Goal: Task Accomplishment & Management: Complete application form

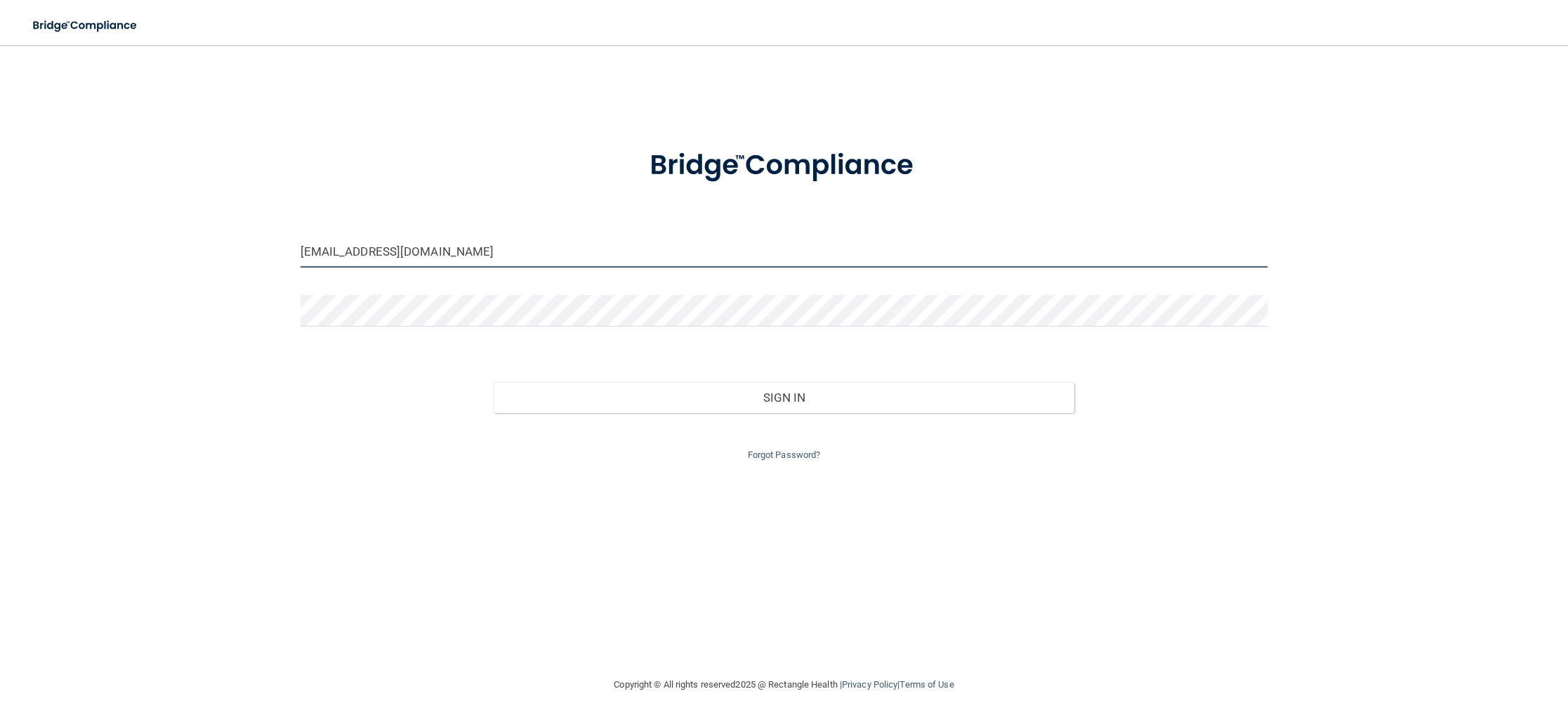
drag, startPoint x: 429, startPoint y: 239, endPoint x: 39, endPoint y: 202, distance: 391.8
click at [39, 202] on div "[EMAIL_ADDRESS][DOMAIN_NAME] Invalid email/password. You don't have permission …" at bounding box center [784, 361] width 1512 height 603
type input "[PERSON_NAME][EMAIL_ADDRESS][DOMAIN_NAME]"
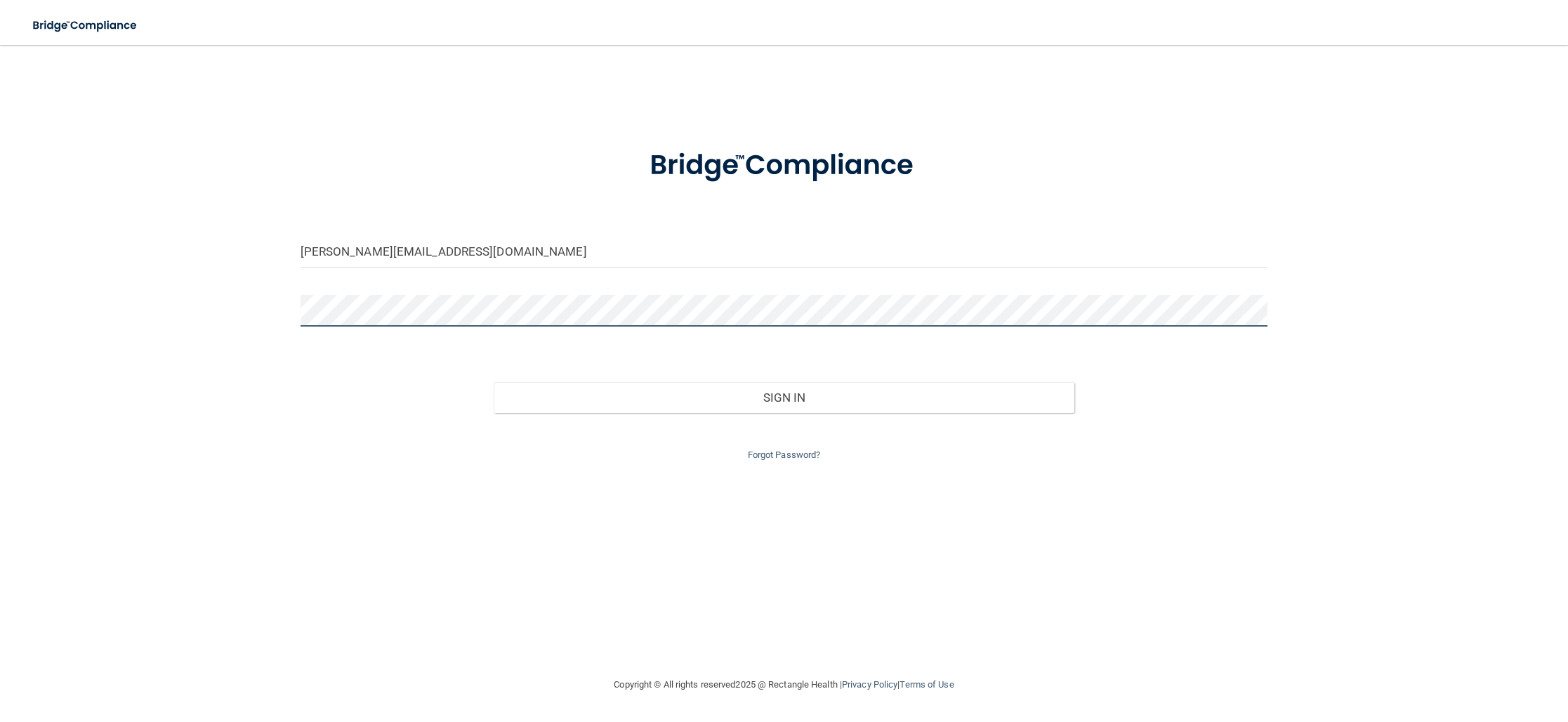
click at [192, 309] on div "[PERSON_NAME][EMAIL_ADDRESS][DOMAIN_NAME] Invalid email/password. You don't hav…" at bounding box center [784, 361] width 1512 height 603
click at [494, 382] on button "Sign In" at bounding box center [784, 397] width 581 height 31
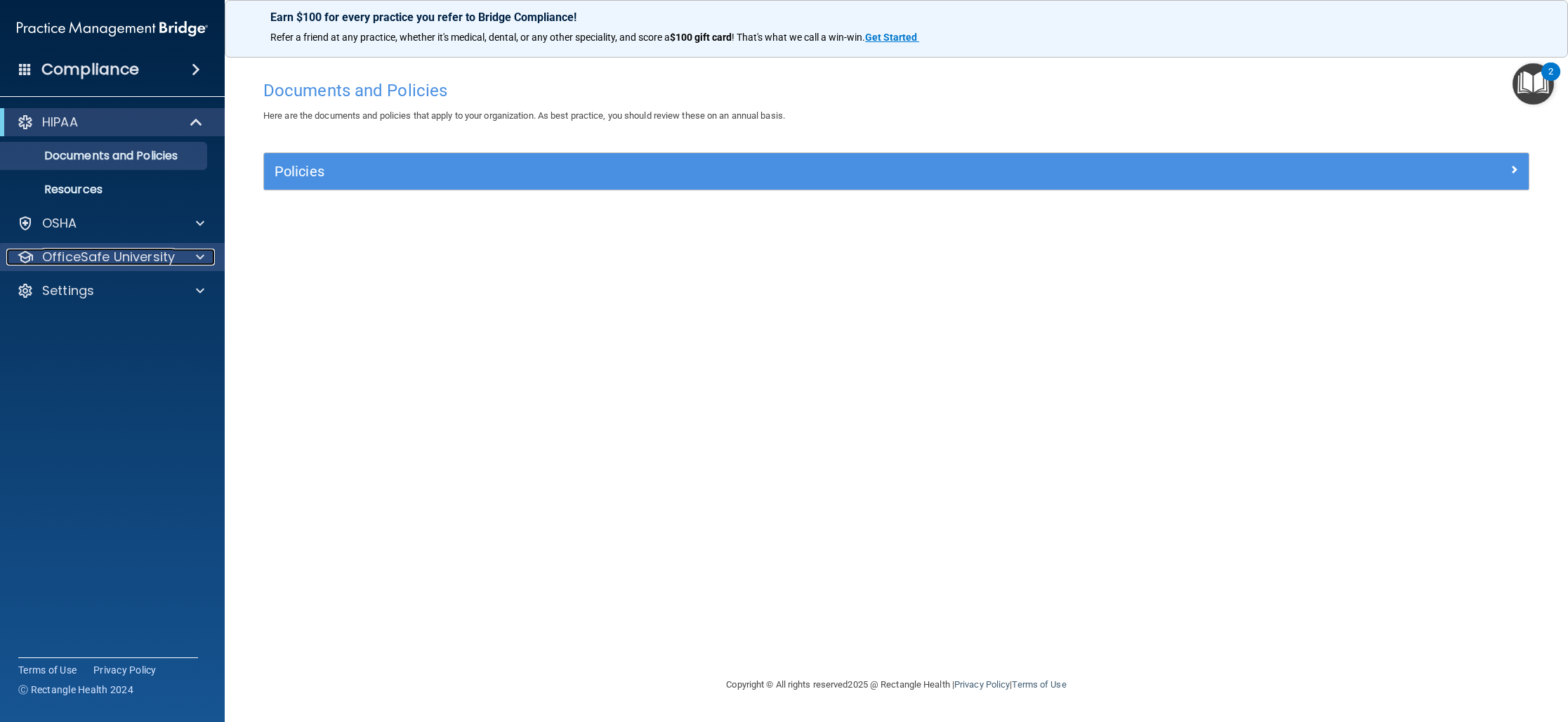
click at [198, 257] on span at bounding box center [200, 257] width 8 height 17
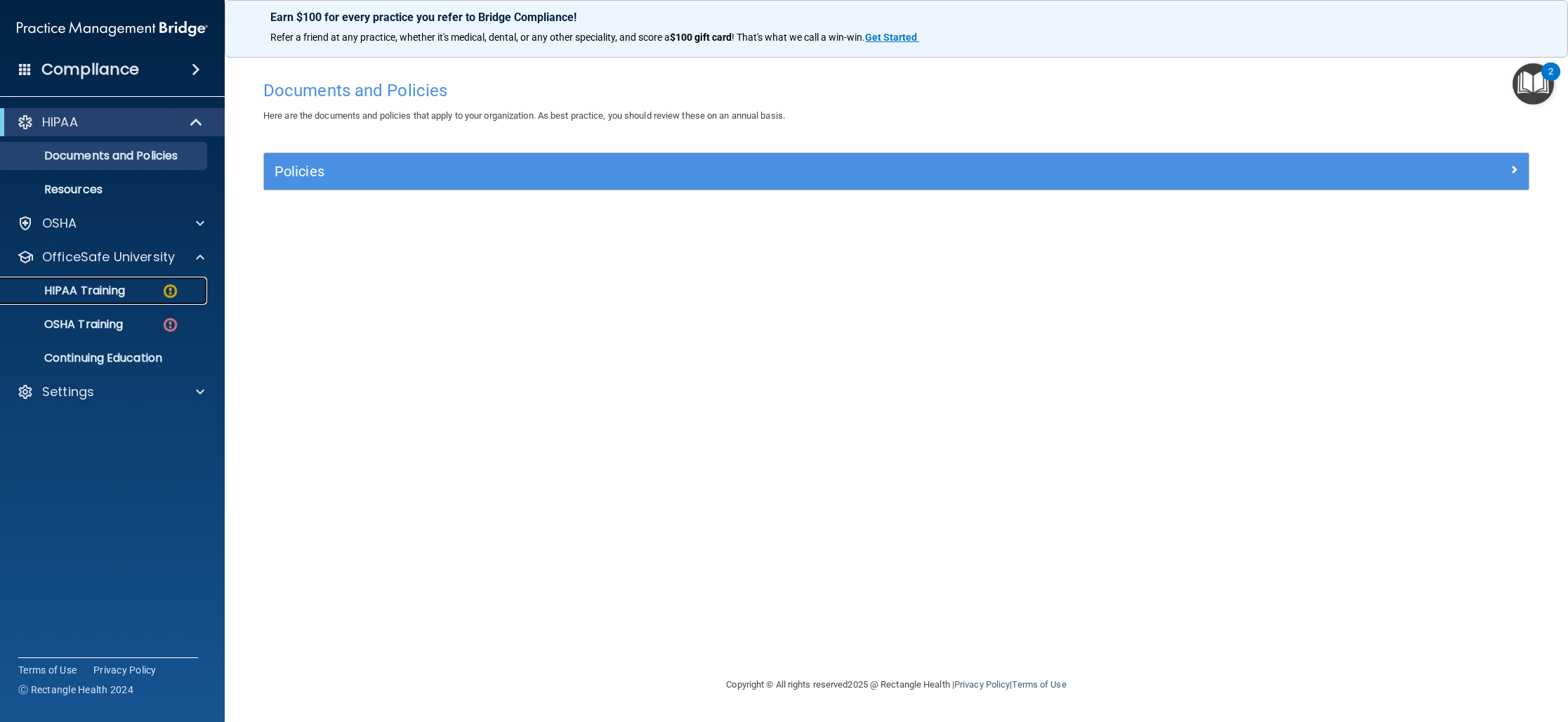
click at [138, 290] on div "HIPAA Training" at bounding box center [105, 290] width 192 height 14
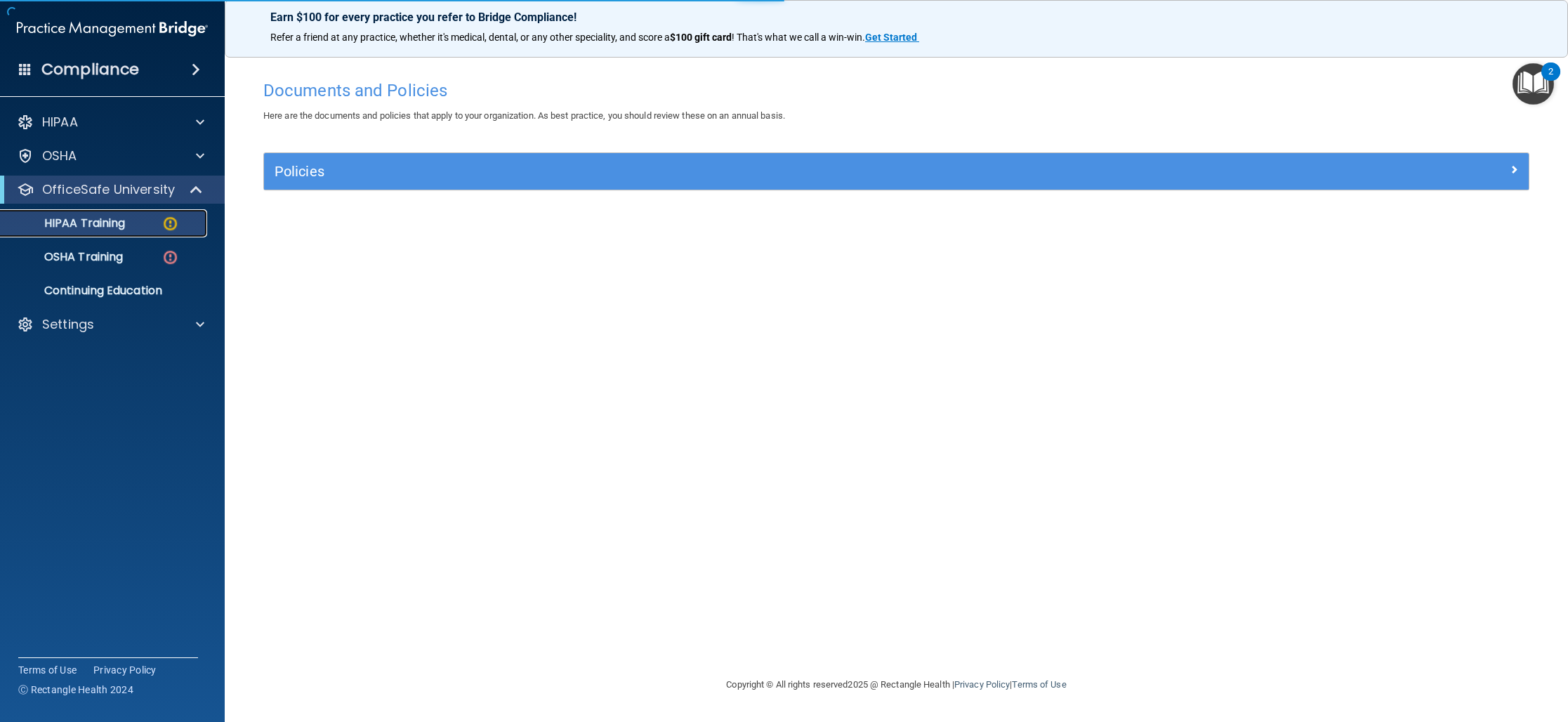
click at [106, 222] on p "HIPAA Training" at bounding box center [67, 223] width 116 height 14
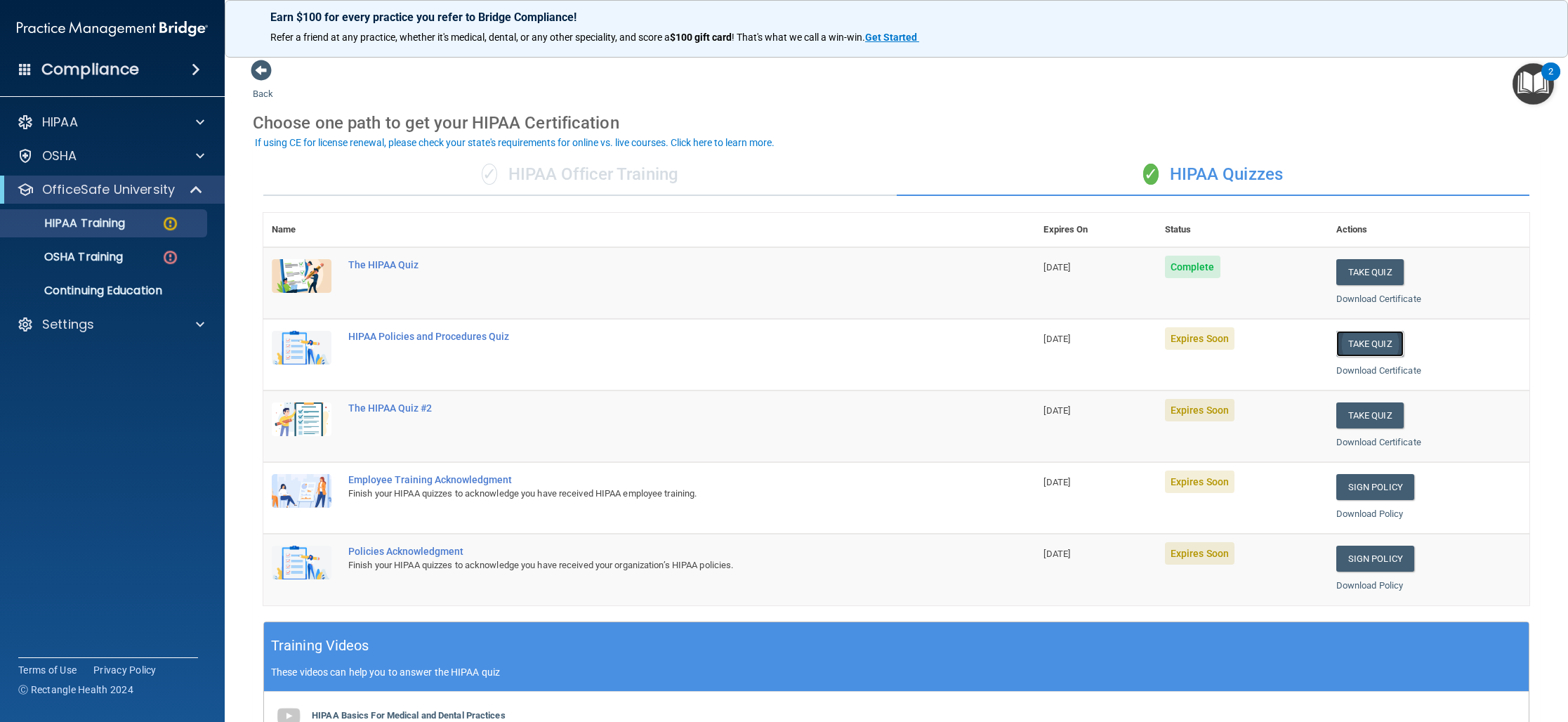
click at [1350, 340] on button "Take Quiz" at bounding box center [1370, 343] width 67 height 26
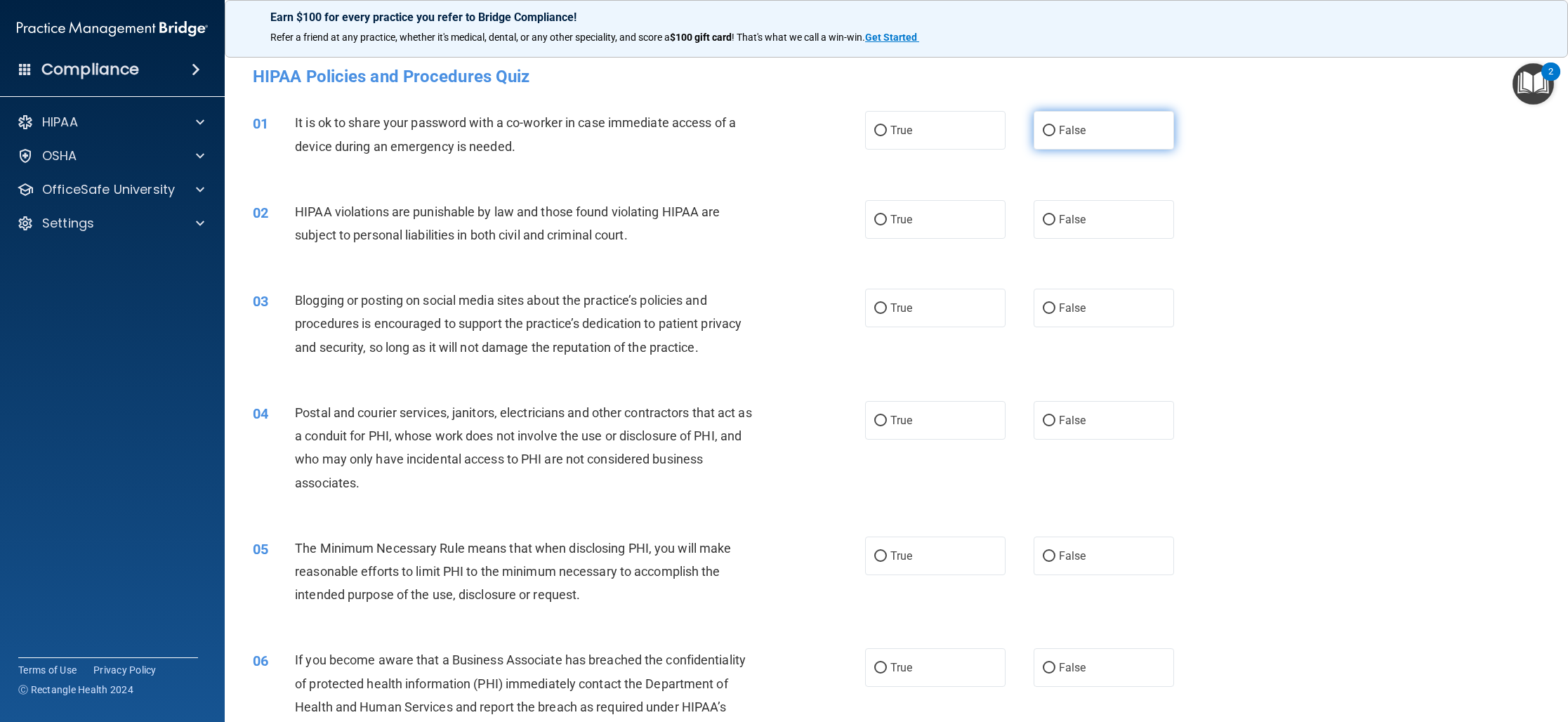
click at [1059, 126] on span "False" at bounding box center [1072, 130] width 28 height 13
click at [1056, 126] on input "False" at bounding box center [1049, 131] width 13 height 10
radio input "true"
click at [922, 230] on label "True" at bounding box center [935, 219] width 141 height 39
click at [886, 225] on input "True" at bounding box center [880, 220] width 13 height 10
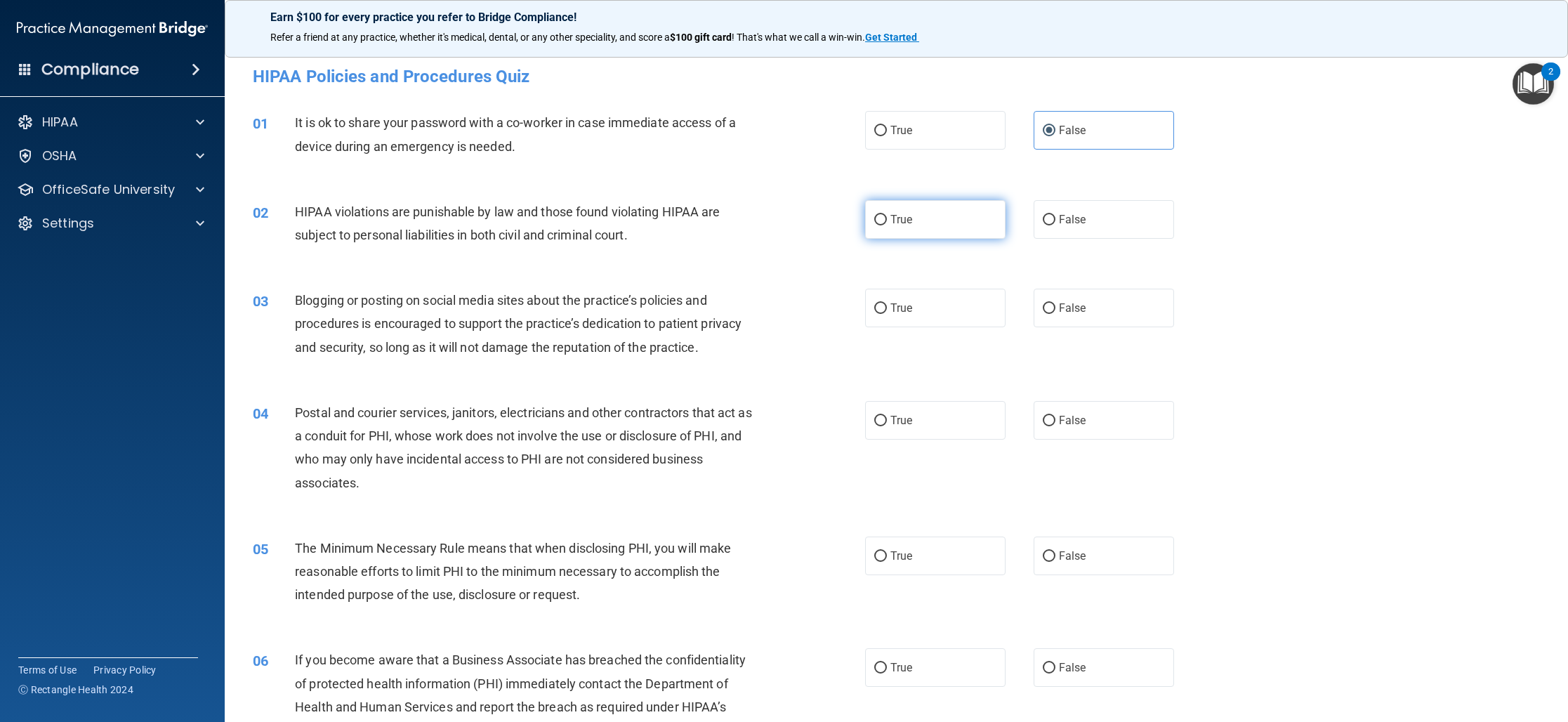
radio input "true"
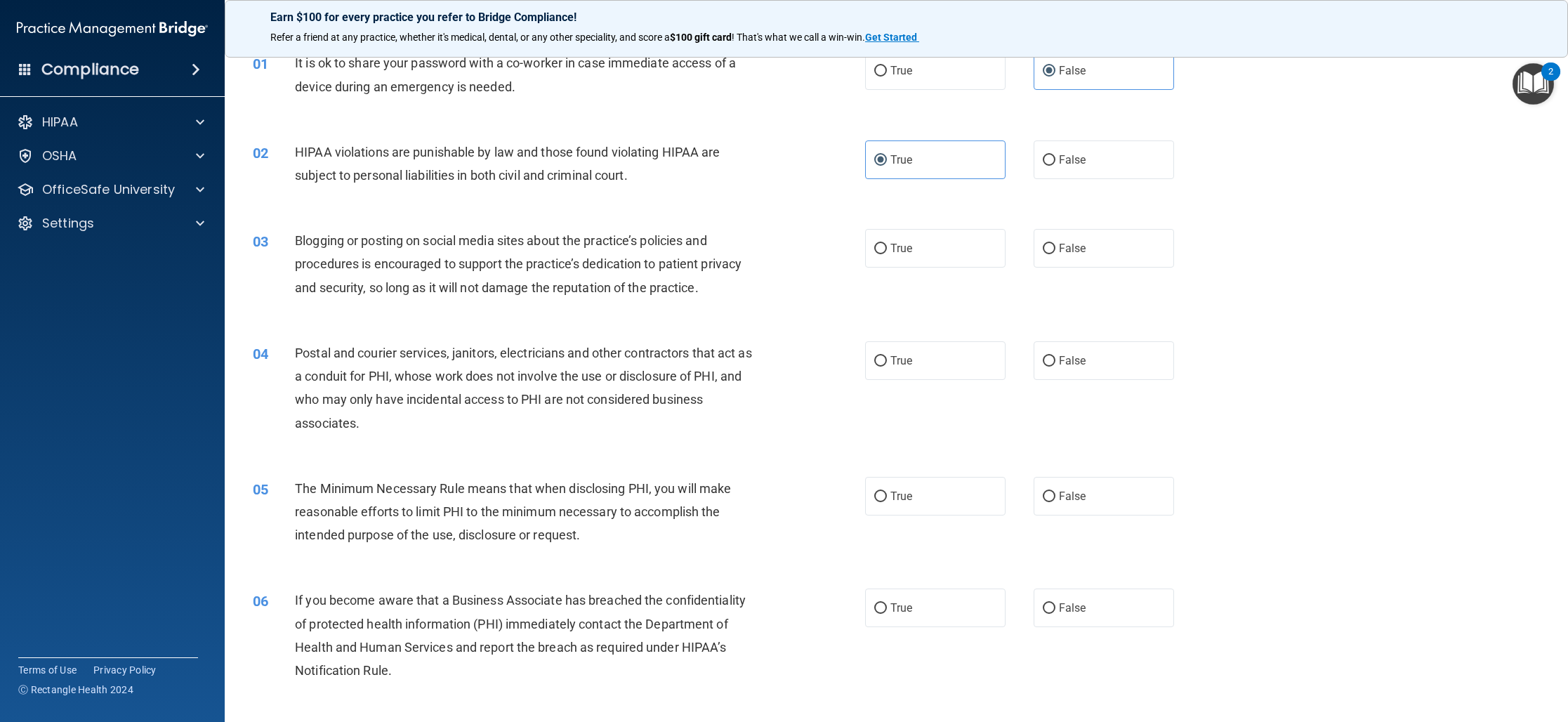
scroll to position [63, 0]
click at [1056, 257] on label "False" at bounding box center [1103, 245] width 141 height 39
click at [1056, 251] on input "False" at bounding box center [1049, 245] width 13 height 10
radio input "true"
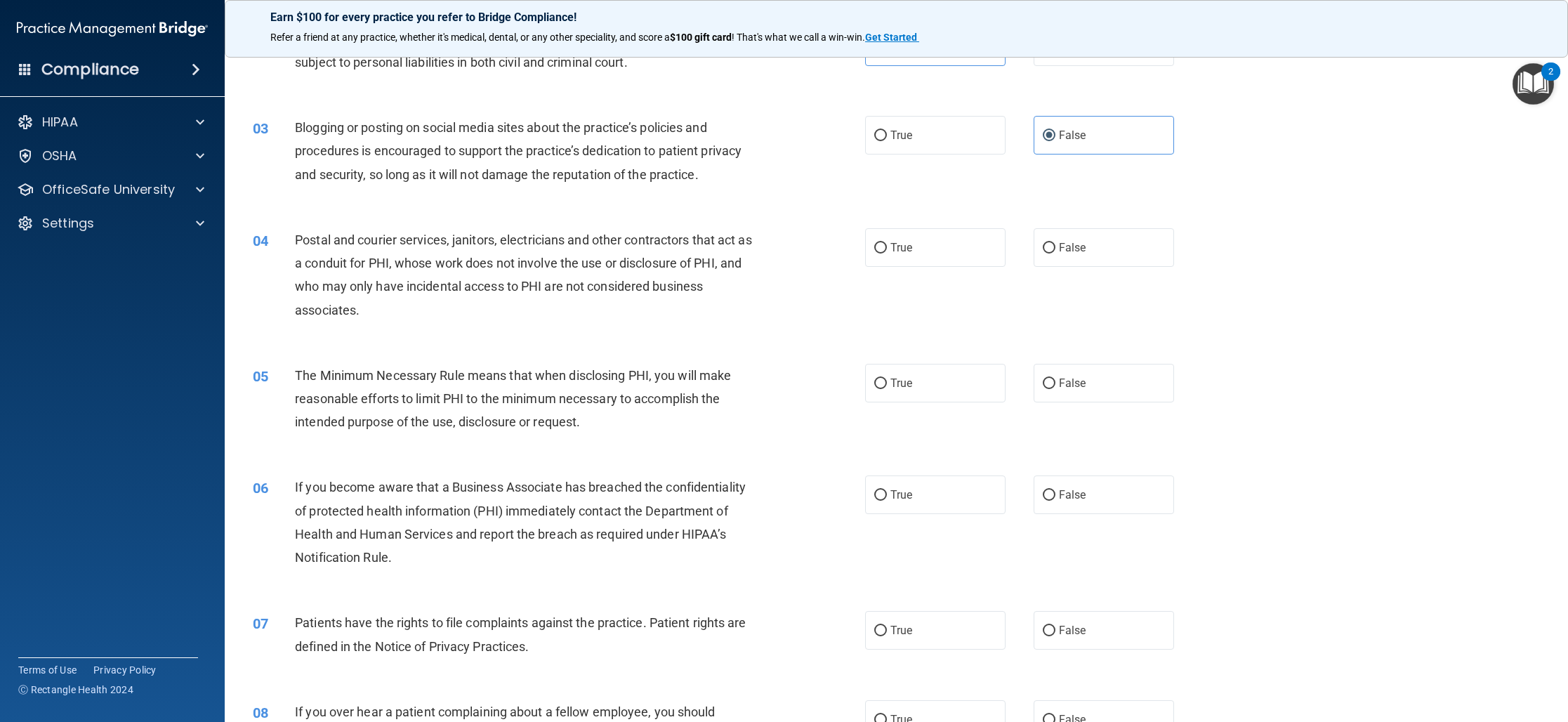
scroll to position [176, 0]
click at [964, 239] on label "True" at bounding box center [935, 245] width 141 height 39
click at [886, 240] on input "True" at bounding box center [880, 245] width 13 height 10
radio input "true"
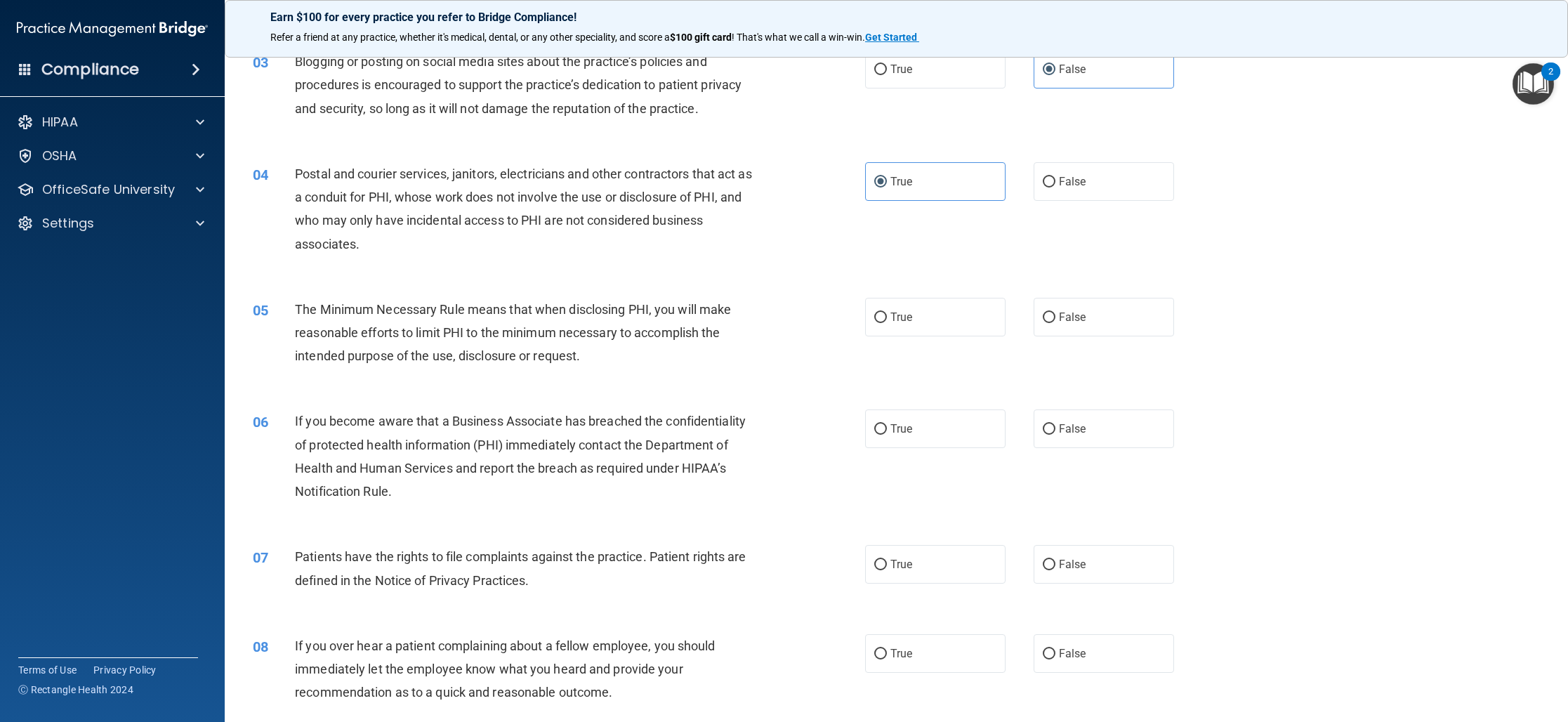
scroll to position [242, 0]
click at [896, 308] on span "True" at bounding box center [901, 314] width 22 height 13
click at [886, 310] on input "True" at bounding box center [880, 315] width 13 height 10
radio input "true"
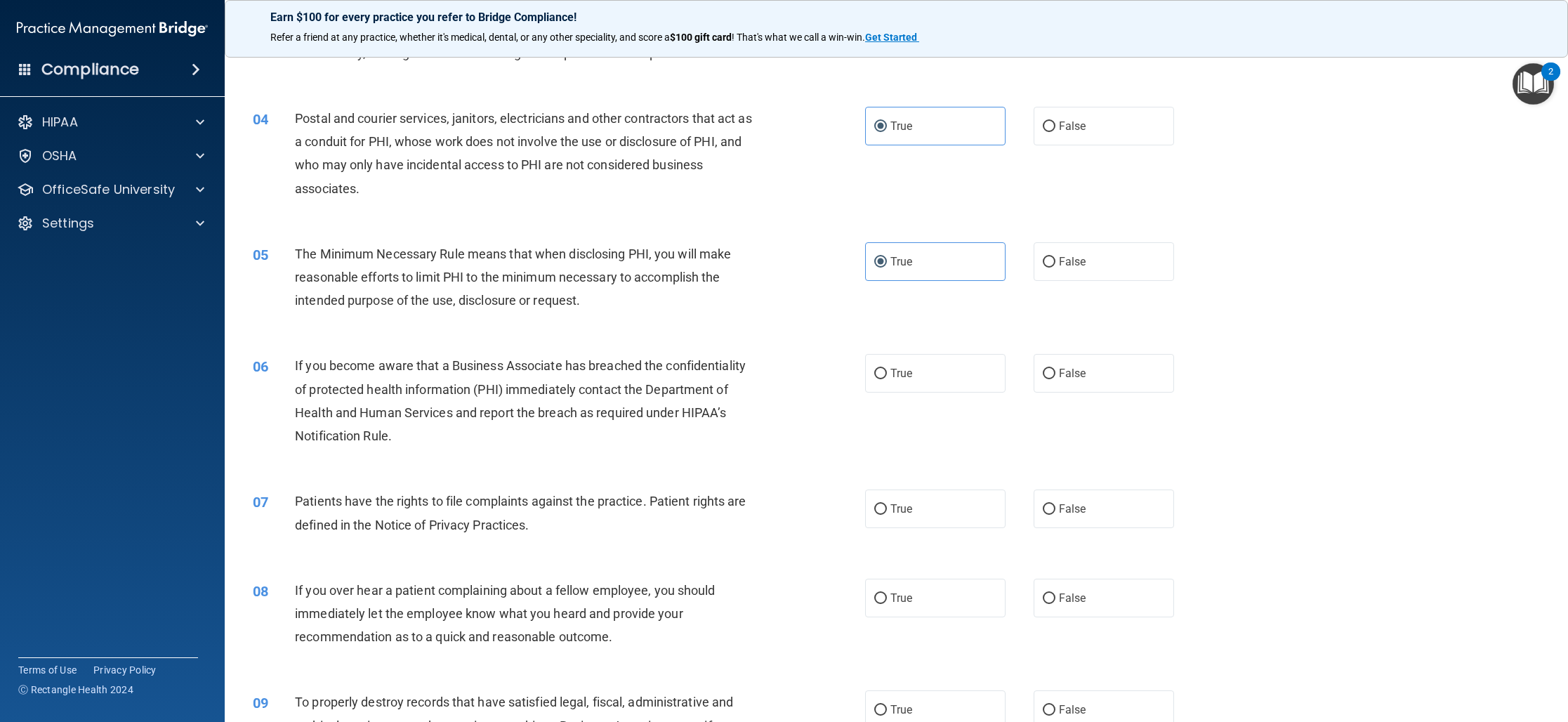
scroll to position [337, 0]
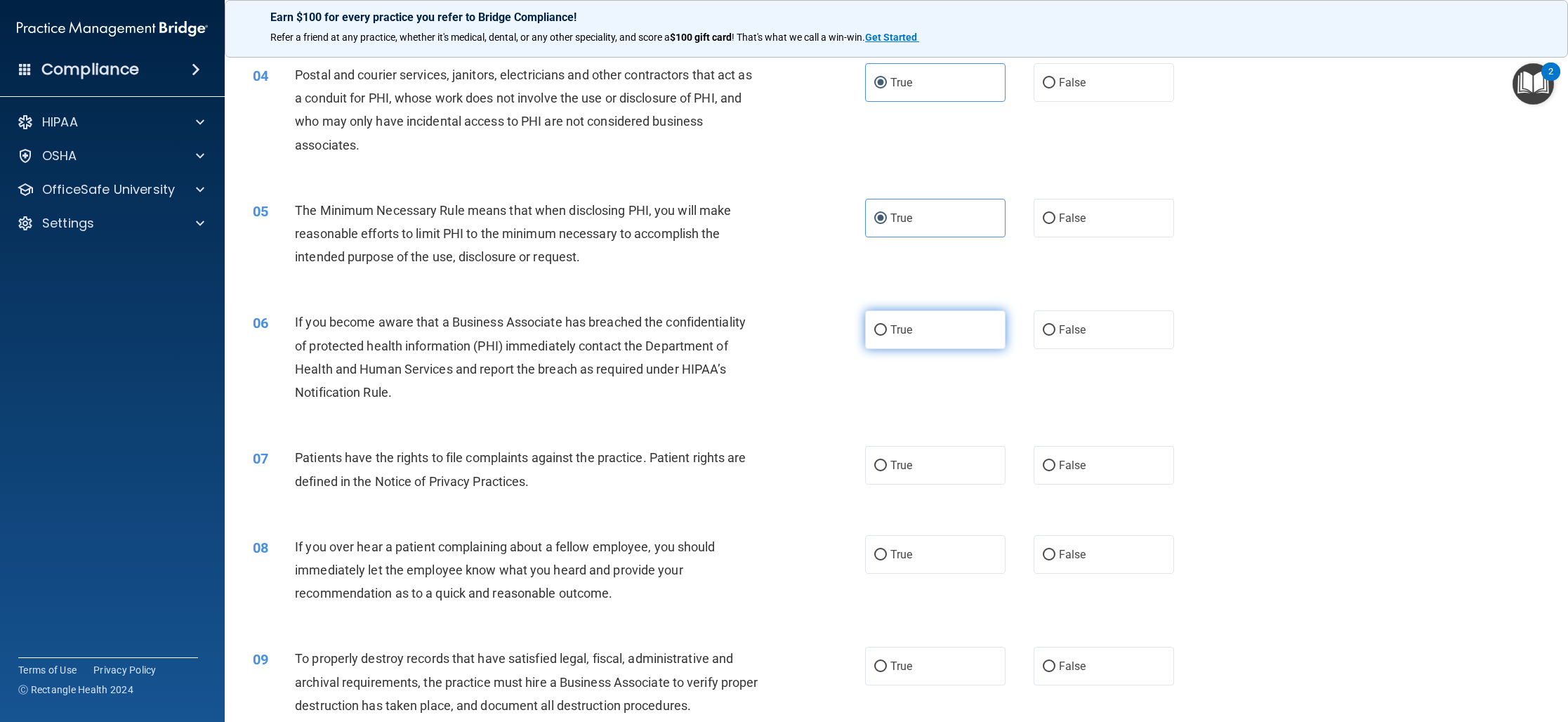
click at [975, 334] on label "True" at bounding box center [935, 330] width 141 height 39
click at [886, 334] on input "True" at bounding box center [880, 331] width 13 height 10
radio input "true"
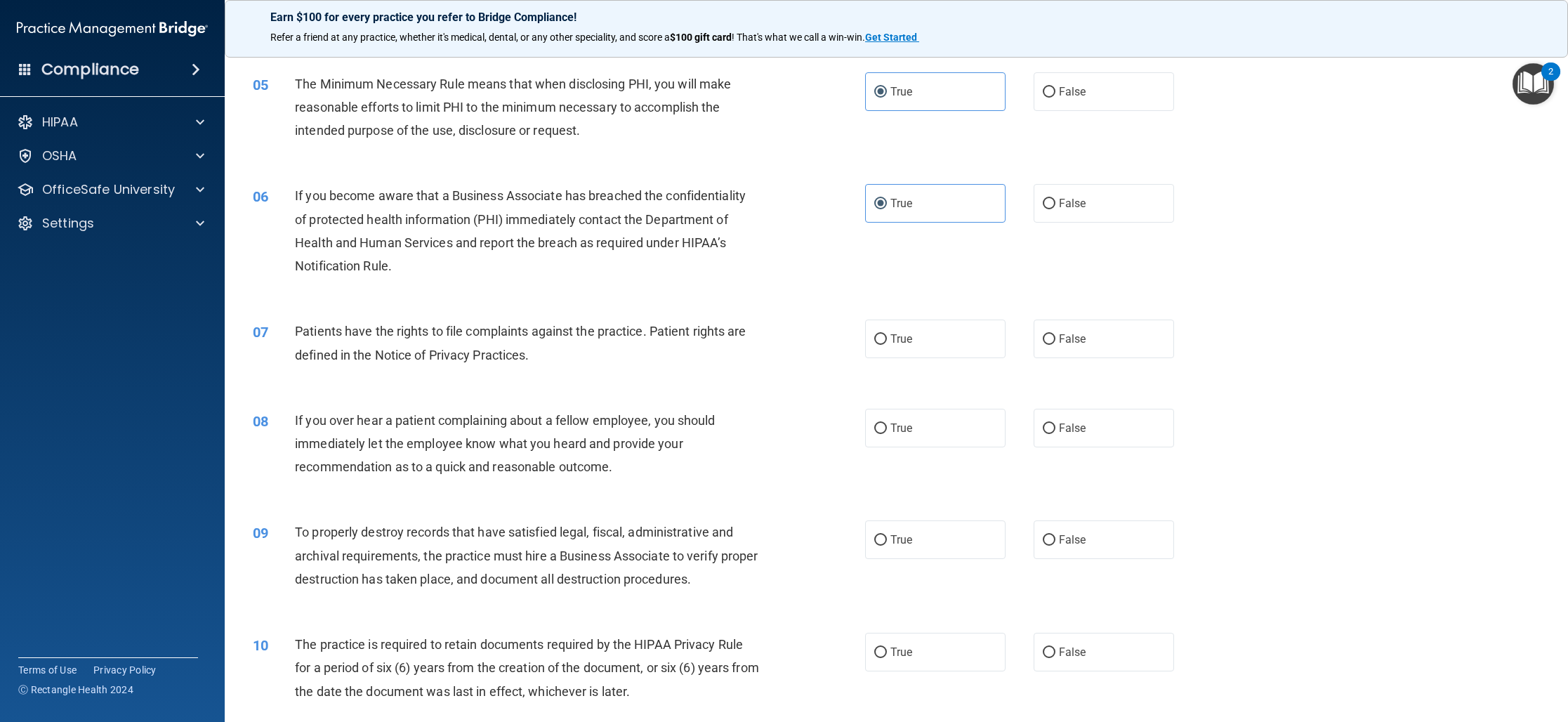
scroll to position [474, 0]
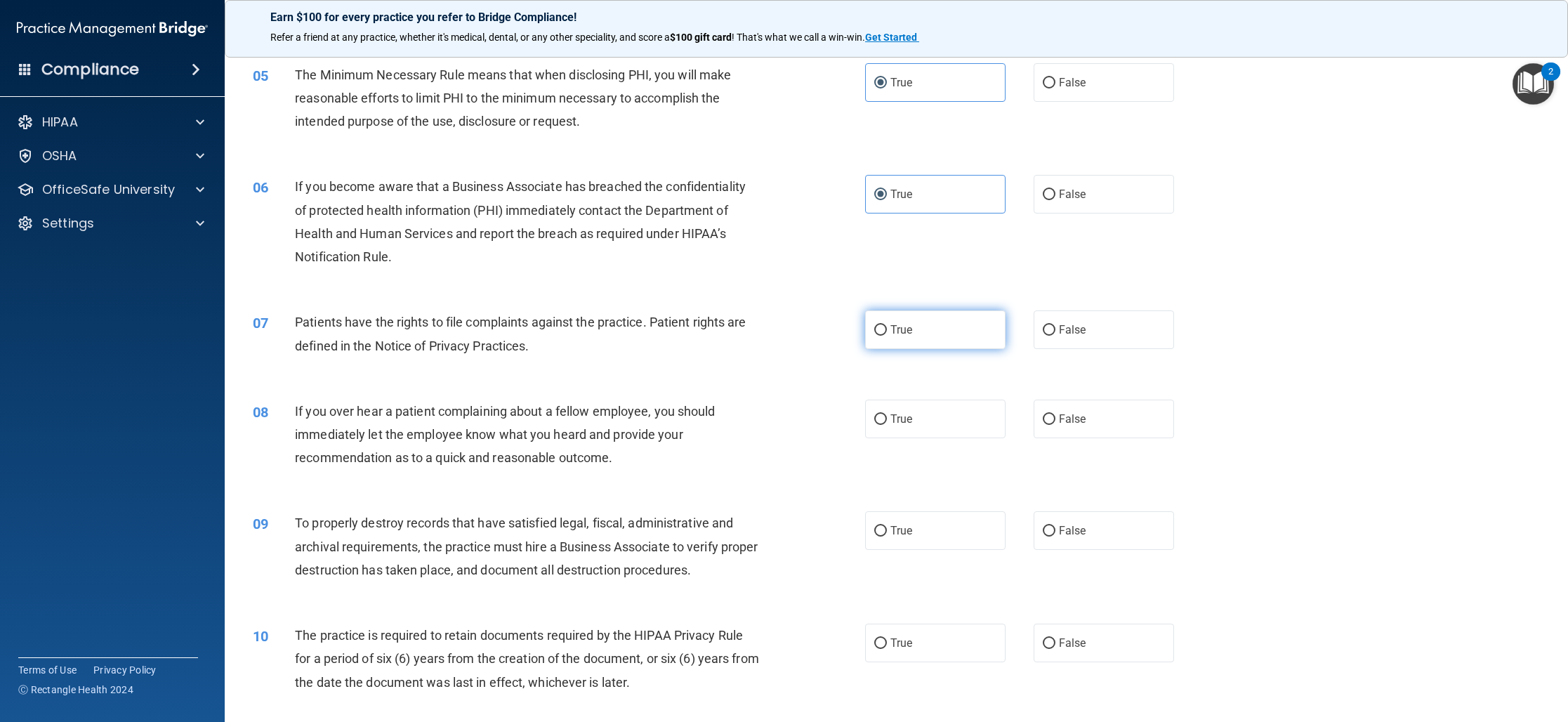
click at [919, 326] on label "True" at bounding box center [935, 330] width 141 height 39
click at [886, 326] on input "True" at bounding box center [880, 331] width 13 height 10
radio input "true"
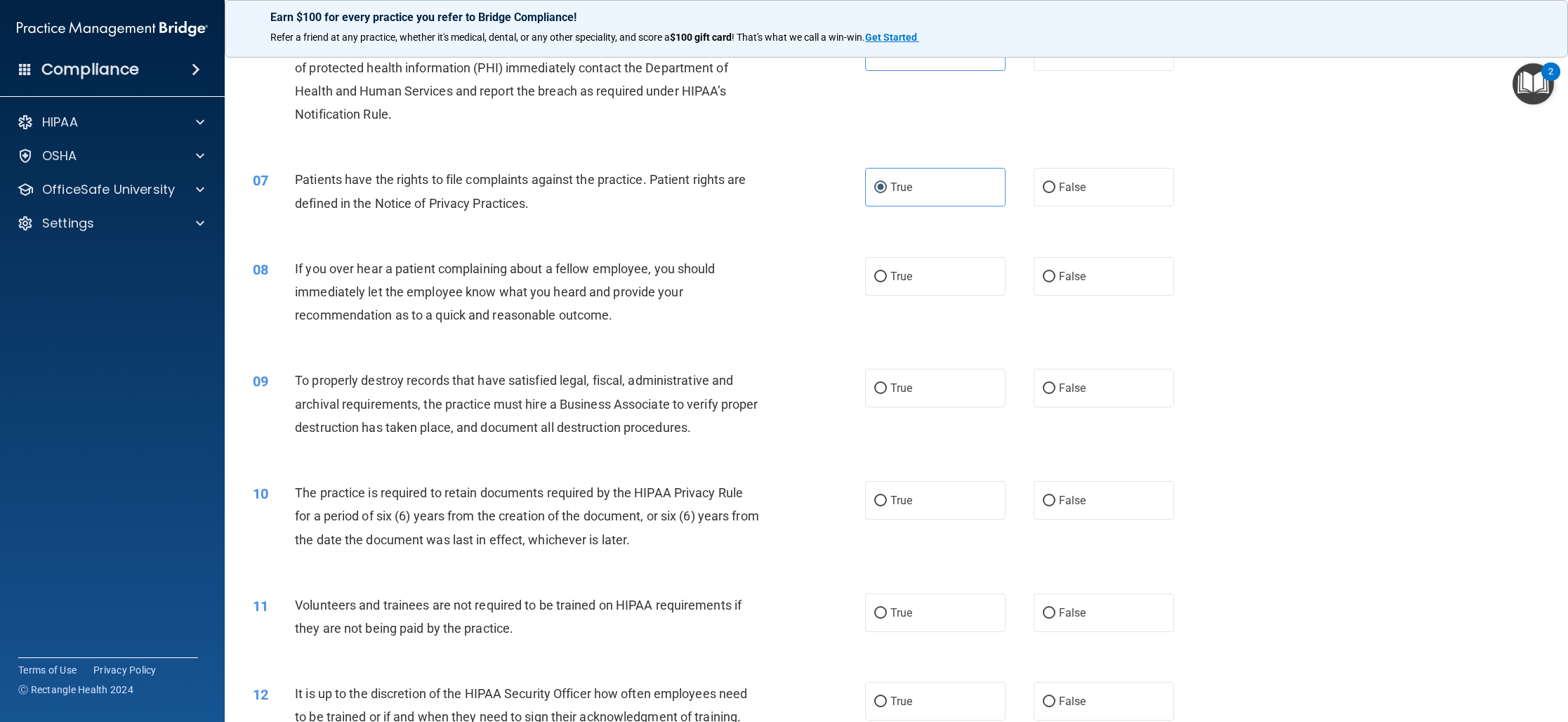
scroll to position [625, 0]
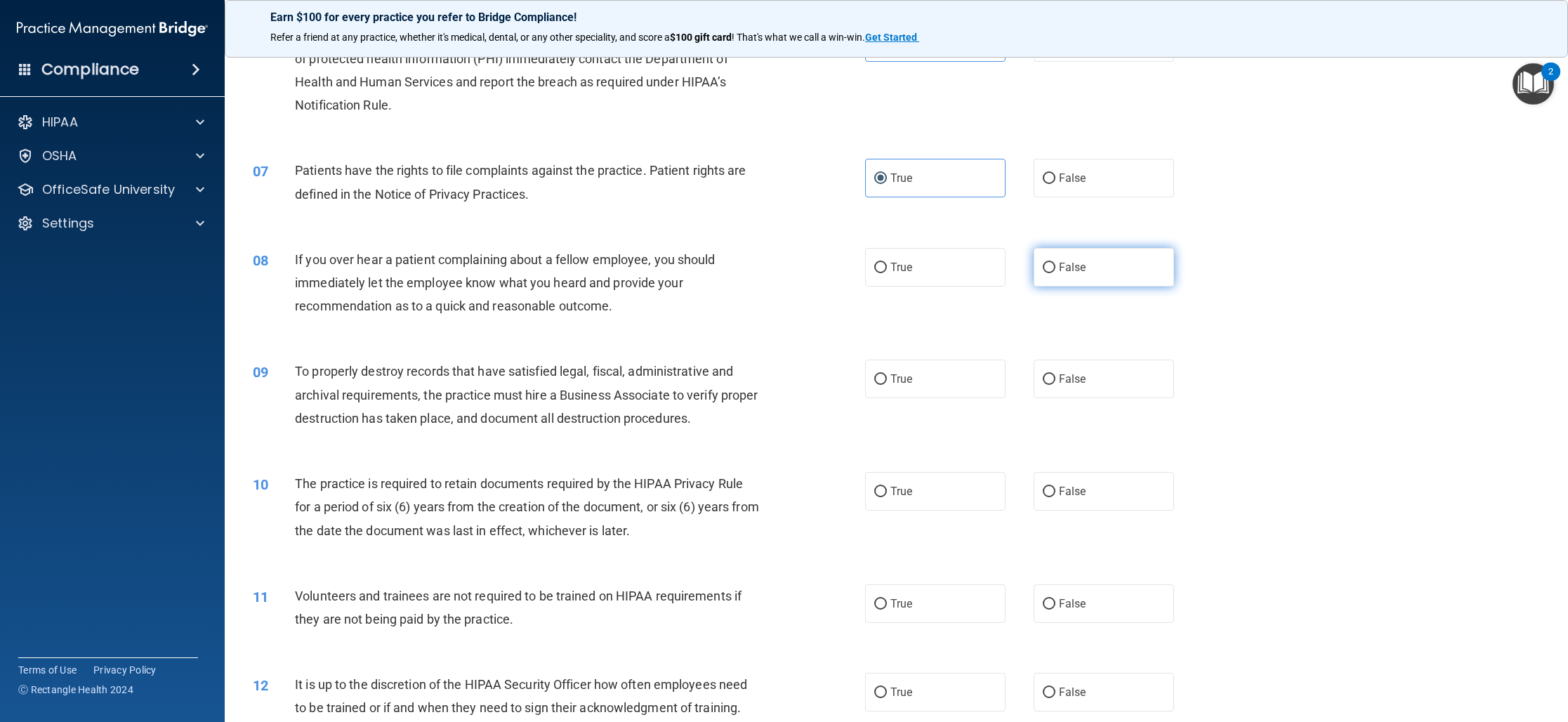
click at [1068, 270] on span "False" at bounding box center [1072, 267] width 28 height 13
click at [1056, 270] on input "False" at bounding box center [1049, 268] width 13 height 10
radio input "true"
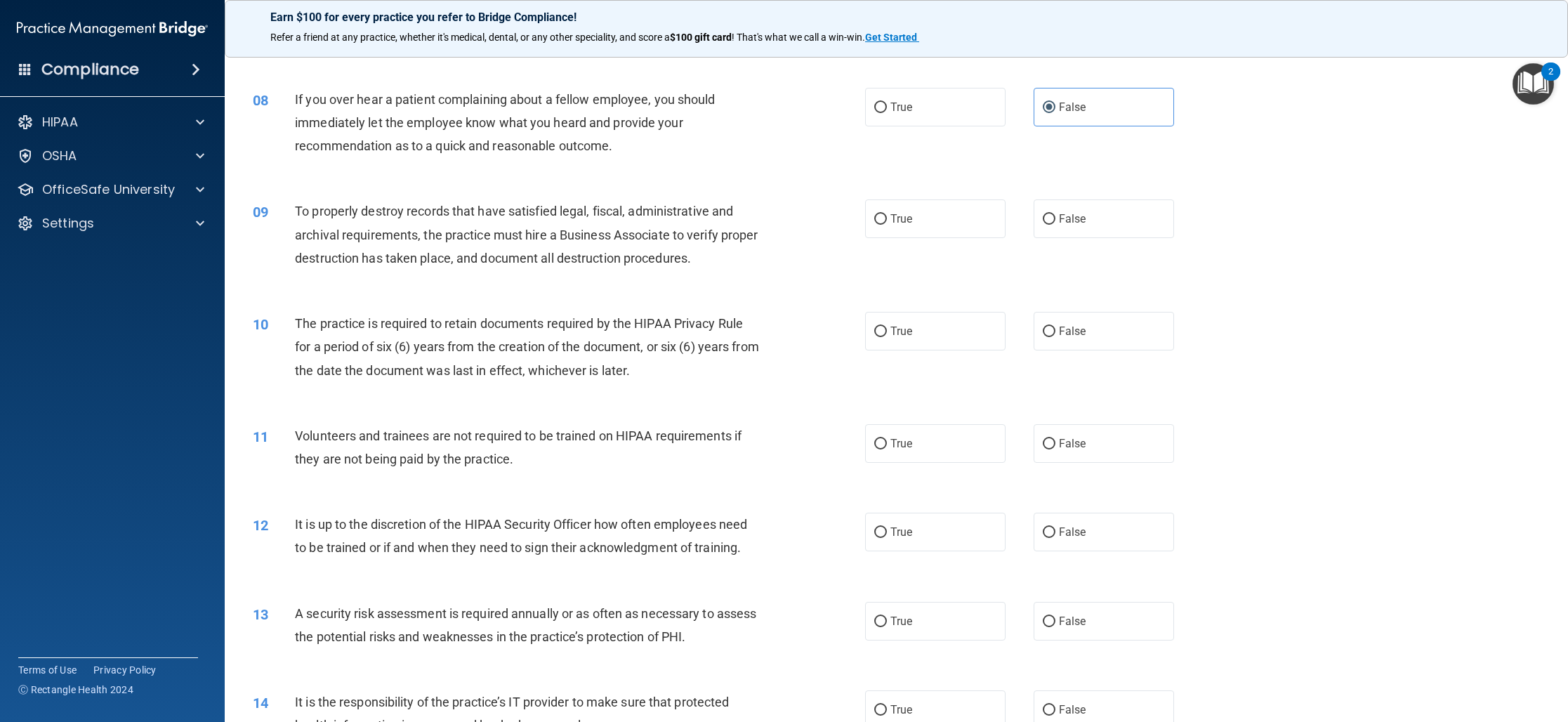
scroll to position [778, 0]
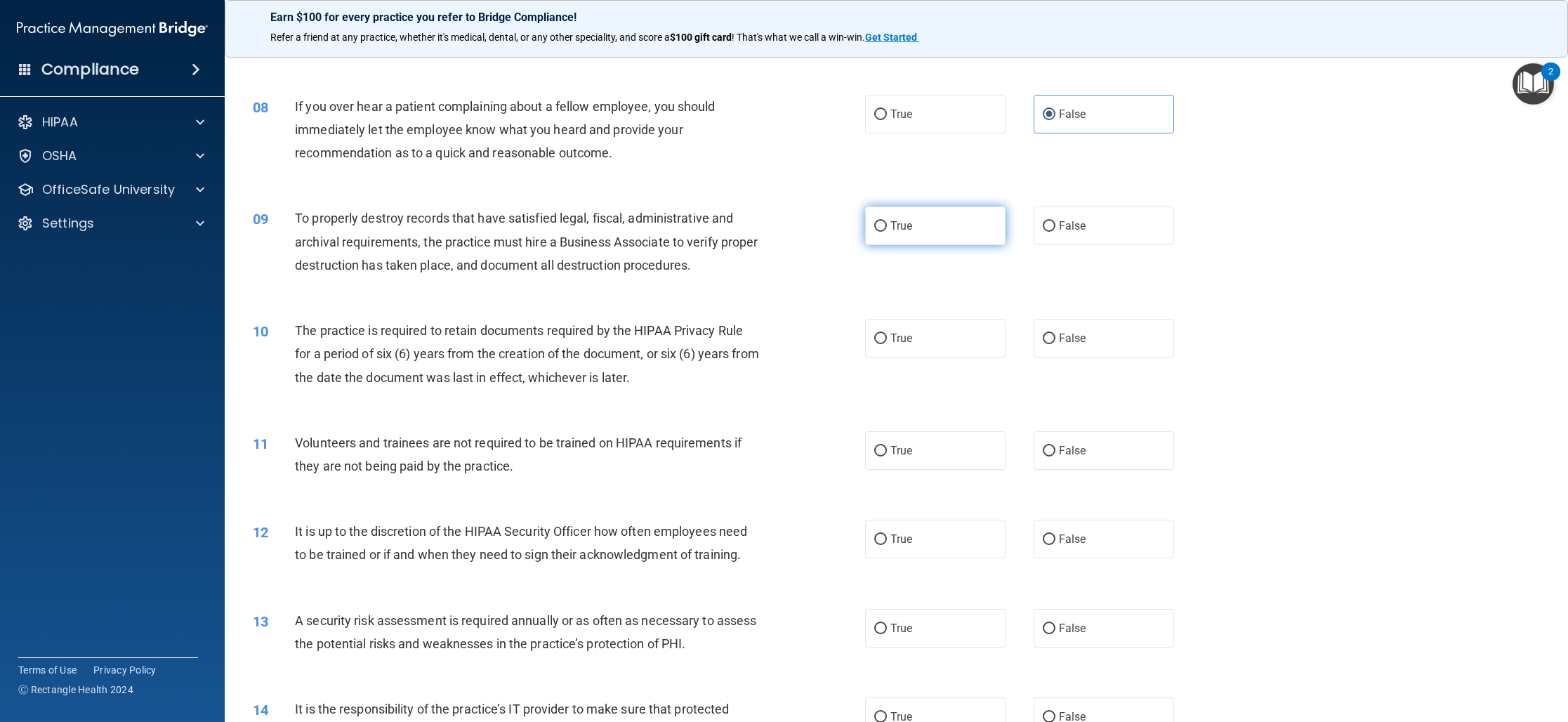
click at [956, 218] on label "True" at bounding box center [935, 226] width 141 height 39
click at [886, 221] on input "True" at bounding box center [880, 227] width 13 height 10
radio input "true"
click at [910, 337] on span "True" at bounding box center [901, 338] width 22 height 13
click at [886, 337] on input "True" at bounding box center [880, 339] width 13 height 10
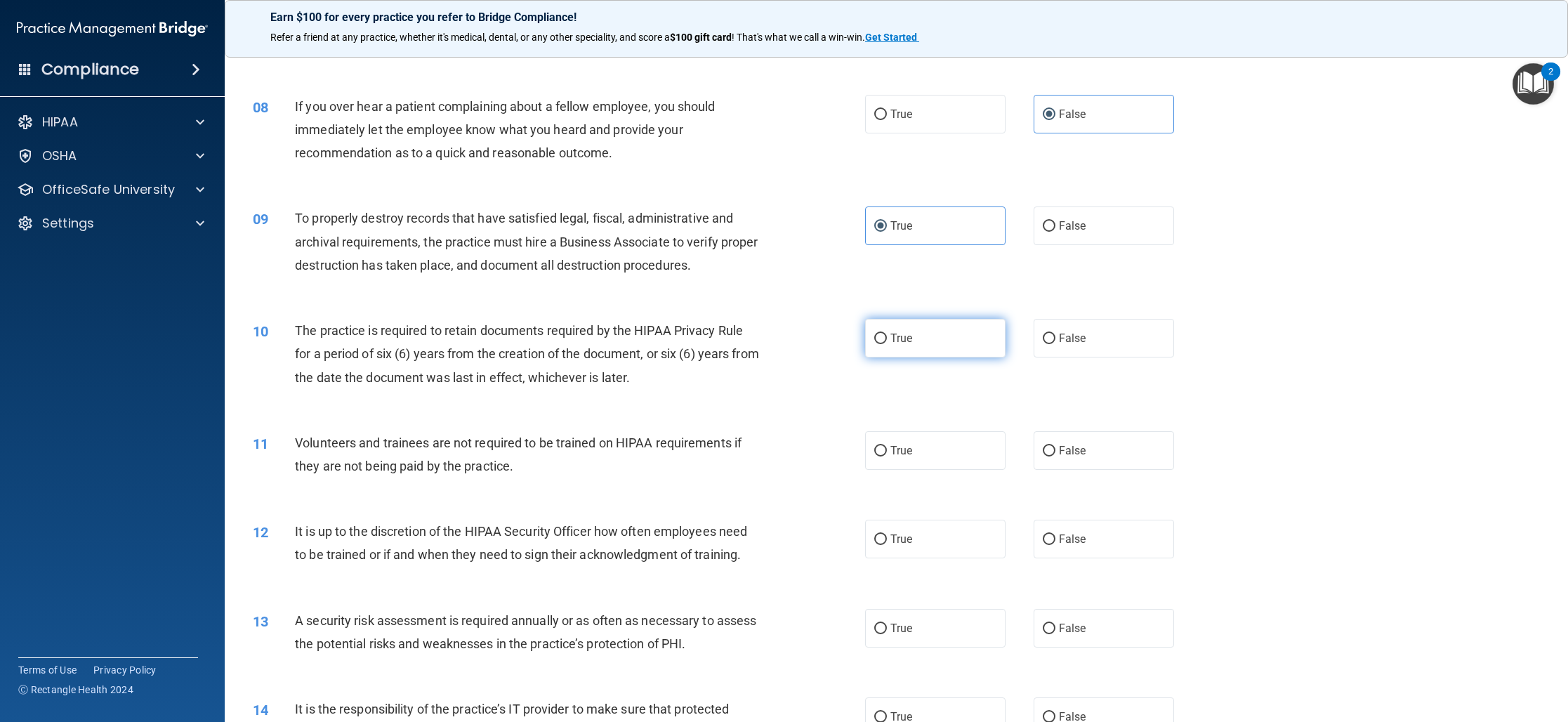
radio input "true"
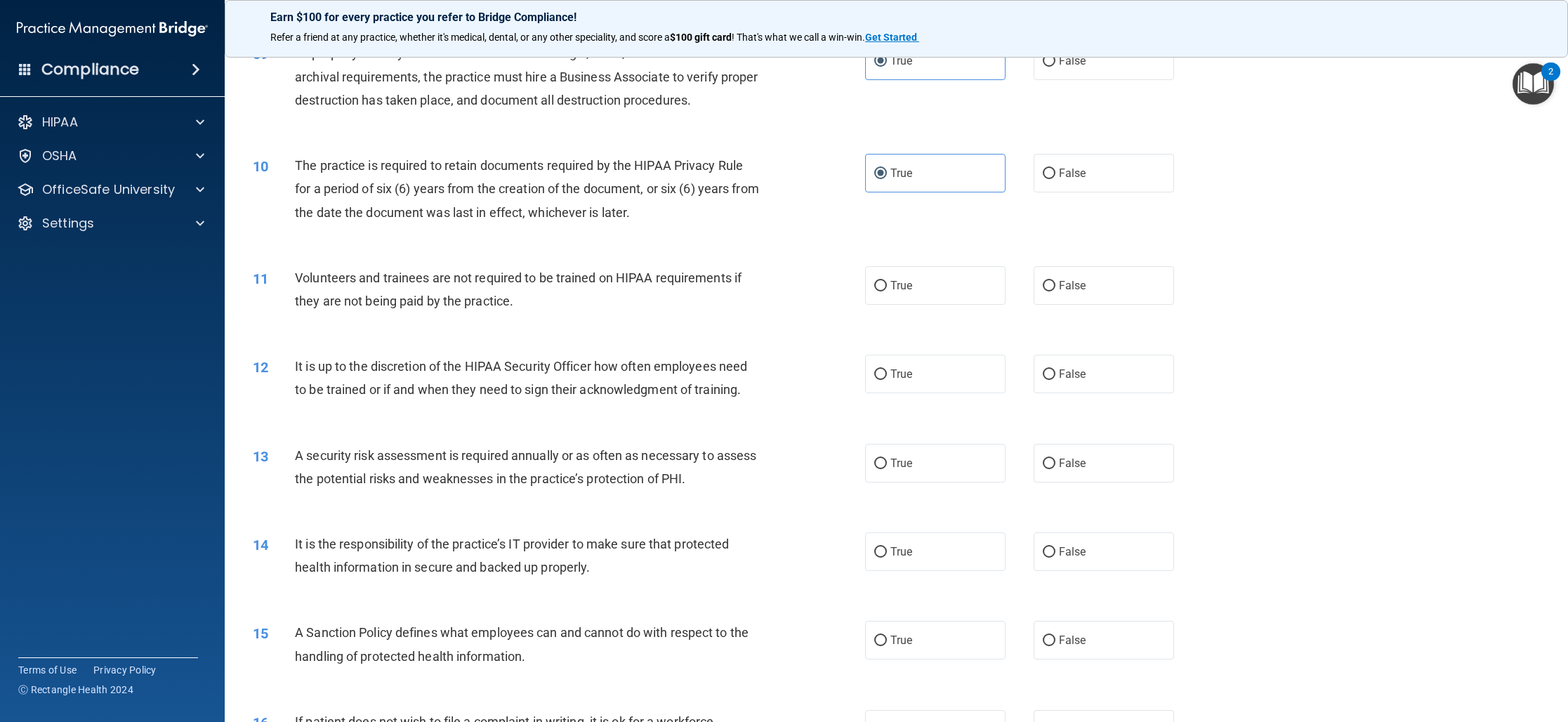
scroll to position [941, 0]
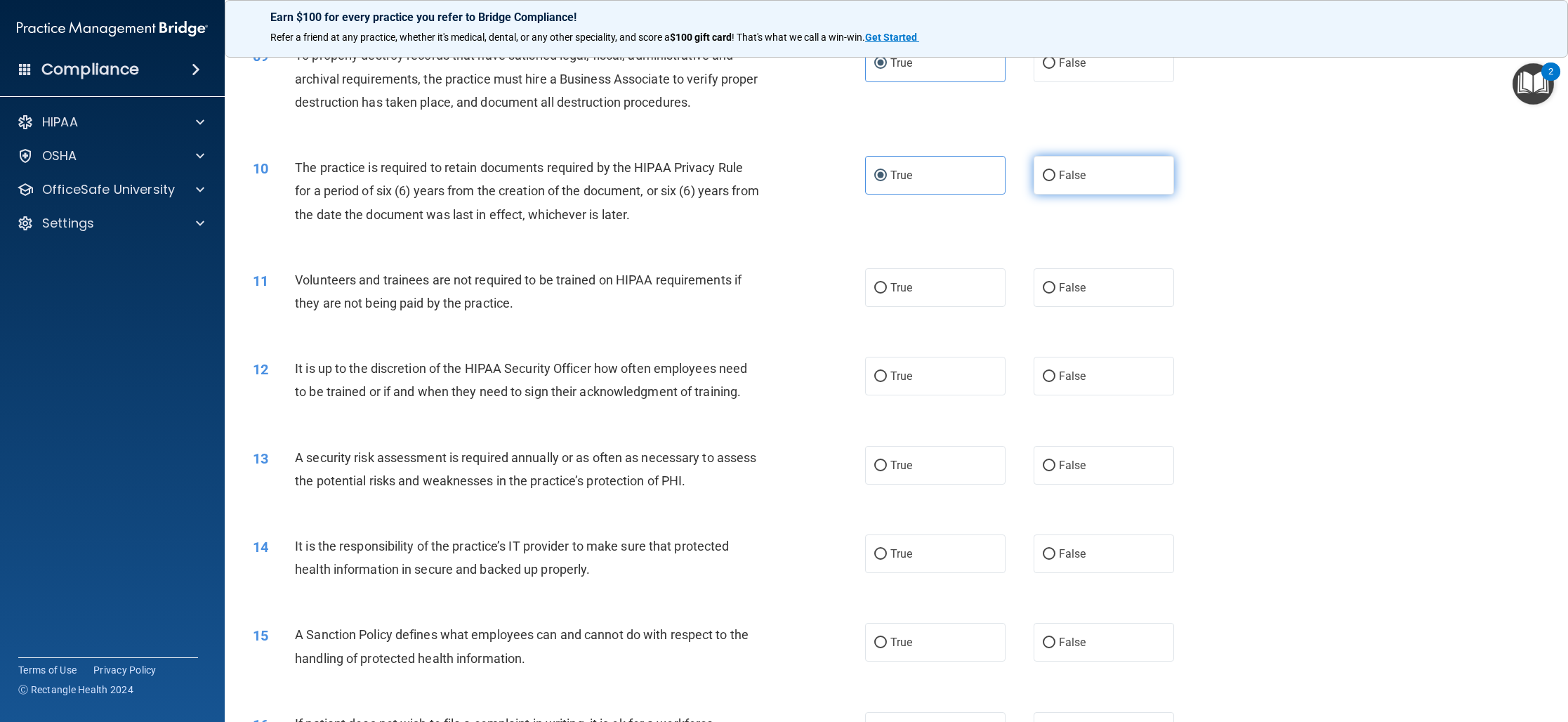
click at [1121, 164] on label "False" at bounding box center [1103, 175] width 141 height 39
click at [1056, 171] on input "False" at bounding box center [1049, 176] width 13 height 10
radio input "true"
radio input "false"
click at [937, 288] on label "True" at bounding box center [935, 288] width 141 height 39
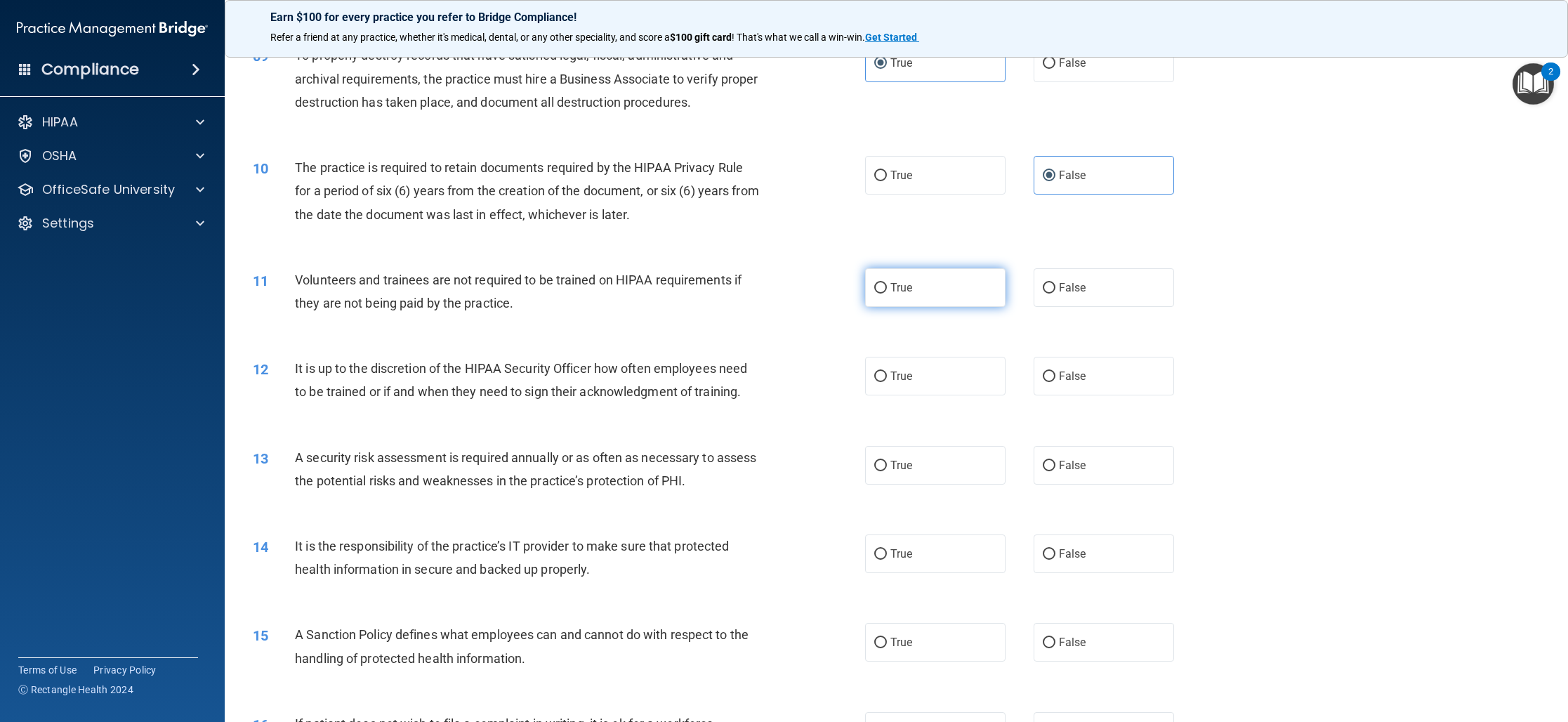
click at [886, 288] on input "True" at bounding box center [880, 288] width 13 height 10
radio input "true"
click at [1037, 367] on label "False" at bounding box center [1103, 376] width 141 height 39
click at [1043, 371] on input "False" at bounding box center [1049, 376] width 13 height 10
radio input "true"
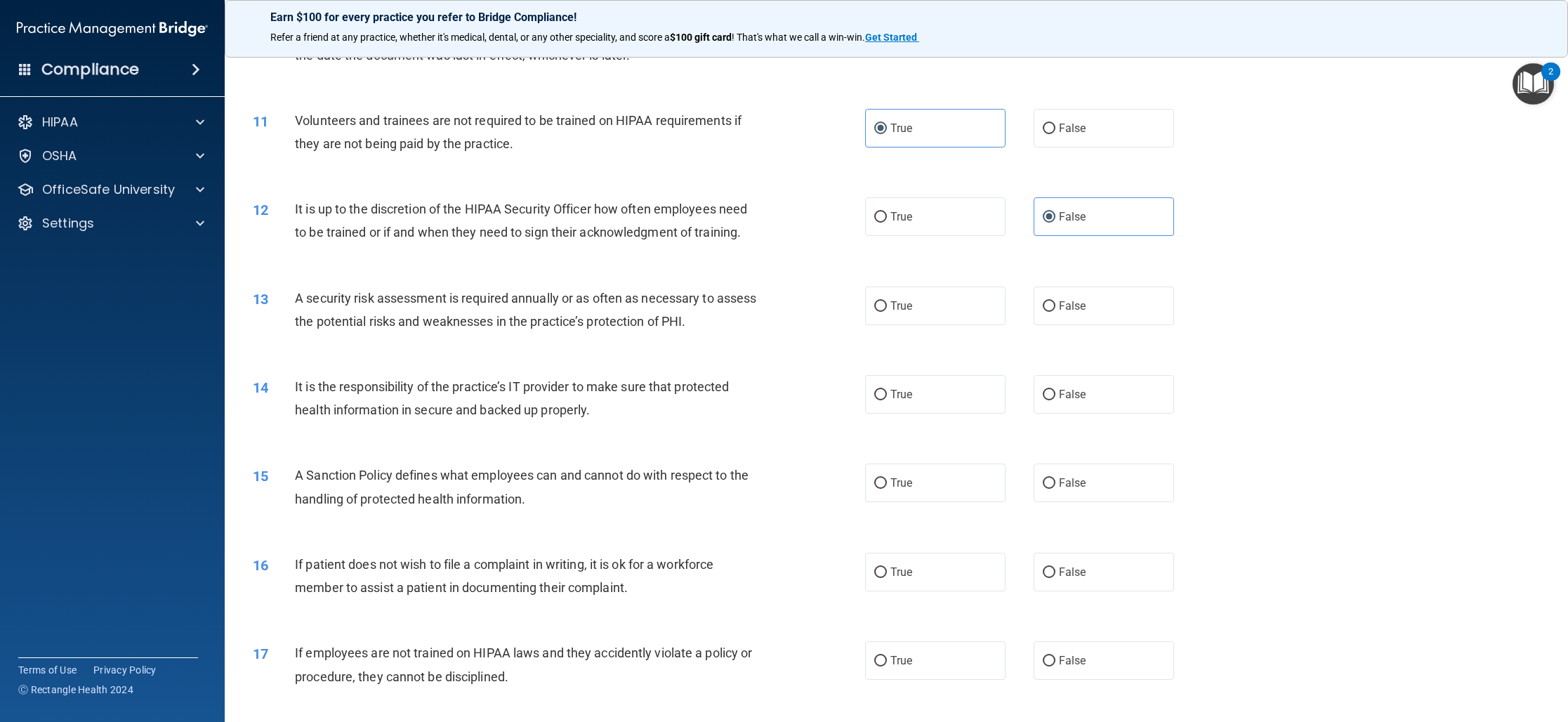
scroll to position [1107, 0]
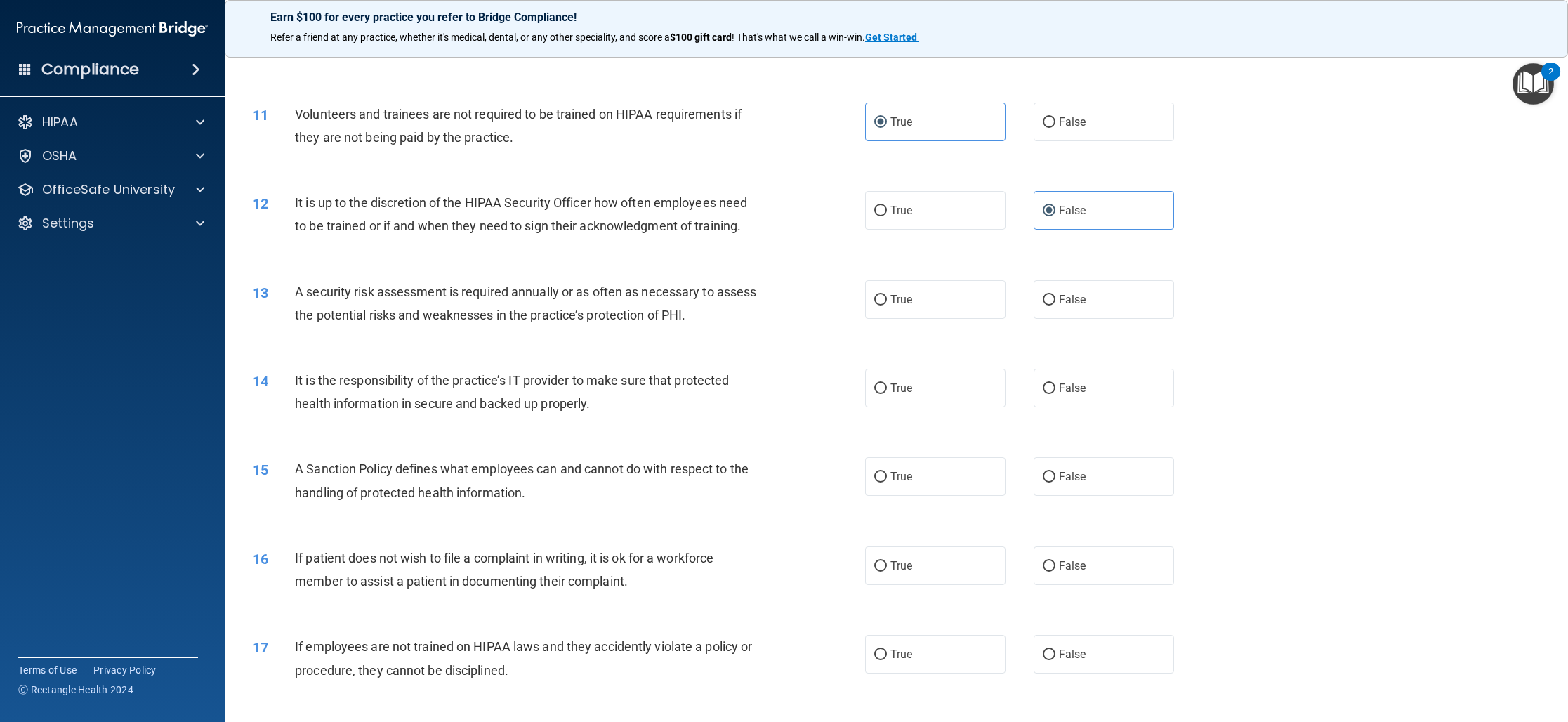
drag, startPoint x: 917, startPoint y: 315, endPoint x: 856, endPoint y: 312, distance: 61.1
click at [917, 315] on label "True" at bounding box center [935, 299] width 141 height 39
click at [886, 305] on input "True" at bounding box center [880, 300] width 13 height 10
radio input "true"
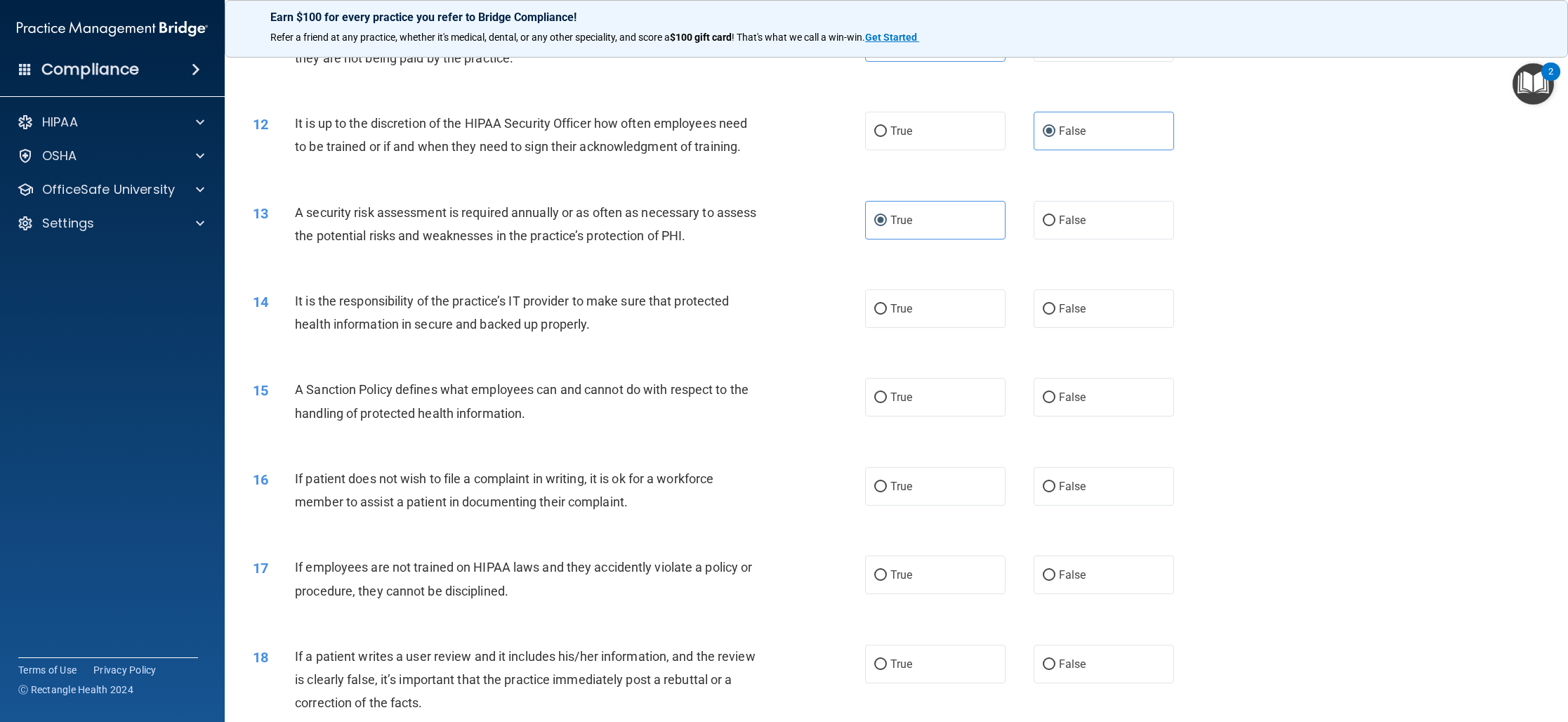
scroll to position [1190, 0]
click at [880, 301] on input "True" at bounding box center [880, 306] width 13 height 10
radio input "true"
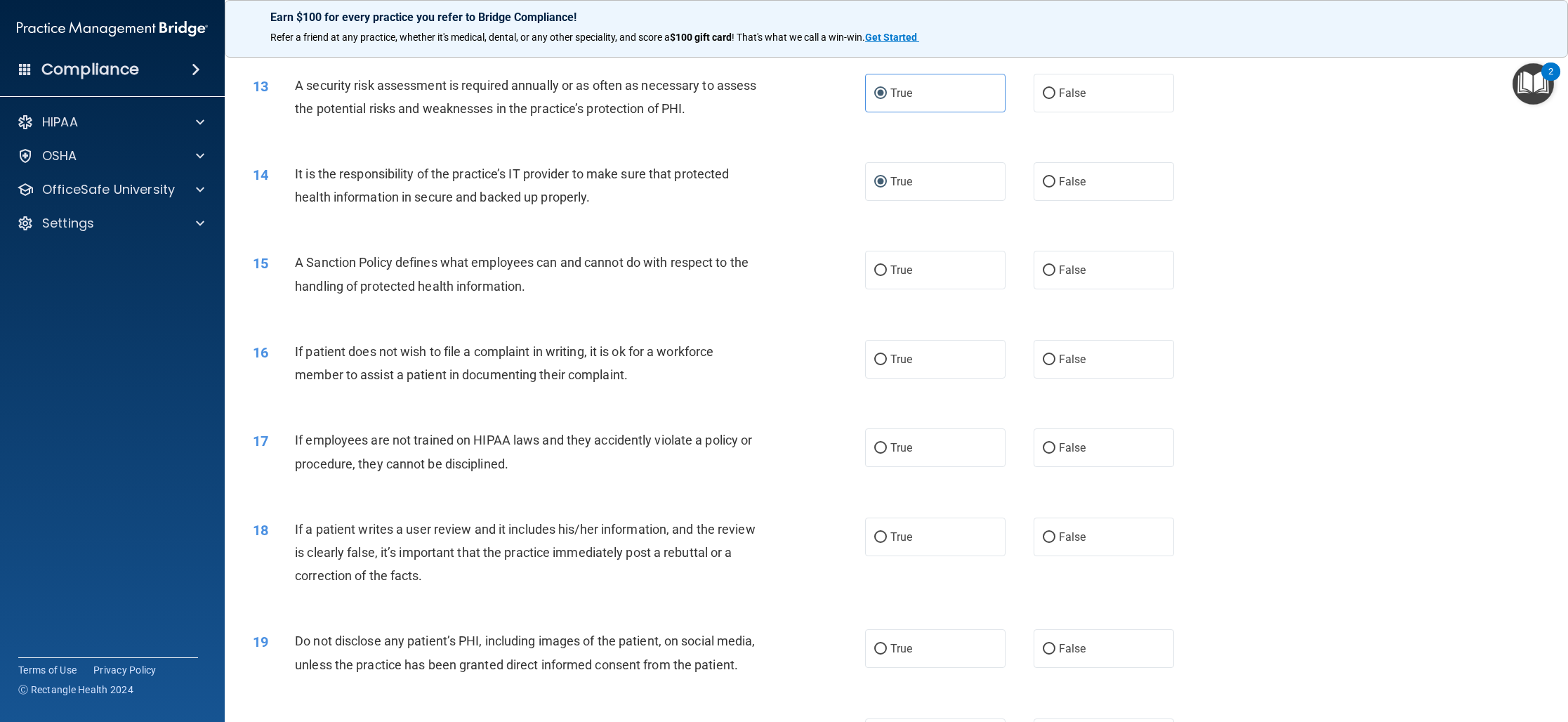
scroll to position [1330, 0]
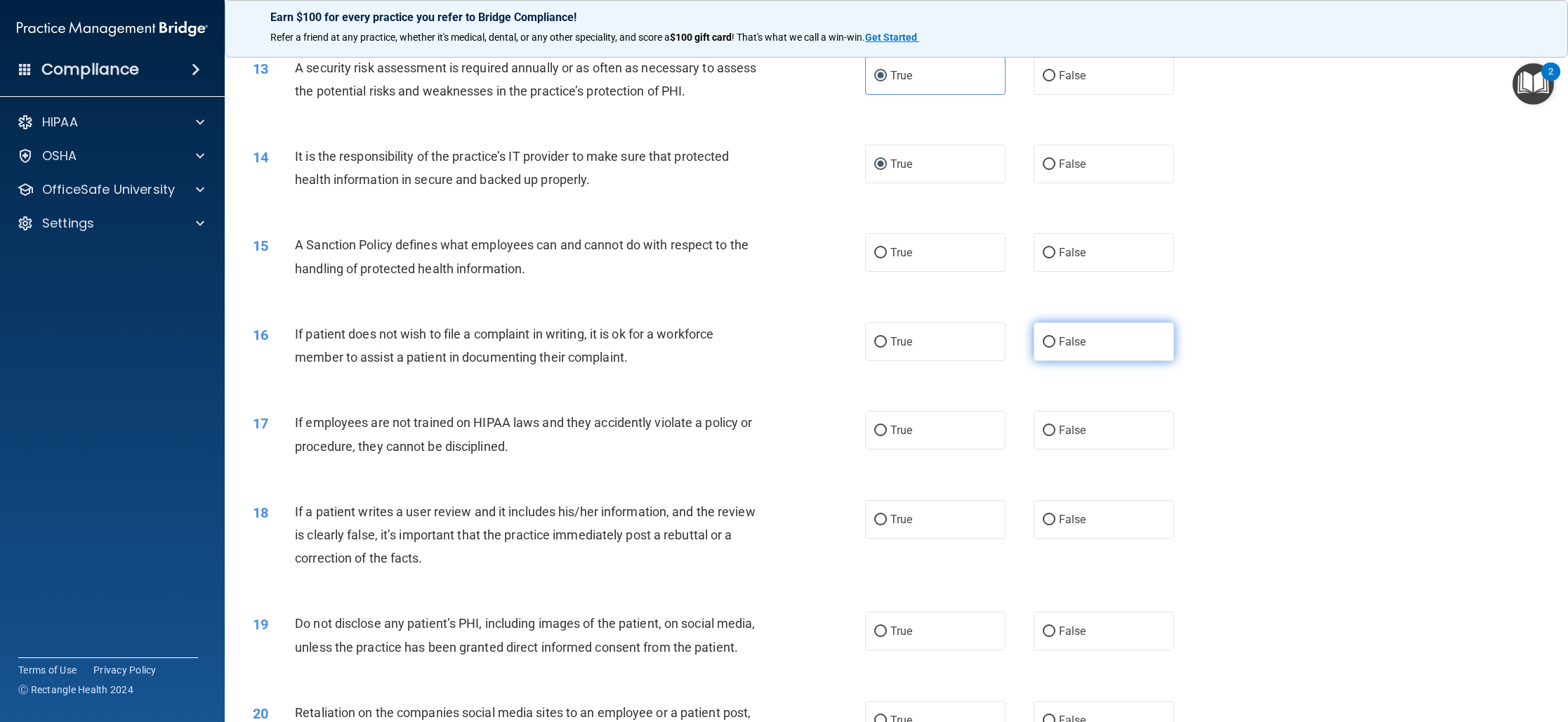
click at [1045, 344] on input "False" at bounding box center [1049, 342] width 13 height 10
radio input "true"
click at [875, 249] on input "True" at bounding box center [880, 253] width 13 height 10
radio input "true"
click at [1085, 436] on span "False" at bounding box center [1072, 430] width 28 height 13
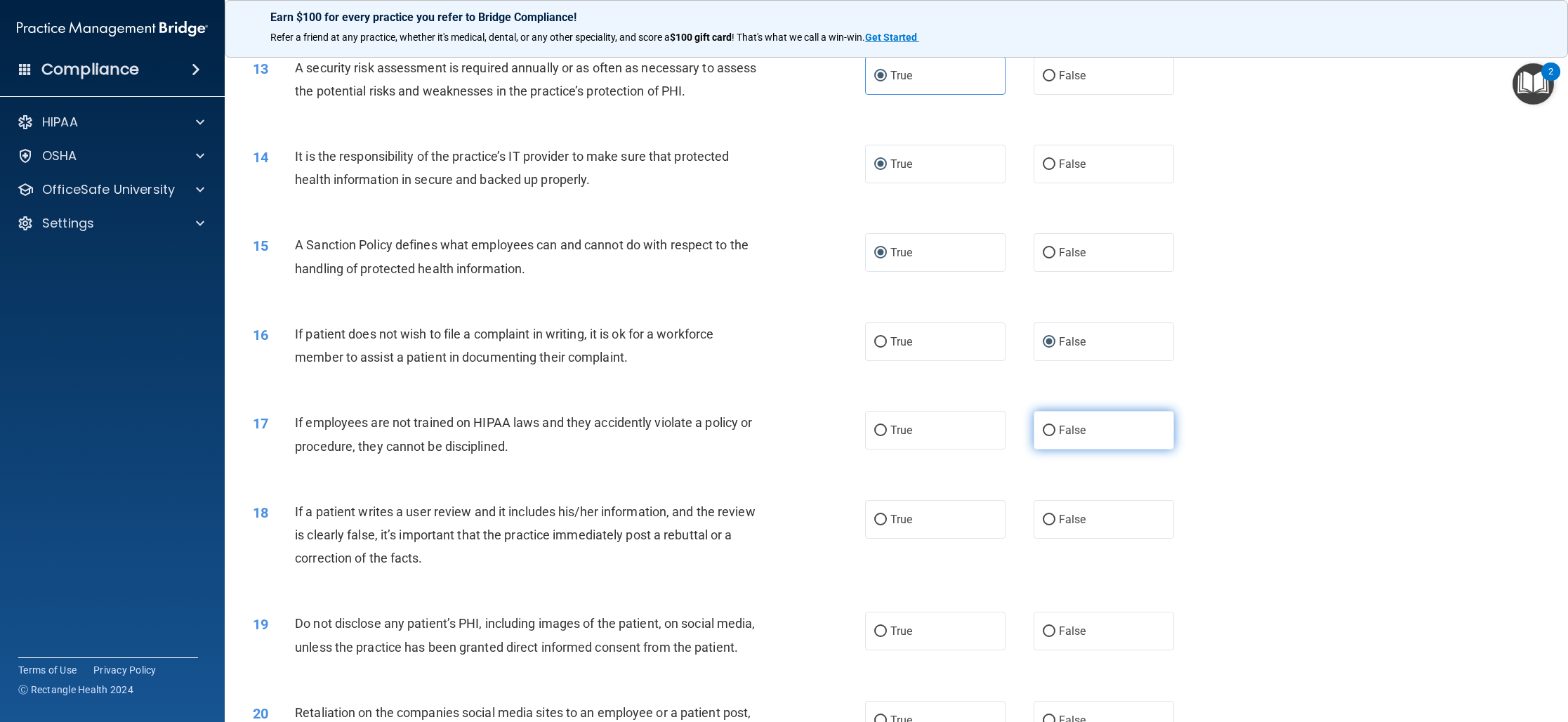
click at [1056, 436] on input "False" at bounding box center [1049, 431] width 13 height 10
radio input "true"
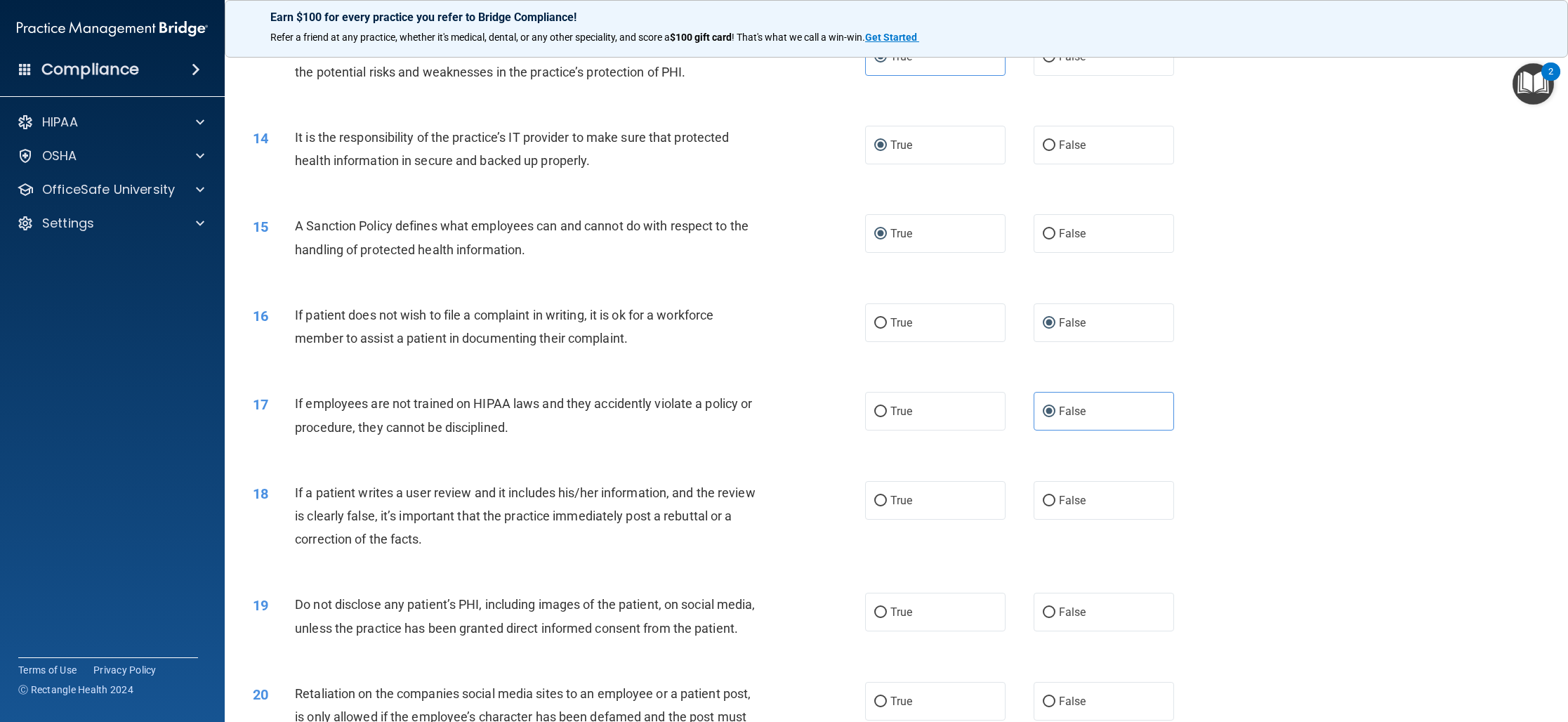
scroll to position [1351, 0]
click at [1103, 492] on label "False" at bounding box center [1103, 499] width 141 height 39
click at [1056, 495] on input "False" at bounding box center [1049, 500] width 13 height 10
radio input "true"
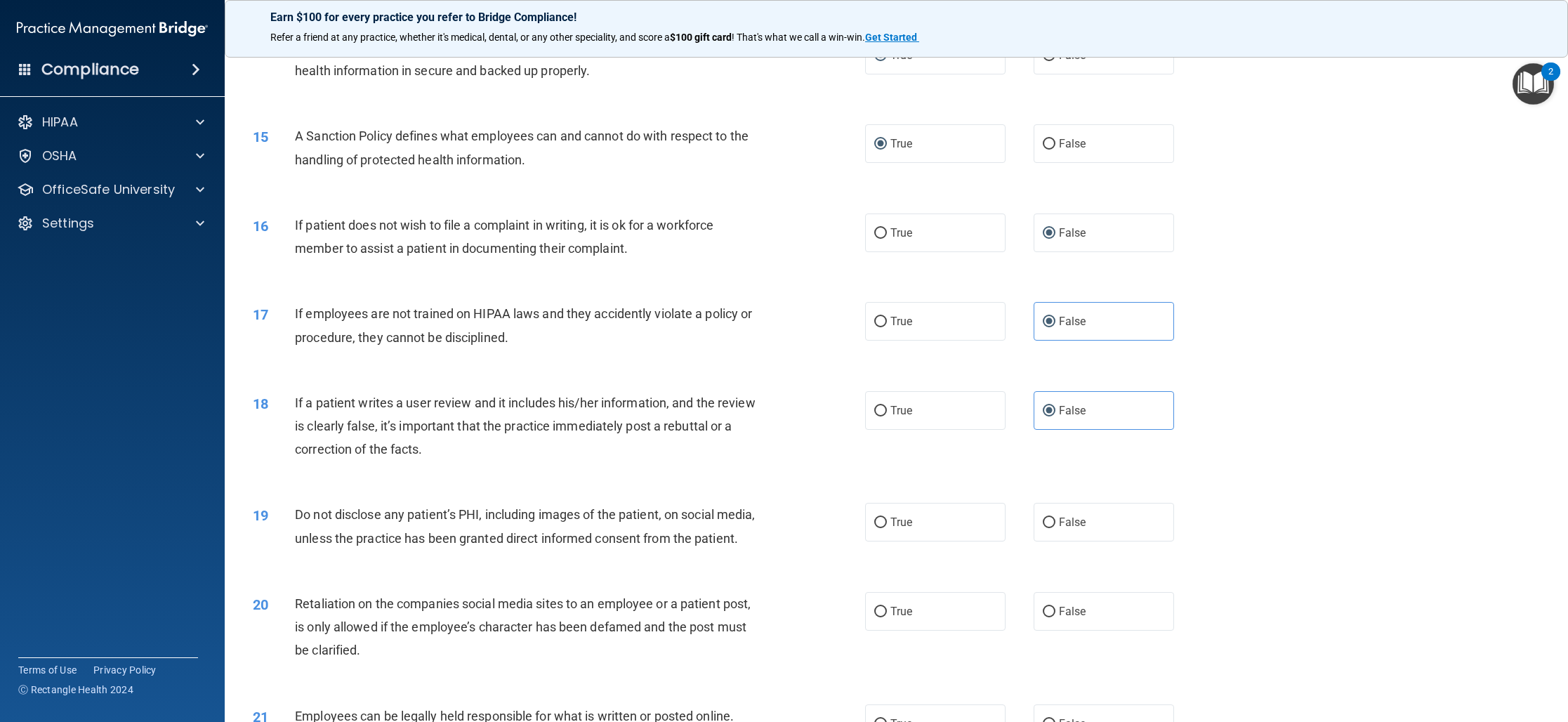
scroll to position [1442, 0]
click at [916, 524] on label "True" at bounding box center [935, 520] width 141 height 39
click at [886, 524] on input "True" at bounding box center [880, 521] width 13 height 10
radio input "true"
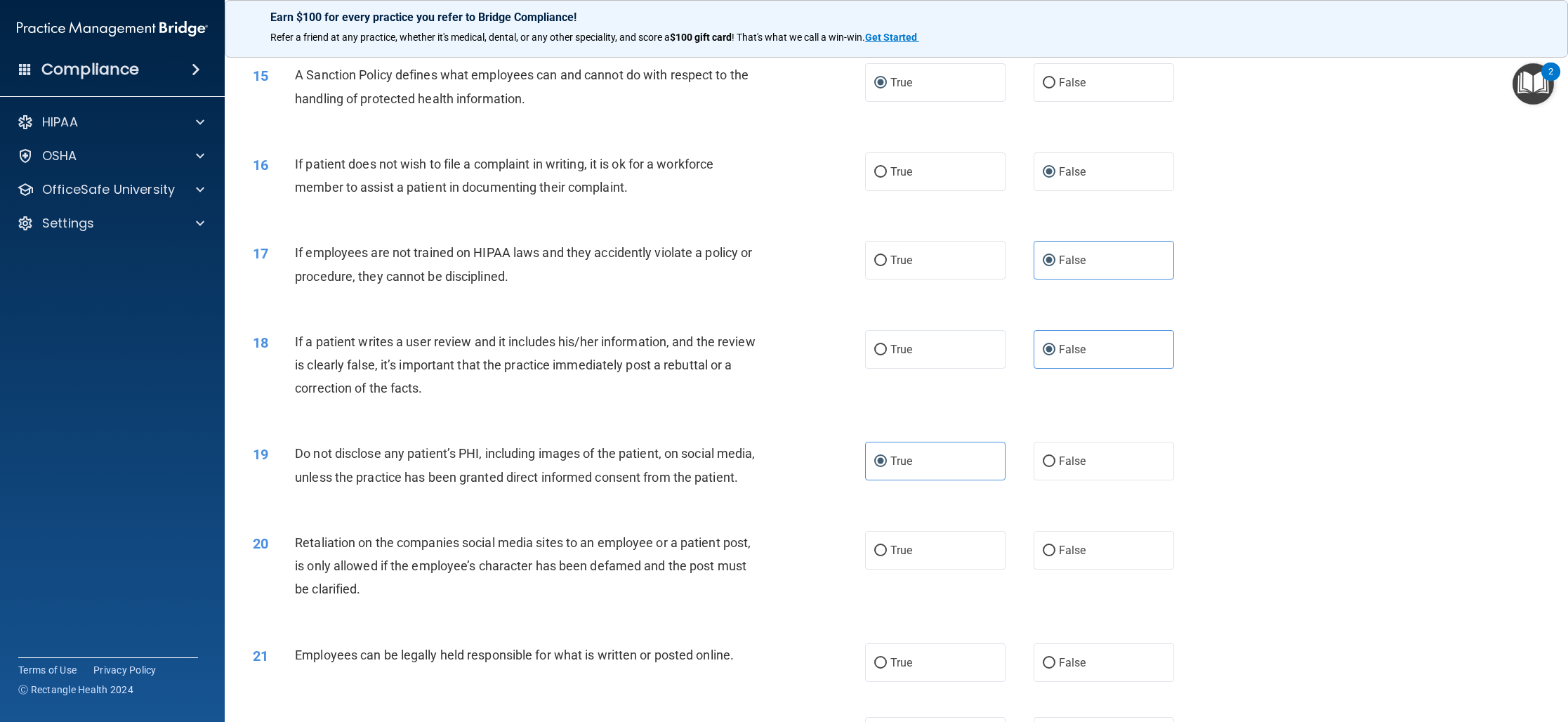
scroll to position [1505, 0]
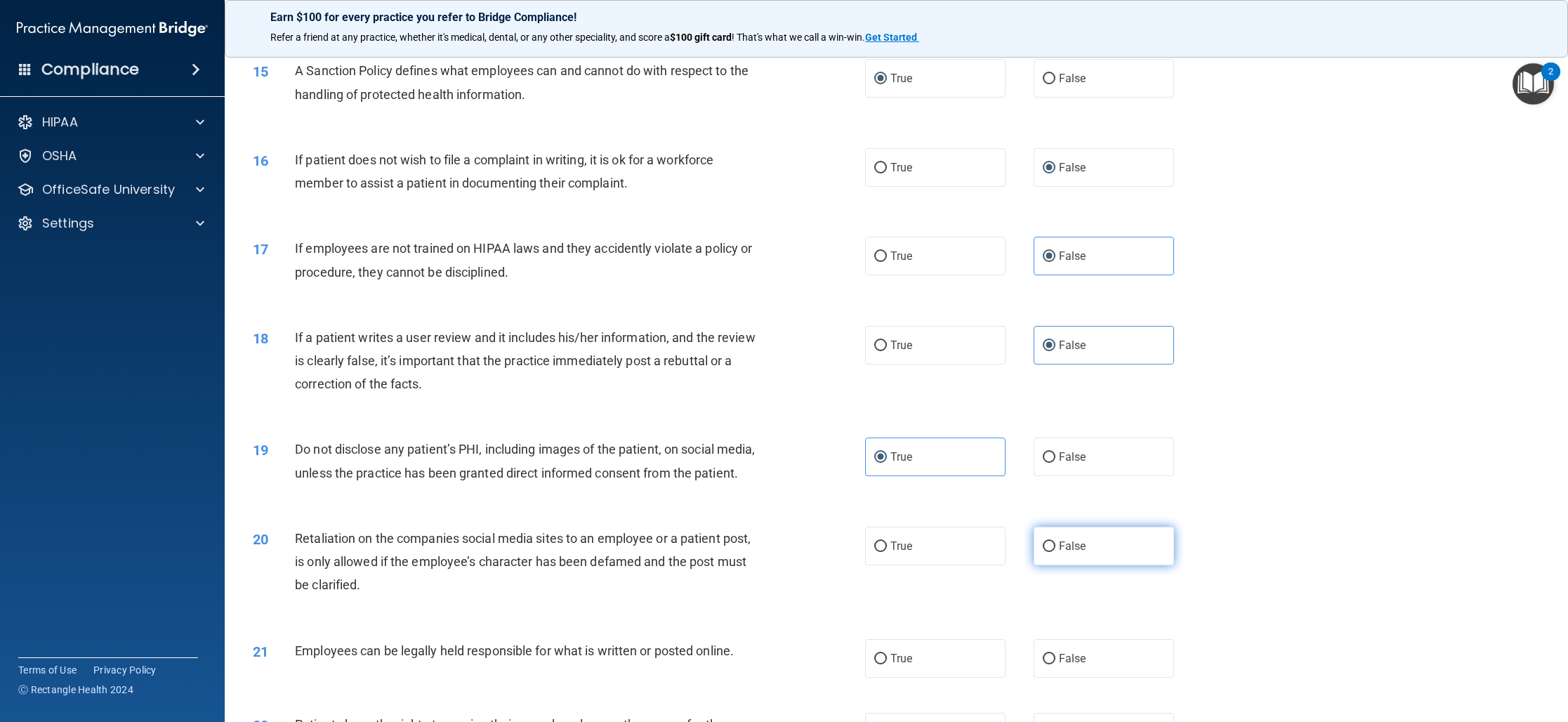
click at [1050, 552] on input "False" at bounding box center [1049, 547] width 13 height 10
radio input "true"
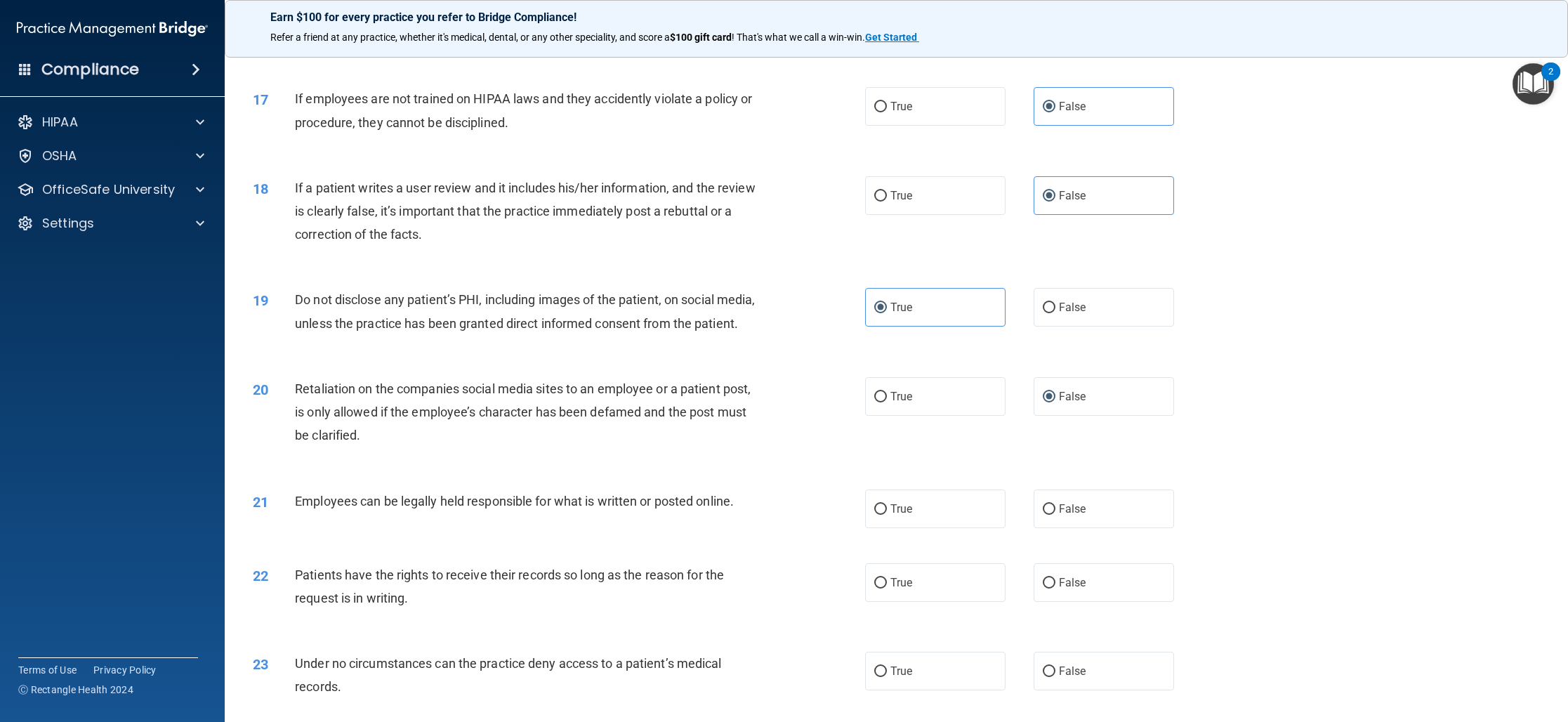
scroll to position [1659, 0]
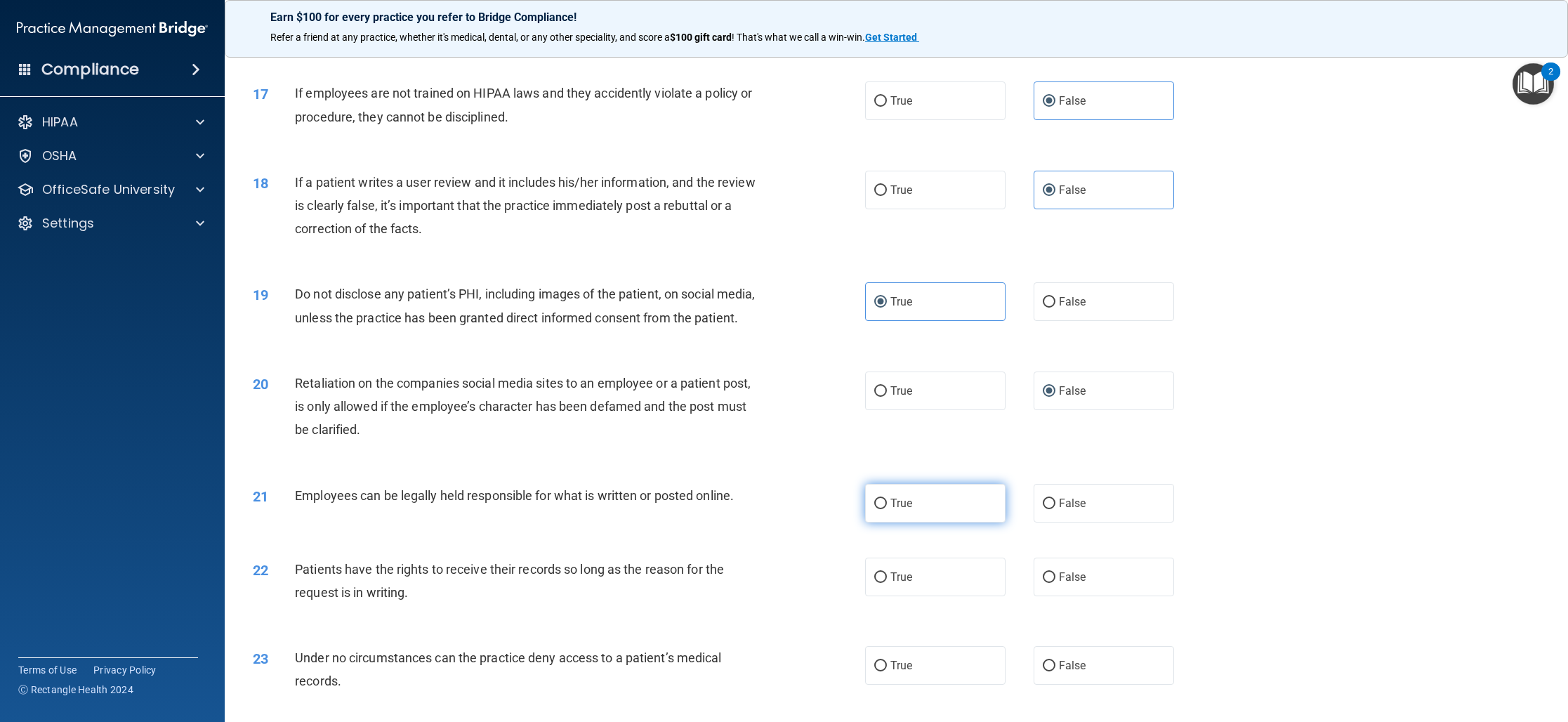
click at [928, 522] on label "True" at bounding box center [935, 504] width 141 height 39
click at [886, 509] on input "True" at bounding box center [880, 504] width 13 height 10
radio input "true"
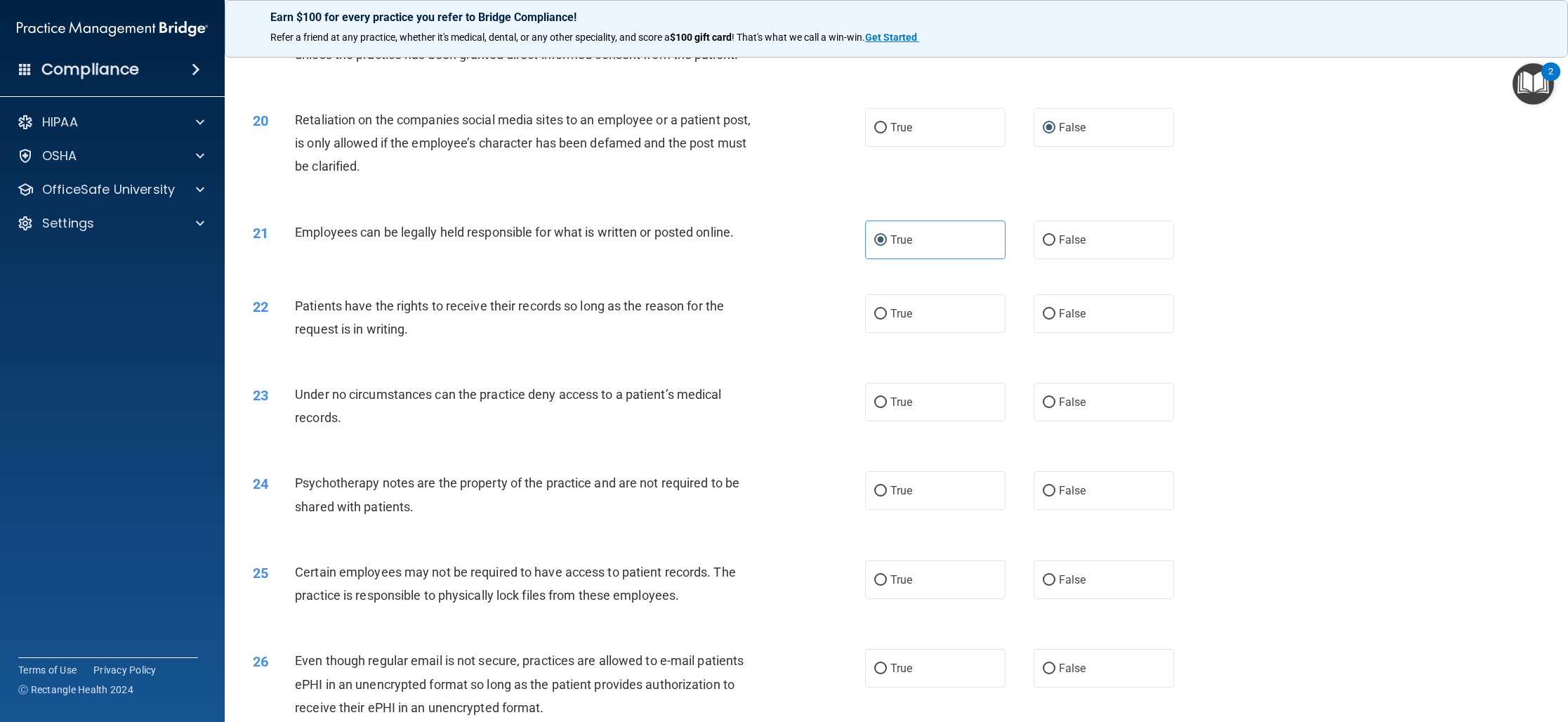
scroll to position [1924, 0]
click at [906, 319] on span "True" at bounding box center [901, 313] width 22 height 13
click at [886, 319] on input "True" at bounding box center [880, 313] width 13 height 10
radio input "true"
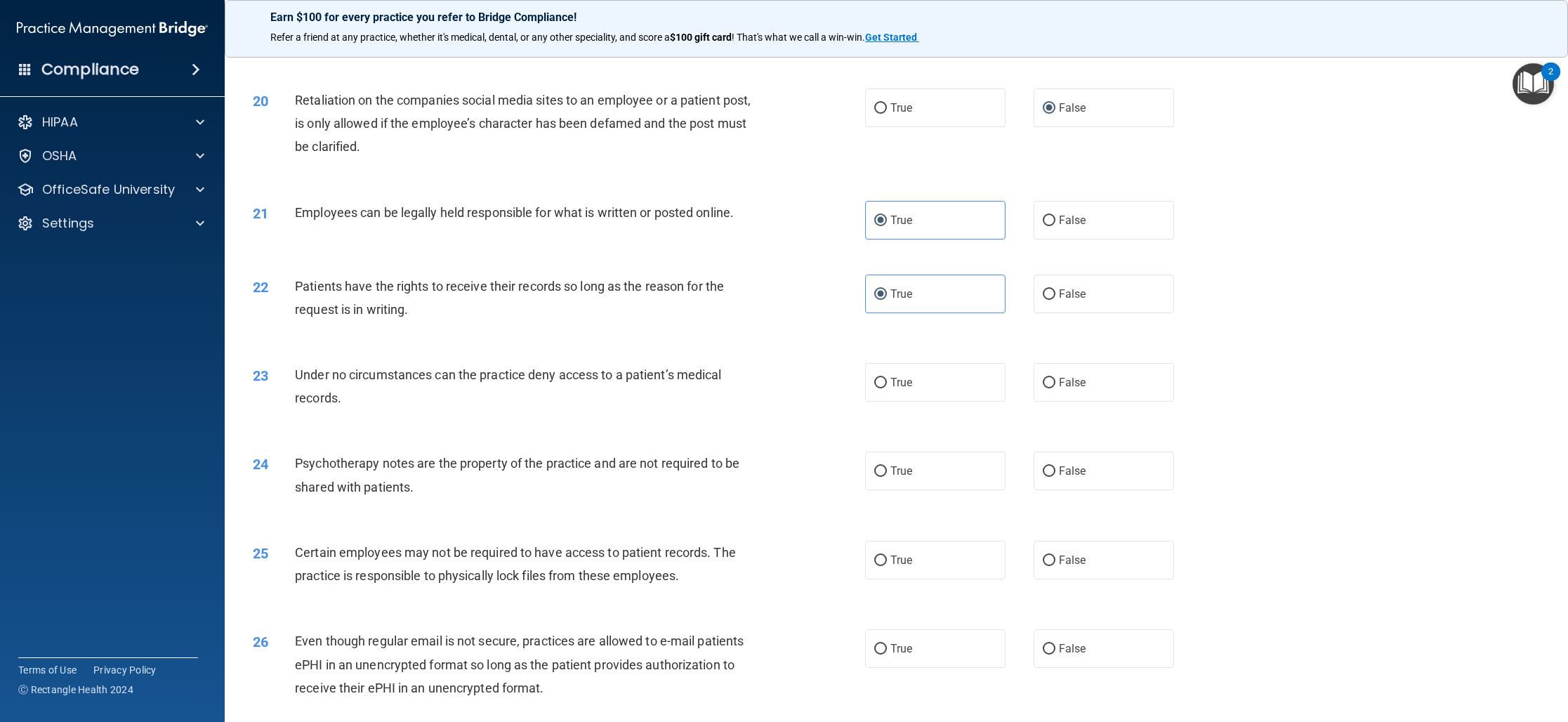
scroll to position [1952, 0]
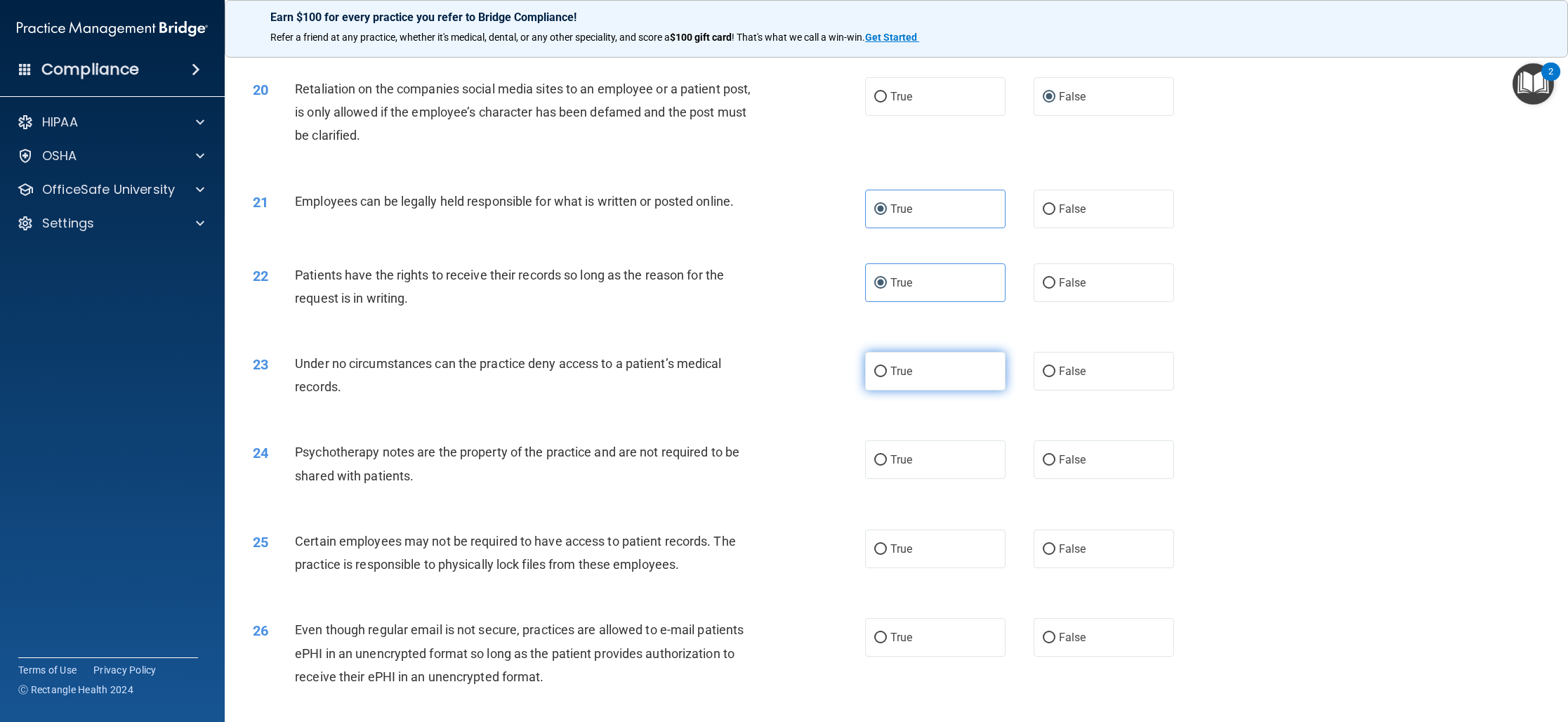
click at [922, 391] on label "True" at bounding box center [935, 371] width 141 height 39
click at [886, 377] on input "True" at bounding box center [880, 372] width 13 height 10
radio input "true"
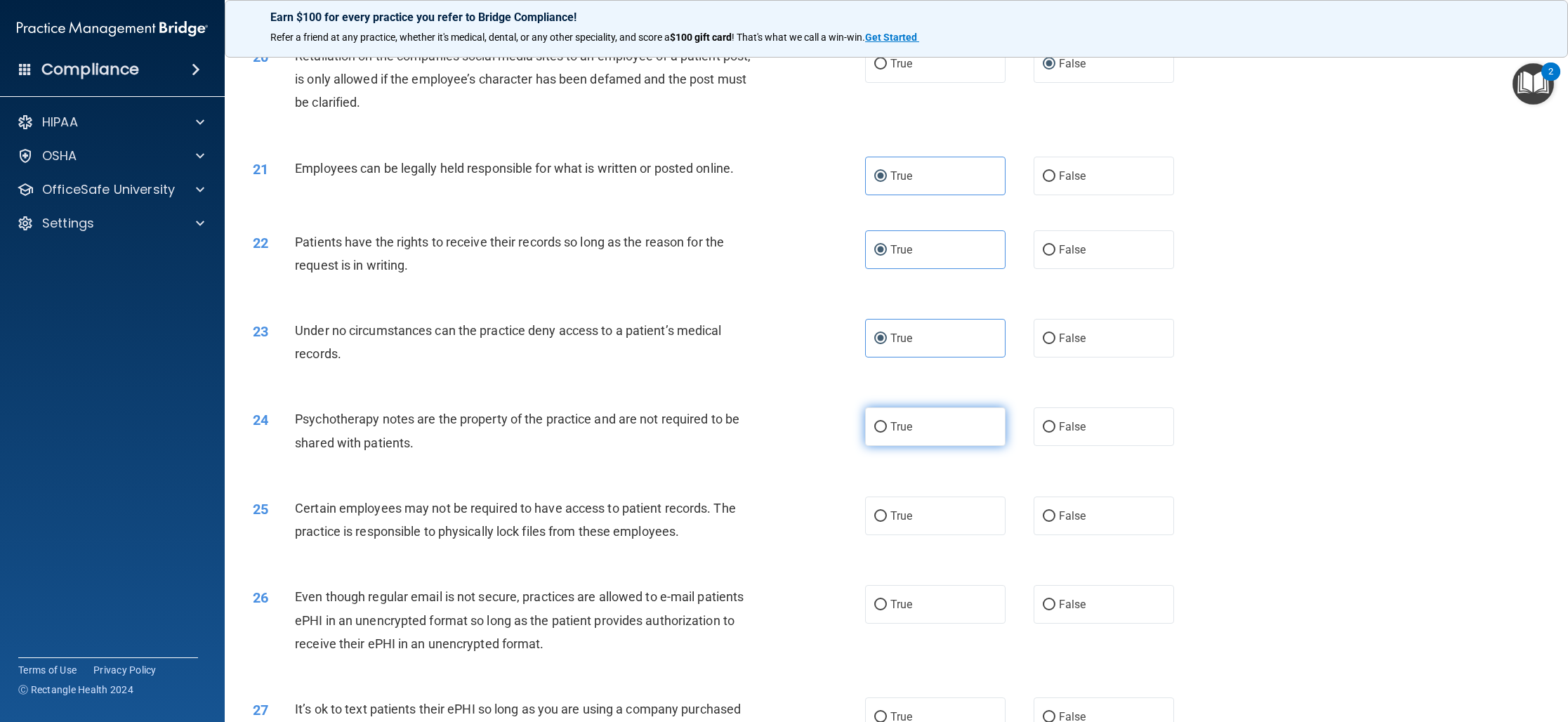
scroll to position [1984, 0]
click at [1118, 449] on label "False" at bounding box center [1103, 429] width 141 height 39
click at [1056, 435] on input "False" at bounding box center [1049, 430] width 13 height 10
radio input "true"
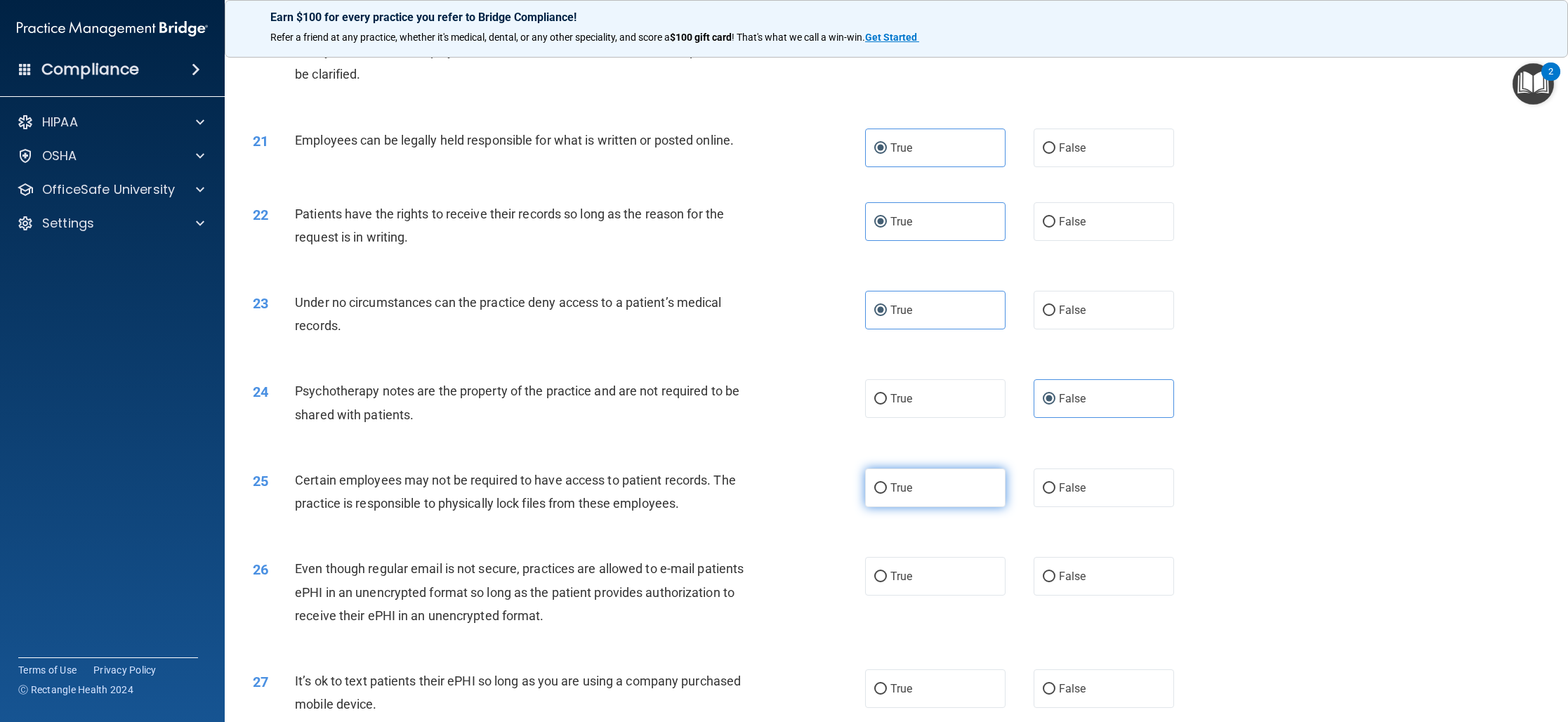
click at [885, 507] on label "True" at bounding box center [935, 488] width 141 height 39
click at [885, 494] on input "True" at bounding box center [880, 489] width 13 height 10
radio input "true"
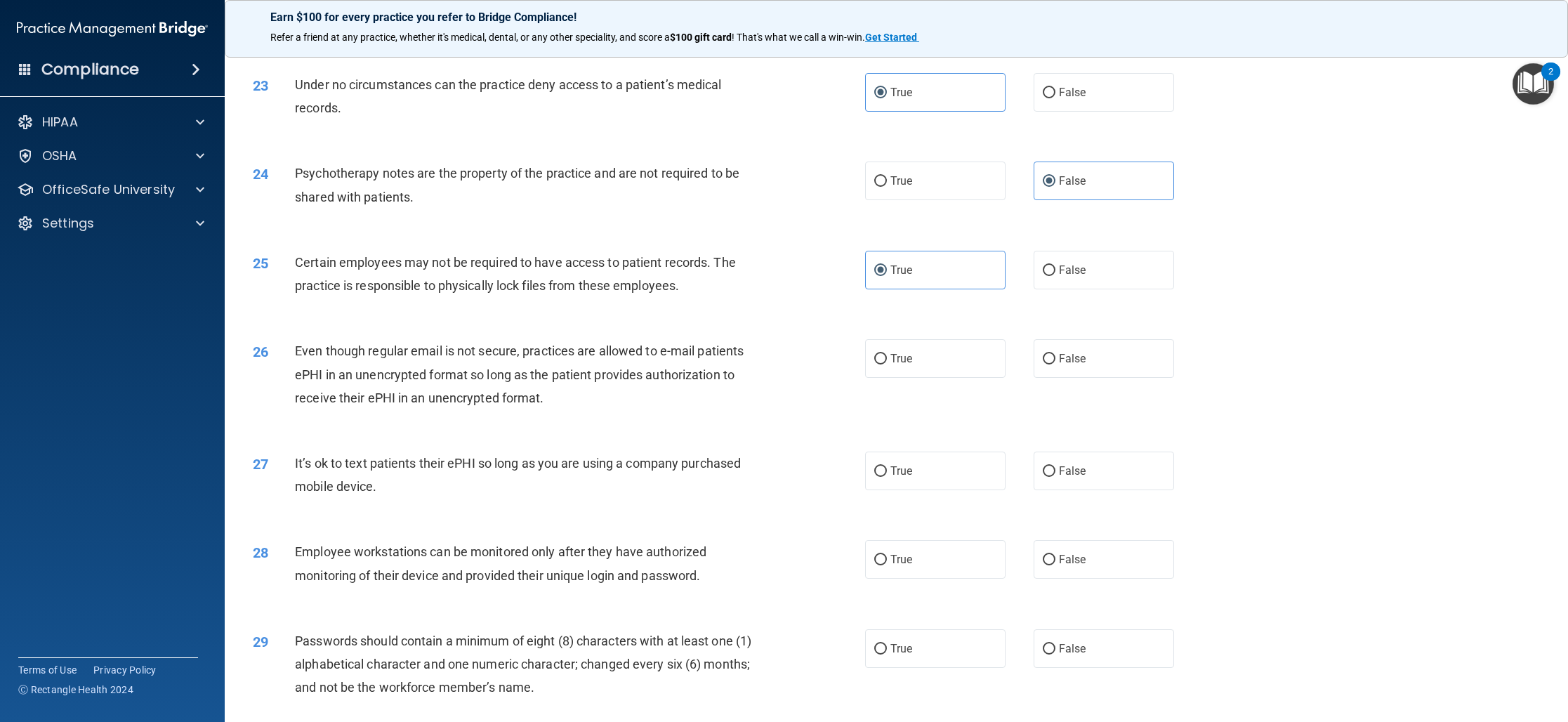
scroll to position [2233, 0]
click at [951, 373] on label "True" at bounding box center [935, 358] width 141 height 39
click at [886, 364] on input "True" at bounding box center [880, 358] width 13 height 10
radio input "true"
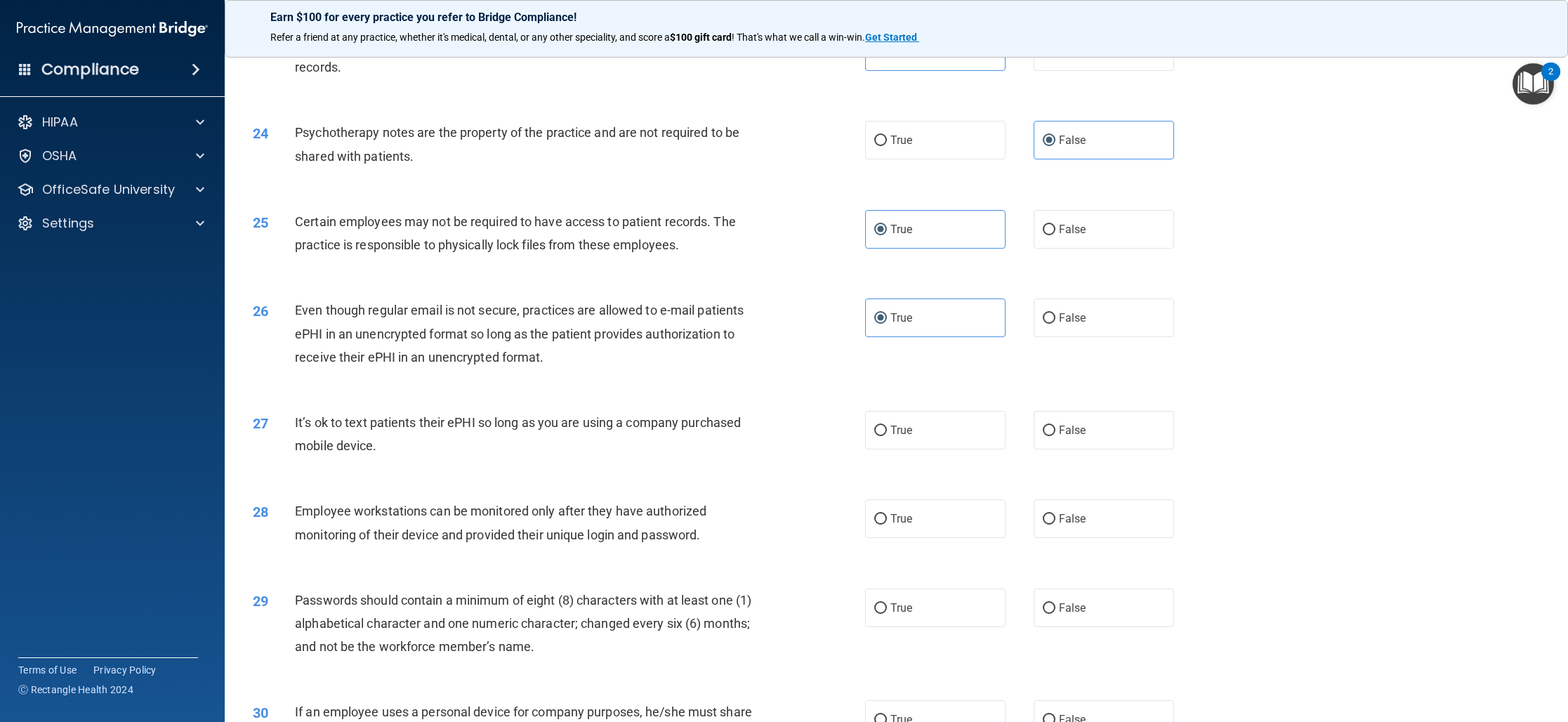
scroll to position [2278, 0]
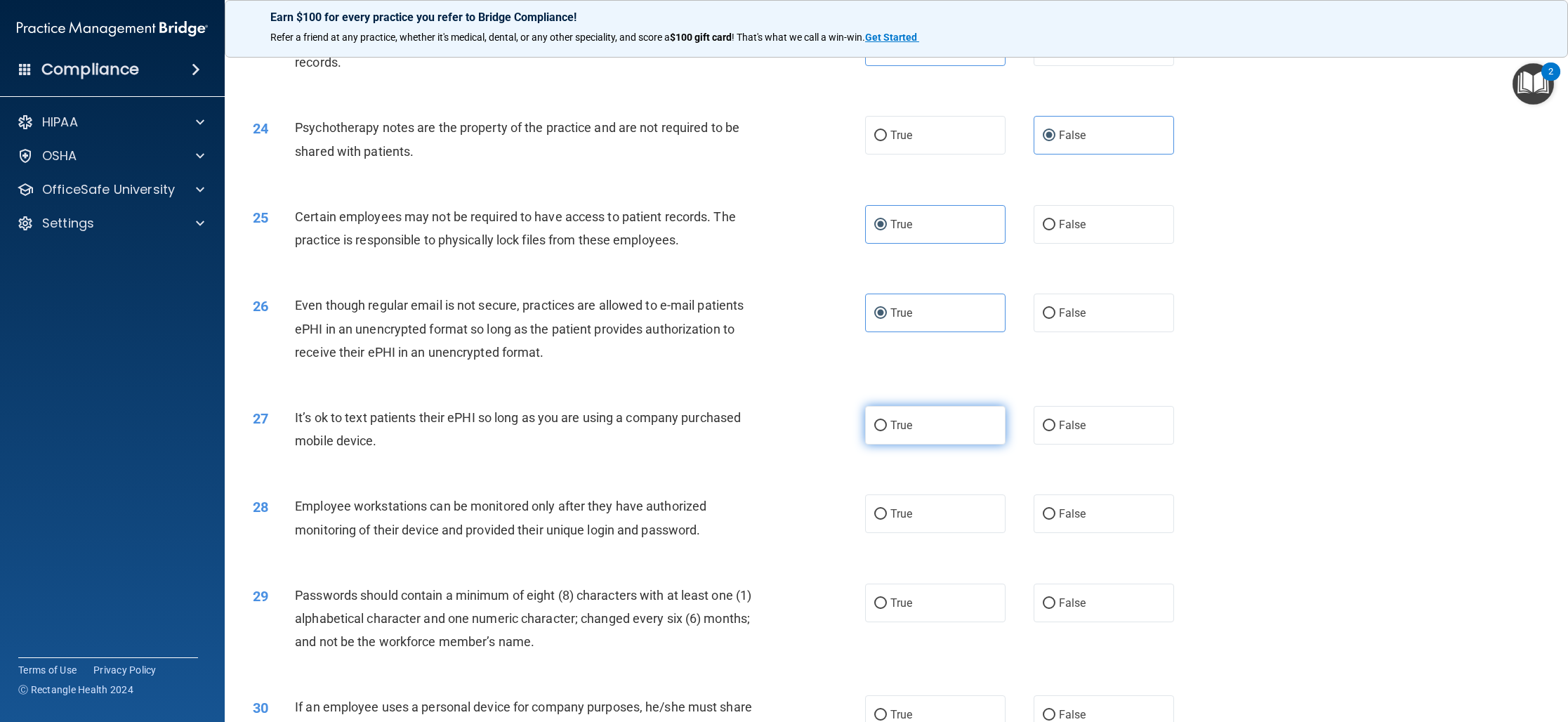
click at [933, 444] on label "True" at bounding box center [935, 425] width 141 height 39
click at [886, 431] on input "True" at bounding box center [880, 426] width 13 height 10
radio input "true"
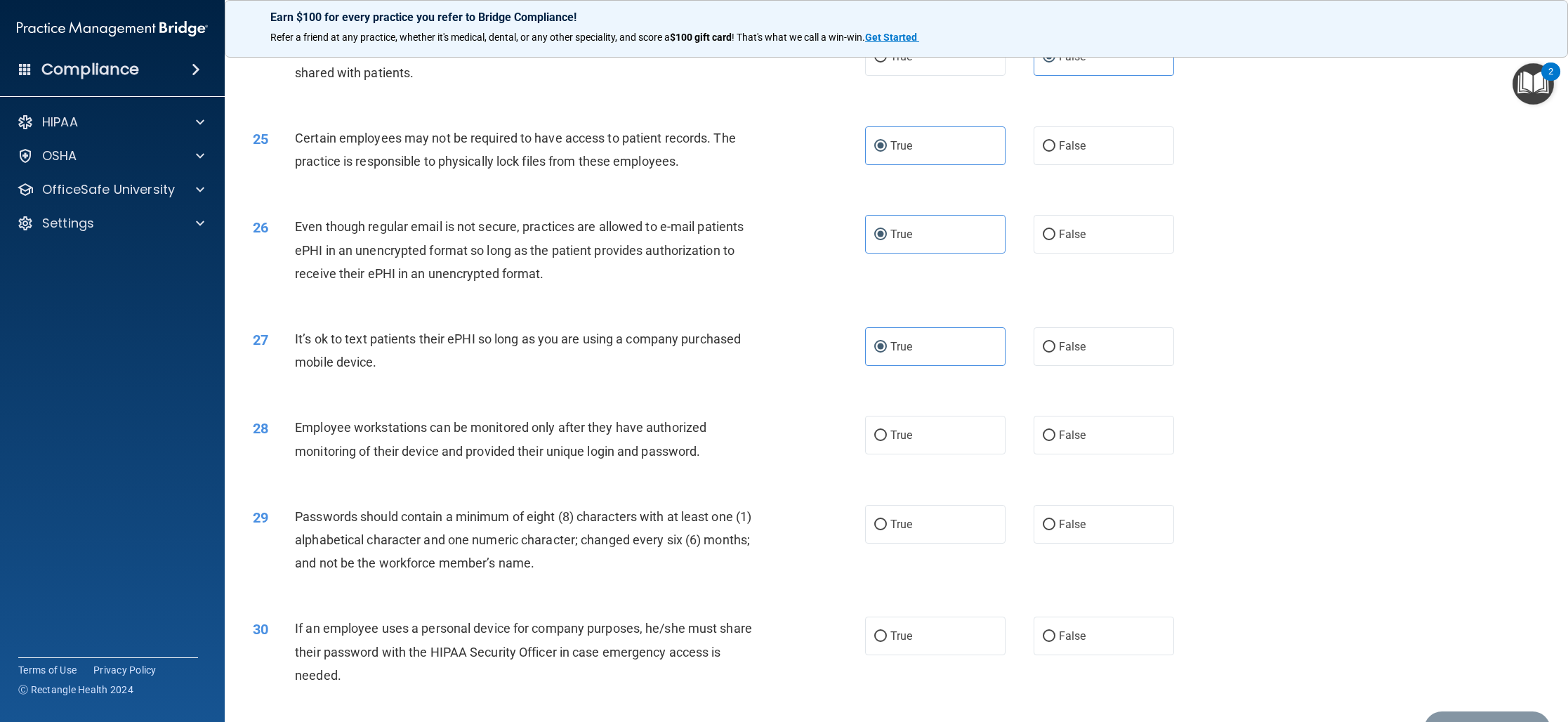
scroll to position [2368, 0]
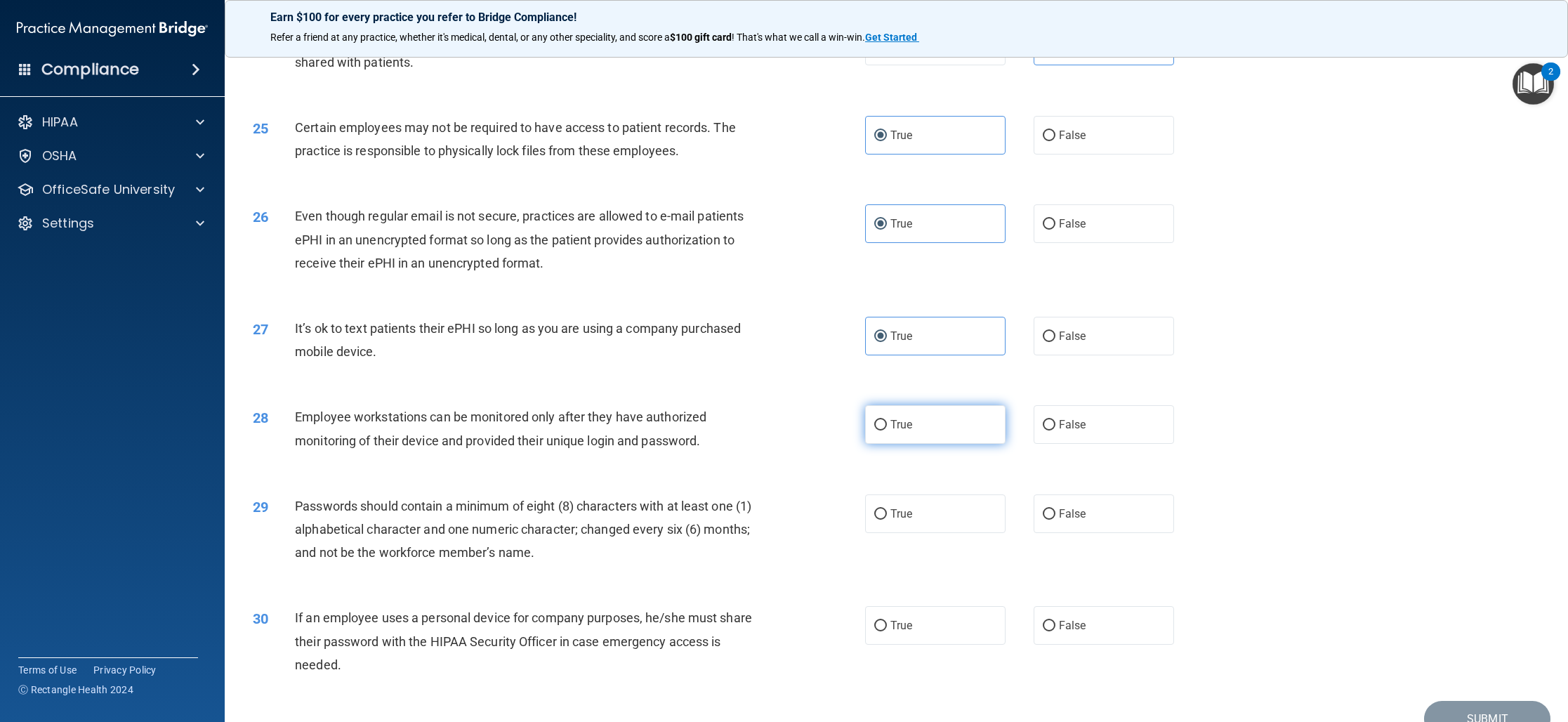
click at [953, 444] on label "True" at bounding box center [935, 425] width 141 height 39
click at [886, 430] on input "True" at bounding box center [880, 425] width 13 height 10
radio input "true"
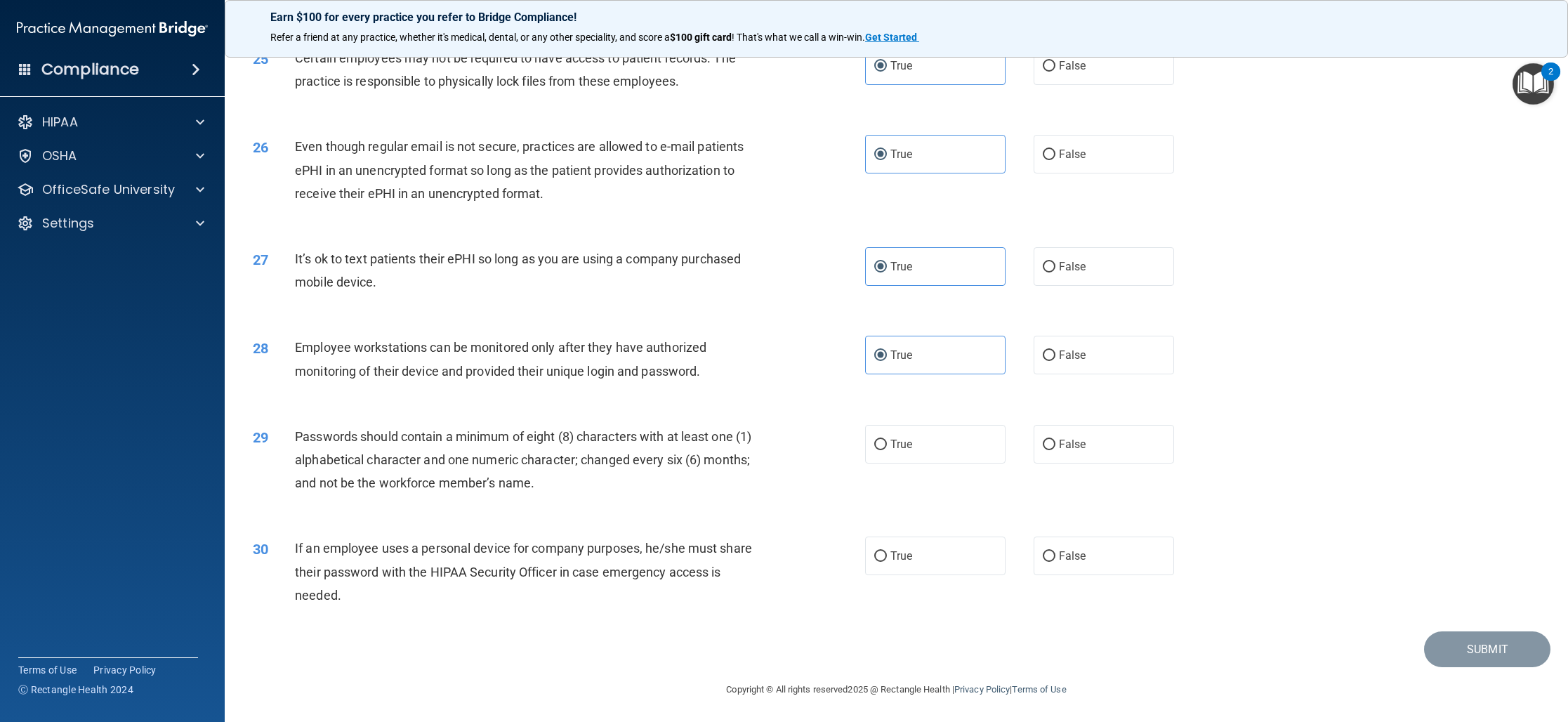
scroll to position [2462, 0]
click at [925, 444] on label "True" at bounding box center [935, 443] width 141 height 39
click at [886, 444] on input "True" at bounding box center [880, 444] width 13 height 10
radio input "true"
click at [1108, 566] on label "False" at bounding box center [1103, 554] width 141 height 39
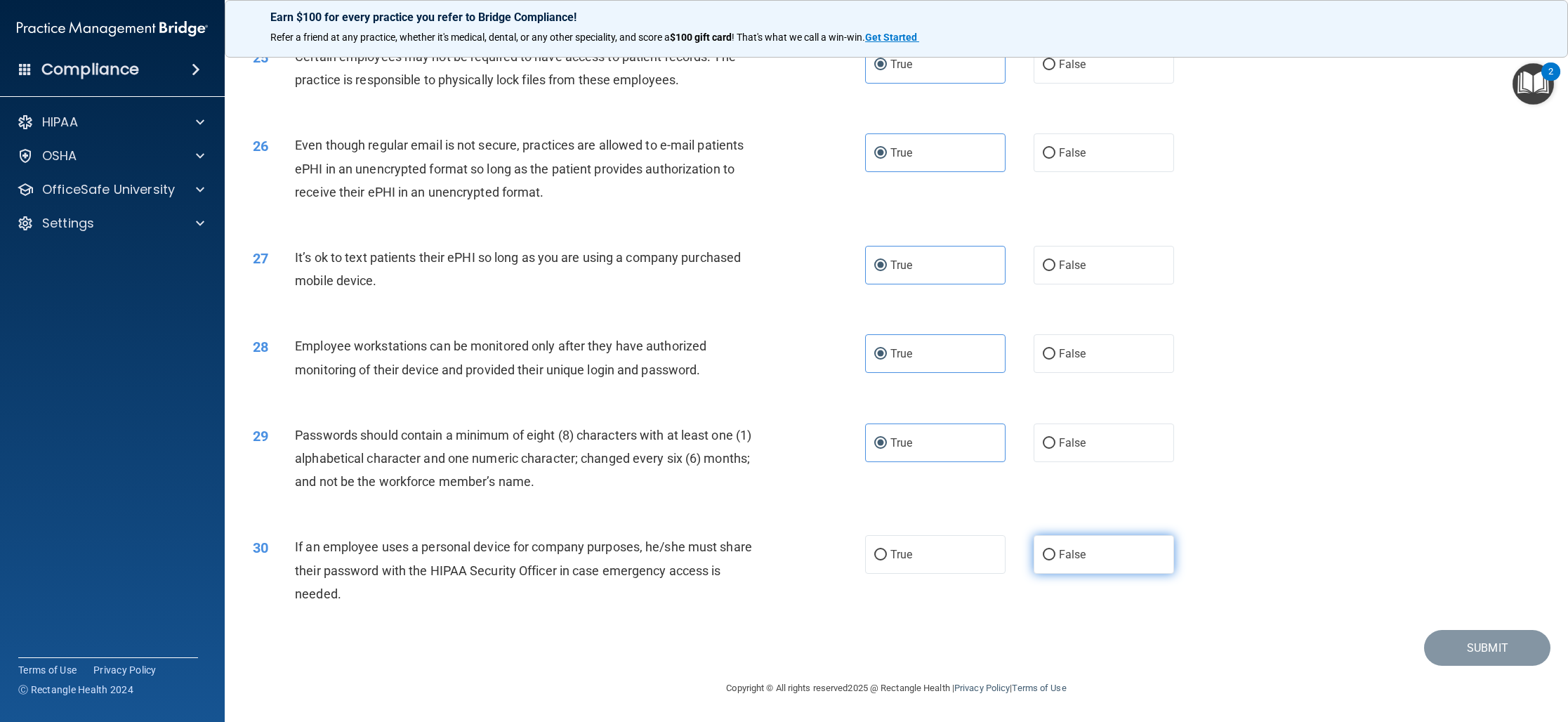
click at [1056, 560] on input "False" at bounding box center [1049, 555] width 13 height 10
radio input "true"
click at [1457, 644] on button "Submit" at bounding box center [1486, 648] width 126 height 36
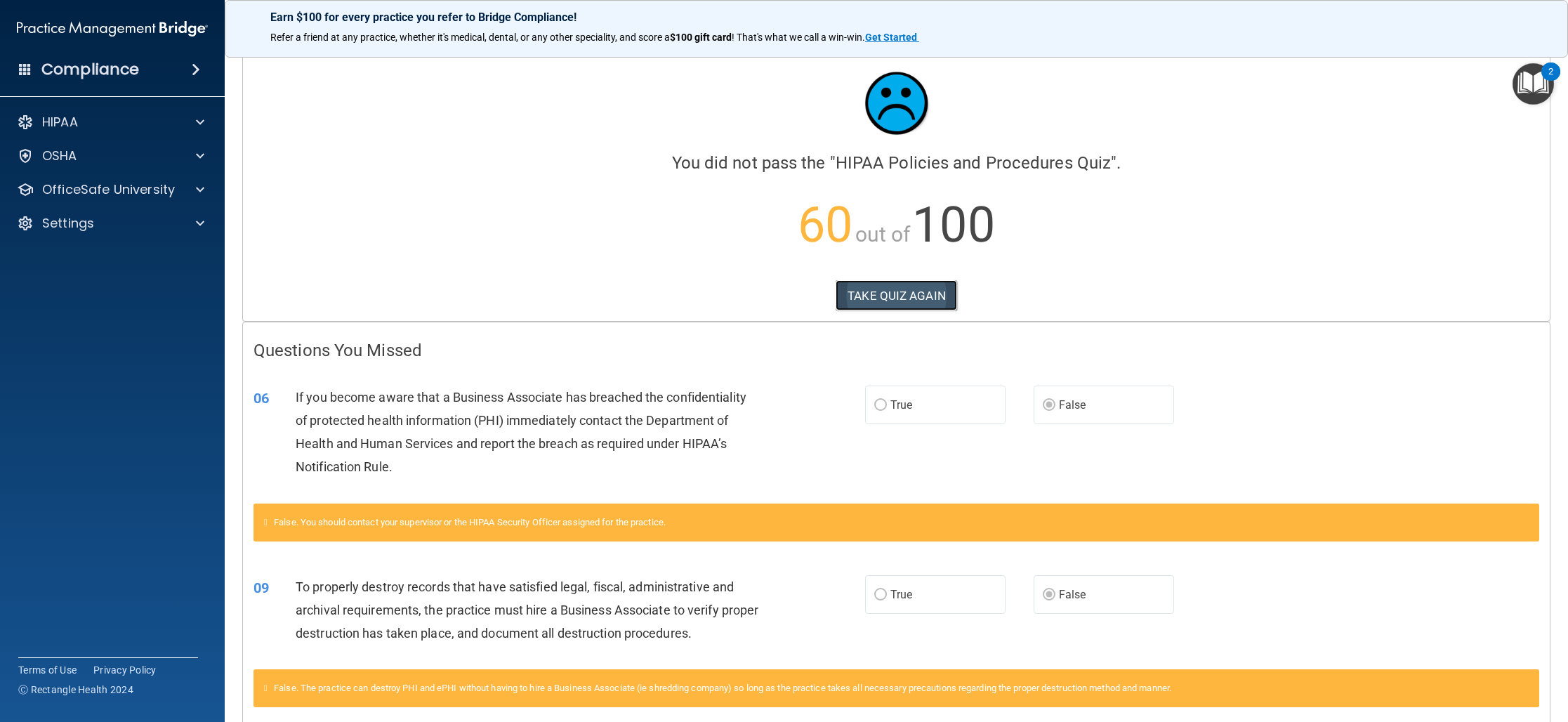
click at [898, 295] on button "TAKE QUIZ AGAIN" at bounding box center [896, 295] width 121 height 31
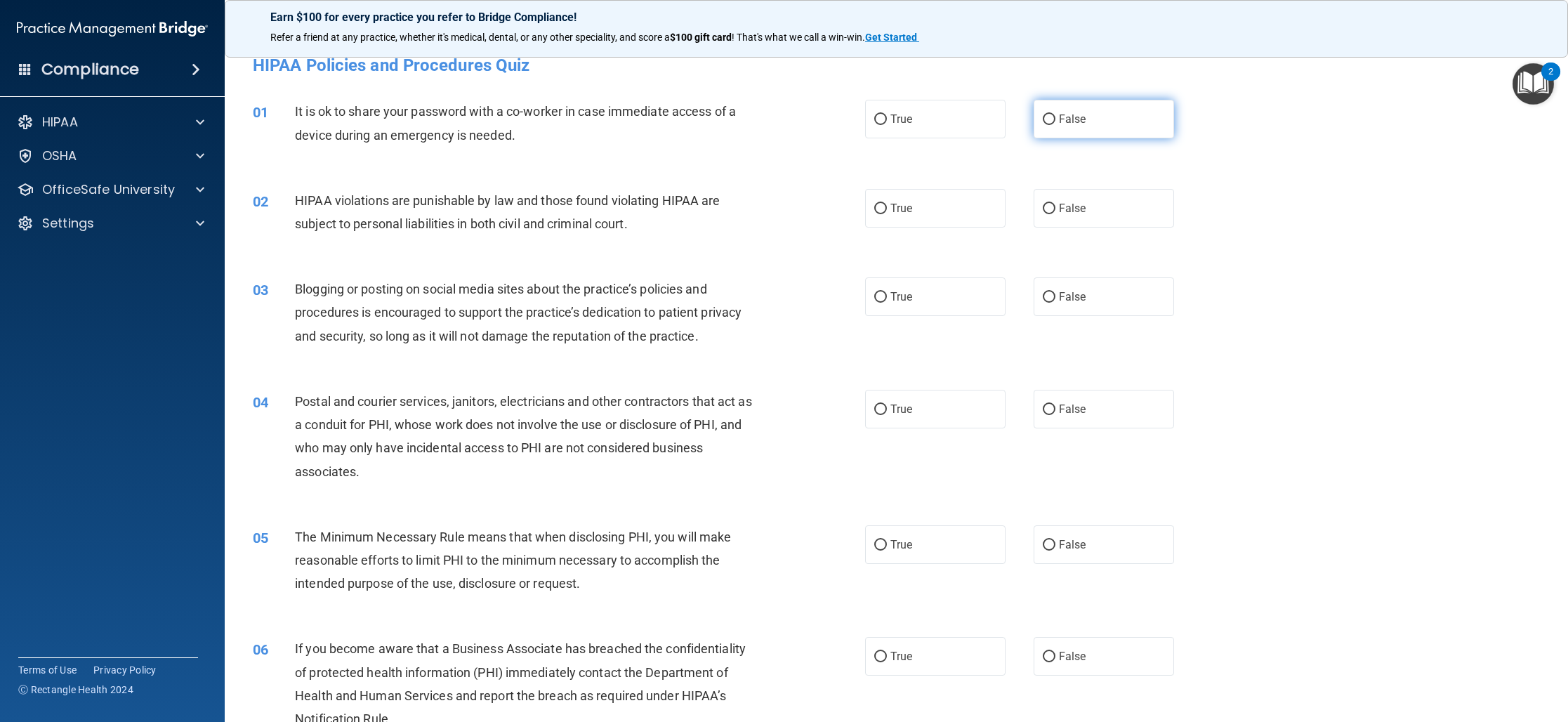
click at [1124, 126] on label "False" at bounding box center [1103, 119] width 141 height 39
click at [1056, 125] on input "False" at bounding box center [1049, 120] width 13 height 10
radio input "true"
click at [925, 215] on label "True" at bounding box center [935, 208] width 141 height 39
click at [886, 214] on input "True" at bounding box center [880, 209] width 13 height 10
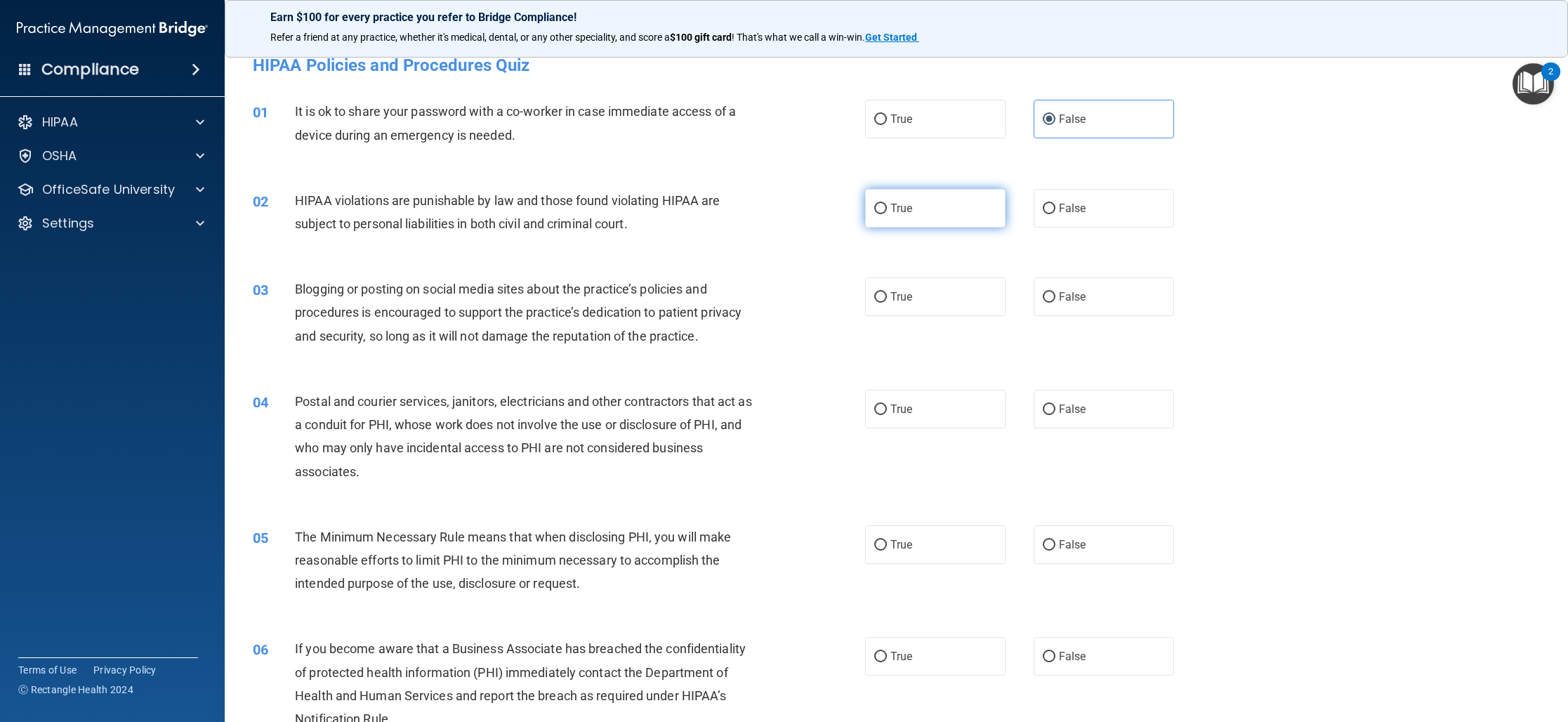
radio input "true"
click at [1052, 299] on input "False" at bounding box center [1049, 297] width 13 height 10
radio input "true"
click at [919, 417] on label "True" at bounding box center [935, 409] width 141 height 39
click at [886, 415] on input "True" at bounding box center [880, 410] width 13 height 10
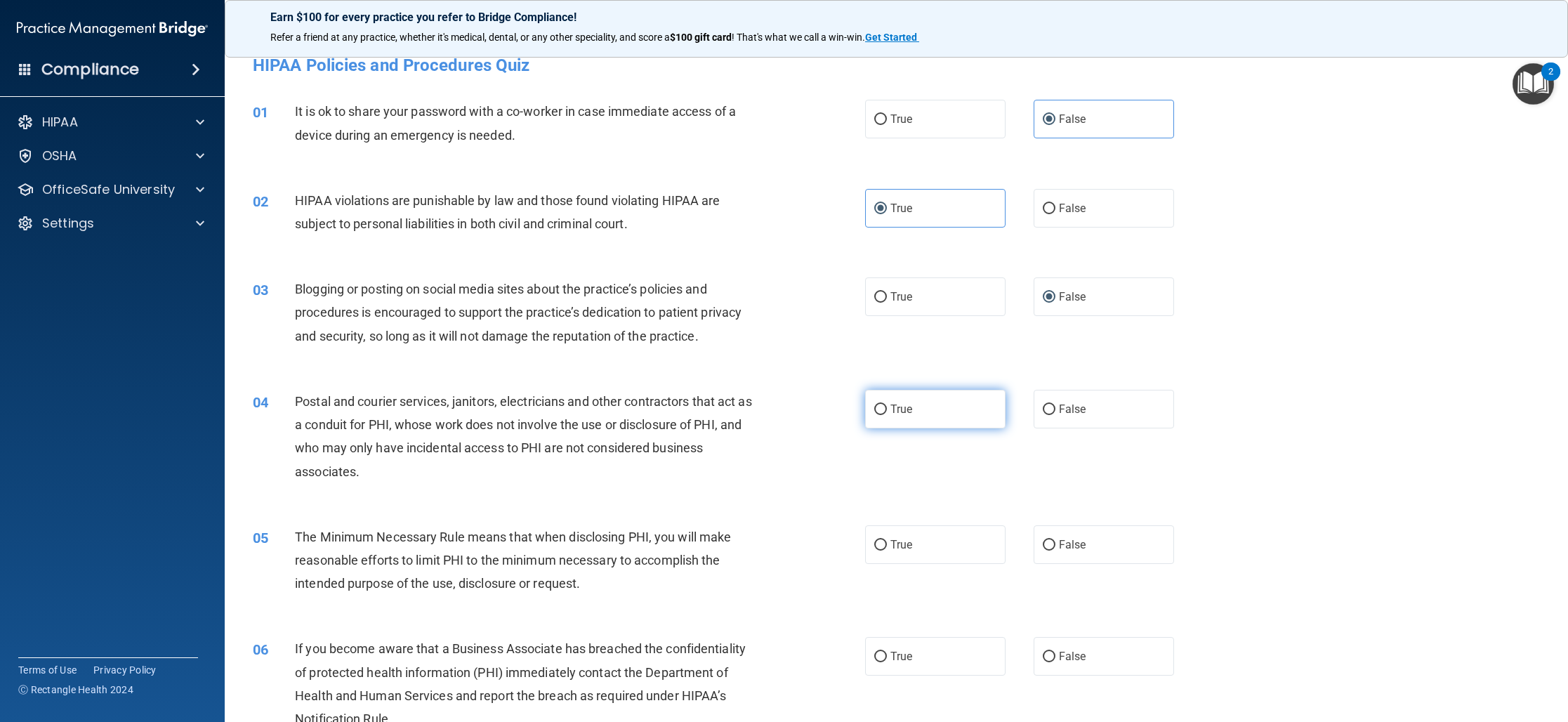
radio input "true"
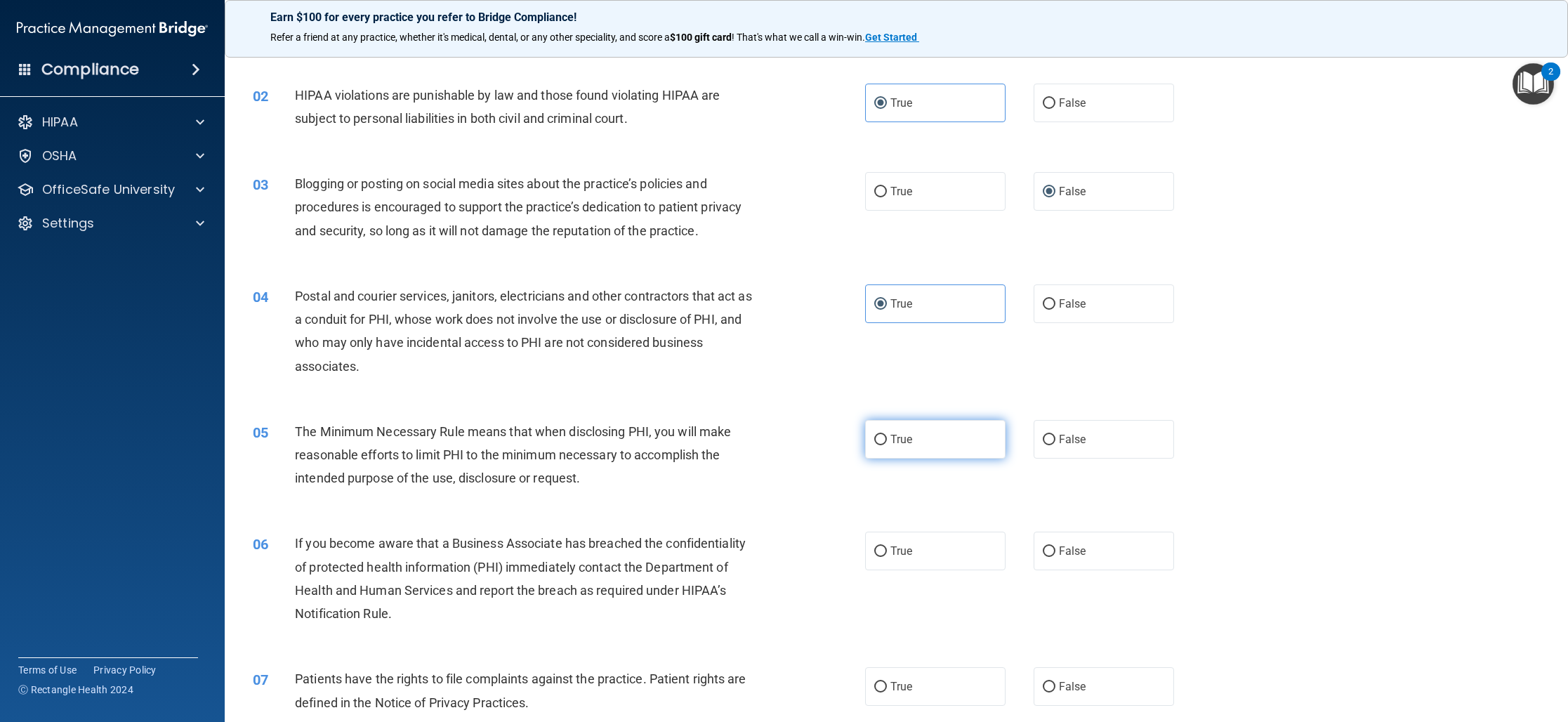
scroll to position [124, 0]
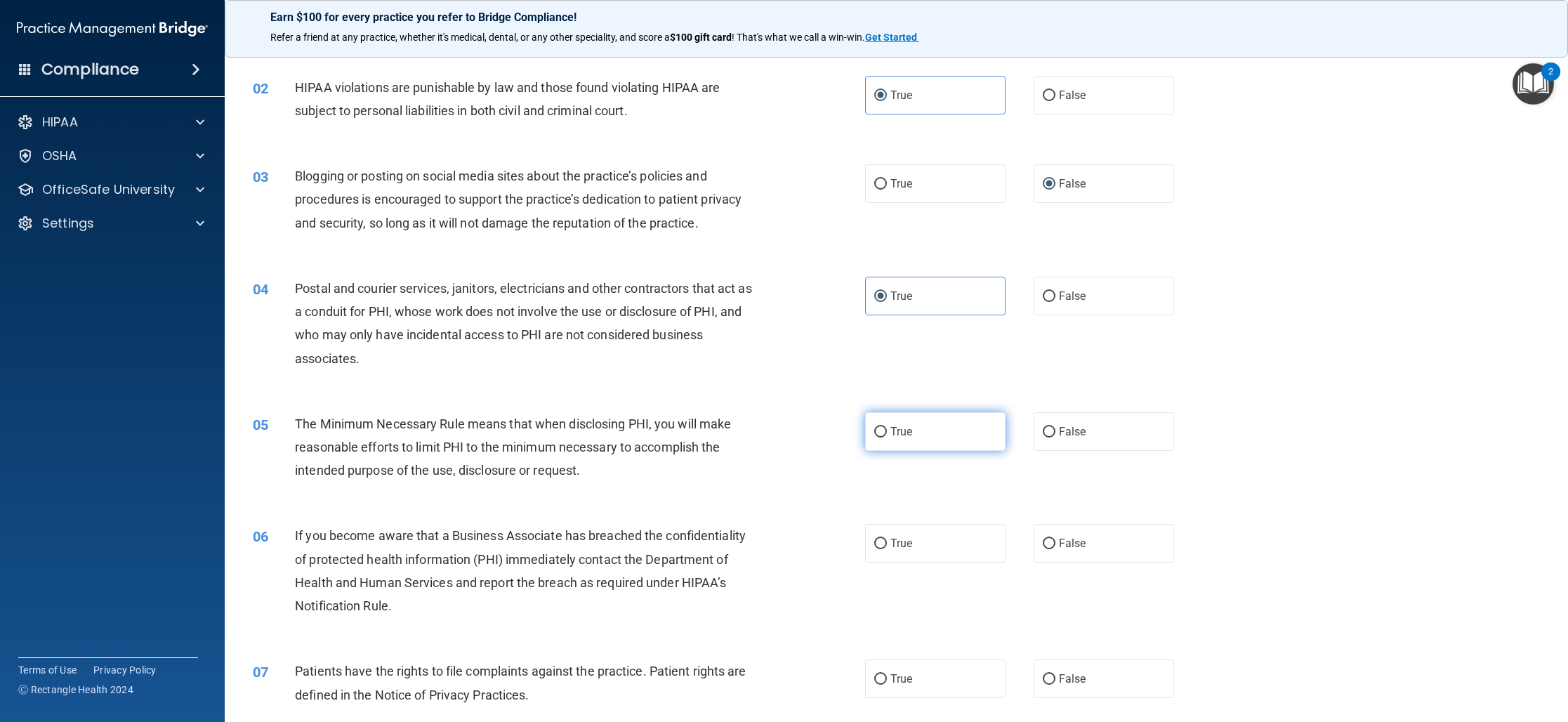
click at [900, 425] on span "True" at bounding box center [901, 432] width 22 height 13
click at [886, 427] on input "True" at bounding box center [880, 432] width 13 height 10
radio input "true"
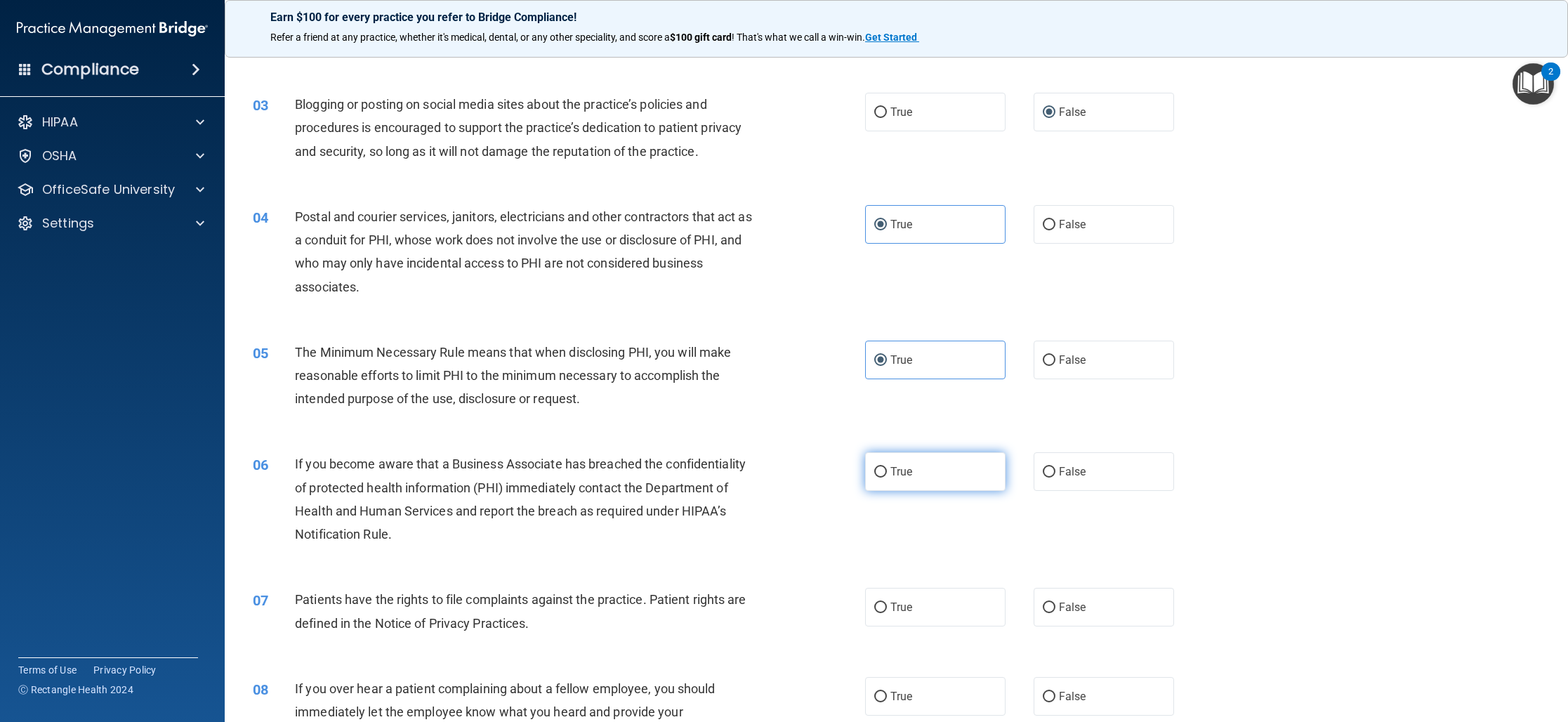
scroll to position [211, 0]
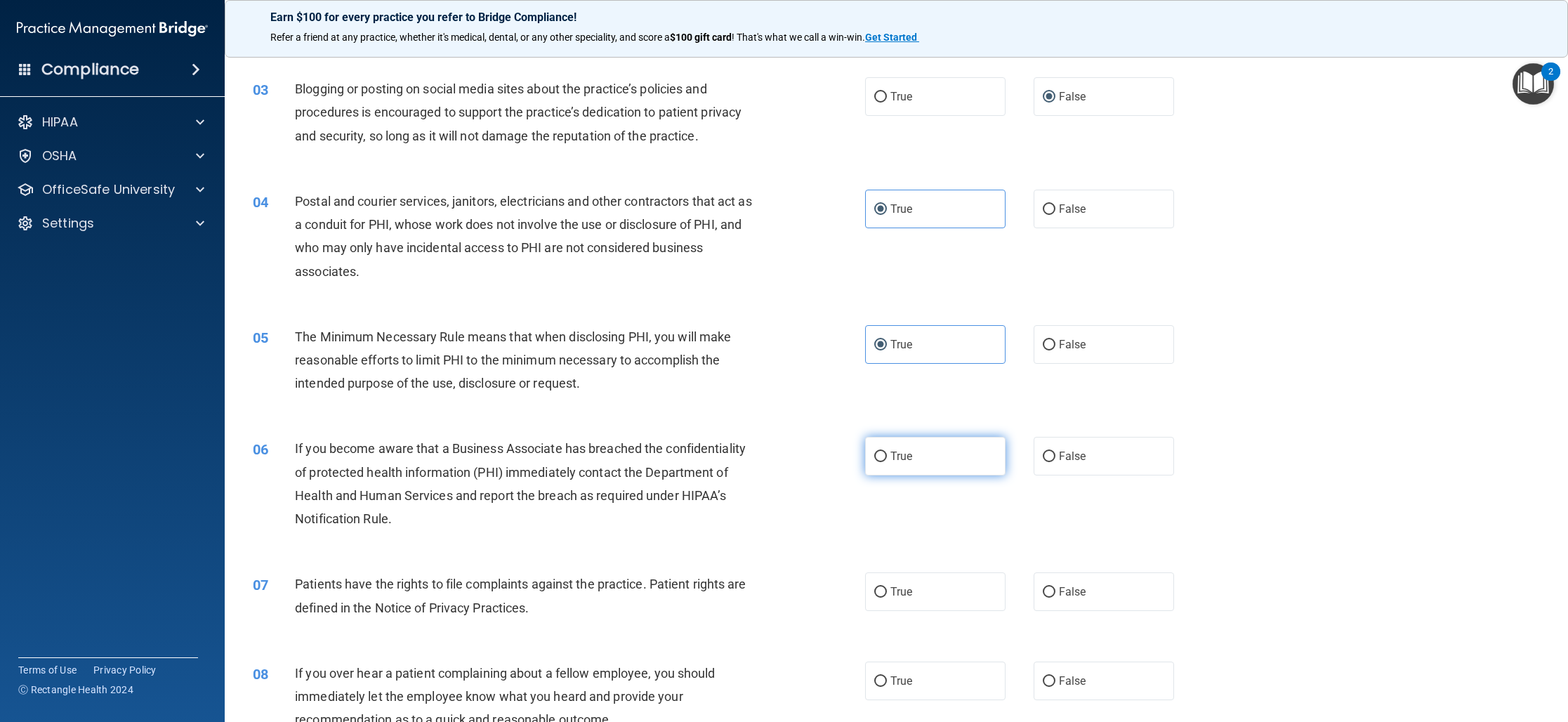
click at [940, 455] on label "True" at bounding box center [935, 456] width 141 height 39
click at [886, 455] on input "True" at bounding box center [880, 456] width 13 height 10
radio input "true"
drag, startPoint x: 996, startPoint y: 456, endPoint x: 1023, endPoint y: 456, distance: 27.0
click at [999, 456] on label "True" at bounding box center [935, 456] width 141 height 39
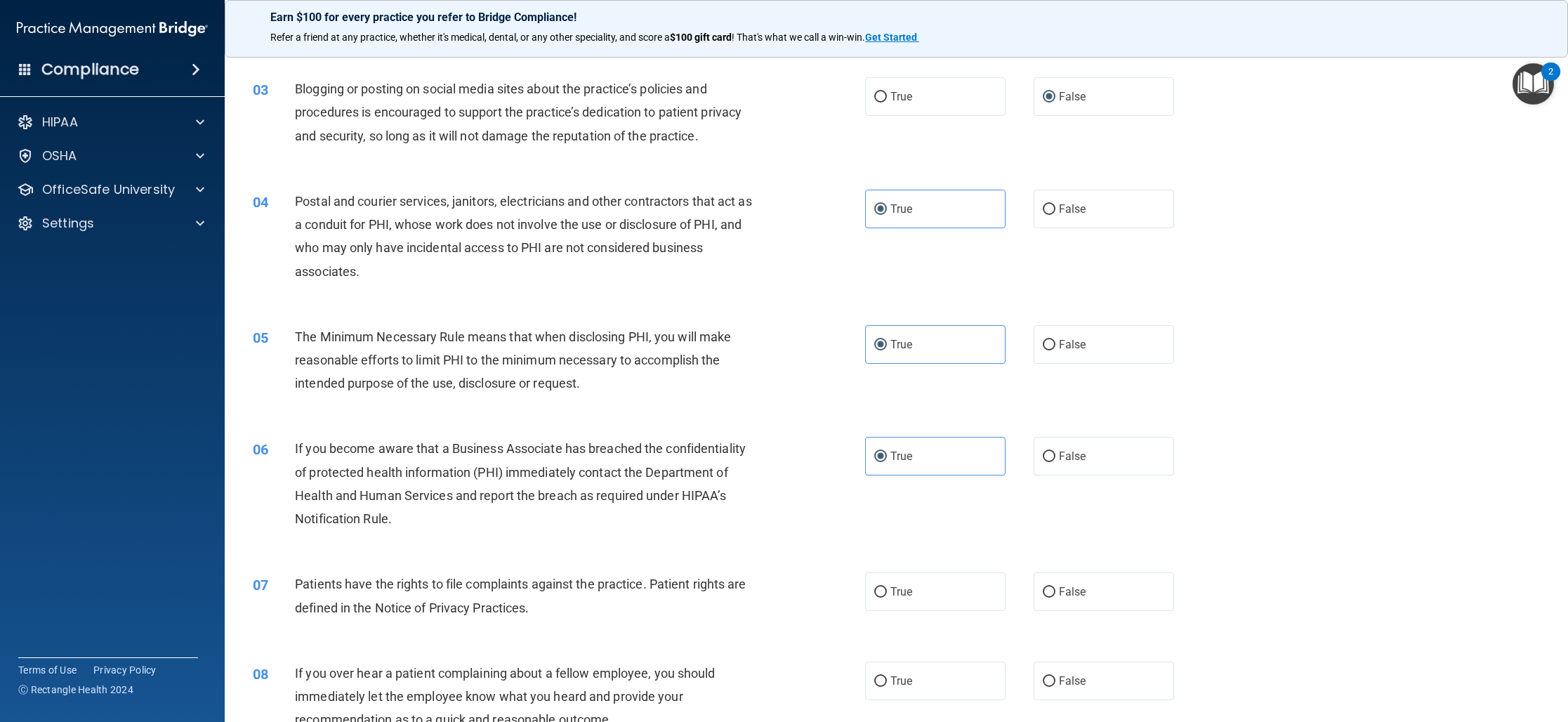
click at [886, 456] on input "True" at bounding box center [880, 456] width 13 height 10
click at [1043, 457] on input "False" at bounding box center [1049, 456] width 13 height 10
radio input "true"
radio input "false"
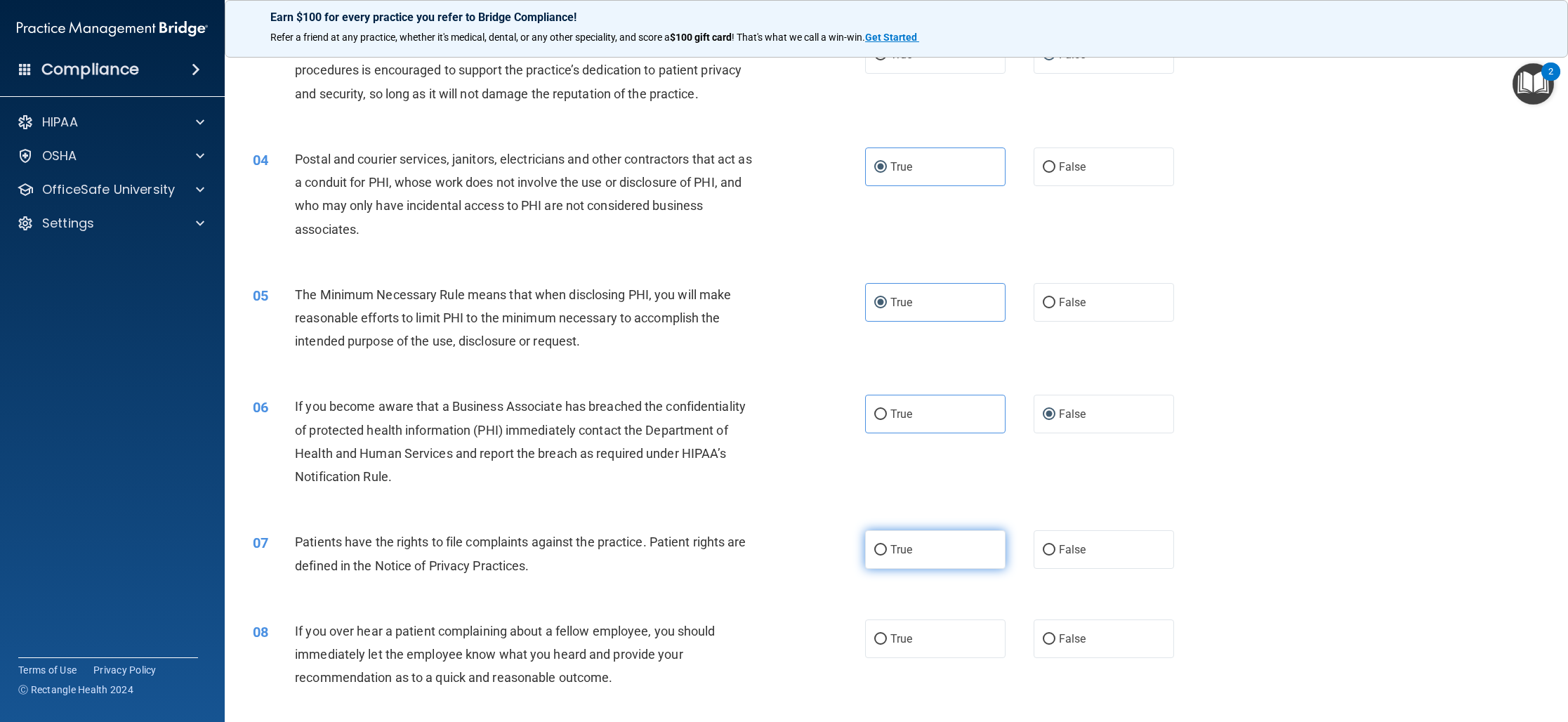
click at [907, 542] on label "True" at bounding box center [935, 550] width 141 height 39
click at [886, 545] on input "True" at bounding box center [880, 550] width 13 height 10
radio input "true"
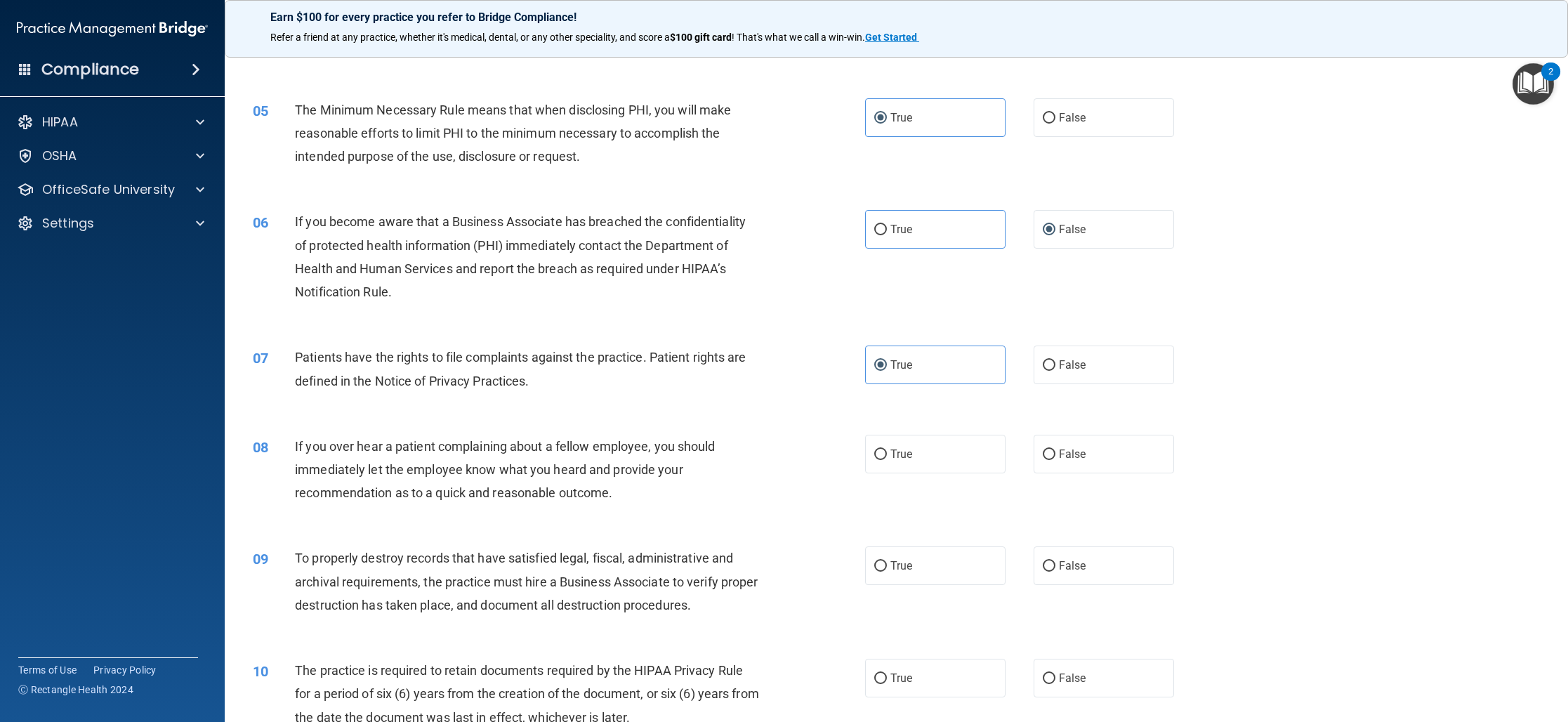
scroll to position [444, 0]
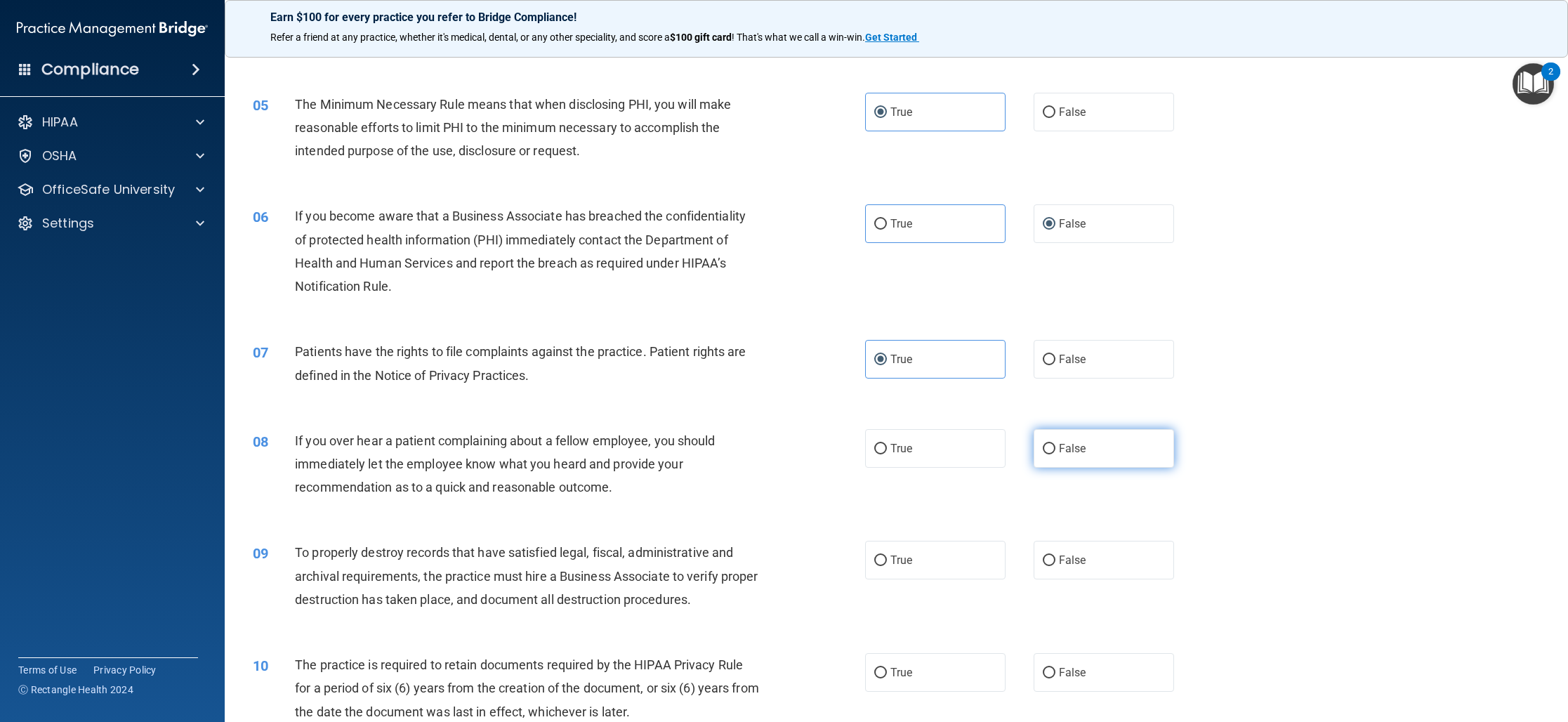
click at [1101, 458] on label "False" at bounding box center [1103, 448] width 141 height 39
click at [1056, 454] on input "False" at bounding box center [1049, 449] width 13 height 10
radio input "true"
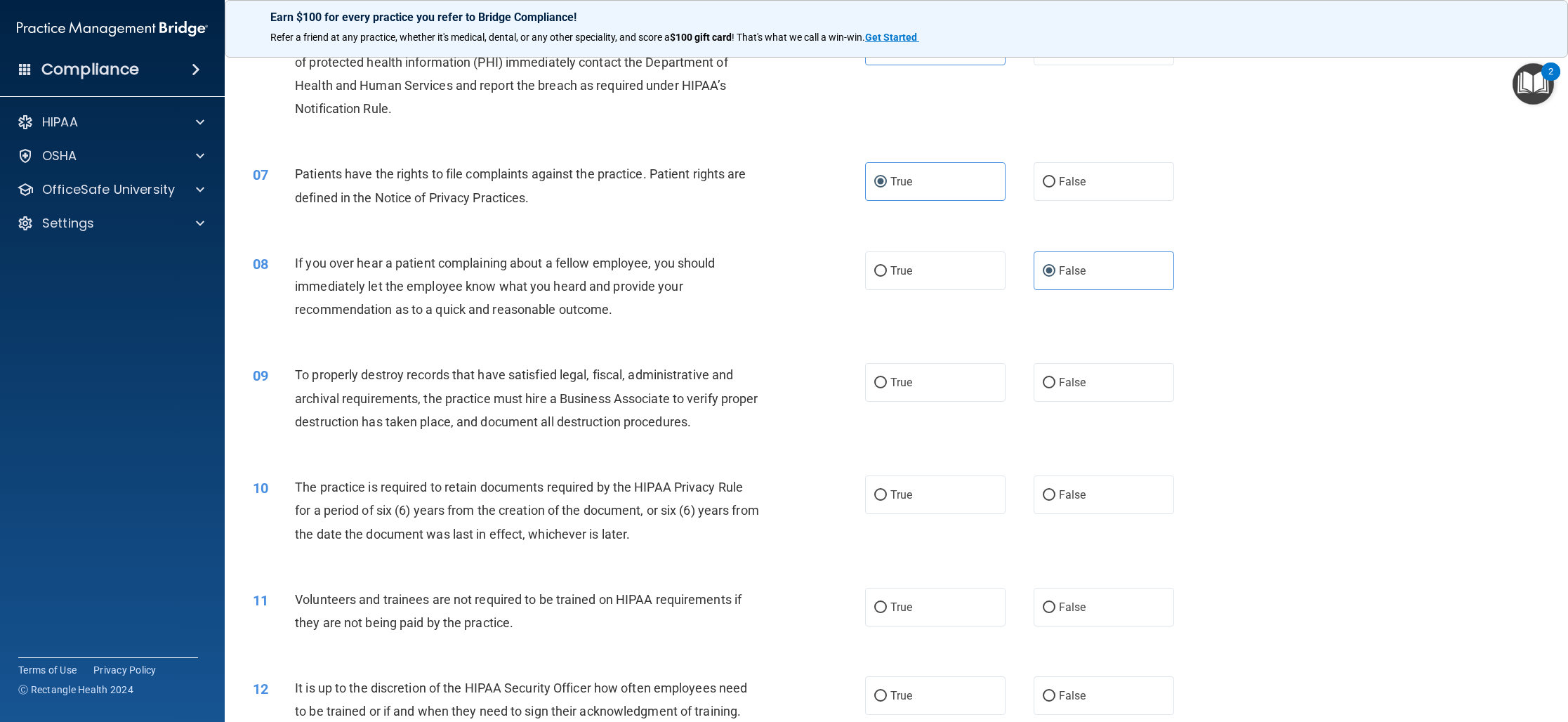
scroll to position [622, 0]
click at [909, 376] on span "True" at bounding box center [901, 382] width 22 height 13
click at [886, 377] on input "True" at bounding box center [880, 382] width 13 height 10
radio input "true"
click at [929, 484] on label "True" at bounding box center [935, 494] width 141 height 39
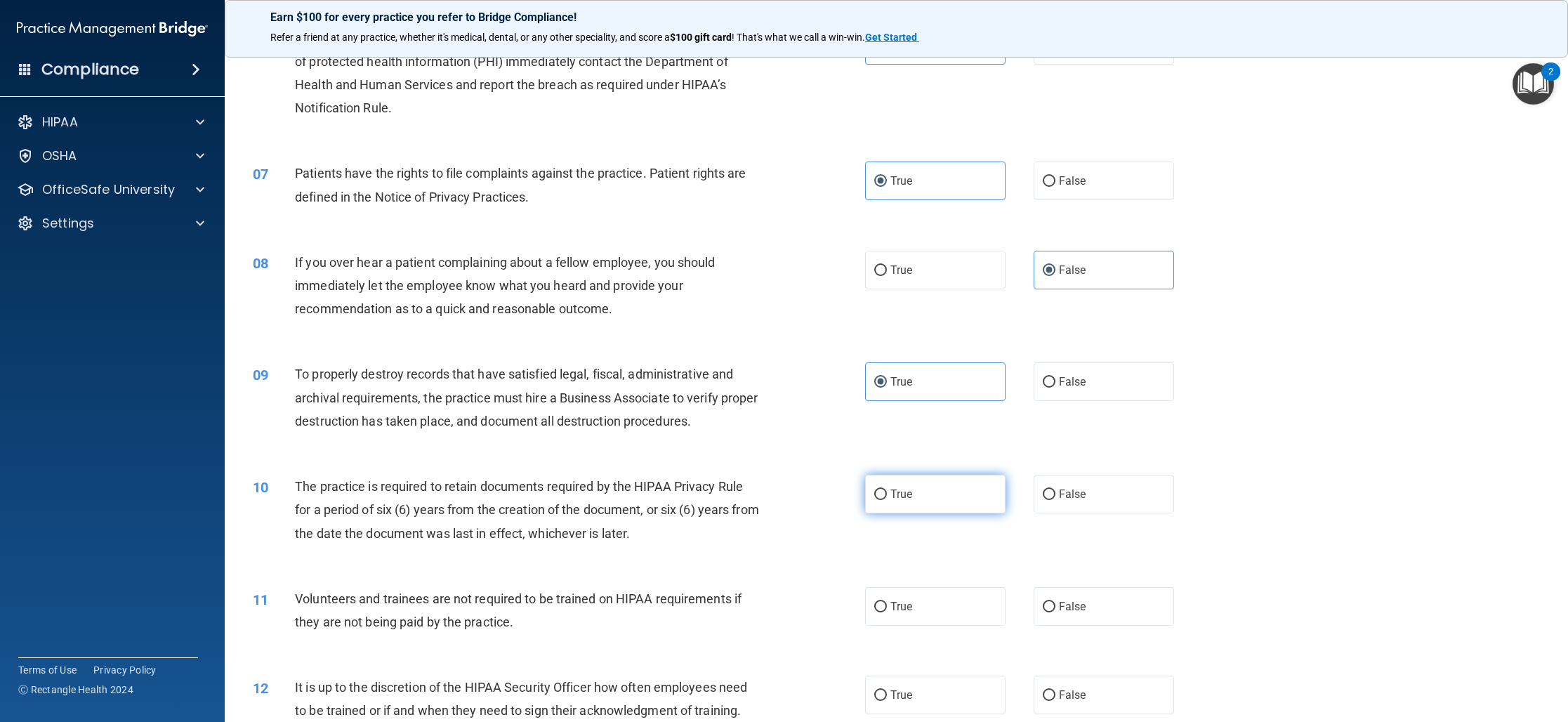
click at [886, 489] on input "True" at bounding box center [880, 495] width 13 height 10
radio input "true"
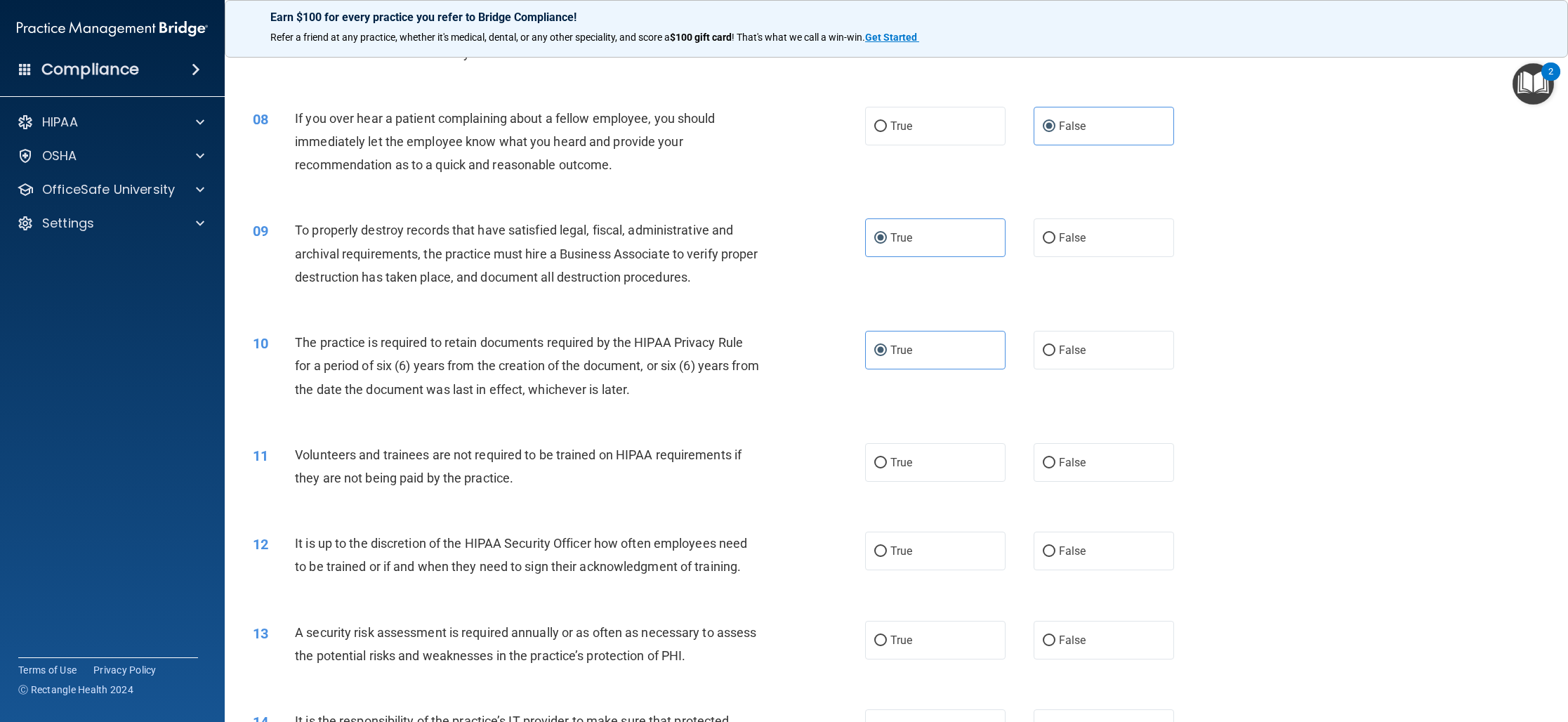
scroll to position [786, 0]
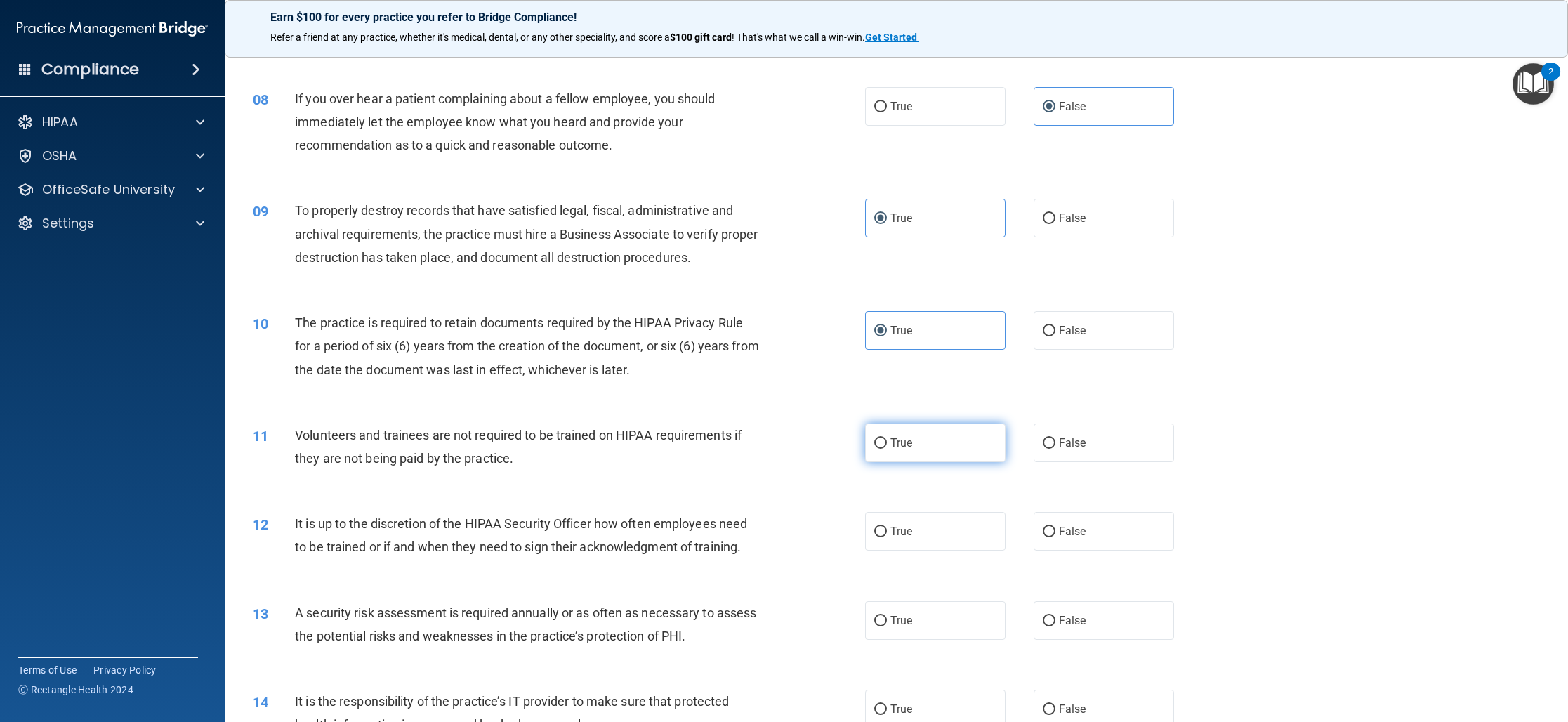
click at [915, 456] on label "True" at bounding box center [935, 443] width 141 height 39
click at [886, 449] on input "True" at bounding box center [880, 444] width 13 height 10
radio input "true"
click at [1070, 444] on span "False" at bounding box center [1072, 443] width 28 height 13
click at [1056, 444] on input "False" at bounding box center [1049, 444] width 13 height 10
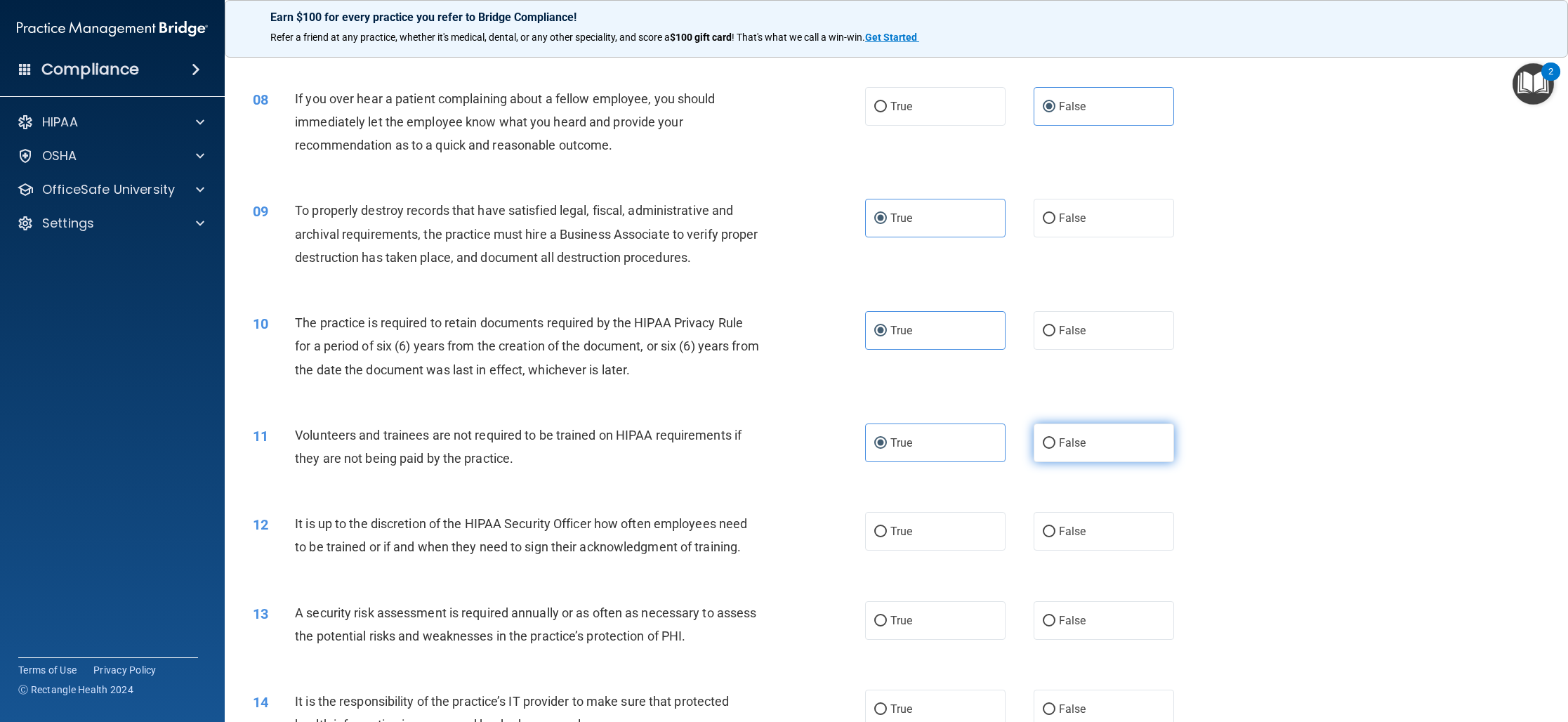
radio input "true"
radio input "false"
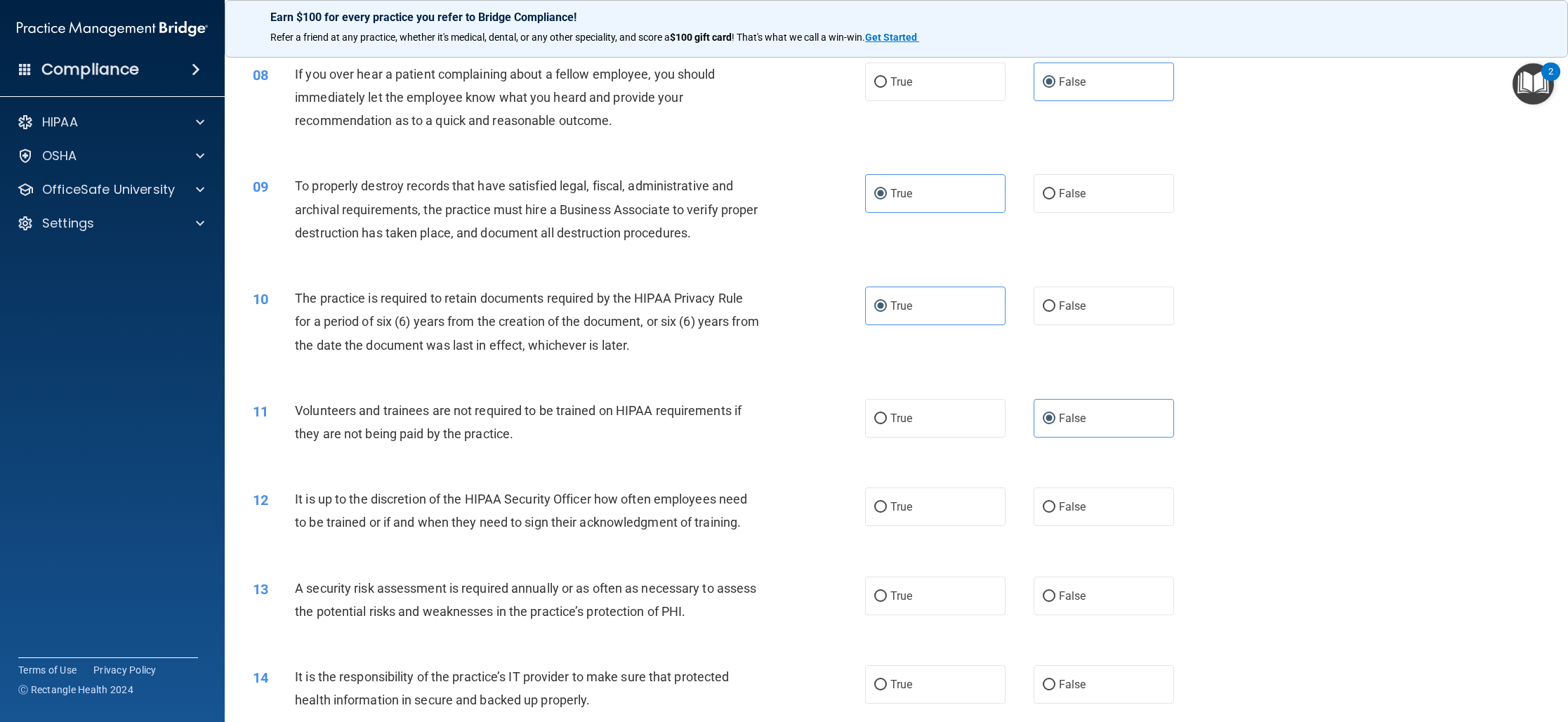
scroll to position [819, 0]
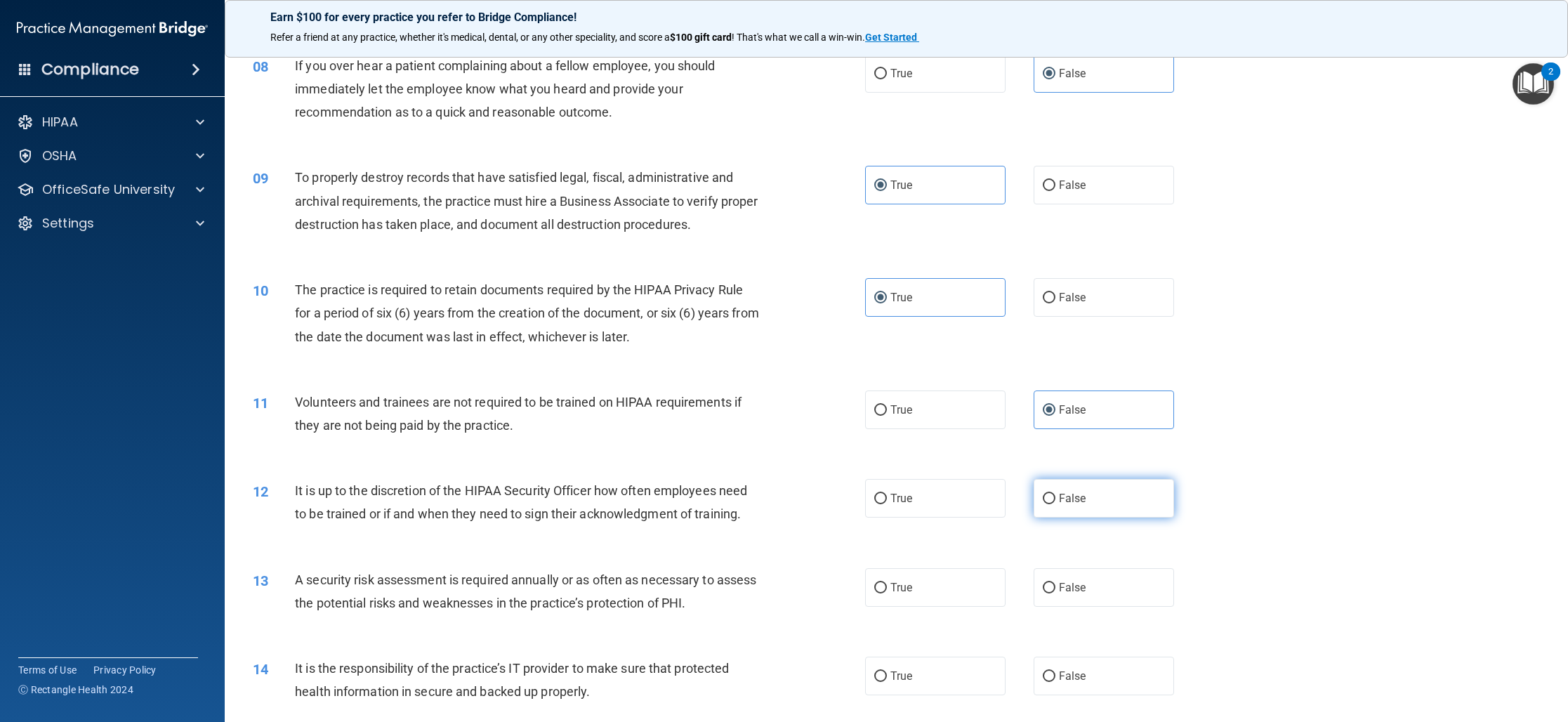
click at [1067, 505] on label "False" at bounding box center [1103, 498] width 141 height 39
click at [1056, 504] on input "False" at bounding box center [1049, 499] width 13 height 10
radio input "true"
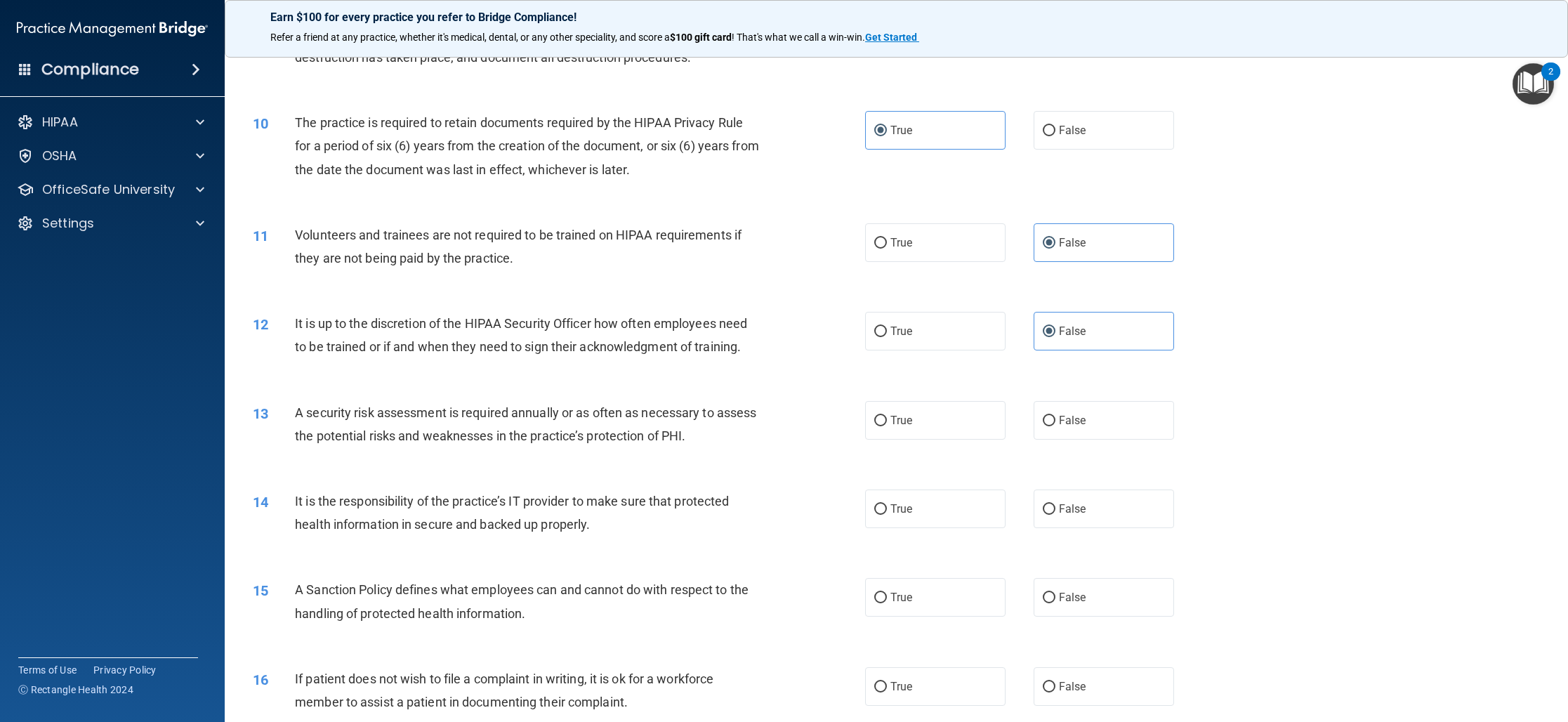
scroll to position [990, 0]
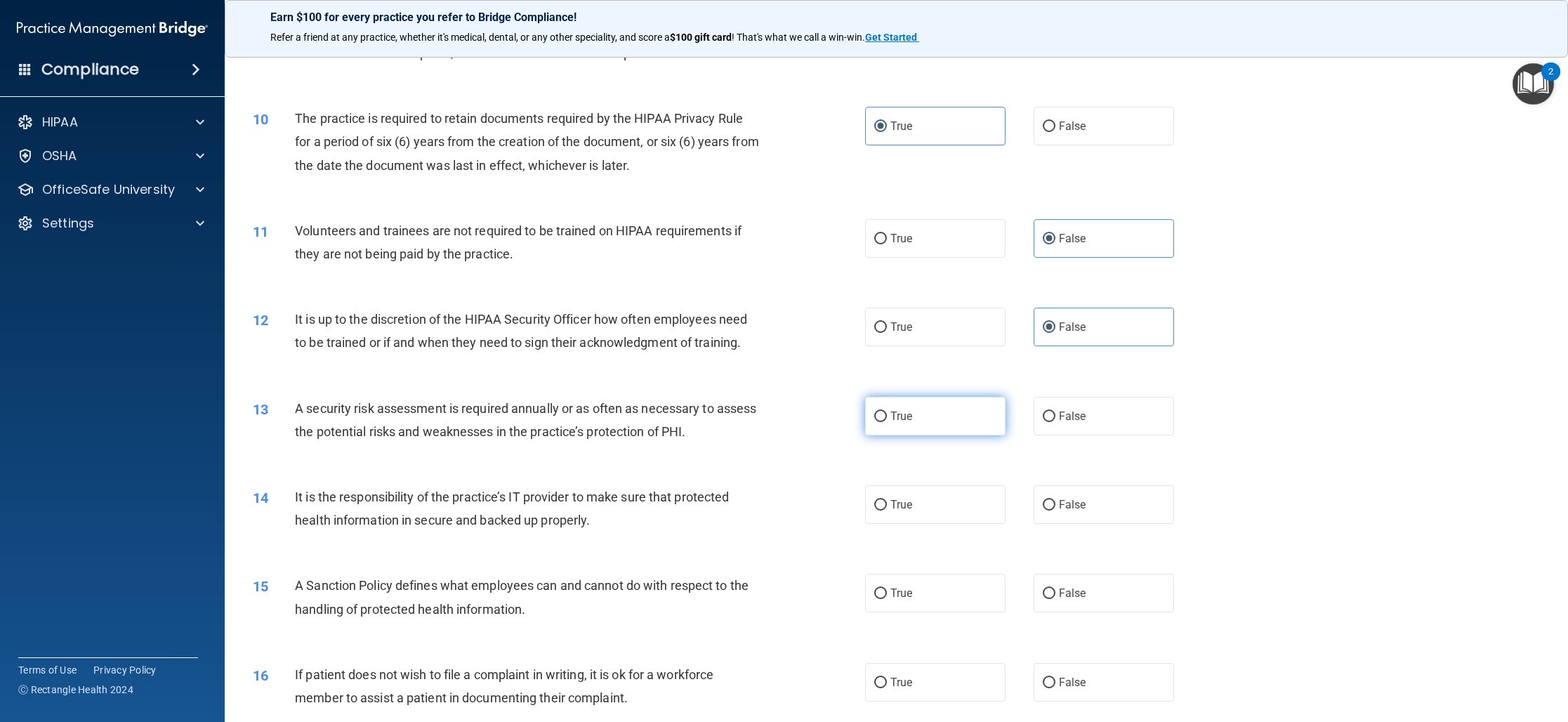
click at [914, 414] on label "True" at bounding box center [935, 416] width 141 height 39
click at [886, 414] on input "True" at bounding box center [880, 417] width 13 height 10
radio input "true"
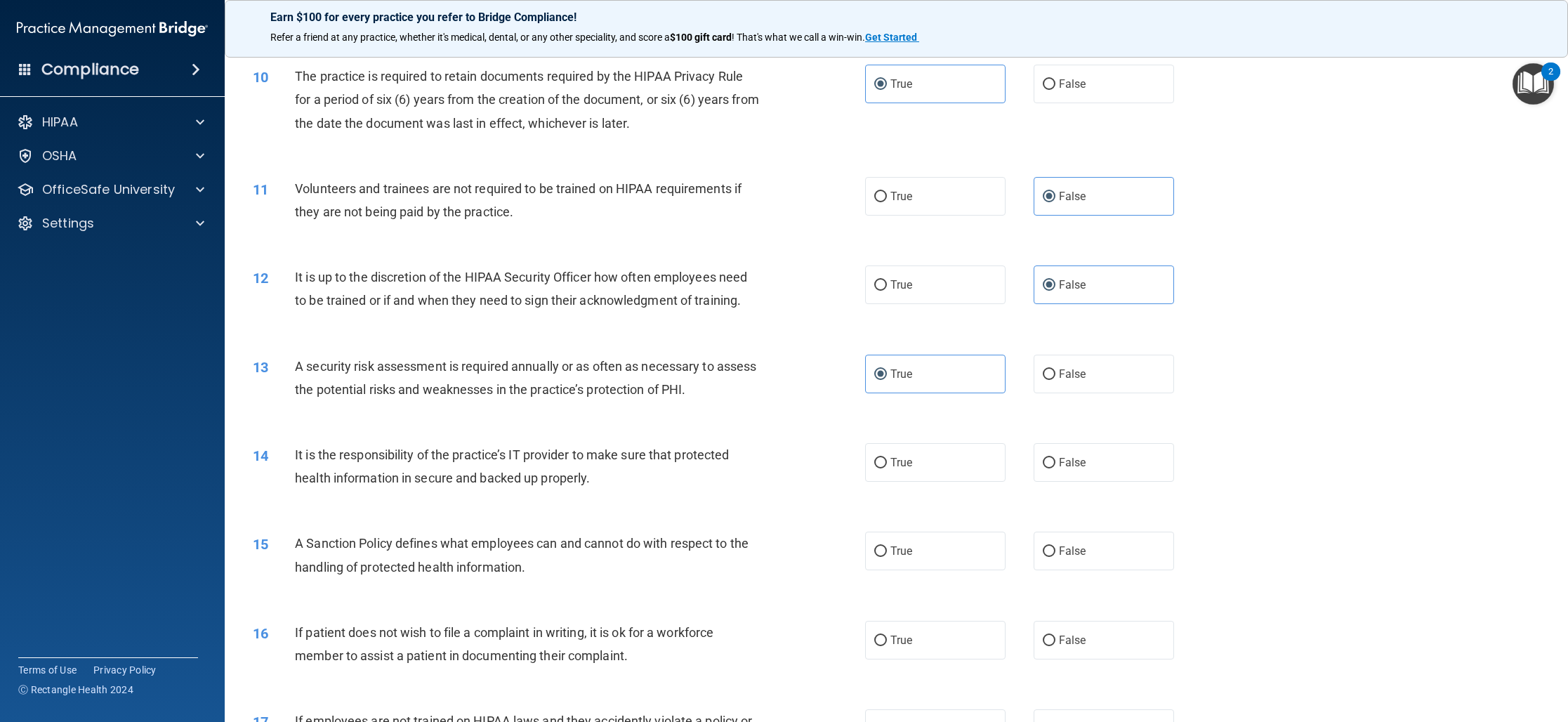
scroll to position [1033, 0]
click at [896, 453] on label "True" at bounding box center [935, 461] width 141 height 39
click at [886, 456] on input "True" at bounding box center [880, 462] width 13 height 10
radio input "true"
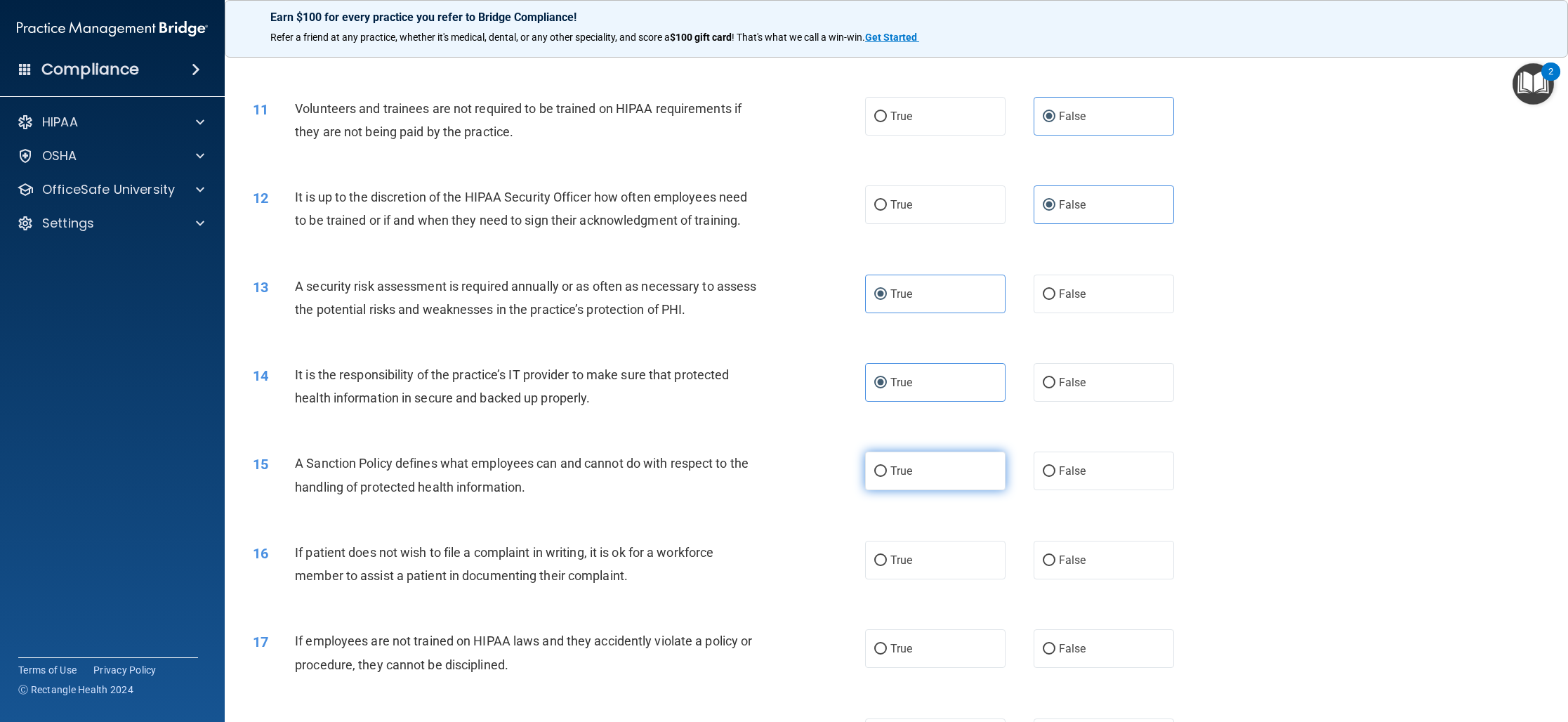
scroll to position [1113, 0]
click at [904, 480] on label "True" at bounding box center [935, 471] width 141 height 39
click at [886, 476] on input "True" at bounding box center [880, 471] width 13 height 10
radio input "true"
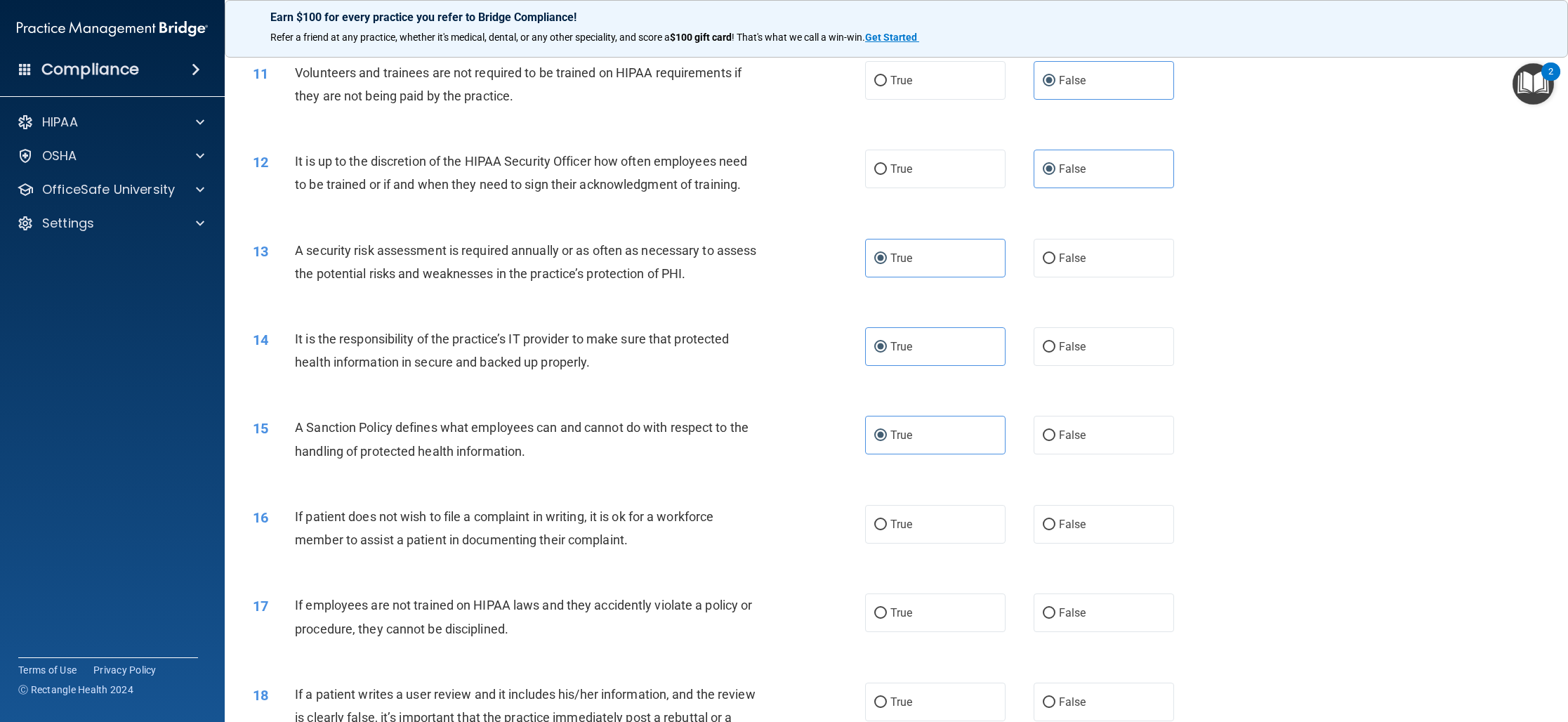
scroll to position [1173, 0]
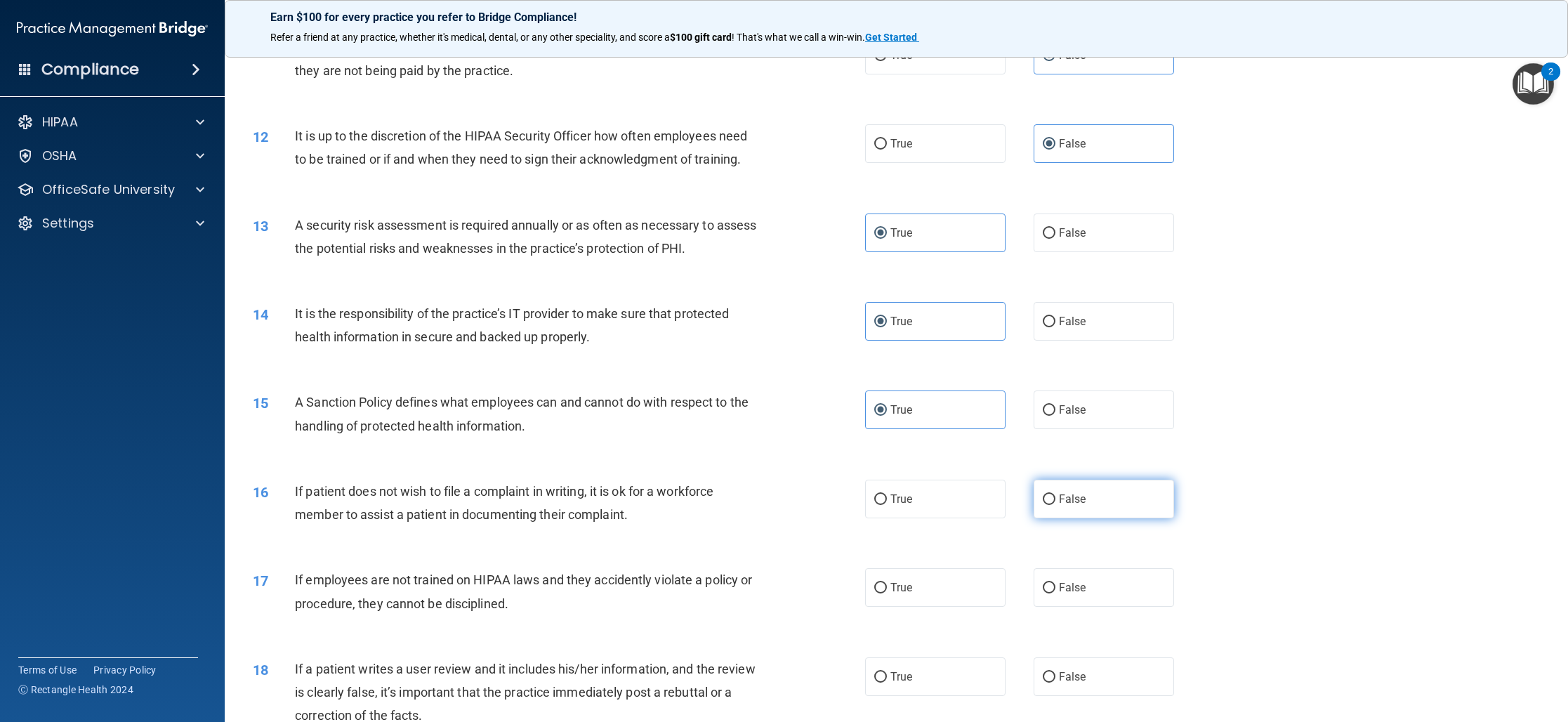
click at [1101, 510] on label "False" at bounding box center [1103, 499] width 141 height 39
click at [1056, 505] on input "False" at bounding box center [1049, 500] width 13 height 10
radio input "true"
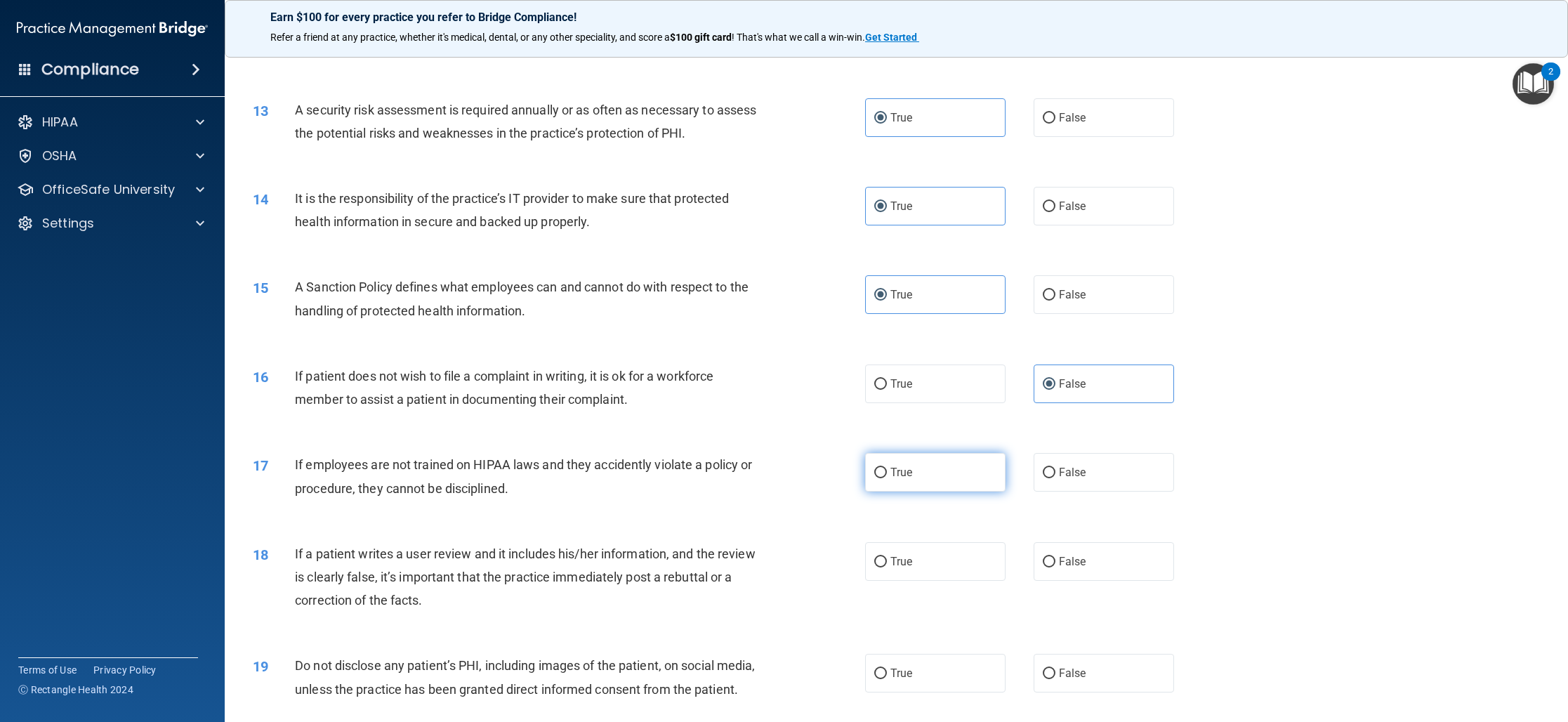
scroll to position [1294, 0]
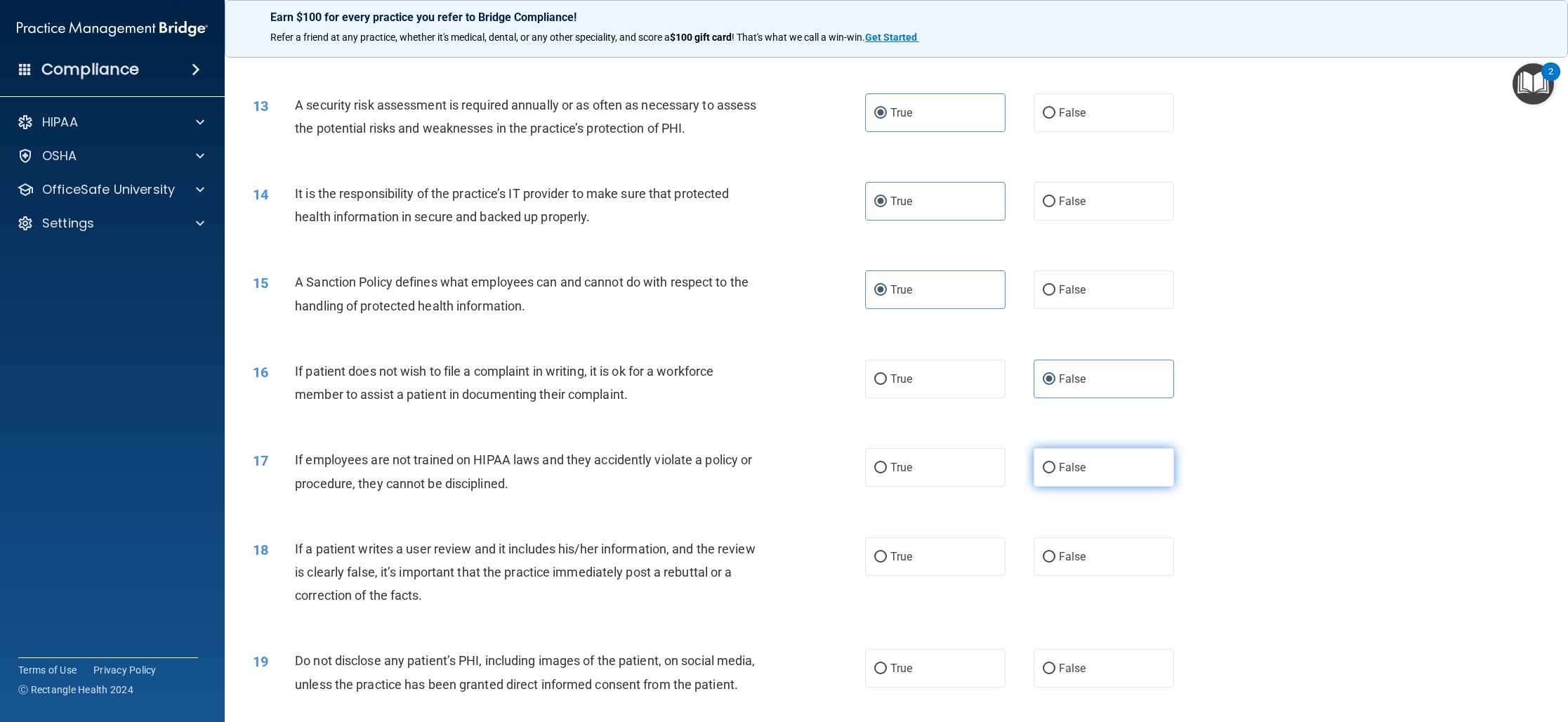
click at [1082, 481] on label "False" at bounding box center [1103, 468] width 141 height 39
click at [1056, 474] on input "False" at bounding box center [1049, 468] width 13 height 10
radio input "true"
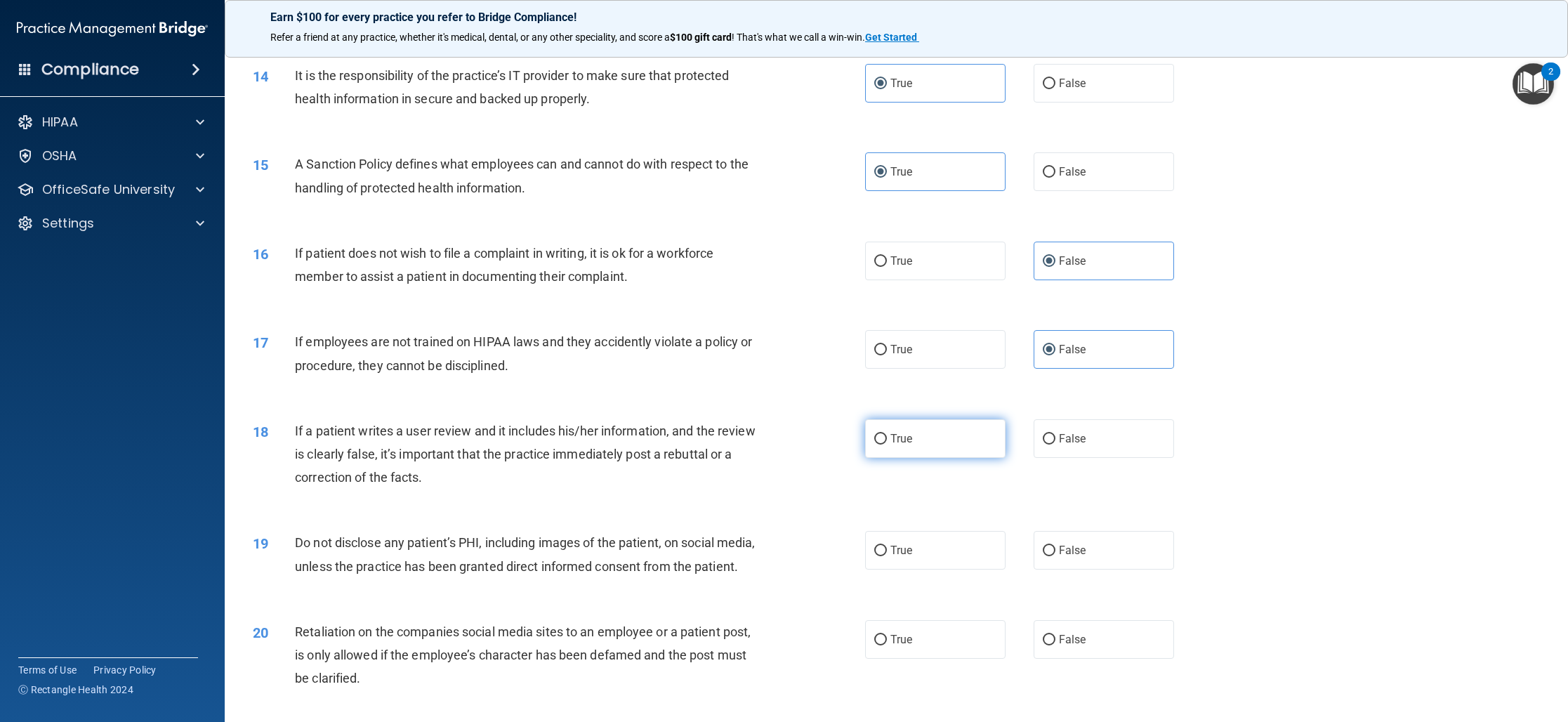
scroll to position [1413, 0]
click at [1057, 448] on label "False" at bounding box center [1103, 436] width 141 height 39
click at [1056, 442] on input "False" at bounding box center [1049, 437] width 13 height 10
radio input "true"
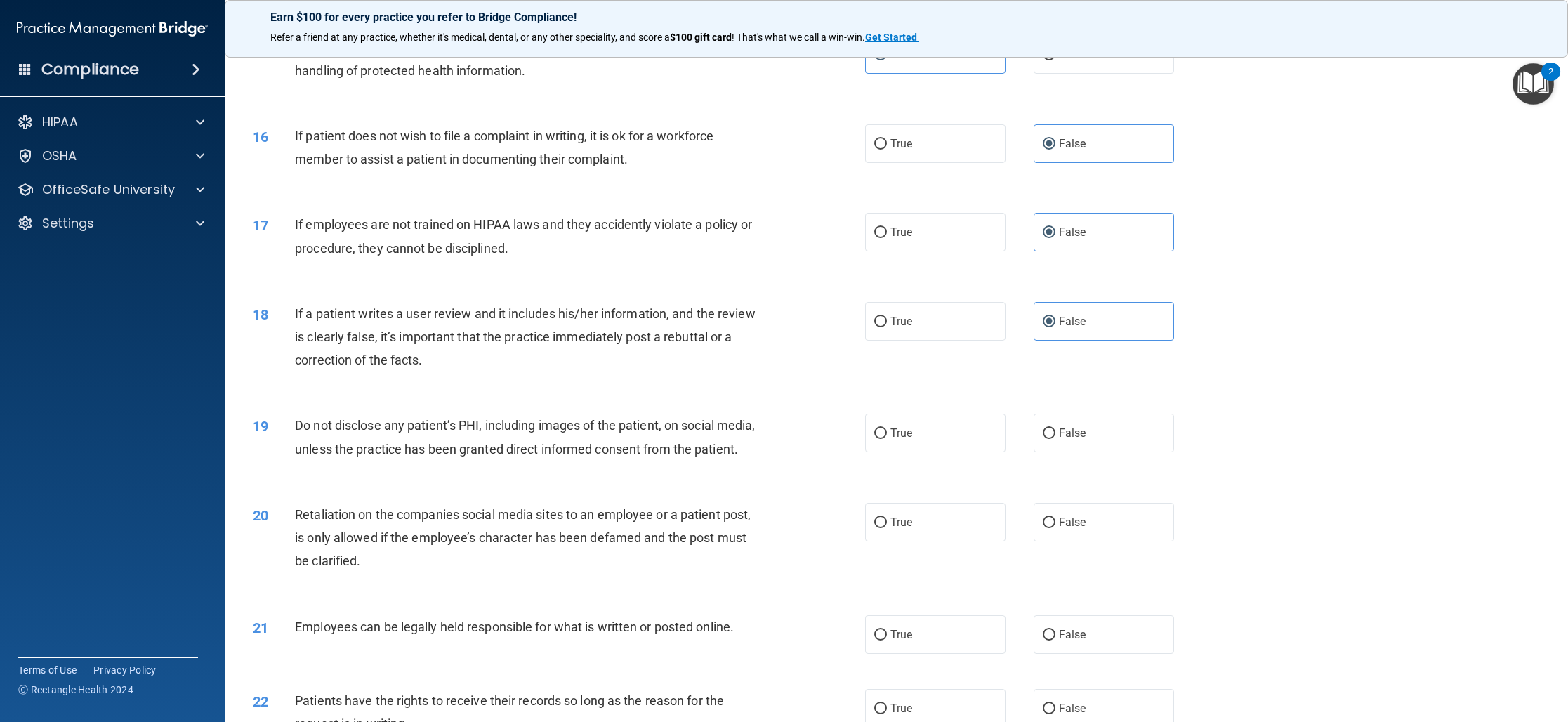
scroll to position [1534, 0]
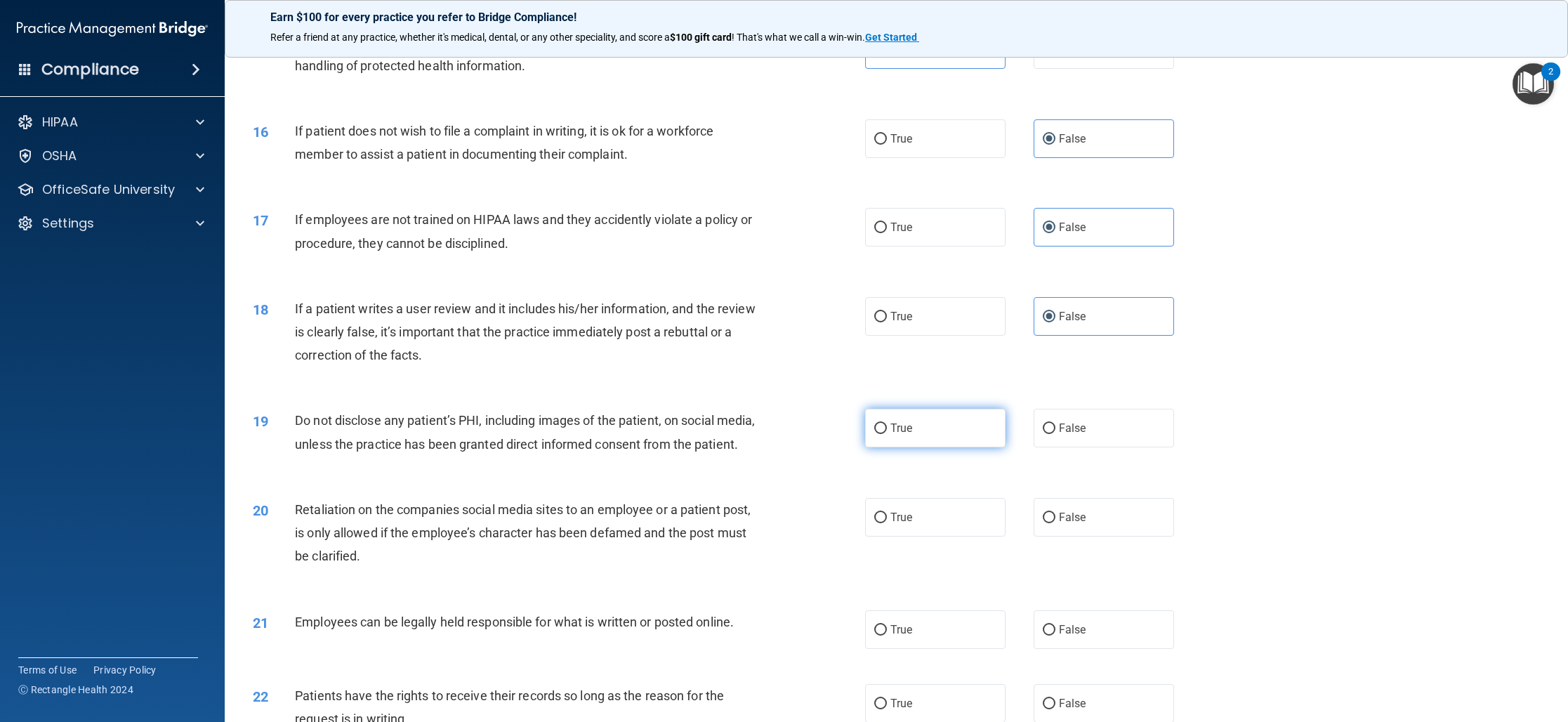
click at [881, 440] on label "True" at bounding box center [935, 428] width 141 height 39
click at [881, 434] on input "True" at bounding box center [880, 429] width 13 height 10
radio input "true"
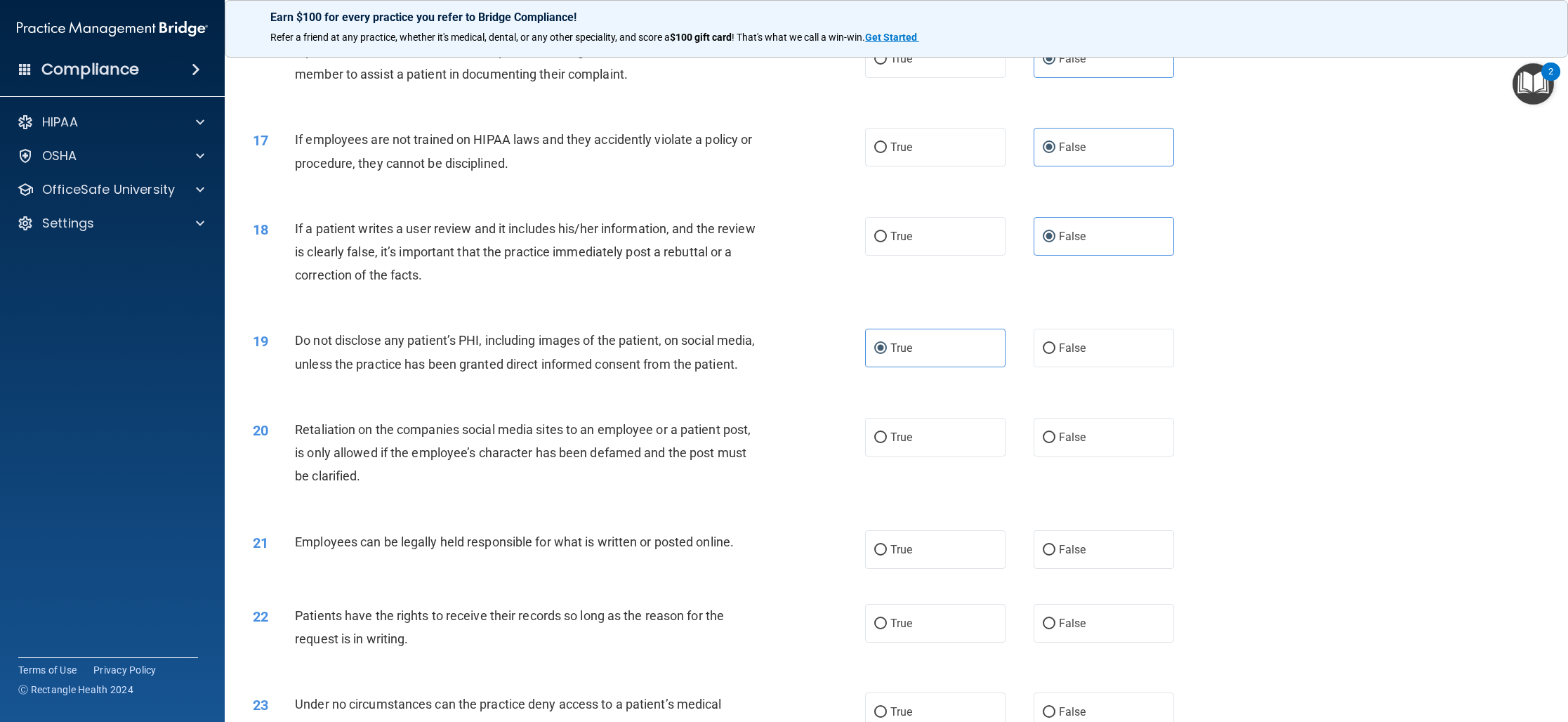
scroll to position [1619, 0]
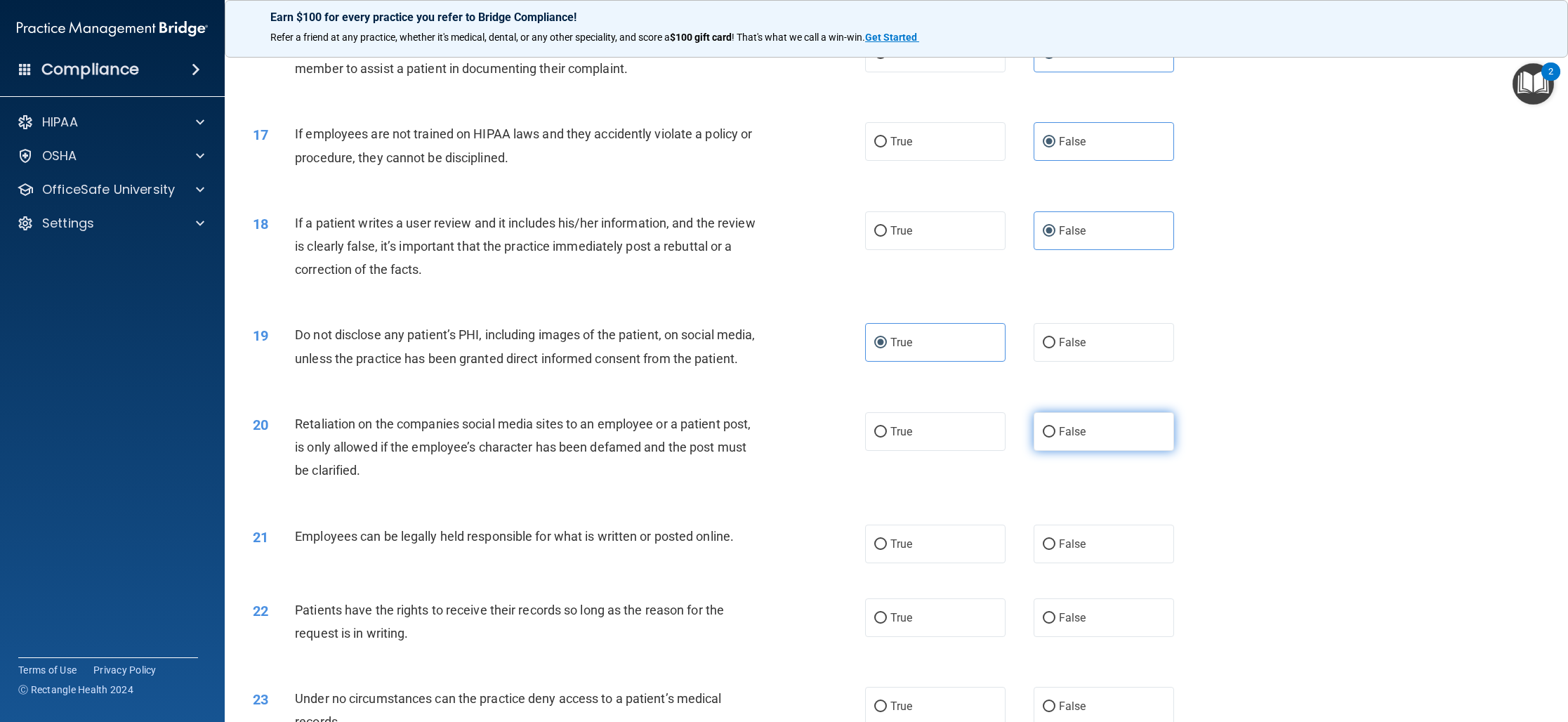
click at [1056, 451] on label "False" at bounding box center [1103, 432] width 141 height 39
click at [1056, 438] on input "False" at bounding box center [1049, 432] width 13 height 10
radio input "true"
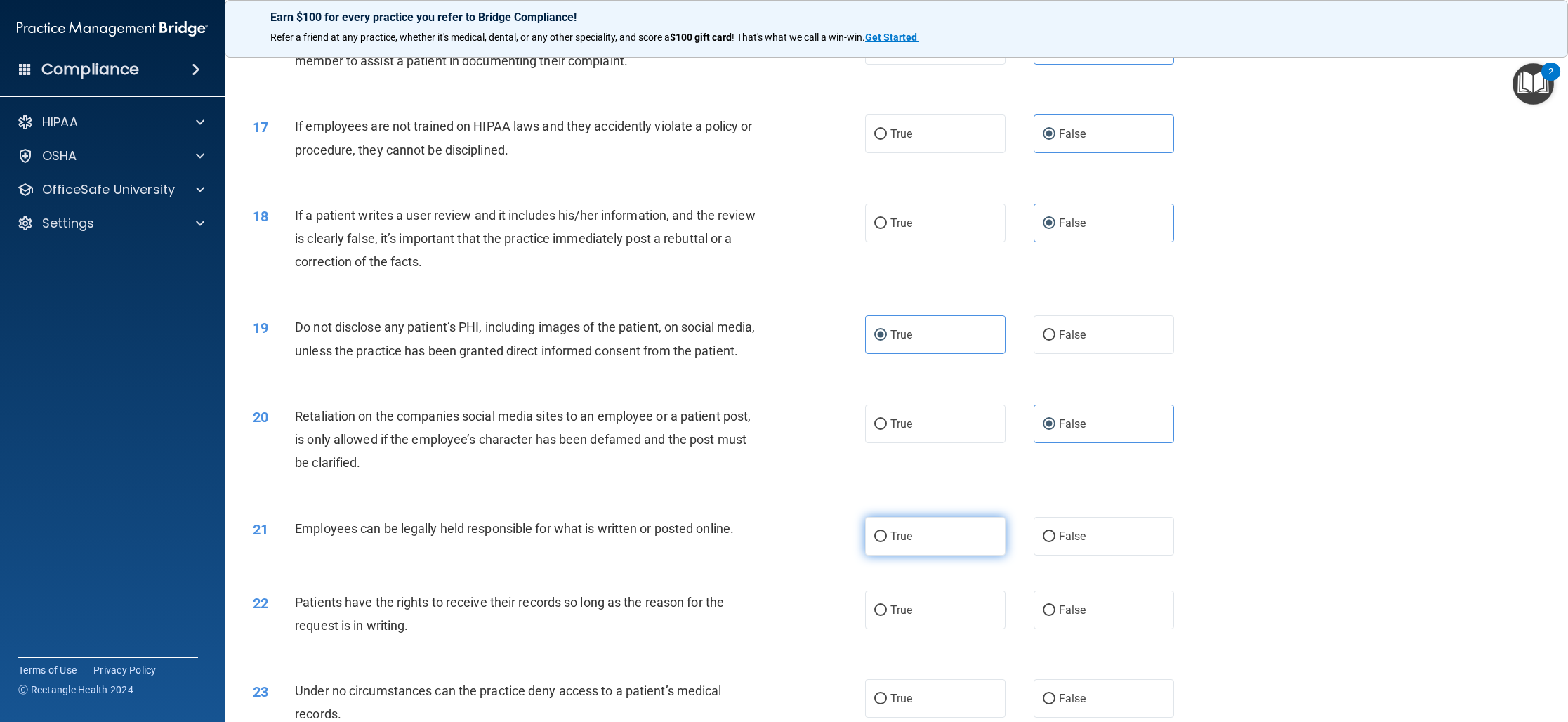
click at [957, 546] on label "True" at bounding box center [935, 536] width 141 height 39
click at [886, 542] on input "True" at bounding box center [880, 536] width 13 height 10
radio input "true"
click at [1062, 629] on label "False" at bounding box center [1103, 610] width 141 height 39
click at [1056, 616] on input "False" at bounding box center [1049, 611] width 13 height 10
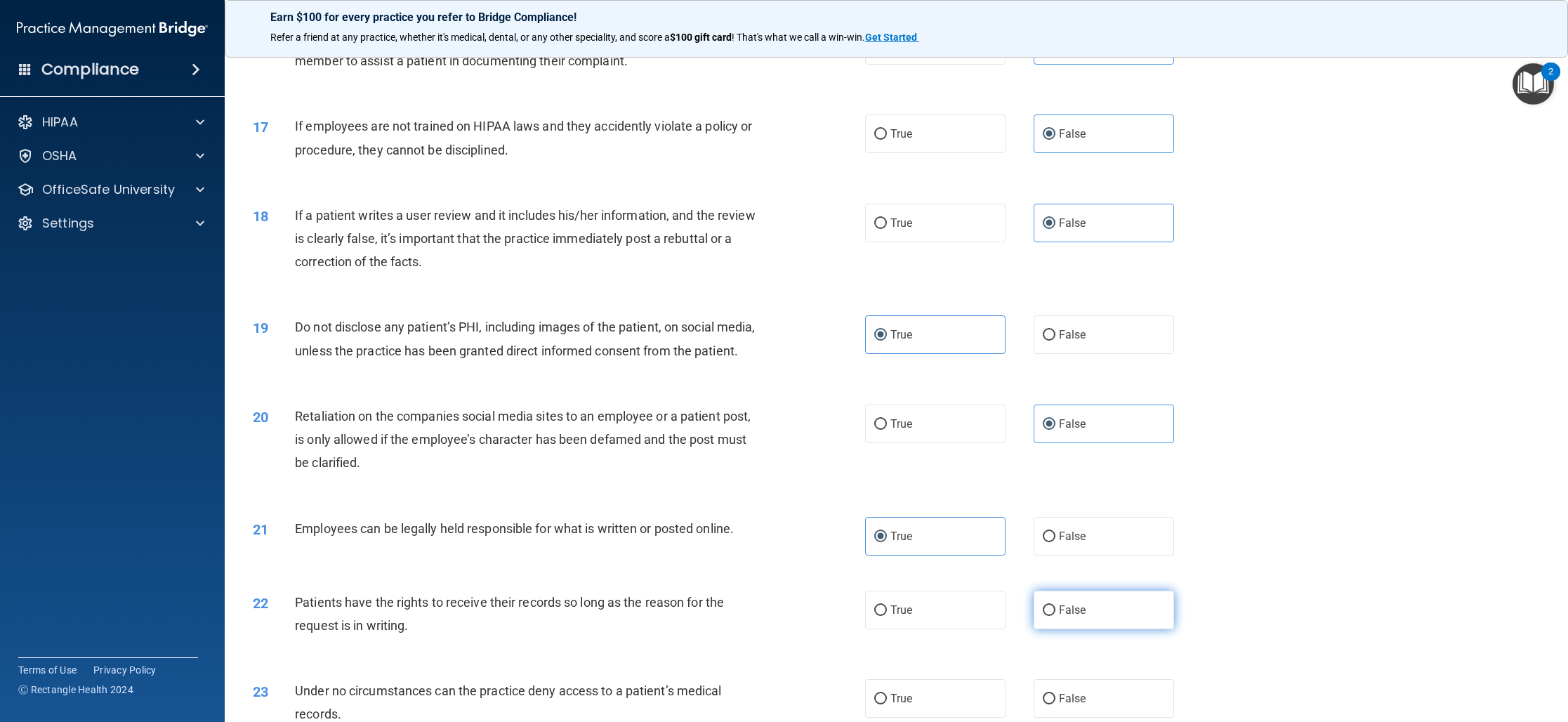
radio input "true"
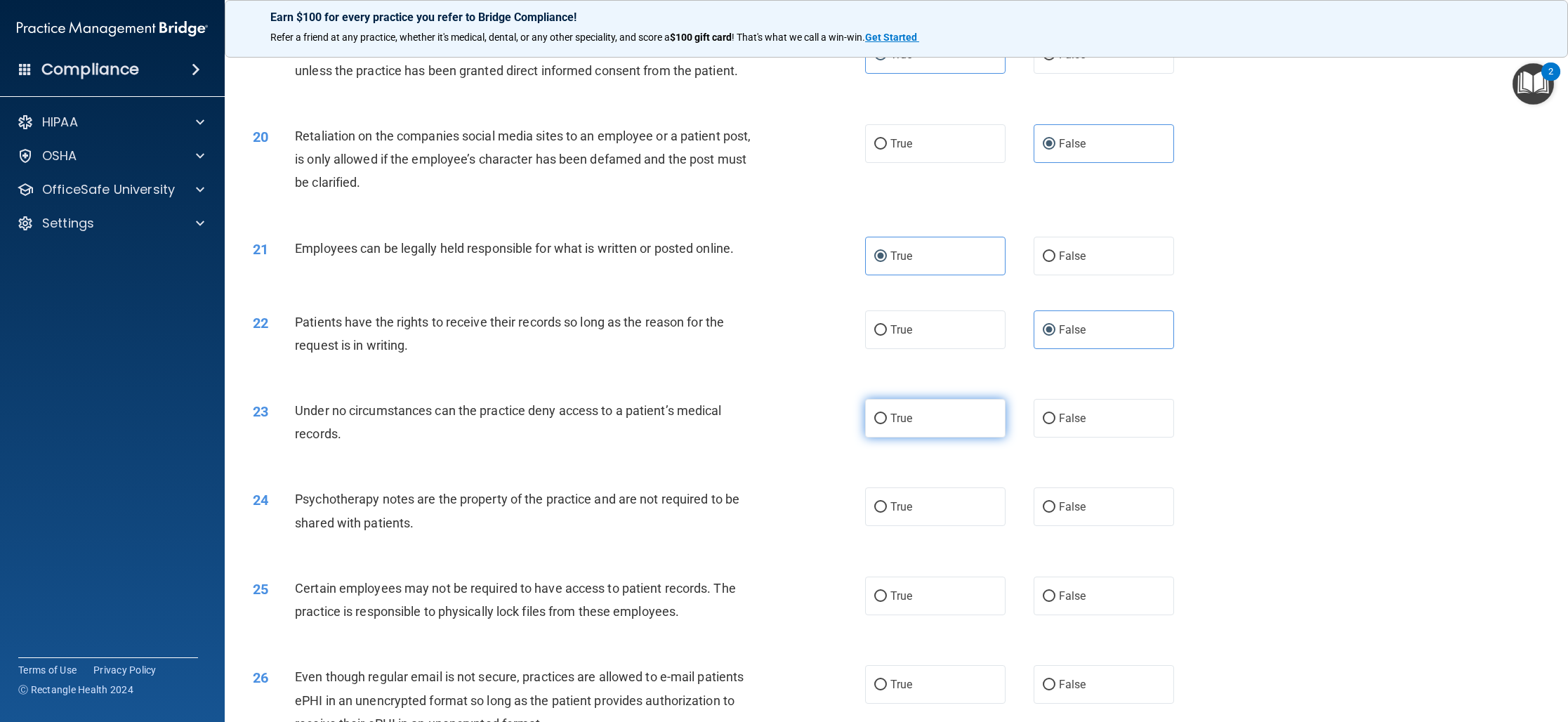
scroll to position [1909, 0]
click at [919, 436] on label "True" at bounding box center [935, 417] width 141 height 39
click at [886, 423] on input "True" at bounding box center [880, 417] width 13 height 10
radio input "true"
click at [1068, 512] on span "False" at bounding box center [1072, 505] width 28 height 13
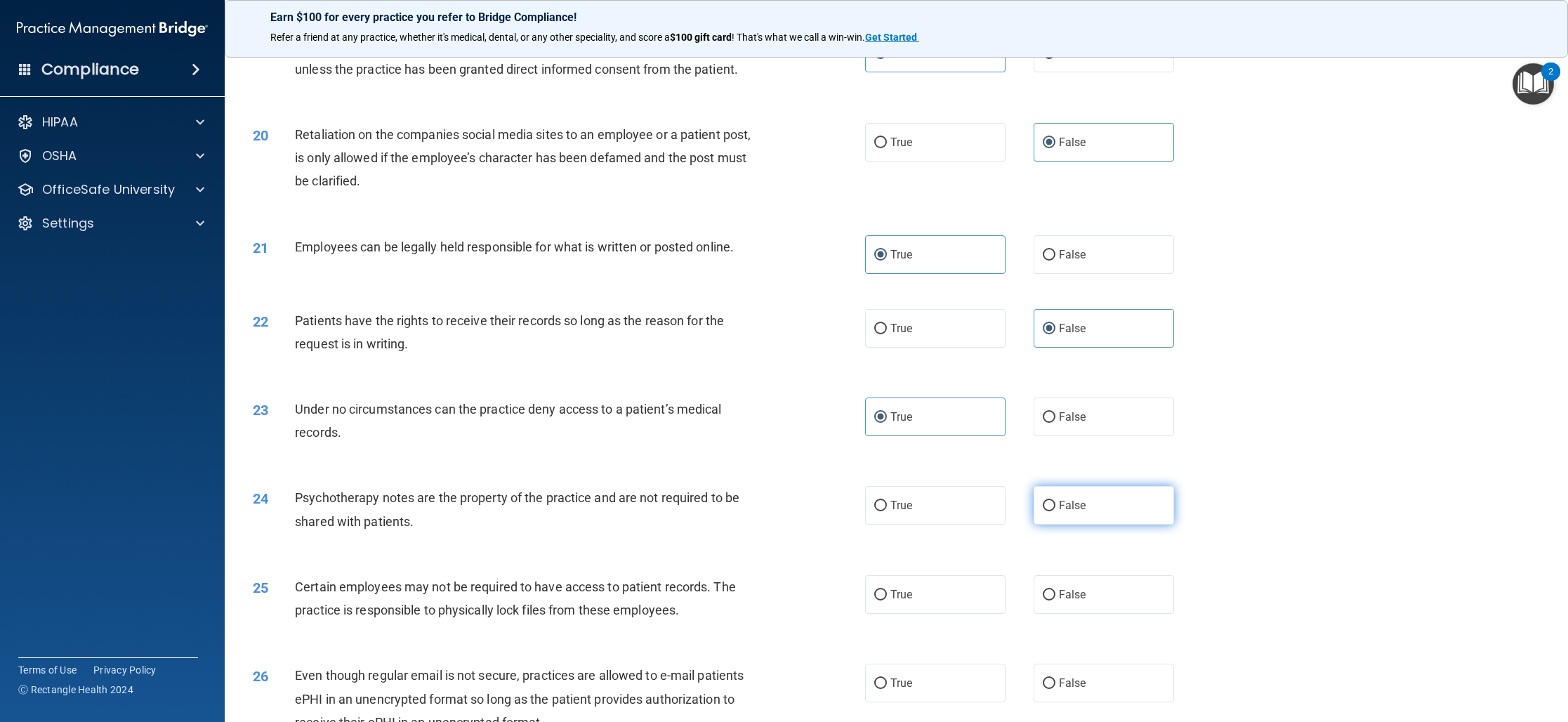
click at [1056, 511] on input "False" at bounding box center [1049, 506] width 13 height 10
radio input "true"
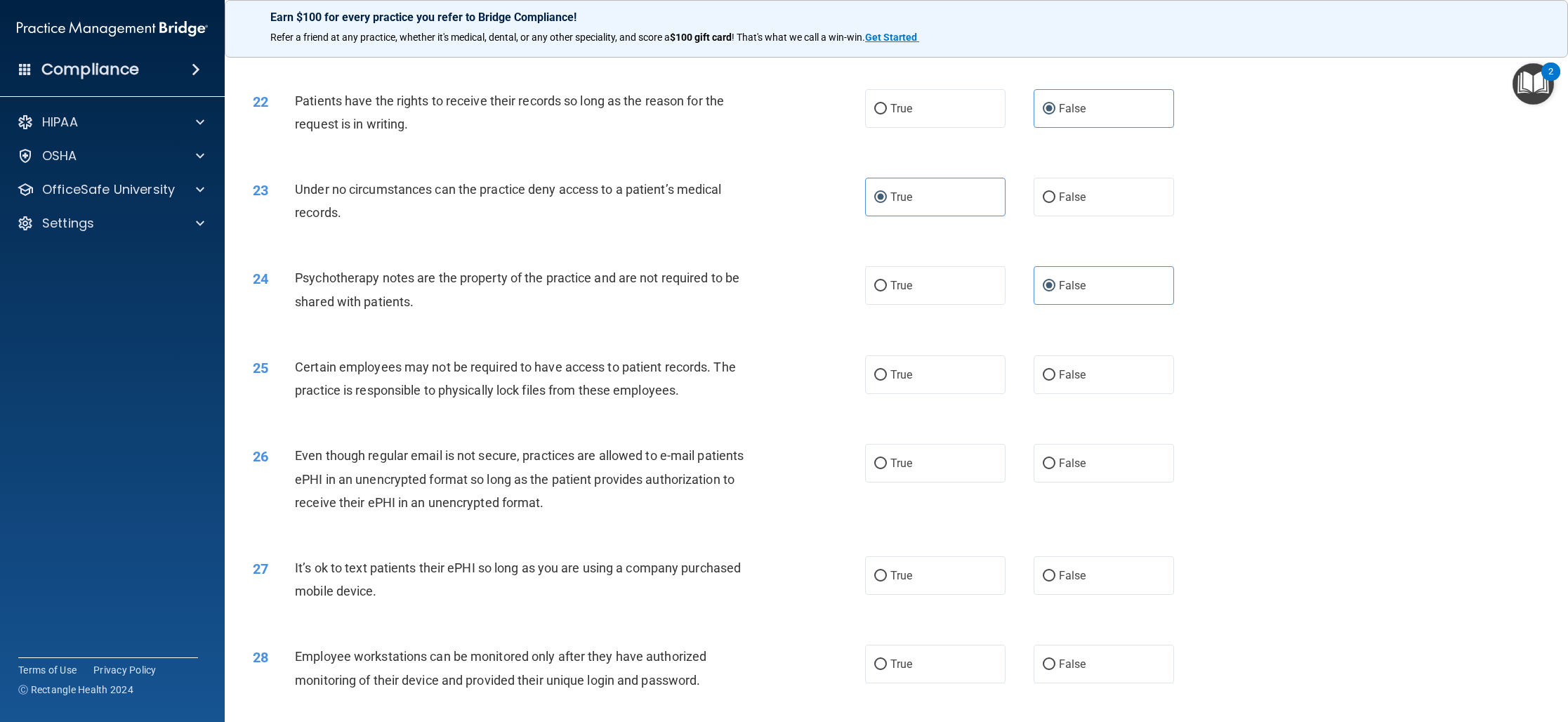
scroll to position [2130, 0]
click at [910, 392] on label "True" at bounding box center [935, 373] width 141 height 39
click at [886, 379] on input "True" at bounding box center [880, 373] width 13 height 10
radio input "true"
click at [939, 477] on label "True" at bounding box center [935, 461] width 141 height 39
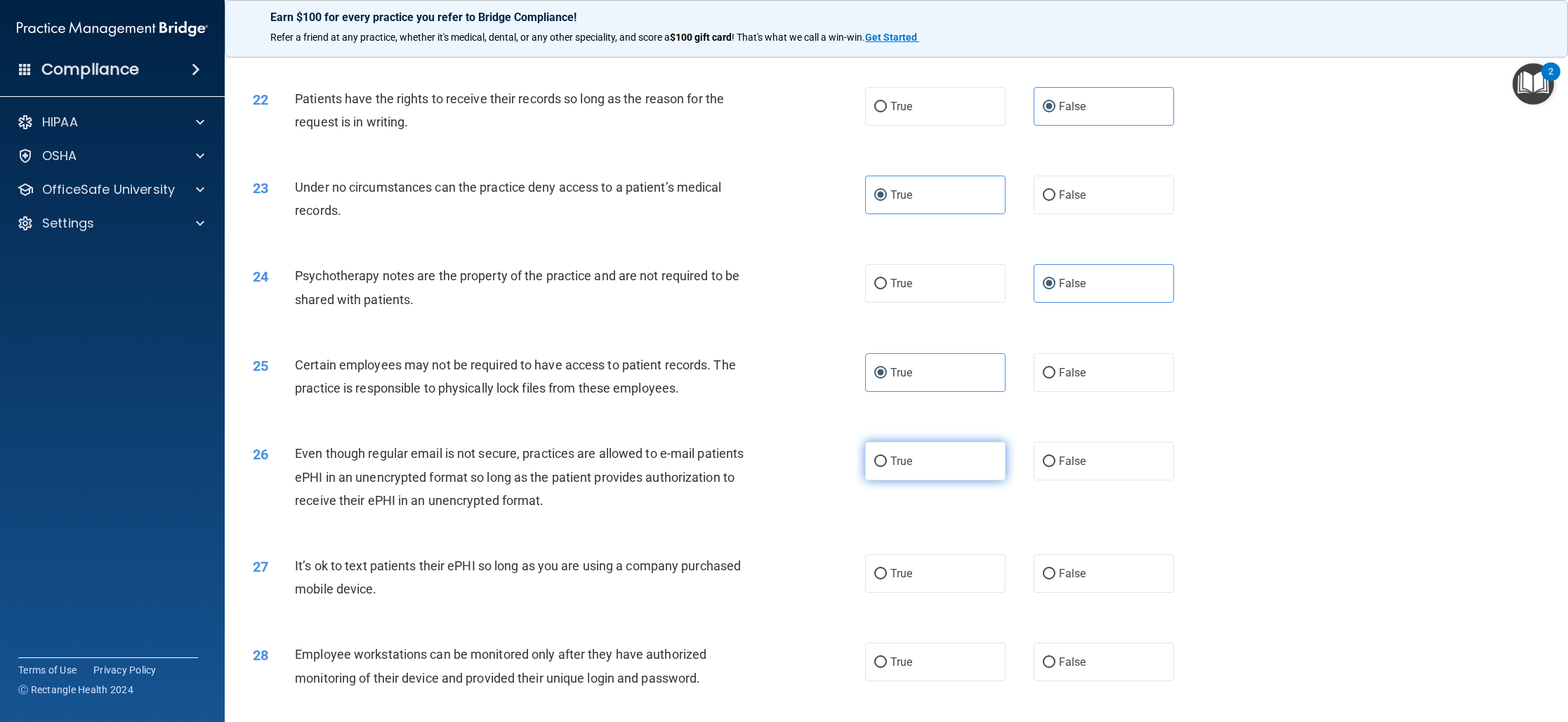
click at [886, 467] on input "True" at bounding box center [880, 462] width 13 height 10
radio input "true"
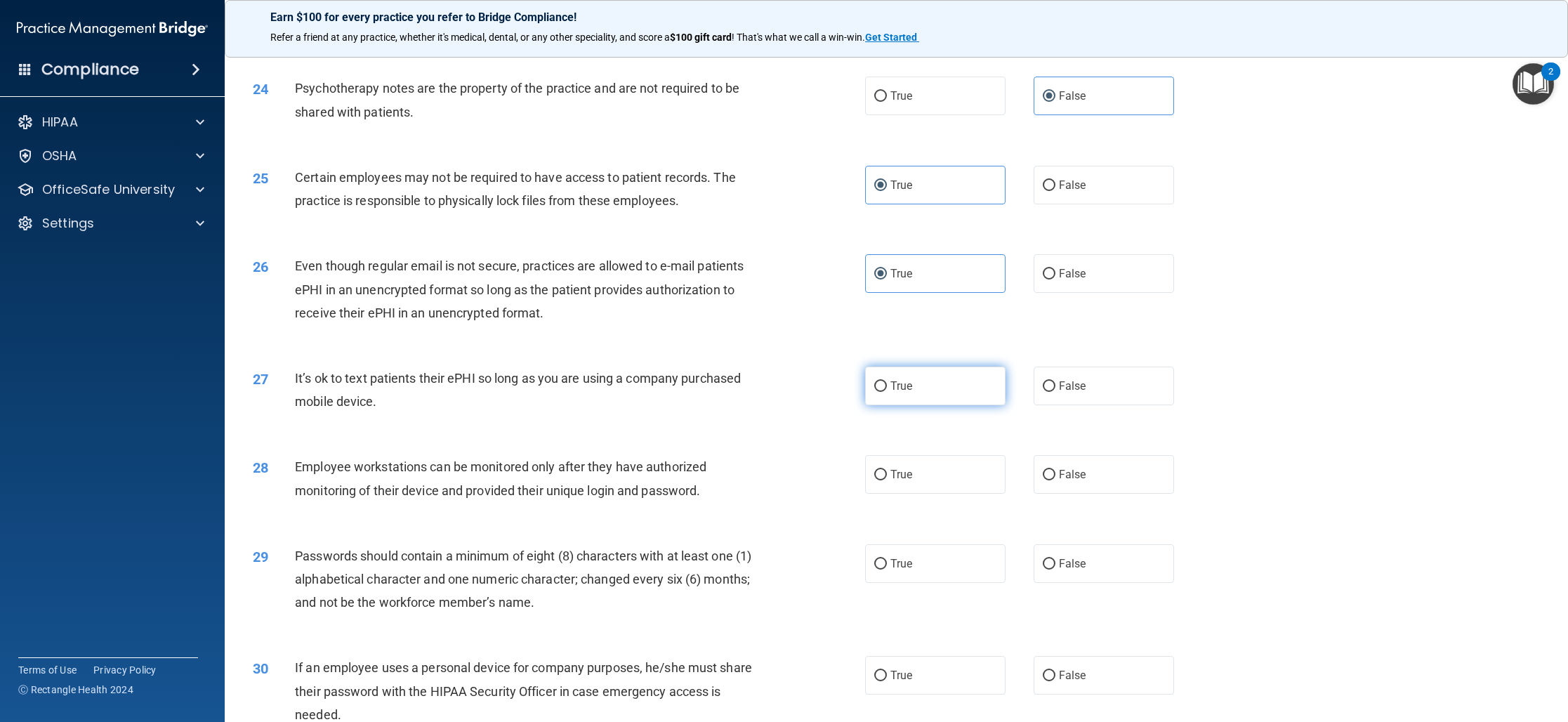
scroll to position [2316, 0]
click at [907, 407] on label "True" at bounding box center [935, 388] width 141 height 39
click at [886, 394] on input "True" at bounding box center [880, 388] width 13 height 10
radio input "true"
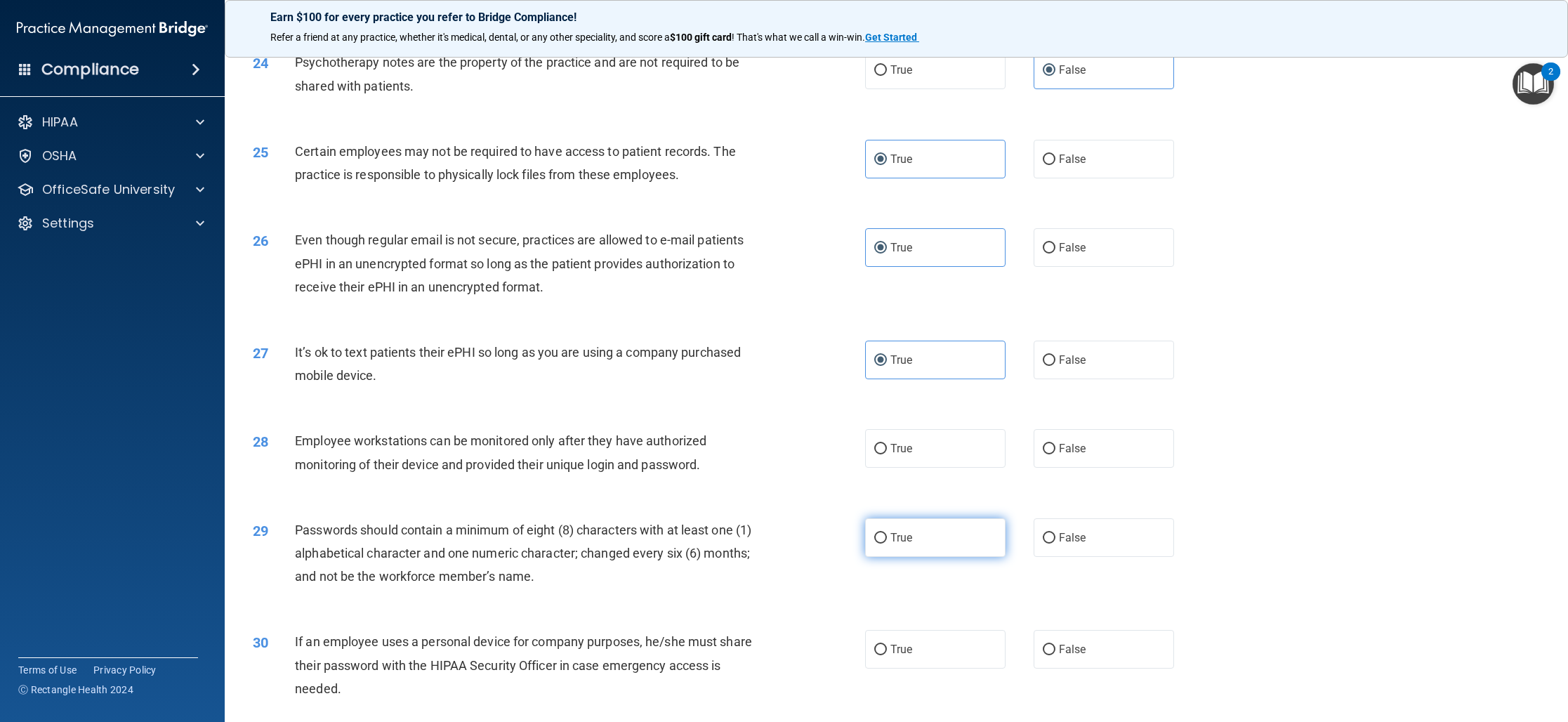
click at [919, 557] on label "True" at bounding box center [935, 538] width 141 height 39
click at [886, 543] on input "True" at bounding box center [880, 538] width 13 height 10
radio input "true"
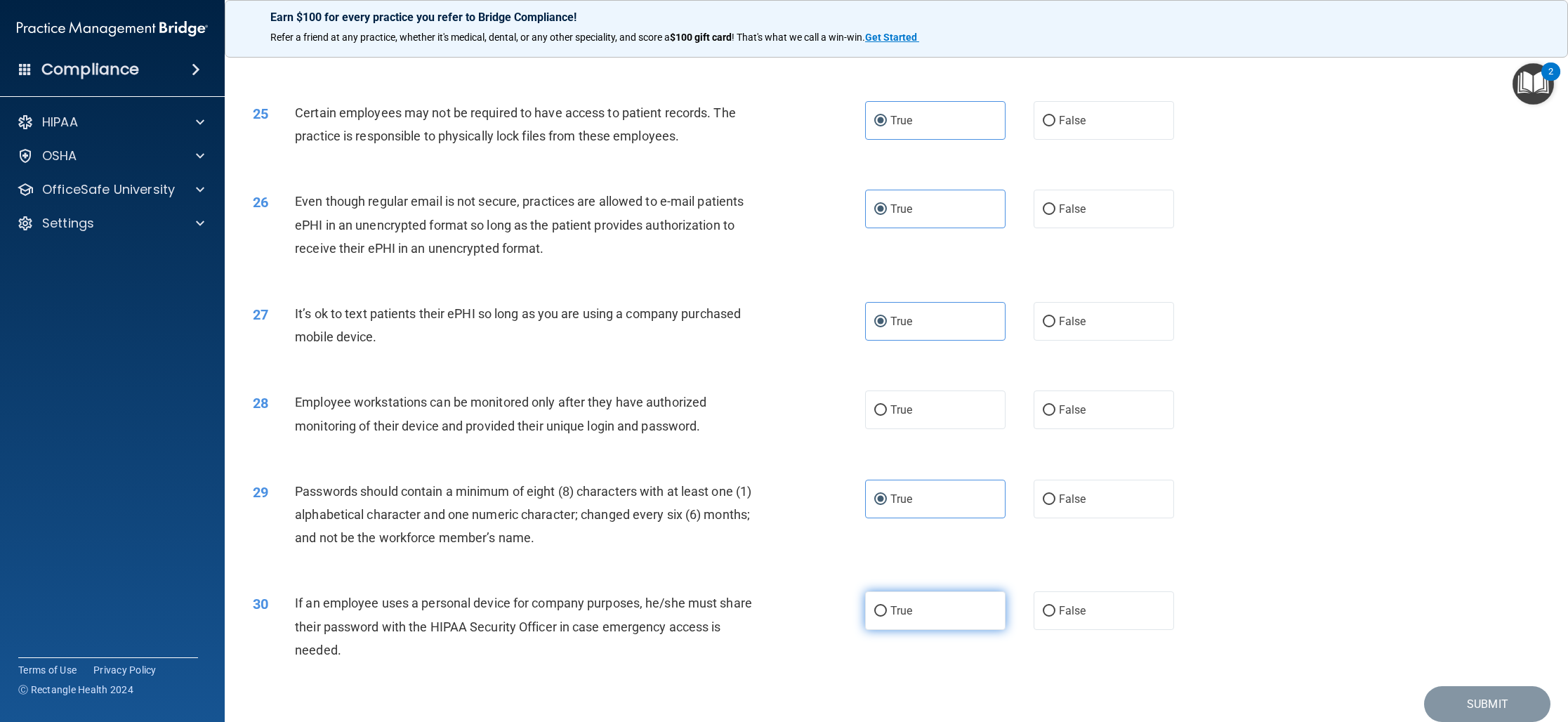
scroll to position [2384, 0]
click at [1041, 628] on label "False" at bounding box center [1103, 609] width 141 height 39
click at [1043, 615] on input "False" at bounding box center [1049, 610] width 13 height 10
radio input "true"
click at [962, 428] on label "True" at bounding box center [935, 409] width 141 height 39
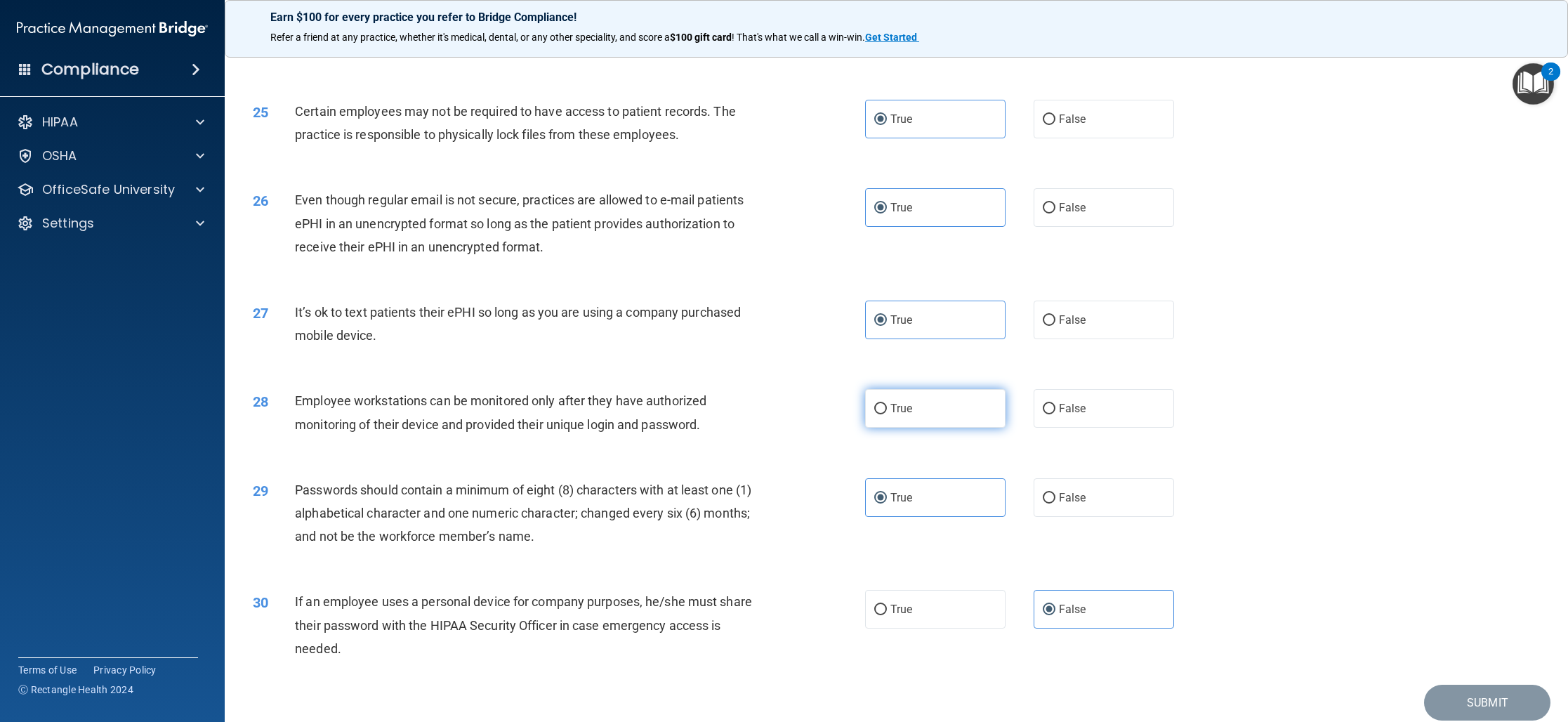
click at [886, 414] on input "True" at bounding box center [880, 409] width 13 height 10
radio input "true"
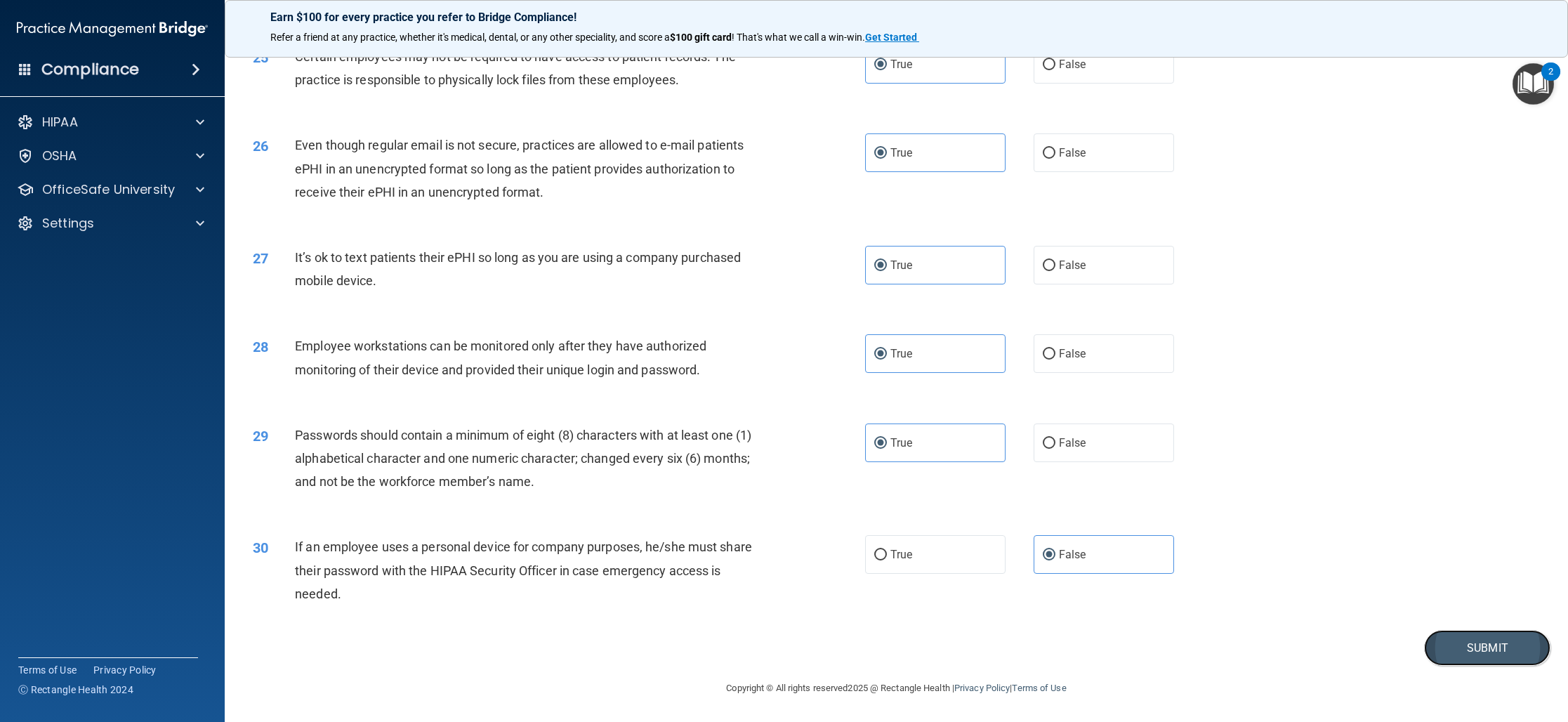
click at [1484, 637] on button "Submit" at bounding box center [1486, 648] width 126 height 36
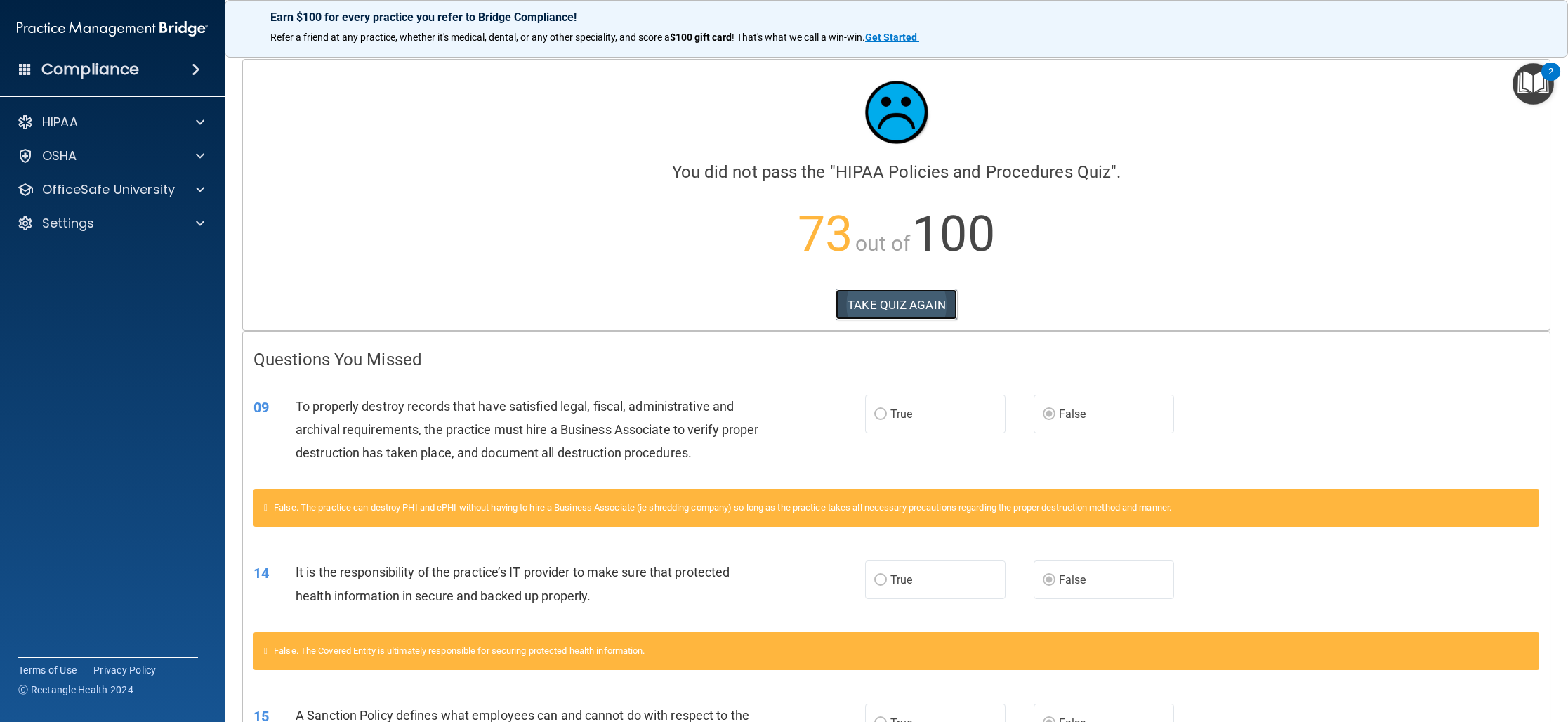
click at [905, 306] on button "TAKE QUIZ AGAIN" at bounding box center [896, 305] width 121 height 31
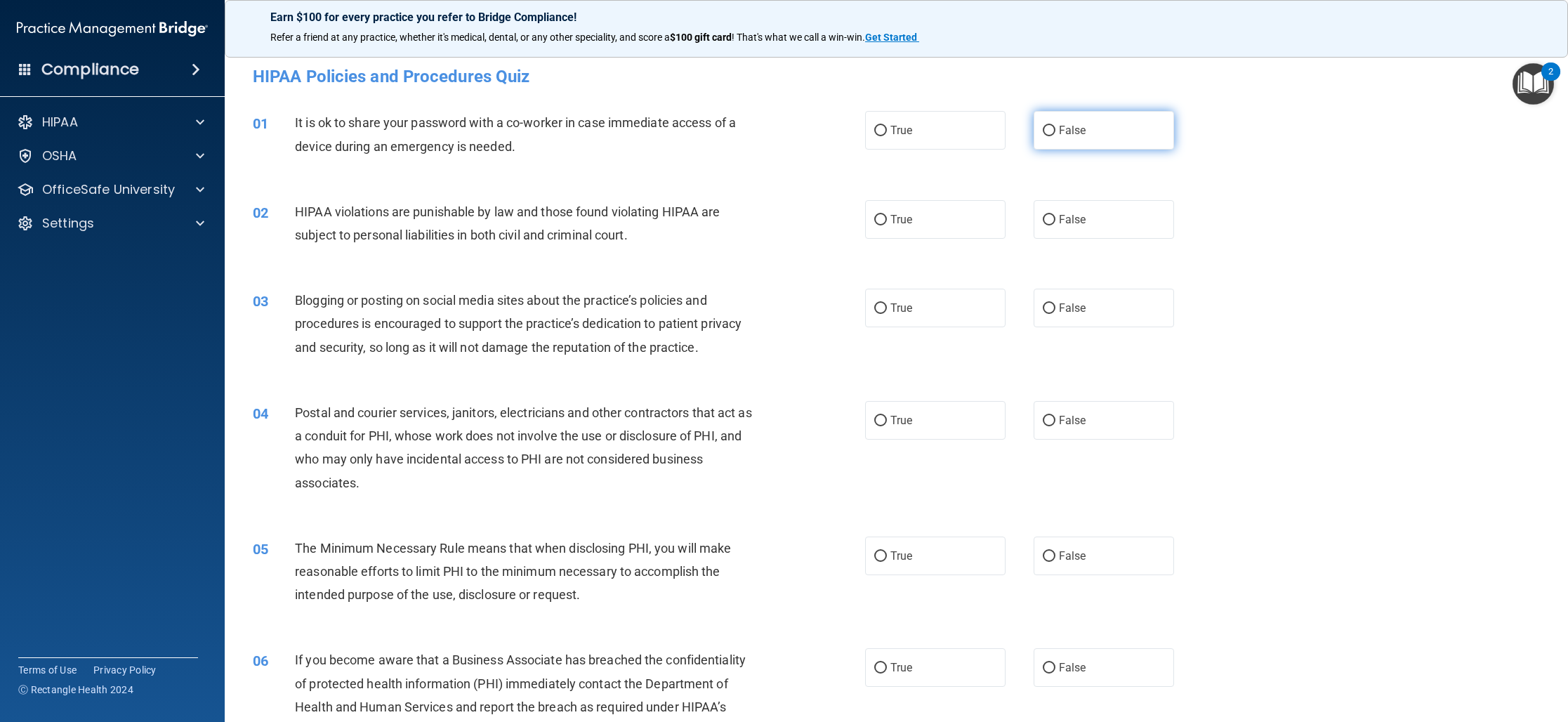
click at [1082, 126] on span "False" at bounding box center [1072, 130] width 28 height 13
click at [1056, 126] on input "False" at bounding box center [1049, 131] width 13 height 10
radio input "true"
click at [937, 233] on label "True" at bounding box center [935, 219] width 141 height 39
click at [886, 225] on input "True" at bounding box center [880, 220] width 13 height 10
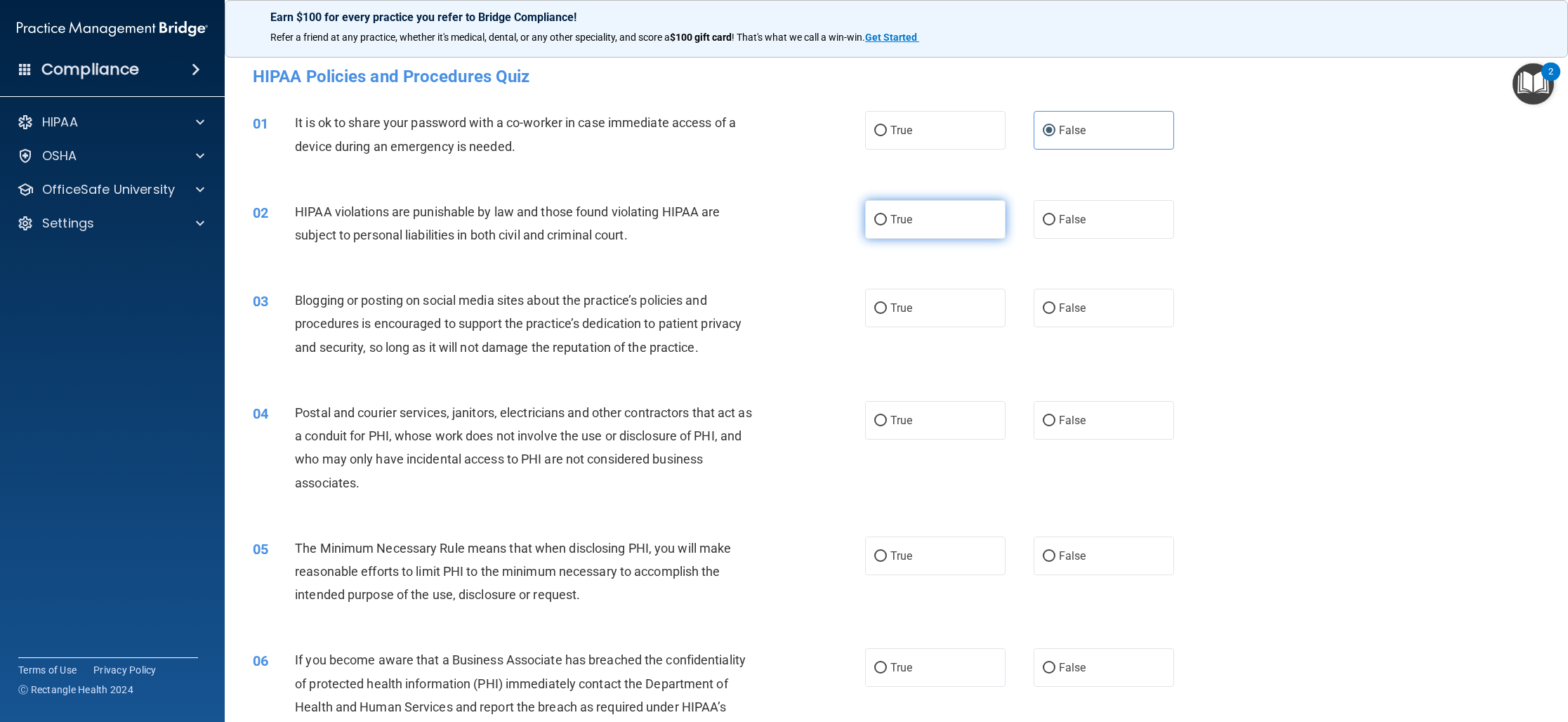
radio input "true"
click at [1079, 314] on span "False" at bounding box center [1072, 308] width 28 height 13
click at [1056, 314] on input "False" at bounding box center [1049, 308] width 13 height 10
radio input "true"
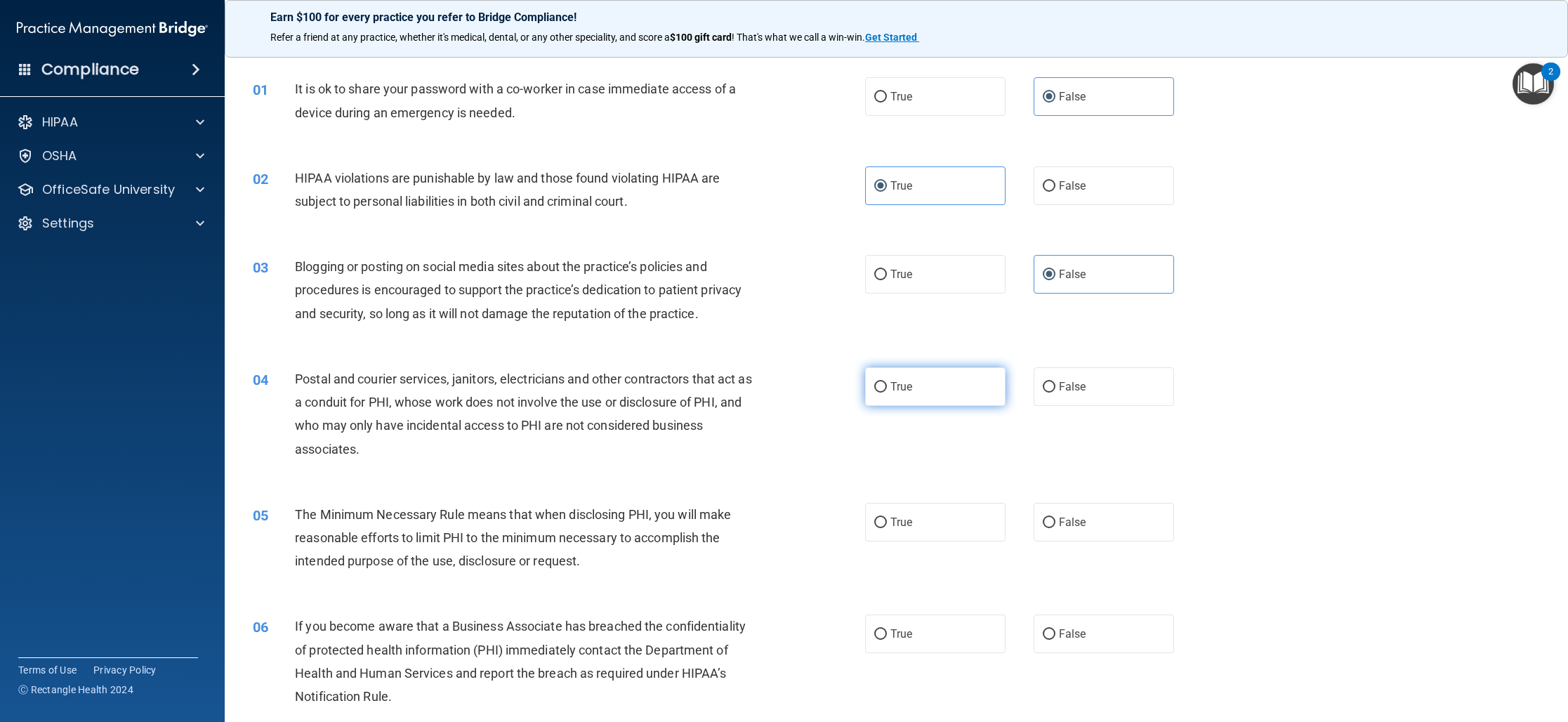
scroll to position [42, 0]
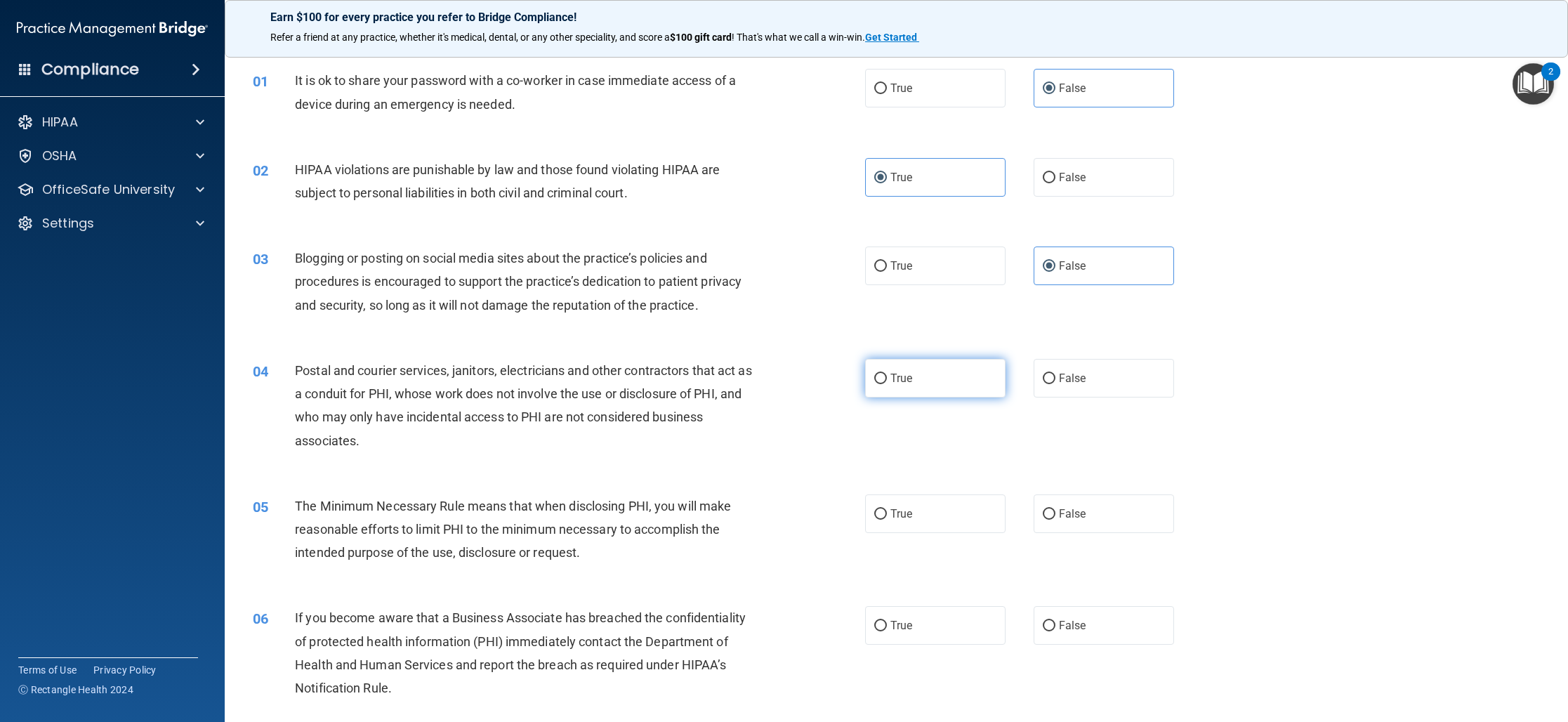
click at [937, 379] on label "True" at bounding box center [935, 379] width 141 height 39
click at [886, 379] on input "True" at bounding box center [880, 379] width 13 height 10
radio input "true"
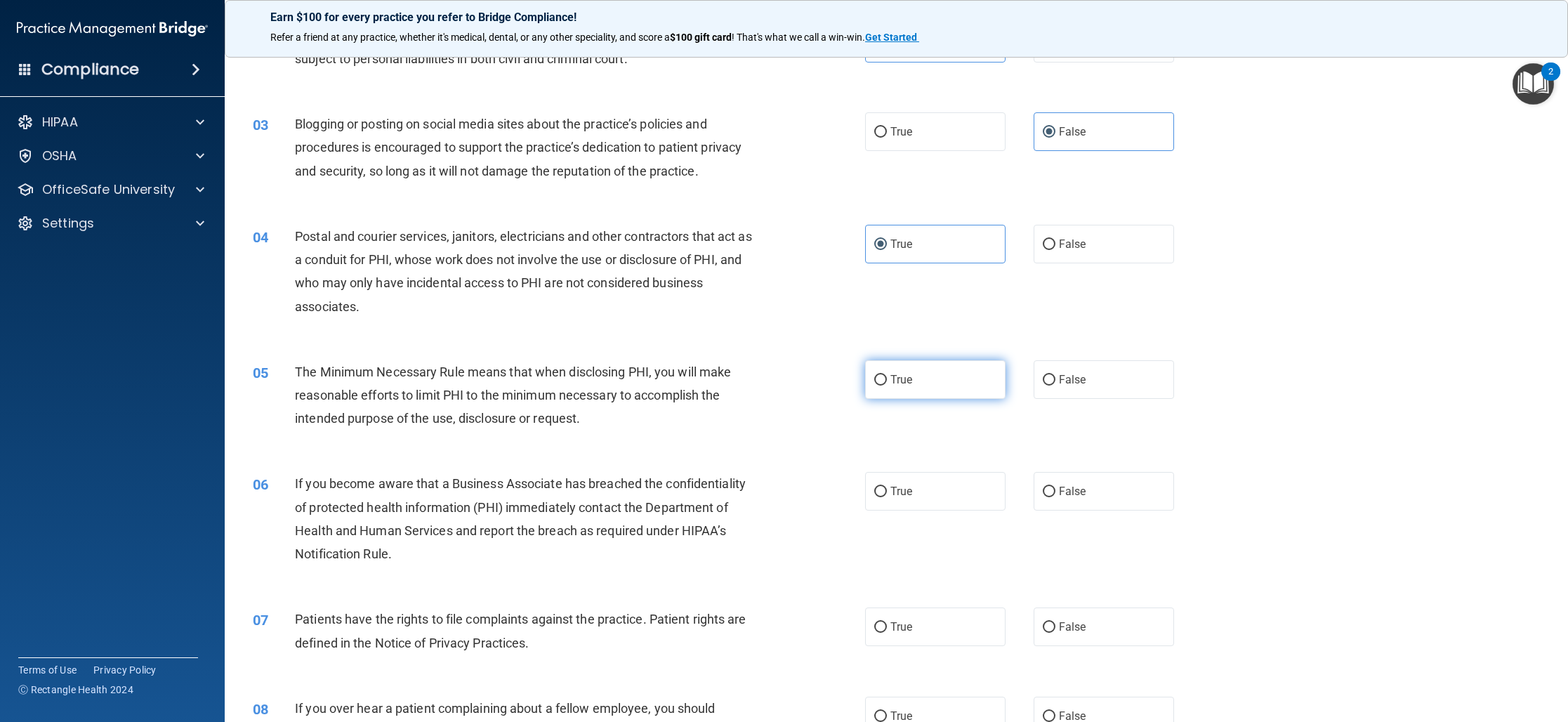
scroll to position [178, 0]
click at [946, 385] on label "True" at bounding box center [935, 378] width 141 height 39
click at [886, 383] on input "True" at bounding box center [880, 378] width 13 height 10
radio input "true"
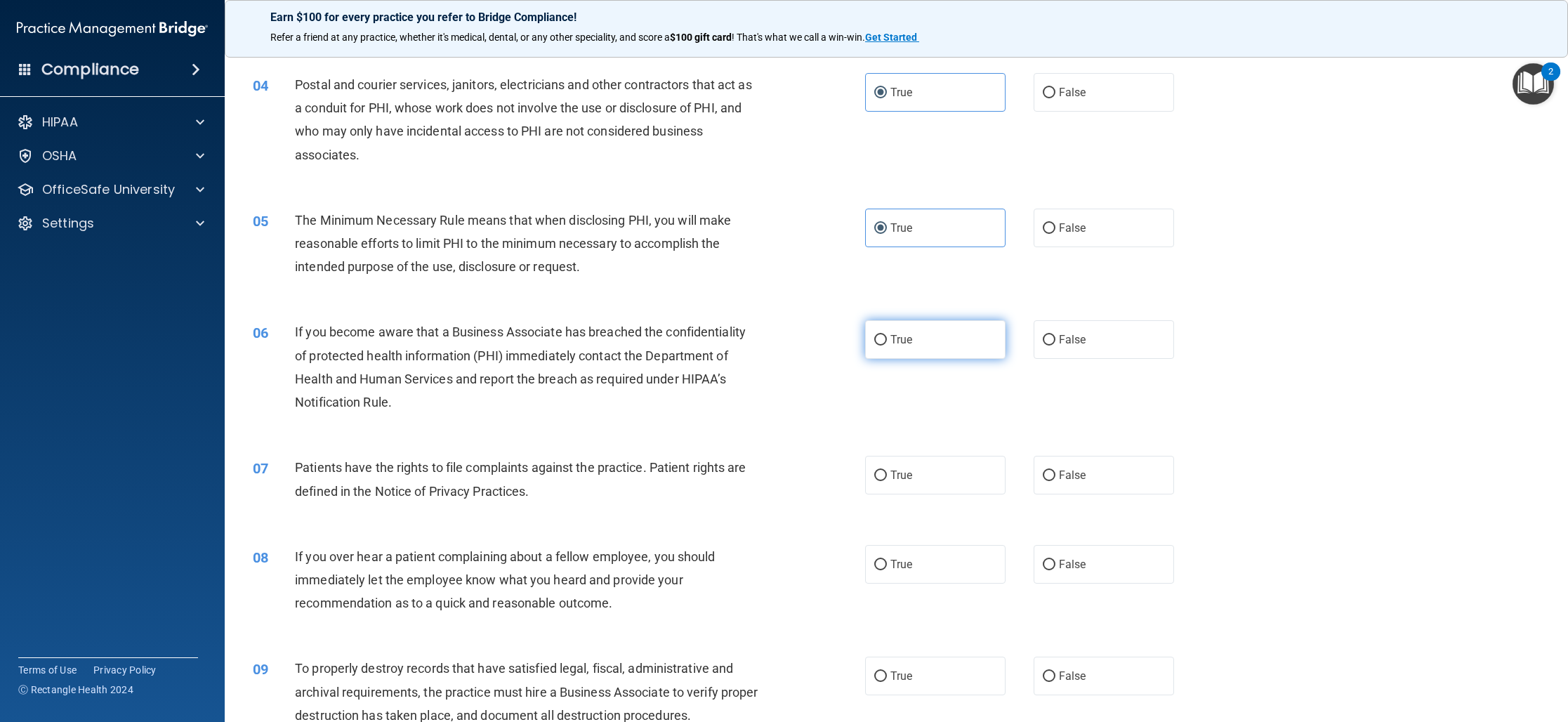
scroll to position [325, 0]
click at [920, 354] on label "True" at bounding box center [935, 342] width 141 height 39
click at [886, 348] on input "True" at bounding box center [880, 342] width 13 height 10
radio input "true"
click at [927, 468] on label "True" at bounding box center [935, 477] width 141 height 39
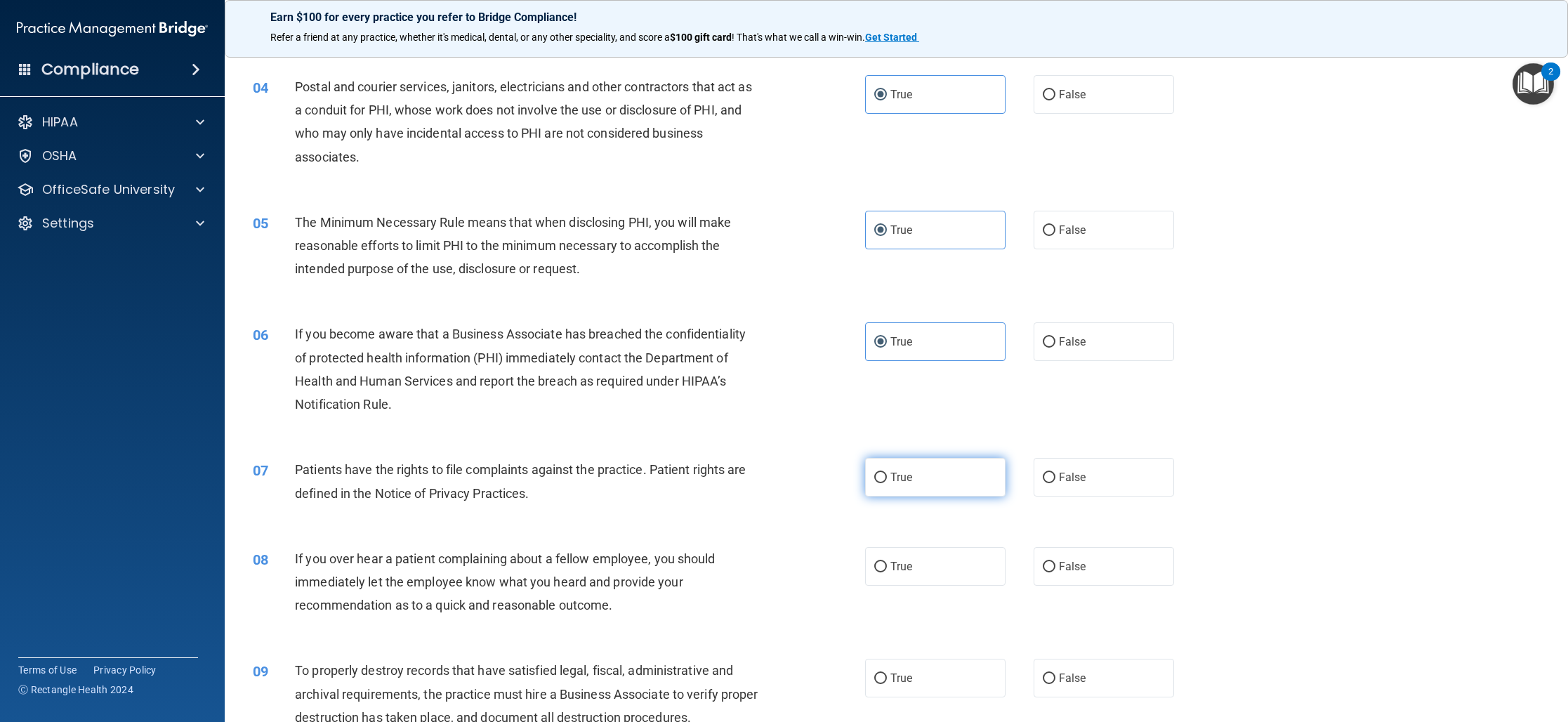
click at [886, 473] on input "True" at bounding box center [880, 478] width 13 height 10
radio input "true"
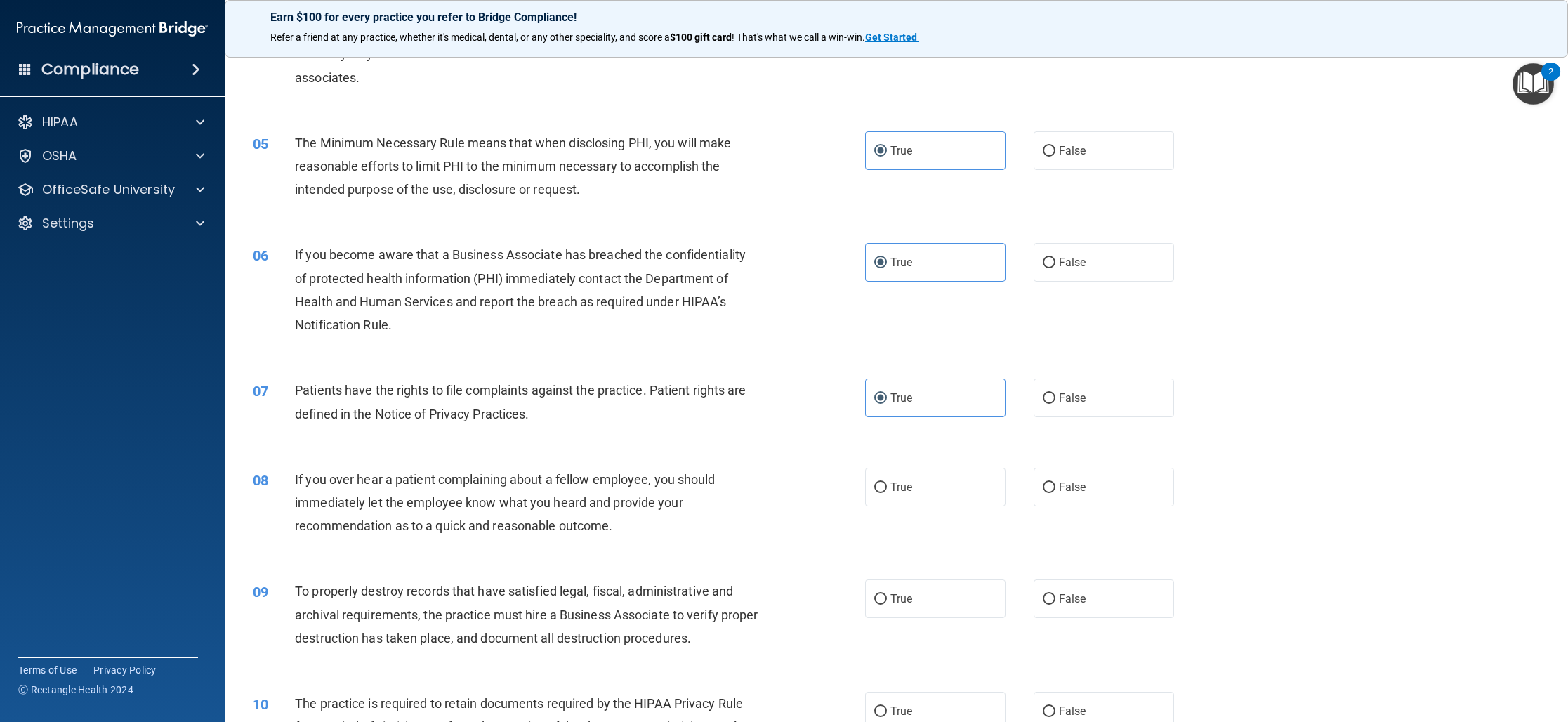
scroll to position [406, 0]
click at [1058, 490] on label "False" at bounding box center [1103, 486] width 141 height 39
click at [1056, 490] on input "False" at bounding box center [1049, 487] width 13 height 10
radio input "true"
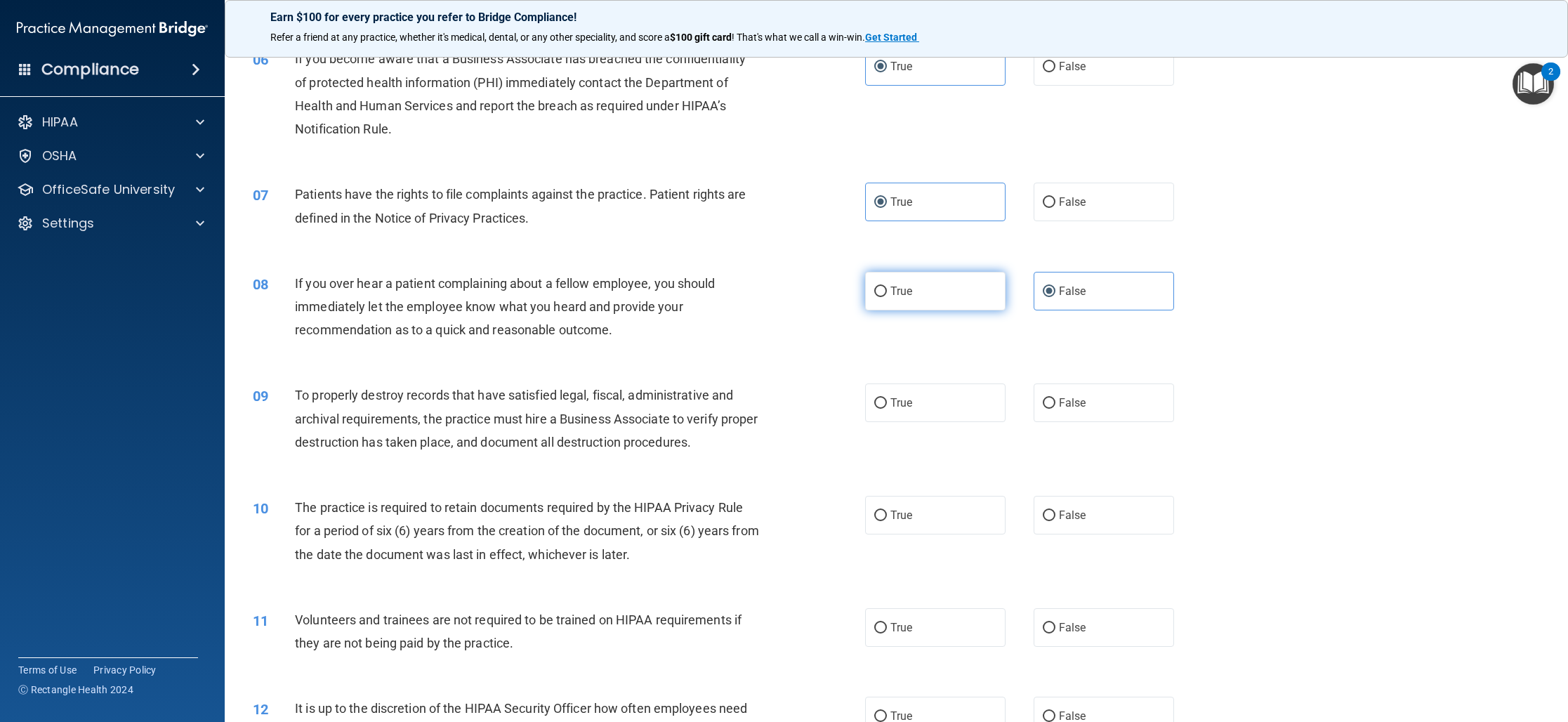
scroll to position [607, 0]
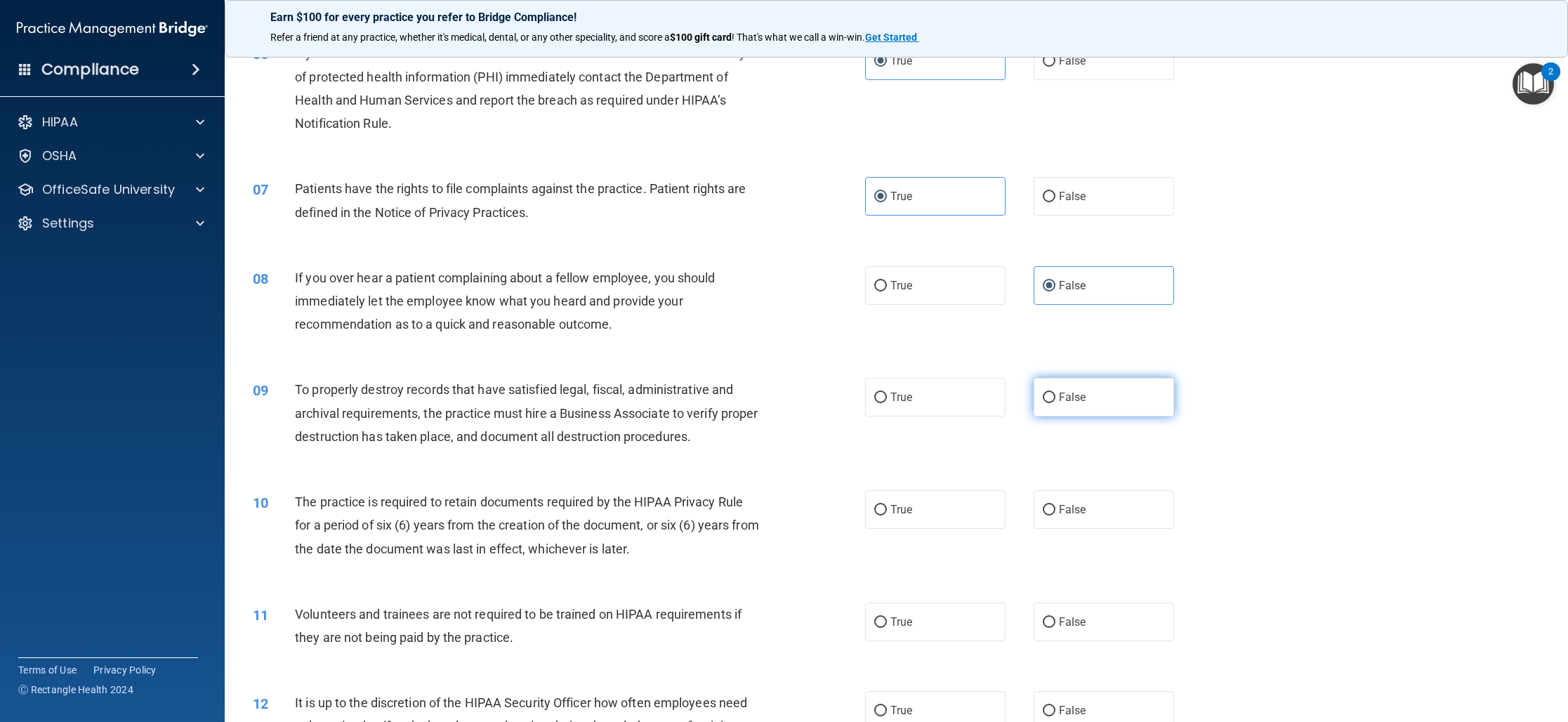
click at [1070, 394] on span "False" at bounding box center [1072, 397] width 28 height 13
click at [1056, 394] on input "False" at bounding box center [1049, 398] width 13 height 10
radio input "true"
click at [967, 524] on label "True" at bounding box center [935, 510] width 141 height 39
click at [886, 516] on input "True" at bounding box center [880, 510] width 13 height 10
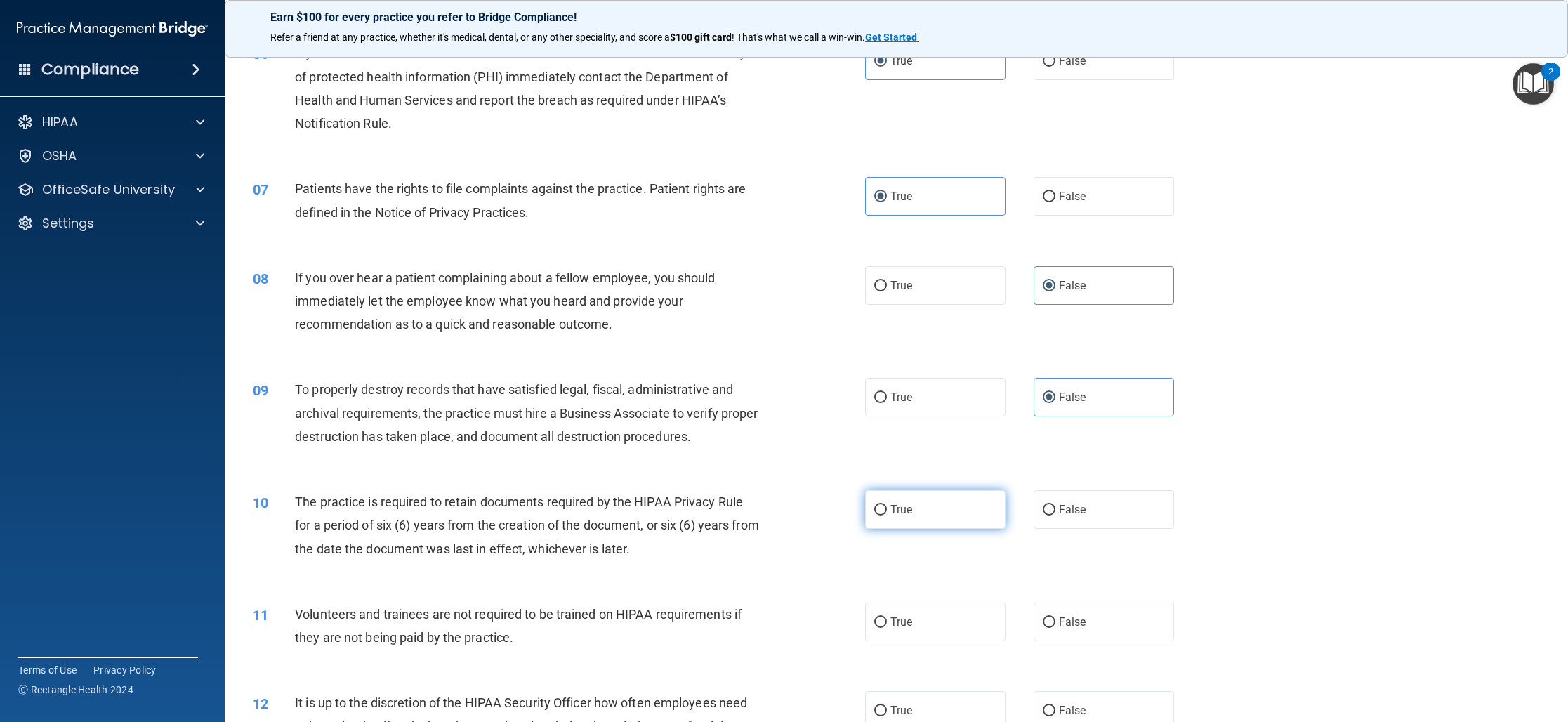
radio input "true"
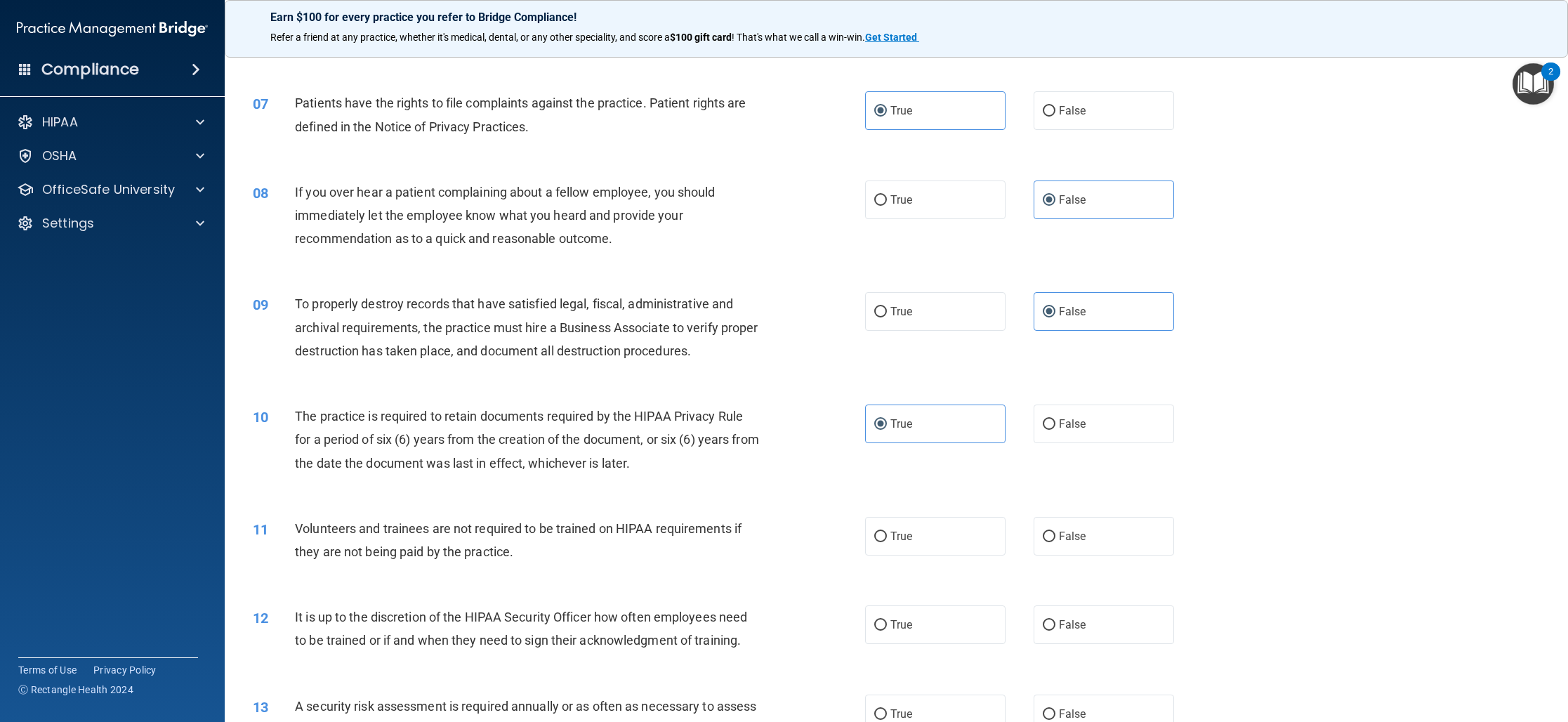
scroll to position [694, 0]
click at [1059, 537] on span "False" at bounding box center [1072, 534] width 28 height 13
click at [1056, 537] on input "False" at bounding box center [1049, 535] width 13 height 10
radio input "true"
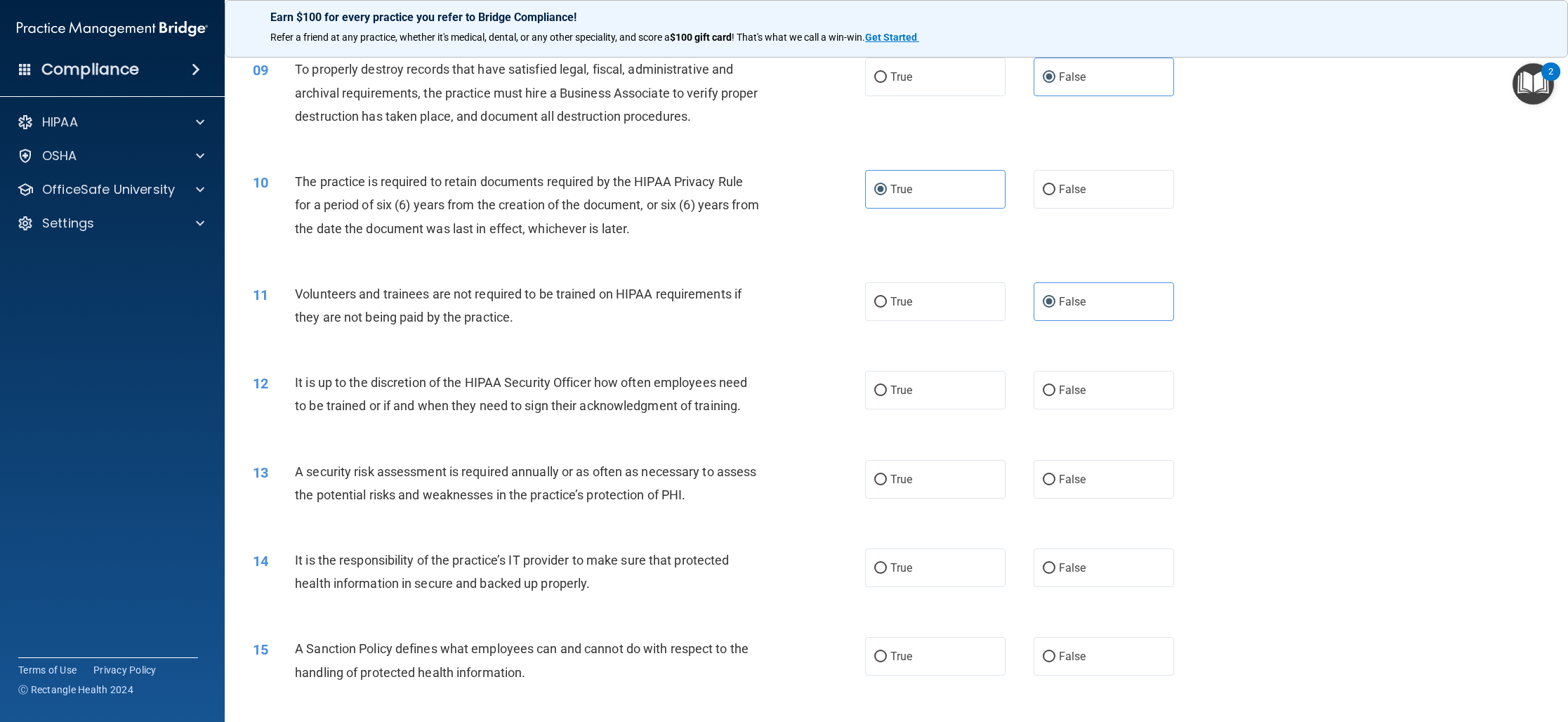
scroll to position [930, 0]
click at [1071, 396] on label "False" at bounding box center [1103, 387] width 141 height 39
click at [1056, 393] on input "False" at bounding box center [1049, 388] width 13 height 10
radio input "true"
click at [942, 477] on label "True" at bounding box center [935, 476] width 141 height 39
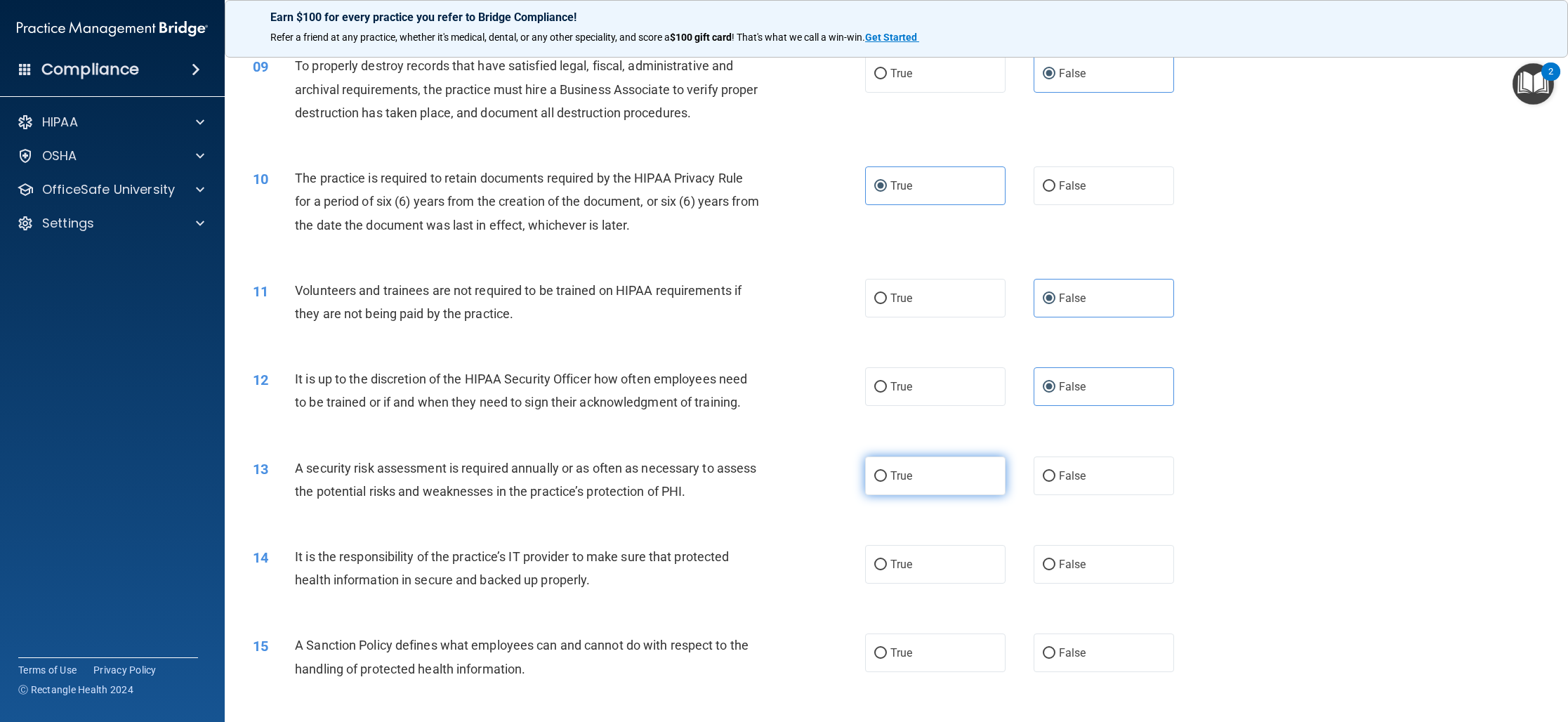
click at [886, 477] on input "True" at bounding box center [880, 477] width 13 height 10
radio input "true"
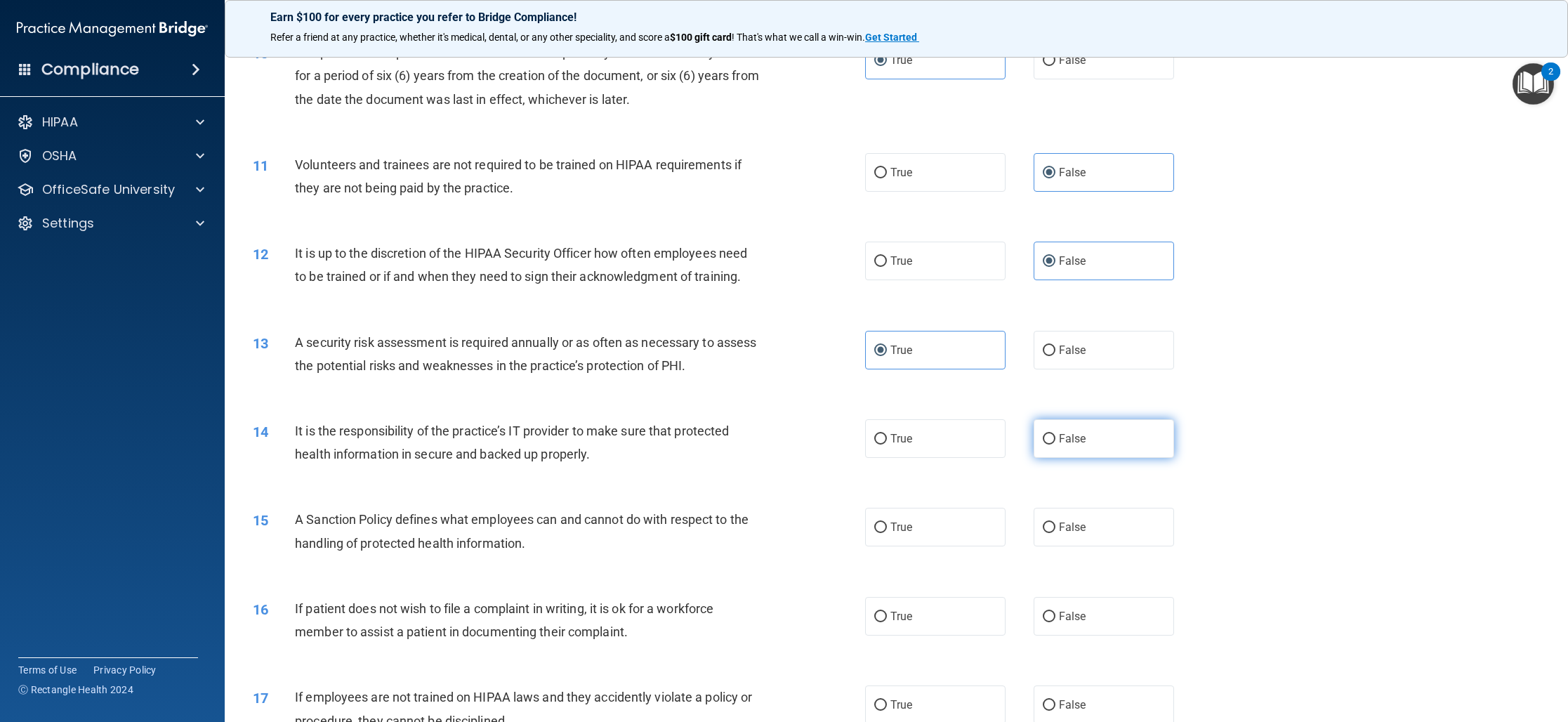
scroll to position [1060, 0]
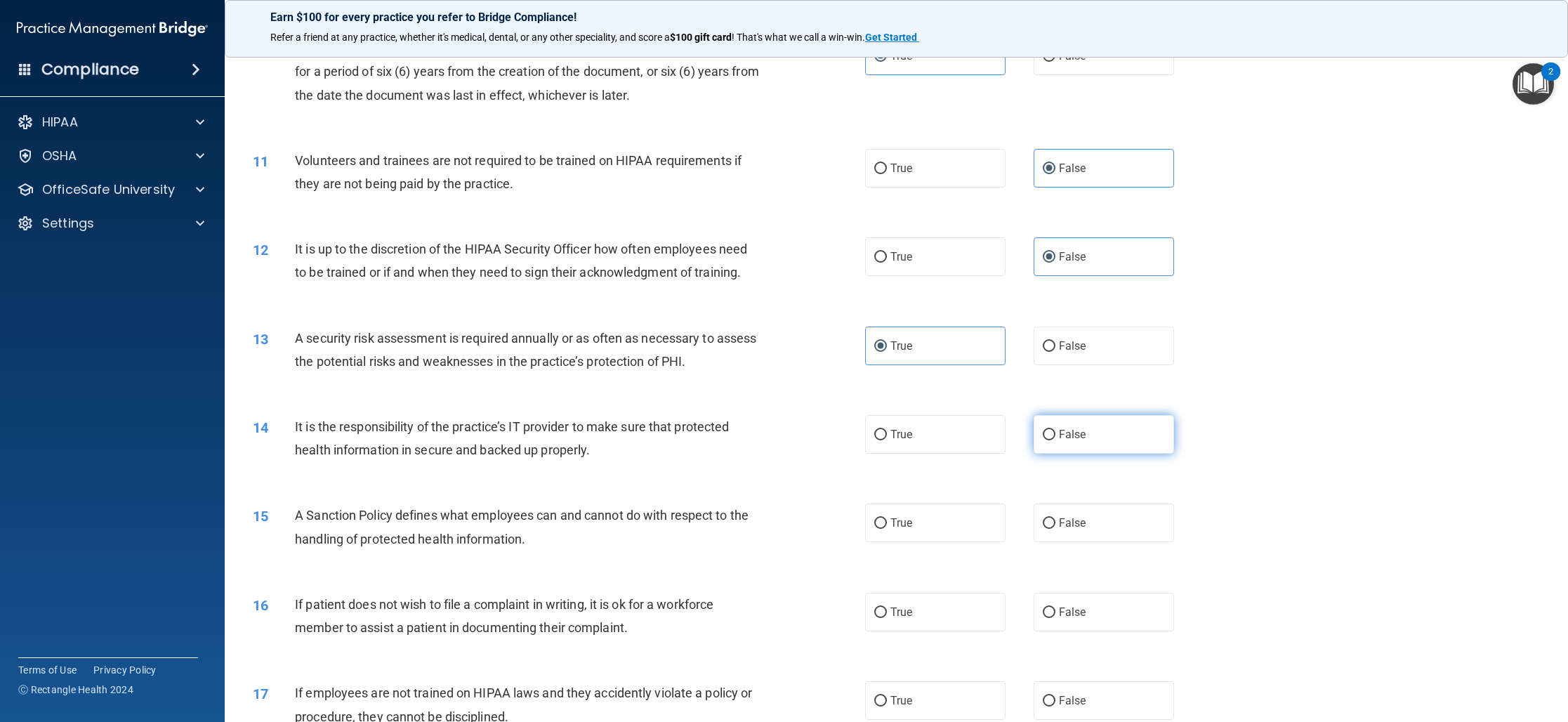
click at [1071, 442] on label "False" at bounding box center [1103, 435] width 141 height 39
click at [1056, 440] on input "False" at bounding box center [1049, 435] width 13 height 10
radio input "true"
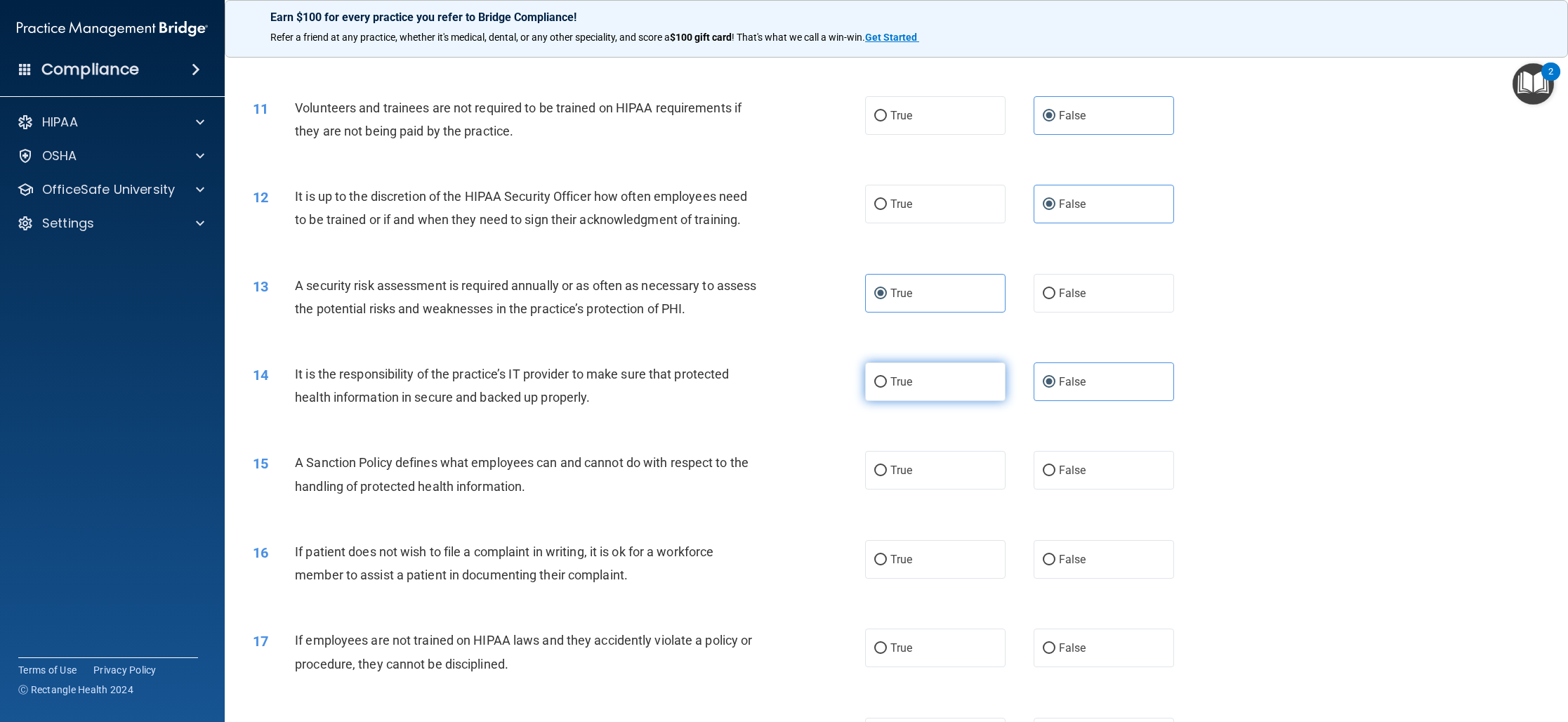
scroll to position [1118, 0]
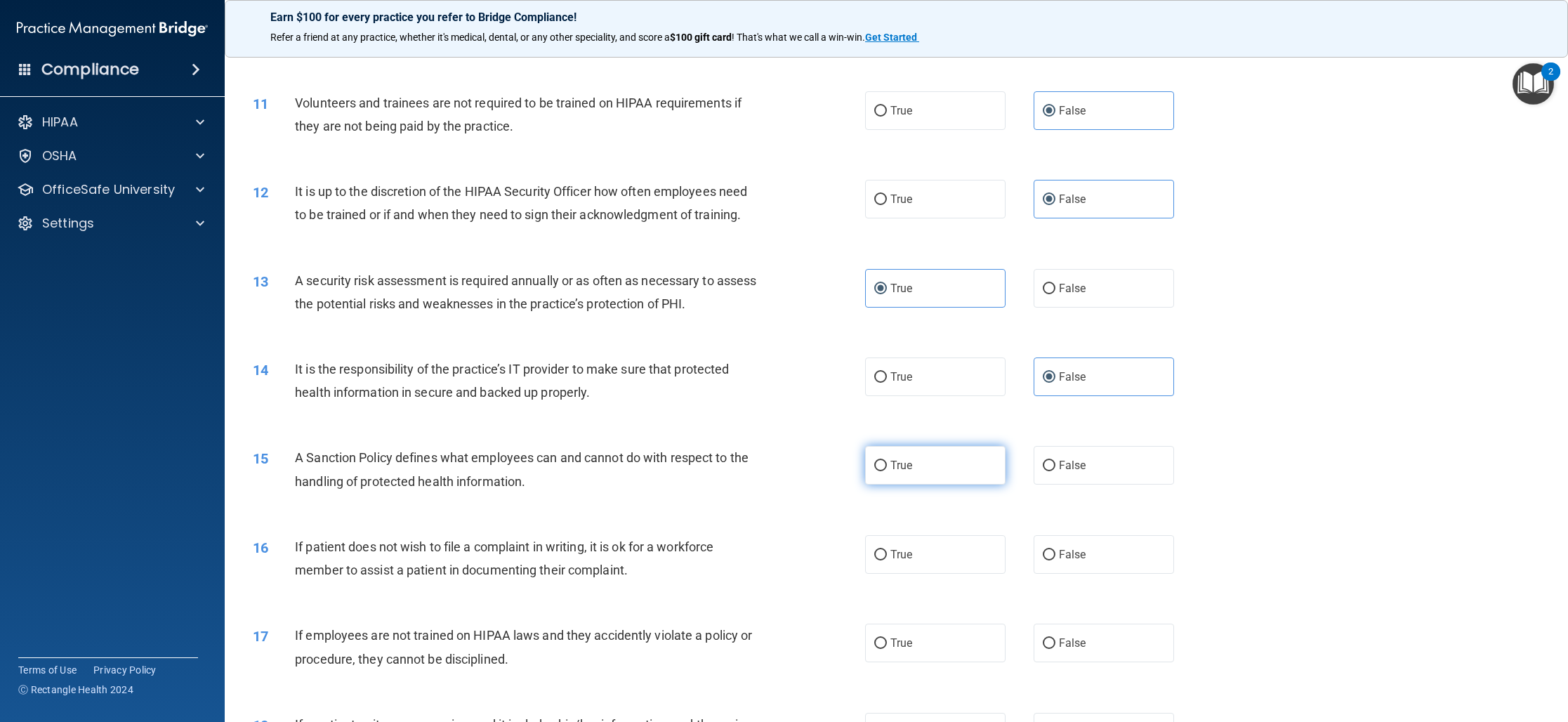
click at [976, 469] on label "True" at bounding box center [935, 465] width 141 height 39
click at [886, 469] on input "True" at bounding box center [880, 466] width 13 height 10
radio input "true"
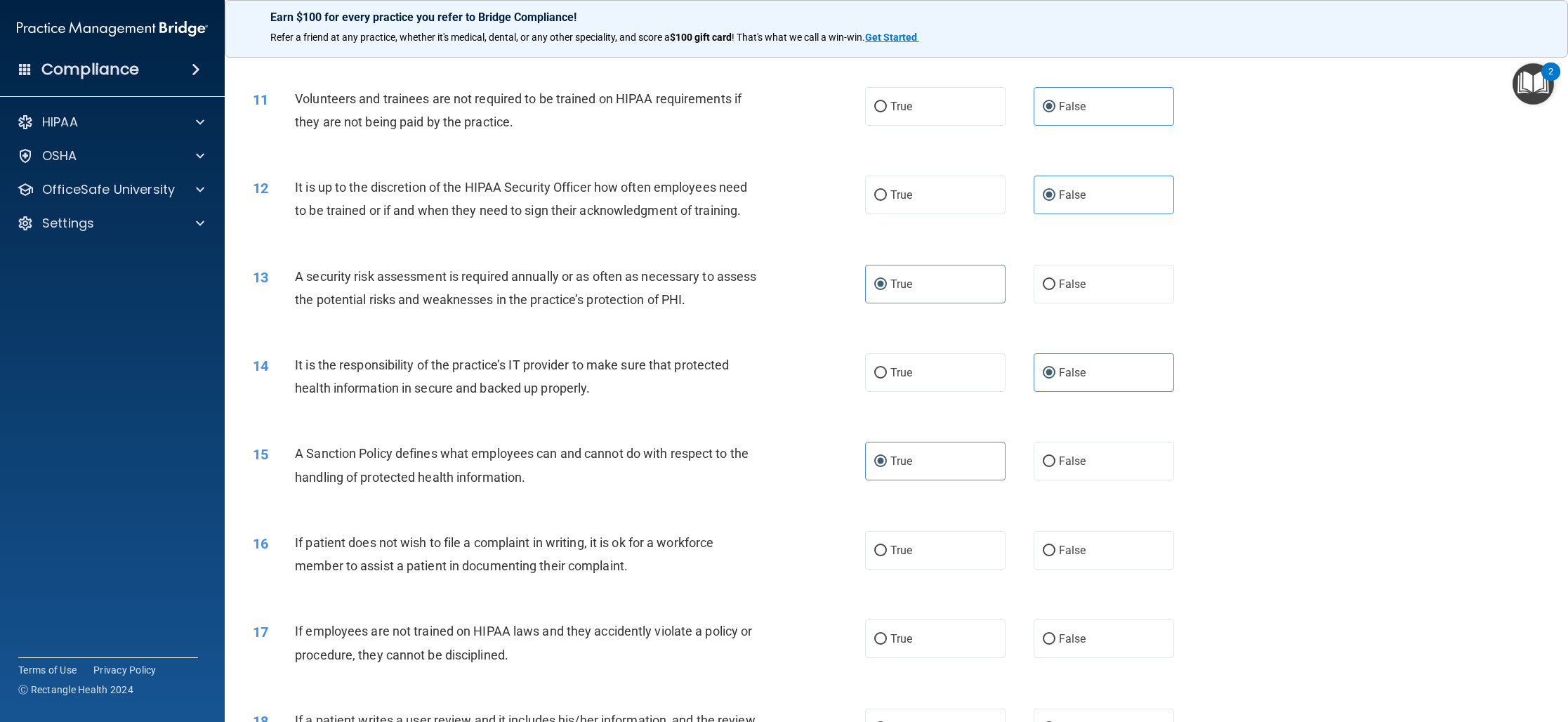
scroll to position [1125, 0]
click at [839, 444] on div "15 A Sanction Policy defines what employees can and cannot do with respect to t…" at bounding box center [559, 465] width 655 height 53
click at [919, 545] on label "True" at bounding box center [935, 548] width 141 height 39
click at [886, 545] on input "True" at bounding box center [880, 548] width 13 height 10
radio input "true"
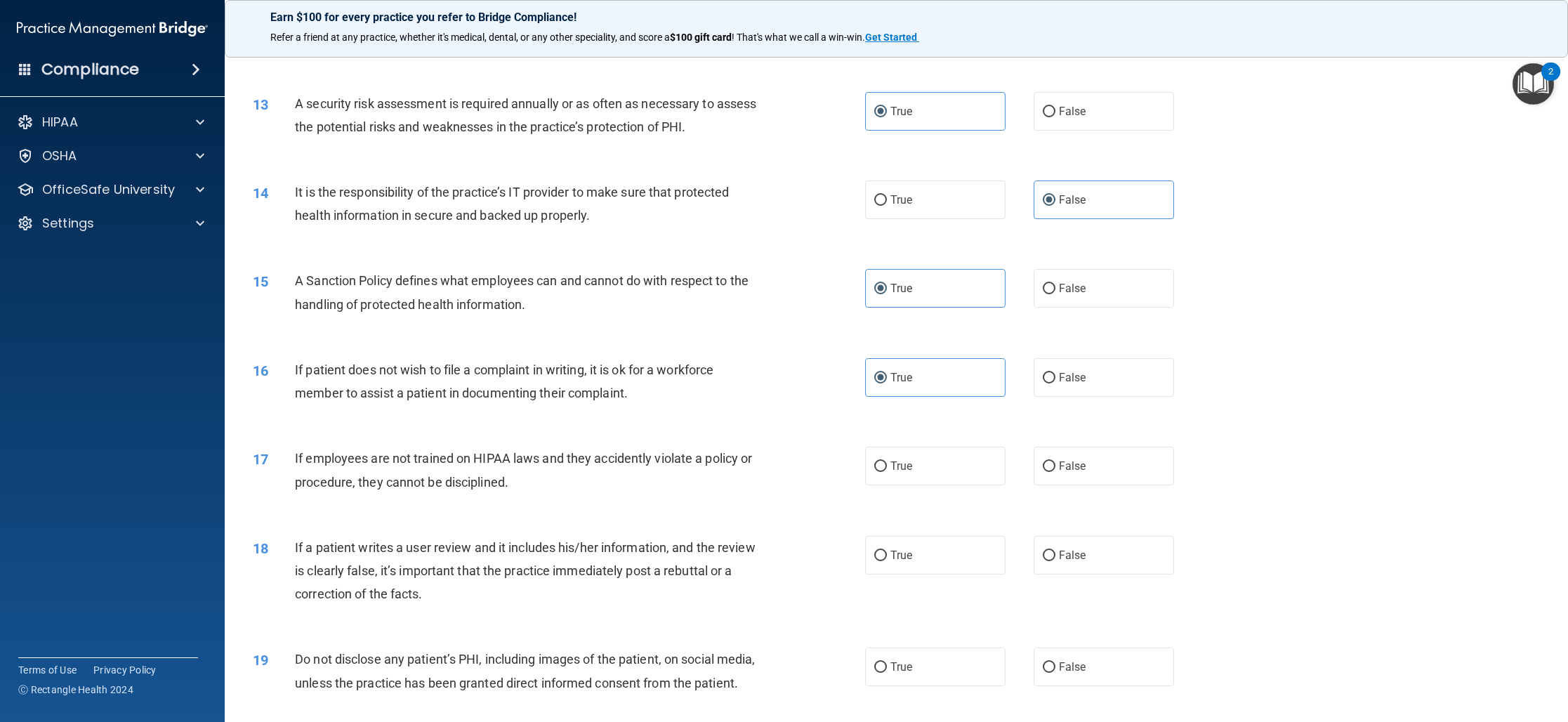
scroll to position [1298, 0]
click at [1045, 554] on input "False" at bounding box center [1049, 552] width 13 height 10
radio input "true"
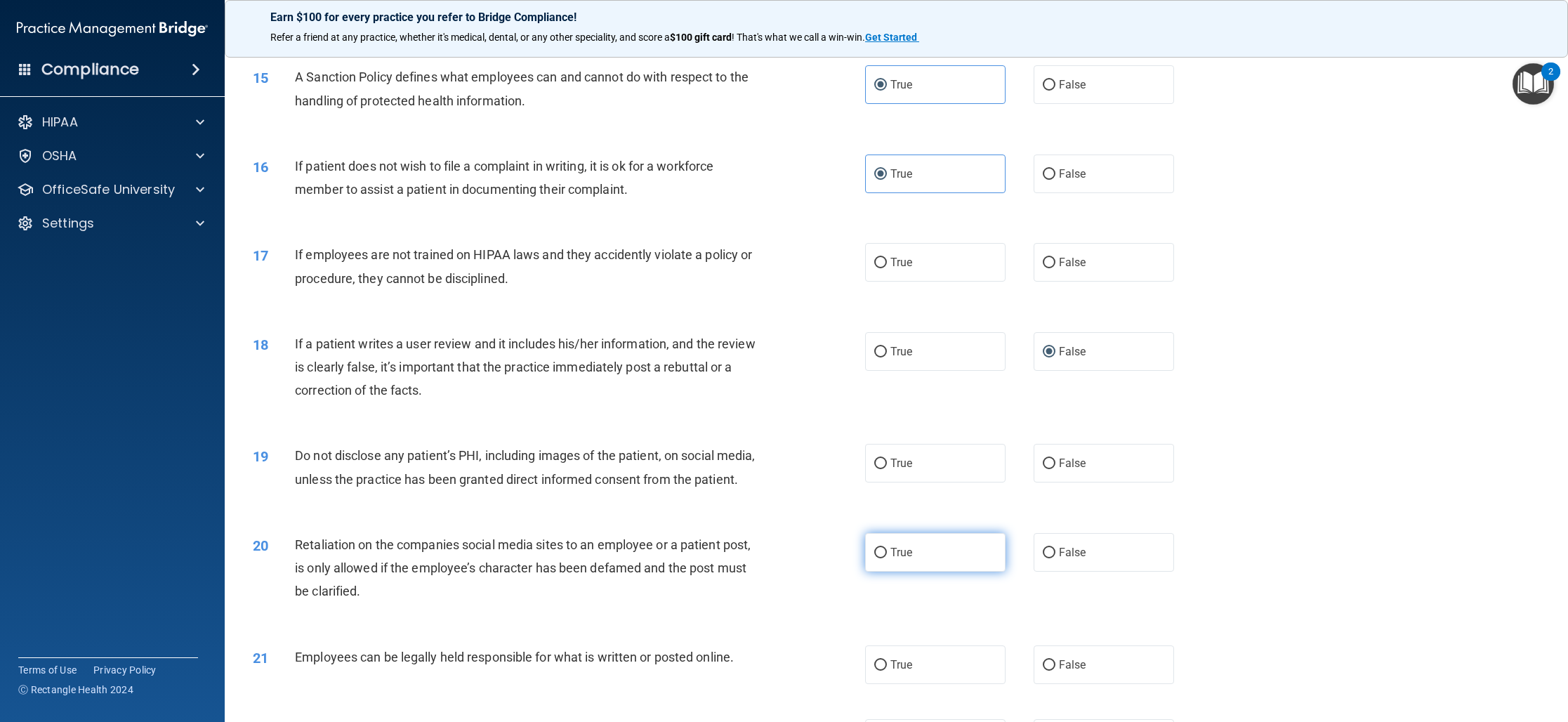
scroll to position [1506, 0]
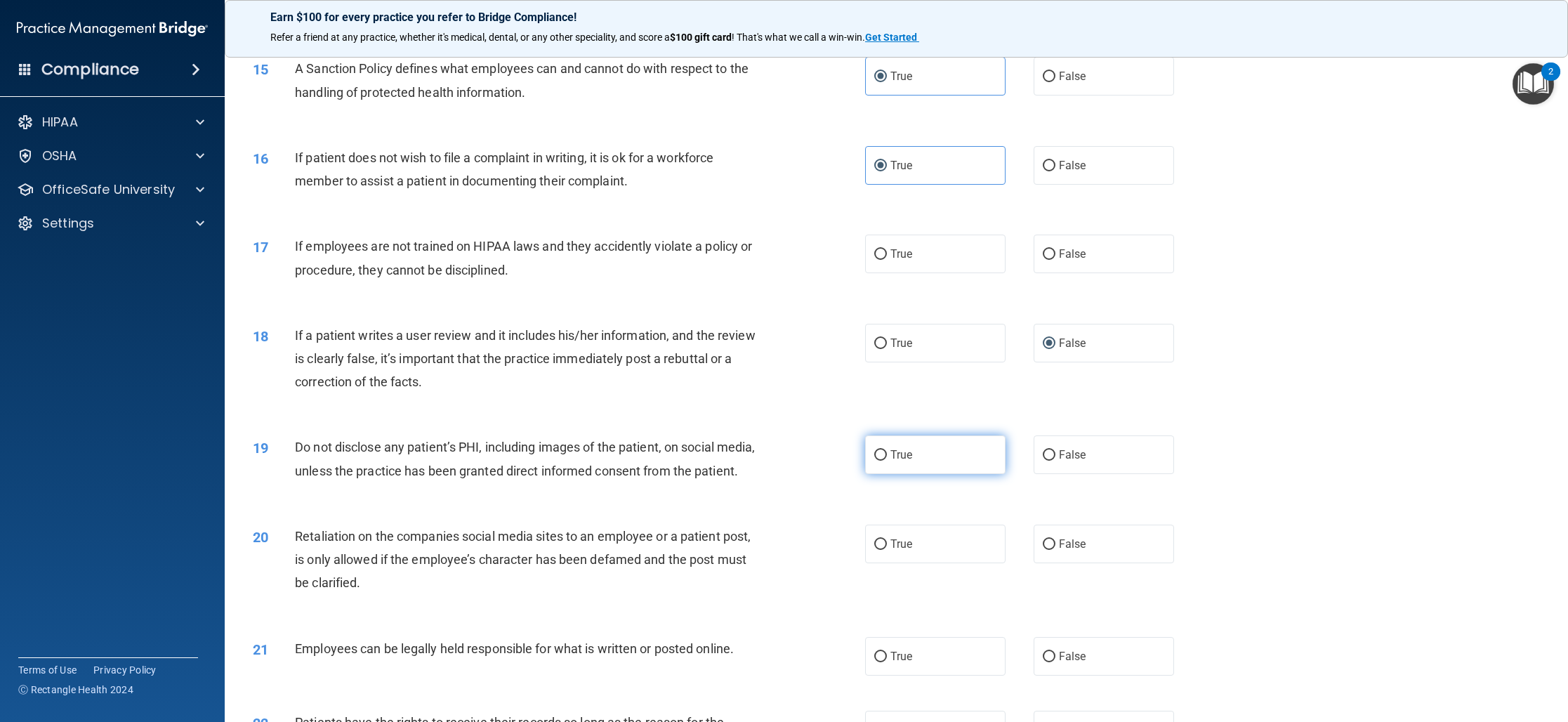
click at [932, 460] on label "True" at bounding box center [935, 455] width 141 height 39
click at [886, 460] on input "True" at bounding box center [880, 456] width 13 height 10
radio input "true"
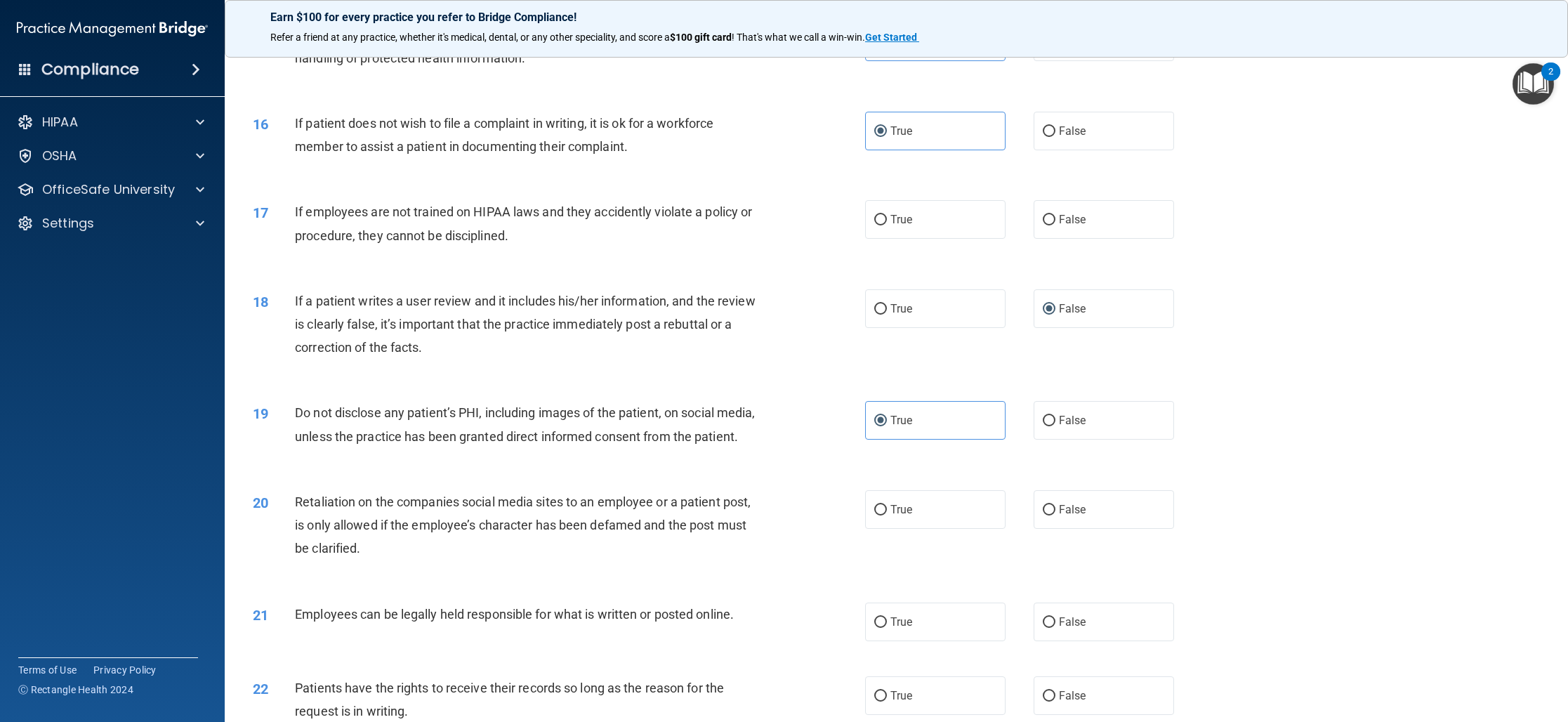
scroll to position [1544, 0]
click at [1123, 526] on label "False" at bounding box center [1103, 507] width 141 height 39
click at [1056, 513] on input "False" at bounding box center [1049, 507] width 13 height 10
radio input "true"
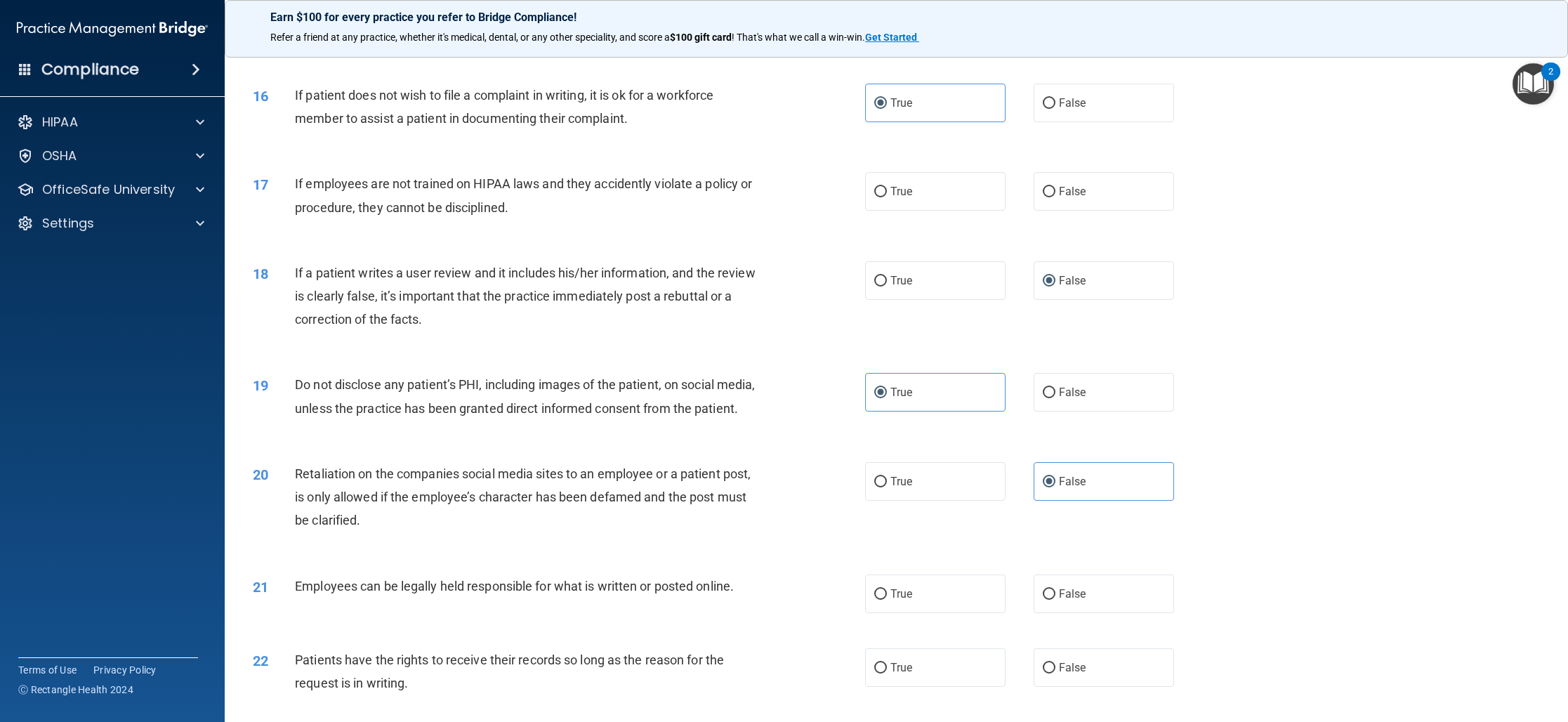
scroll to position [1585, 0]
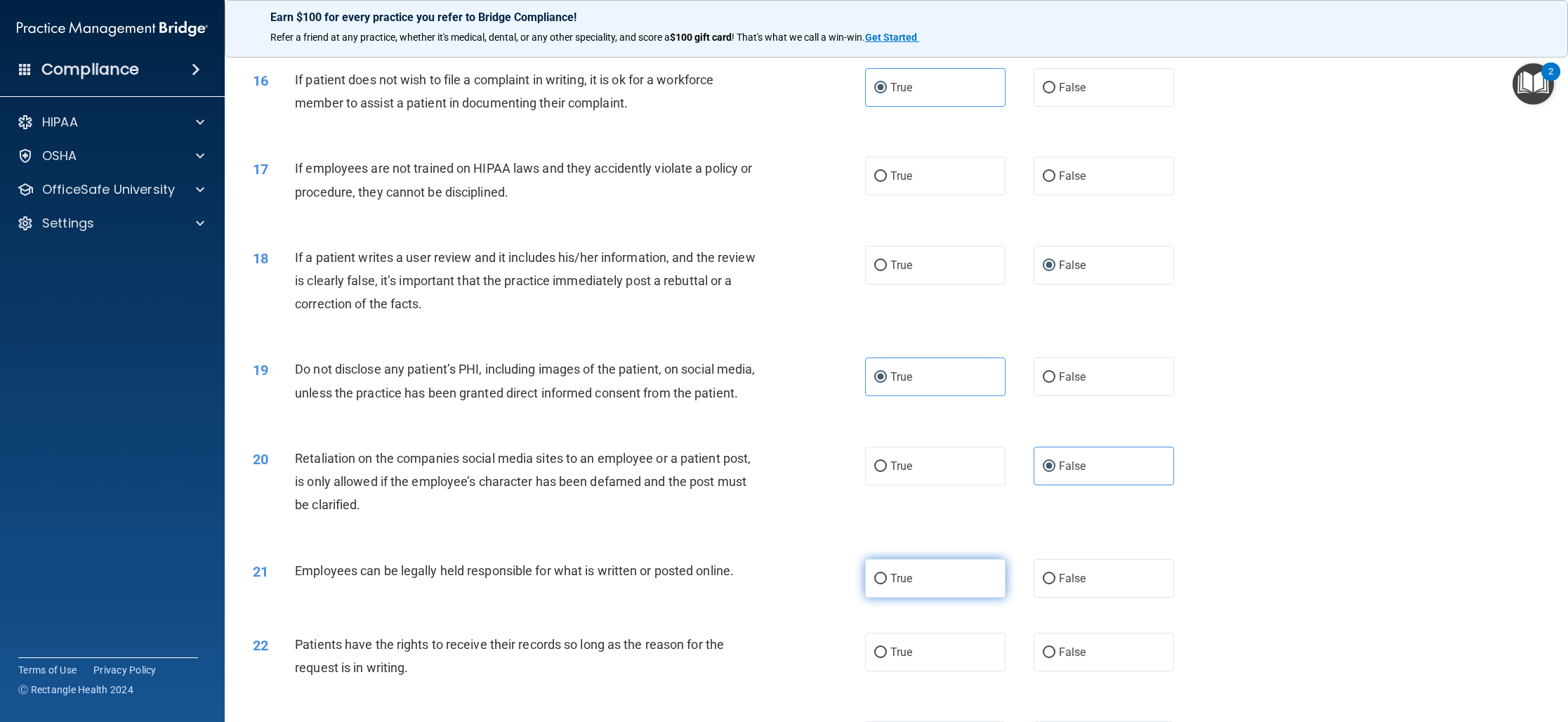
click at [909, 585] on span "True" at bounding box center [901, 578] width 22 height 13
click at [886, 584] on input "True" at bounding box center [880, 579] width 13 height 10
radio input "true"
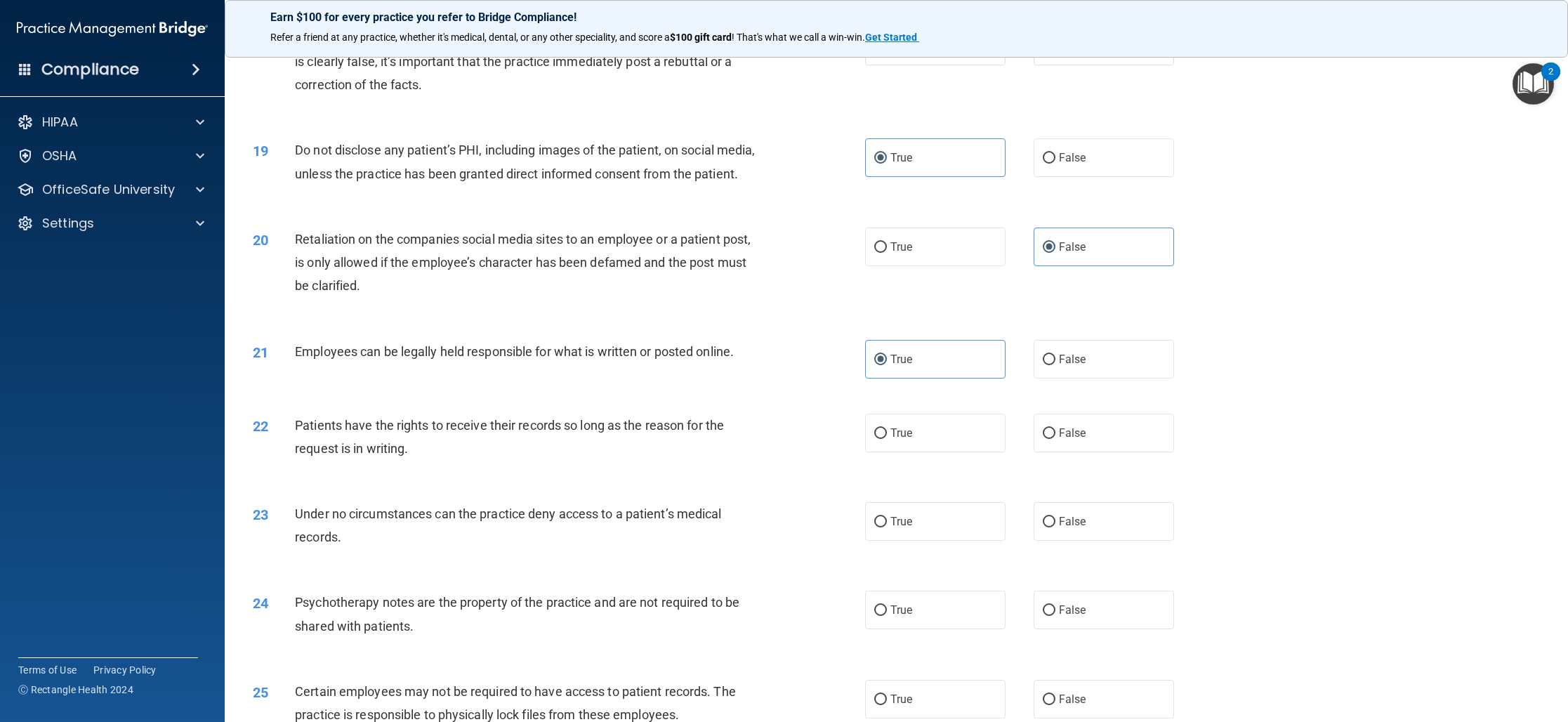
scroll to position [1805, 0]
click at [961, 451] on label "True" at bounding box center [935, 432] width 141 height 39
click at [886, 438] on input "True" at bounding box center [880, 432] width 13 height 10
radio input "true"
click at [1071, 451] on label "False" at bounding box center [1103, 432] width 141 height 39
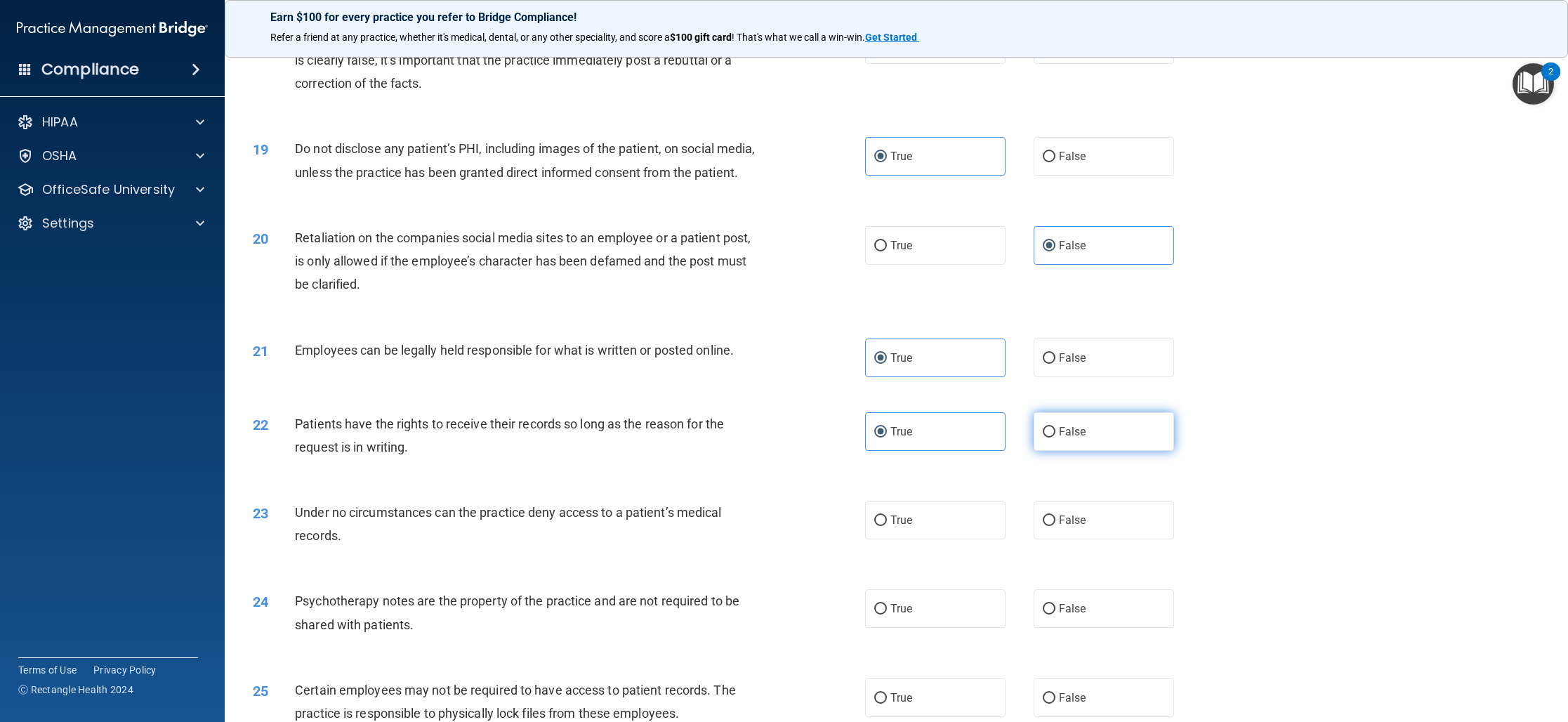
click at [1056, 438] on input "False" at bounding box center [1049, 432] width 13 height 10
radio input "true"
radio input "false"
click at [1067, 527] on span "False" at bounding box center [1072, 520] width 28 height 13
click at [1056, 526] on input "False" at bounding box center [1049, 521] width 13 height 10
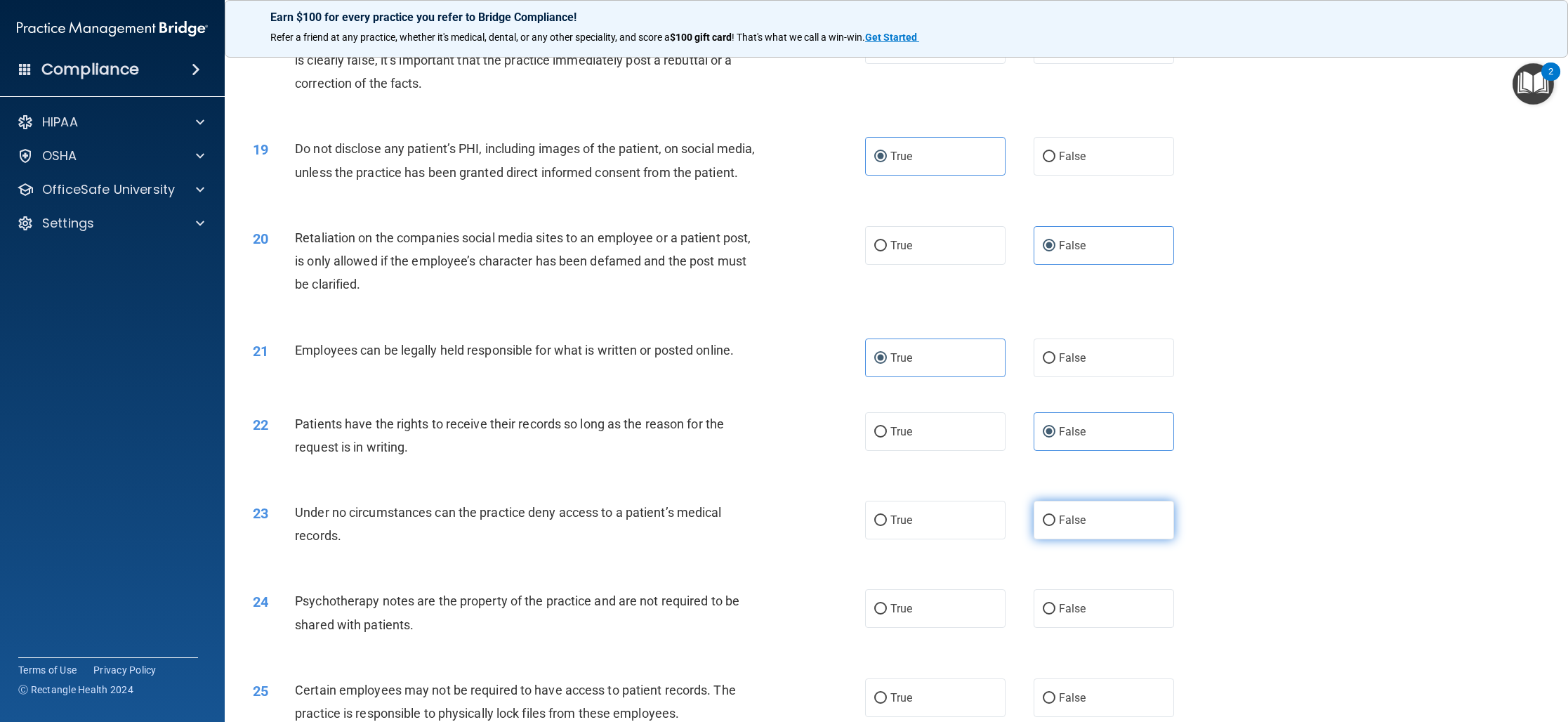
radio input "true"
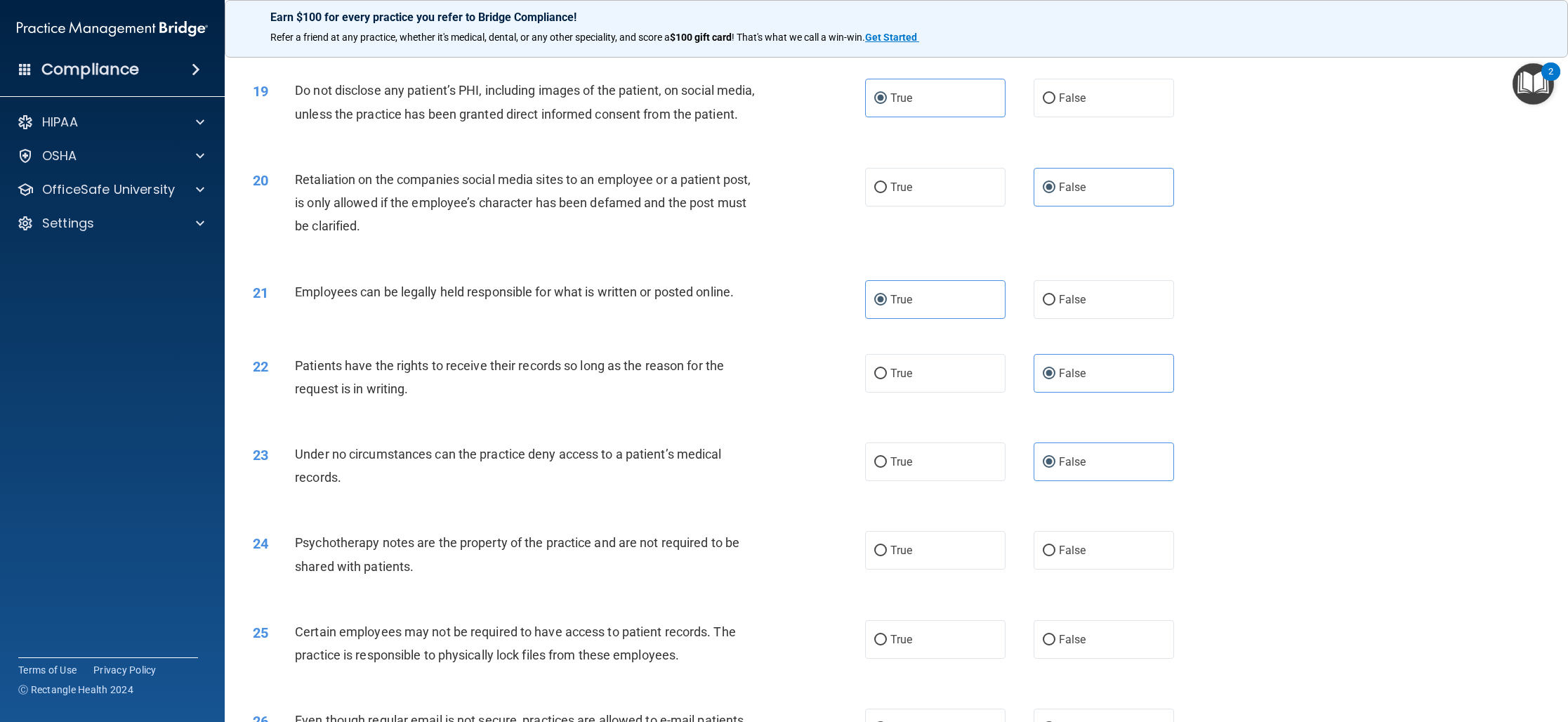
scroll to position [1866, 0]
click at [930, 569] on label "True" at bounding box center [935, 550] width 141 height 39
click at [886, 555] on input "True" at bounding box center [880, 550] width 13 height 10
radio input "true"
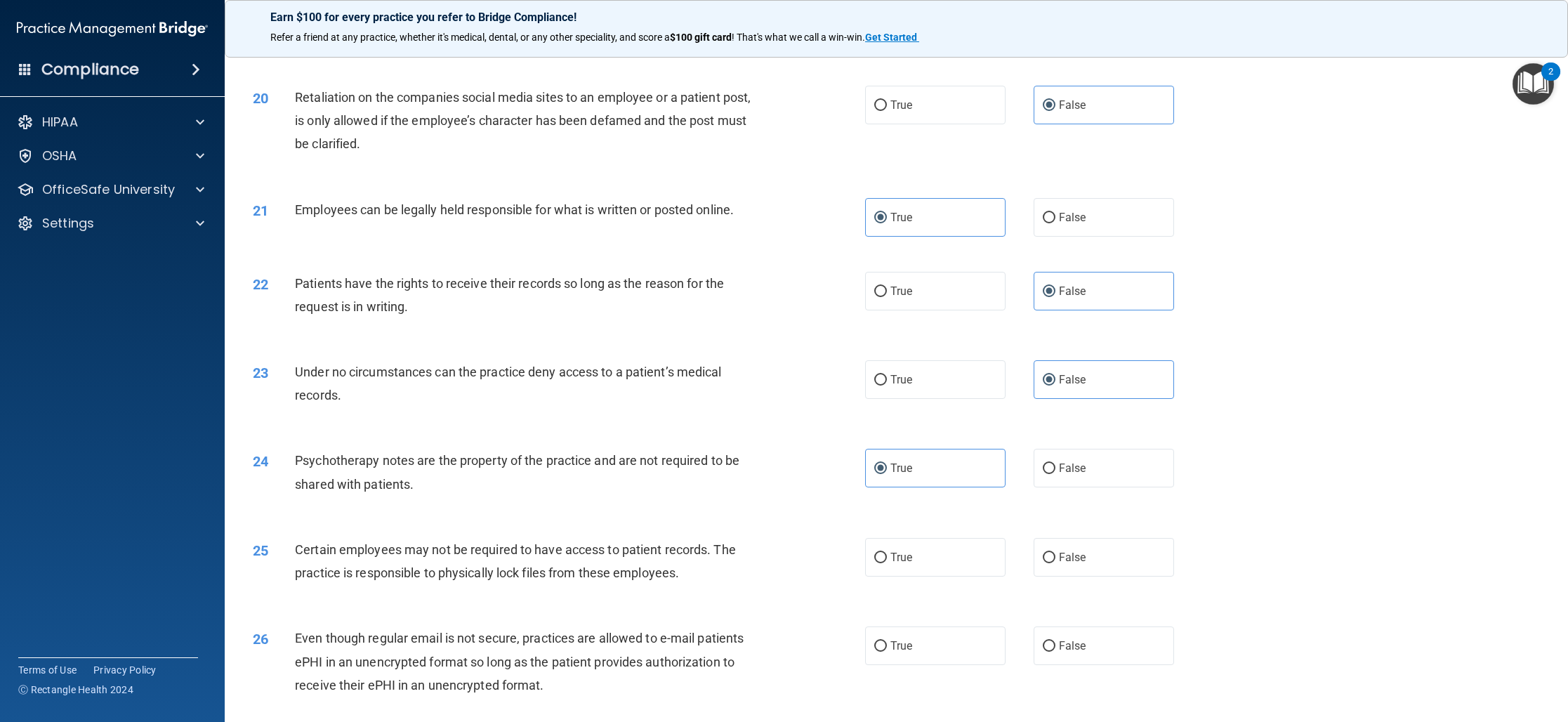
scroll to position [1948, 0]
click at [928, 575] on label "True" at bounding box center [935, 555] width 141 height 39
click at [886, 561] on input "True" at bounding box center [880, 556] width 13 height 10
radio input "true"
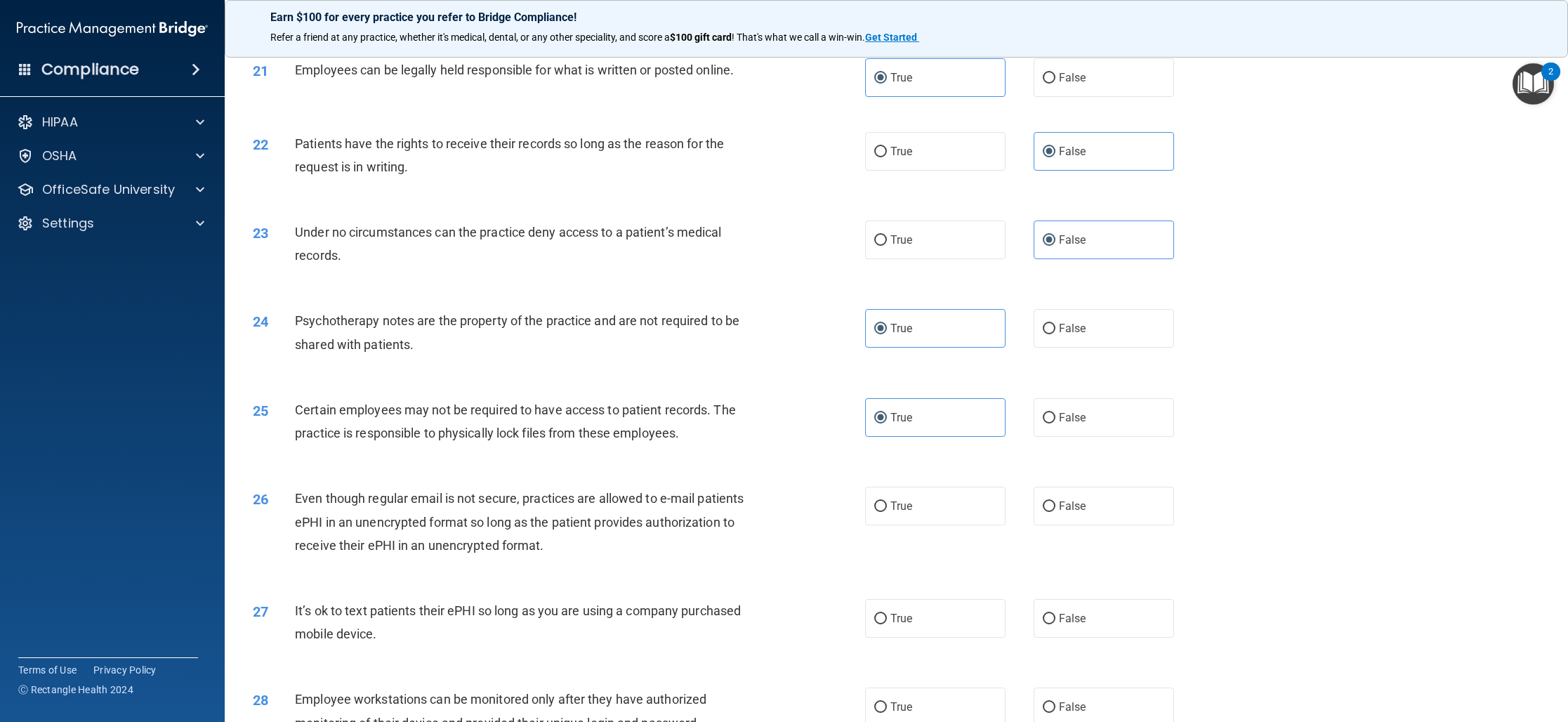
scroll to position [2086, 0]
click at [901, 524] on label "True" at bounding box center [935, 505] width 141 height 39
click at [886, 511] on input "True" at bounding box center [880, 506] width 13 height 10
radio input "true"
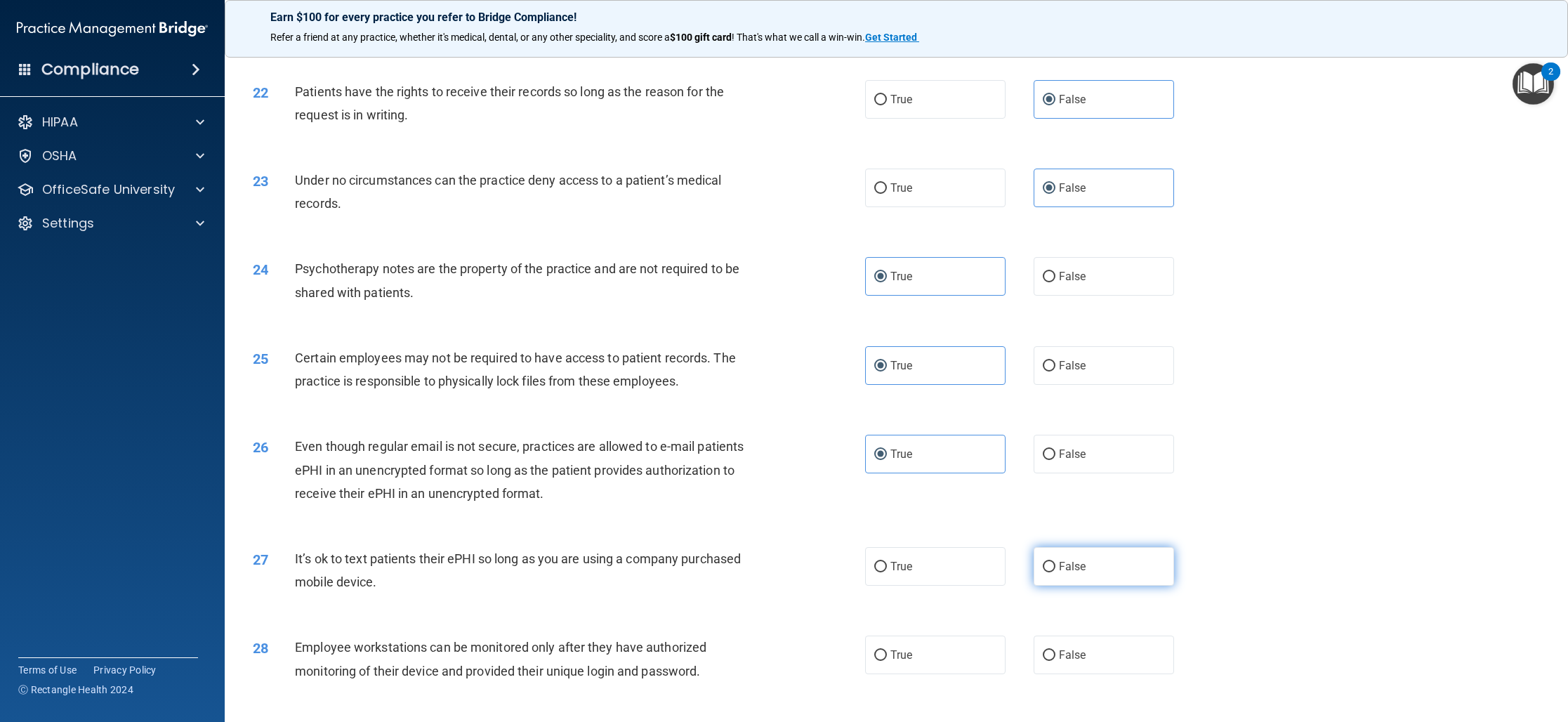
scroll to position [2150, 0]
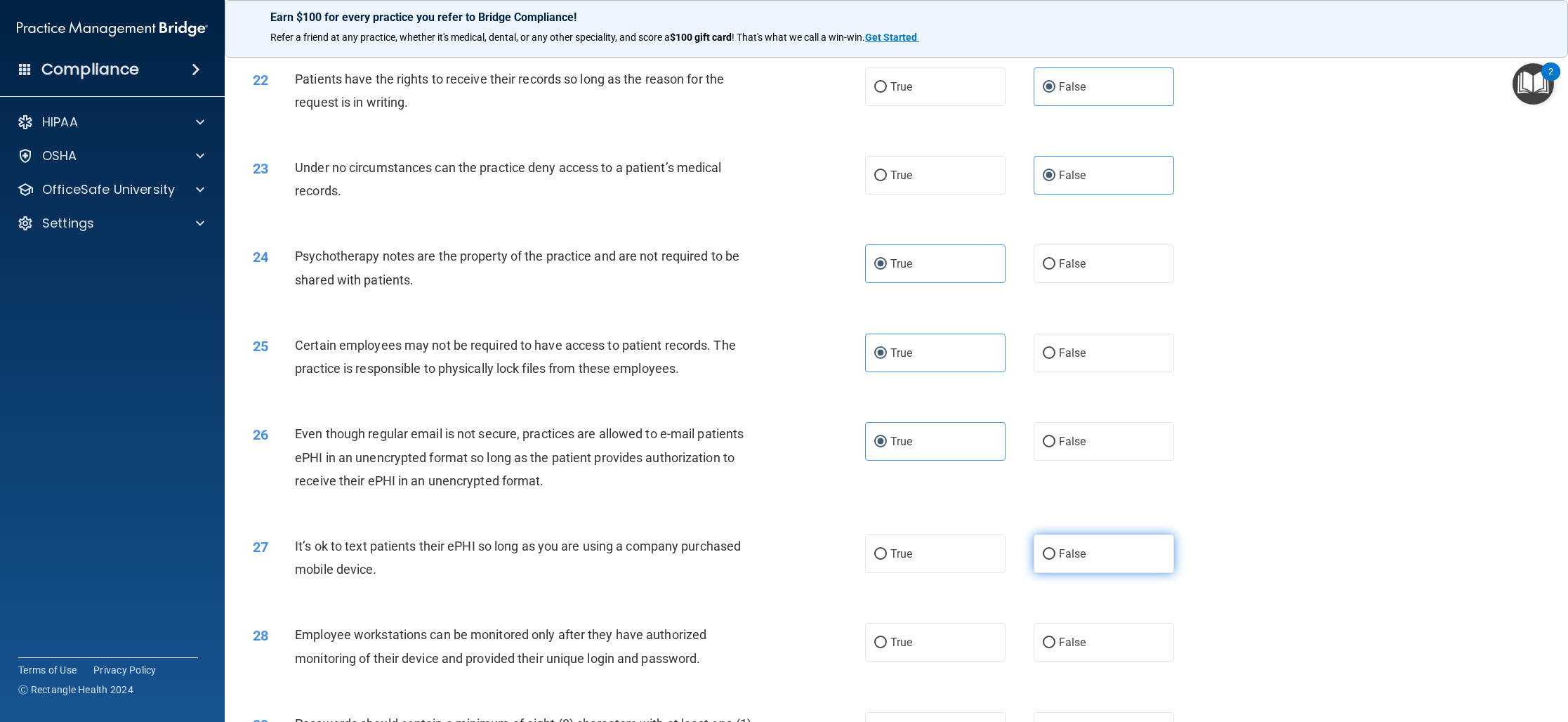
click at [1078, 569] on label "False" at bounding box center [1103, 554] width 141 height 39
click at [1056, 560] on input "False" at bounding box center [1049, 554] width 13 height 10
radio input "true"
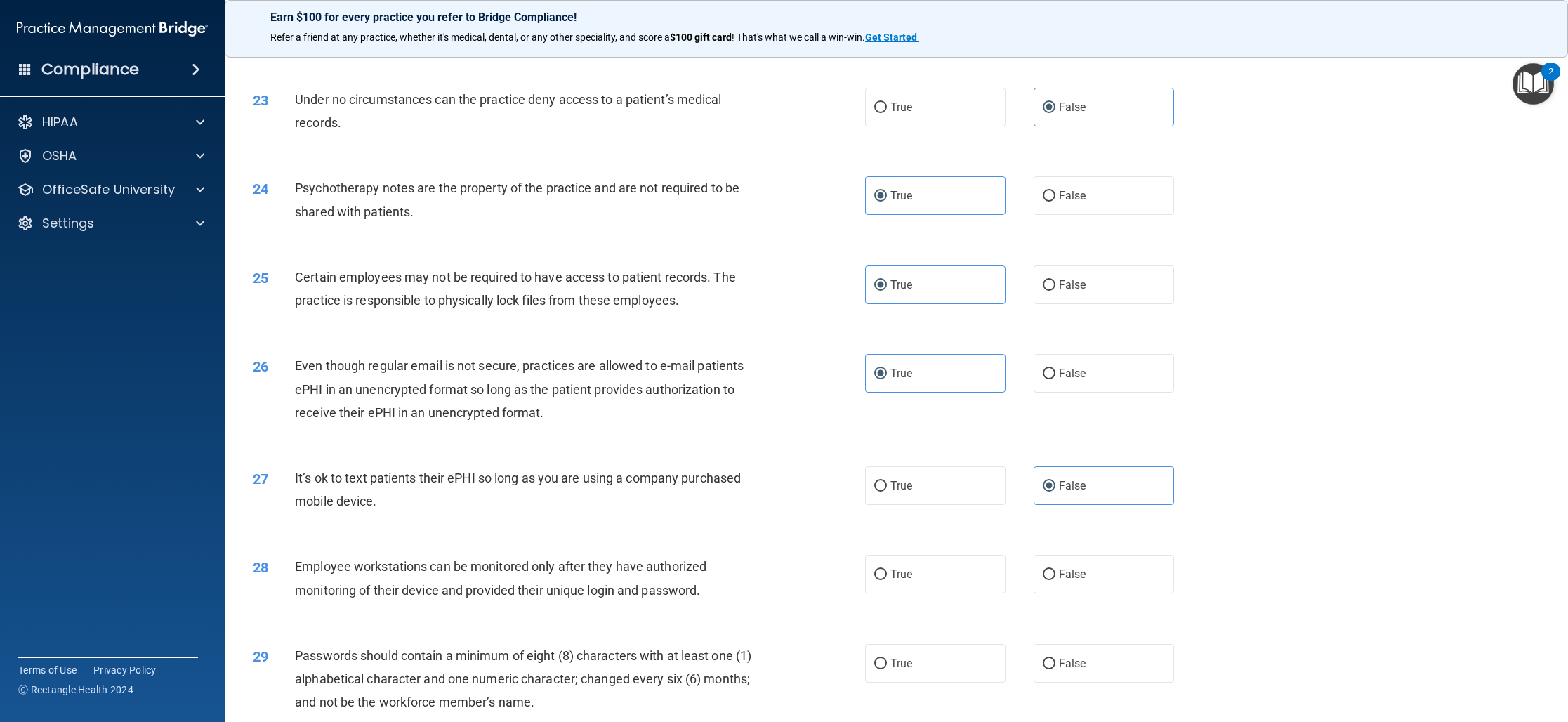
scroll to position [2220, 0]
drag, startPoint x: 935, startPoint y: 592, endPoint x: 772, endPoint y: 596, distance: 163.0
click at [935, 592] on label "True" at bounding box center [935, 573] width 141 height 39
click at [886, 578] on input "True" at bounding box center [880, 573] width 13 height 10
radio input "true"
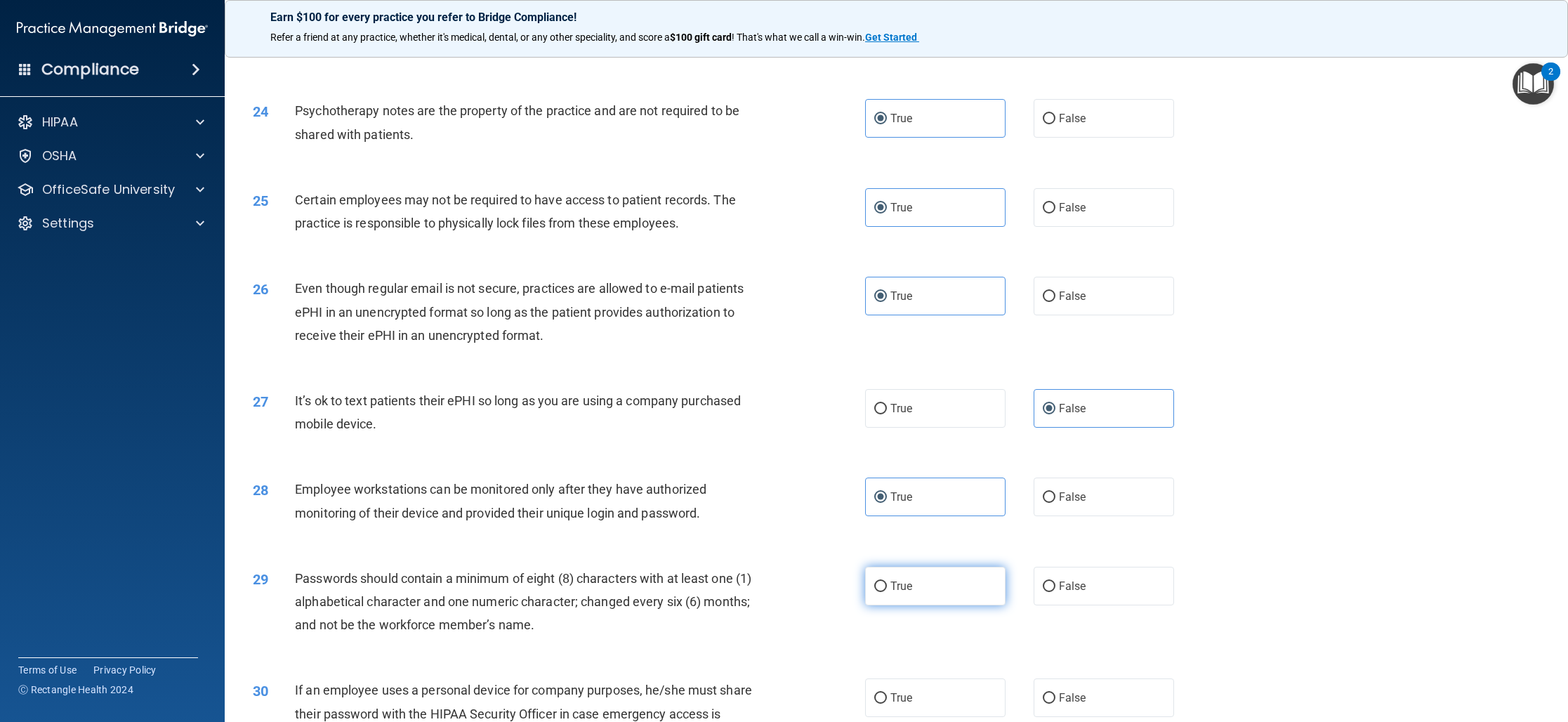
click at [892, 605] on label "True" at bounding box center [935, 586] width 141 height 39
click at [886, 592] on input "True" at bounding box center [880, 587] width 13 height 10
radio input "true"
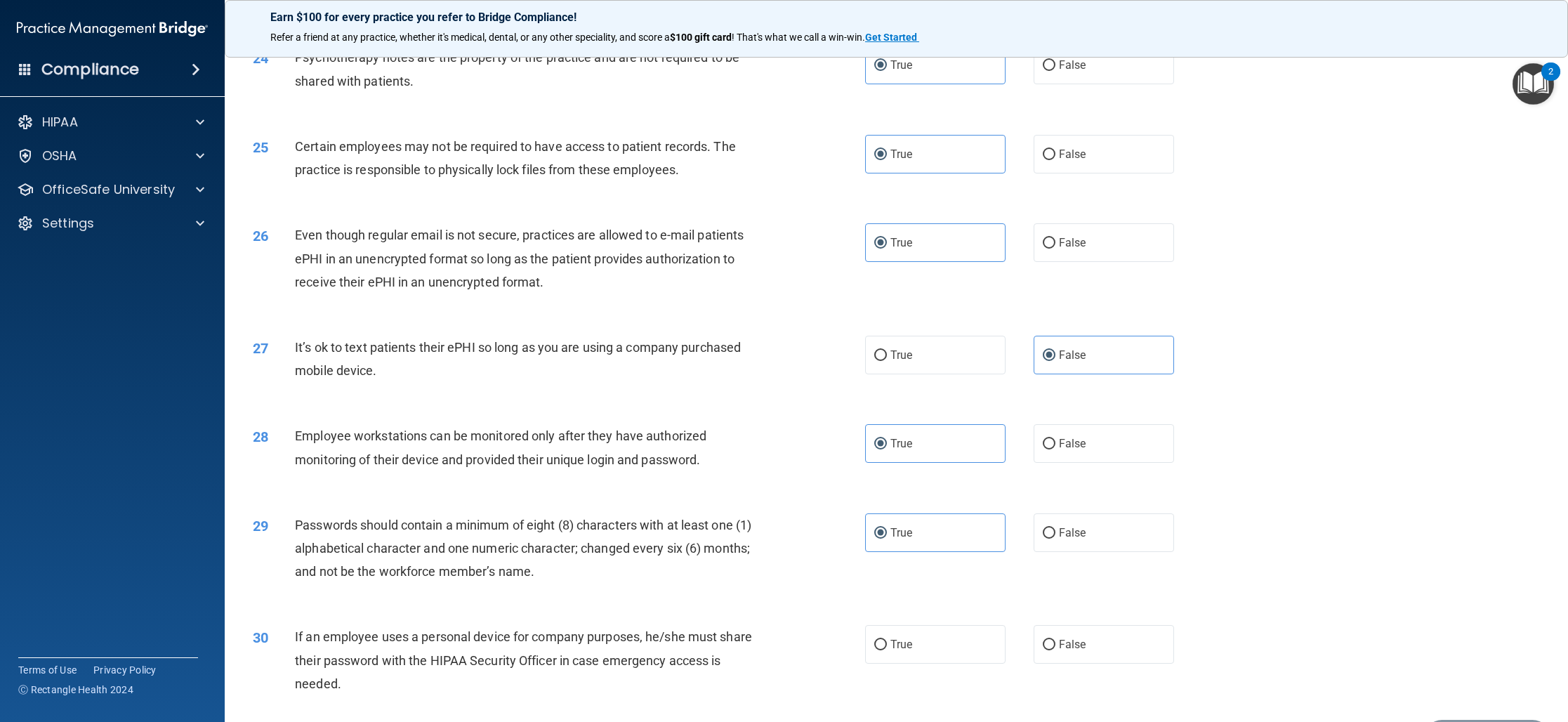
scroll to position [2462, 0]
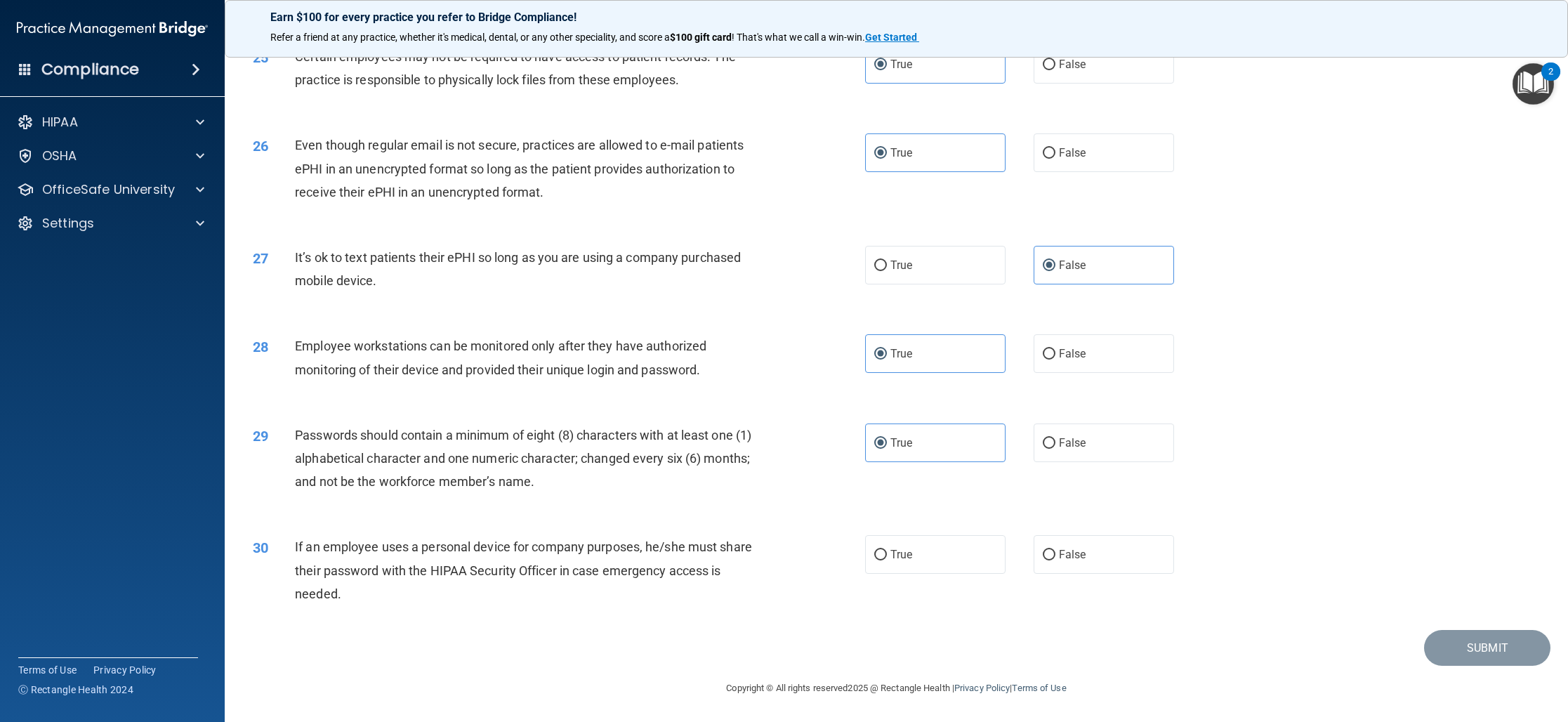
drag, startPoint x: 1131, startPoint y: 560, endPoint x: 1095, endPoint y: 576, distance: 39.4
click at [1131, 561] on label "False" at bounding box center [1103, 554] width 141 height 39
click at [1056, 560] on input "False" at bounding box center [1049, 555] width 13 height 10
radio input "true"
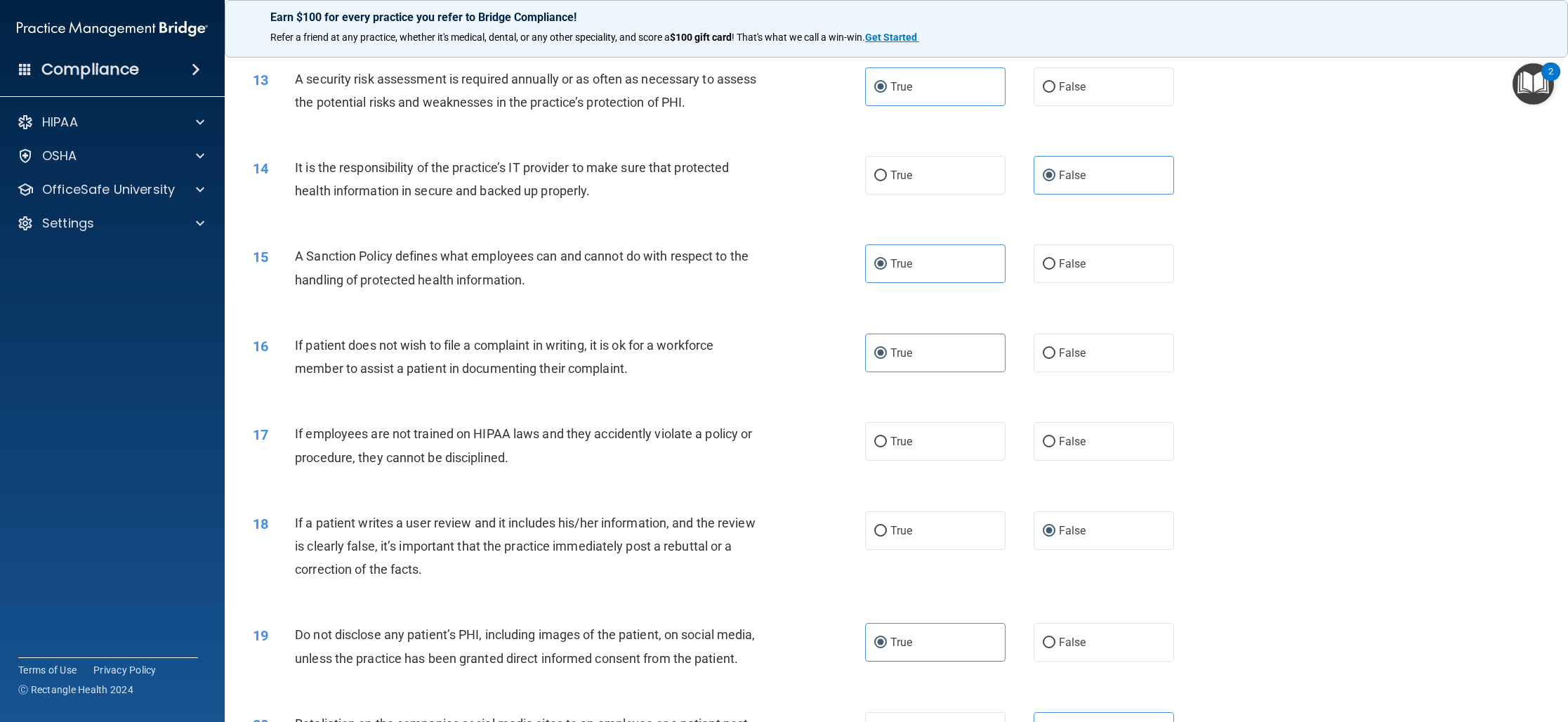
scroll to position [1315, 0]
click at [1123, 531] on label "False" at bounding box center [1103, 535] width 141 height 39
click at [1056, 531] on input "False" at bounding box center [1049, 536] width 13 height 10
click at [1099, 453] on label "False" at bounding box center [1103, 446] width 141 height 39
click at [1056, 451] on input "False" at bounding box center [1049, 446] width 13 height 10
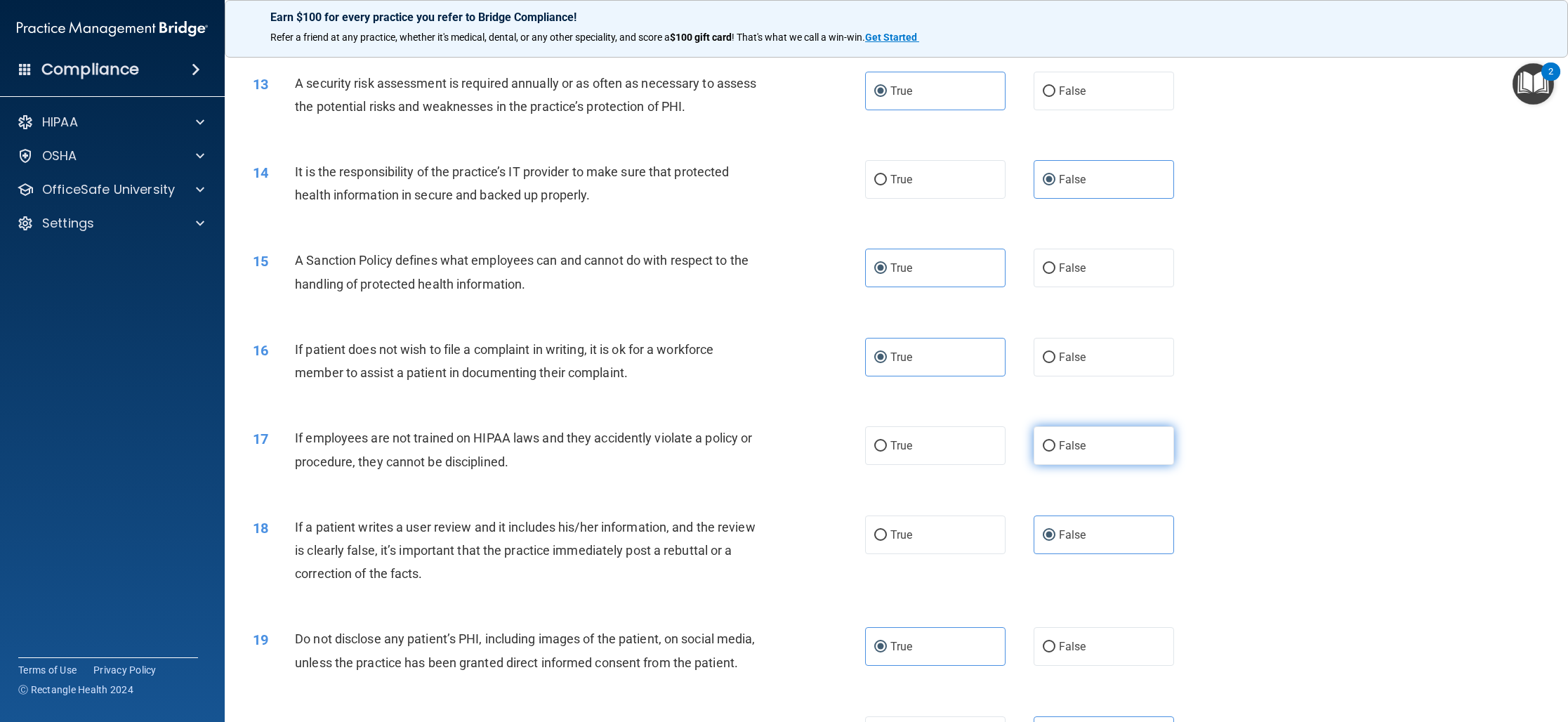
radio input "true"
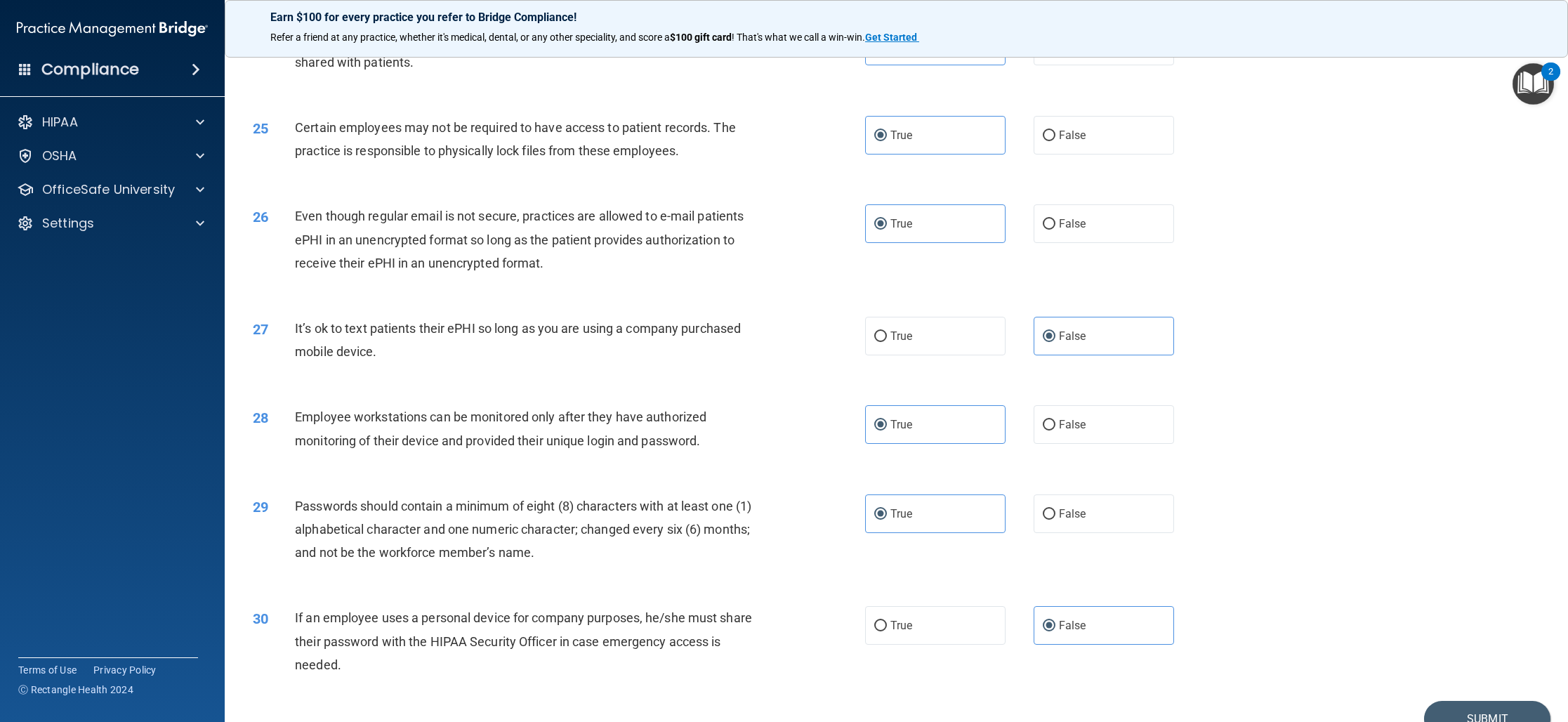
scroll to position [2462, 0]
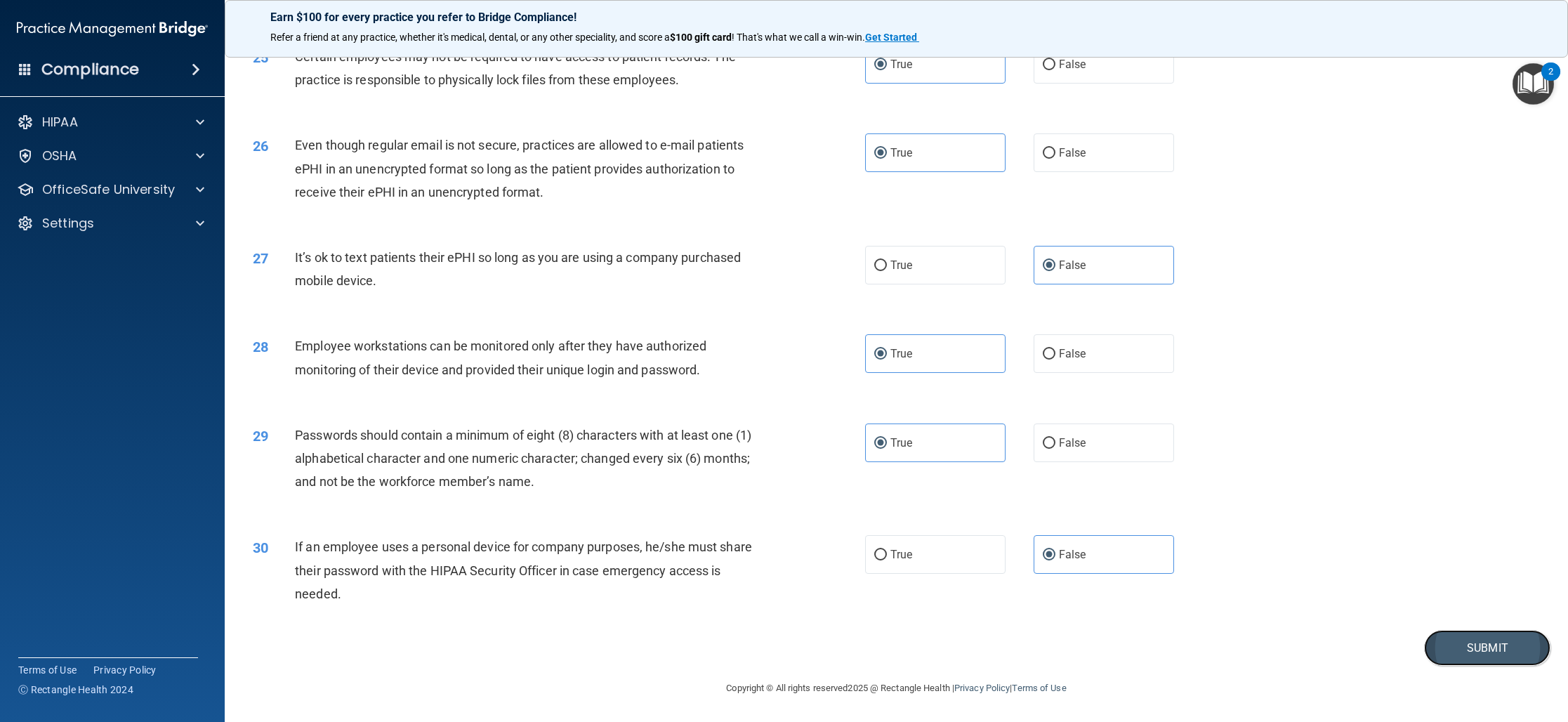
click at [1474, 640] on button "Submit" at bounding box center [1486, 648] width 126 height 36
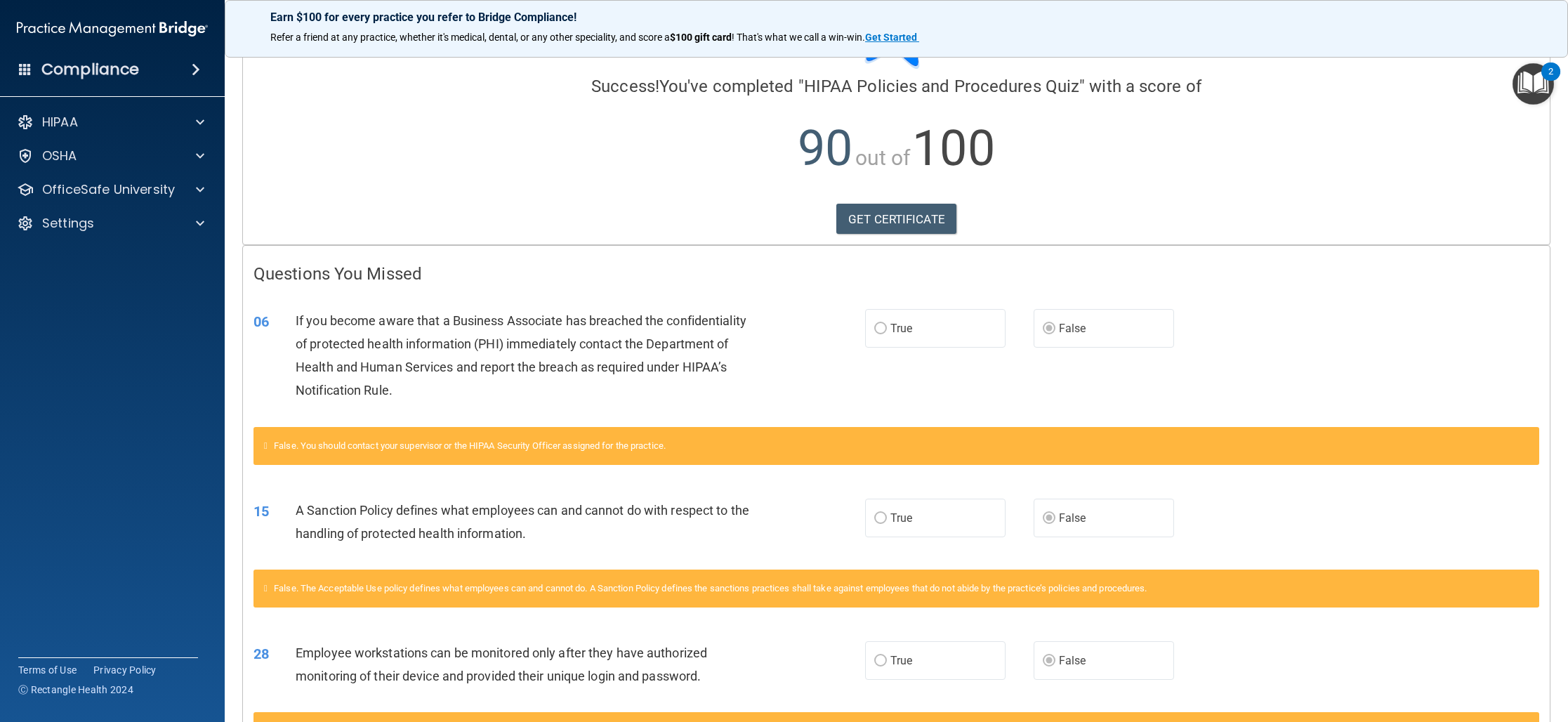
scroll to position [198, 0]
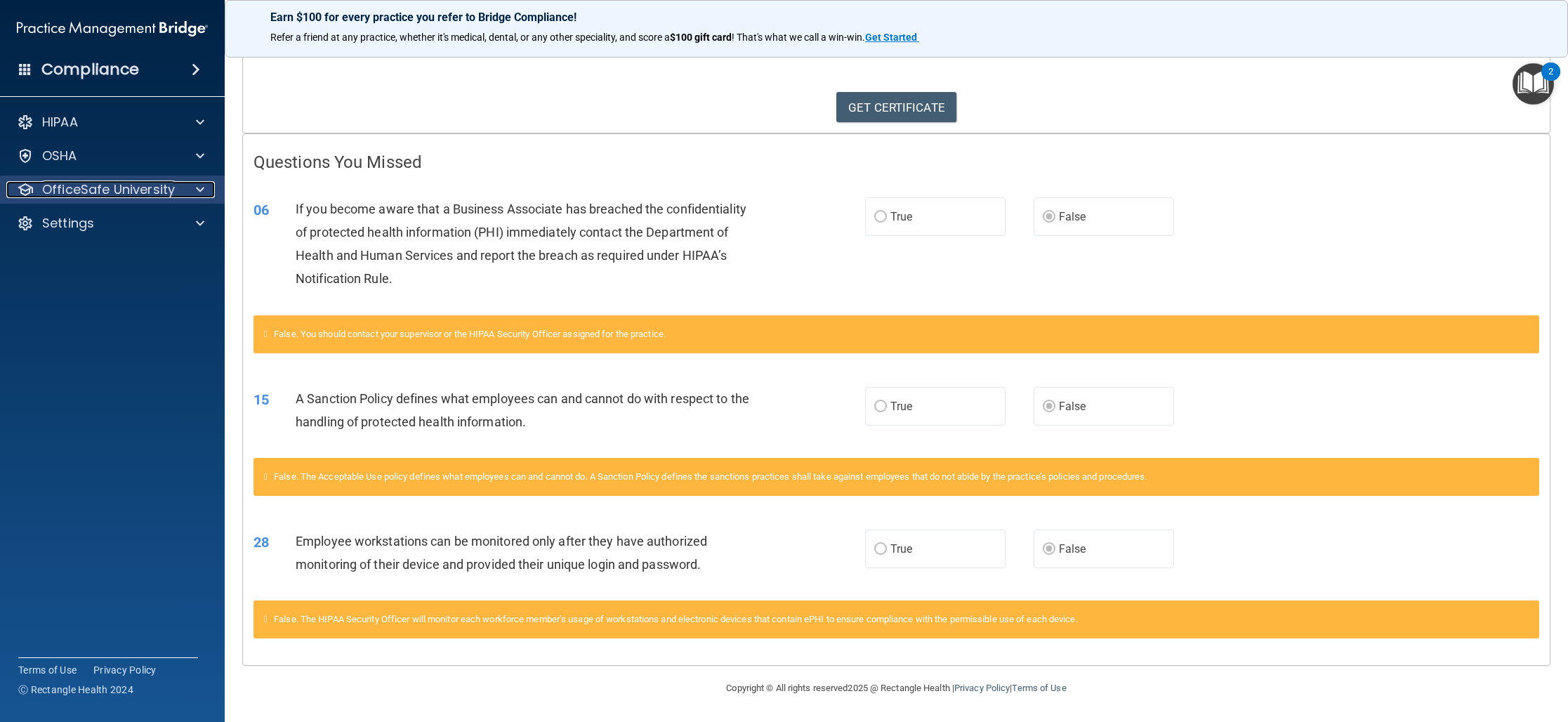
click at [133, 192] on p "OfficeSafe University" at bounding box center [108, 189] width 132 height 17
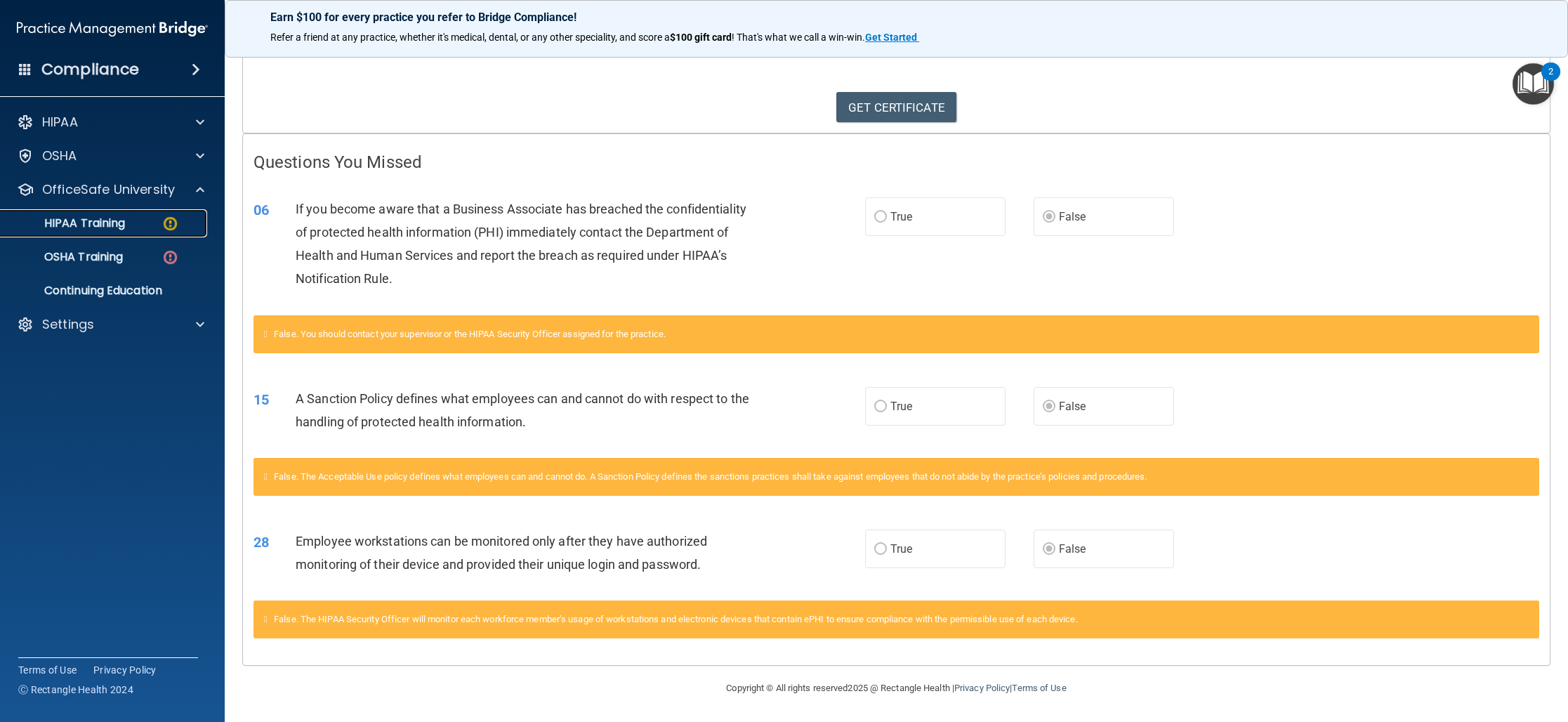
click at [130, 228] on div "HIPAA Training" at bounding box center [105, 223] width 192 height 14
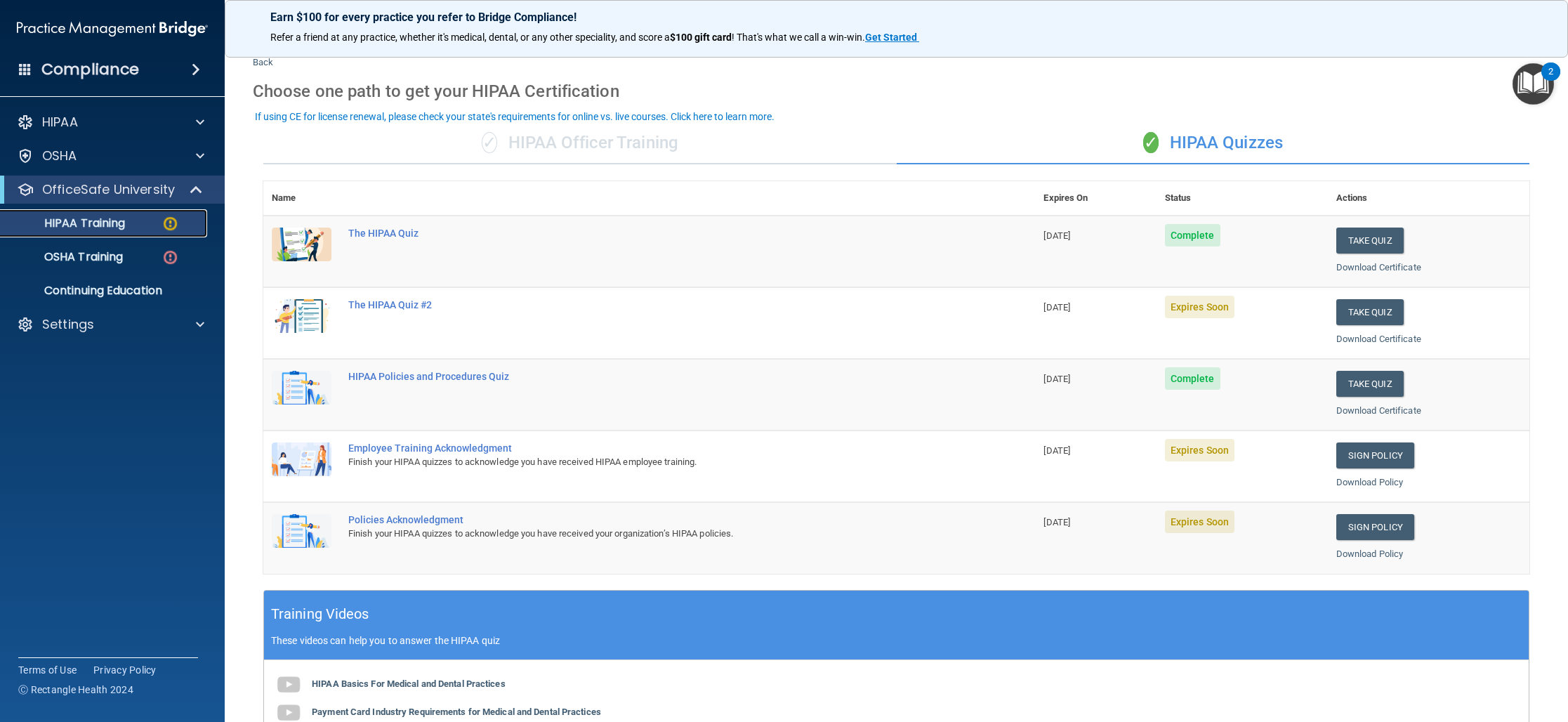
scroll to position [26, 0]
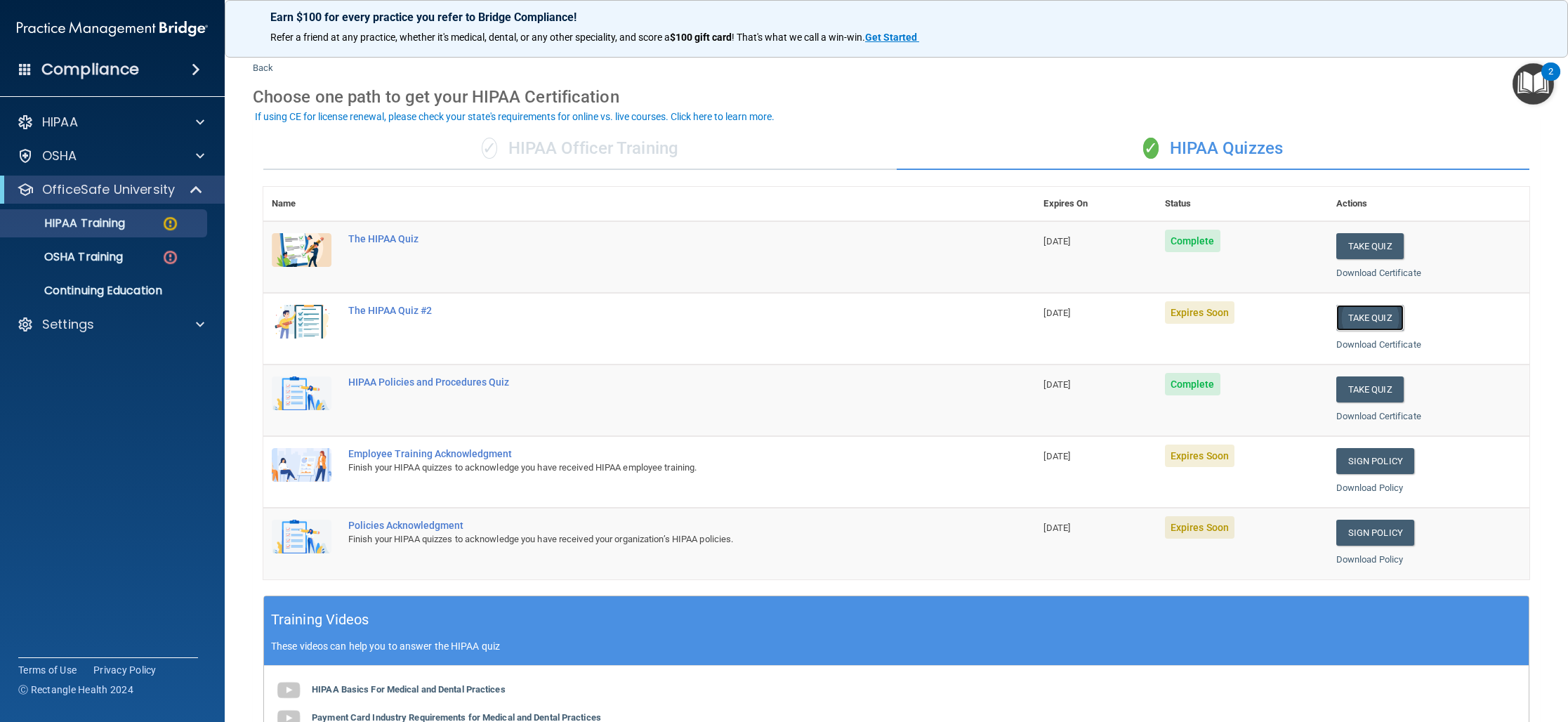
click at [1359, 317] on button "Take Quiz" at bounding box center [1370, 317] width 67 height 26
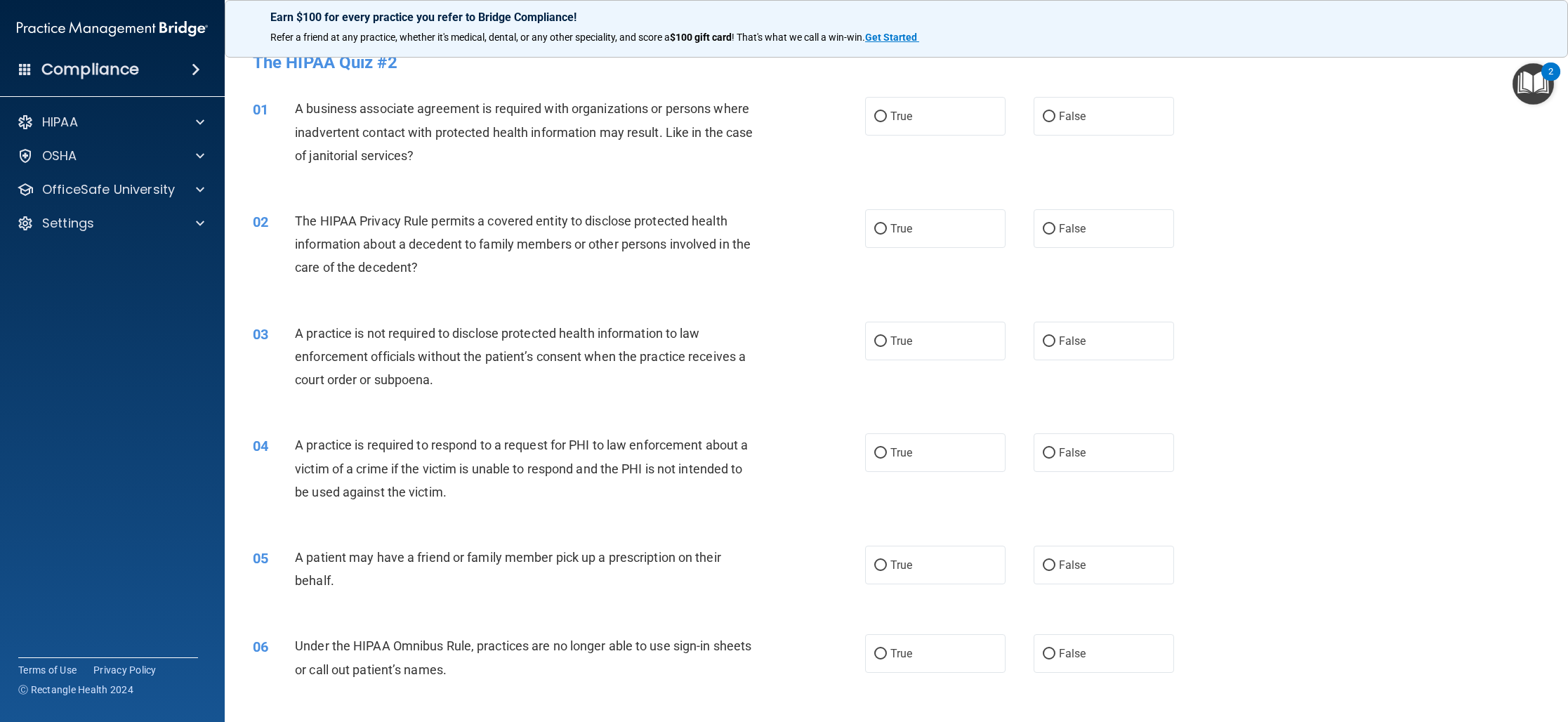
scroll to position [11, 0]
click at [942, 120] on label "True" at bounding box center [935, 119] width 141 height 39
click at [886, 120] on input "True" at bounding box center [880, 120] width 13 height 10
radio input "true"
click at [905, 230] on span "True" at bounding box center [901, 231] width 22 height 13
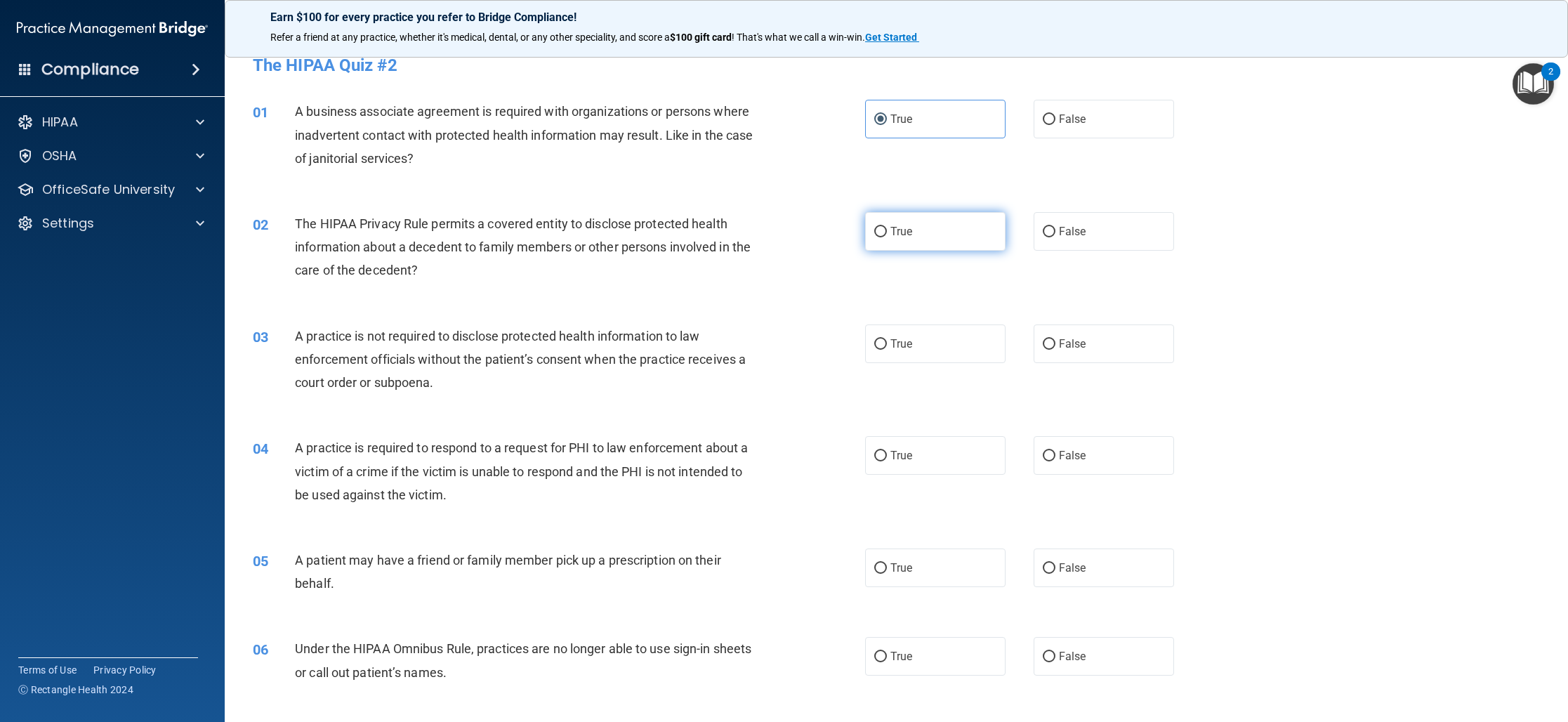
click at [886, 230] on input "True" at bounding box center [880, 232] width 13 height 10
radio input "true"
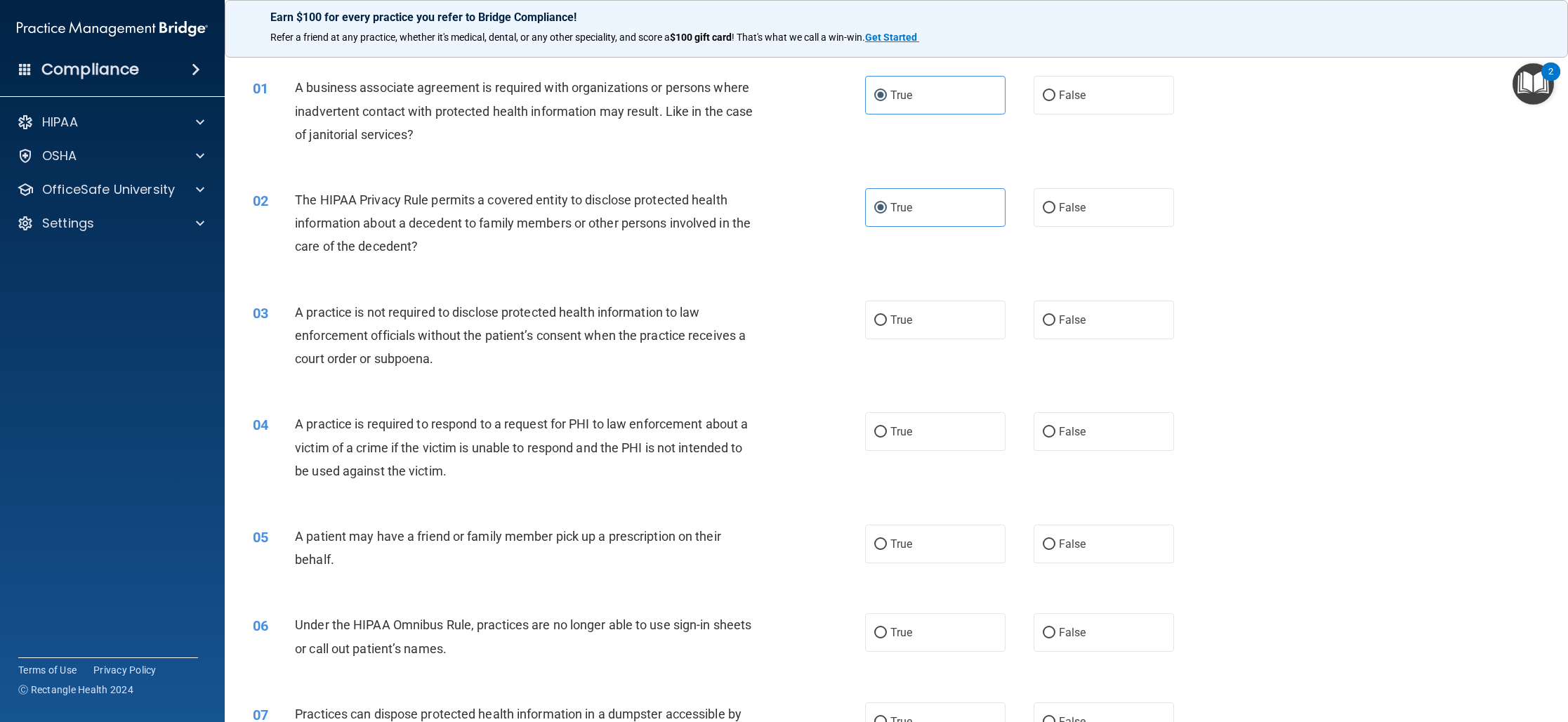
scroll to position [40, 0]
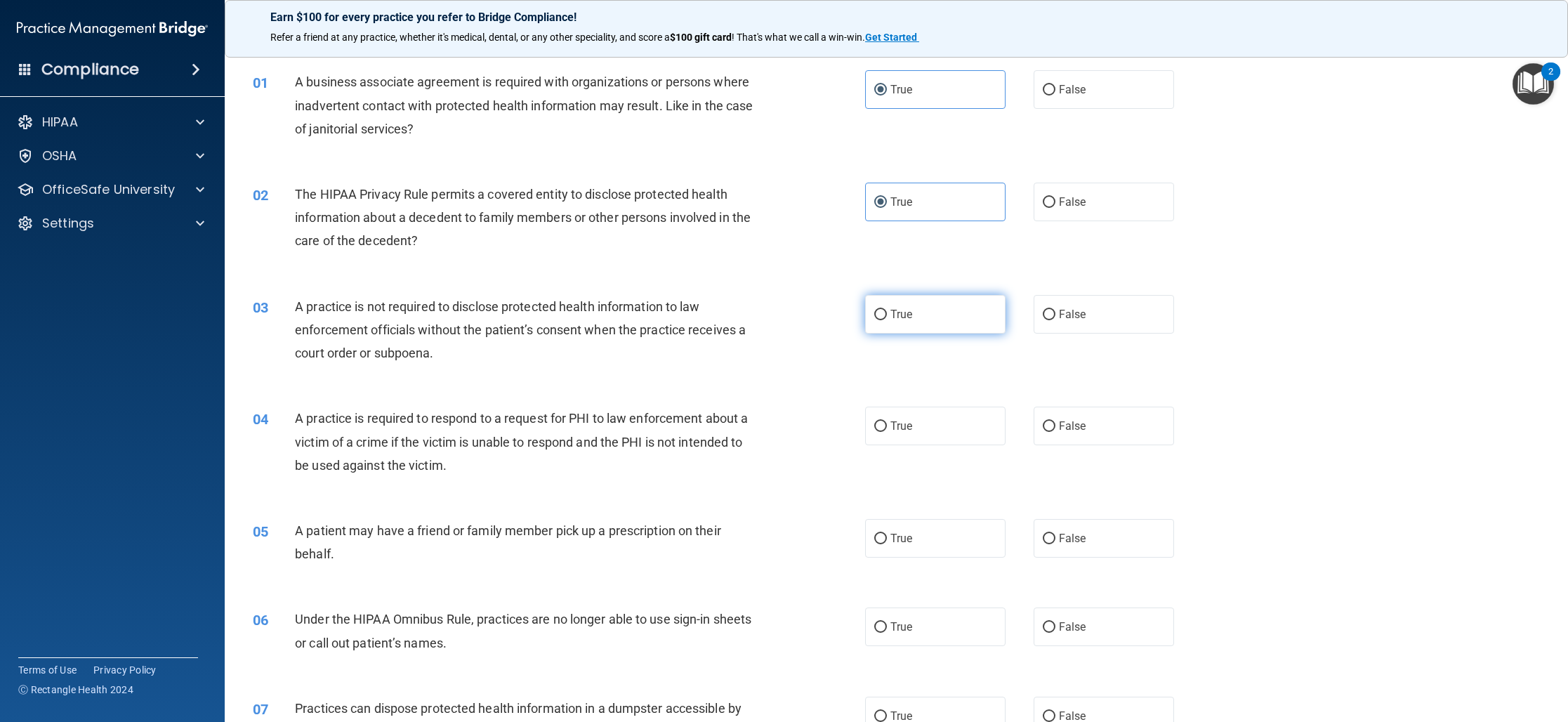
click at [931, 316] on label "True" at bounding box center [935, 314] width 141 height 39
click at [886, 316] on input "True" at bounding box center [880, 315] width 13 height 10
radio input "true"
drag, startPoint x: 1028, startPoint y: 320, endPoint x: 1044, endPoint y: 322, distance: 16.1
click at [1028, 321] on div "True False" at bounding box center [1033, 314] width 337 height 39
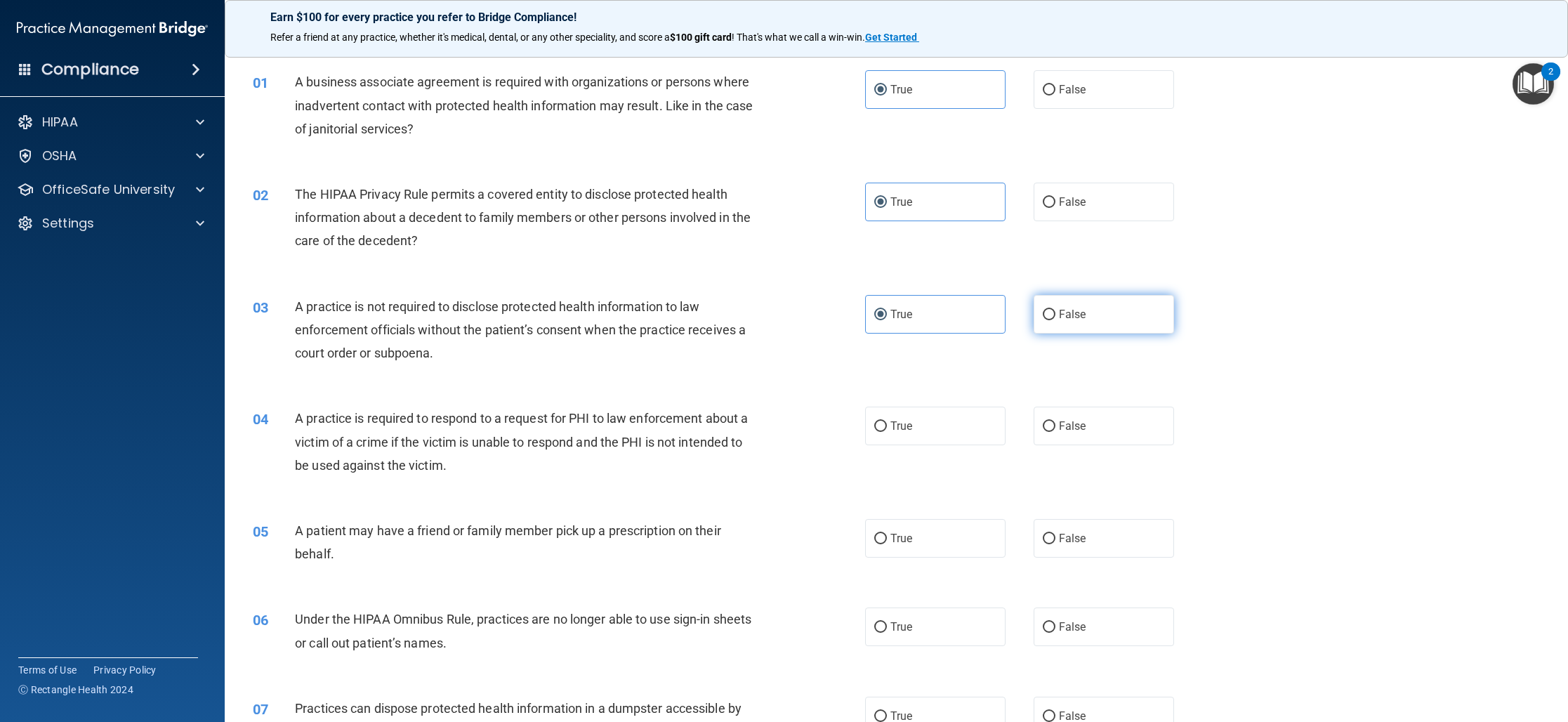
click at [1067, 314] on span "False" at bounding box center [1072, 314] width 28 height 13
click at [1056, 314] on input "False" at bounding box center [1049, 315] width 13 height 10
radio input "true"
radio input "false"
click at [914, 430] on label "True" at bounding box center [935, 426] width 141 height 39
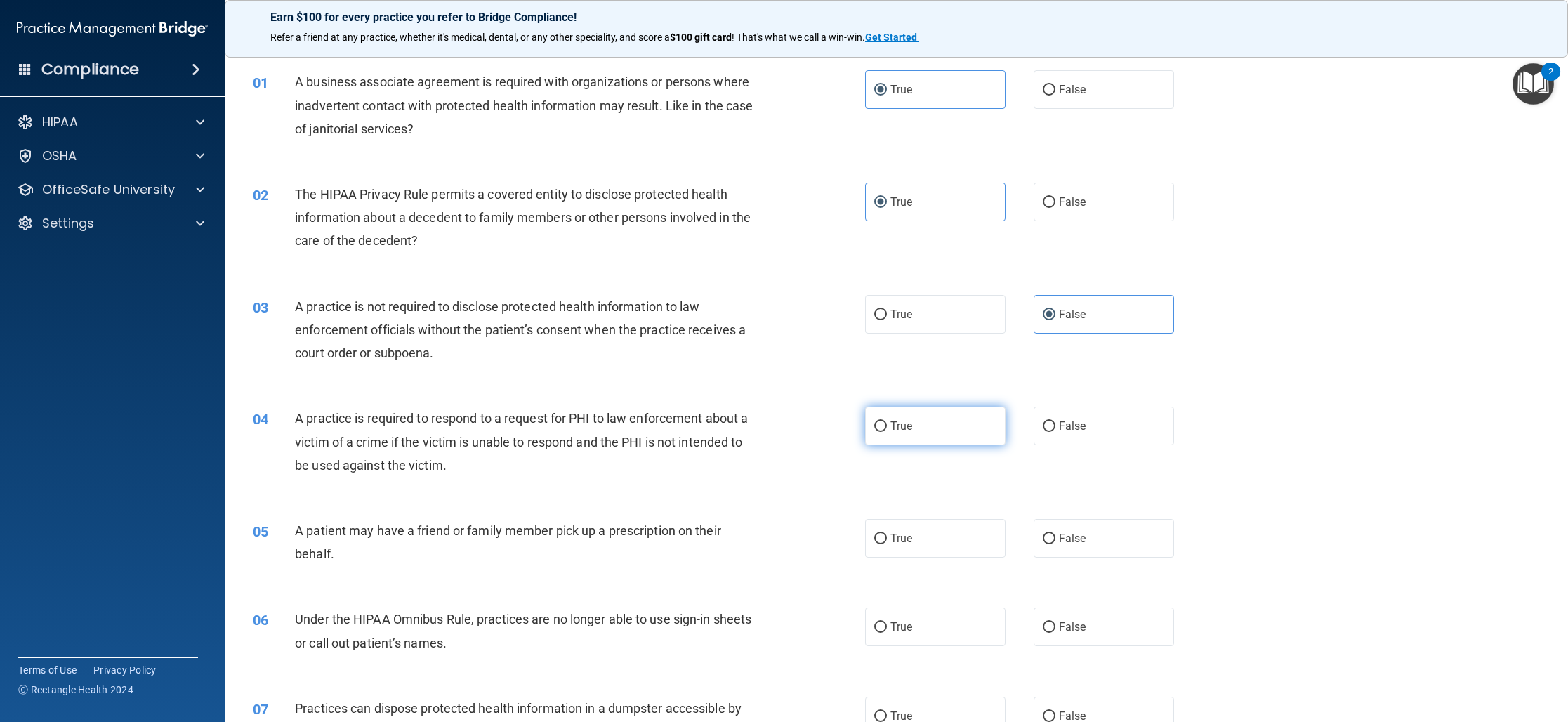
click at [886, 430] on input "True" at bounding box center [880, 426] width 13 height 10
radio input "true"
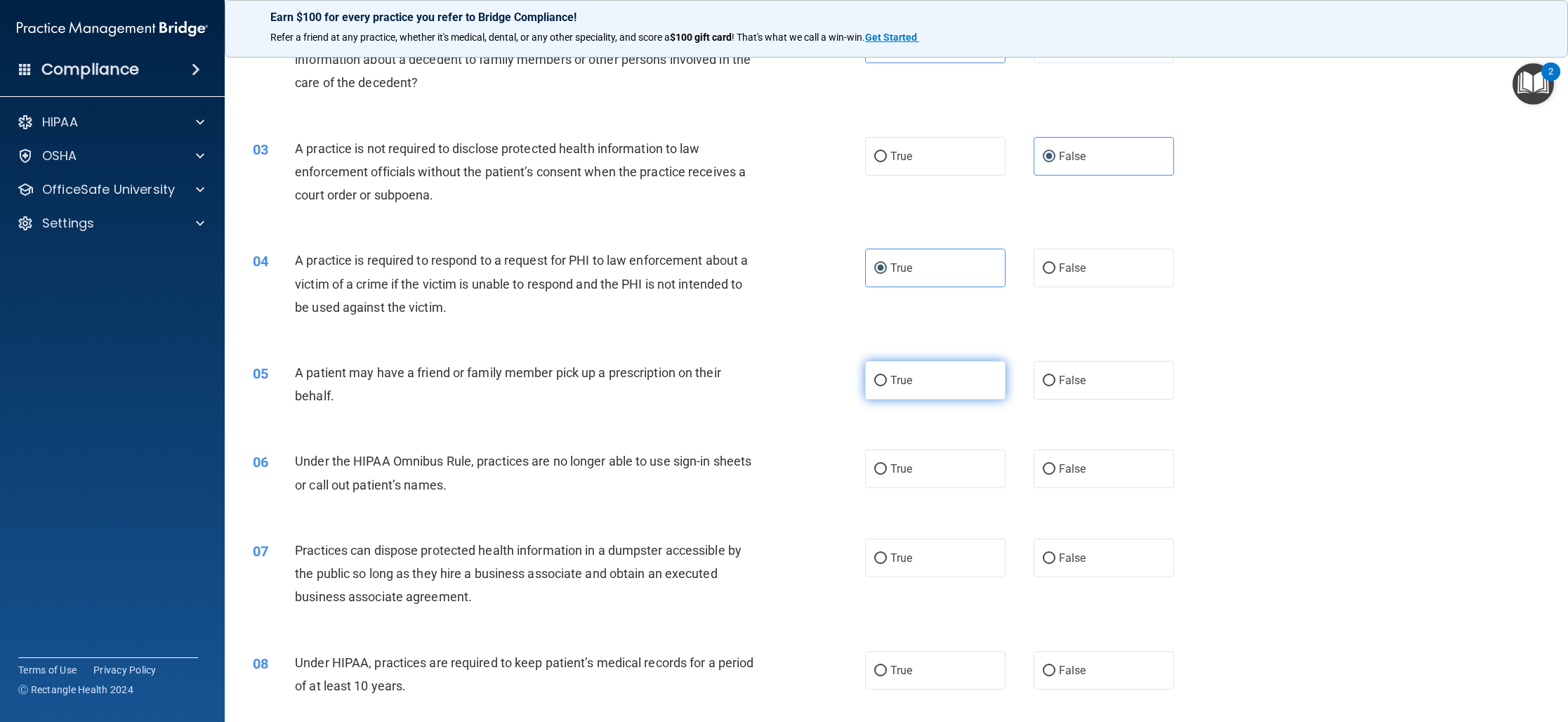
scroll to position [200, 0]
click at [934, 382] on label "True" at bounding box center [935, 379] width 141 height 39
click at [886, 382] on input "True" at bounding box center [880, 380] width 13 height 10
radio input "true"
click at [957, 464] on label "True" at bounding box center [935, 468] width 141 height 39
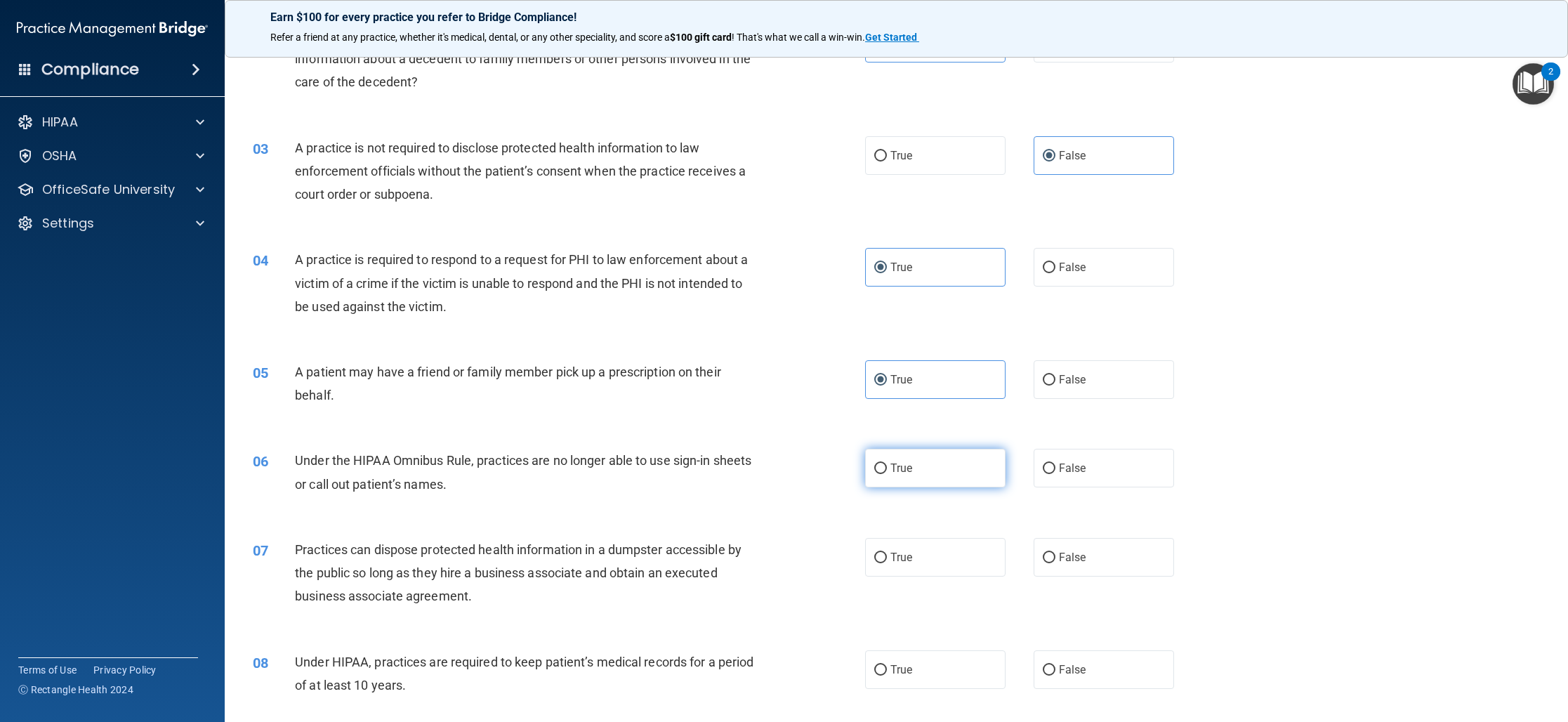
click at [886, 464] on input "True" at bounding box center [880, 468] width 13 height 10
radio input "true"
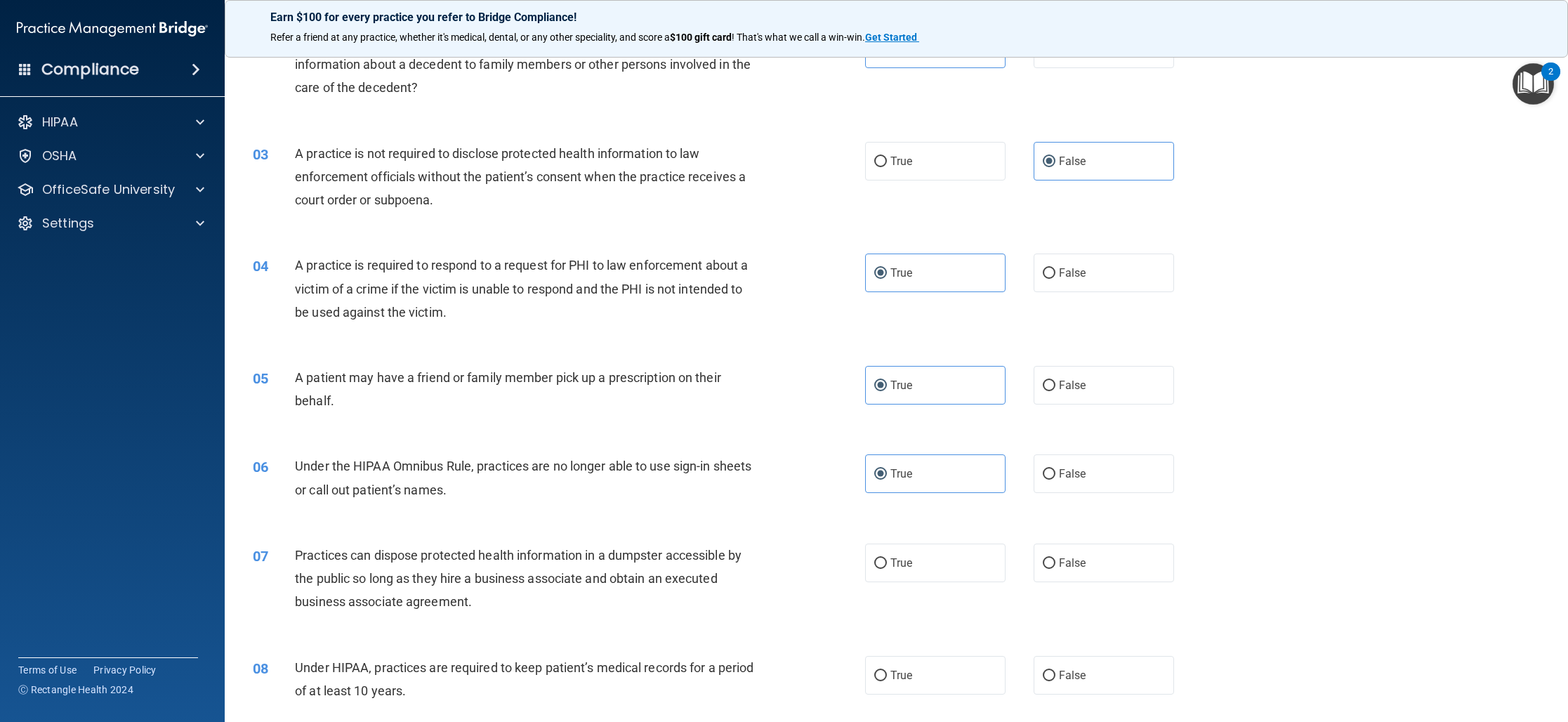
drag, startPoint x: 1048, startPoint y: 558, endPoint x: 869, endPoint y: 529, distance: 181.3
click at [1048, 558] on input "False" at bounding box center [1049, 563] width 13 height 10
radio input "true"
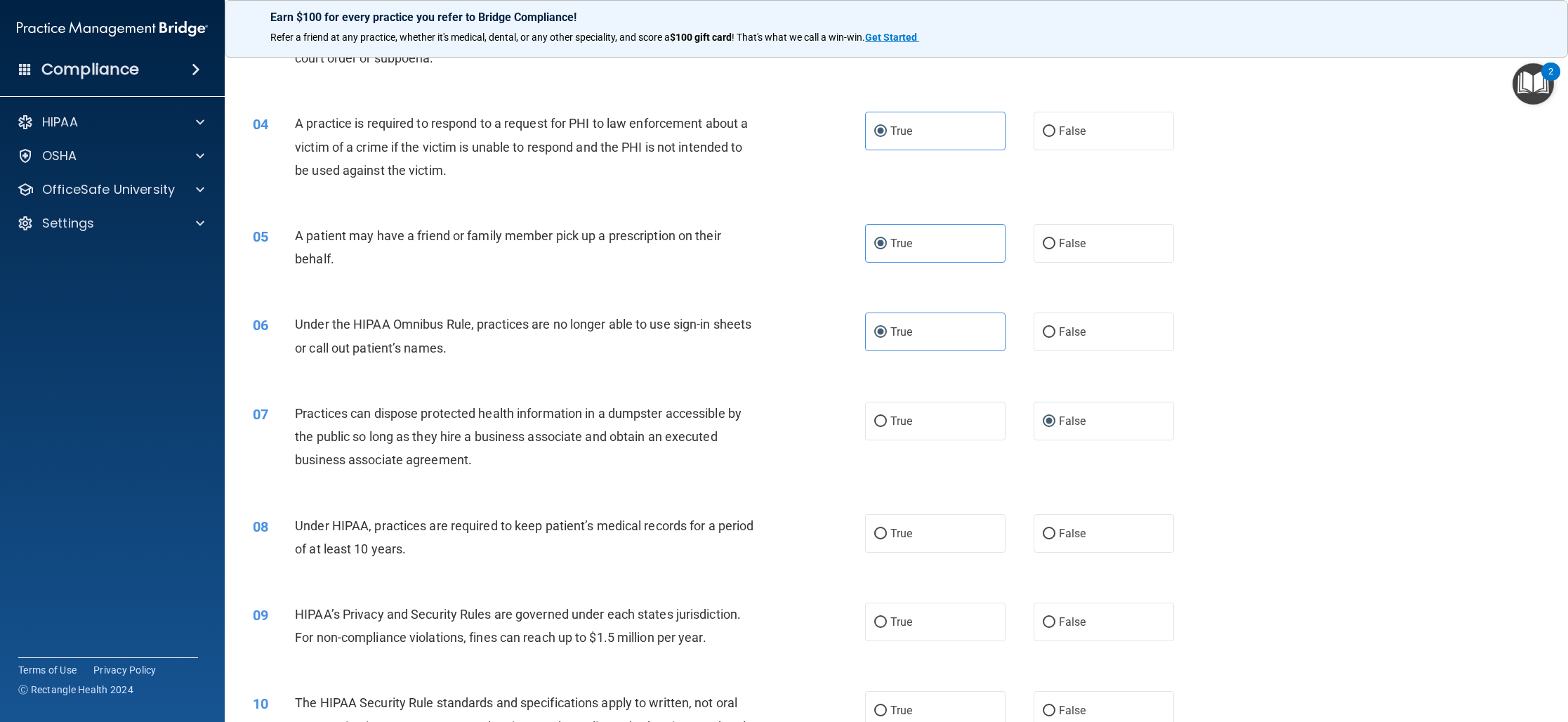
scroll to position [340, 0]
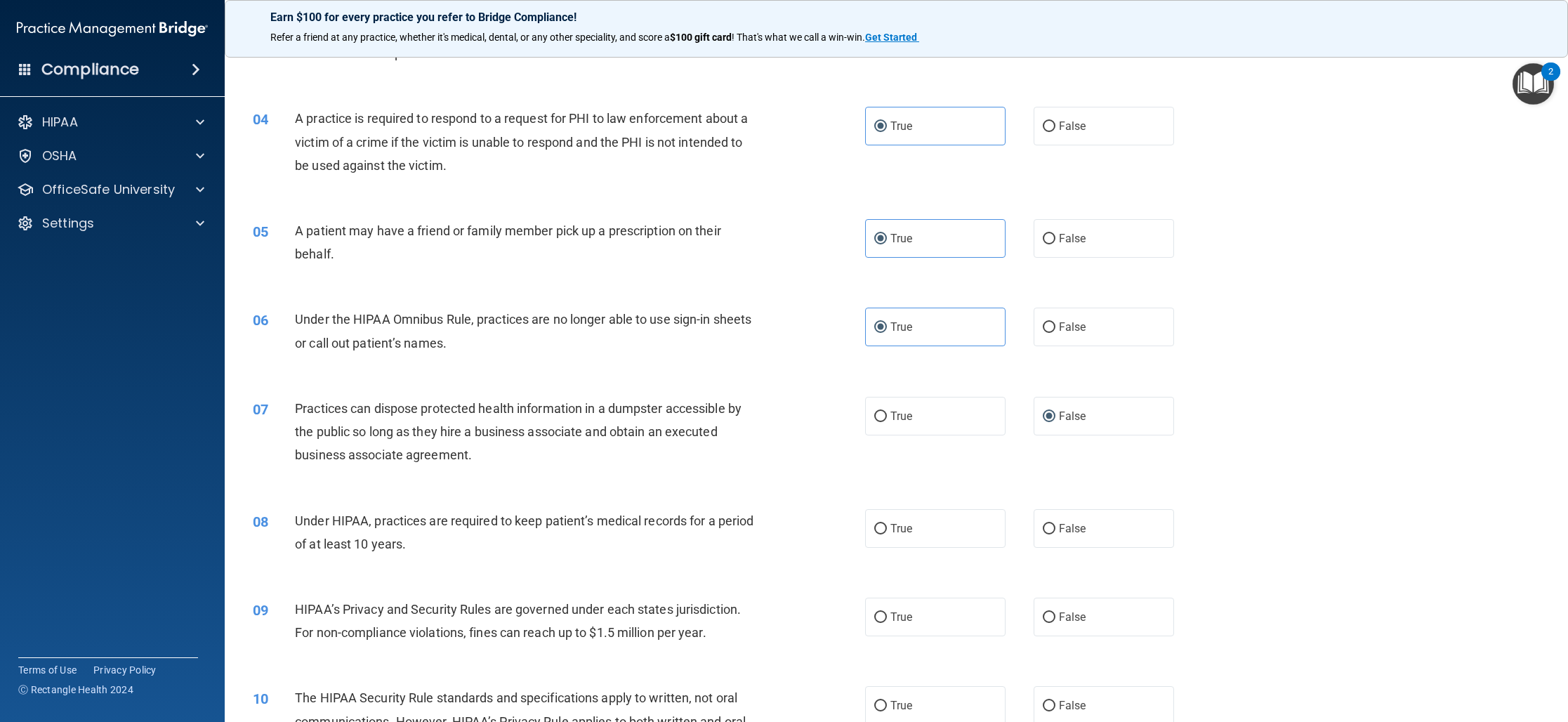
drag, startPoint x: 910, startPoint y: 530, endPoint x: 818, endPoint y: 529, distance: 92.0
click at [910, 531] on span "True" at bounding box center [901, 528] width 22 height 13
click at [886, 531] on input "True" at bounding box center [880, 529] width 13 height 10
radio input "true"
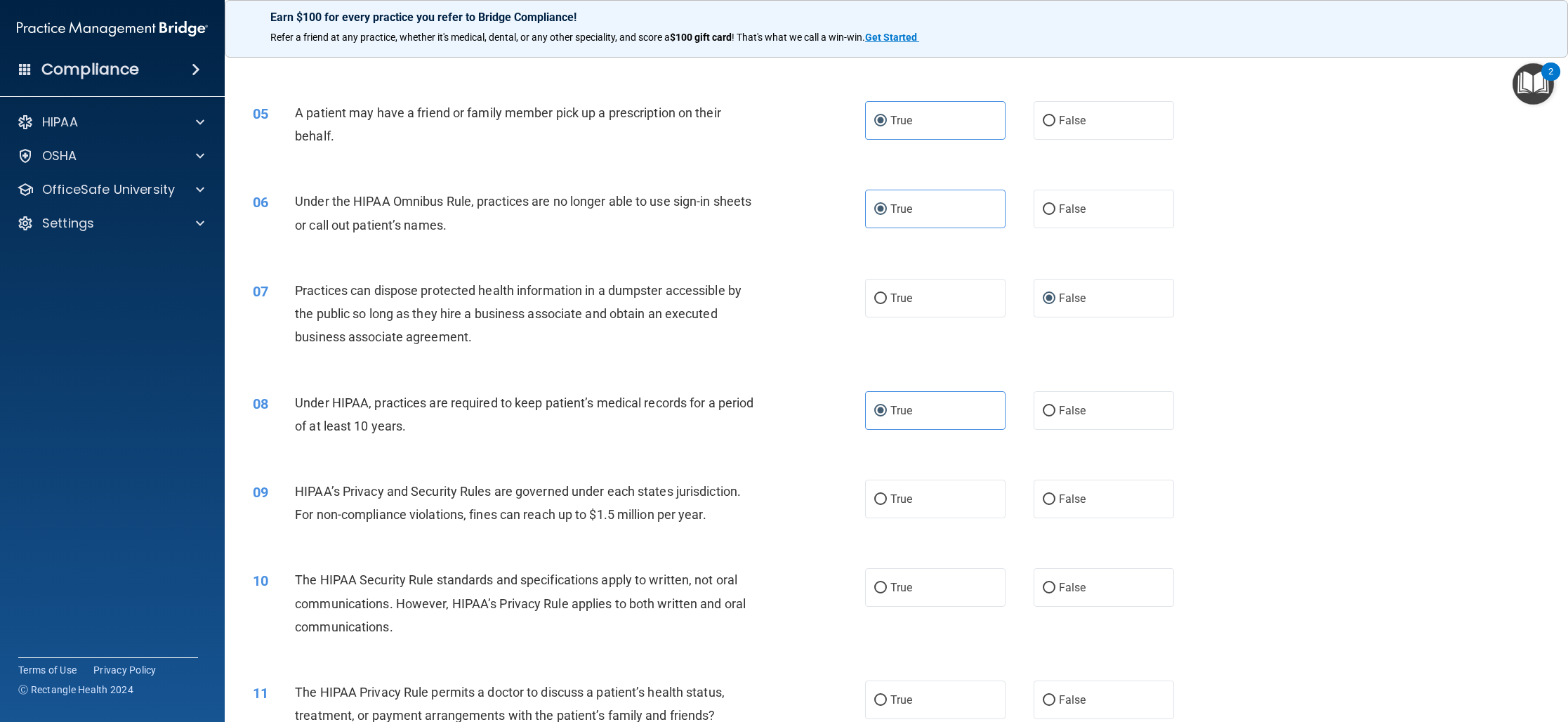
scroll to position [459, 0]
click at [912, 507] on label "True" at bounding box center [935, 498] width 141 height 39
click at [886, 504] on input "True" at bounding box center [880, 499] width 13 height 10
radio input "true"
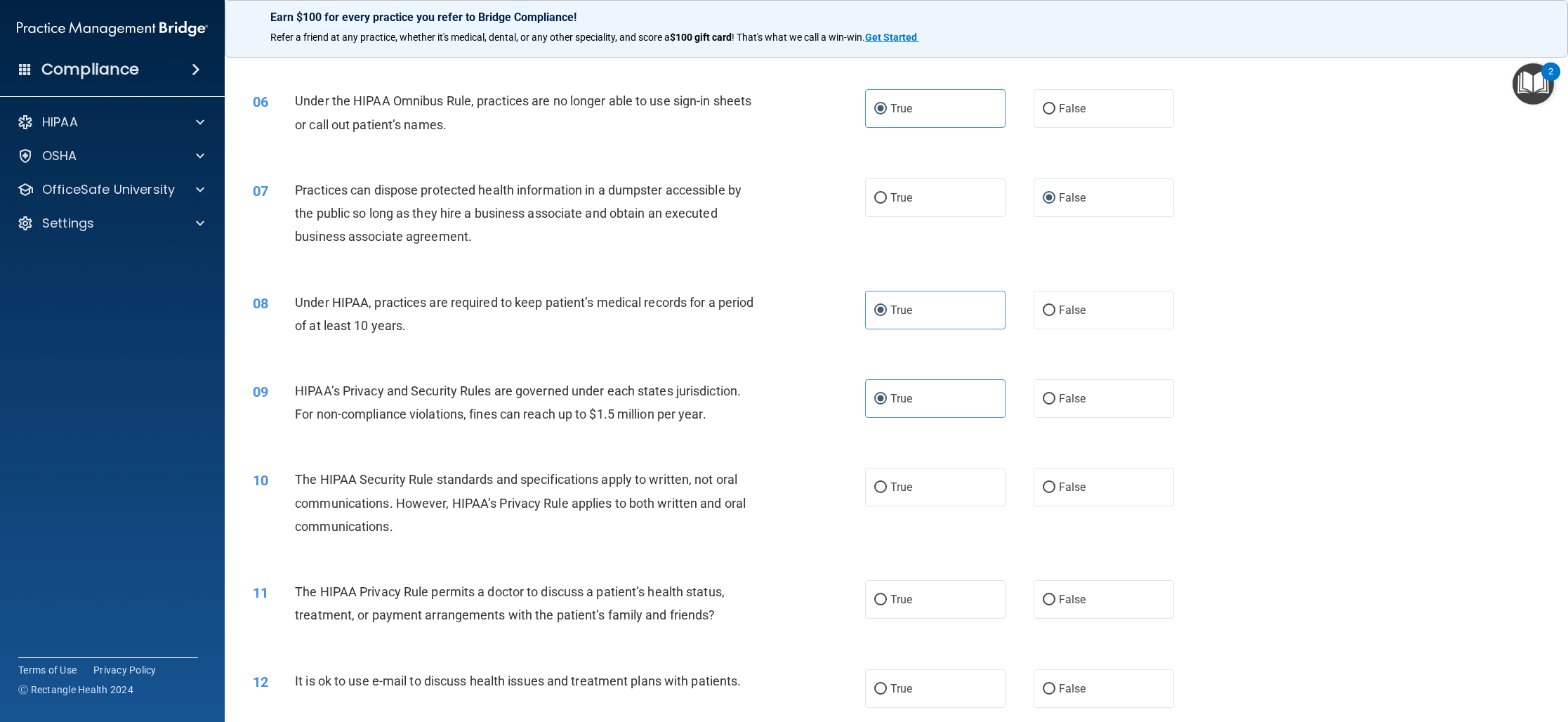
scroll to position [562, 0]
click at [895, 489] on span "True" at bounding box center [901, 484] width 22 height 13
click at [886, 489] on input "True" at bounding box center [880, 485] width 13 height 10
radio input "true"
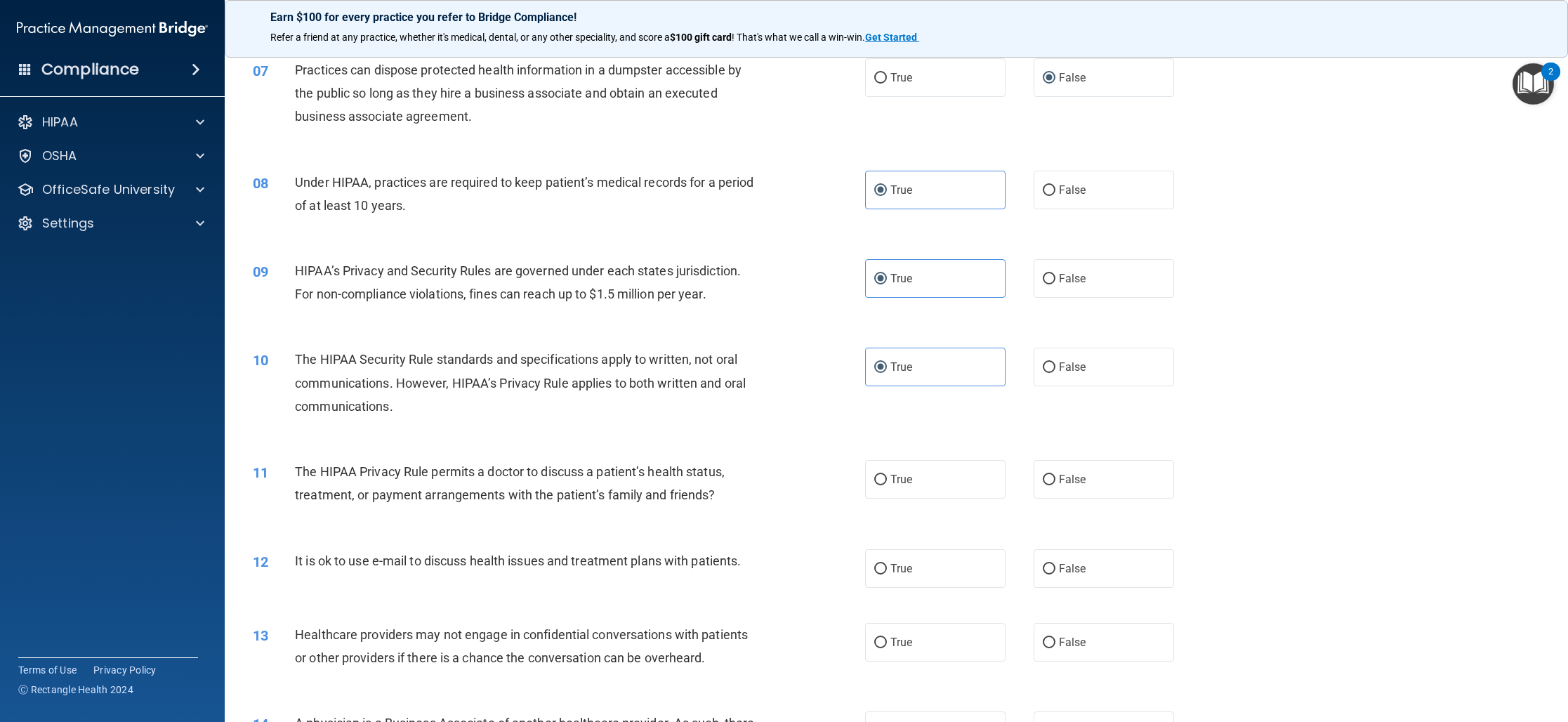
scroll to position [676, 0]
click at [1094, 496] on label "False" at bounding box center [1103, 483] width 141 height 39
click at [1056, 489] on input "False" at bounding box center [1049, 483] width 13 height 10
radio input "true"
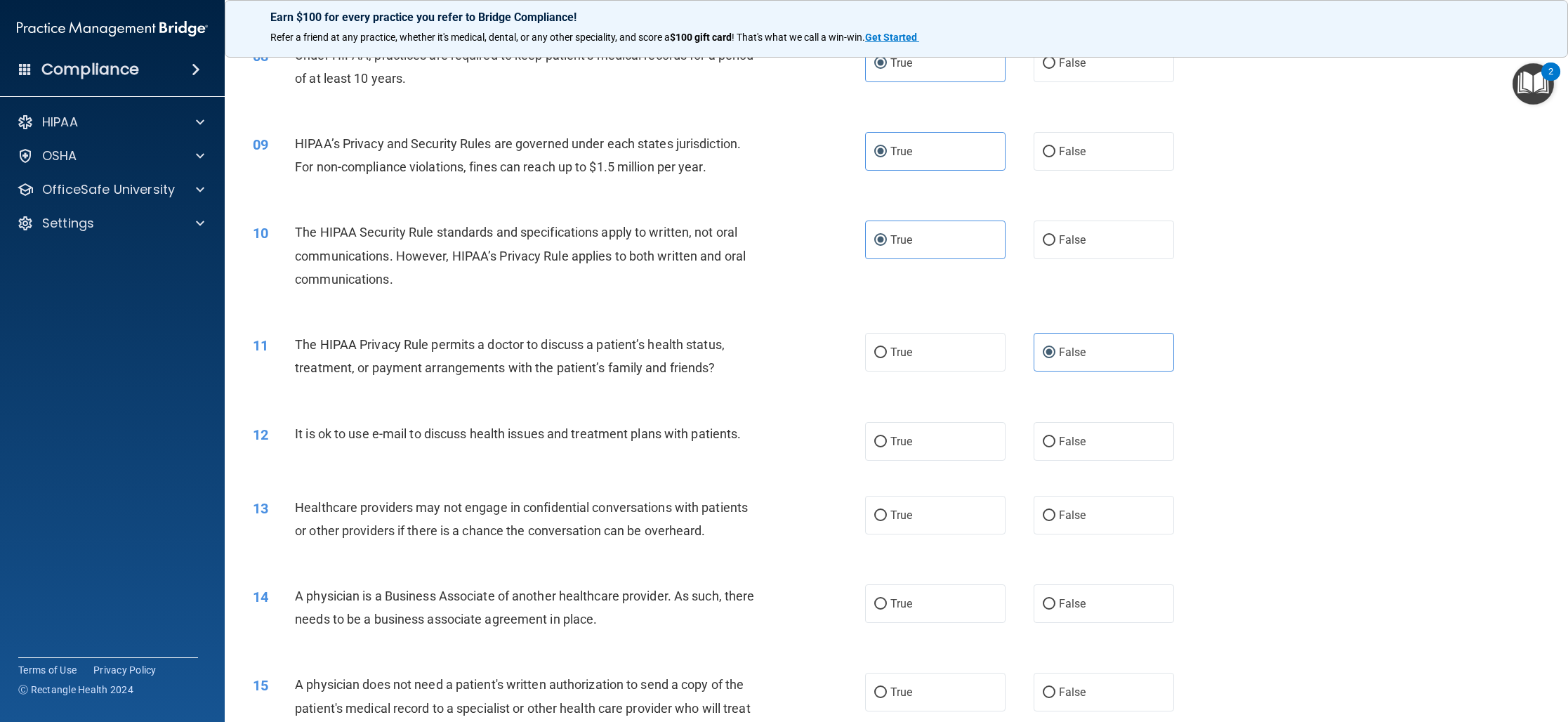
scroll to position [812, 0]
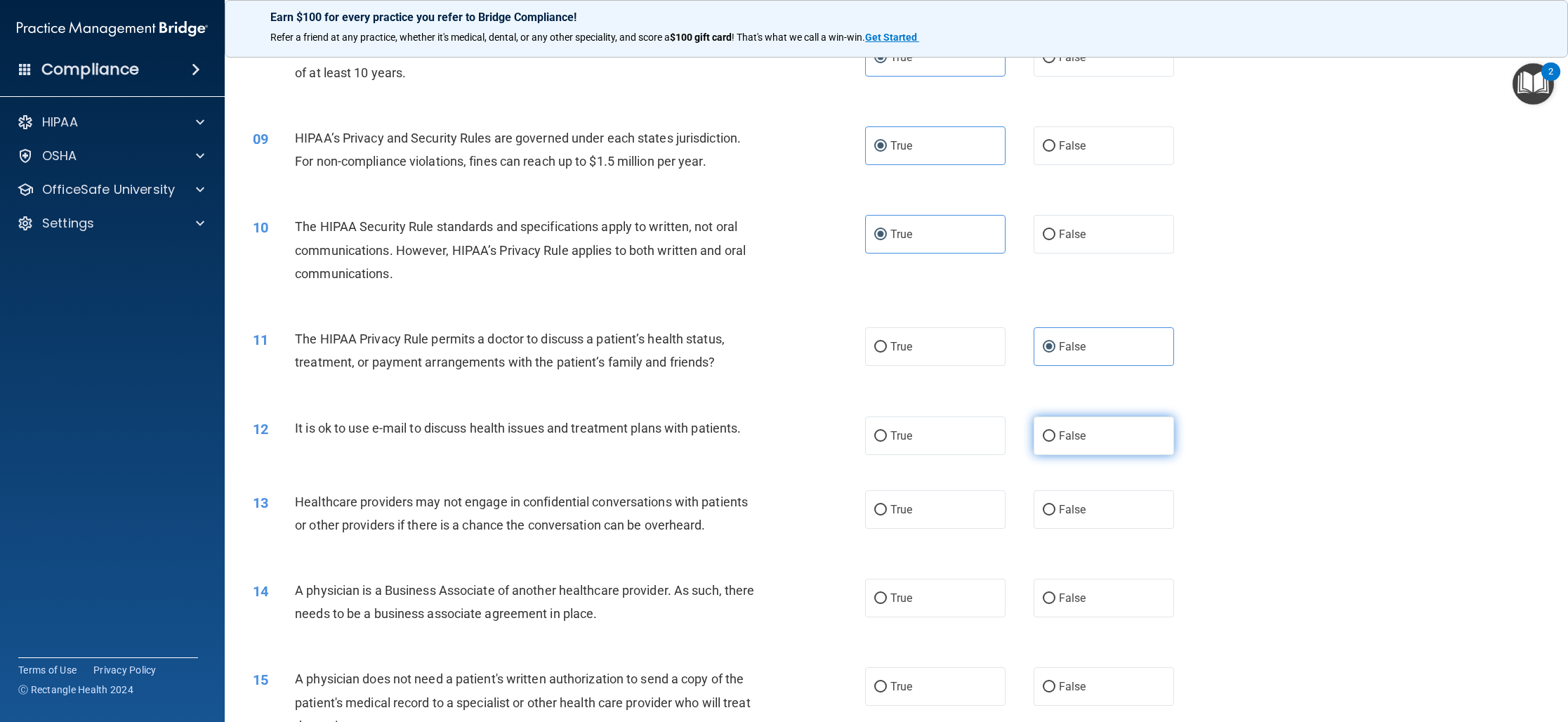
click at [1093, 447] on label "False" at bounding box center [1103, 436] width 141 height 39
click at [1056, 441] on input "False" at bounding box center [1049, 436] width 13 height 10
radio input "true"
drag, startPoint x: 942, startPoint y: 497, endPoint x: 886, endPoint y: 488, distance: 56.7
click at [941, 497] on label "True" at bounding box center [935, 510] width 141 height 39
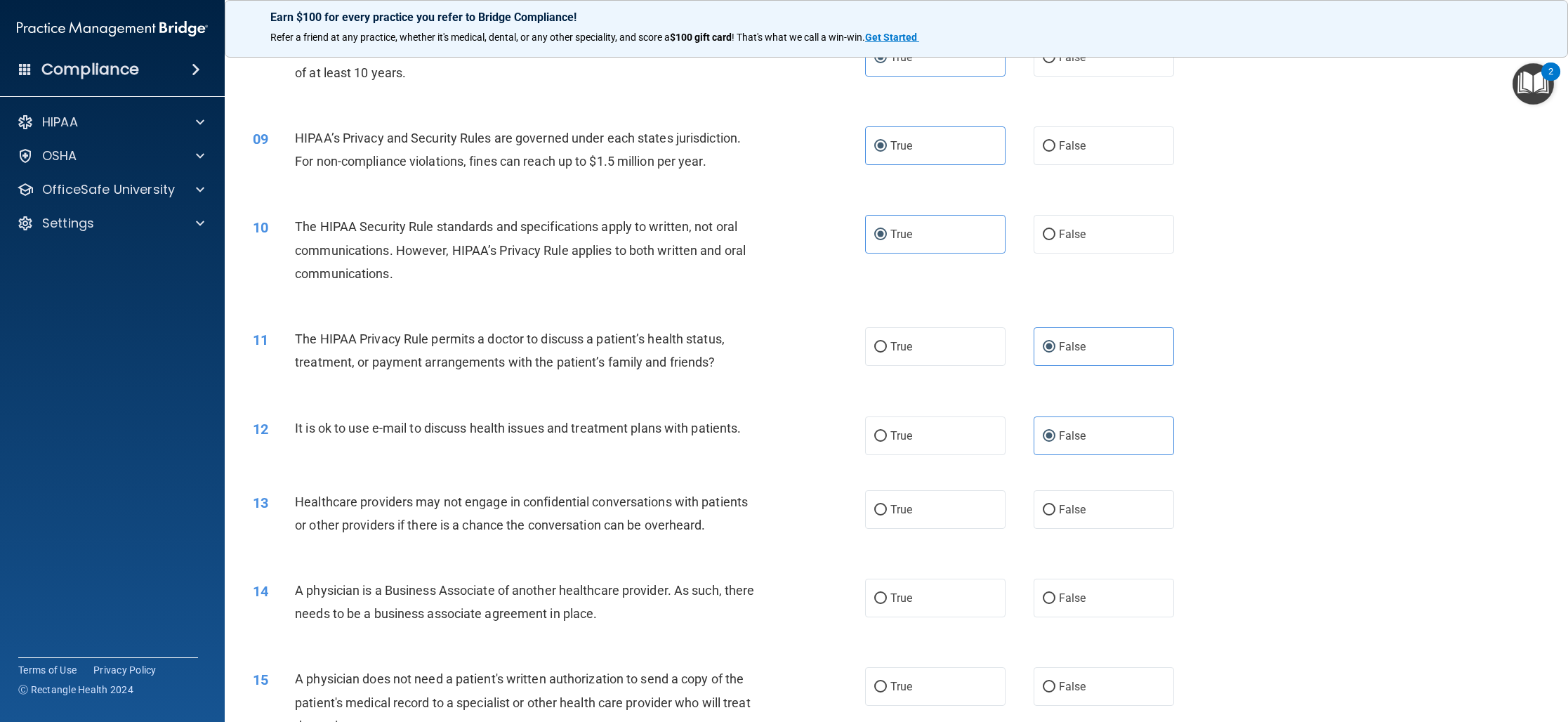
click at [886, 505] on input "True" at bounding box center [880, 510] width 13 height 10
radio input "true"
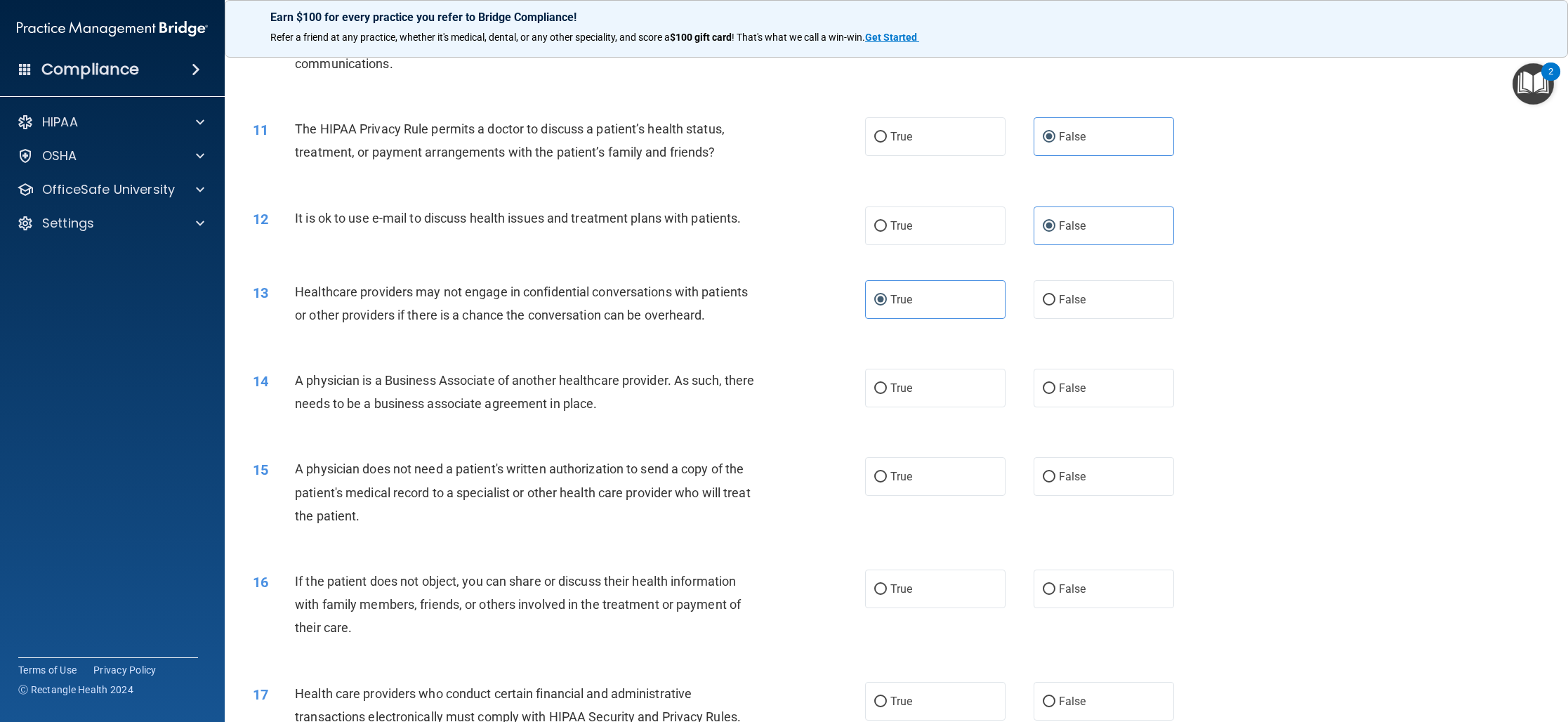
scroll to position [1023, 0]
click at [898, 399] on label "True" at bounding box center [935, 387] width 141 height 39
click at [886, 393] on input "True" at bounding box center [880, 388] width 13 height 10
radio input "true"
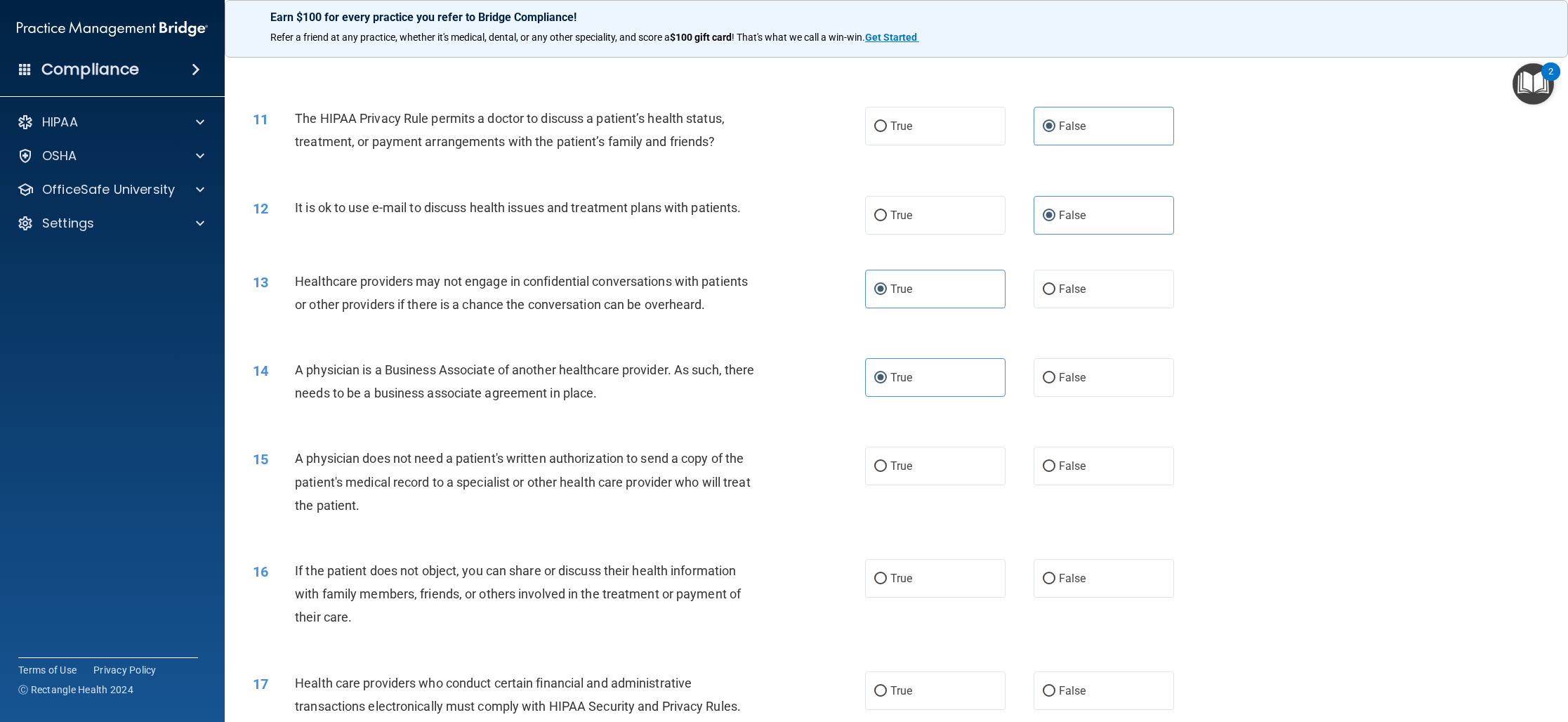
scroll to position [1032, 0]
click at [964, 471] on label "True" at bounding box center [935, 467] width 141 height 39
click at [886, 471] on input "True" at bounding box center [880, 468] width 13 height 10
radio input "true"
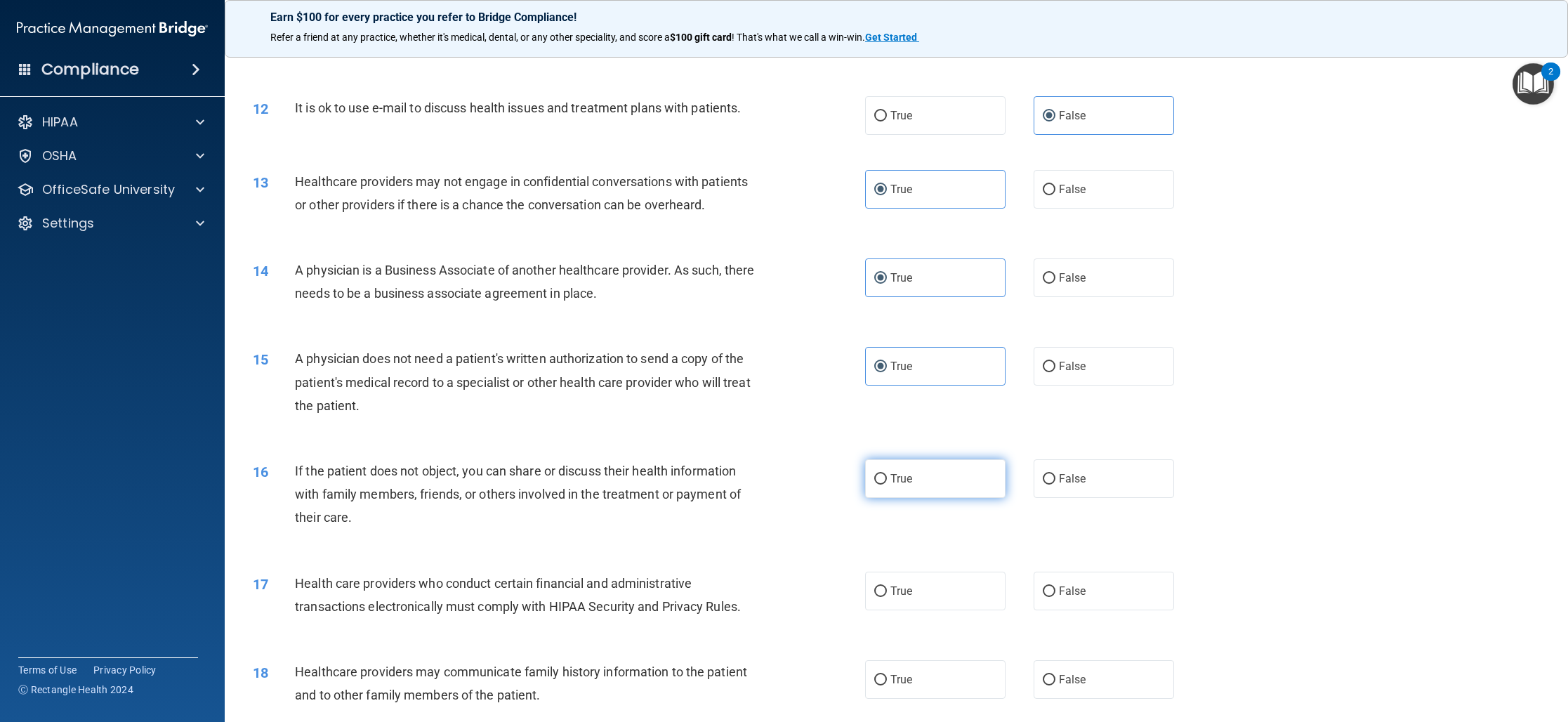
scroll to position [1139, 0]
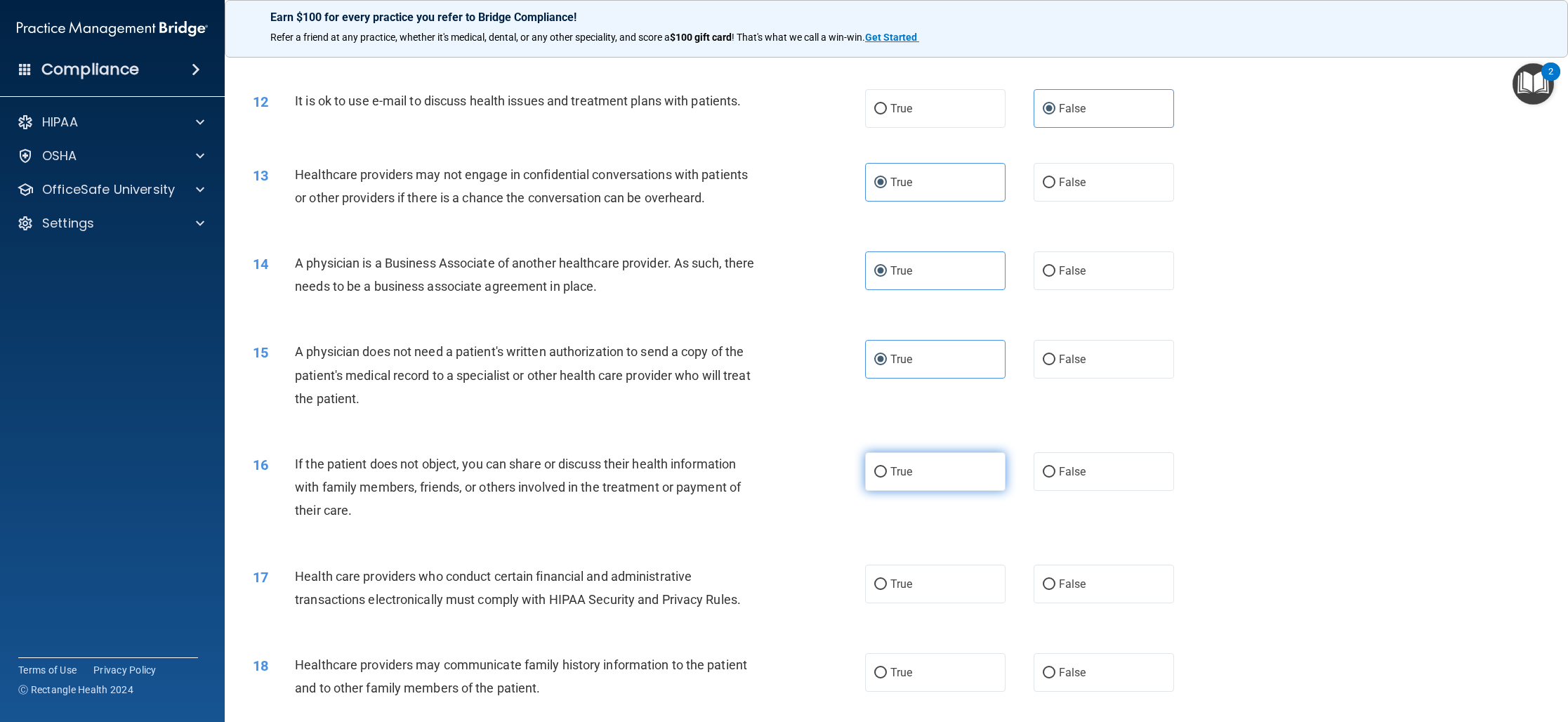
click at [948, 492] on div "16 If the patient does not object, you can share or discuss their health inform…" at bounding box center [896, 491] width 1308 height 112
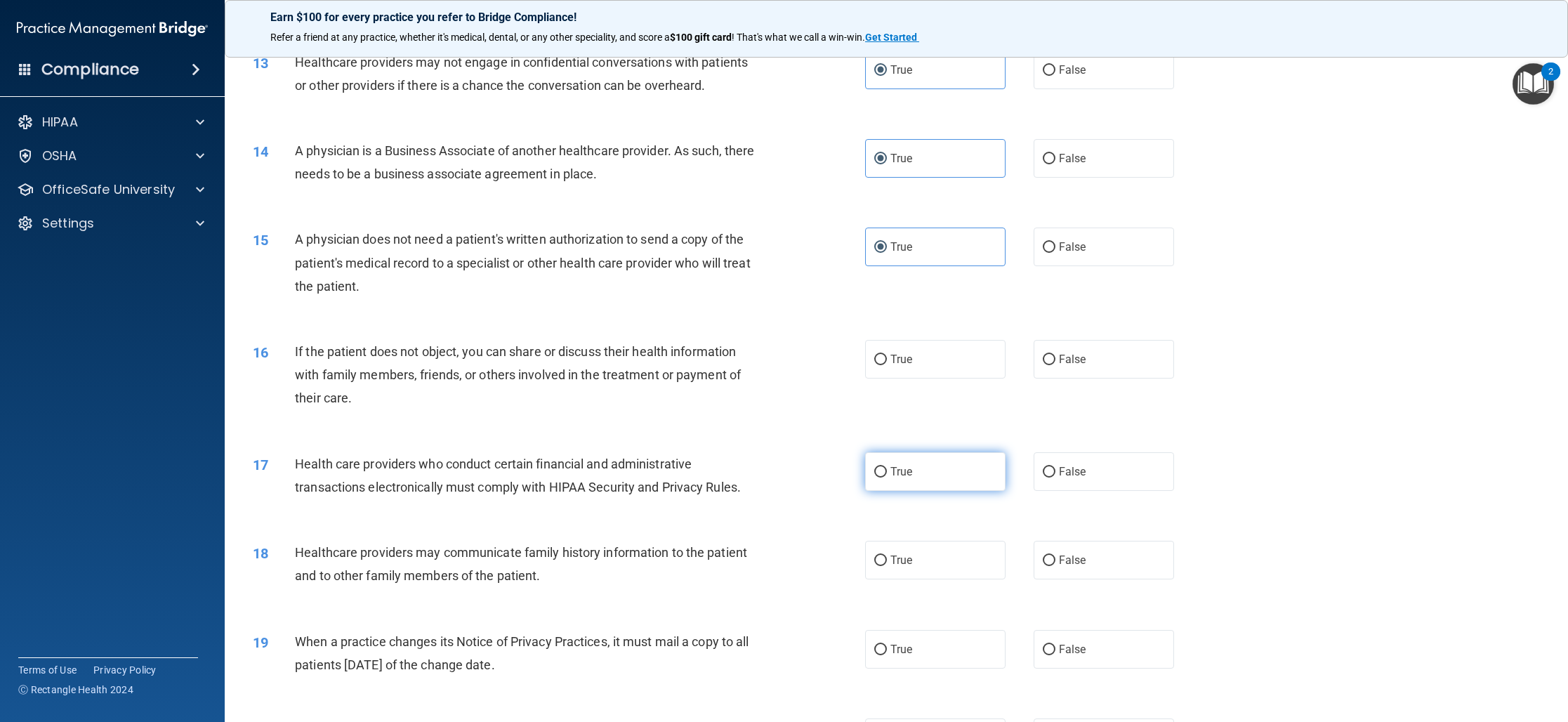
scroll to position [1252, 0]
click at [962, 488] on label "True" at bounding box center [935, 471] width 141 height 39
click at [886, 477] on input "True" at bounding box center [880, 471] width 13 height 10
radio input "true"
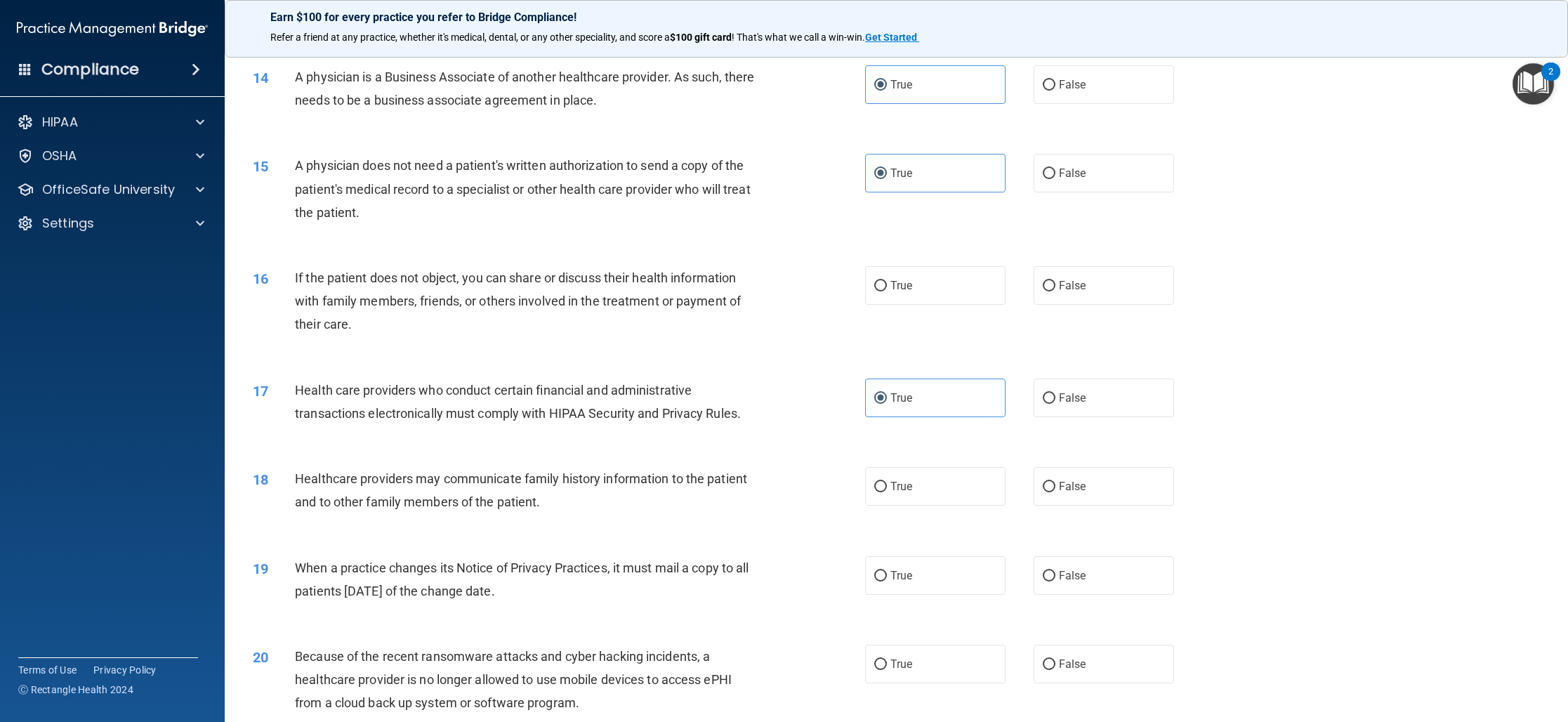
scroll to position [1331, 0]
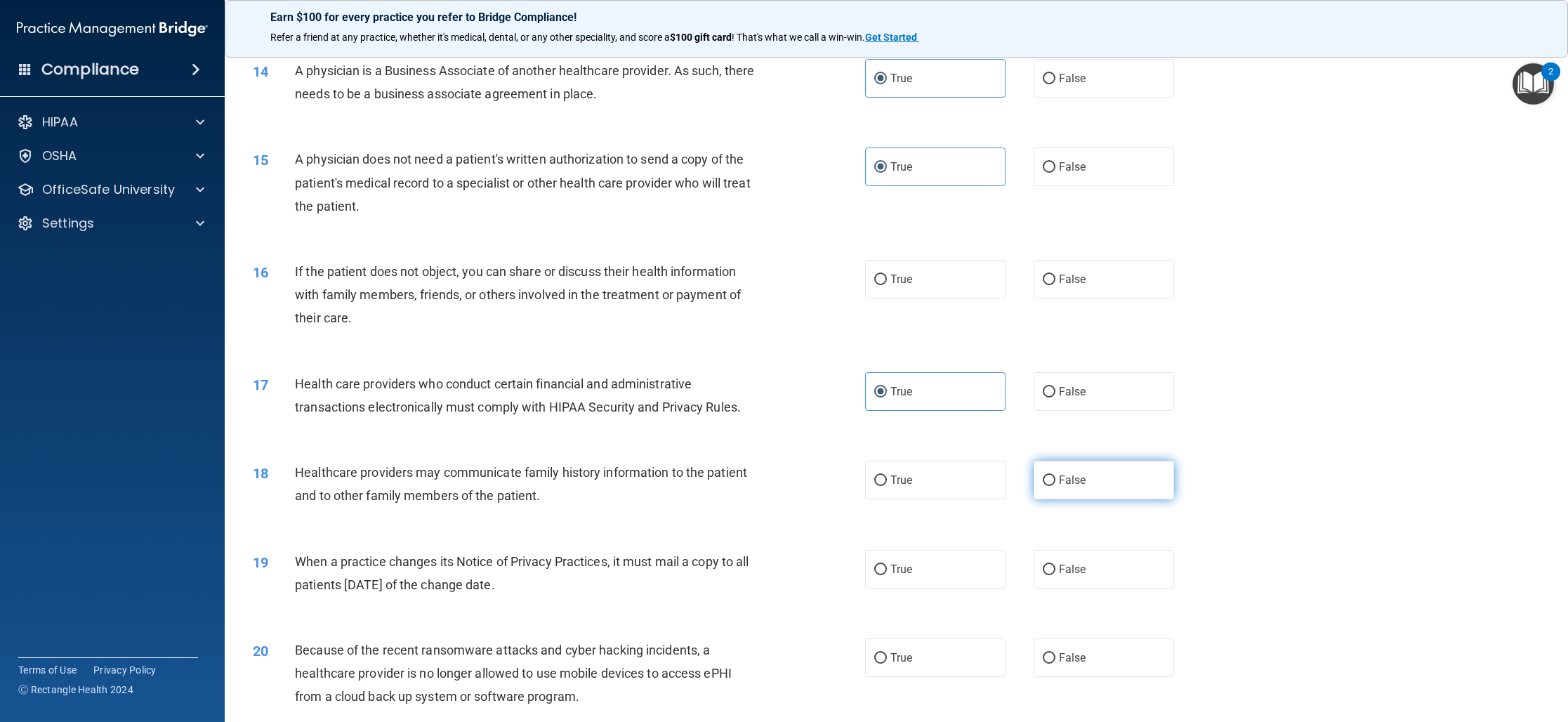
click at [1047, 480] on input "False" at bounding box center [1049, 480] width 13 height 10
radio input "true"
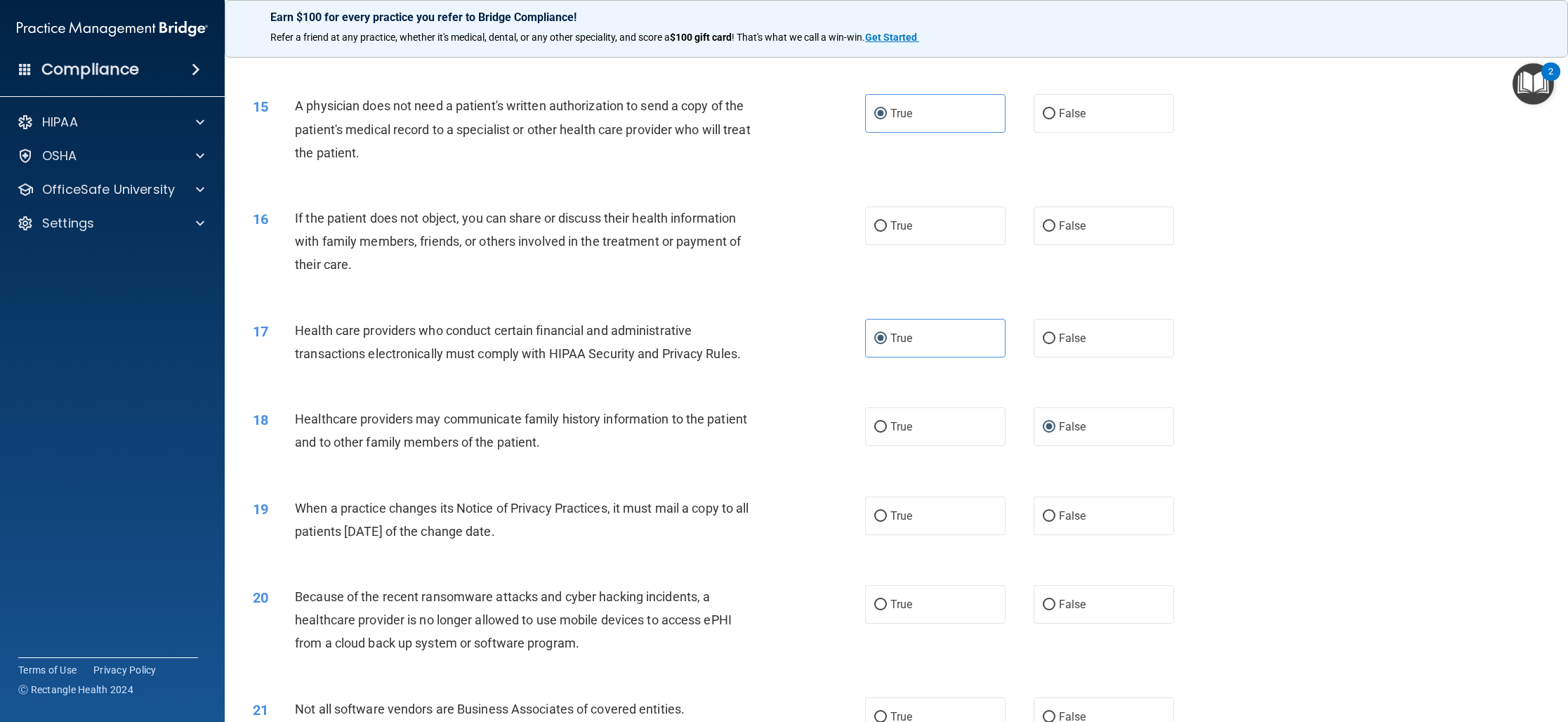
scroll to position [1387, 0]
click at [954, 506] on label "True" at bounding box center [935, 513] width 141 height 39
click at [886, 508] on input "True" at bounding box center [880, 513] width 13 height 10
radio input "true"
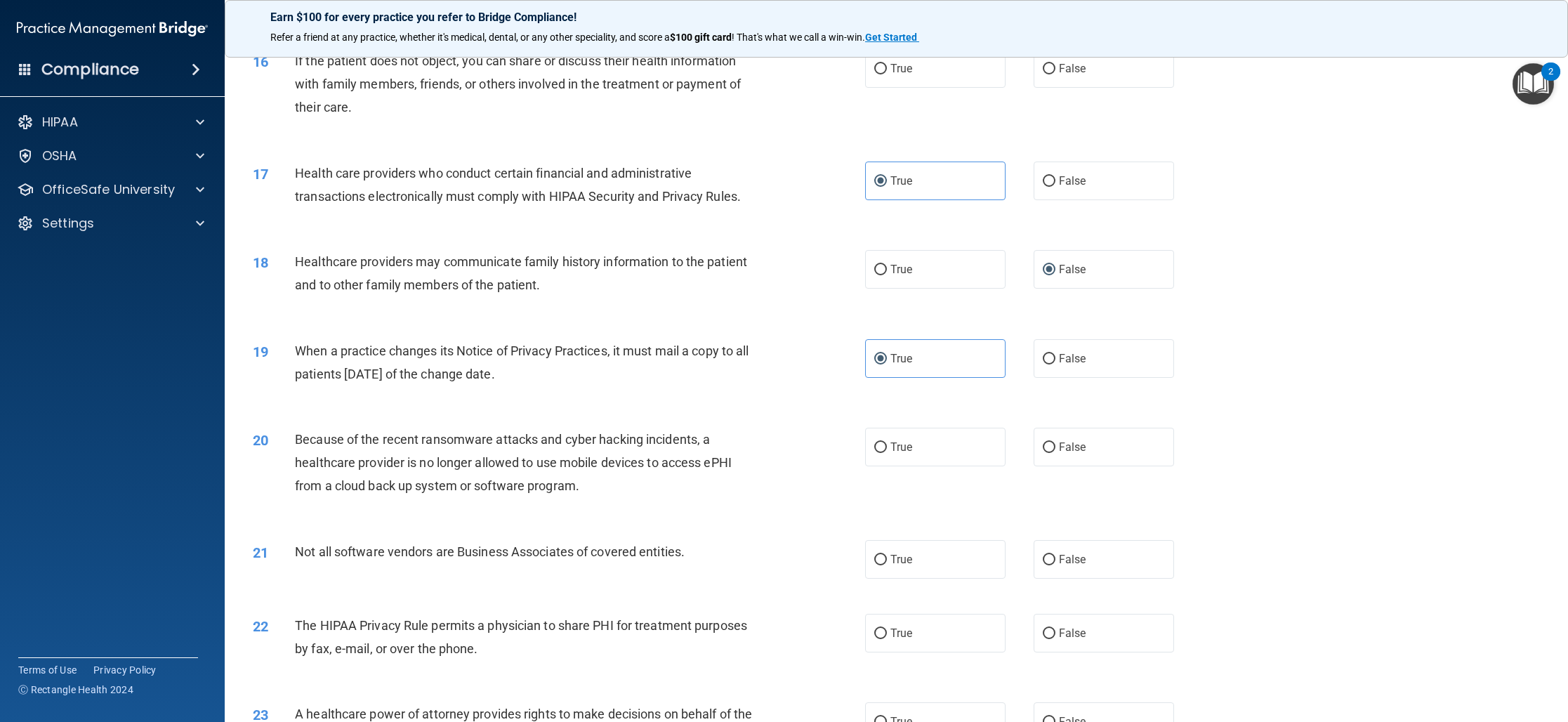
scroll to position [1543, 0]
click at [894, 453] on label "True" at bounding box center [935, 447] width 141 height 39
click at [886, 452] on input "True" at bounding box center [880, 447] width 13 height 10
radio input "true"
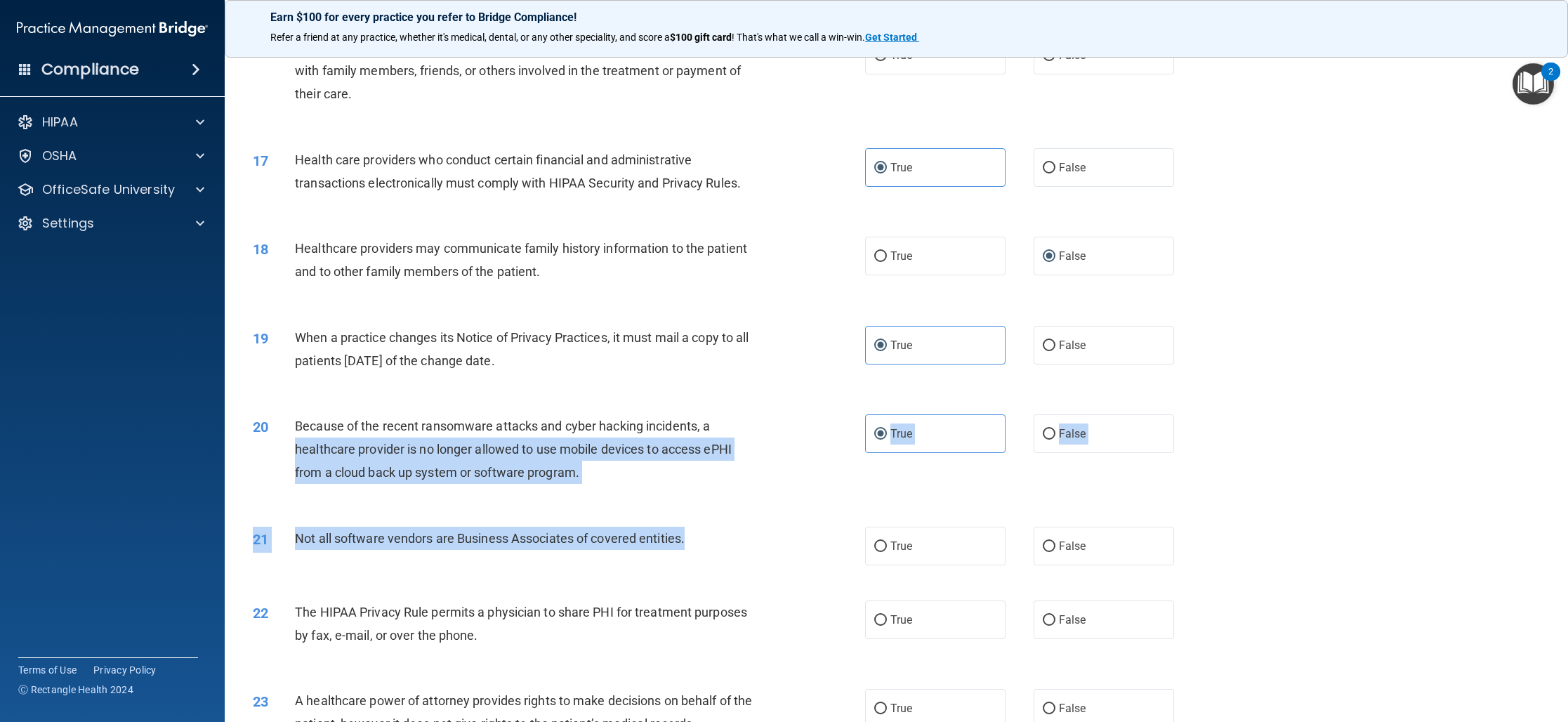
drag, startPoint x: 783, startPoint y: 524, endPoint x: 797, endPoint y: 435, distance: 90.1
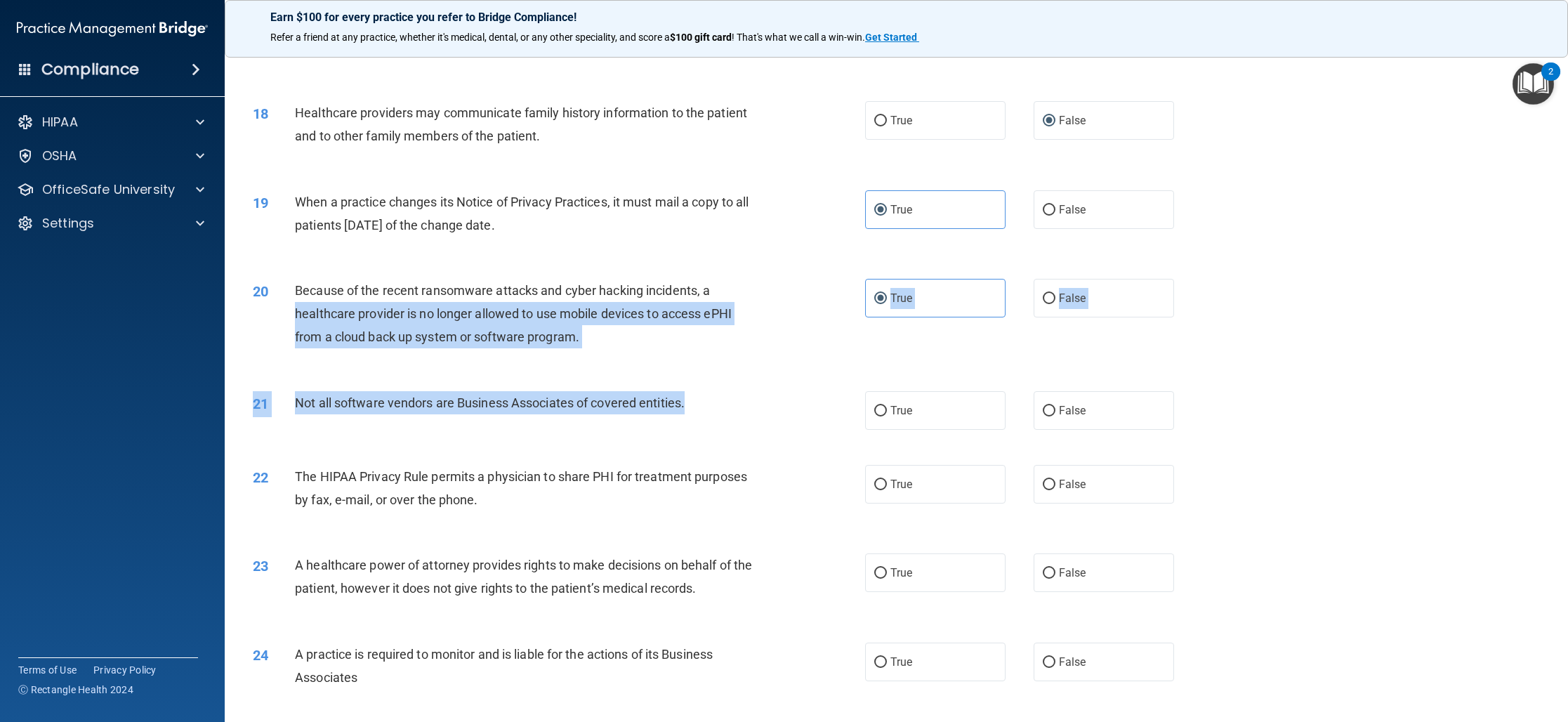
scroll to position [1694, 0]
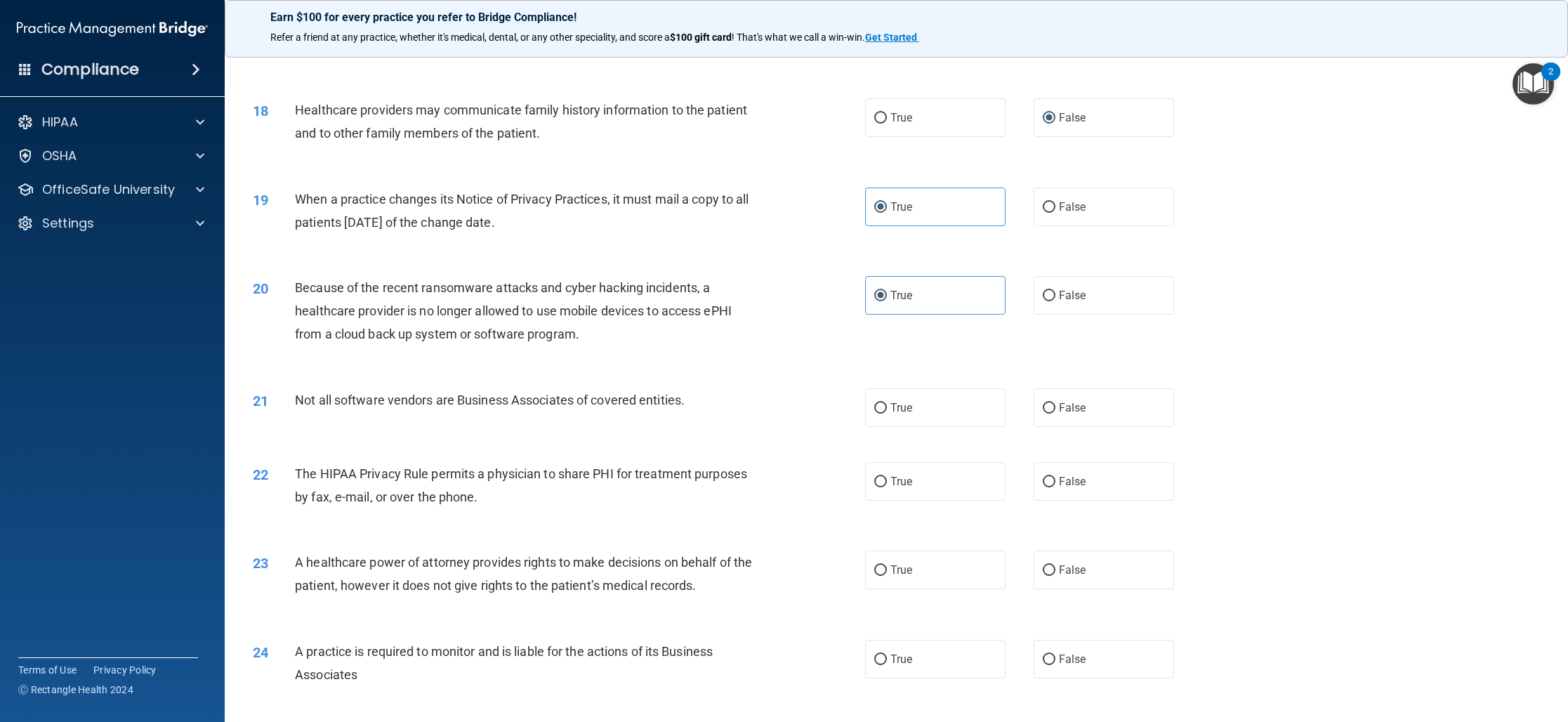
click at [788, 462] on div "22 The HIPAA Privacy Rule permits a physician to share PHI for treatment purpos…" at bounding box center [559, 489] width 655 height 53
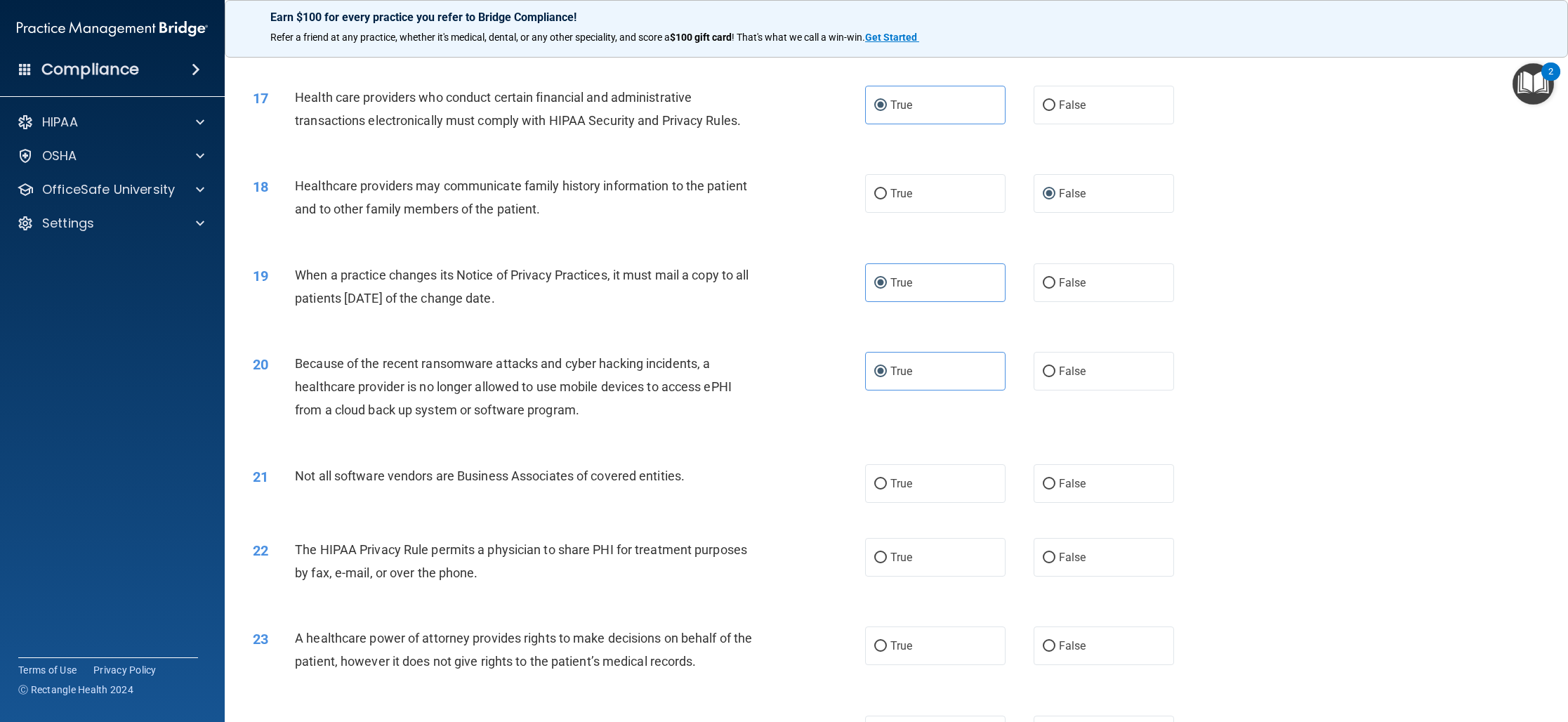
scroll to position [1616, 0]
click at [912, 503] on label "True" at bounding box center [935, 485] width 141 height 39
click at [886, 491] on input "True" at bounding box center [880, 486] width 13 height 10
radio input "true"
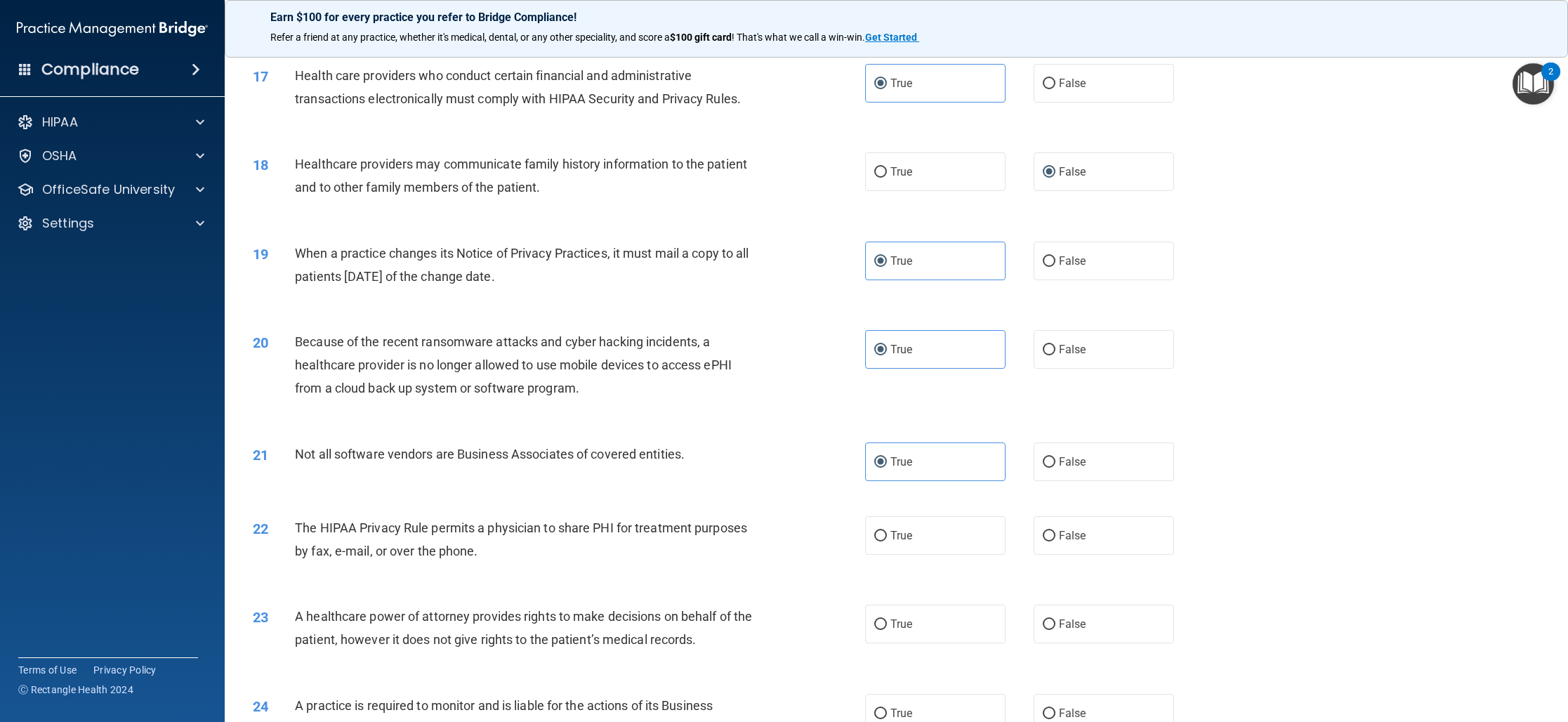
scroll to position [1639, 0]
click at [946, 546] on label "True" at bounding box center [935, 536] width 141 height 39
click at [886, 542] on input "True" at bounding box center [880, 536] width 13 height 10
radio input "true"
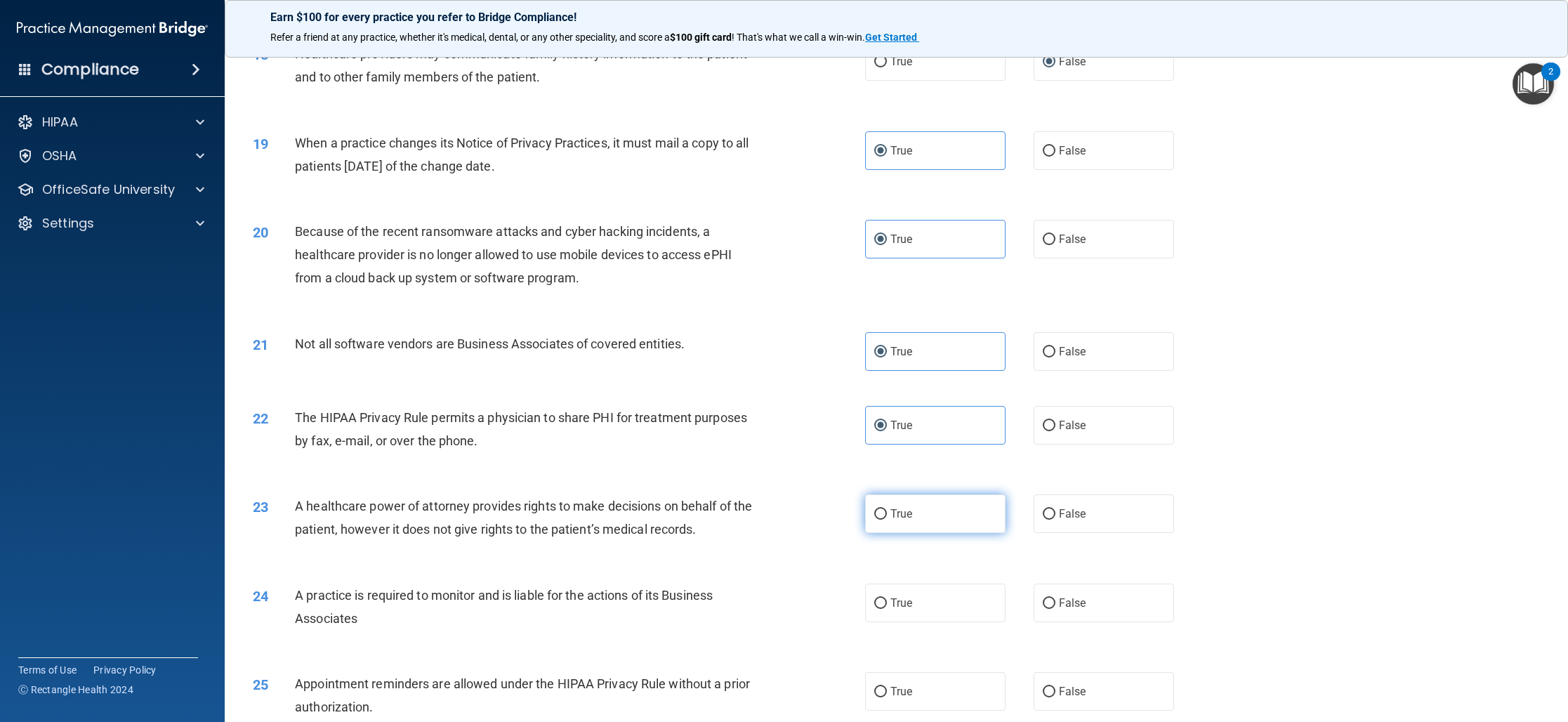
scroll to position [1752, 0]
click at [934, 517] on label "True" at bounding box center [935, 512] width 141 height 39
click at [886, 517] on input "True" at bounding box center [880, 513] width 13 height 10
radio input "true"
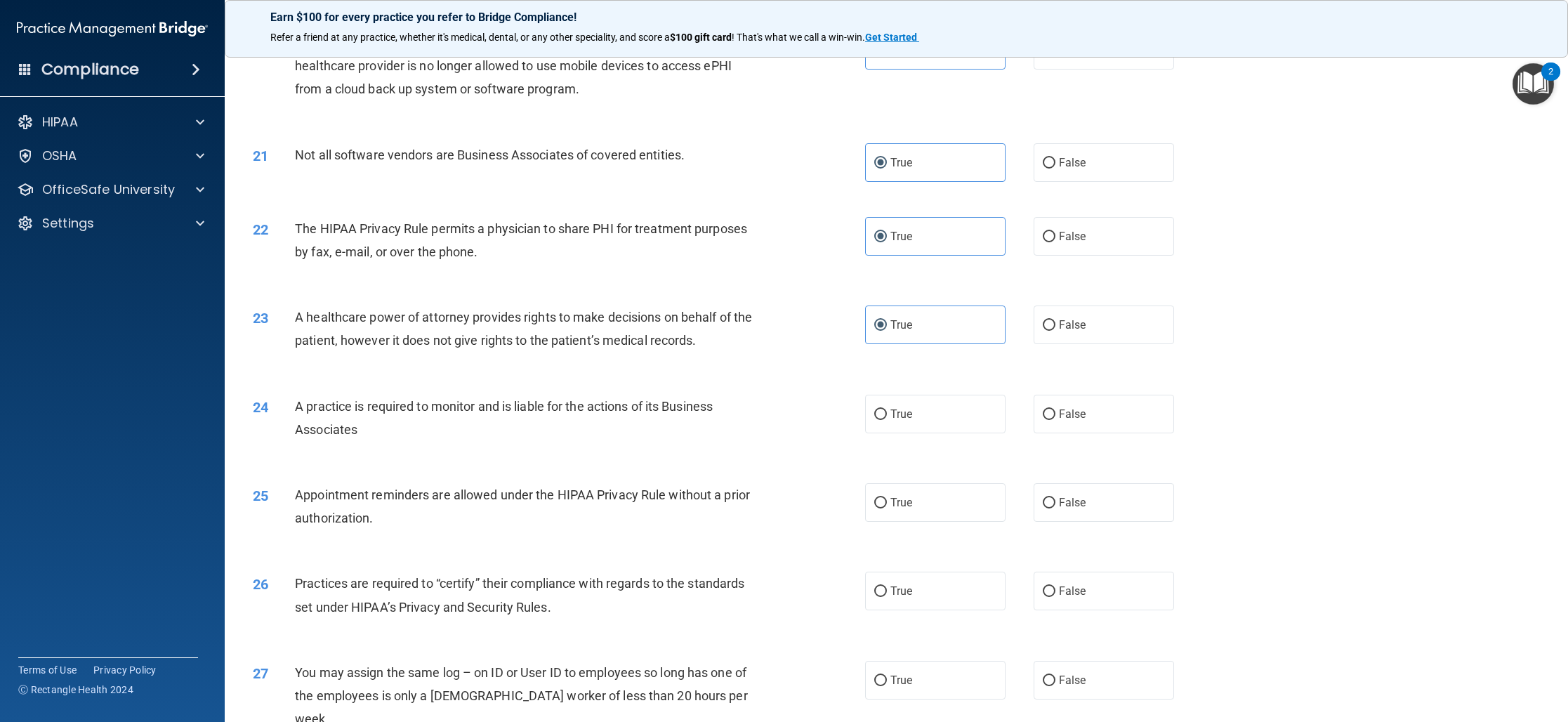
scroll to position [1945, 0]
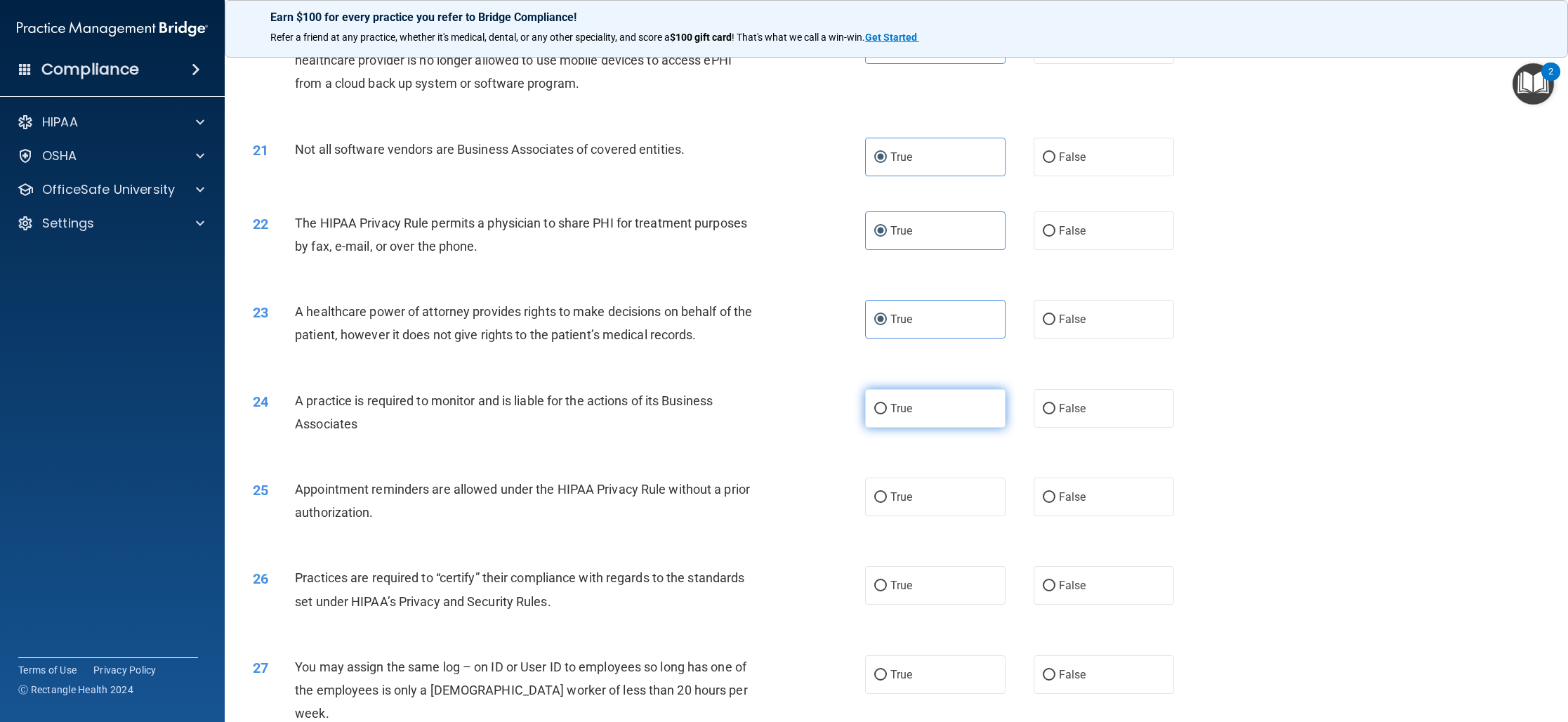
click at [903, 421] on label "True" at bounding box center [935, 409] width 141 height 39
click at [886, 414] on input "True" at bounding box center [880, 409] width 13 height 10
radio input "true"
click at [931, 489] on label "True" at bounding box center [935, 497] width 141 height 39
click at [886, 492] on input "True" at bounding box center [880, 498] width 13 height 10
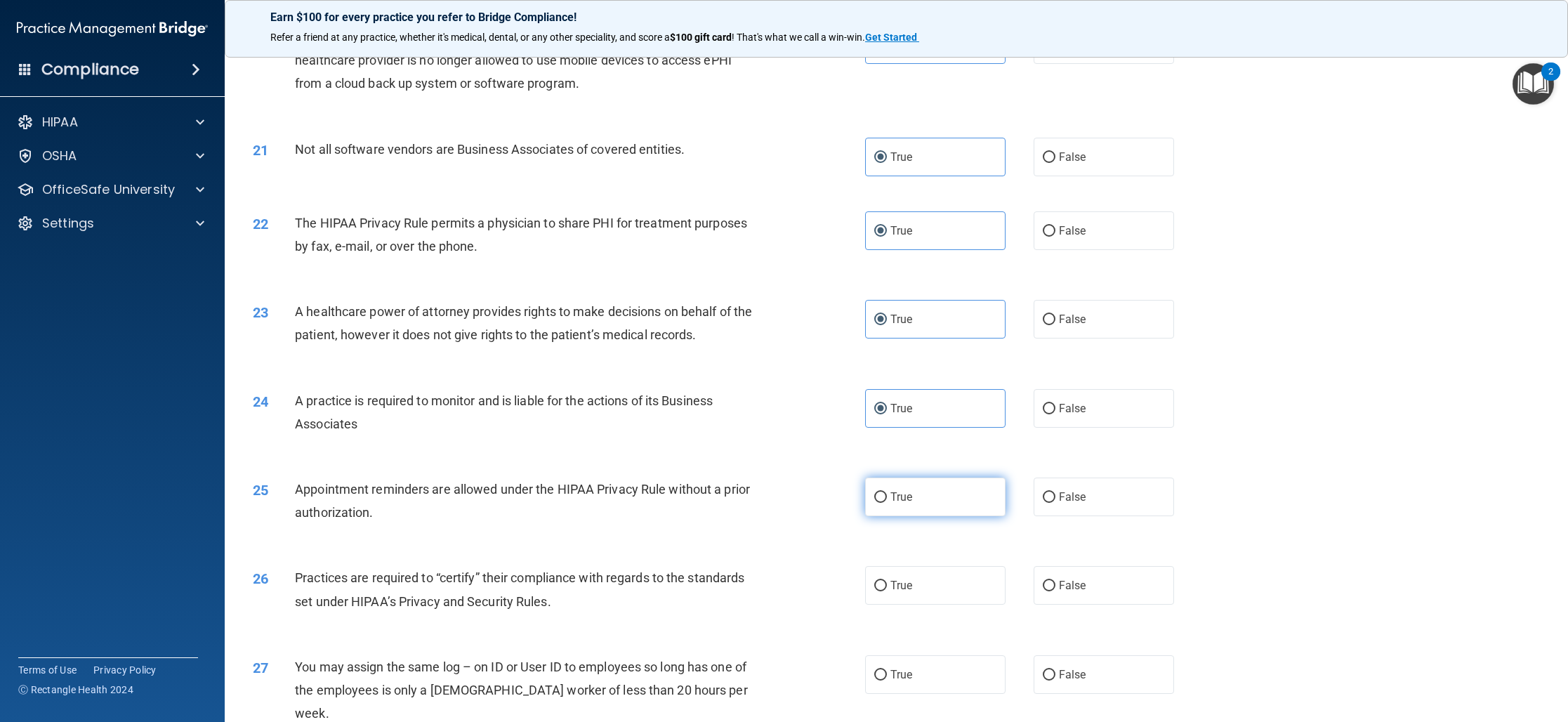
radio input "true"
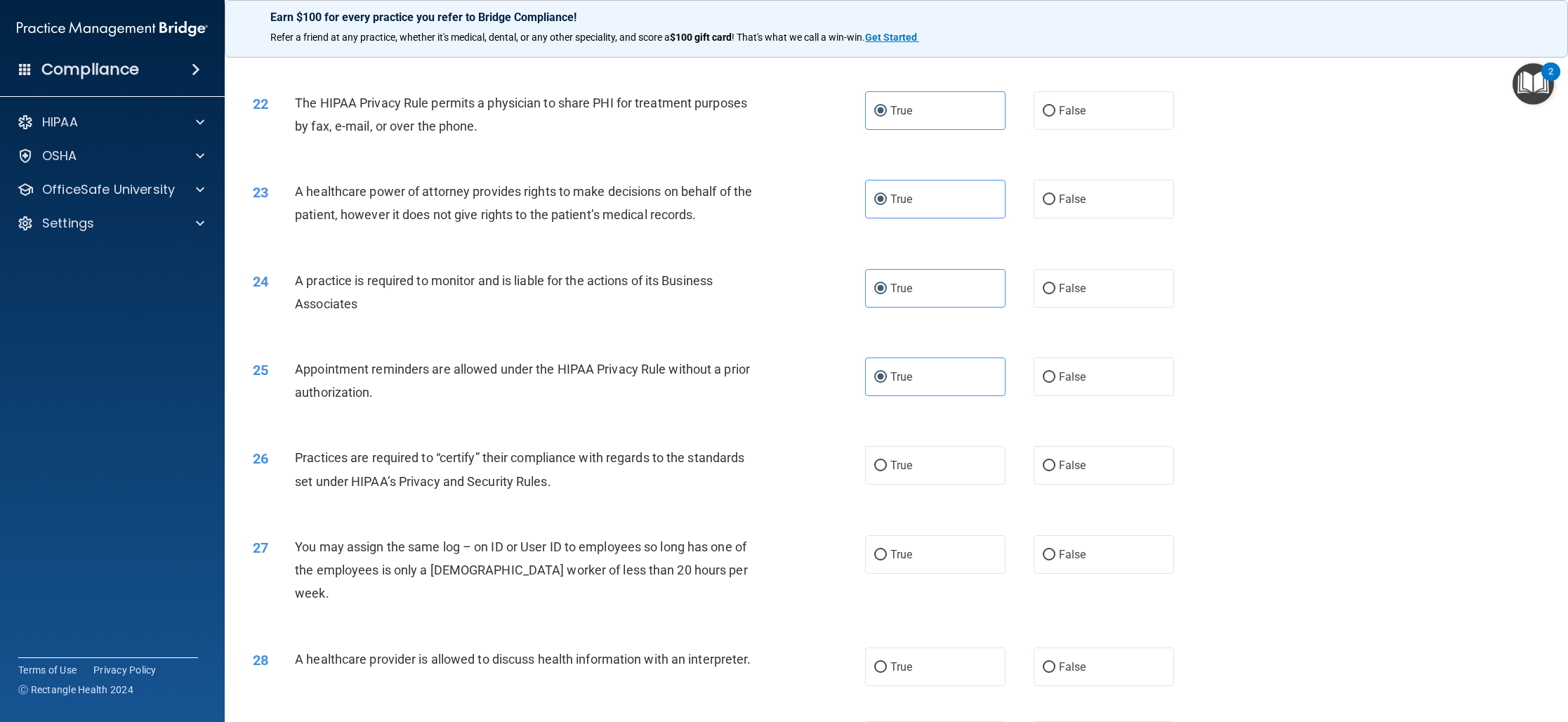
scroll to position [2075, 0]
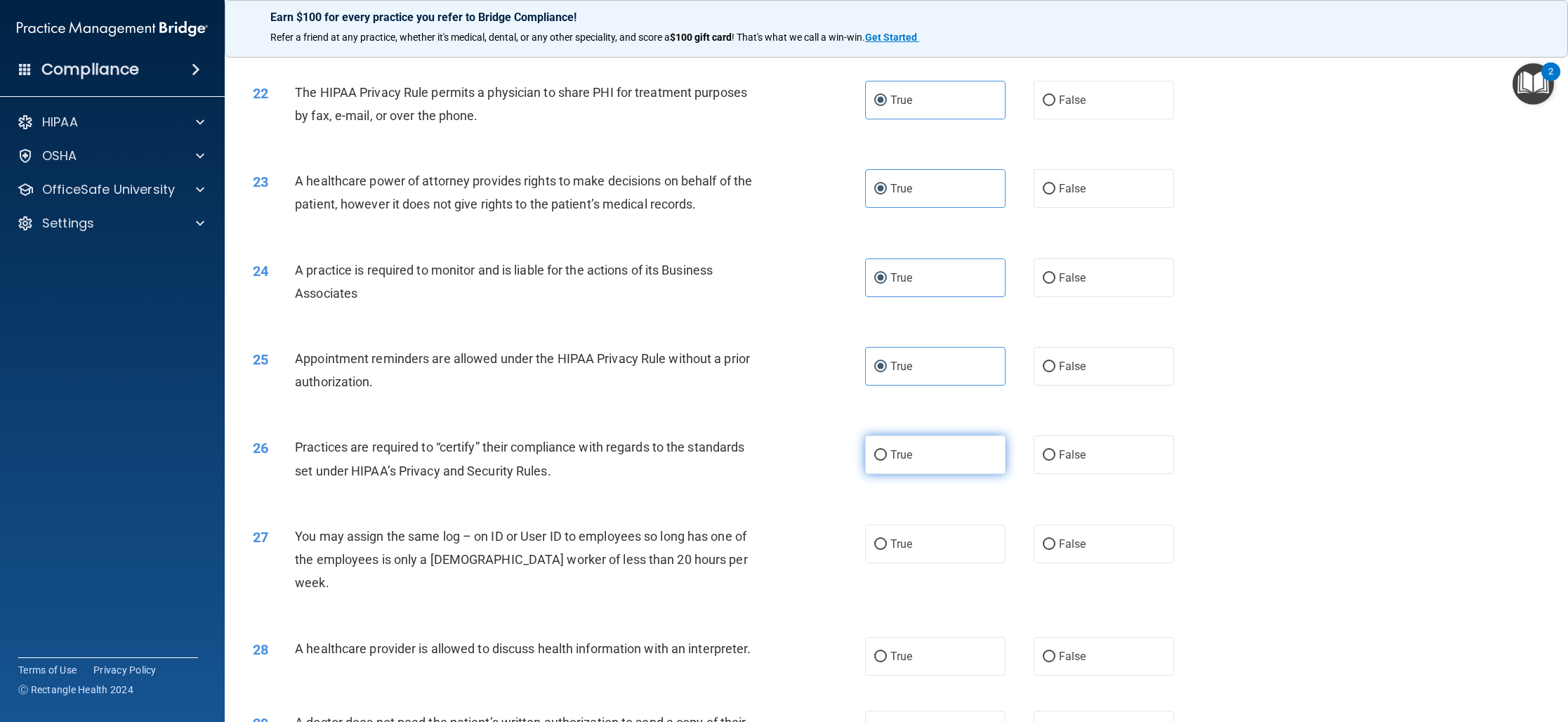
click at [890, 459] on span "True" at bounding box center [901, 455] width 22 height 13
click at [886, 459] on input "True" at bounding box center [880, 456] width 13 height 10
radio input "true"
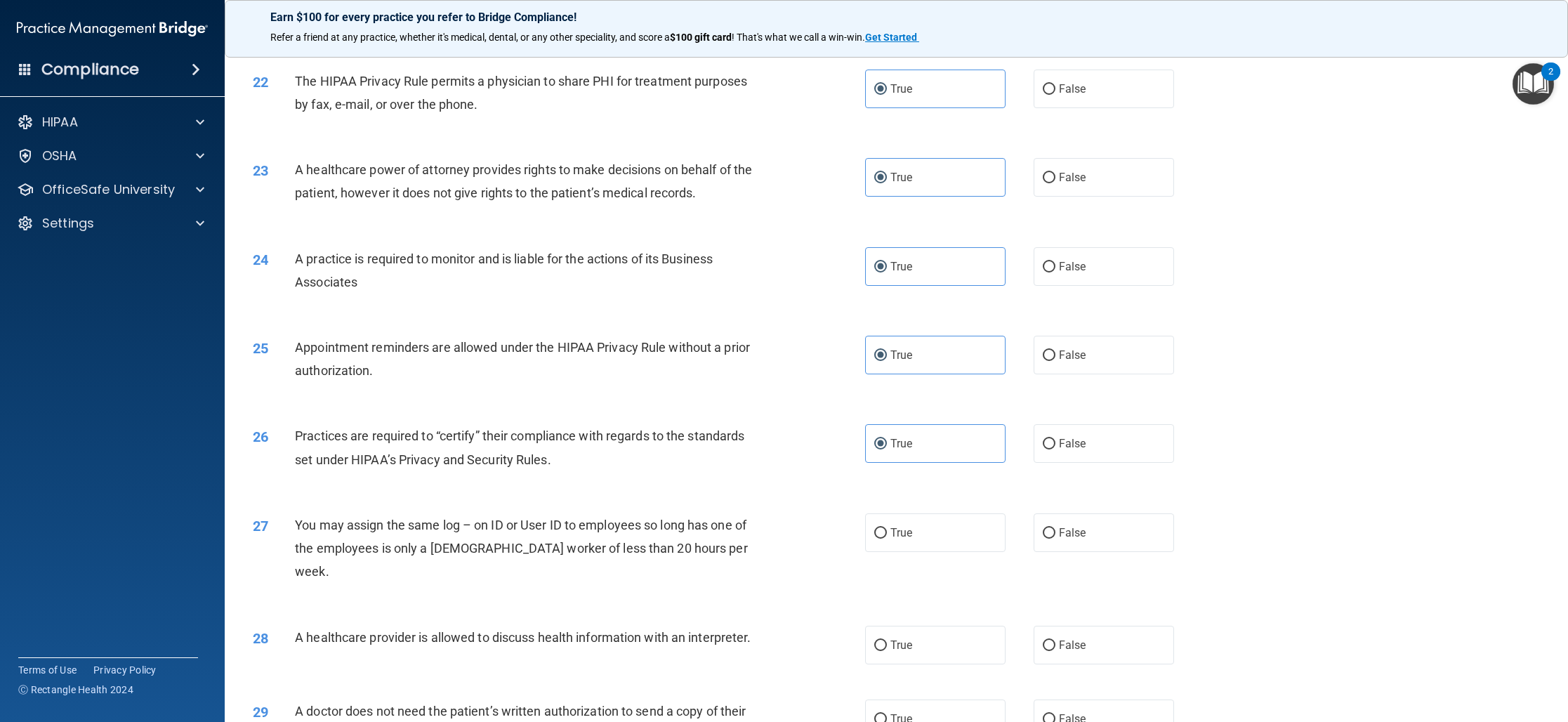
scroll to position [2089, 0]
drag, startPoint x: 1061, startPoint y: 515, endPoint x: 1044, endPoint y: 514, distance: 17.0
click at [1059, 515] on label "False" at bounding box center [1103, 530] width 141 height 39
click at [1056, 525] on input "False" at bounding box center [1049, 530] width 13 height 10
radio input "true"
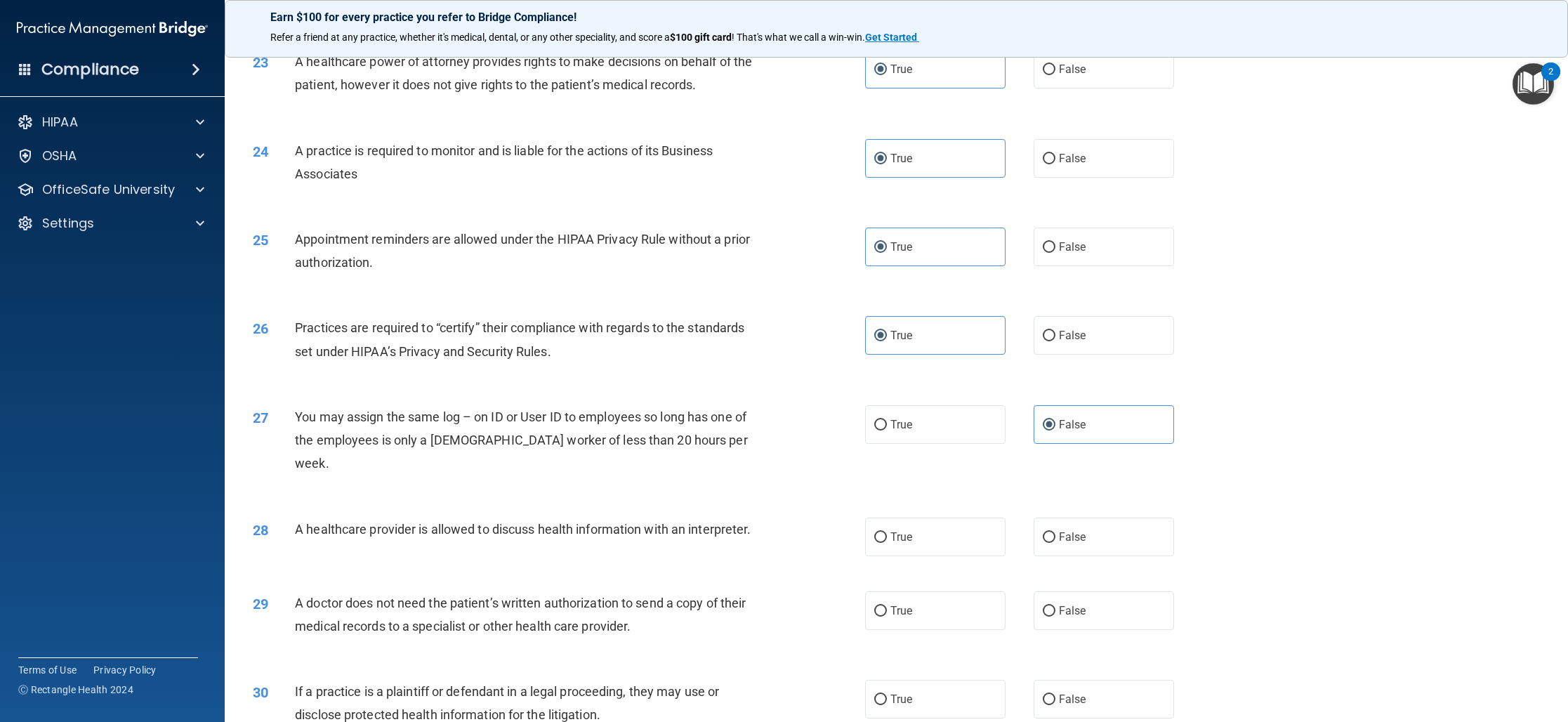
scroll to position [2196, 0]
click at [943, 516] on label "True" at bounding box center [935, 536] width 141 height 39
click at [886, 530] on input "True" at bounding box center [880, 536] width 13 height 10
radio input "true"
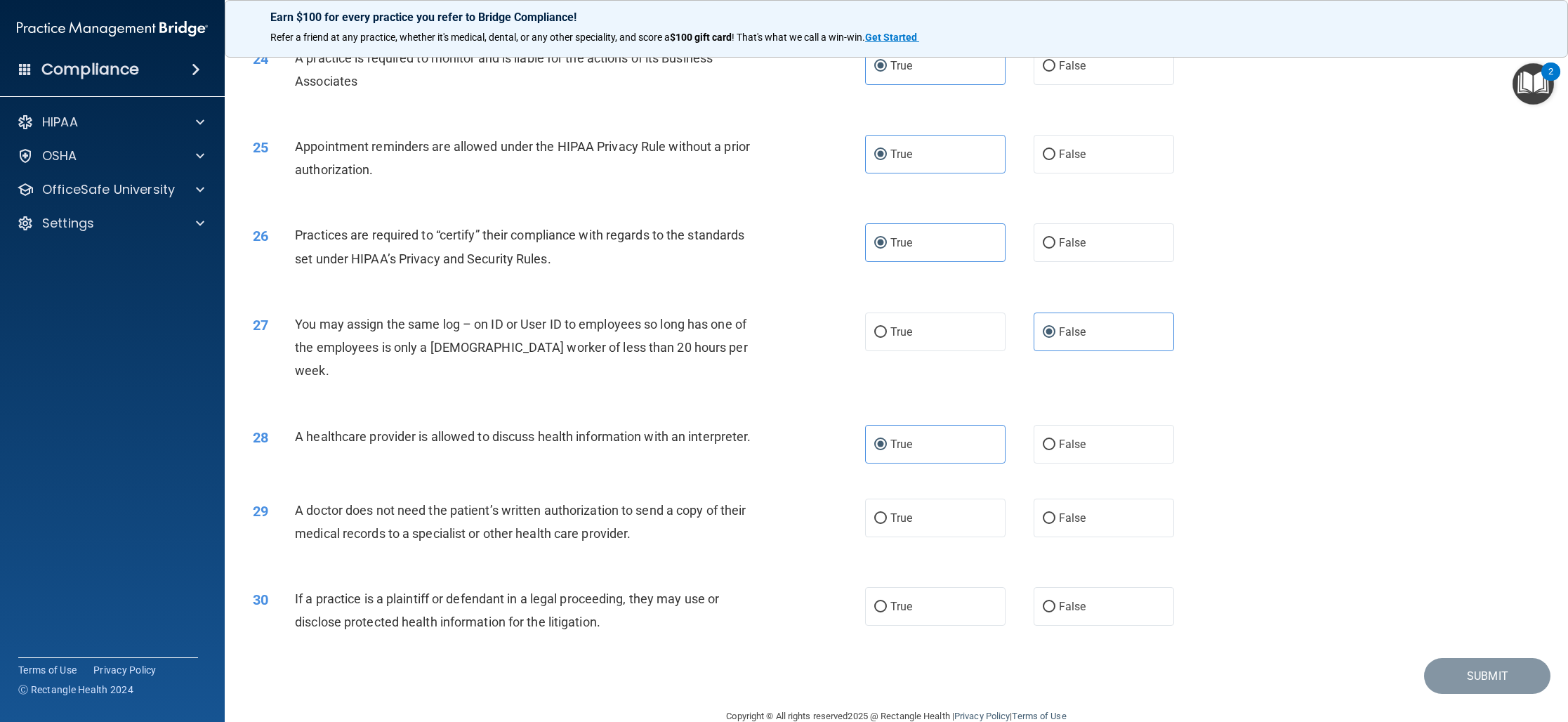
scroll to position [2288, 0]
click at [975, 498] on label "True" at bounding box center [935, 517] width 141 height 39
click at [886, 513] on input "True" at bounding box center [880, 518] width 13 height 10
radio input "true"
click at [939, 587] on label "True" at bounding box center [935, 606] width 141 height 39
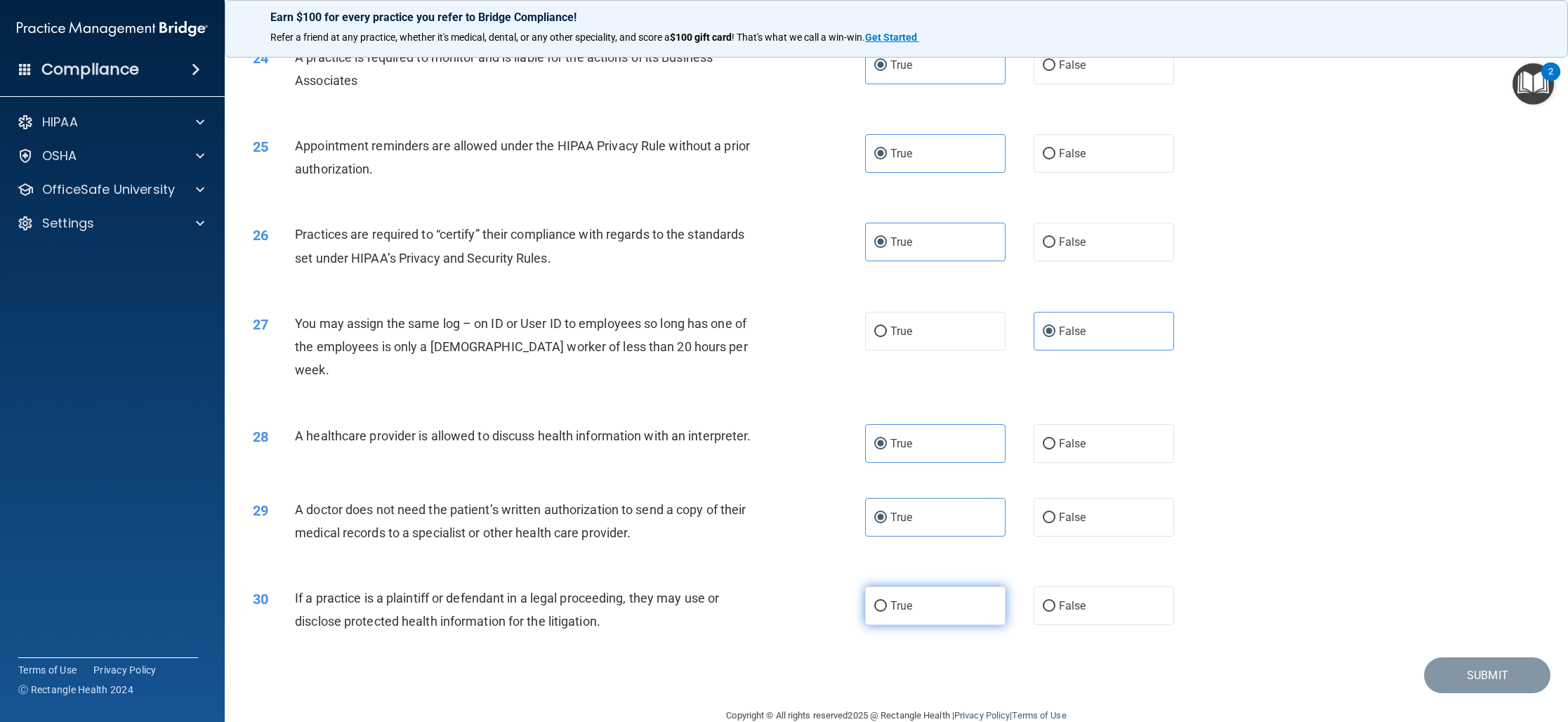
click at [886, 601] on input "True" at bounding box center [880, 606] width 13 height 10
radio input "true"
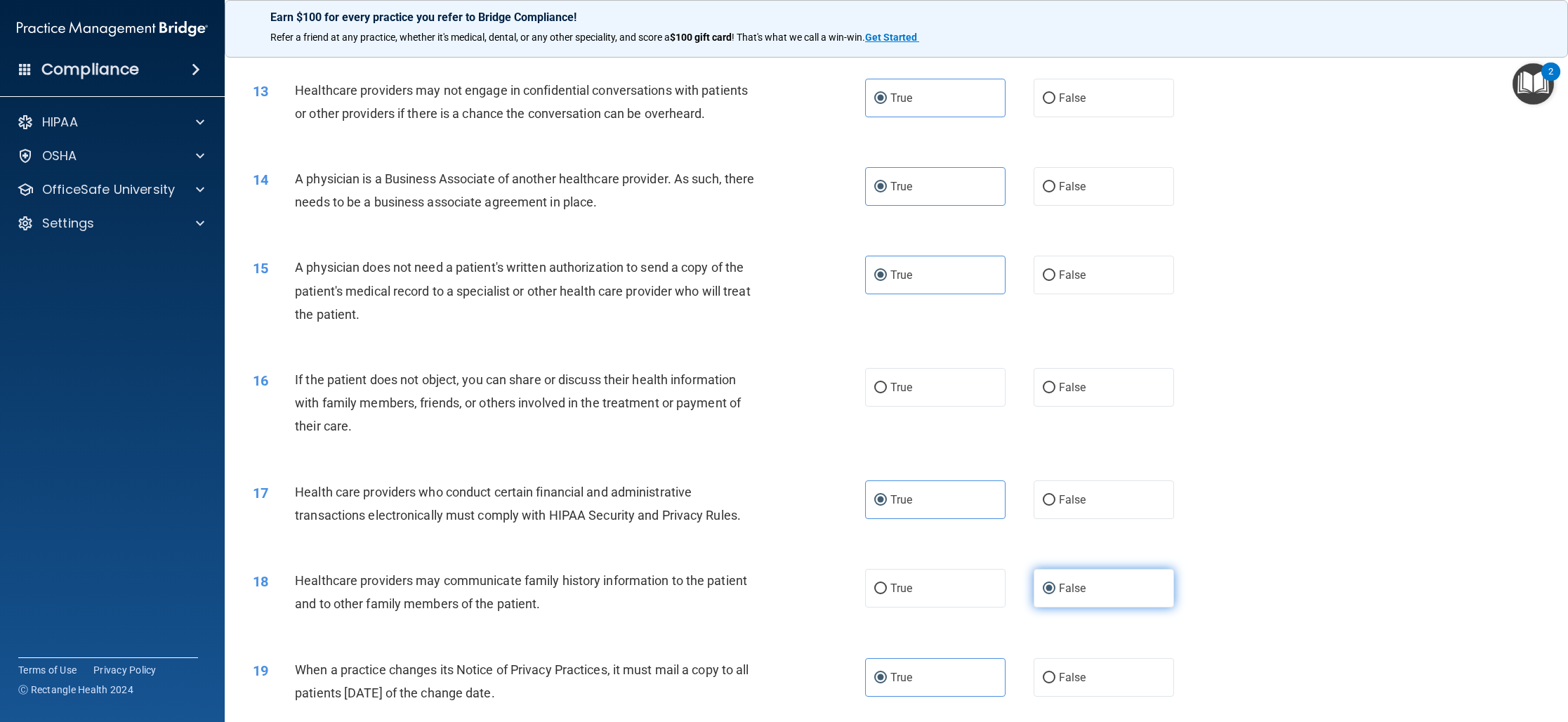
click at [1103, 584] on label "False" at bounding box center [1103, 588] width 141 height 39
click at [1056, 584] on input "False" at bounding box center [1049, 589] width 13 height 10
click at [922, 394] on label "True" at bounding box center [935, 389] width 141 height 39
click at [886, 394] on input "True" at bounding box center [880, 389] width 13 height 10
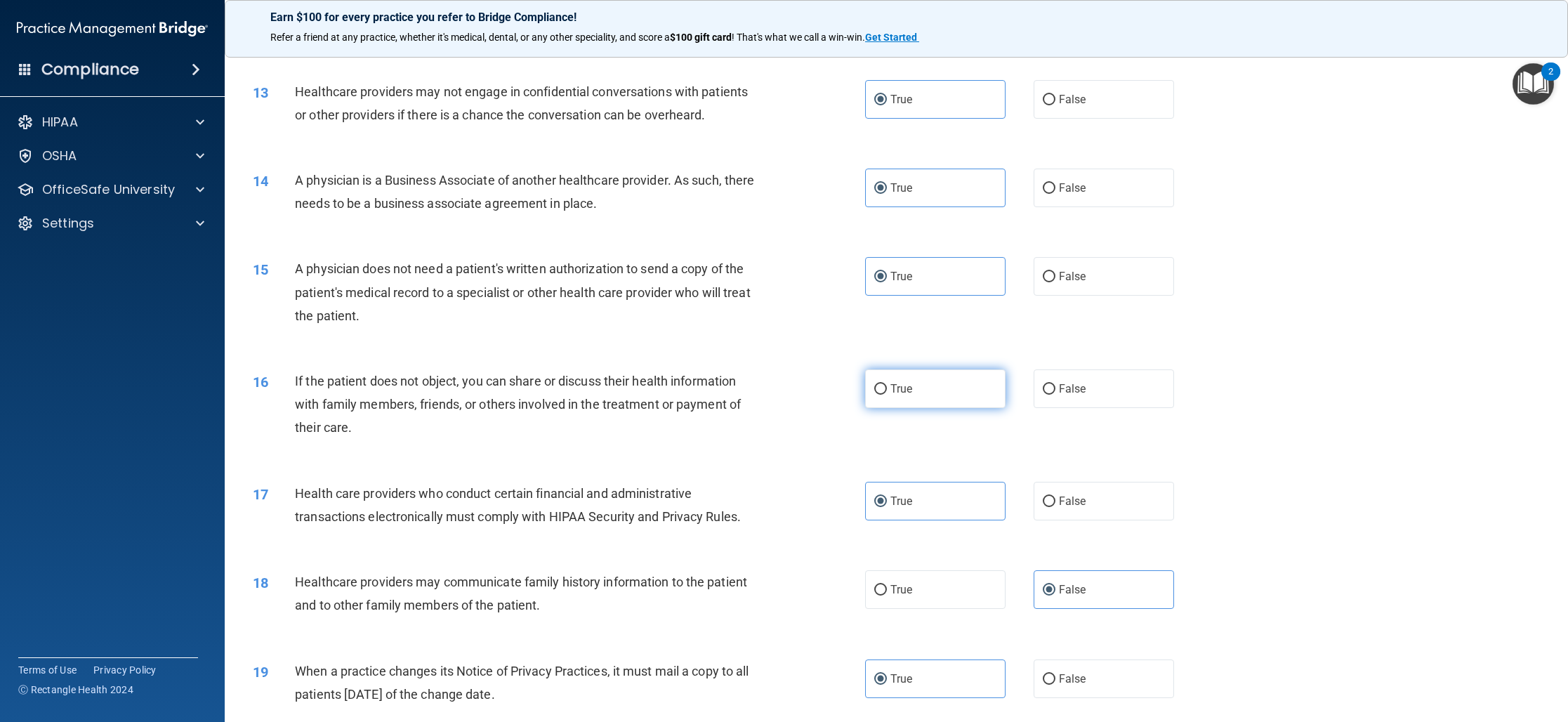
radio input "true"
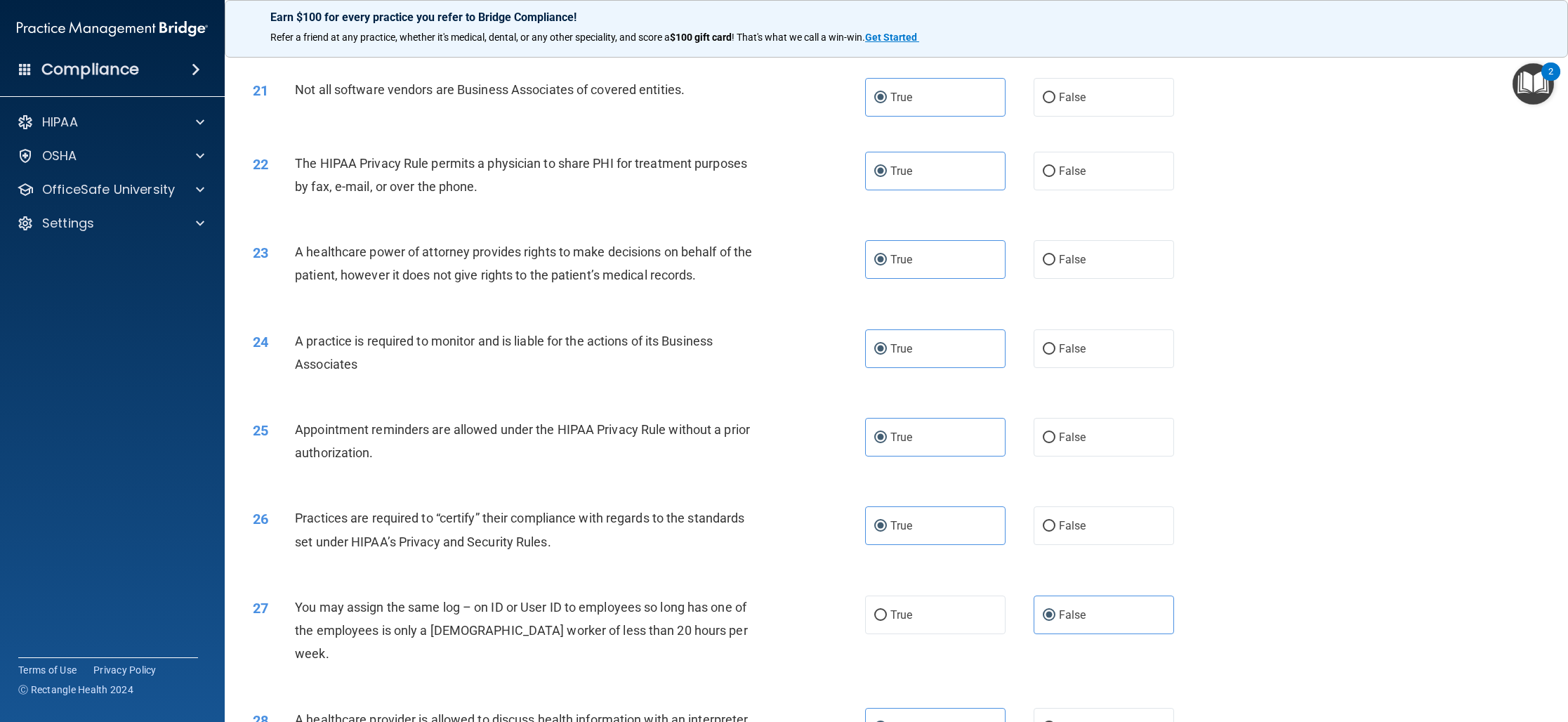
scroll to position [2292, 0]
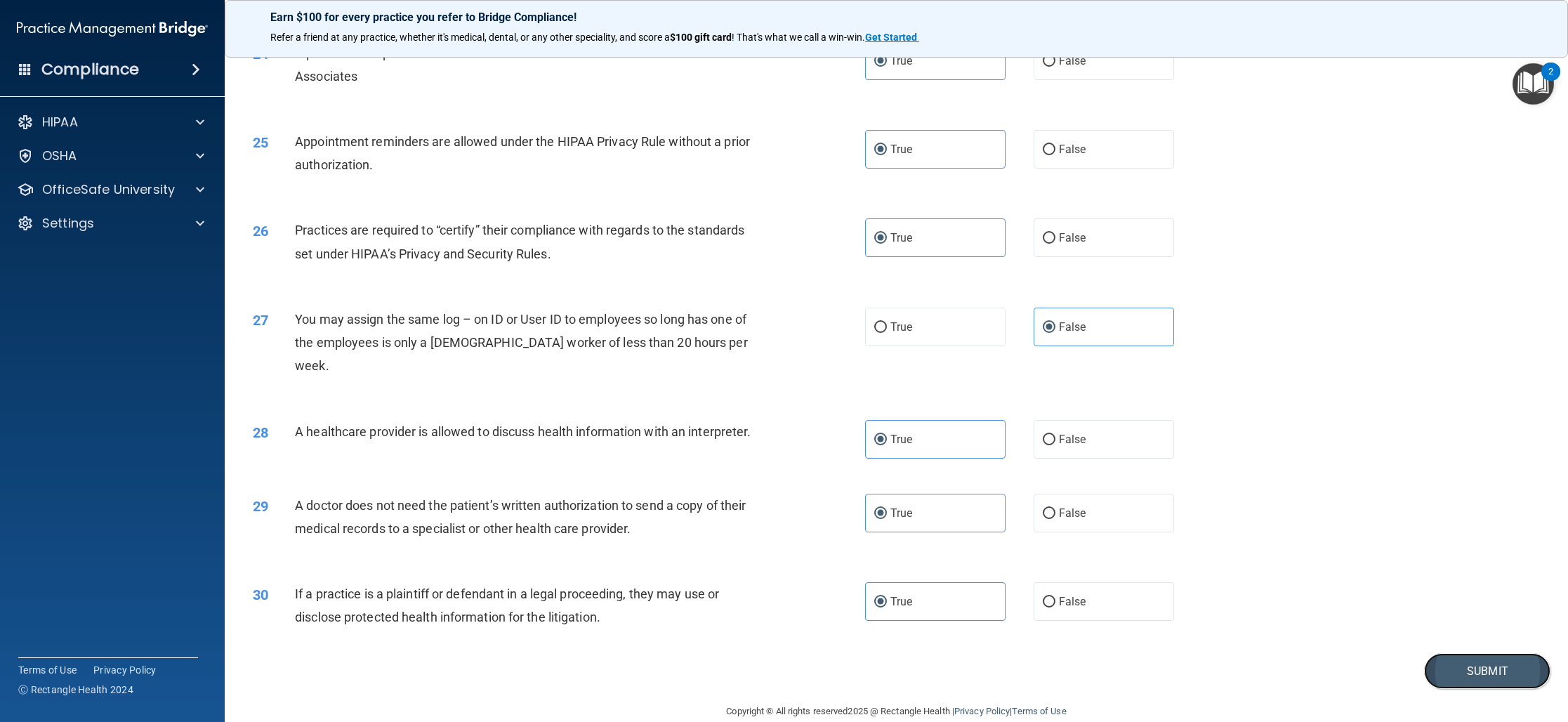
click at [1469, 653] on button "Submit" at bounding box center [1486, 671] width 126 height 36
click at [1472, 653] on button "Submit" at bounding box center [1486, 671] width 126 height 36
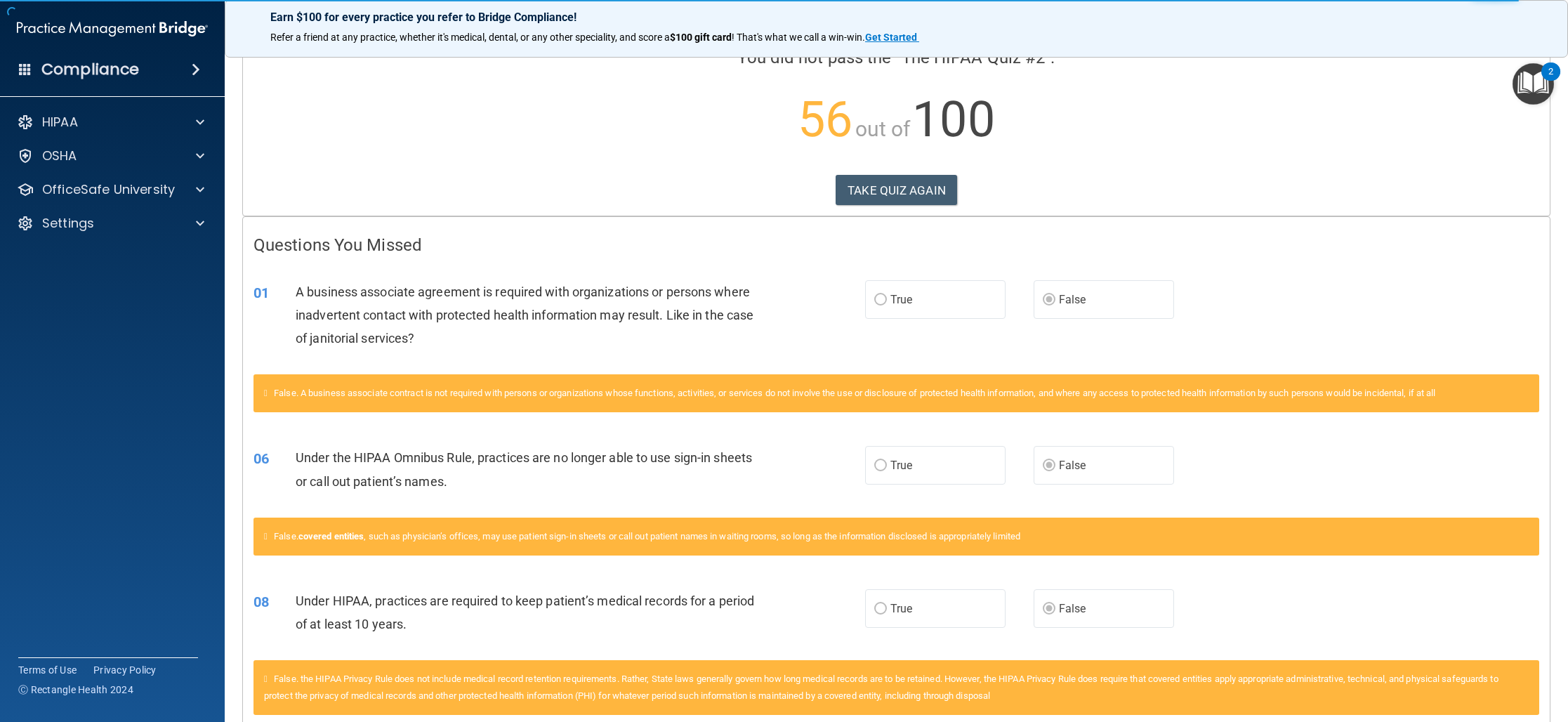
scroll to position [186, 0]
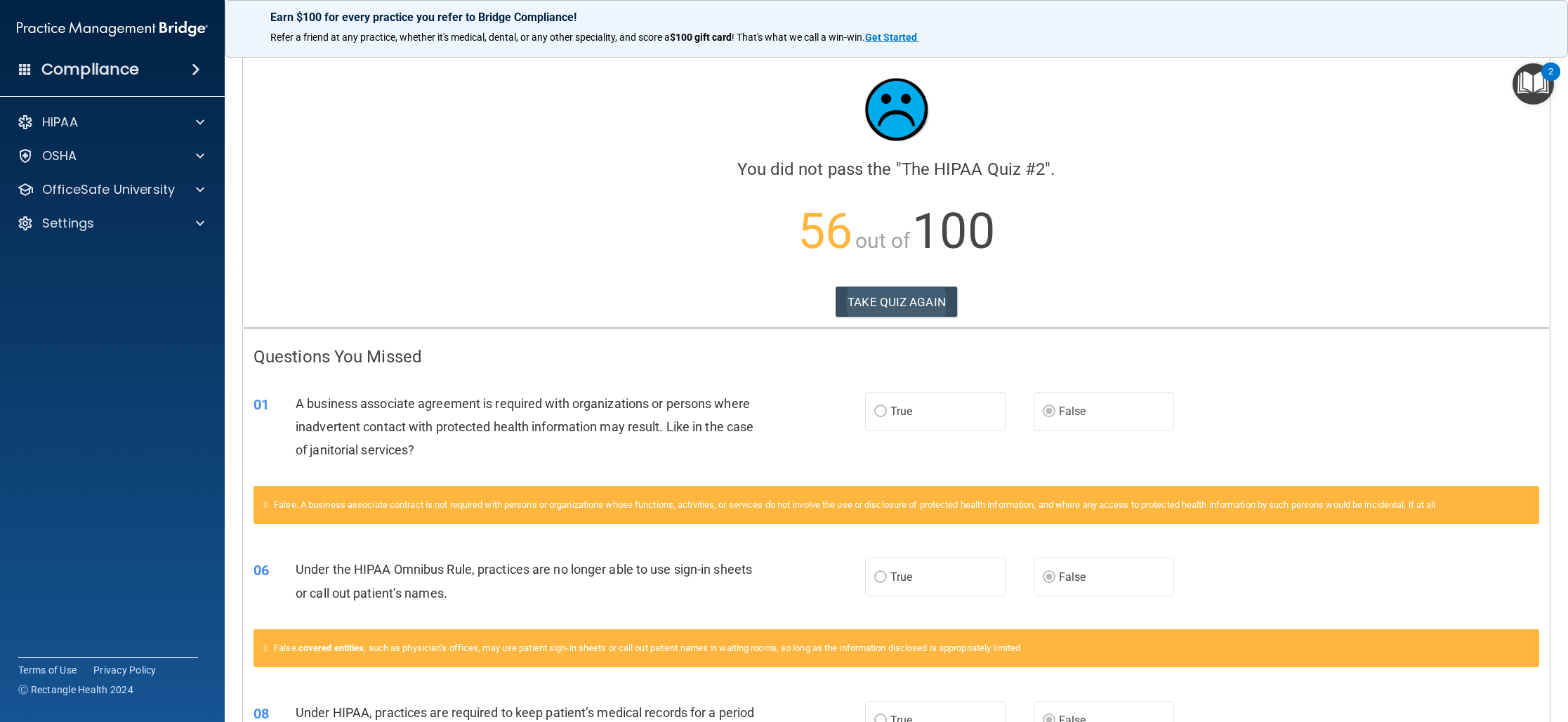
scroll to position [1, 0]
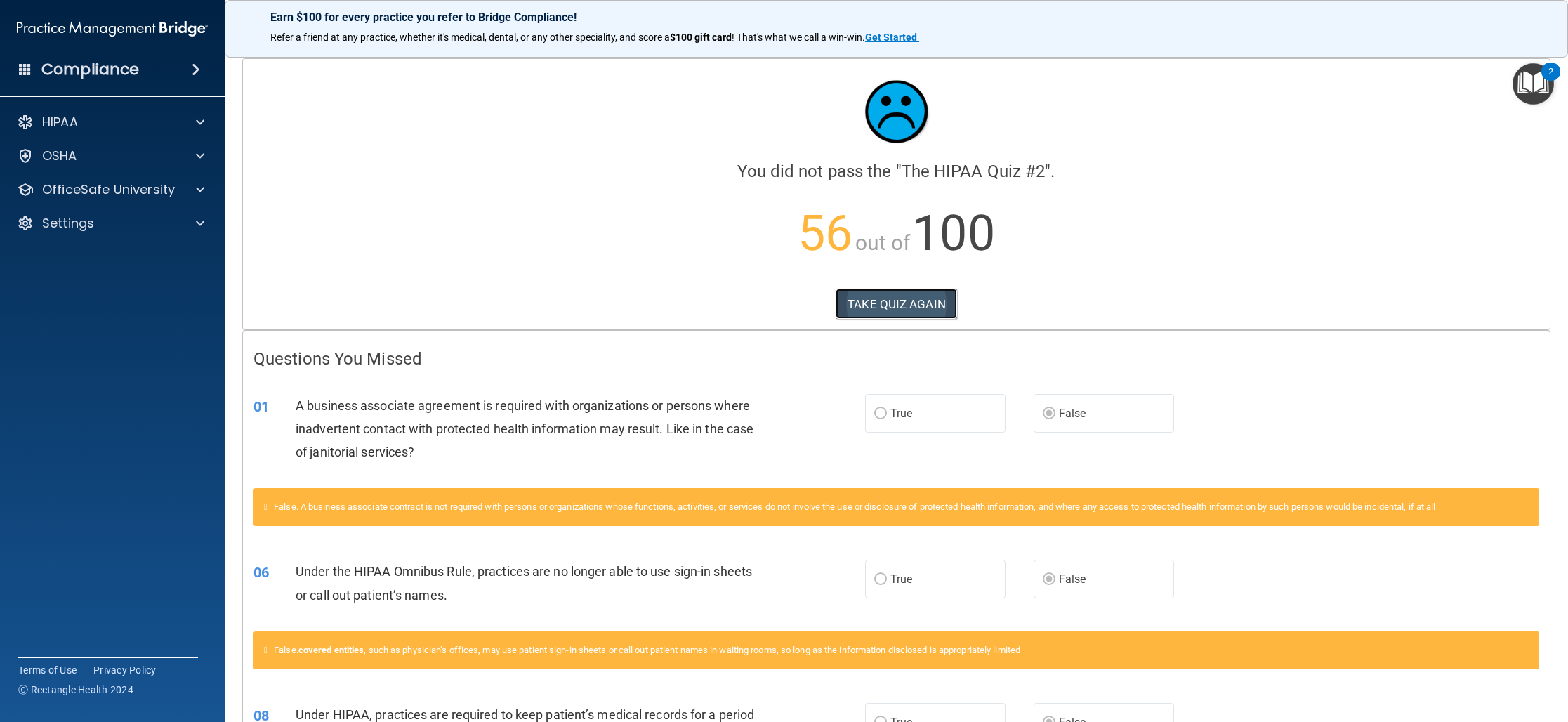
click at [884, 302] on button "TAKE QUIZ AGAIN" at bounding box center [896, 304] width 121 height 31
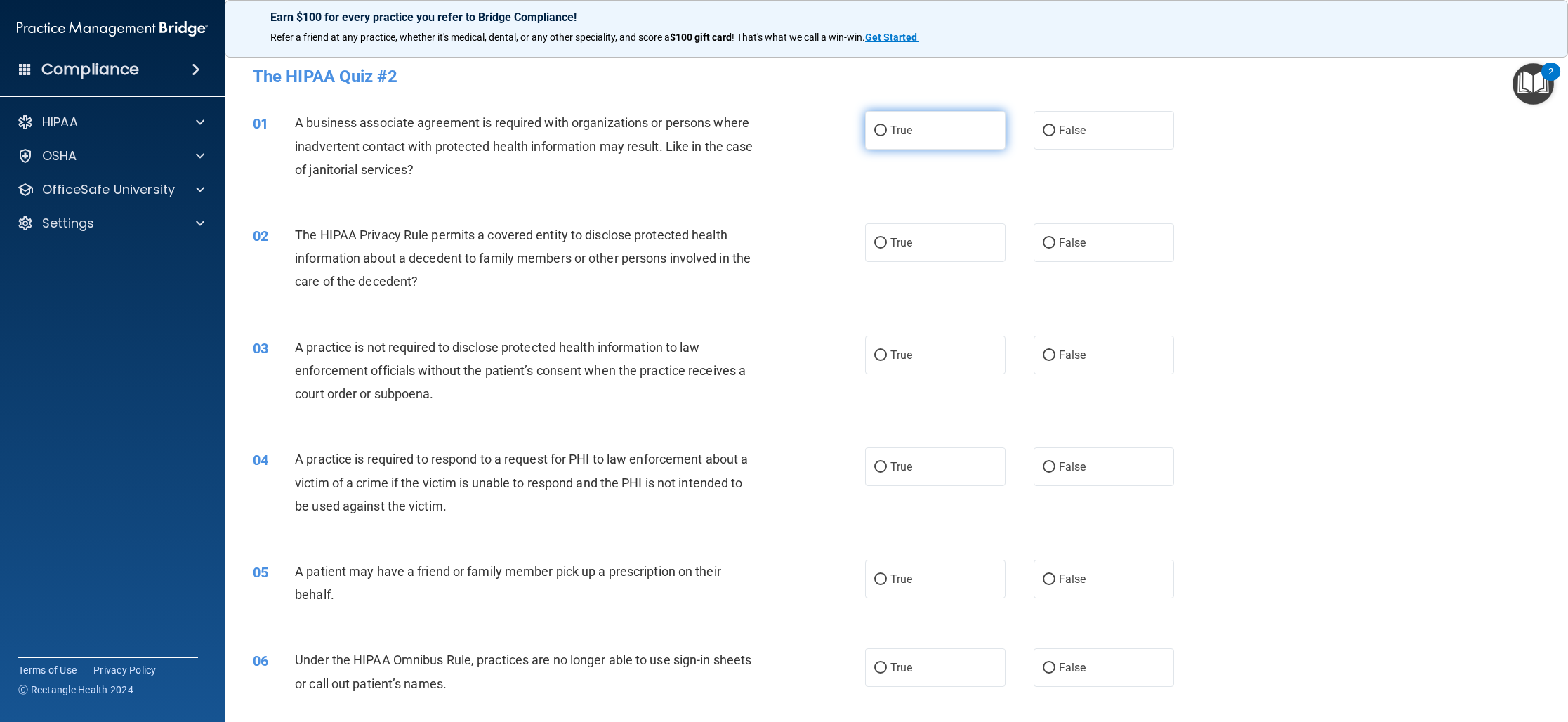
click at [894, 132] on span "True" at bounding box center [901, 130] width 22 height 13
click at [886, 132] on input "True" at bounding box center [880, 131] width 13 height 10
radio input "true"
click at [960, 246] on label "True" at bounding box center [935, 242] width 141 height 39
click at [886, 246] on input "True" at bounding box center [880, 243] width 13 height 10
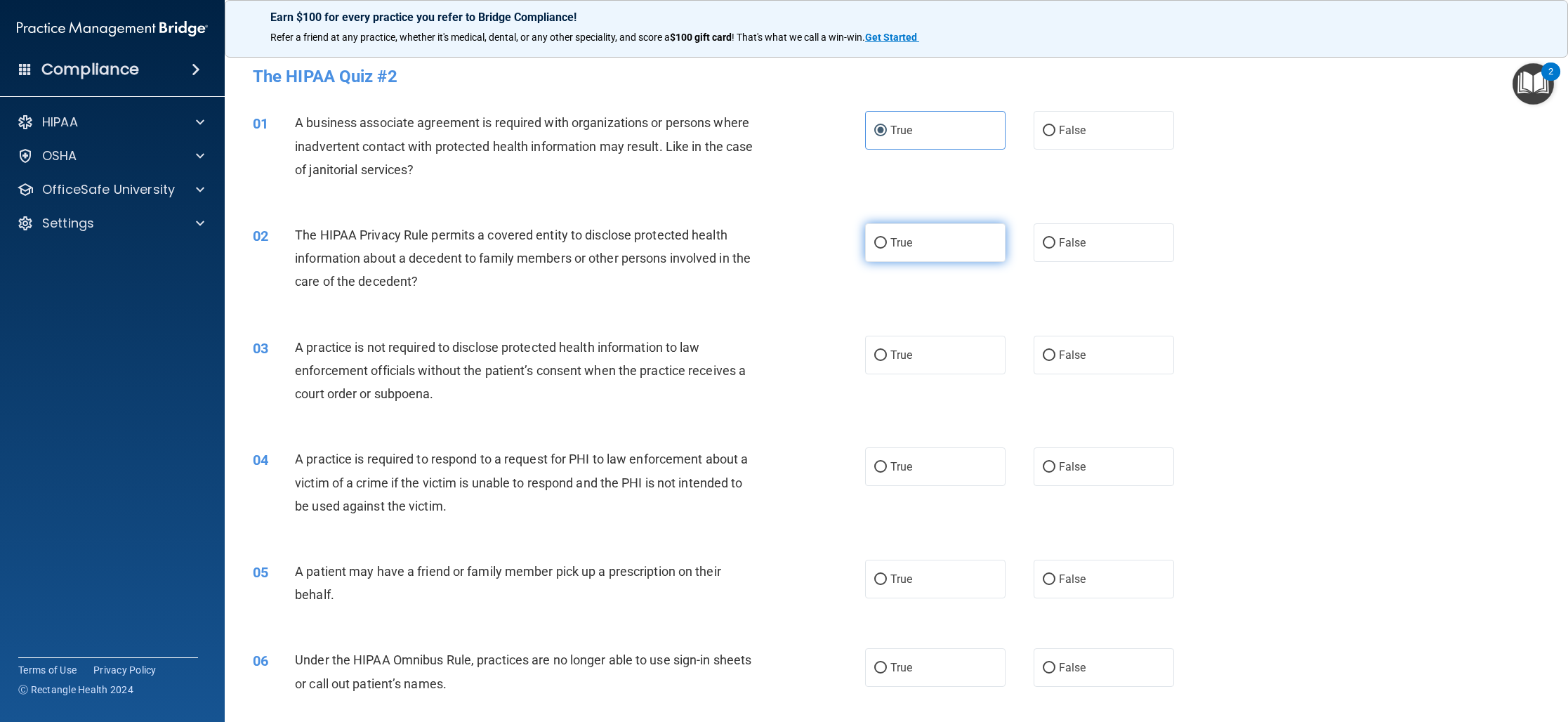
radio input "true"
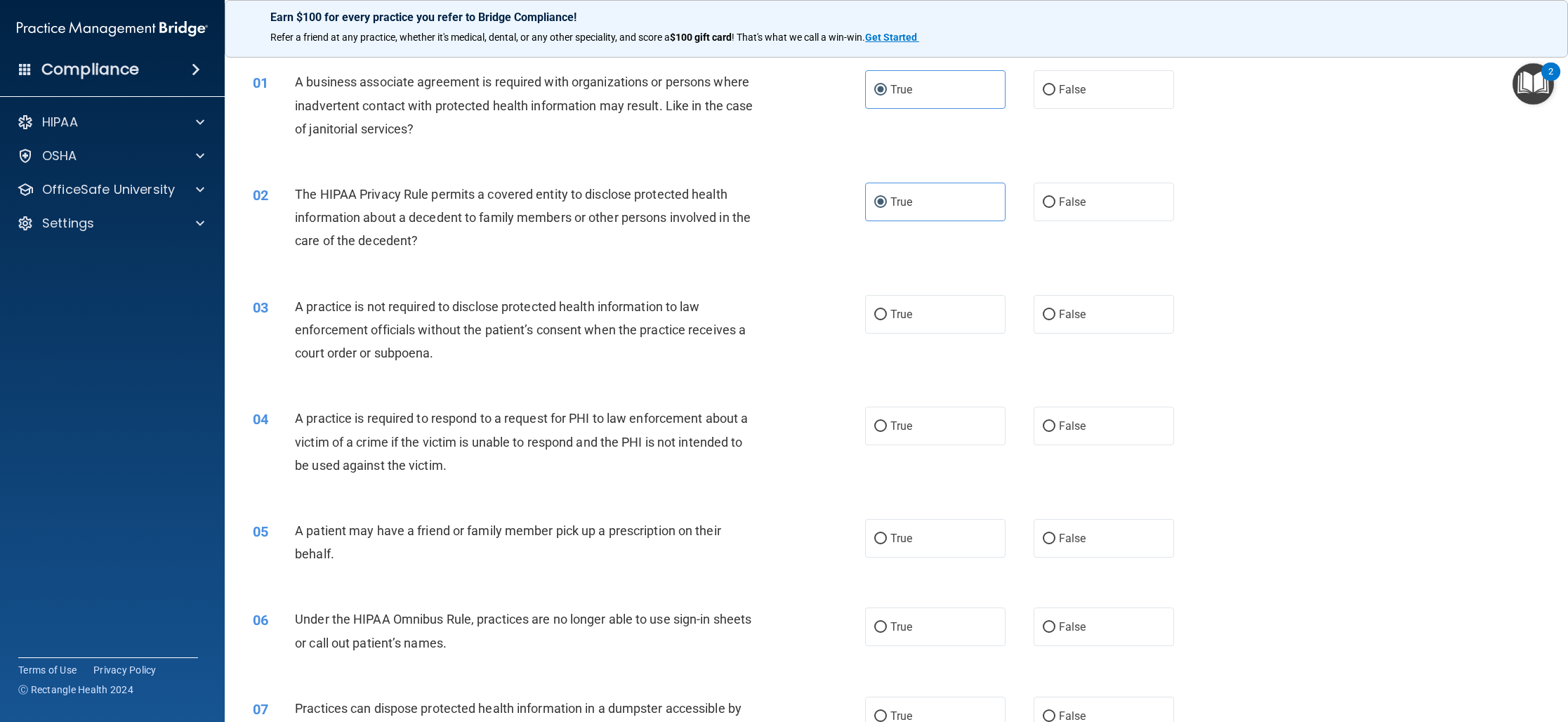
scroll to position [61, 0]
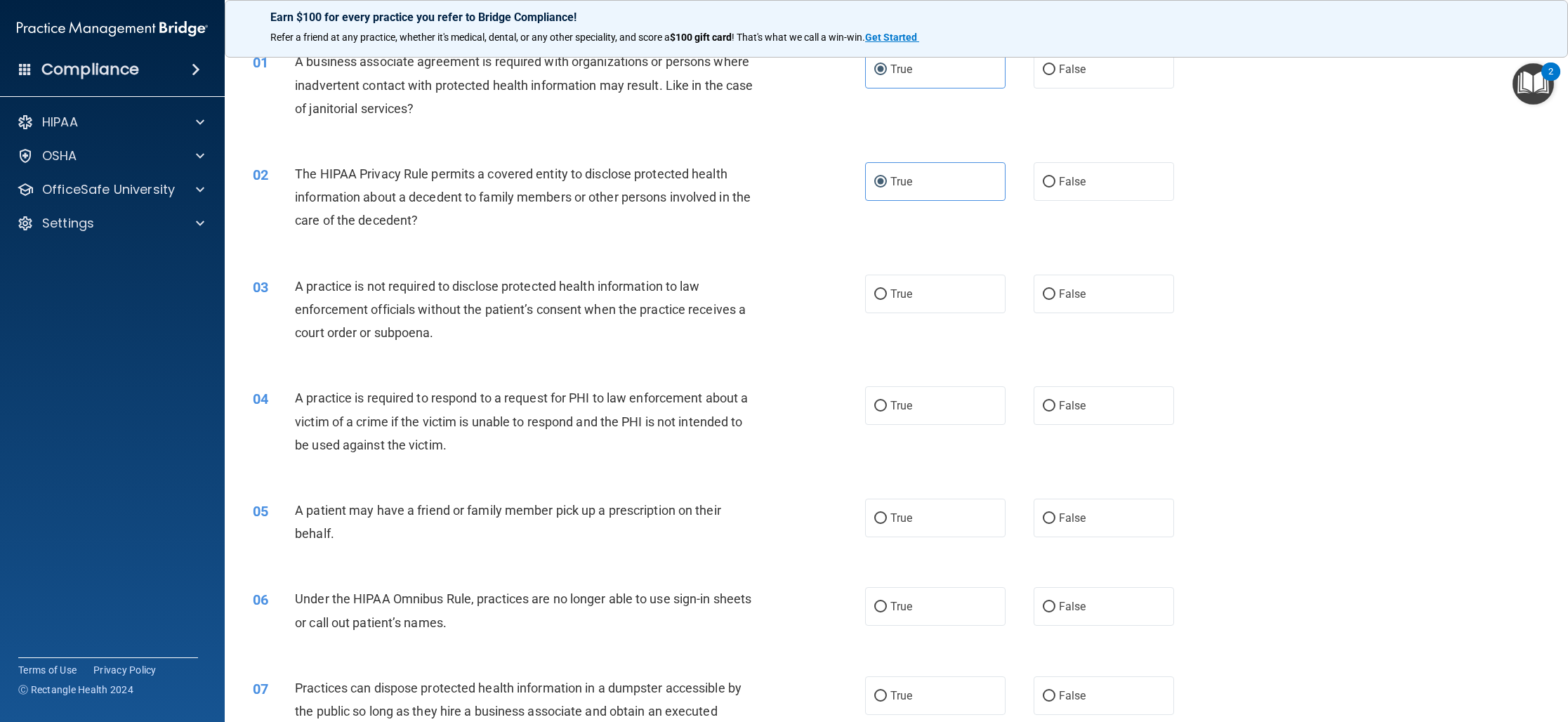
click at [1093, 314] on div "03 A practice is not required to disclose protected health information to law e…" at bounding box center [896, 313] width 1308 height 112
click at [1062, 303] on label "False" at bounding box center [1103, 294] width 141 height 39
click at [1056, 300] on input "False" at bounding box center [1049, 295] width 13 height 10
radio input "true"
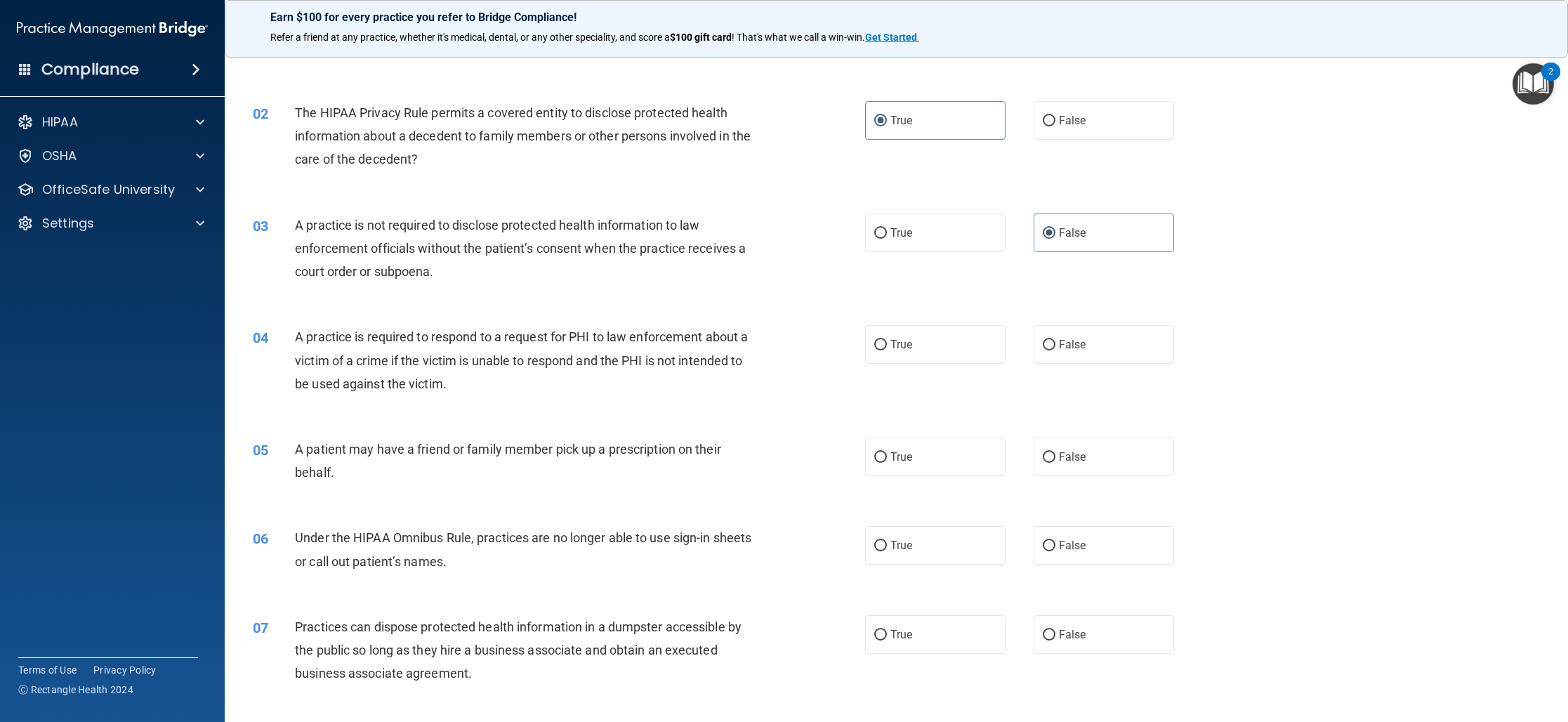
scroll to position [126, 0]
click at [943, 342] on label "True" at bounding box center [935, 340] width 141 height 39
click at [886, 342] on input "True" at bounding box center [880, 341] width 13 height 10
radio input "true"
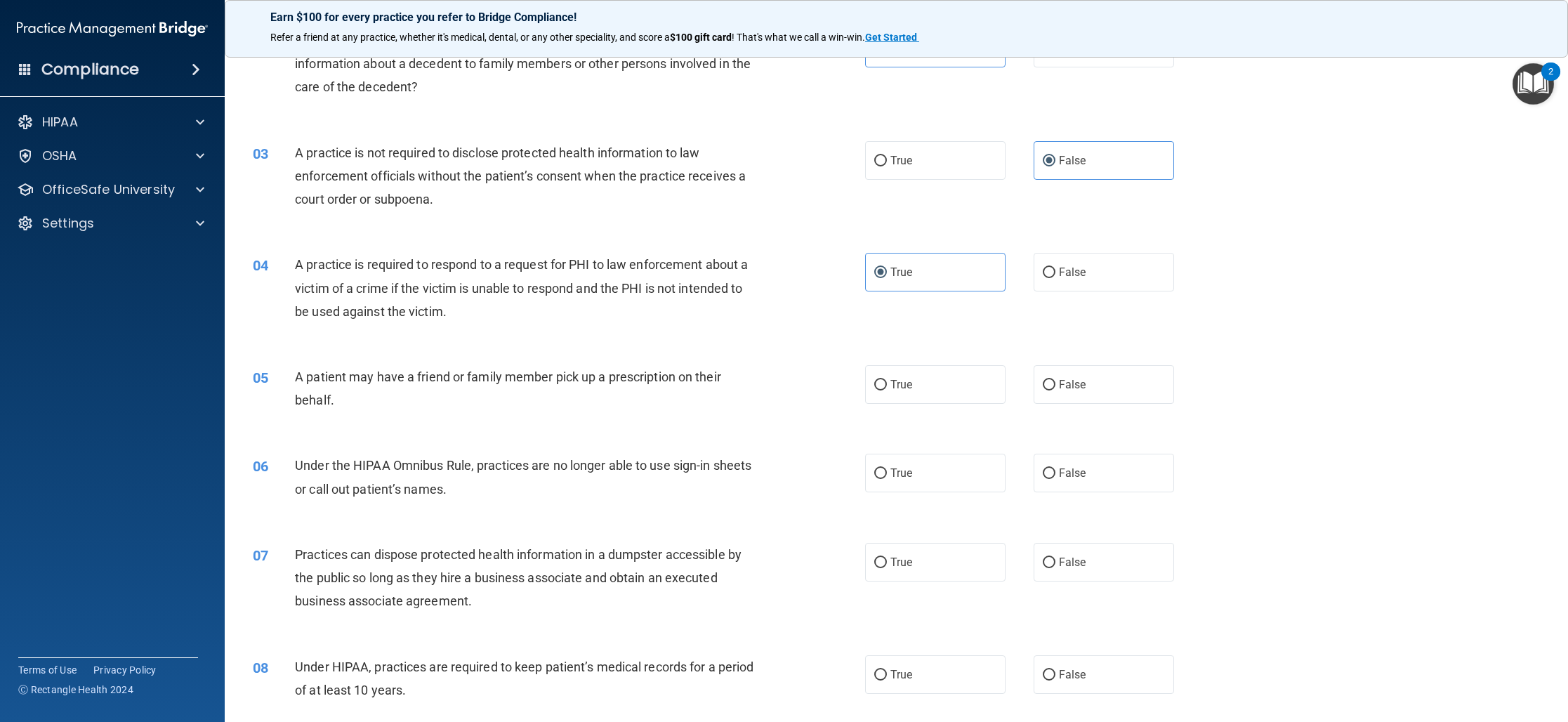
scroll to position [200, 0]
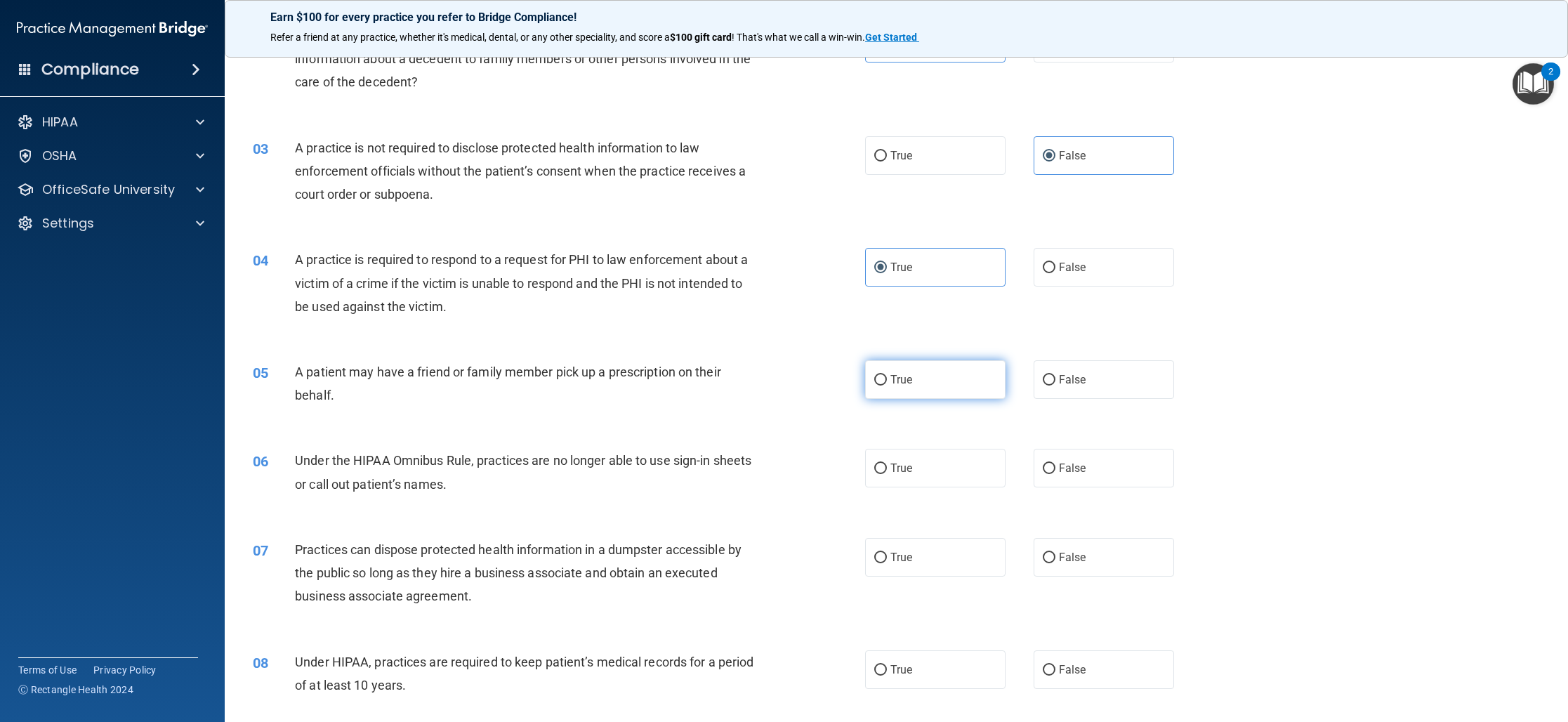
click at [946, 386] on label "True" at bounding box center [935, 379] width 141 height 39
click at [886, 385] on input "True" at bounding box center [880, 380] width 13 height 10
radio input "true"
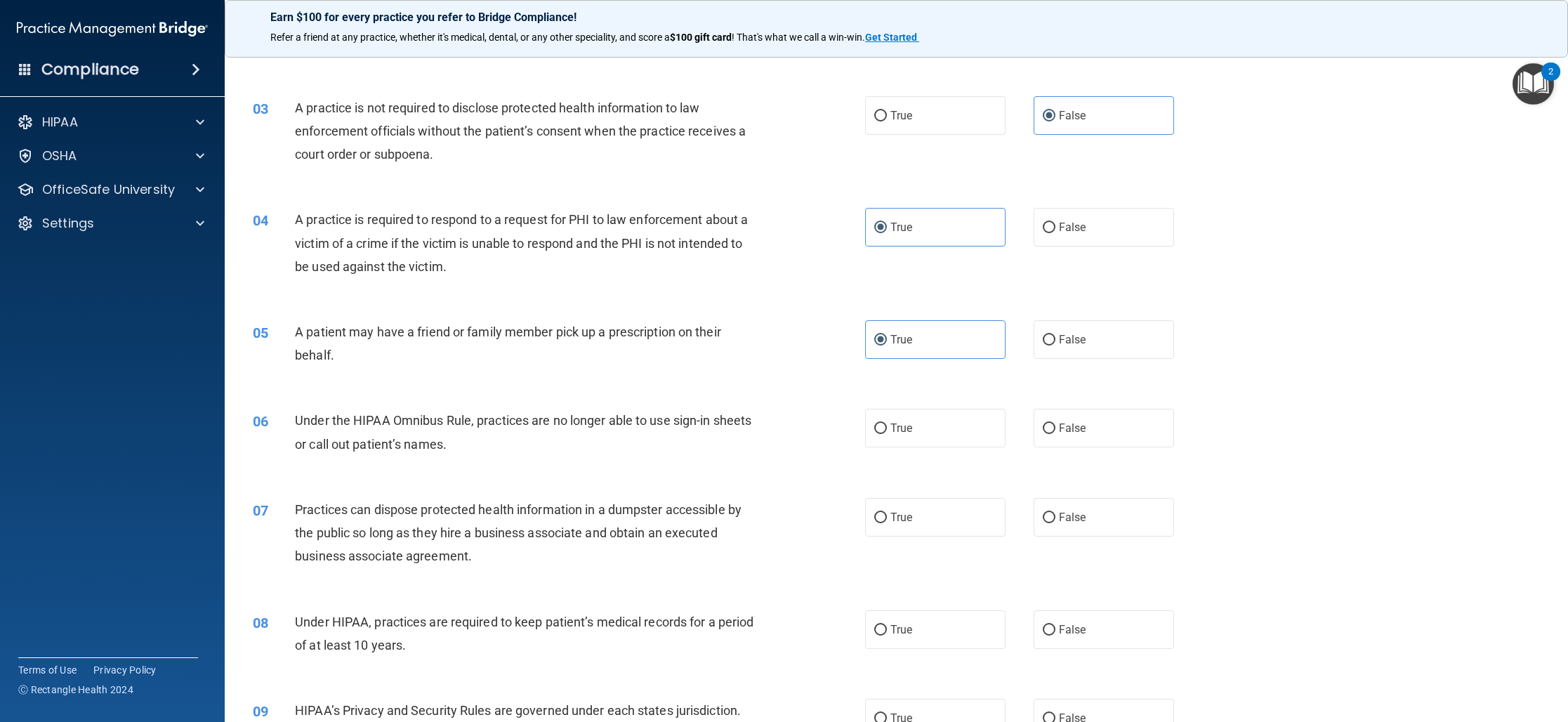
scroll to position [252, 0]
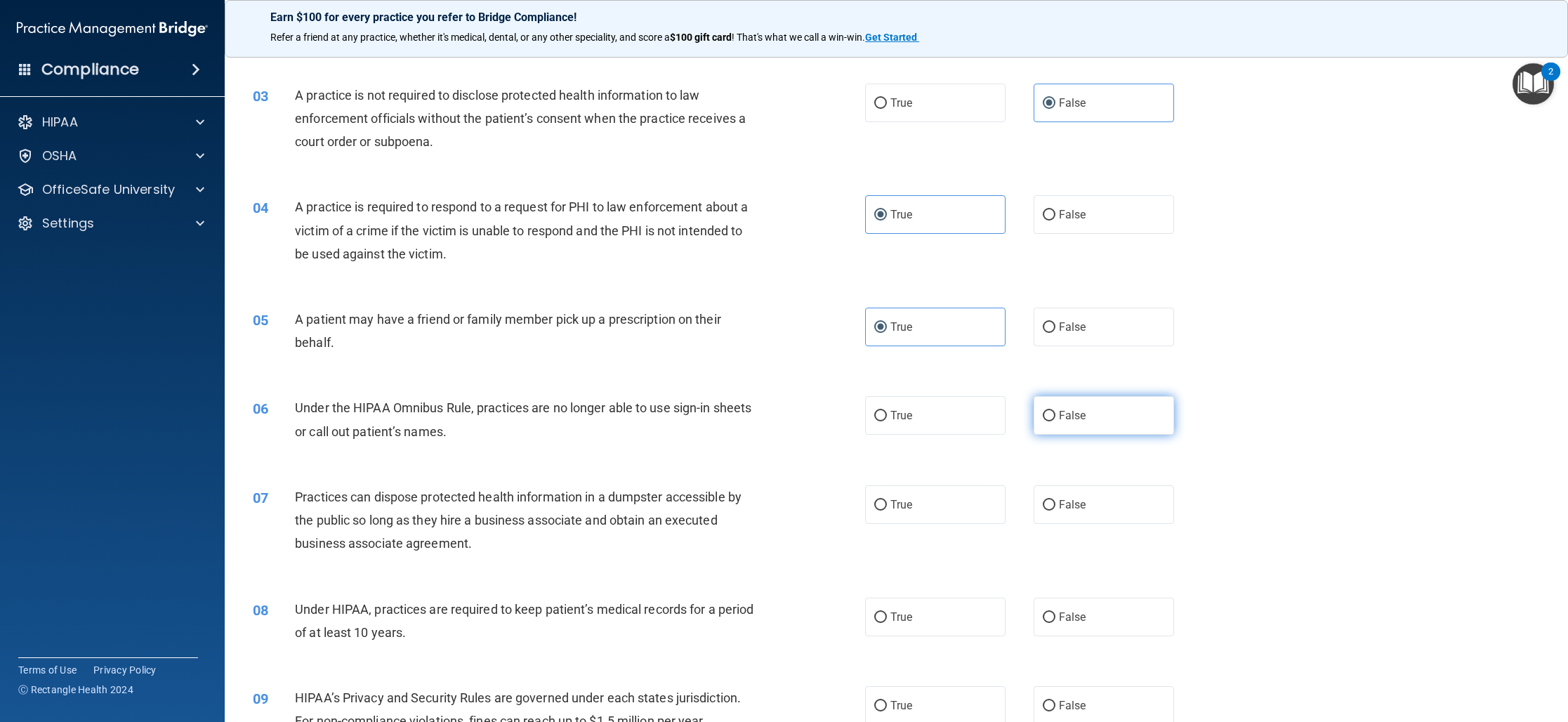
click at [1050, 415] on input "False" at bounding box center [1049, 416] width 13 height 10
radio input "true"
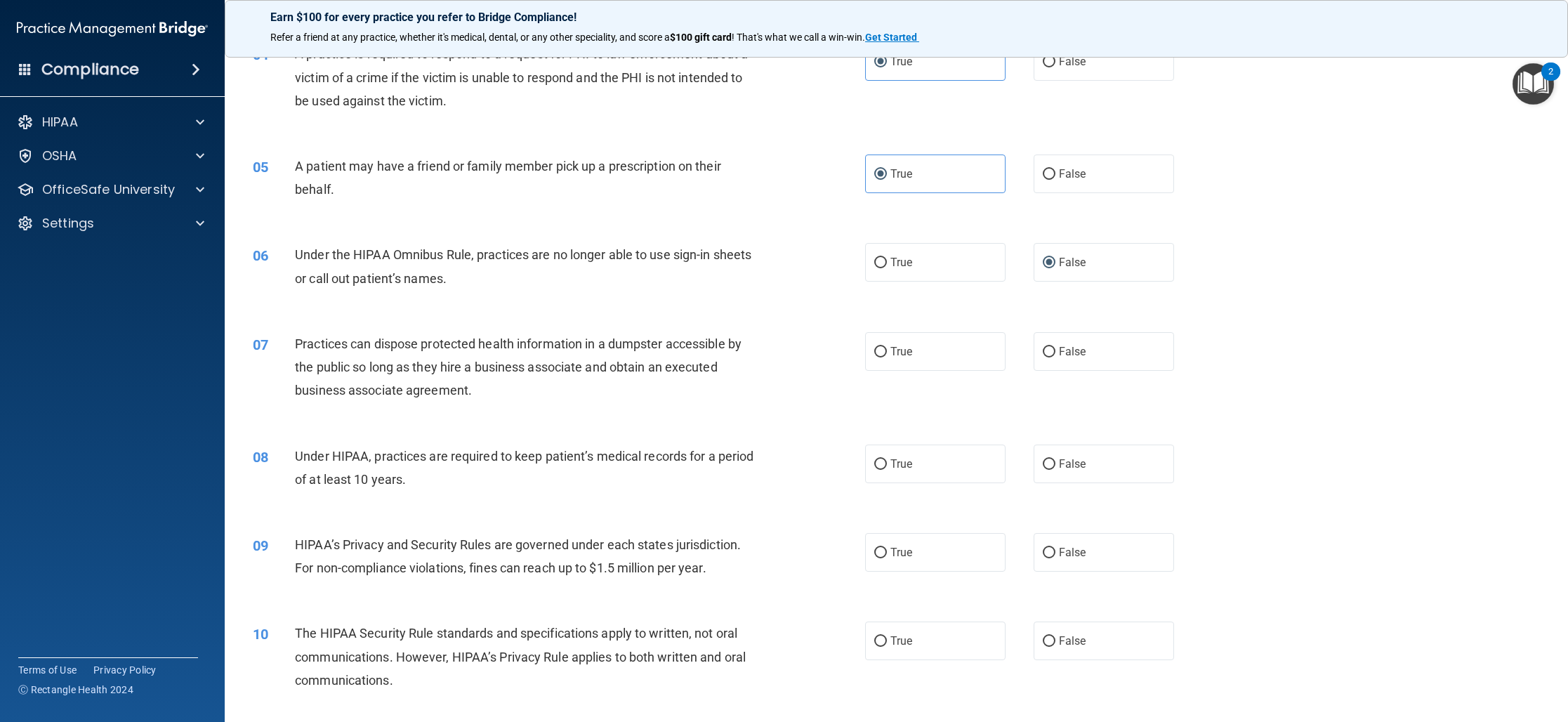
scroll to position [409, 0]
click at [1063, 355] on label "False" at bounding box center [1103, 348] width 141 height 39
click at [1056, 354] on input "False" at bounding box center [1049, 349] width 13 height 10
radio input "true"
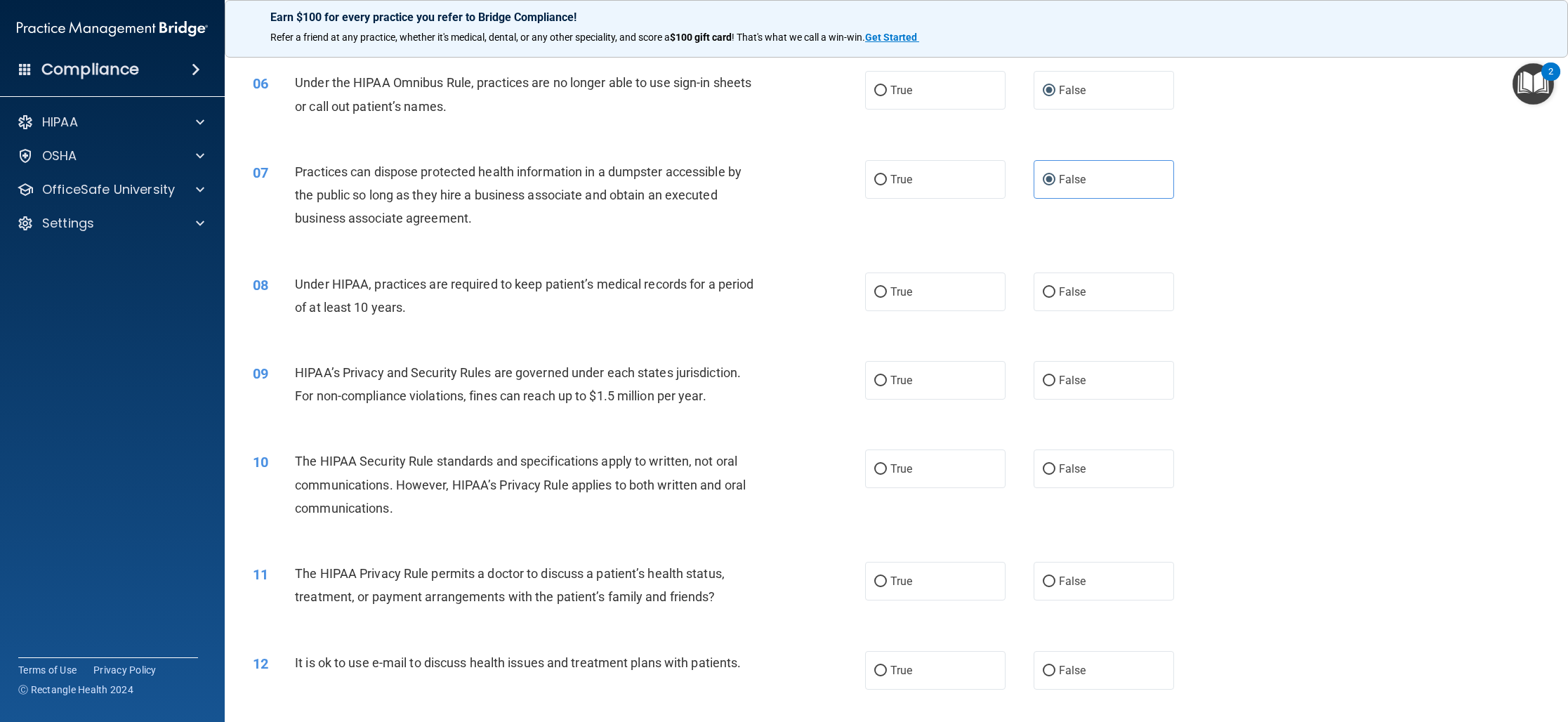
scroll to position [579, 0]
click at [1070, 293] on span "False" at bounding box center [1072, 290] width 28 height 13
click at [1056, 293] on input "False" at bounding box center [1049, 290] width 13 height 10
radio input "true"
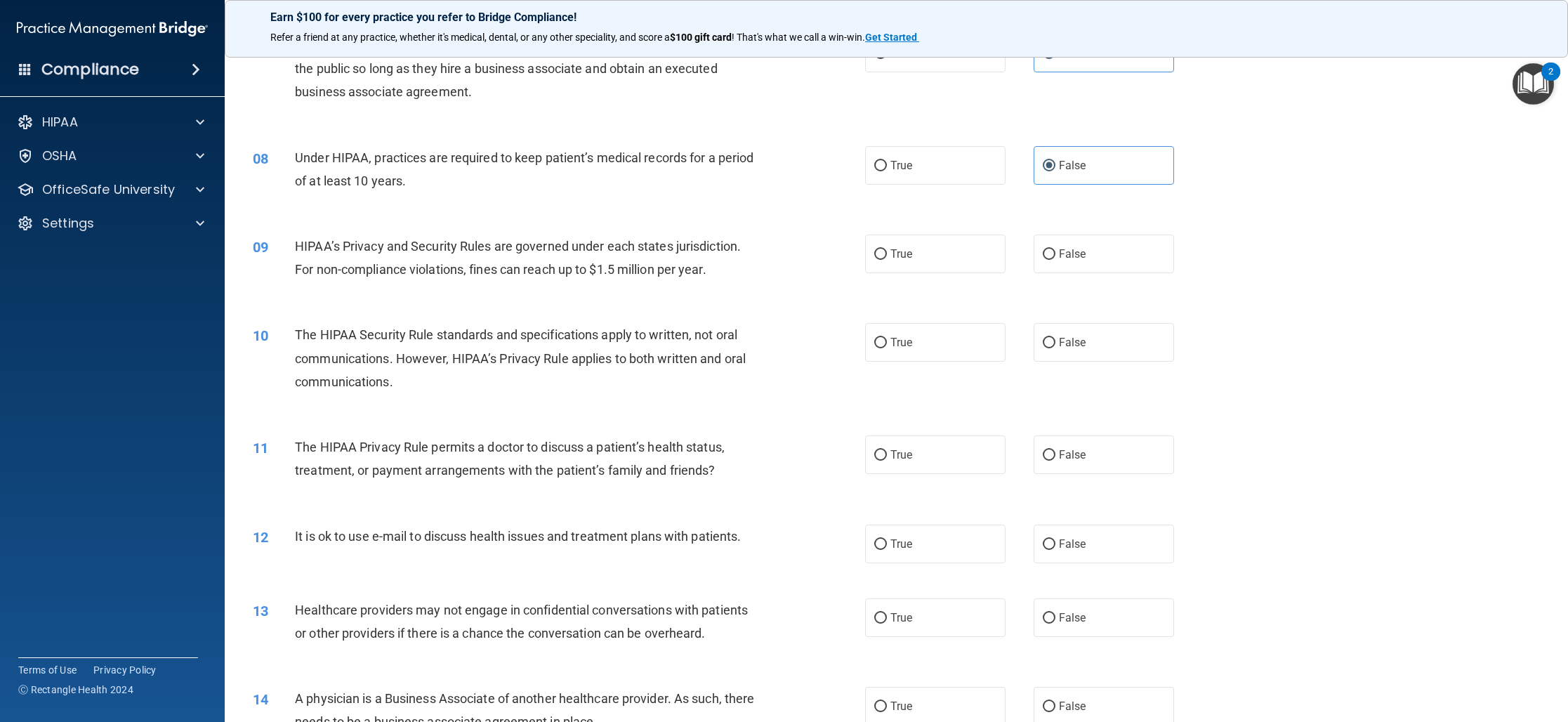
scroll to position [706, 0]
click at [1136, 260] on label "False" at bounding box center [1103, 251] width 141 height 39
click at [1056, 257] on input "False" at bounding box center [1049, 251] width 13 height 10
radio input "true"
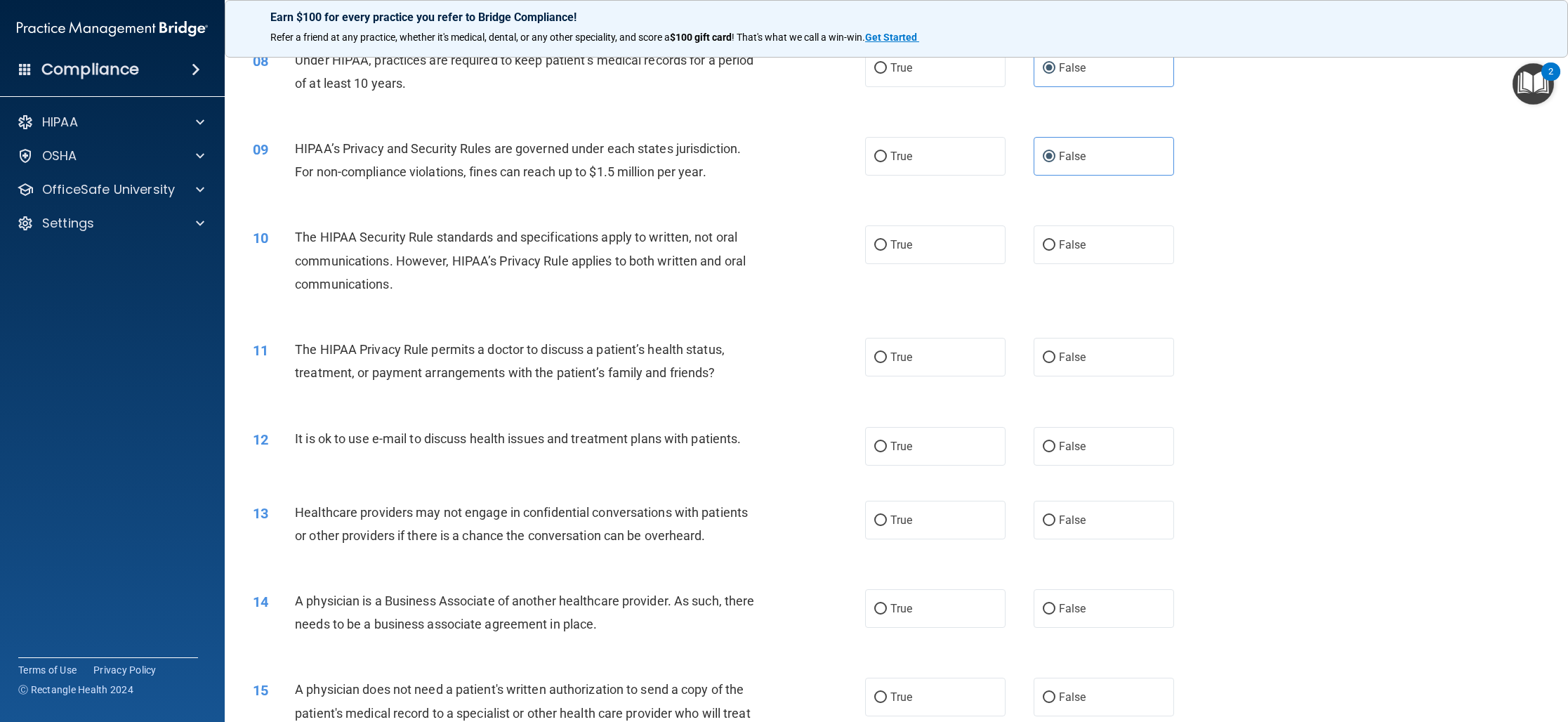
scroll to position [802, 0]
click at [895, 258] on label "True" at bounding box center [935, 244] width 141 height 39
click at [886, 250] on input "True" at bounding box center [880, 245] width 13 height 10
radio input "true"
click at [1067, 358] on span "False" at bounding box center [1072, 356] width 28 height 13
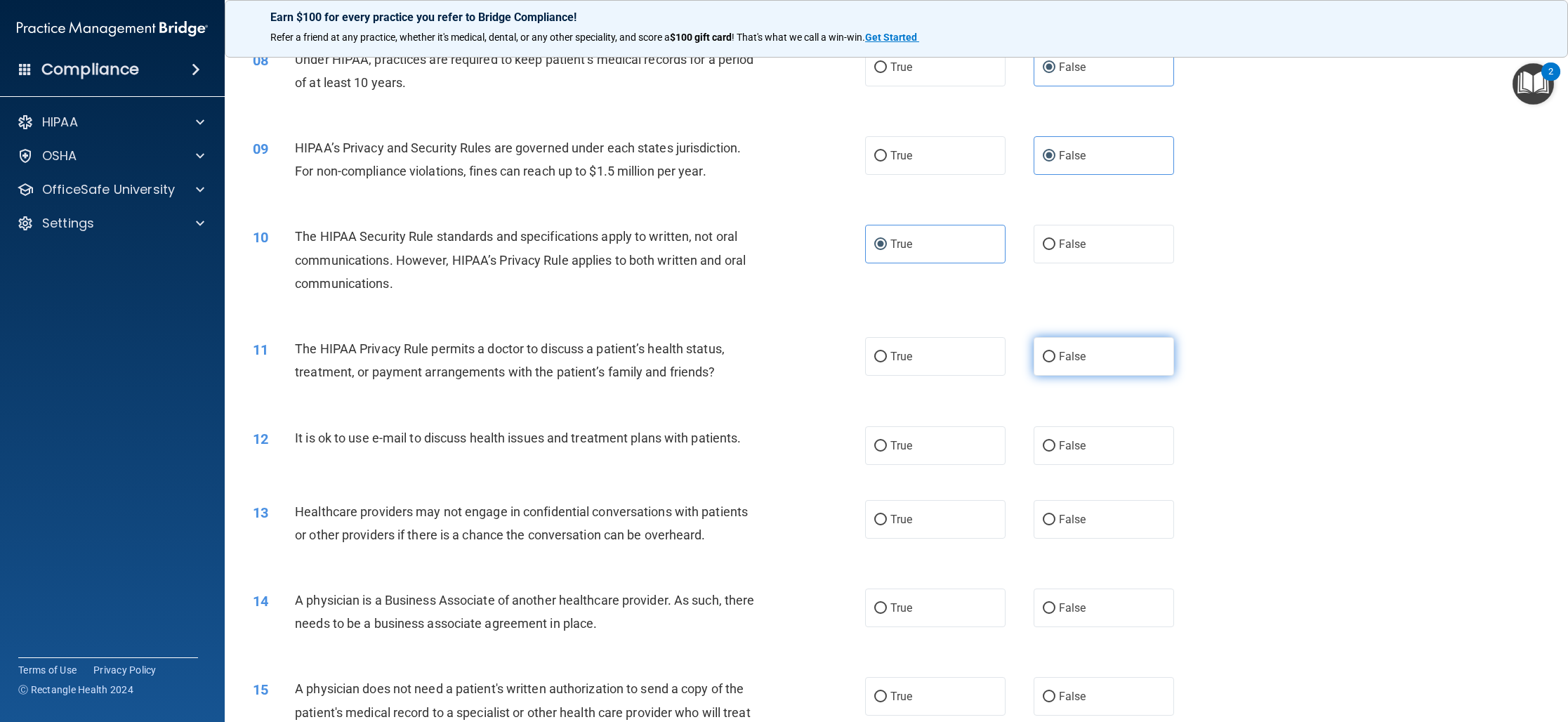
click at [1056, 358] on input "False" at bounding box center [1049, 357] width 13 height 10
radio input "true"
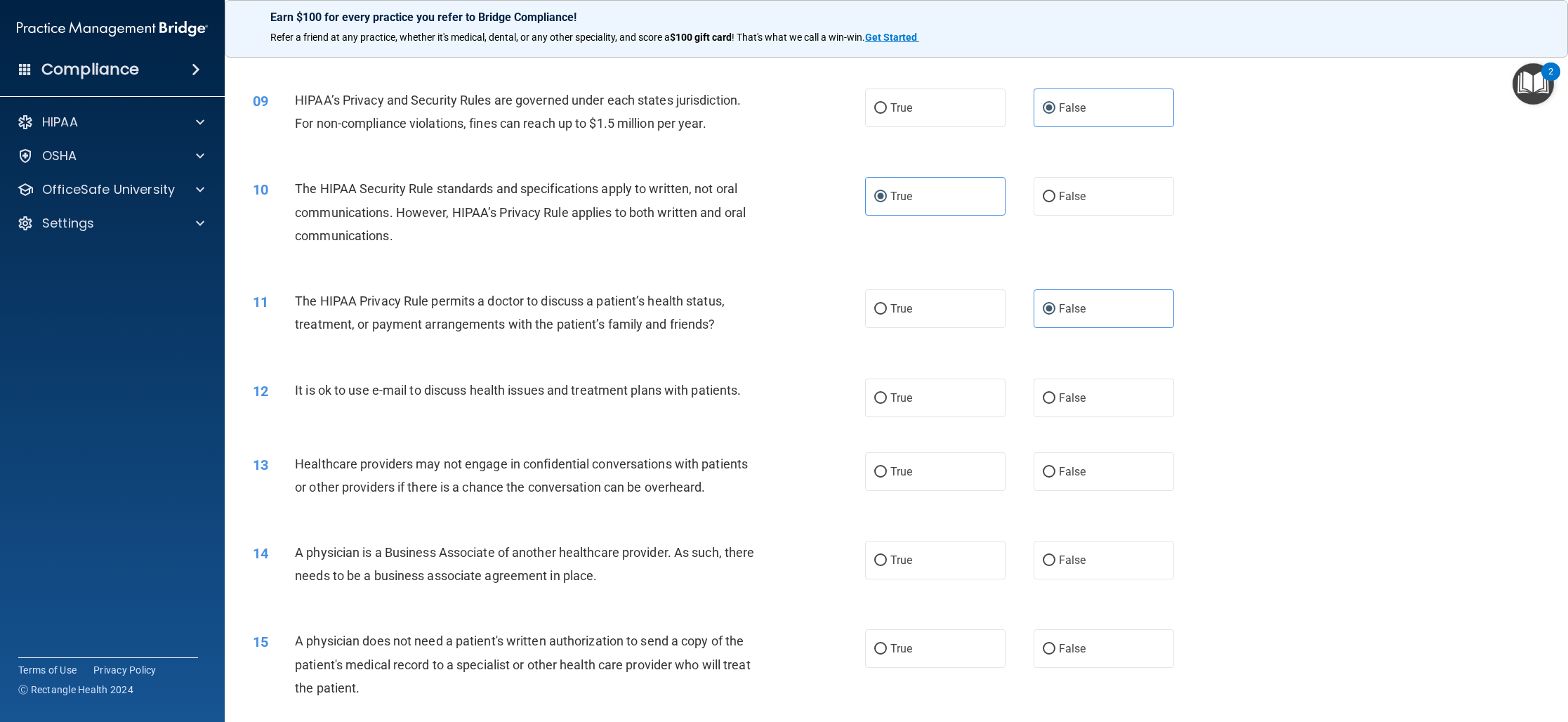
scroll to position [851, 0]
drag, startPoint x: 1054, startPoint y: 403, endPoint x: 961, endPoint y: 395, distance: 93.3
click at [1054, 403] on label "False" at bounding box center [1103, 397] width 141 height 39
click at [1054, 403] on input "False" at bounding box center [1049, 397] width 13 height 10
radio input "true"
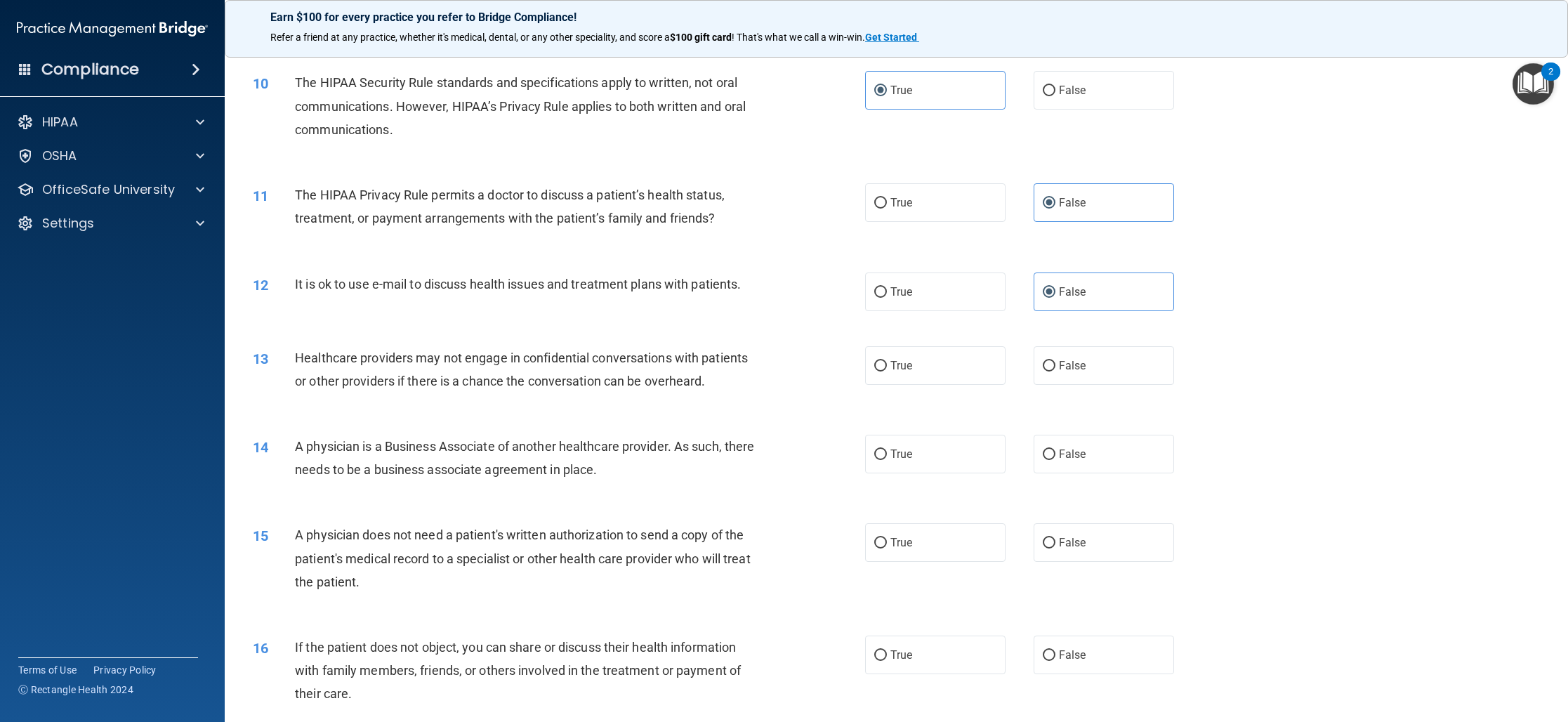
scroll to position [959, 0]
drag, startPoint x: 1085, startPoint y: 370, endPoint x: 1038, endPoint y: 371, distance: 47.0
click at [1085, 370] on label "False" at bounding box center [1103, 362] width 141 height 39
click at [1056, 368] on input "False" at bounding box center [1049, 363] width 13 height 10
radio input "true"
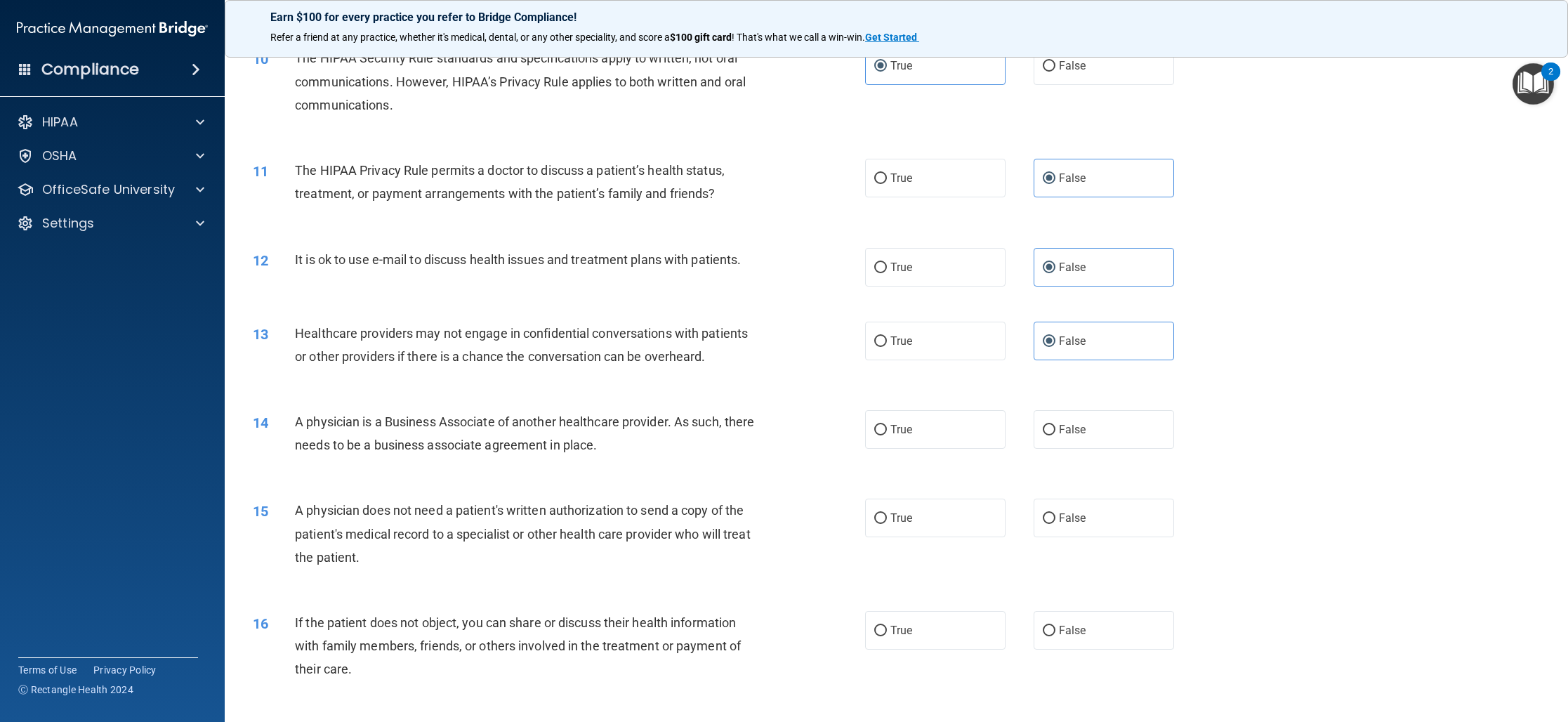
scroll to position [994, 0]
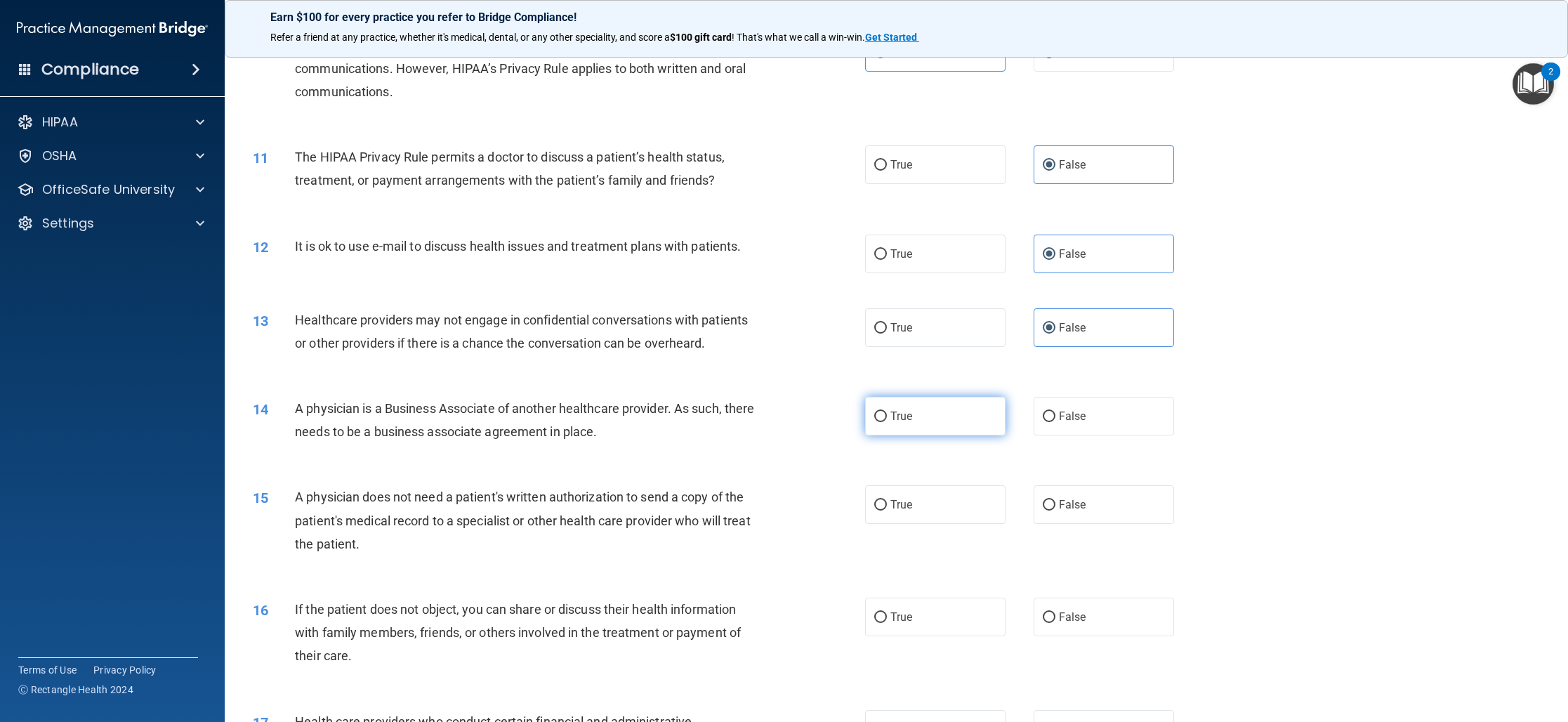
click at [947, 419] on label "True" at bounding box center [935, 416] width 141 height 39
click at [886, 419] on input "True" at bounding box center [880, 417] width 13 height 10
radio input "true"
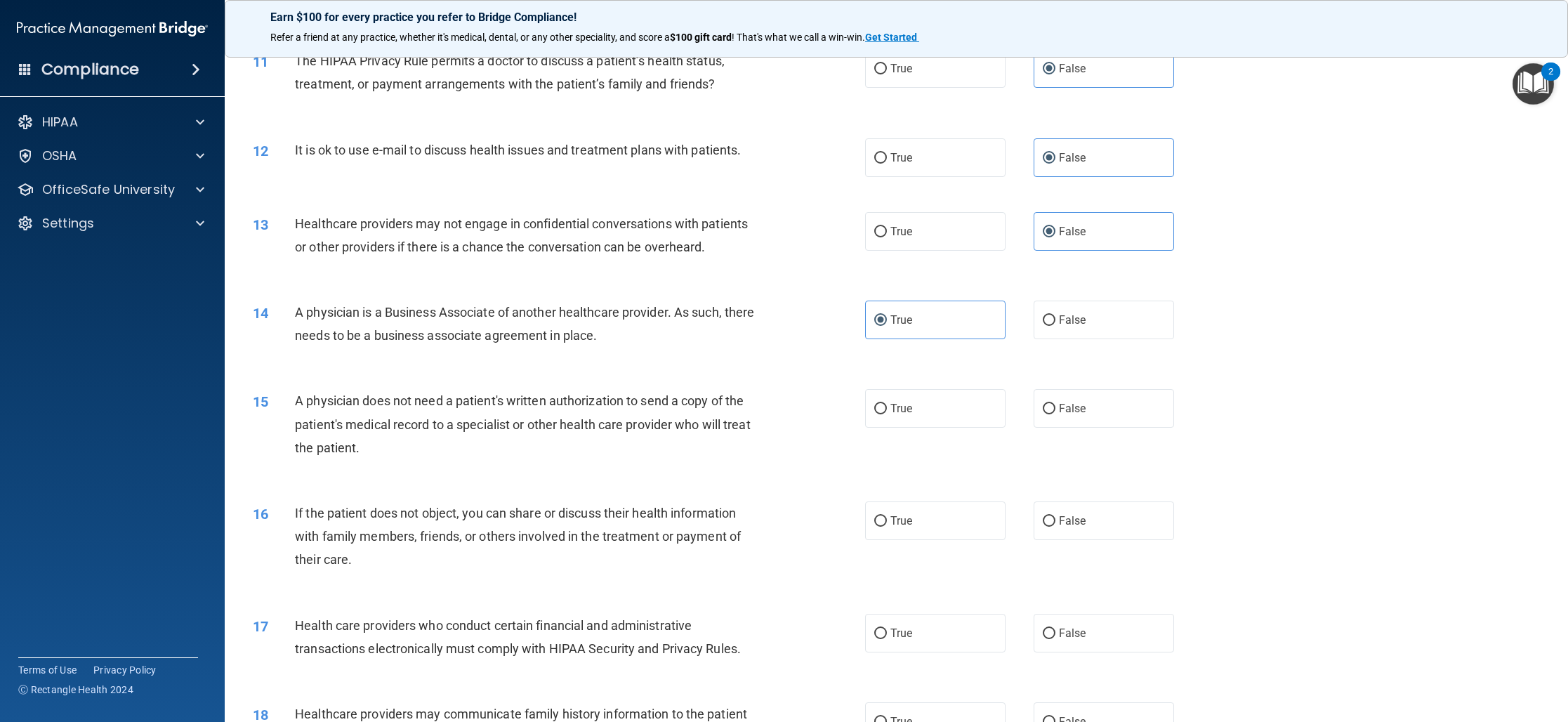
scroll to position [1092, 0]
click at [960, 409] on label "True" at bounding box center [935, 406] width 141 height 39
click at [886, 409] on input "True" at bounding box center [880, 406] width 13 height 10
radio input "true"
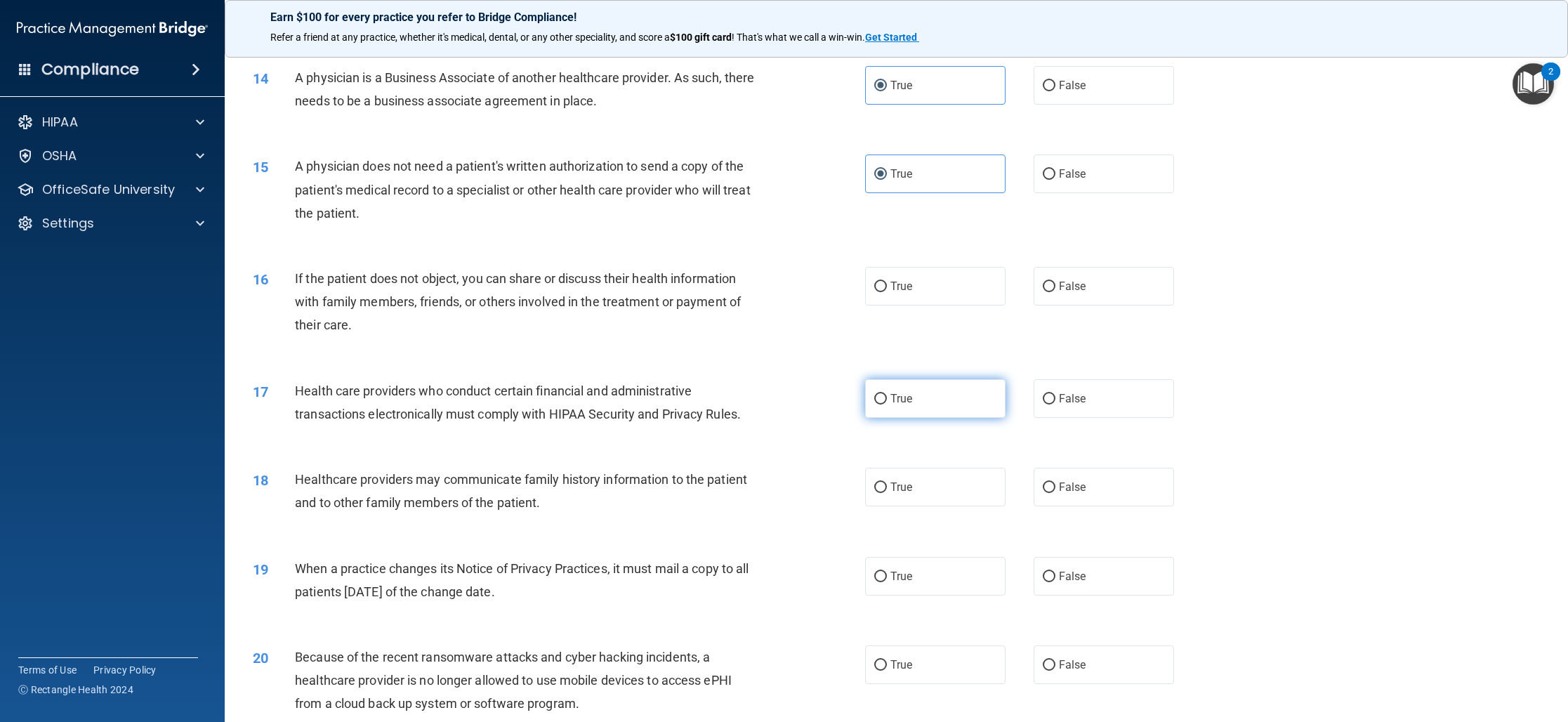
scroll to position [1327, 0]
click at [950, 281] on label "True" at bounding box center [935, 284] width 141 height 39
click at [886, 281] on input "True" at bounding box center [880, 285] width 13 height 10
radio input "true"
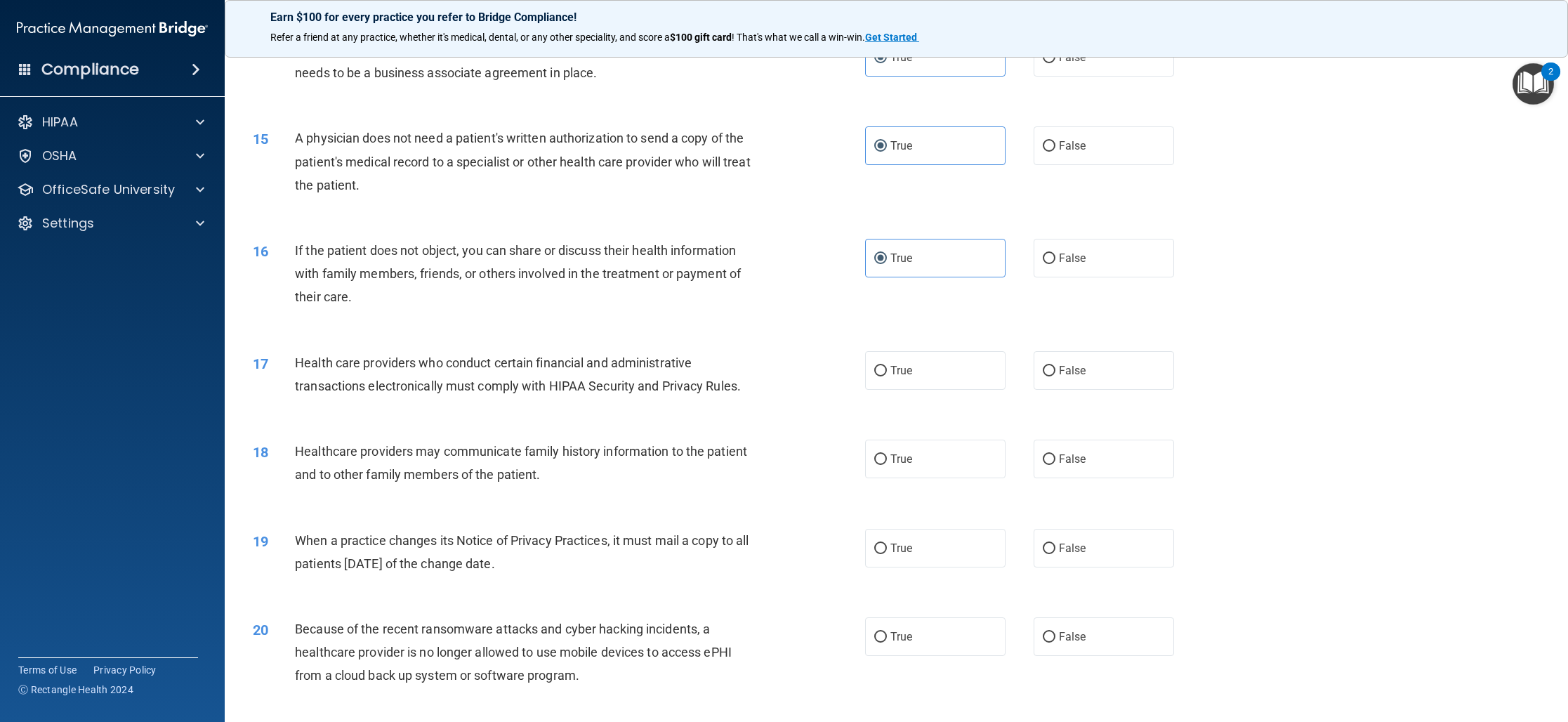
scroll to position [1362, 0]
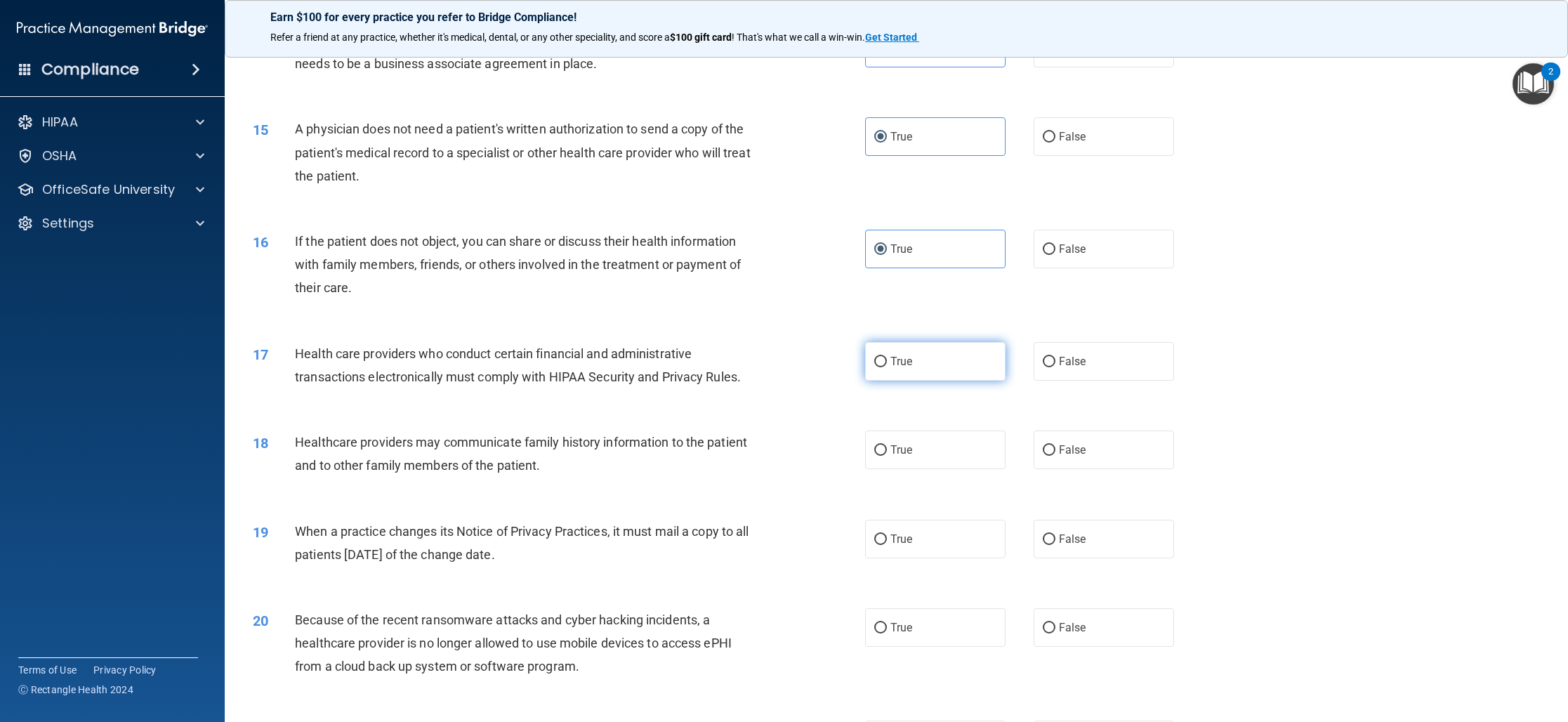
click at [953, 361] on label "True" at bounding box center [935, 361] width 141 height 39
click at [886, 361] on input "True" at bounding box center [880, 362] width 13 height 10
radio input "true"
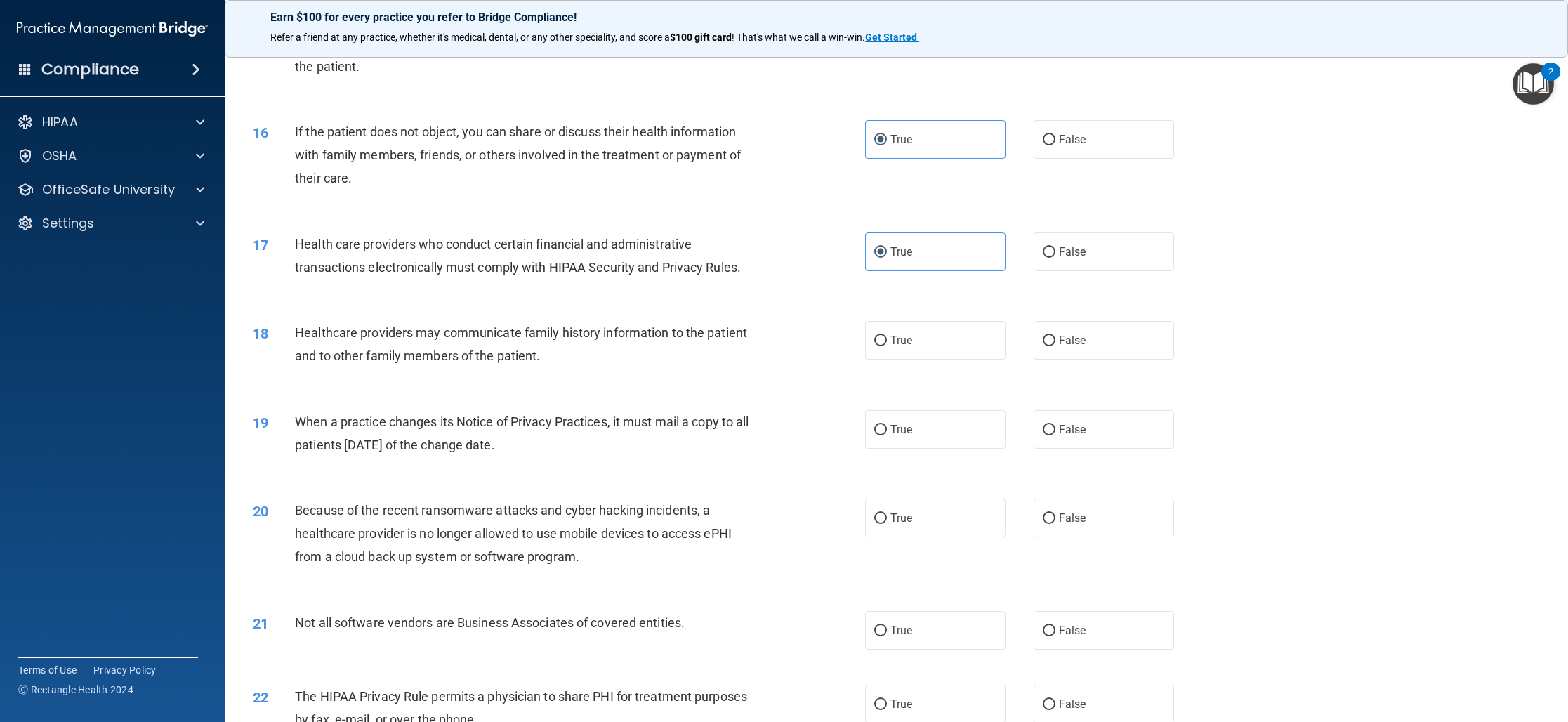
scroll to position [1472, 0]
drag, startPoint x: 1055, startPoint y: 343, endPoint x: 1044, endPoint y: 349, distance: 12.5
click at [1055, 343] on input "False" at bounding box center [1049, 340] width 13 height 10
radio input "true"
click at [1071, 426] on span "False" at bounding box center [1072, 428] width 28 height 13
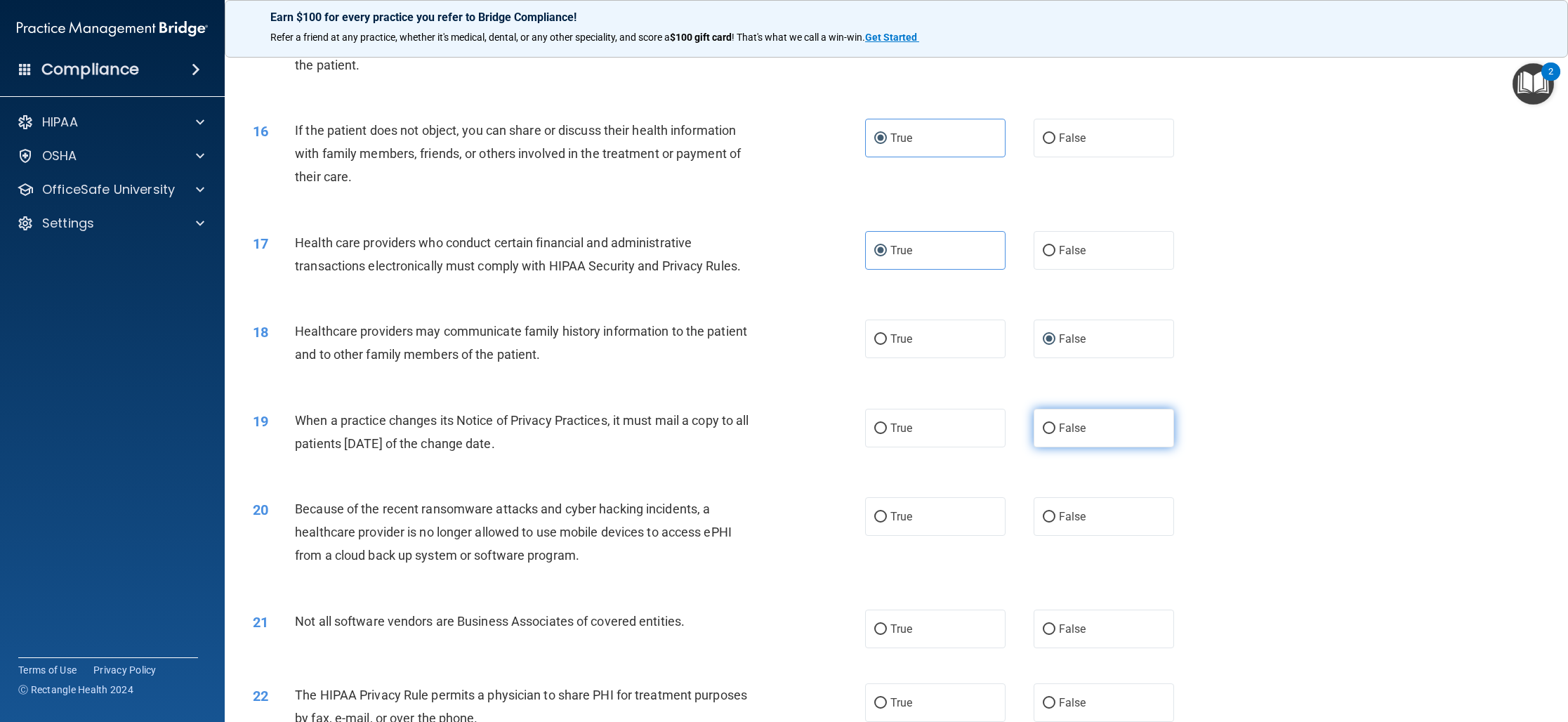
click at [1056, 426] on input "False" at bounding box center [1049, 429] width 13 height 10
radio input "true"
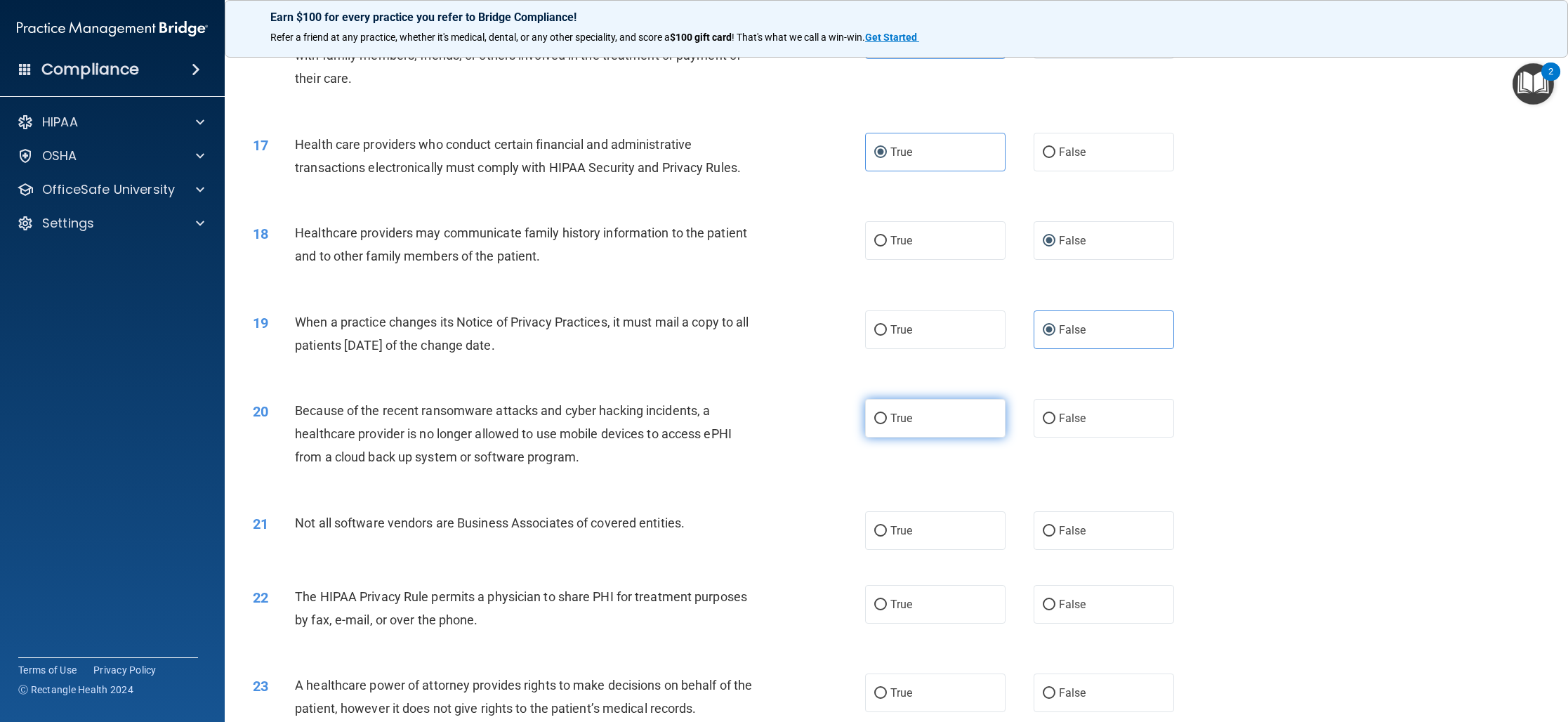
scroll to position [1571, 0]
click at [1103, 426] on label "False" at bounding box center [1103, 417] width 141 height 39
click at [1056, 423] on input "False" at bounding box center [1049, 418] width 13 height 10
radio input "true"
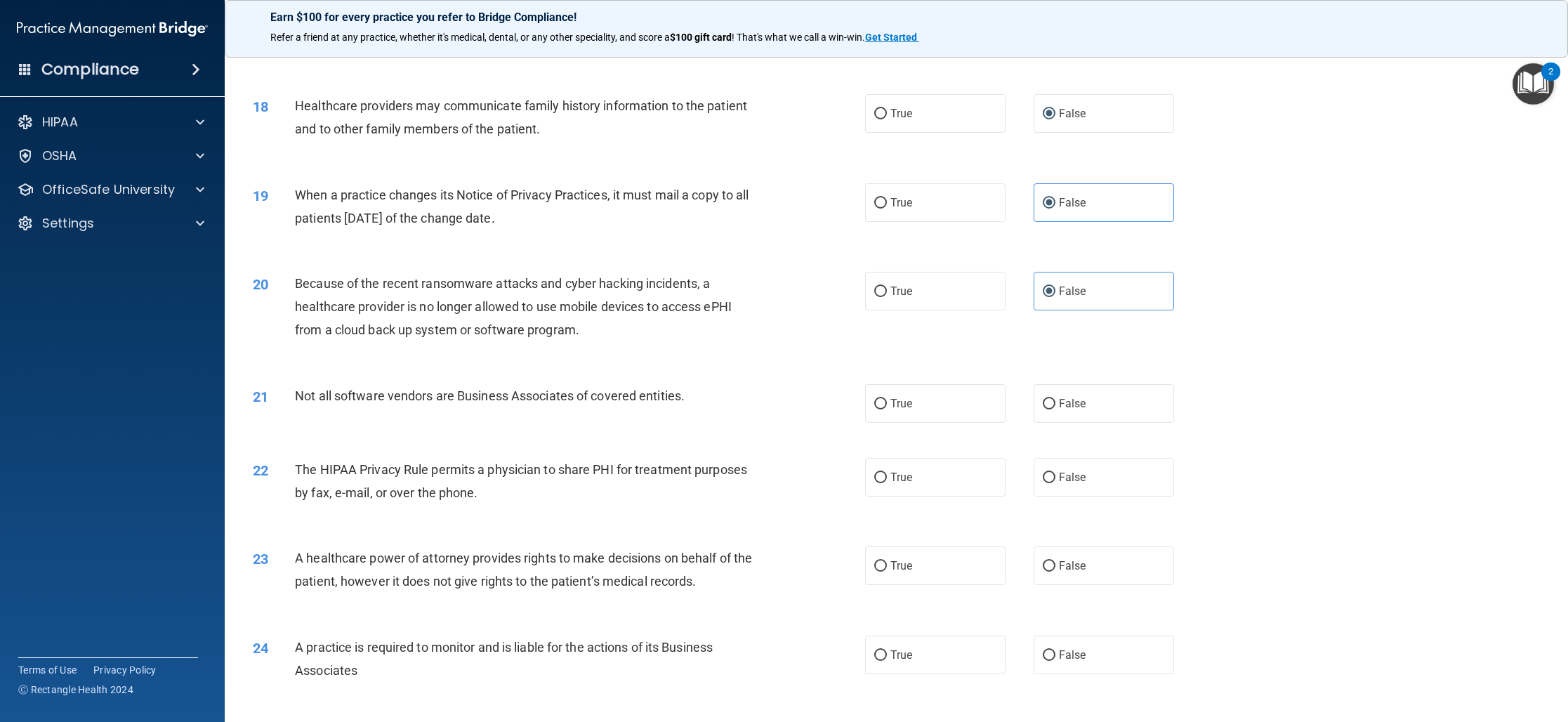
scroll to position [1706, 0]
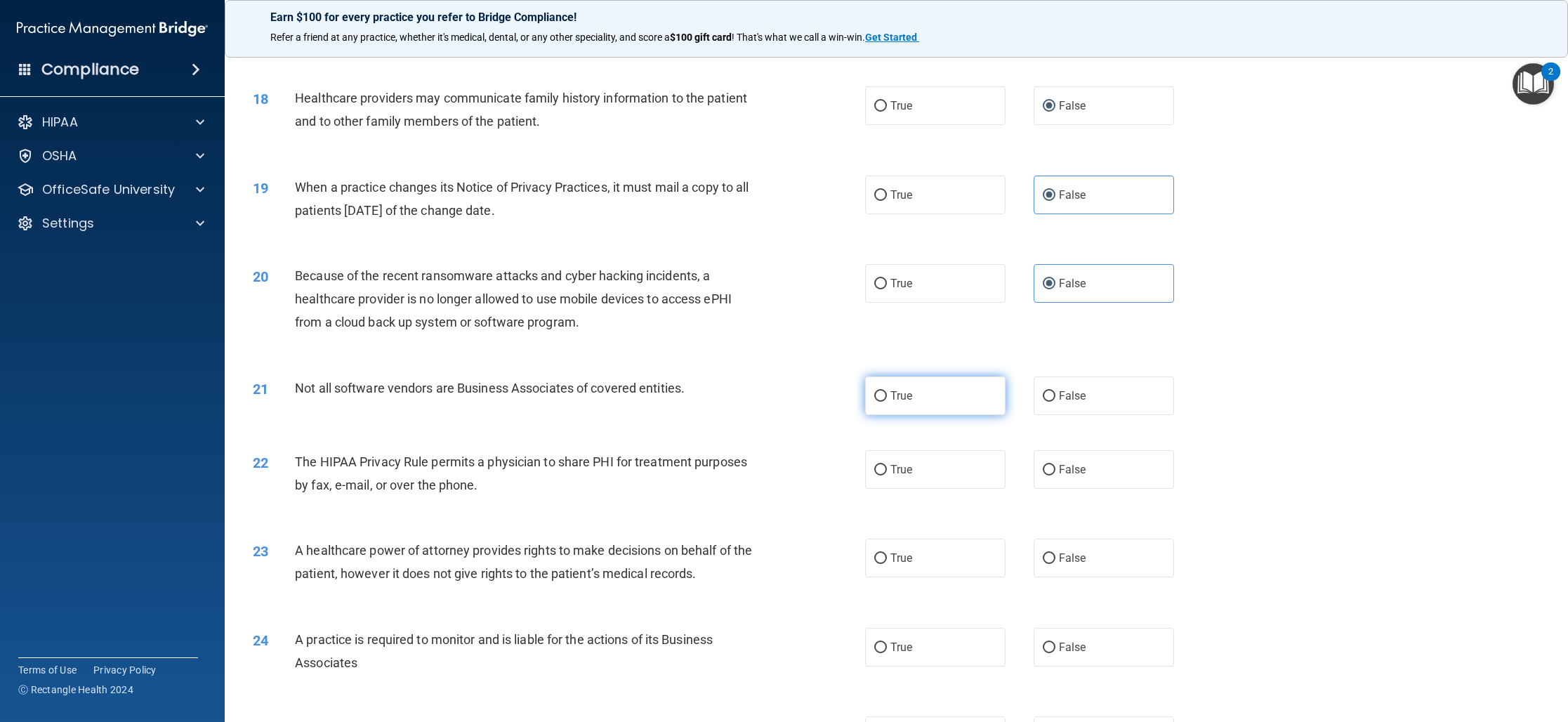
click at [908, 403] on label "True" at bounding box center [935, 396] width 141 height 39
click at [886, 402] on input "True" at bounding box center [880, 397] width 13 height 10
radio input "true"
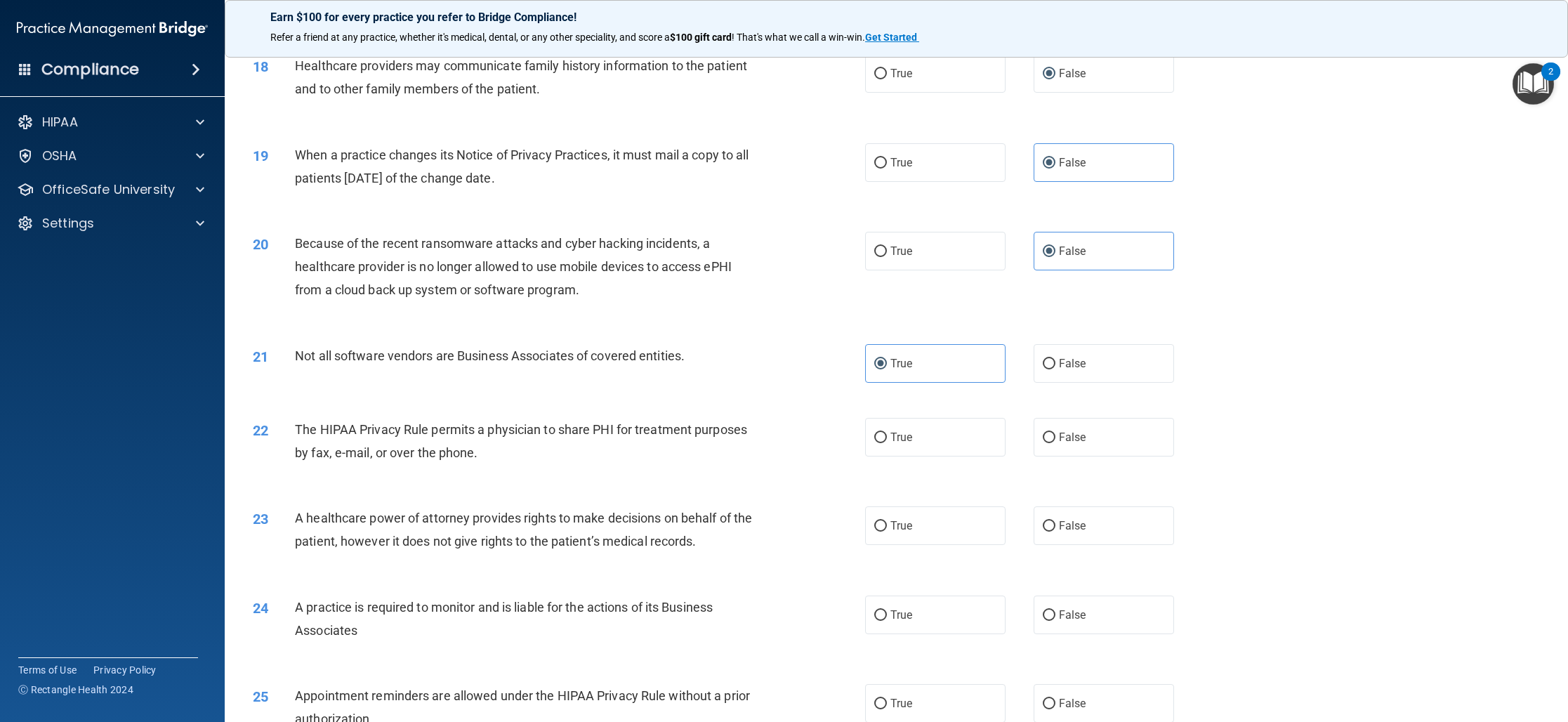
scroll to position [1752, 0]
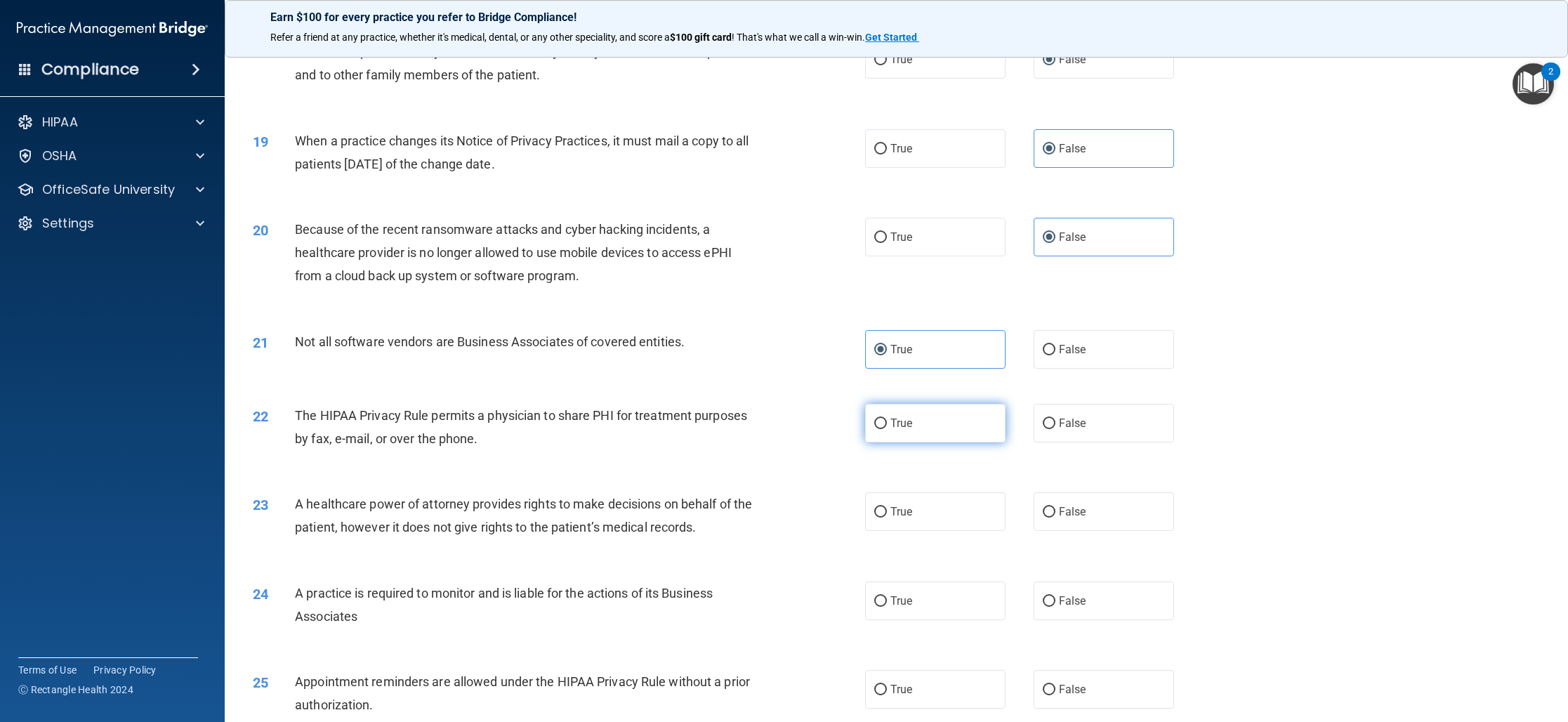
click at [953, 425] on label "True" at bounding box center [935, 423] width 141 height 39
click at [886, 425] on input "True" at bounding box center [880, 423] width 13 height 10
radio input "true"
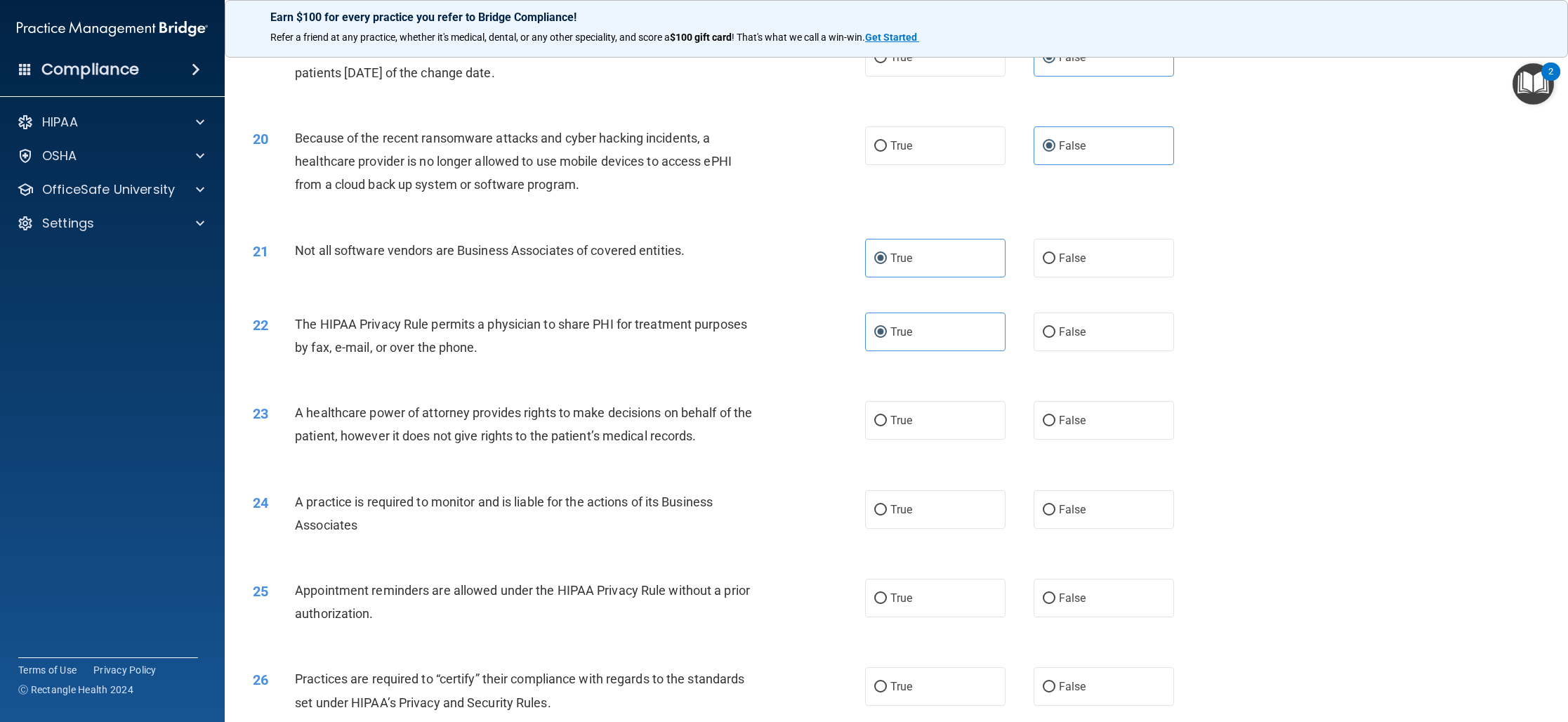
scroll to position [1847, 0]
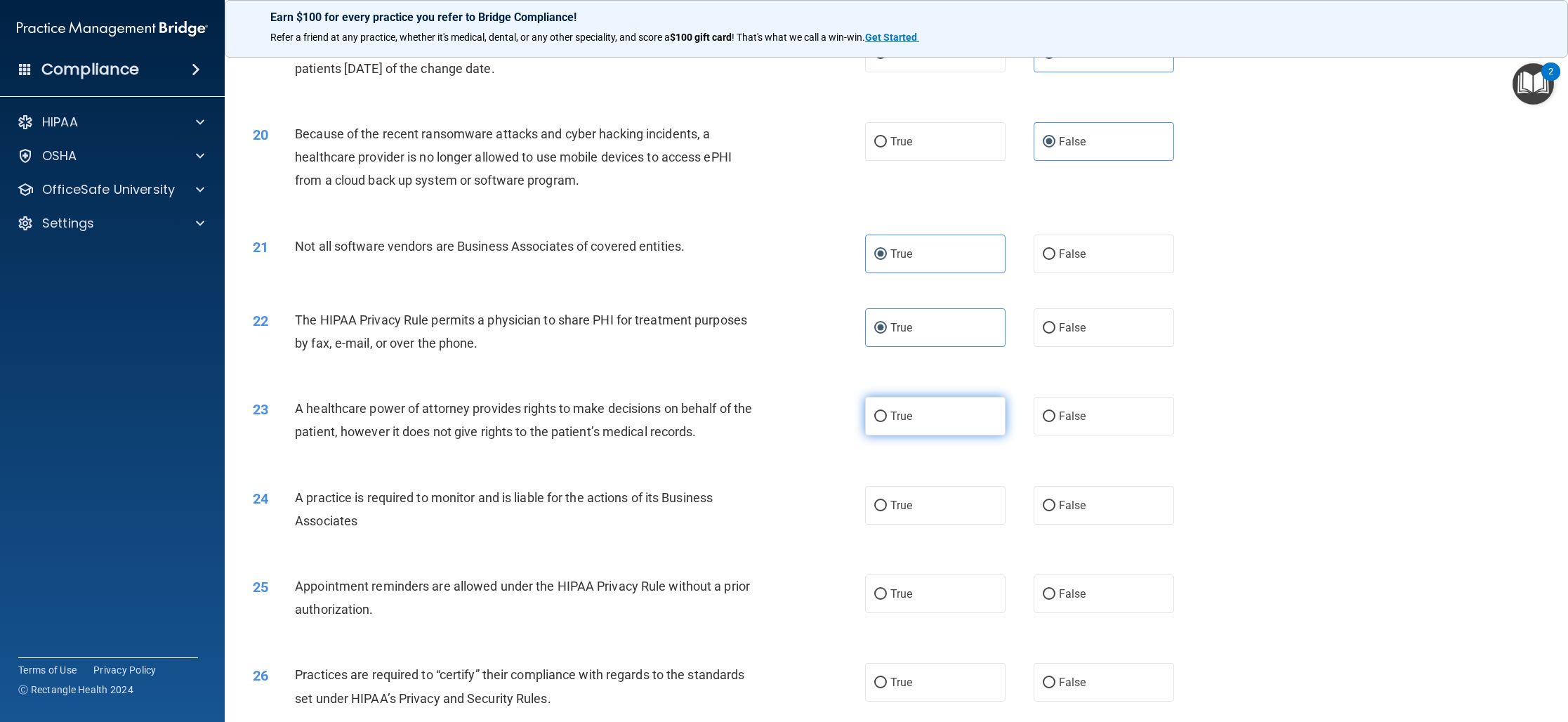
click at [923, 425] on label "True" at bounding box center [935, 416] width 141 height 39
click at [886, 422] on input "True" at bounding box center [880, 417] width 13 height 10
radio input "true"
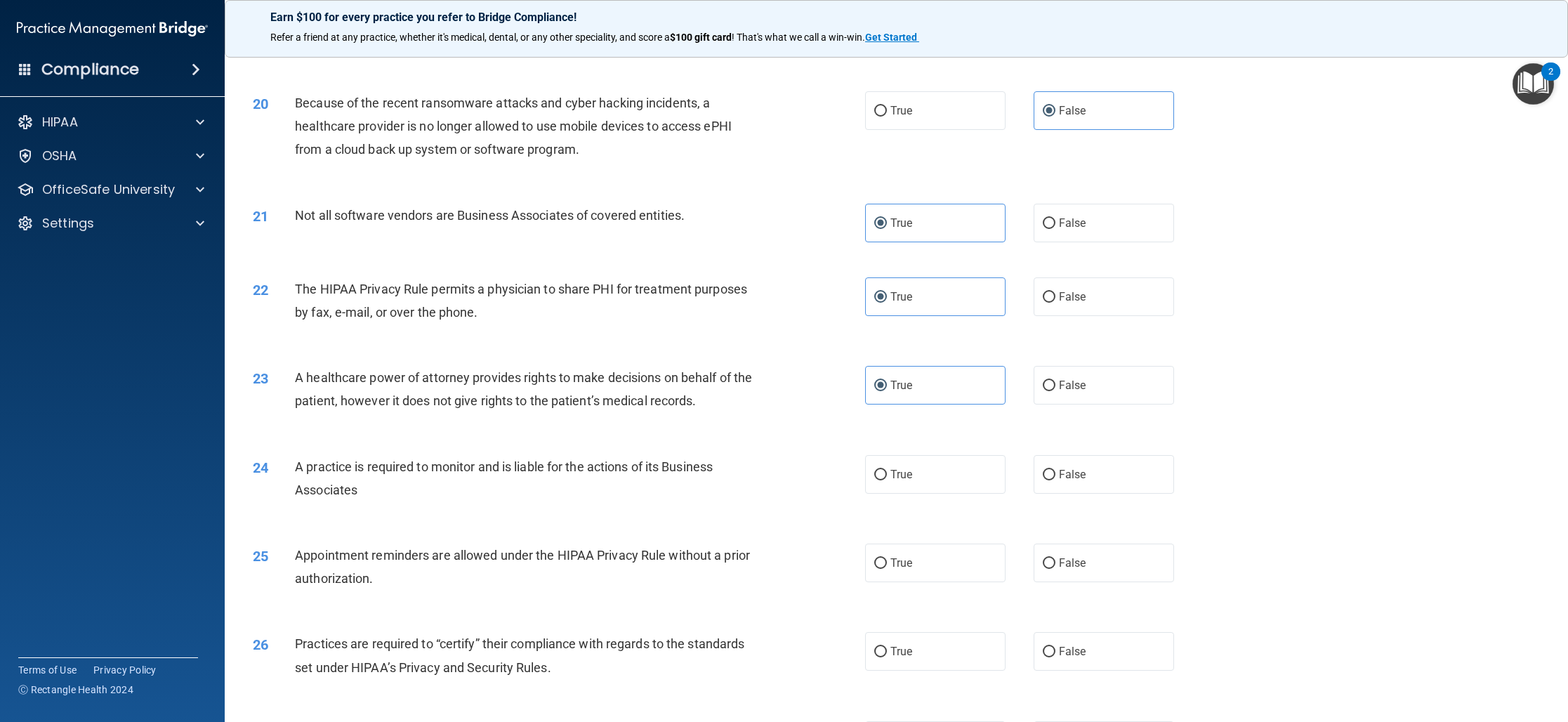
scroll to position [1896, 0]
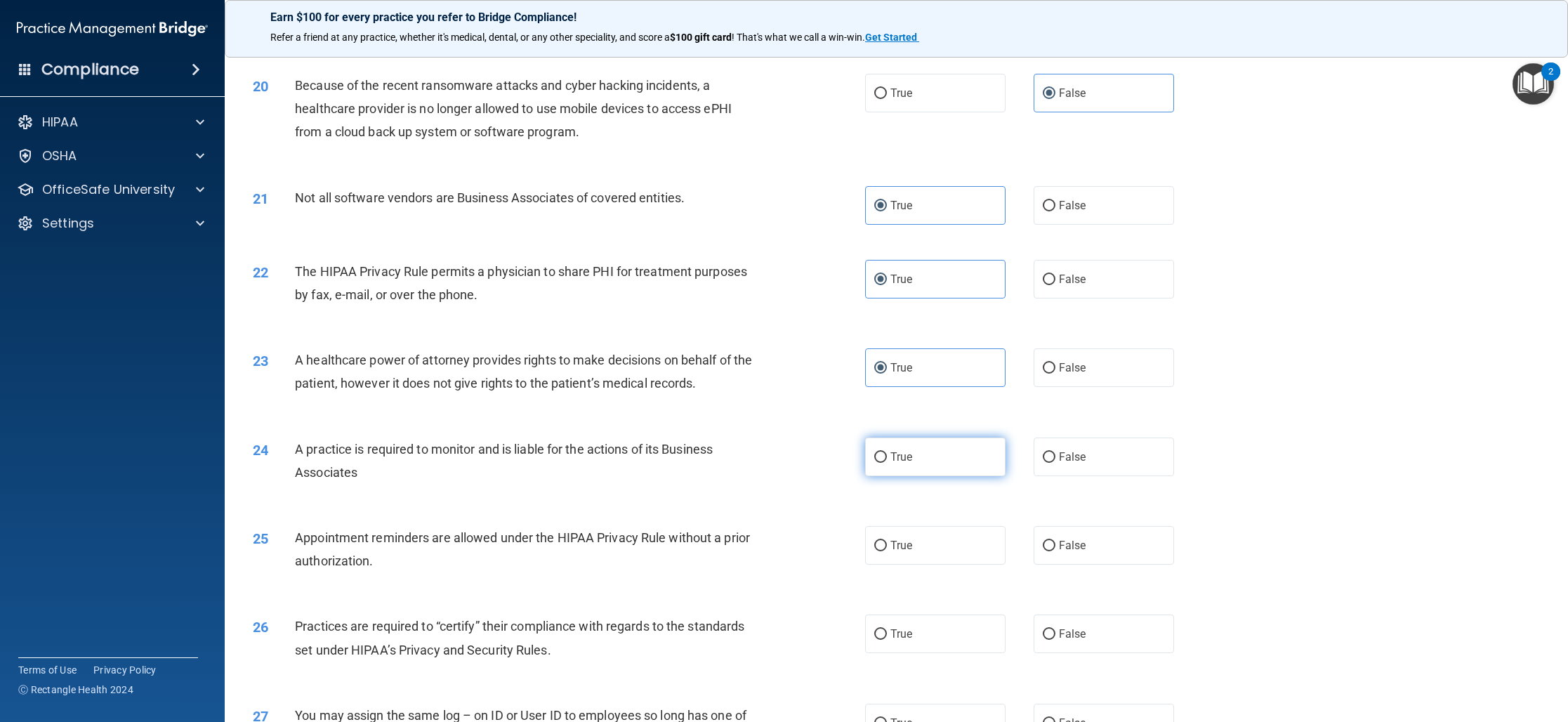
click at [898, 463] on label "True" at bounding box center [935, 457] width 141 height 39
click at [886, 462] on input "True" at bounding box center [880, 457] width 13 height 10
radio input "true"
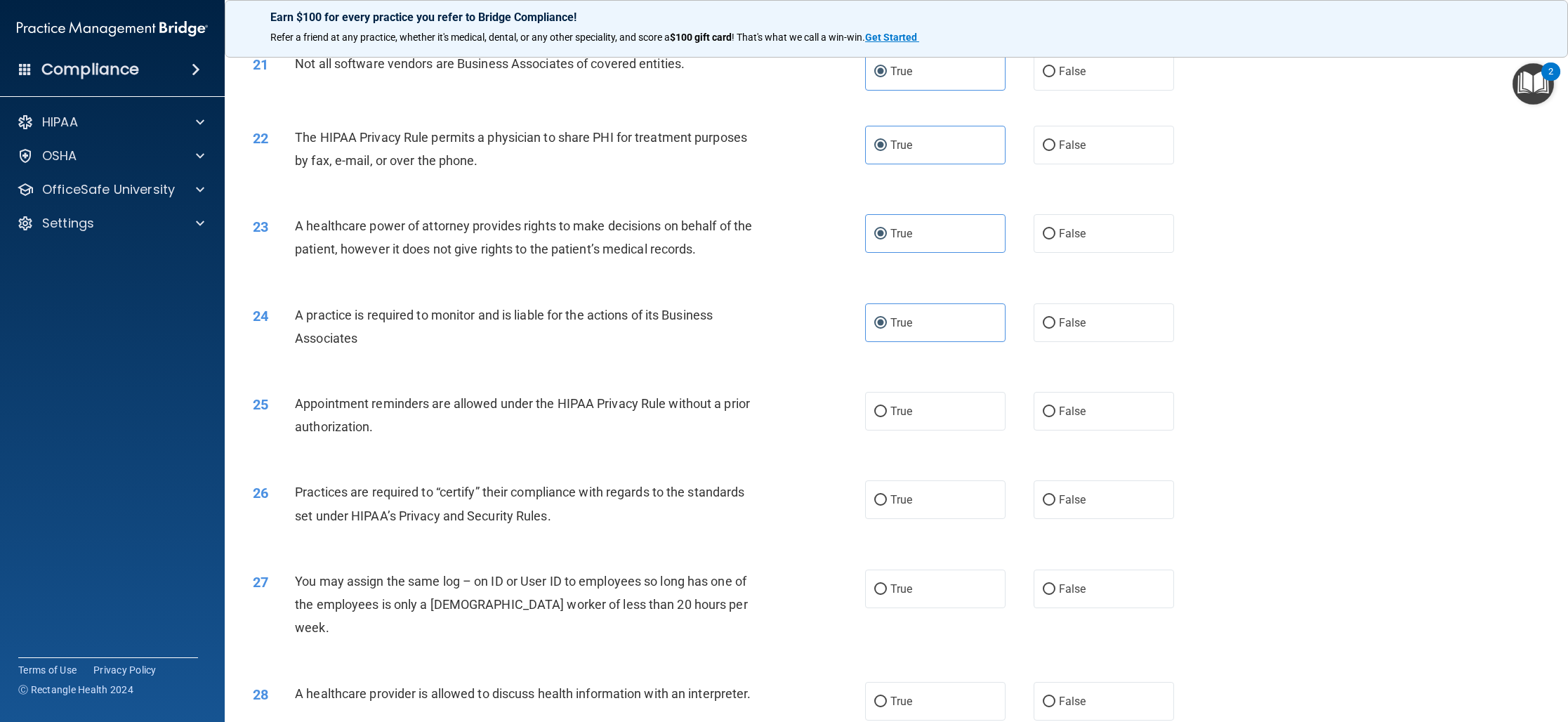
scroll to position [2034, 0]
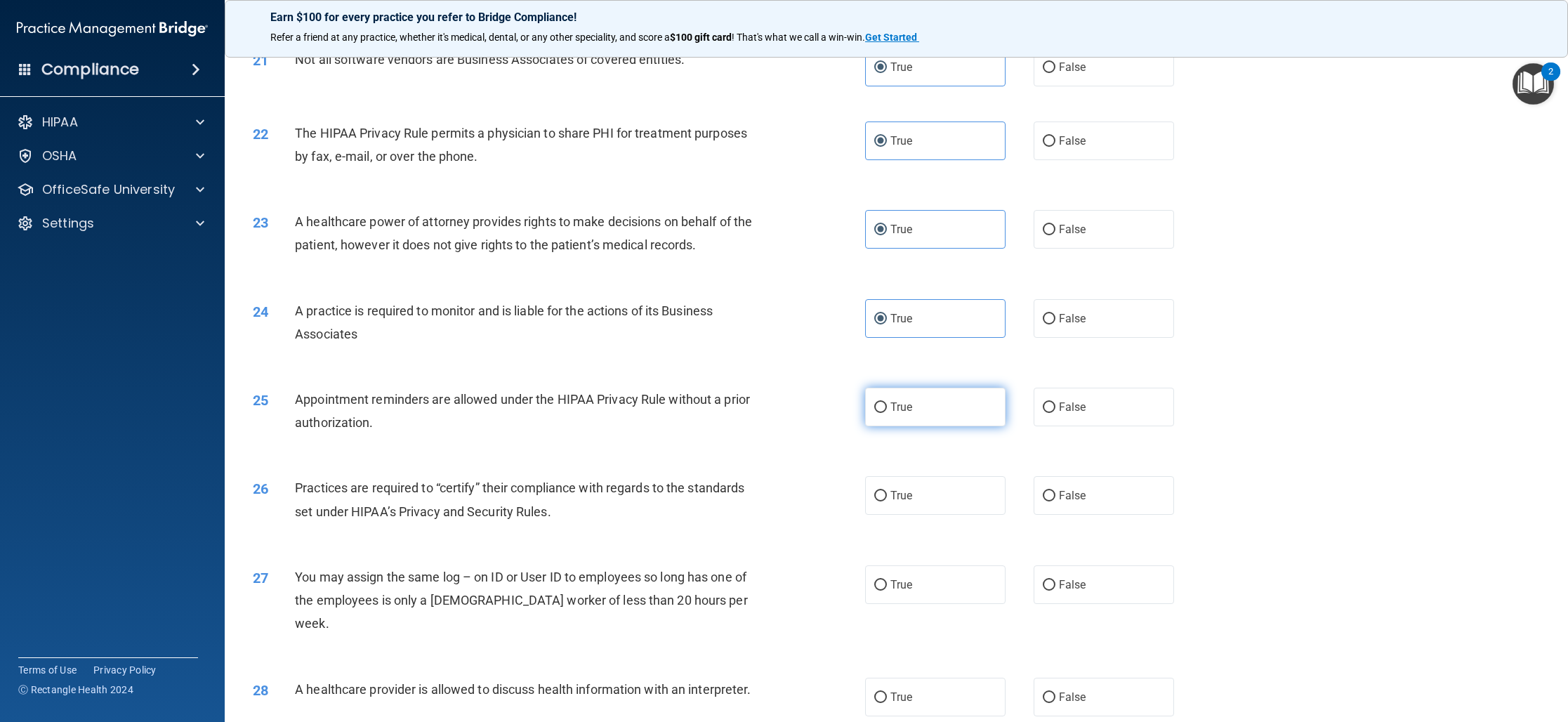
click at [935, 418] on label "True" at bounding box center [935, 407] width 141 height 39
click at [886, 413] on input "True" at bounding box center [880, 408] width 13 height 10
radio input "true"
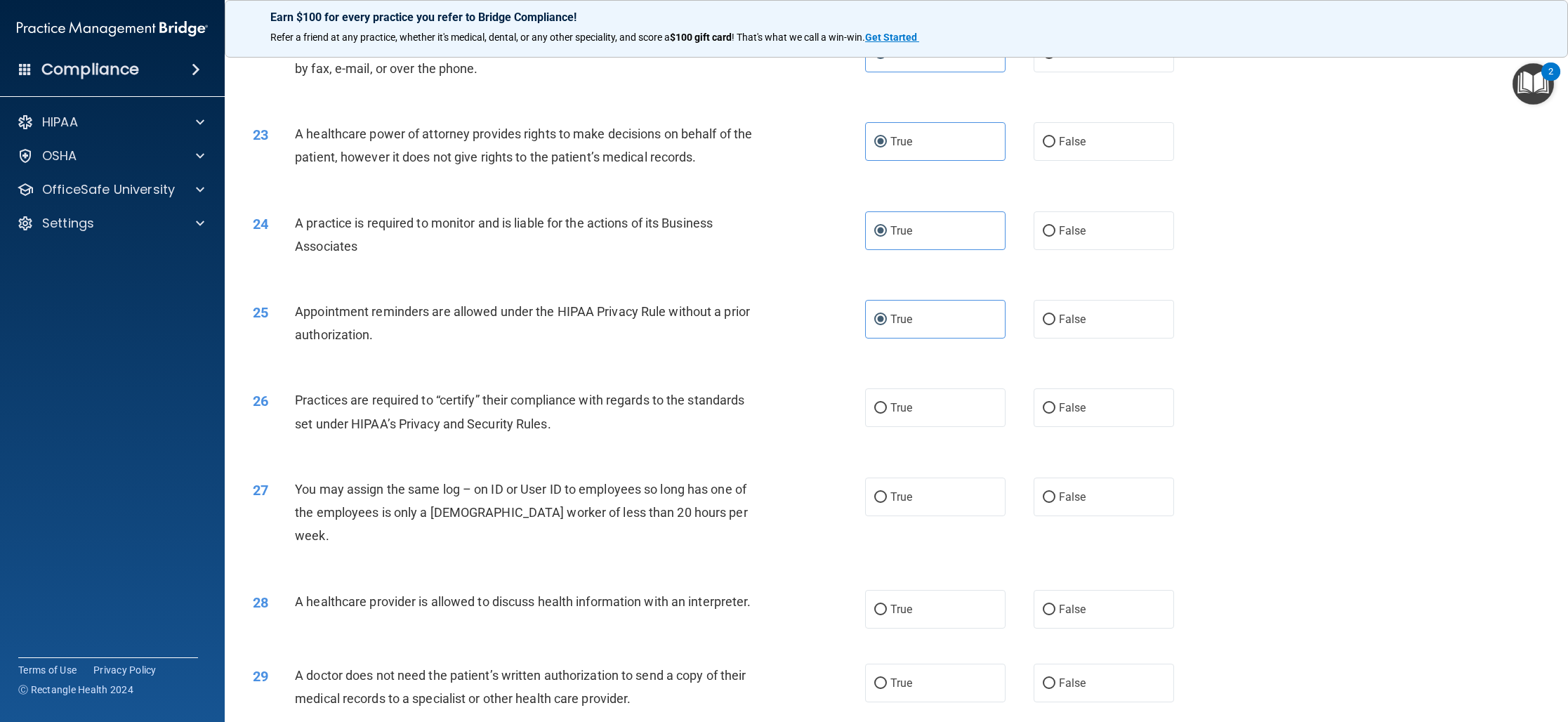
scroll to position [2123, 0]
click at [924, 412] on label "True" at bounding box center [935, 406] width 141 height 39
click at [886, 412] on input "True" at bounding box center [880, 407] width 13 height 10
radio input "true"
click at [1063, 489] on span "False" at bounding box center [1072, 495] width 28 height 13
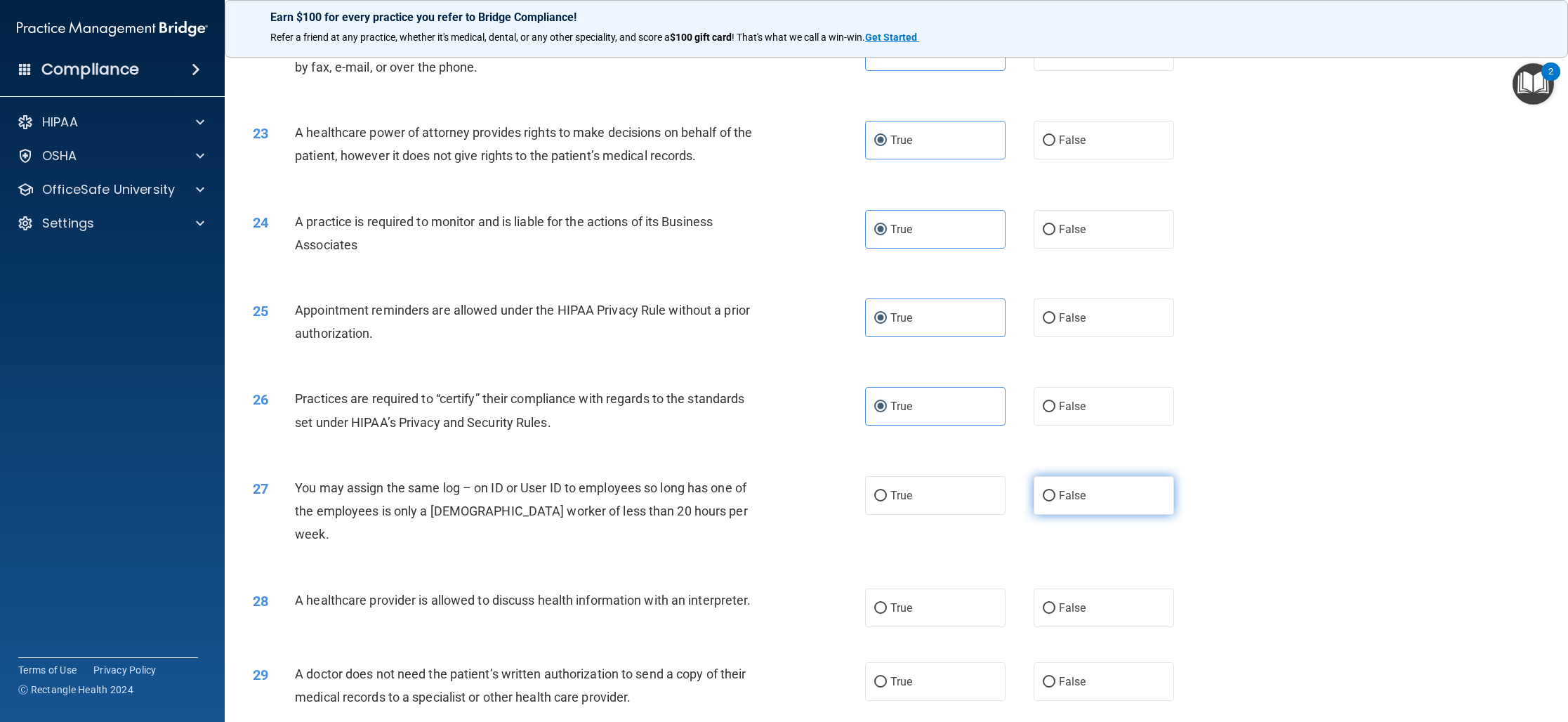
click at [1056, 491] on input "False" at bounding box center [1049, 496] width 13 height 10
radio input "true"
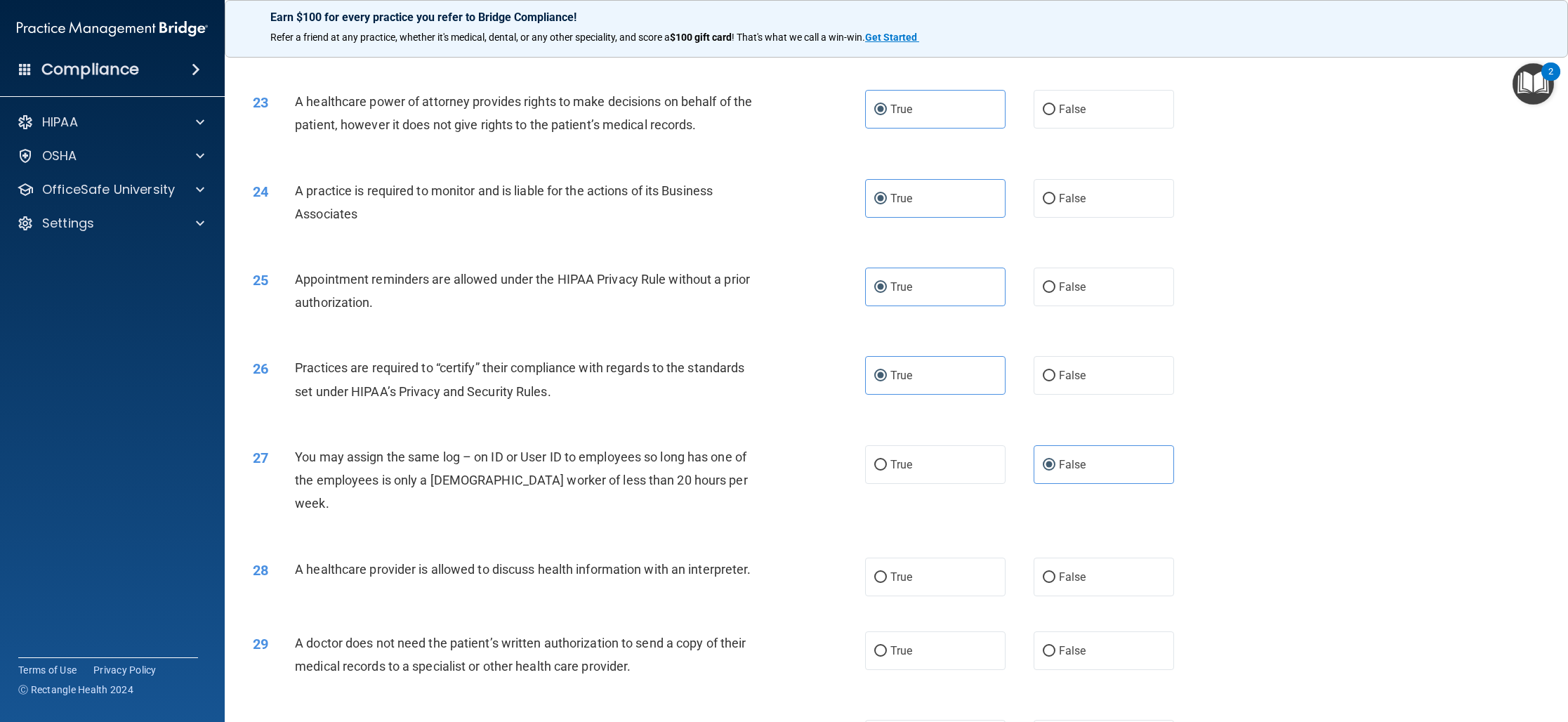
scroll to position [2164, 0]
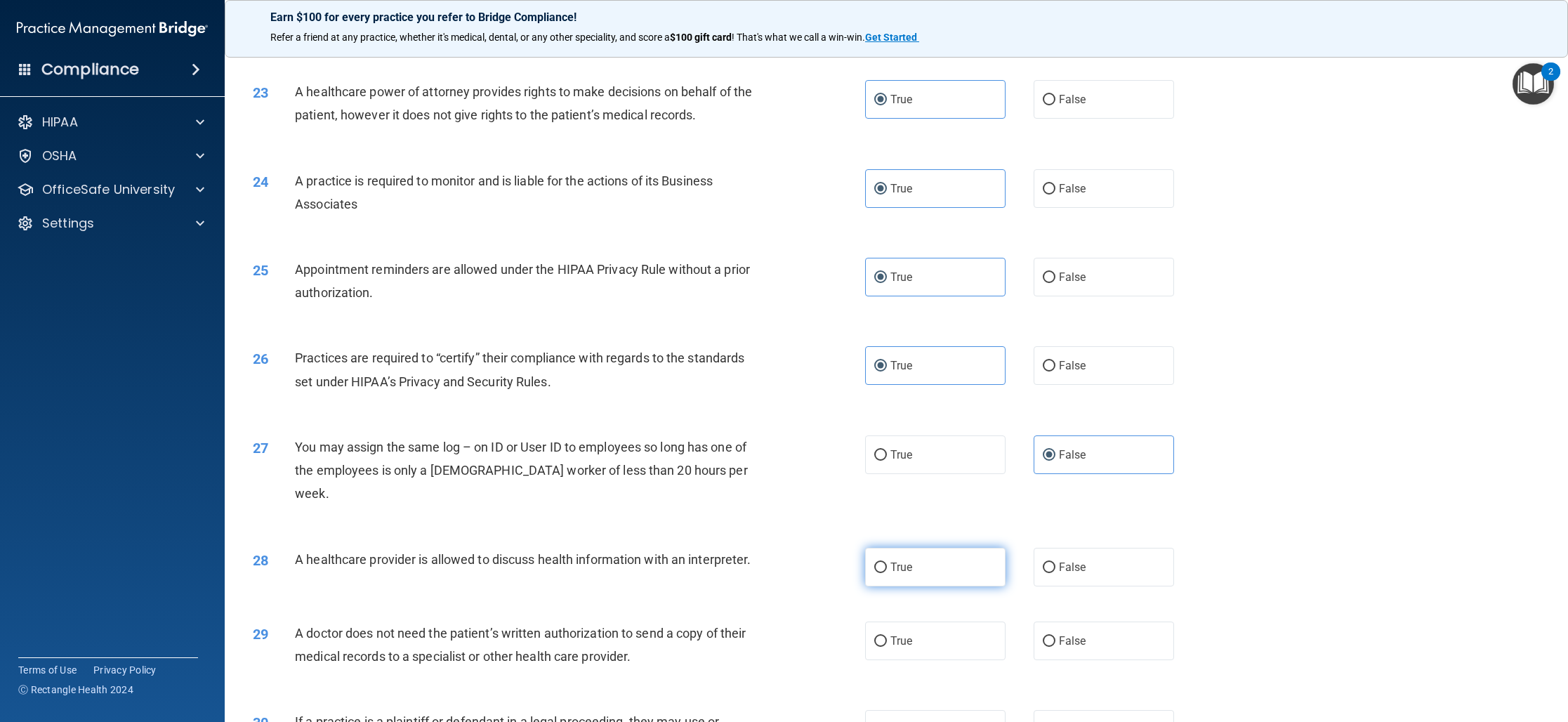
click at [938, 548] on label "True" at bounding box center [935, 567] width 141 height 39
click at [886, 563] on input "True" at bounding box center [880, 568] width 13 height 10
radio input "true"
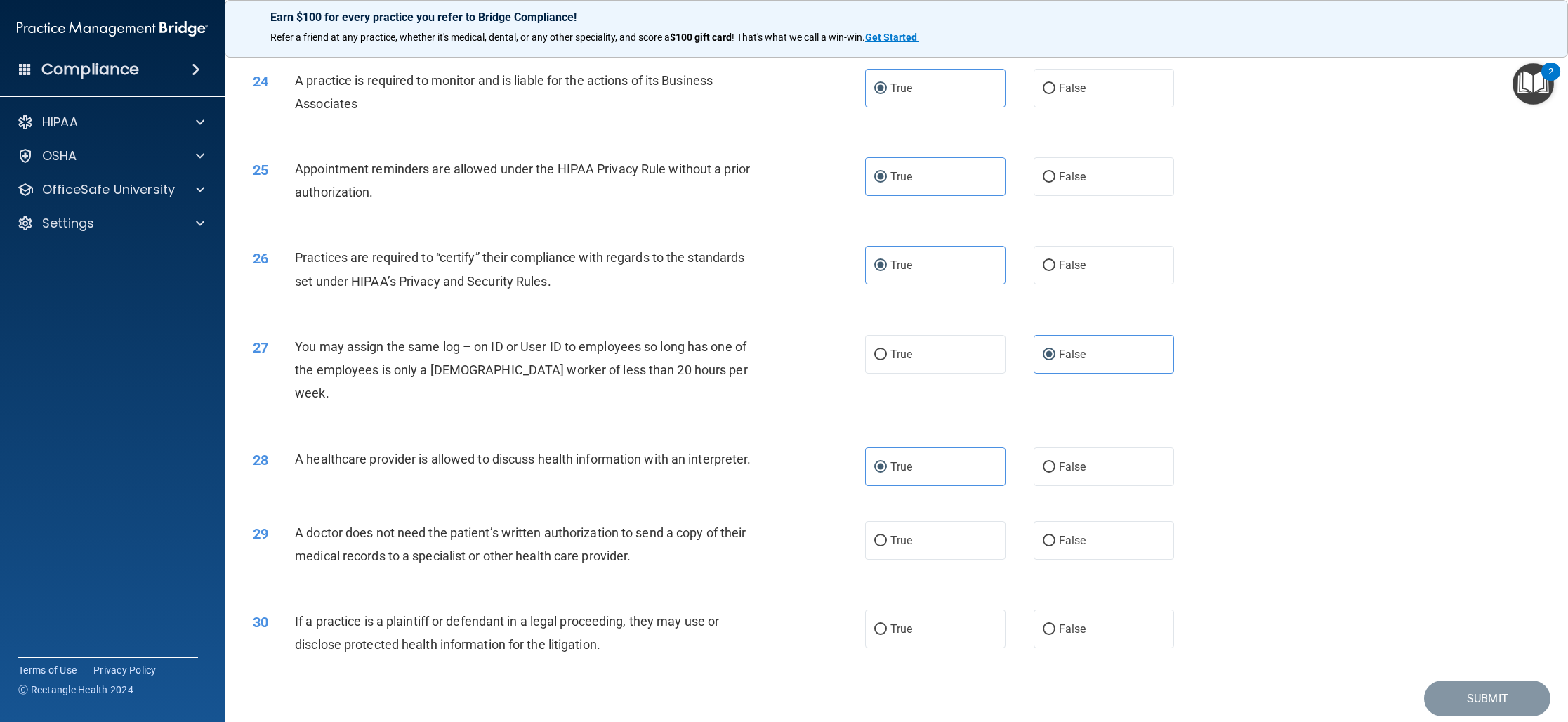
scroll to position [2292, 0]
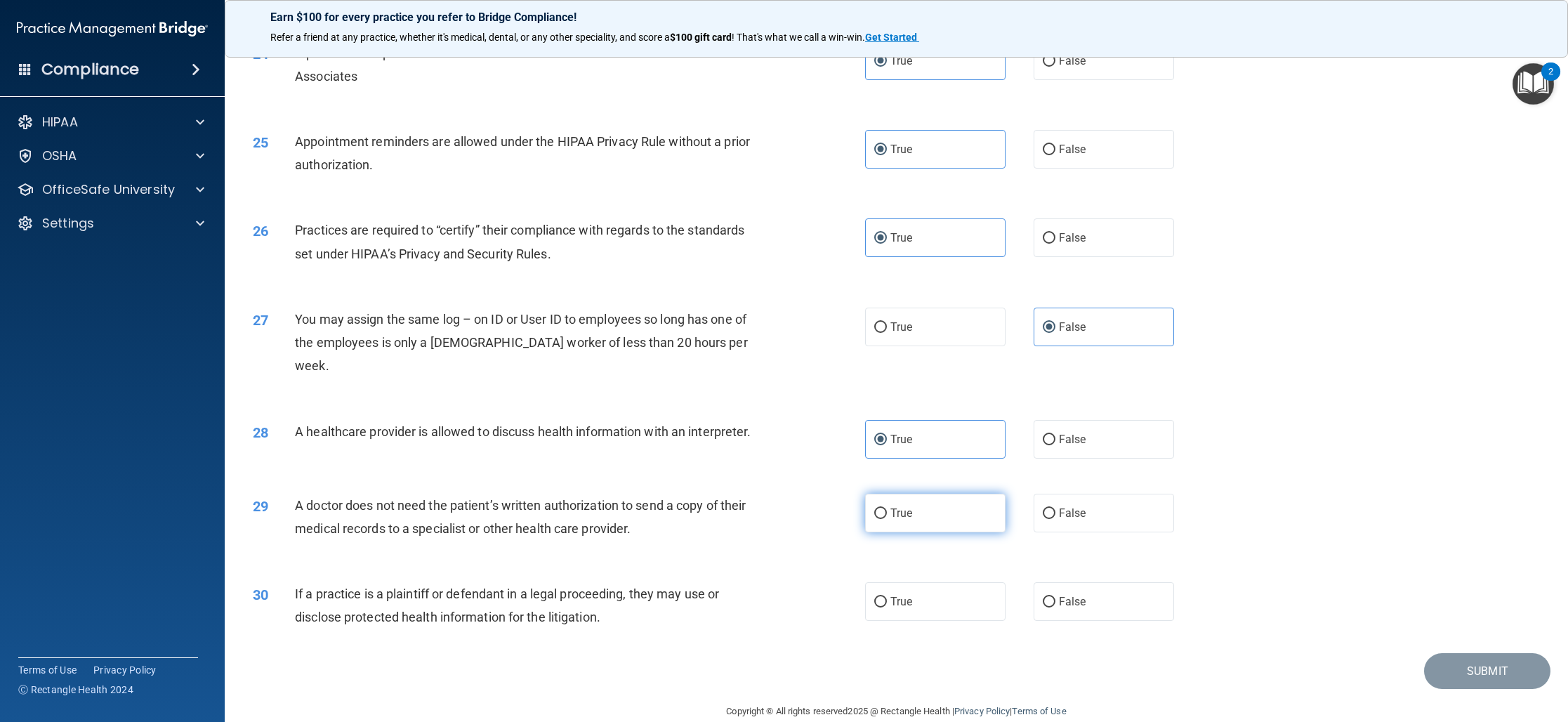
click at [910, 499] on label "True" at bounding box center [935, 513] width 141 height 39
click at [886, 508] on input "True" at bounding box center [880, 513] width 13 height 10
radio input "true"
click at [963, 582] on label "True" at bounding box center [935, 602] width 141 height 39
click at [886, 597] on input "True" at bounding box center [880, 602] width 13 height 10
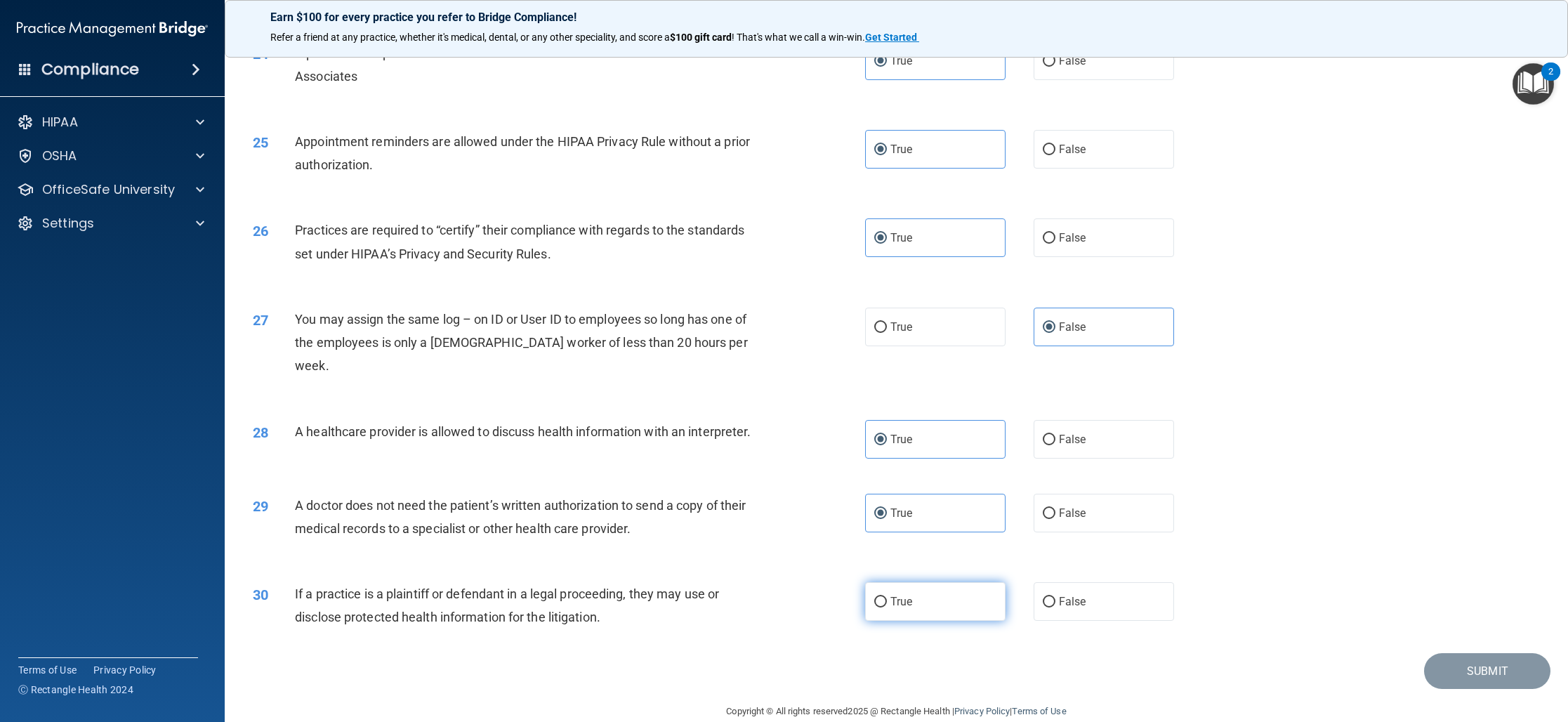
radio input "true"
click at [1472, 653] on button "Submit" at bounding box center [1486, 671] width 126 height 36
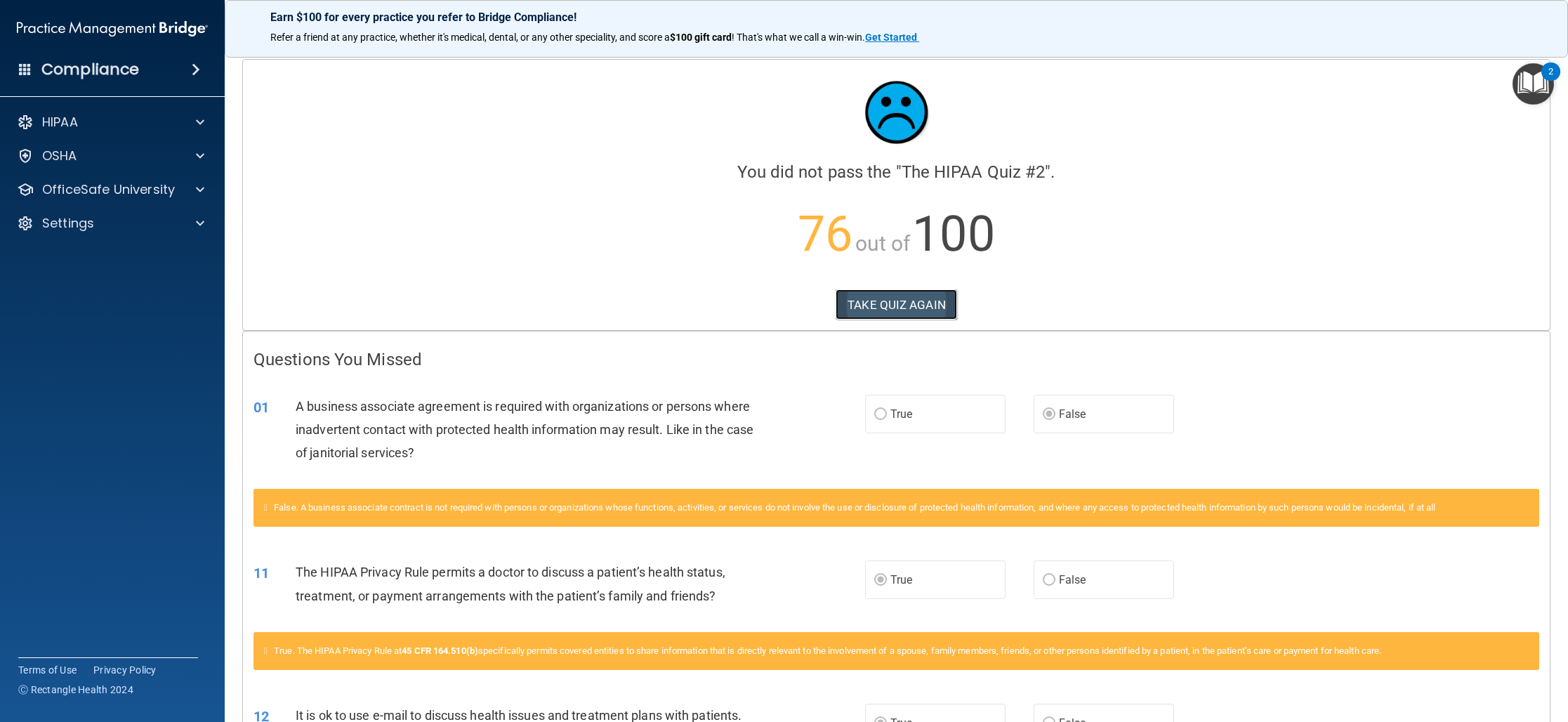
click at [886, 308] on button "TAKE QUIZ AGAIN" at bounding box center [896, 305] width 121 height 31
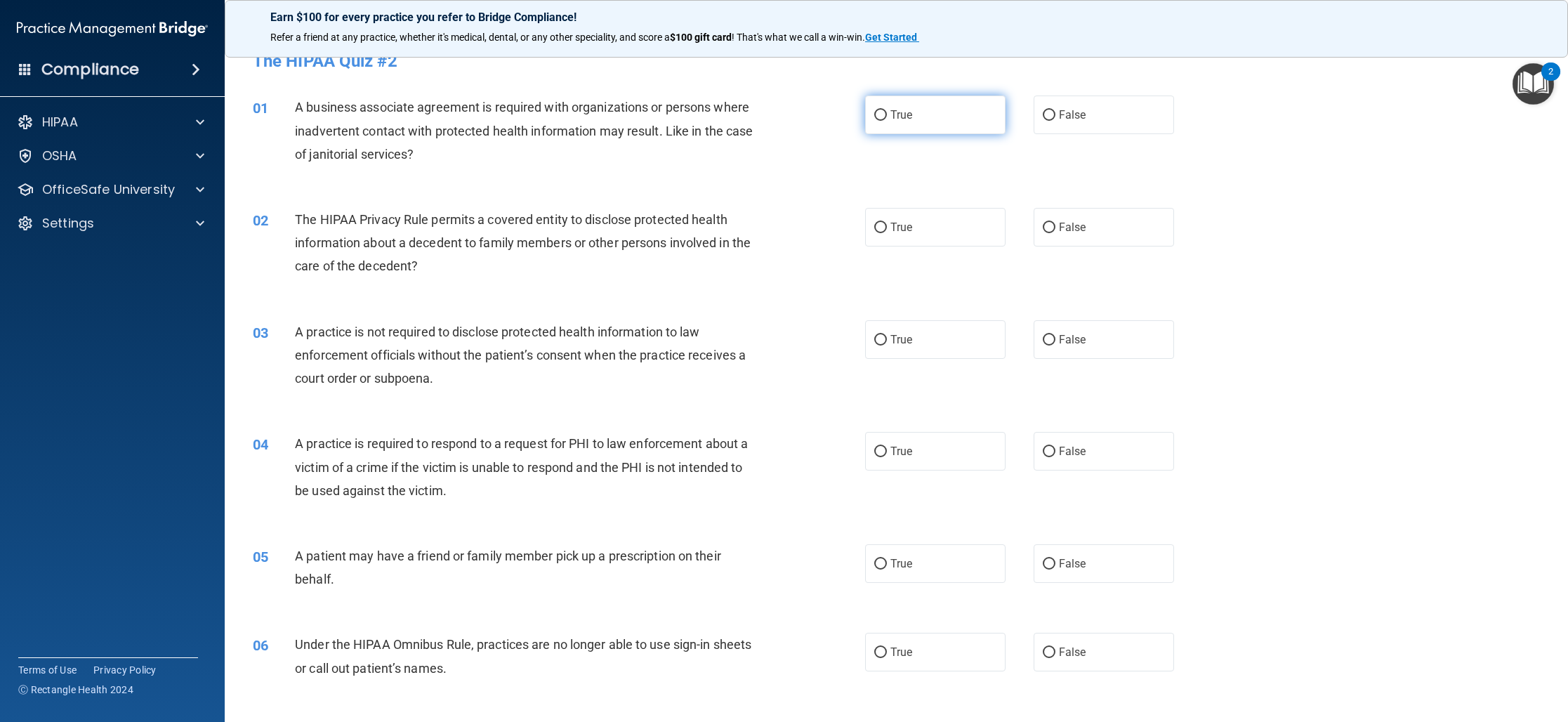
scroll to position [16, 0]
click at [923, 123] on label "True" at bounding box center [935, 114] width 141 height 39
click at [886, 120] on input "True" at bounding box center [880, 114] width 13 height 10
radio input "true"
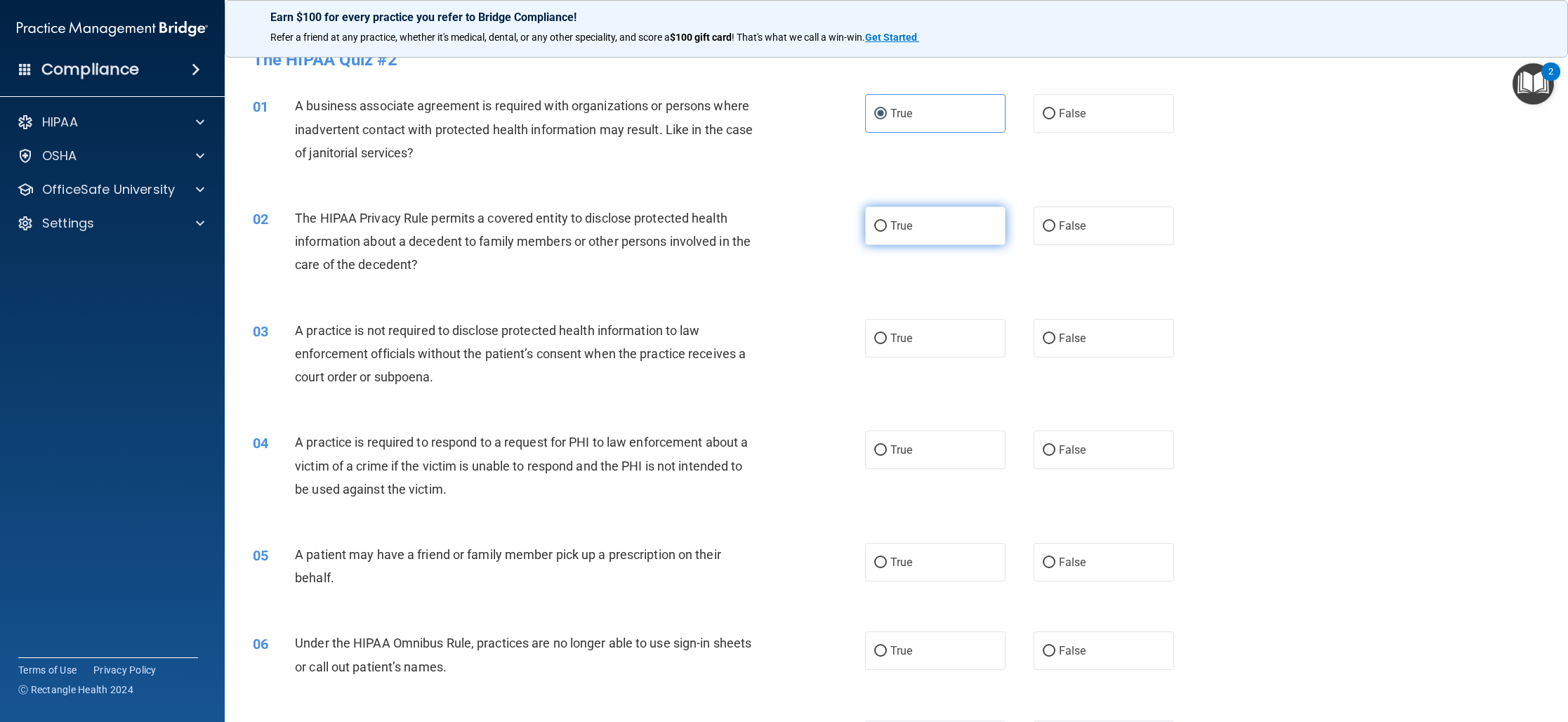
click at [907, 230] on span "True" at bounding box center [901, 226] width 22 height 13
click at [886, 230] on input "True" at bounding box center [880, 227] width 13 height 10
radio input "true"
click at [1052, 344] on label "False" at bounding box center [1103, 338] width 141 height 39
click at [1052, 344] on input "False" at bounding box center [1049, 339] width 13 height 10
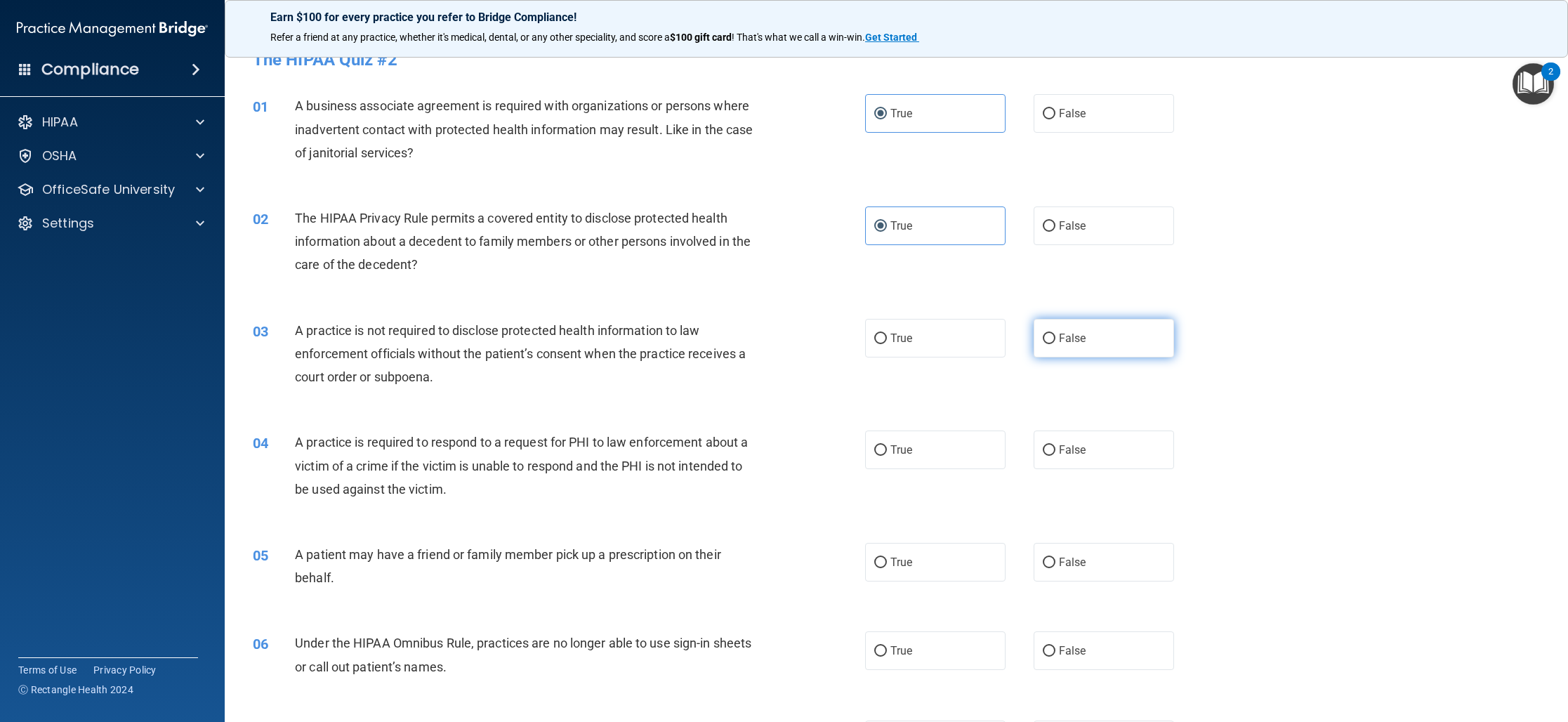
radio input "true"
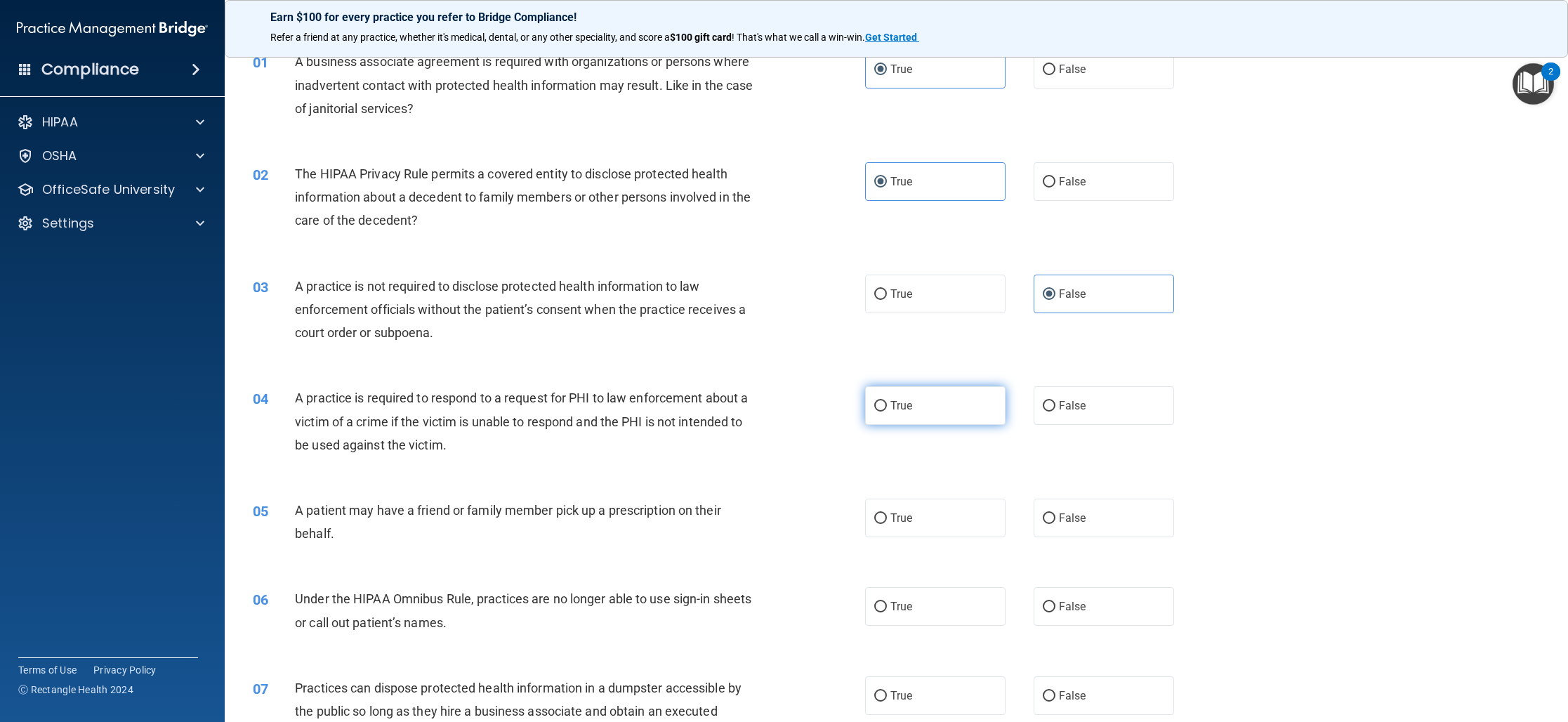
scroll to position [62, 0]
click at [928, 416] on label "True" at bounding box center [935, 405] width 141 height 39
click at [886, 411] on input "True" at bounding box center [880, 406] width 13 height 10
radio input "true"
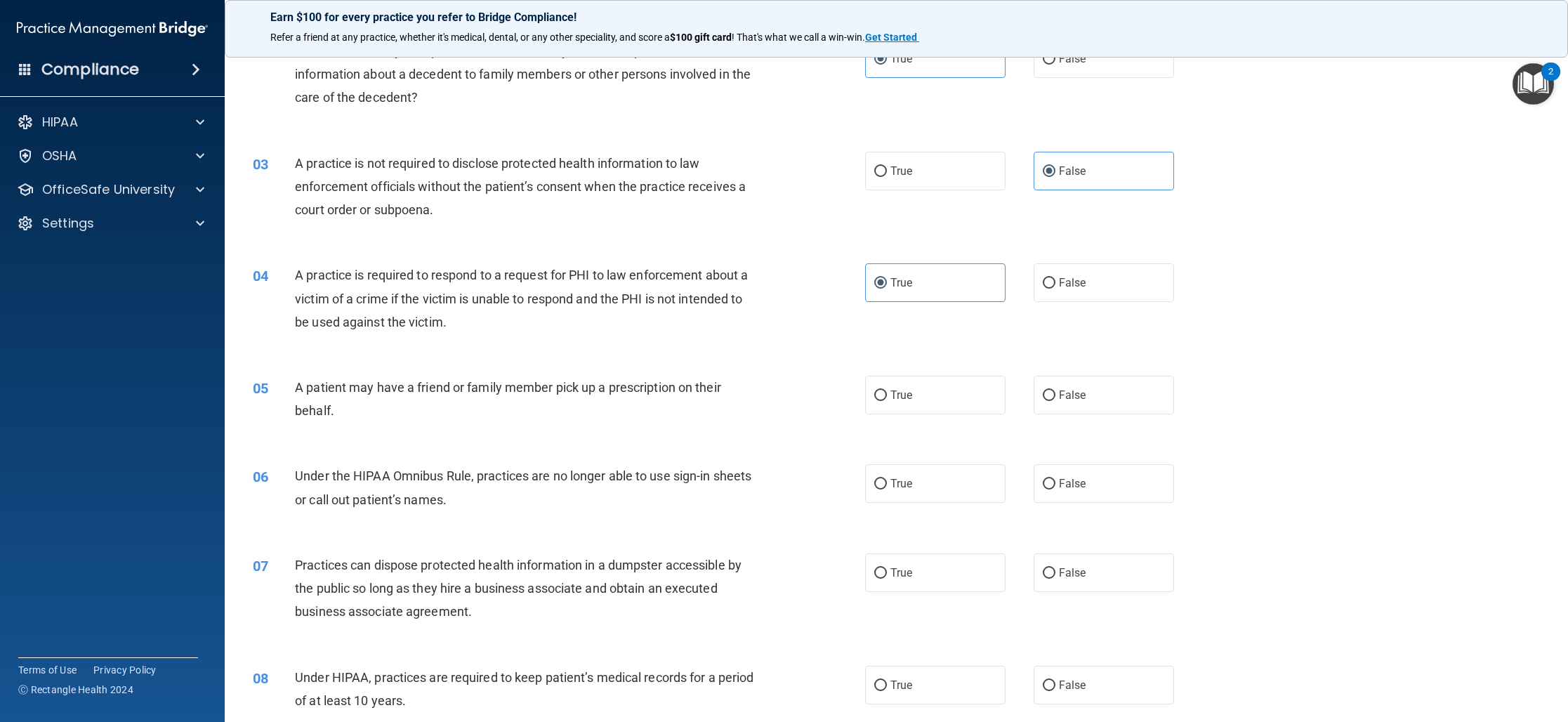
scroll to position [185, 0]
click at [920, 403] on label "True" at bounding box center [935, 394] width 141 height 39
click at [886, 400] on input "True" at bounding box center [880, 395] width 13 height 10
radio input "true"
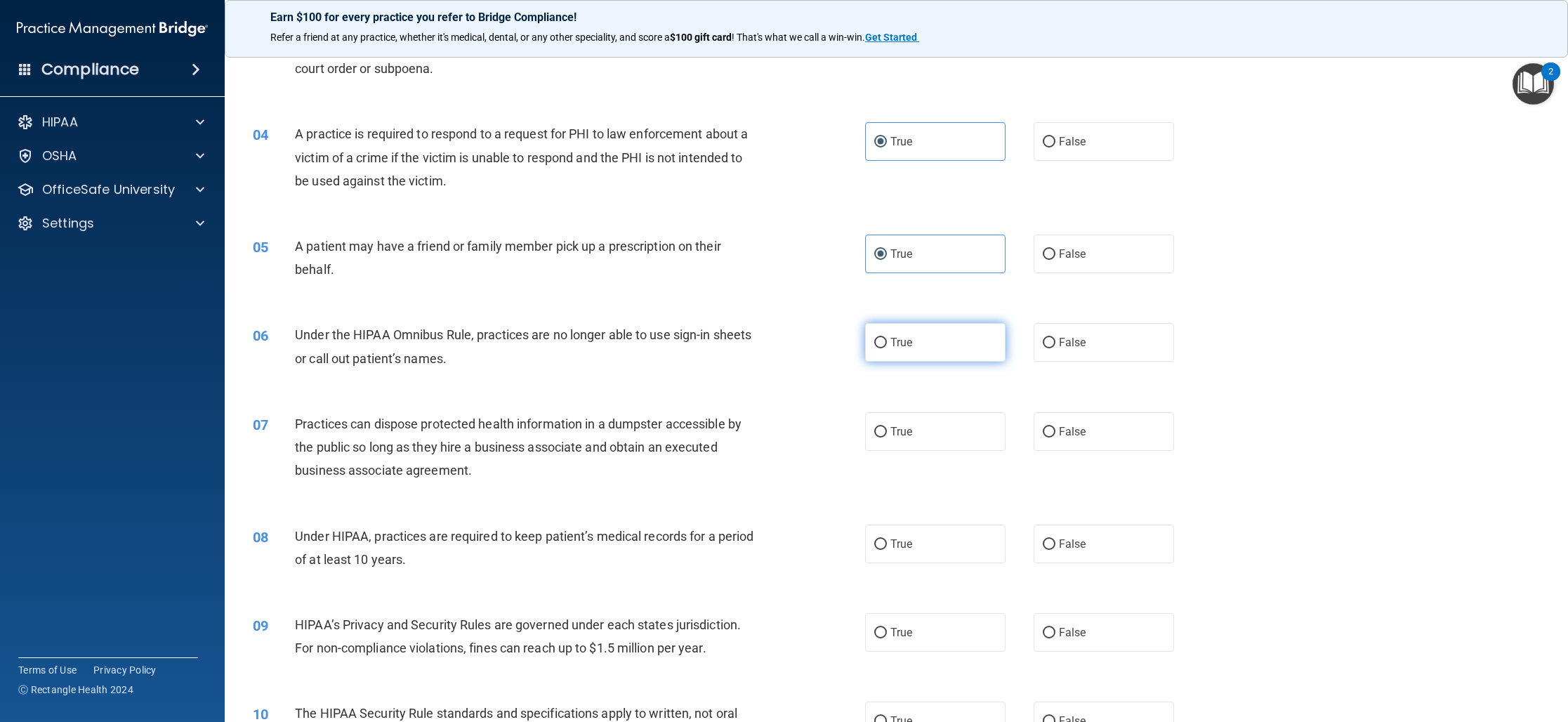
scroll to position [328, 0]
drag, startPoint x: 1050, startPoint y: 346, endPoint x: 1003, endPoint y: 347, distance: 47.0
click at [1050, 346] on label "False" at bounding box center [1103, 340] width 141 height 39
click at [1050, 346] on input "False" at bounding box center [1049, 340] width 13 height 10
radio input "true"
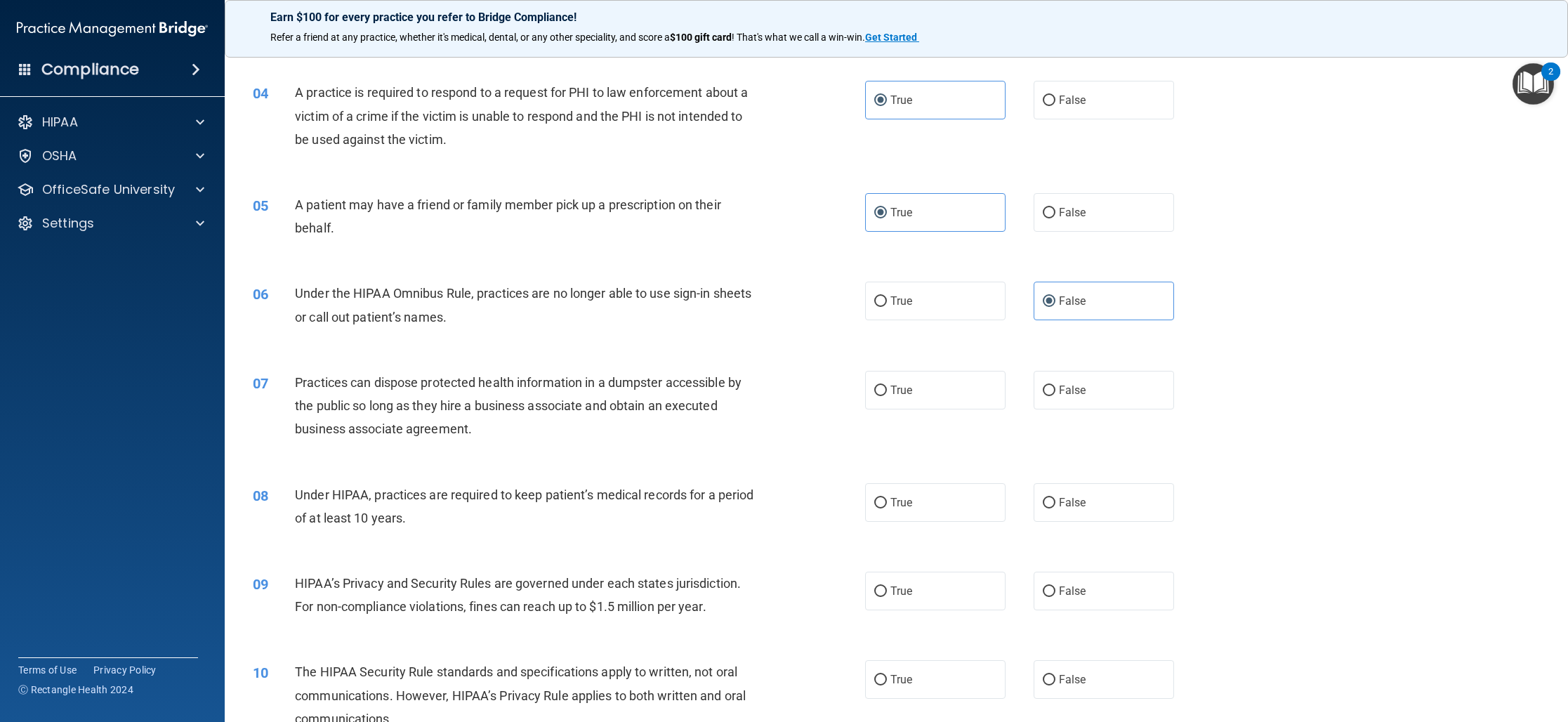
scroll to position [368, 0]
click at [1103, 397] on label "False" at bounding box center [1103, 389] width 141 height 39
click at [1056, 394] on input "False" at bounding box center [1049, 389] width 13 height 10
radio input "true"
click at [921, 484] on label "True" at bounding box center [935, 501] width 141 height 39
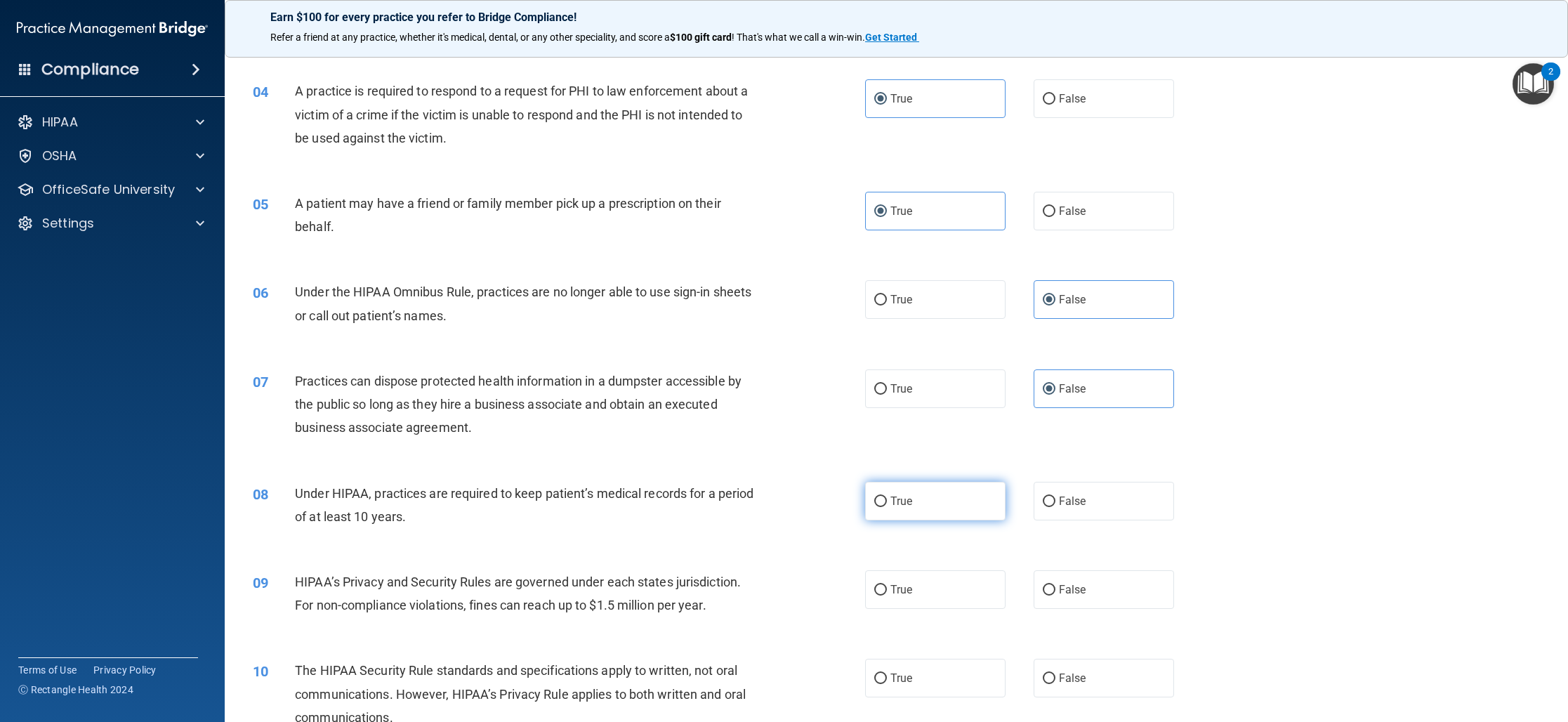
click at [886, 497] on input "True" at bounding box center [880, 502] width 13 height 10
radio input "true"
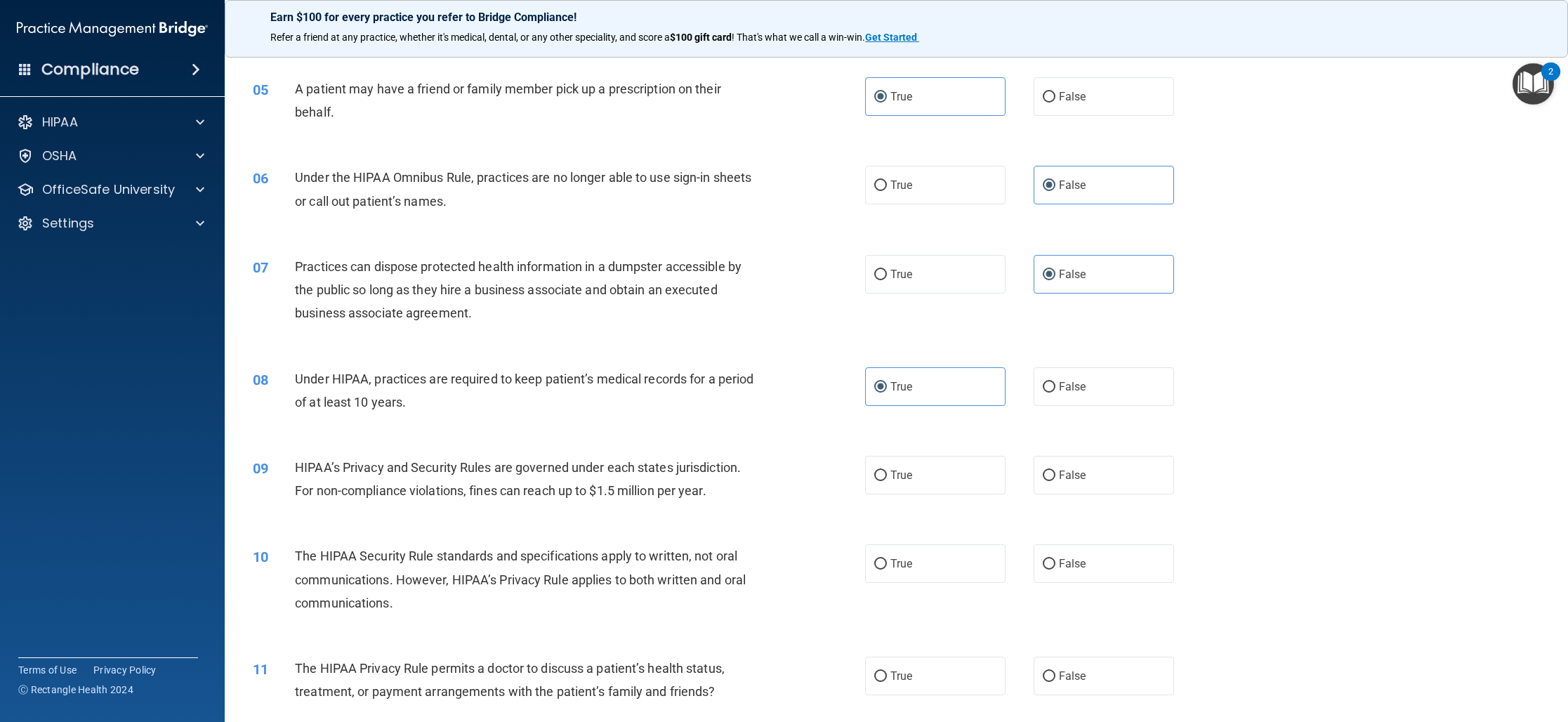
scroll to position [490, 0]
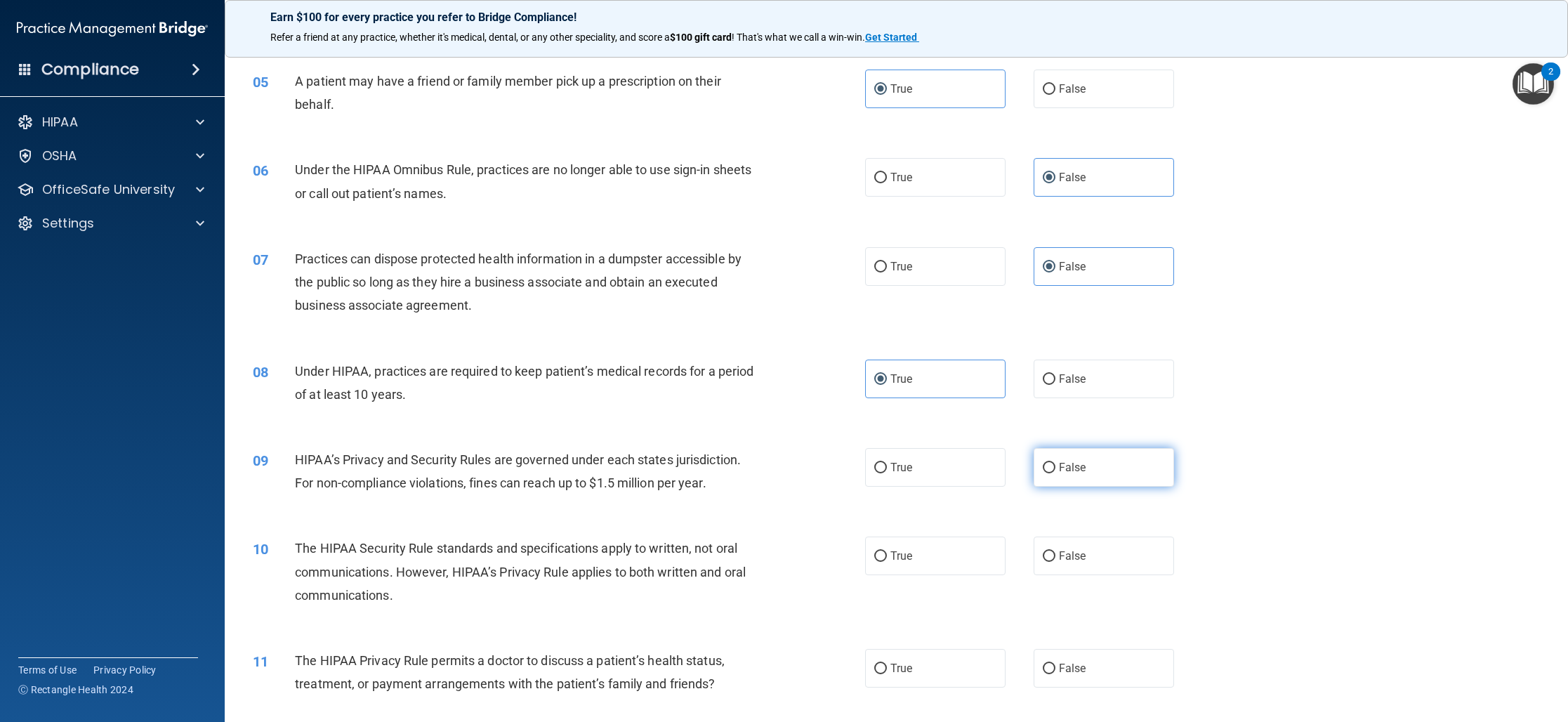
click at [1120, 481] on label "False" at bounding box center [1103, 468] width 141 height 39
click at [1056, 474] on input "False" at bounding box center [1049, 468] width 13 height 10
radio input "true"
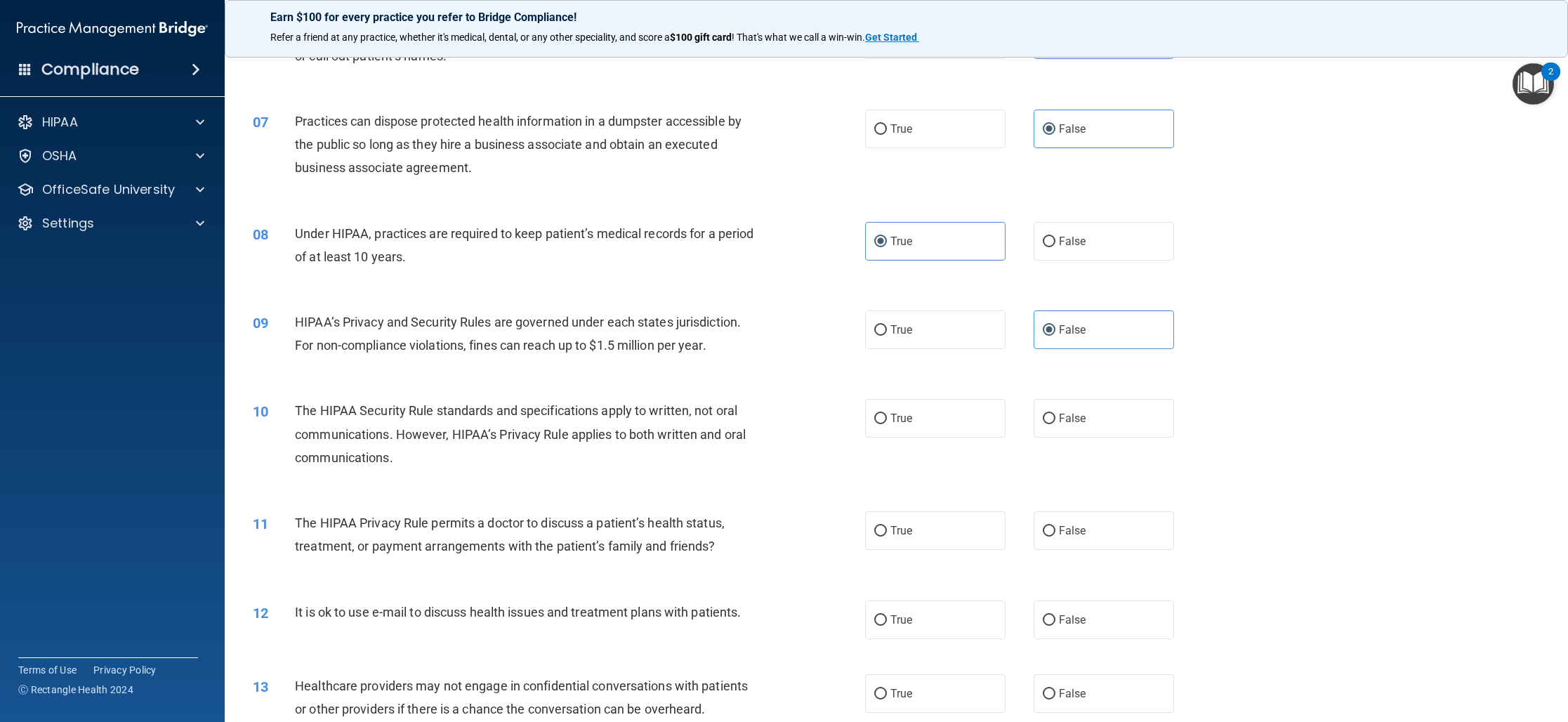
scroll to position [630, 0]
click at [972, 426] on label "True" at bounding box center [935, 416] width 141 height 39
click at [886, 422] on input "True" at bounding box center [880, 417] width 13 height 10
radio input "true"
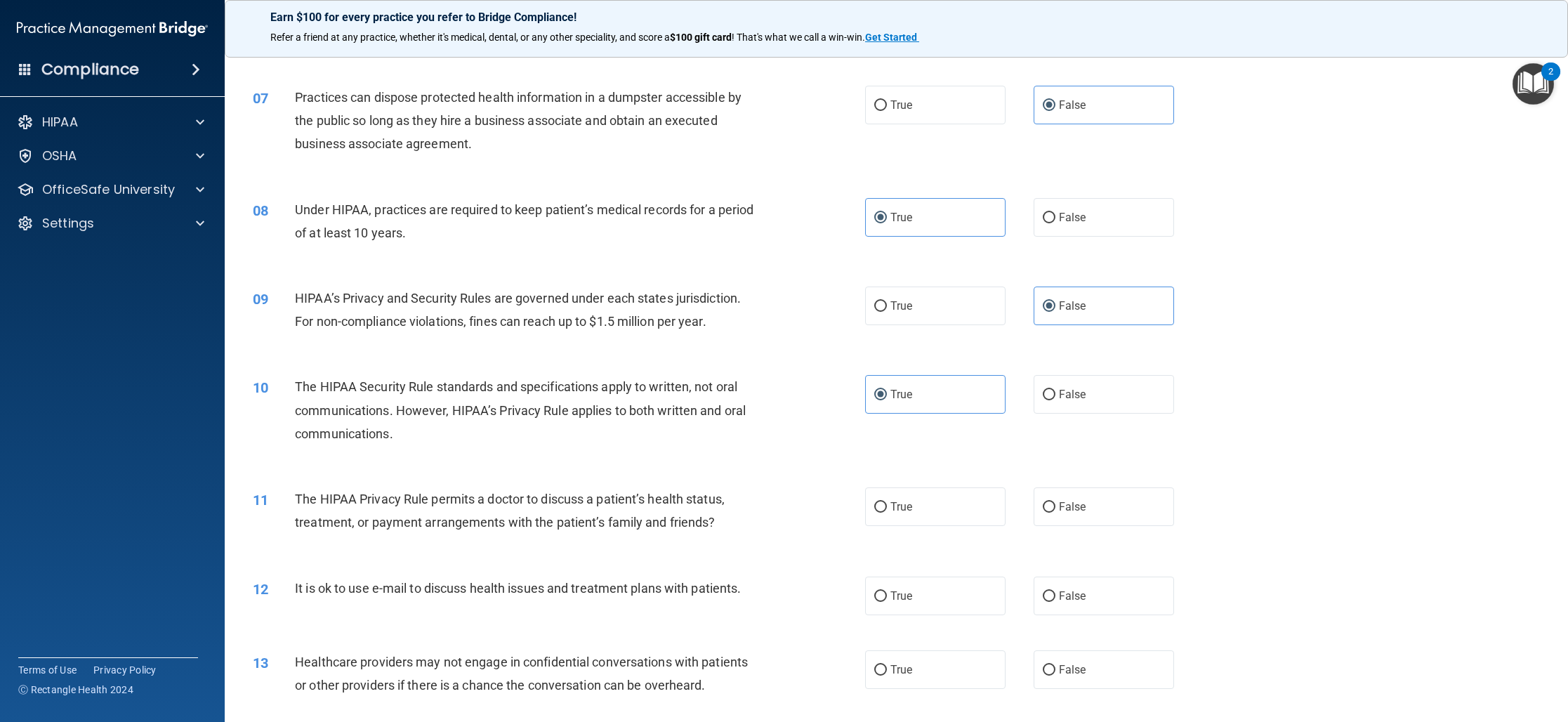
scroll to position [662, 0]
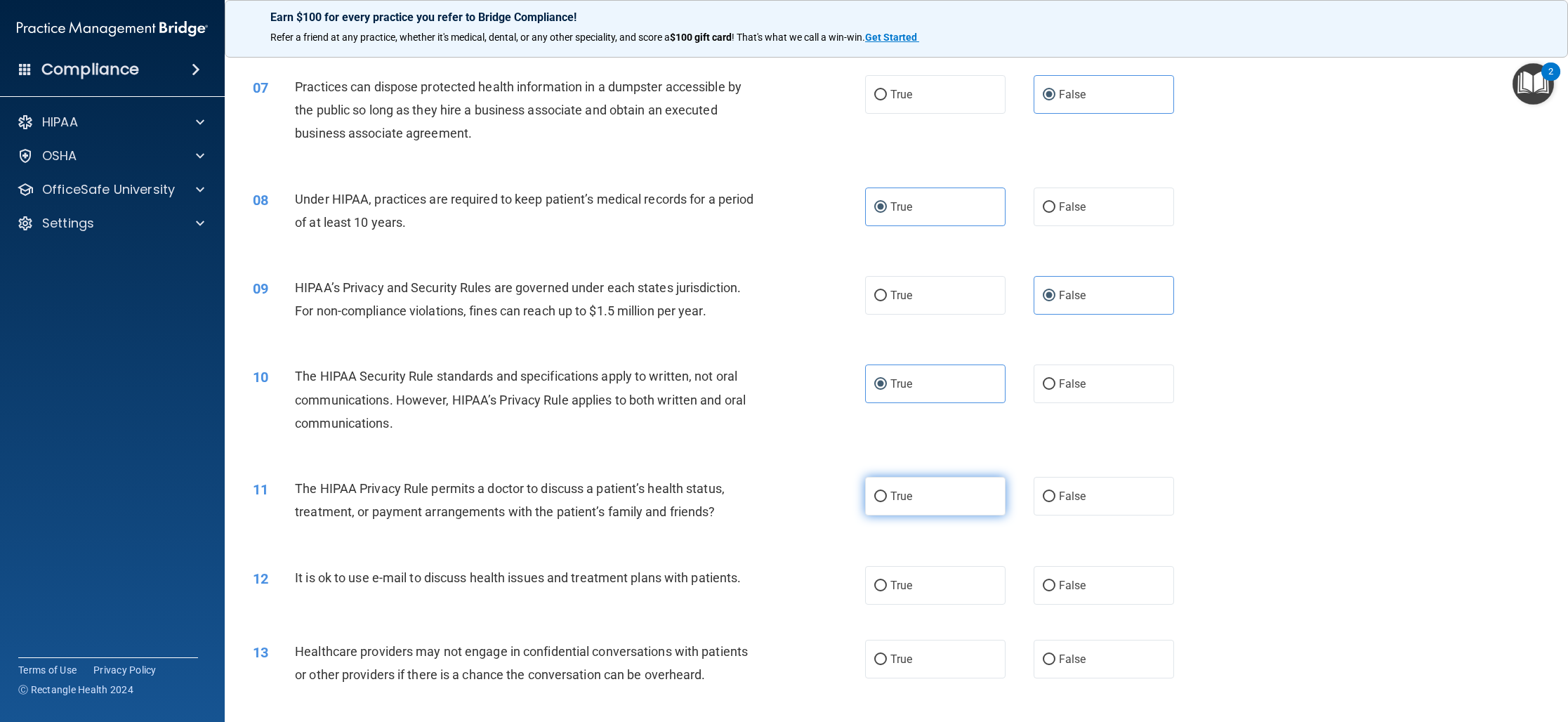
click at [883, 492] on input "True" at bounding box center [880, 497] width 13 height 10
radio input "true"
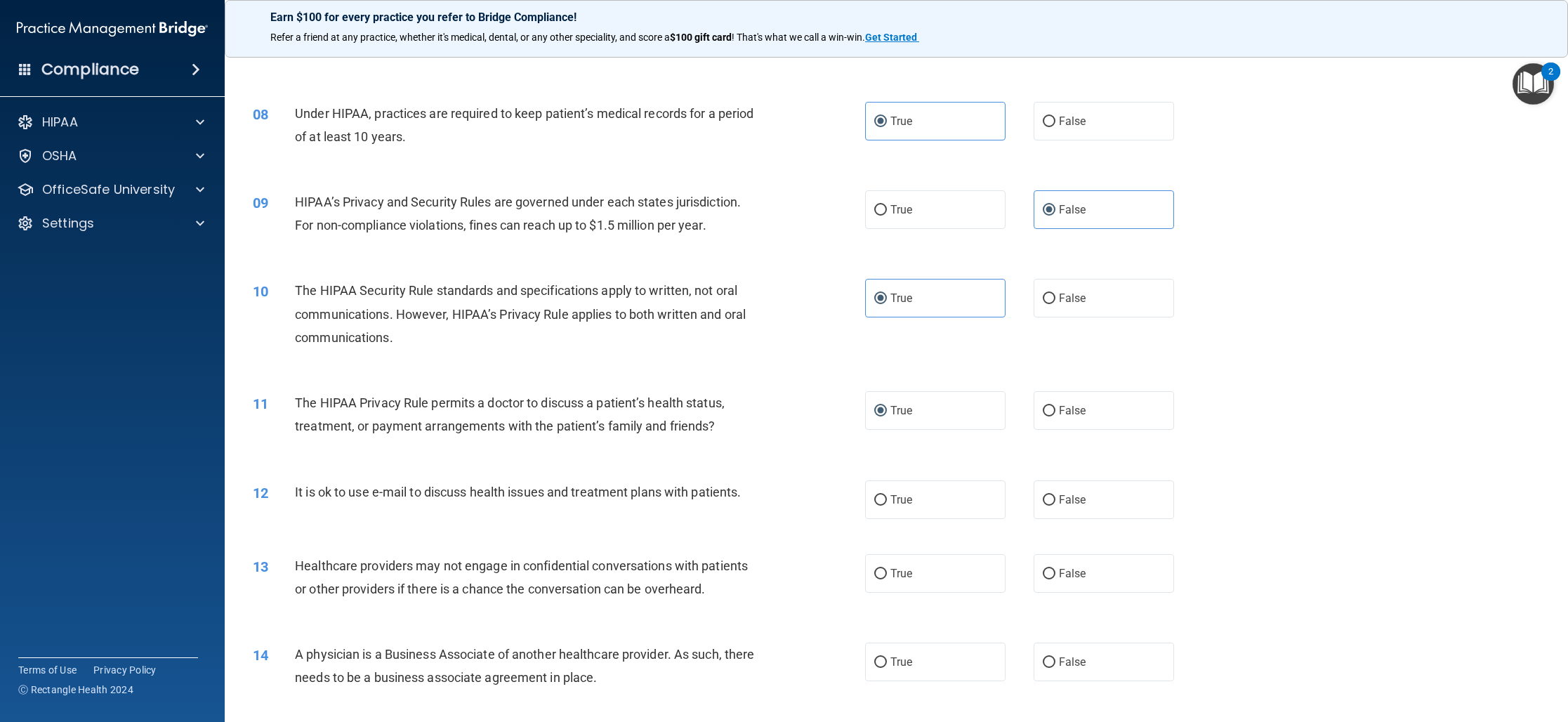
drag, startPoint x: 913, startPoint y: 496, endPoint x: 763, endPoint y: 477, distance: 151.2
click at [913, 496] on label "True" at bounding box center [935, 500] width 141 height 39
click at [886, 496] on input "True" at bounding box center [880, 501] width 13 height 10
radio input "true"
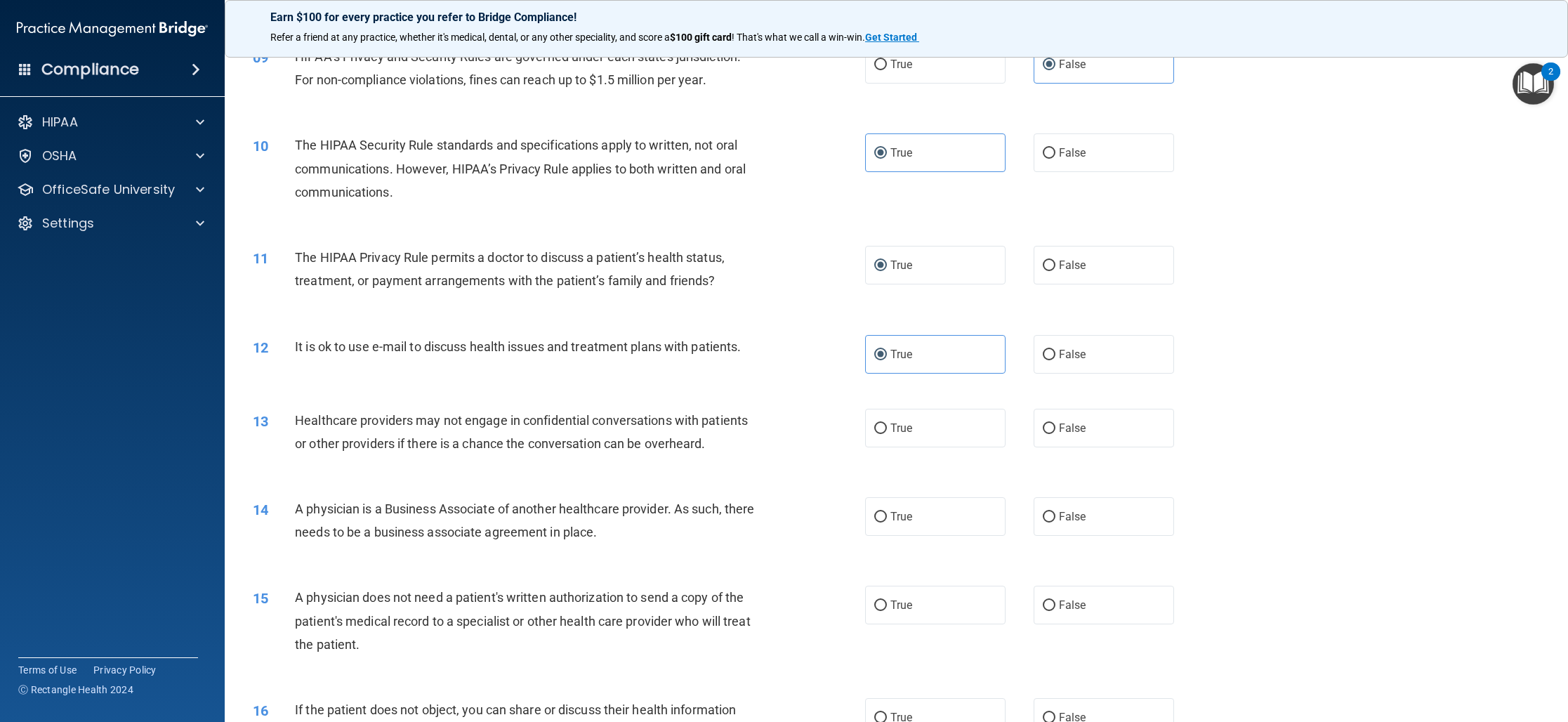
scroll to position [896, 0]
click at [1062, 429] on span "False" at bounding box center [1072, 426] width 28 height 13
click at [1056, 429] on input "False" at bounding box center [1049, 426] width 13 height 10
radio input "true"
click at [898, 516] on span "True" at bounding box center [901, 515] width 22 height 13
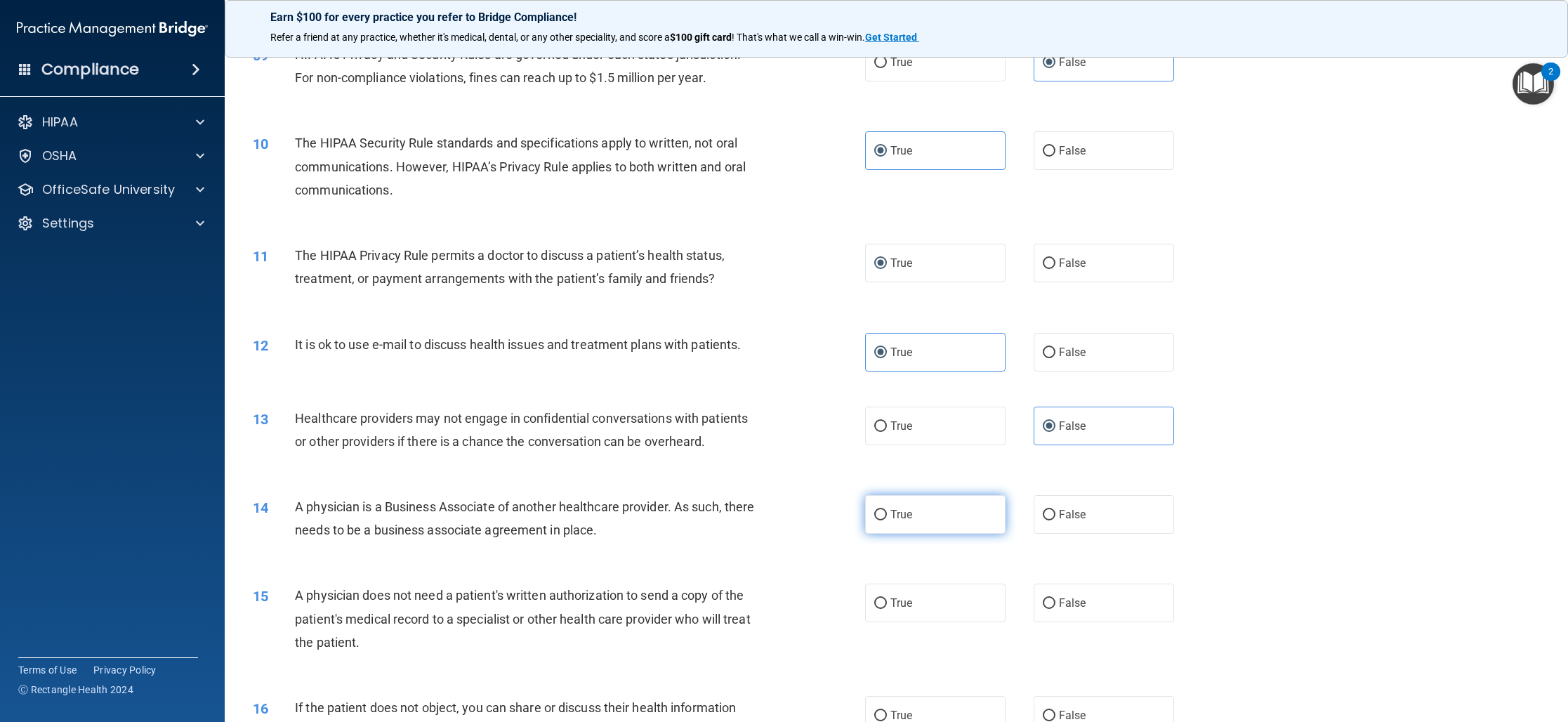
click at [886, 516] on input "True" at bounding box center [880, 515] width 13 height 10
radio input "true"
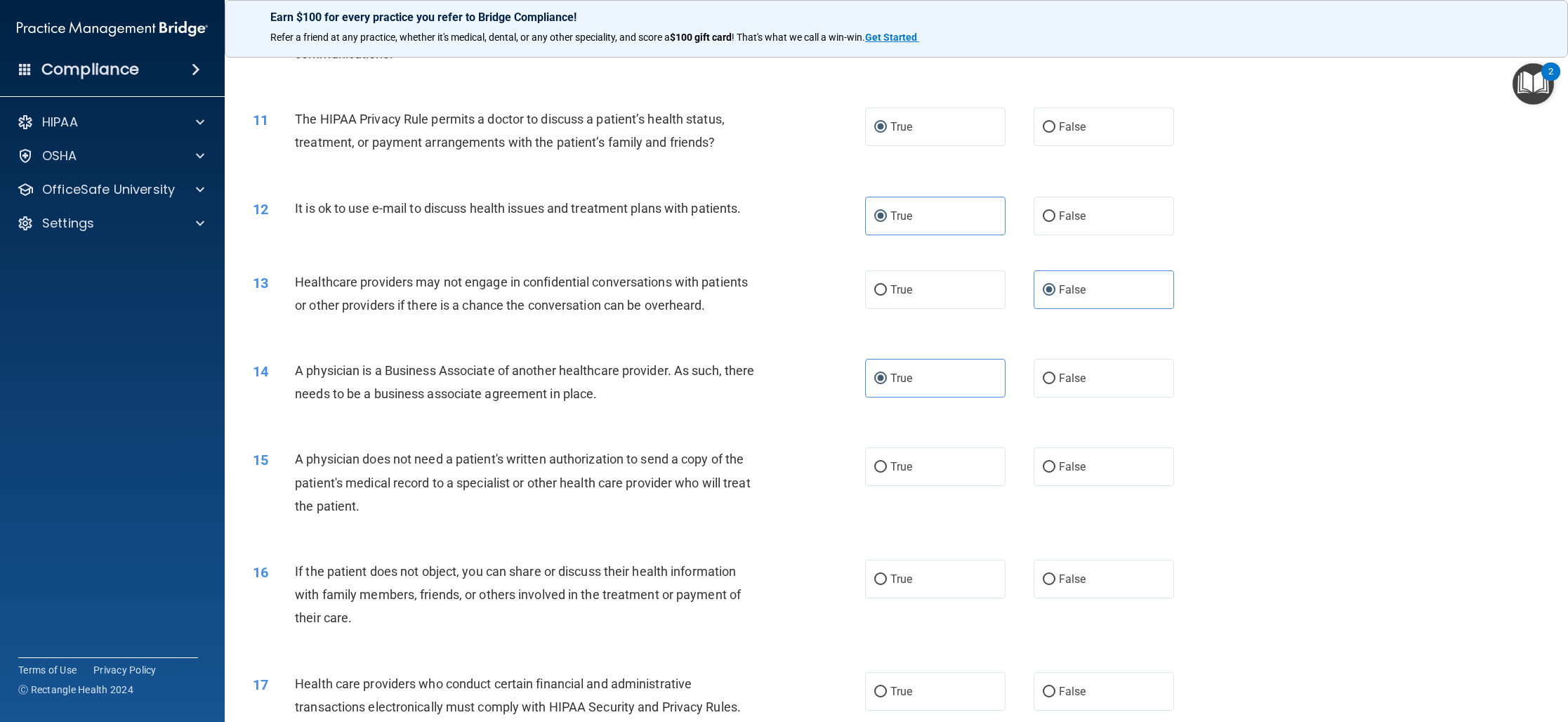
scroll to position [1039, 0]
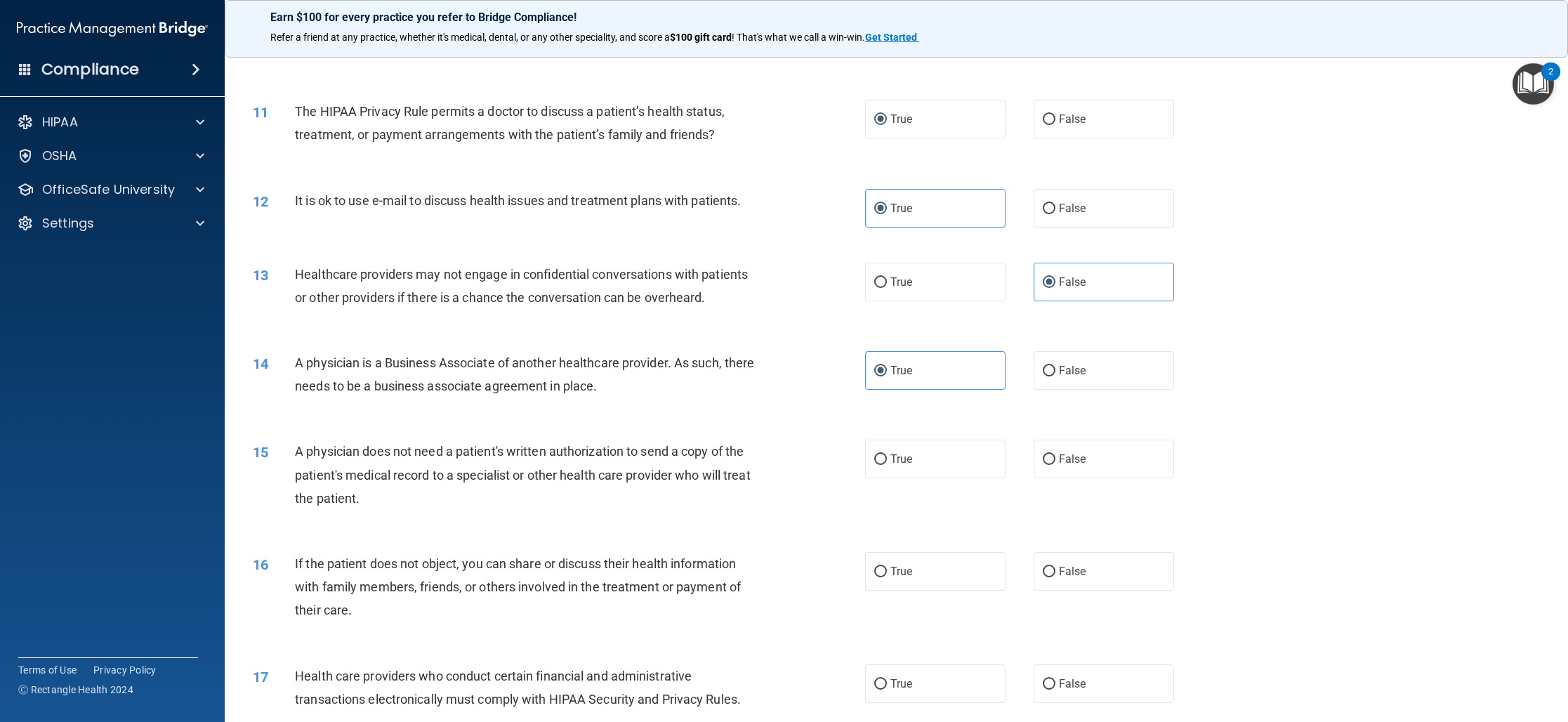
click at [863, 462] on div "15 A physician does not need a patient's written authorization to send a copy o…" at bounding box center [559, 477] width 655 height 77
click at [903, 465] on span "True" at bounding box center [901, 459] width 22 height 13
click at [886, 465] on input "True" at bounding box center [880, 459] width 13 height 10
radio input "true"
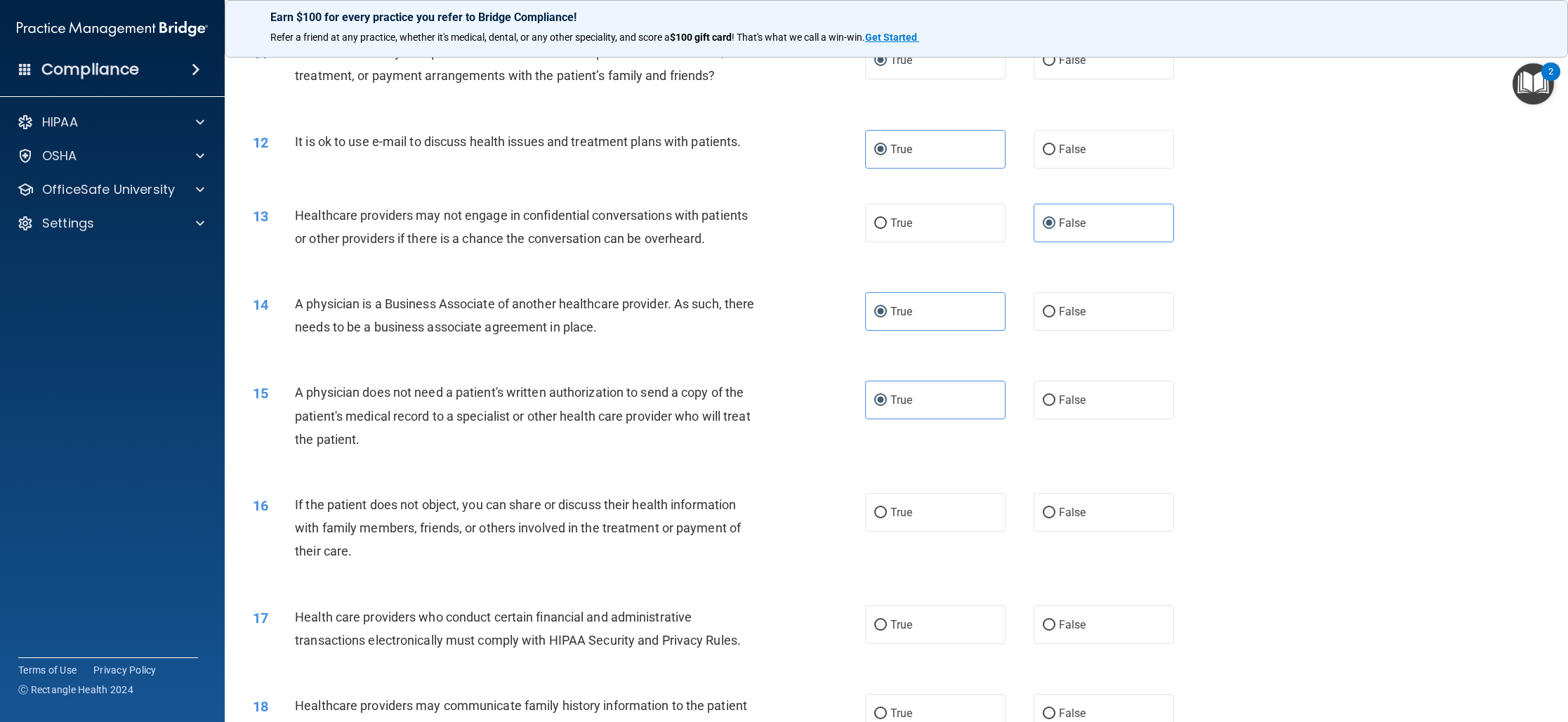
scroll to position [1102, 0]
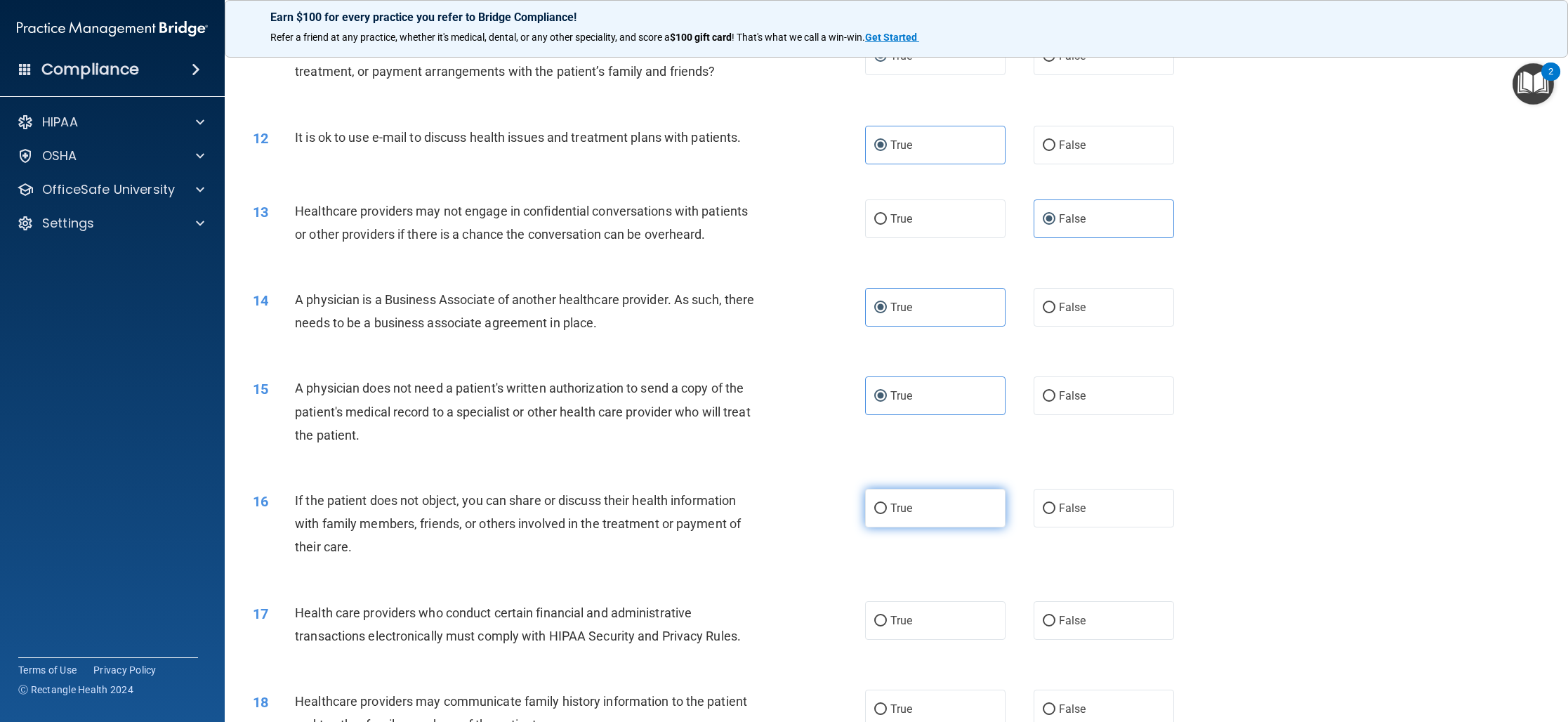
click at [942, 510] on label "True" at bounding box center [935, 508] width 141 height 39
click at [886, 510] on input "True" at bounding box center [880, 509] width 13 height 10
radio input "true"
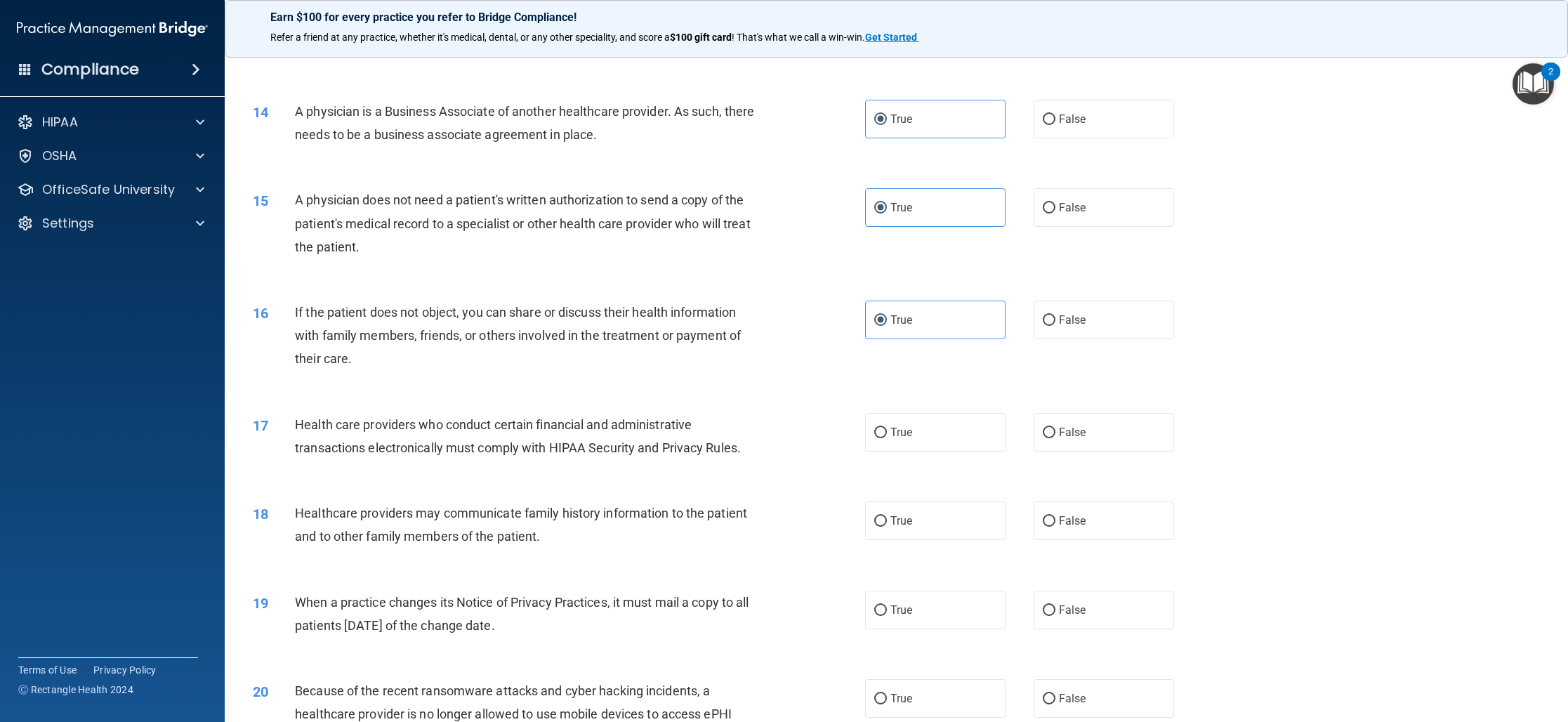
scroll to position [1320, 0]
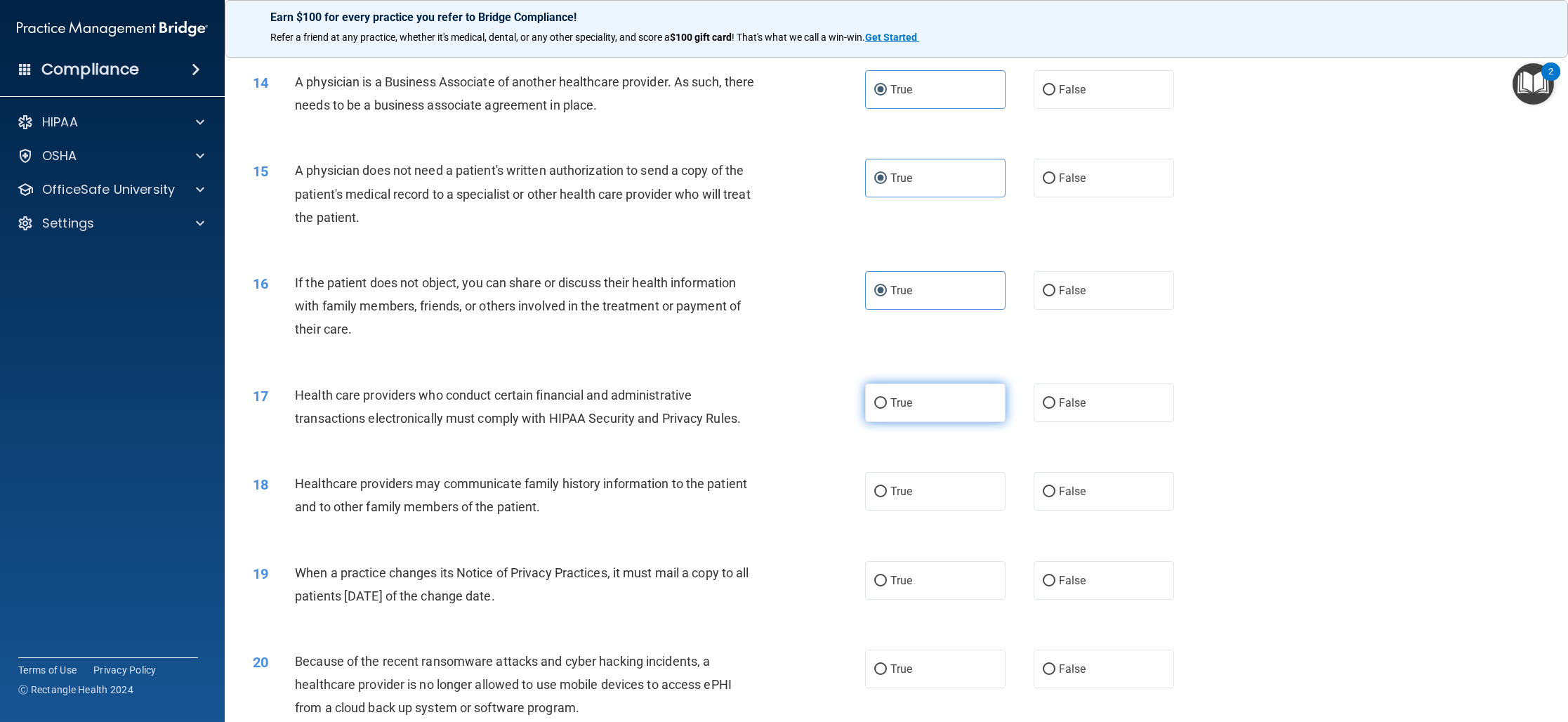
click at [886, 411] on label "True" at bounding box center [935, 403] width 141 height 39
click at [886, 409] on input "True" at bounding box center [880, 403] width 13 height 10
radio input "true"
click at [978, 486] on label "True" at bounding box center [935, 492] width 141 height 39
click at [886, 486] on input "True" at bounding box center [880, 492] width 13 height 10
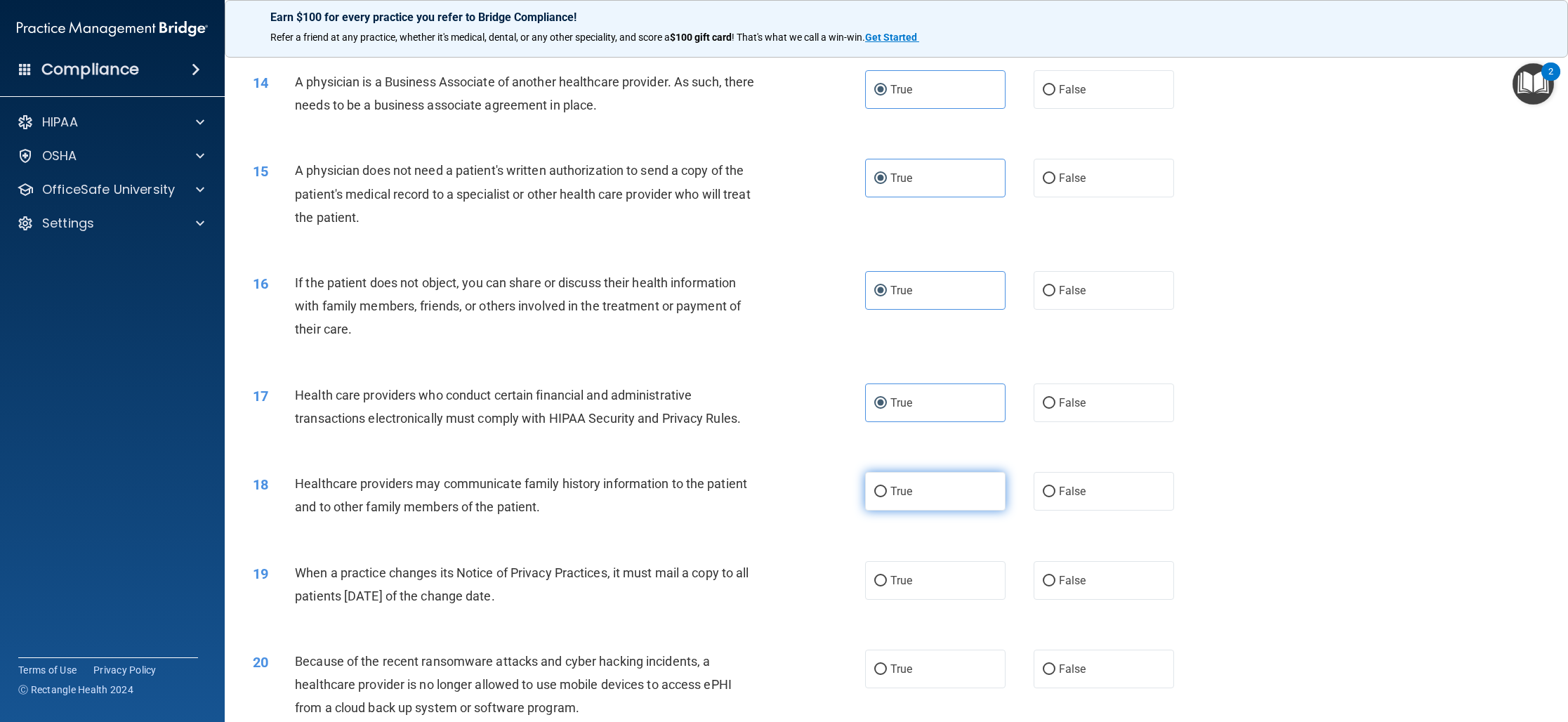
radio input "true"
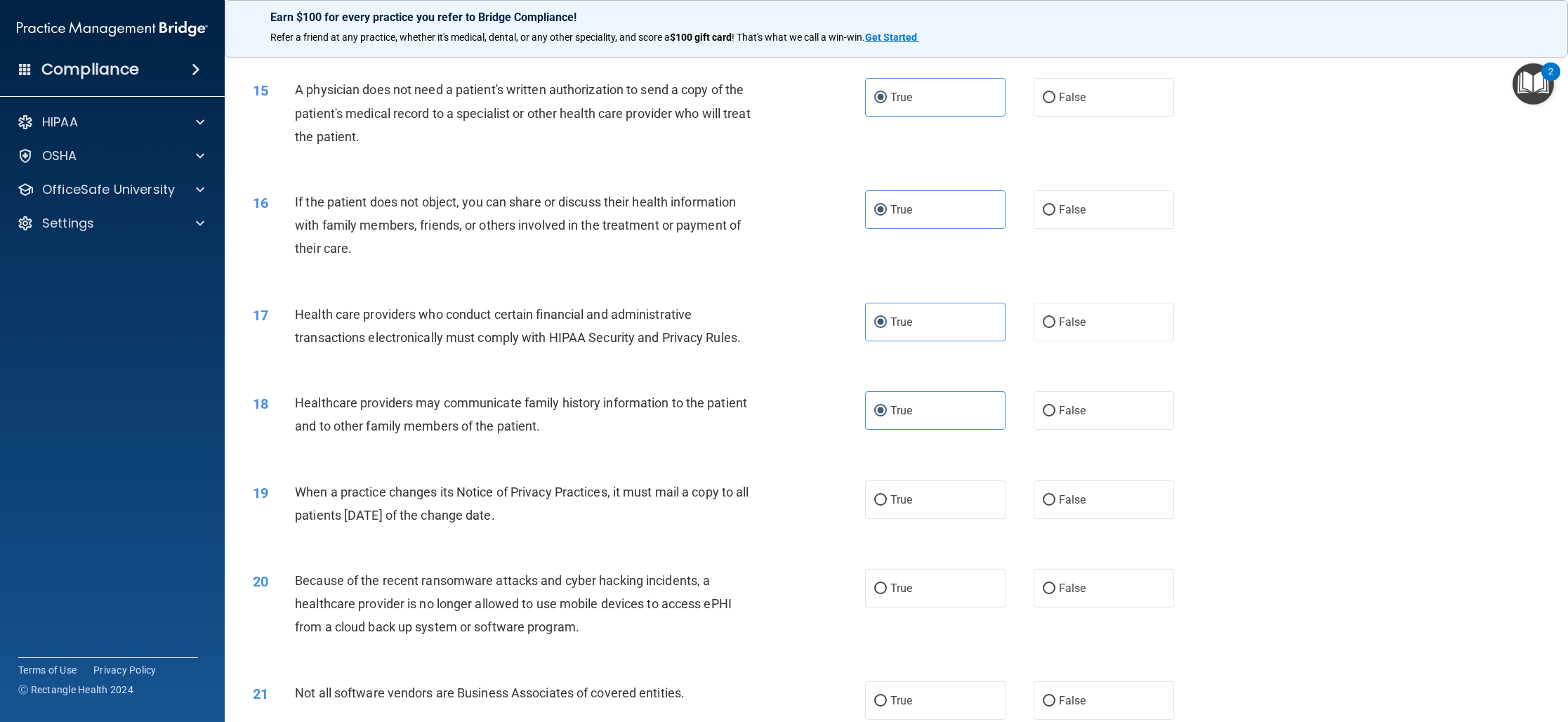
scroll to position [1410, 0]
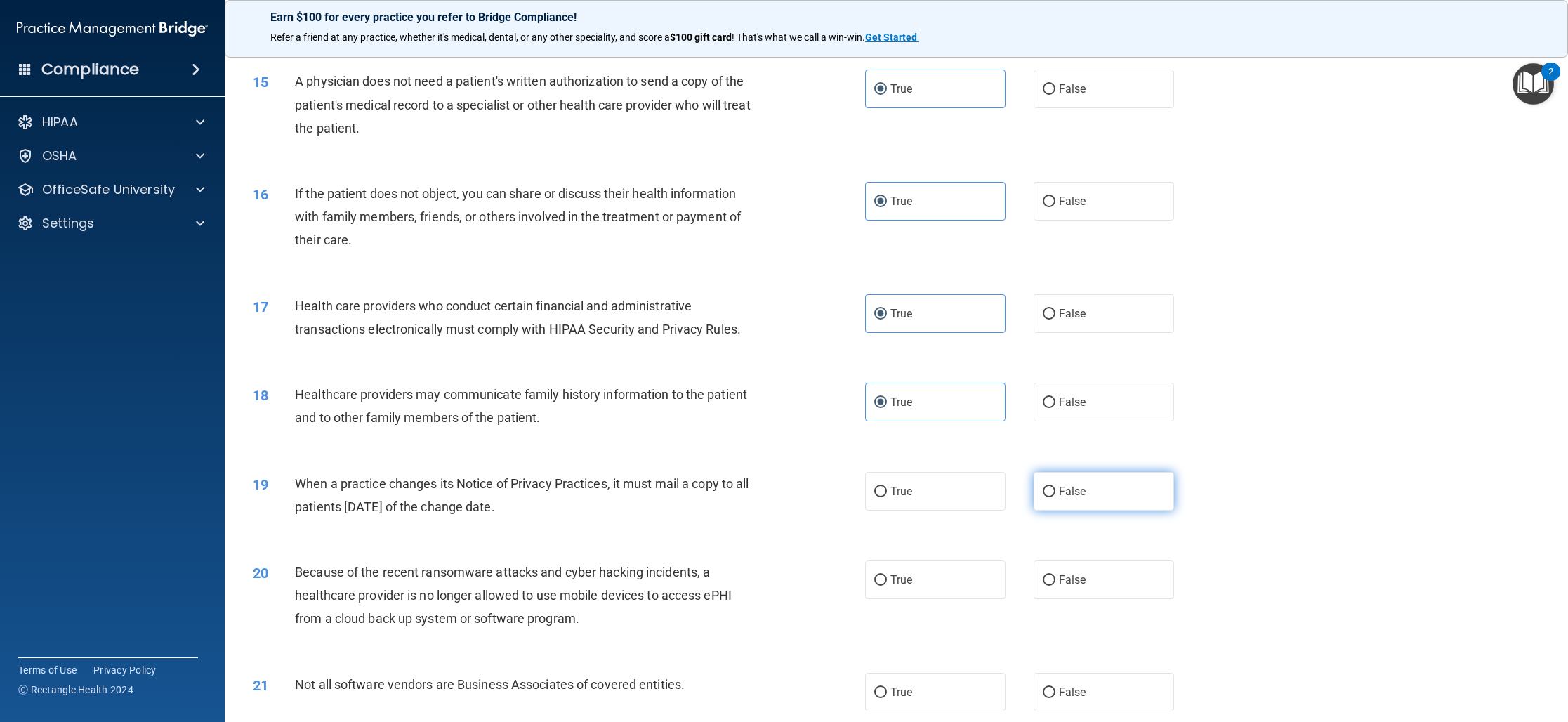
click at [1085, 508] on label "False" at bounding box center [1103, 492] width 141 height 39
click at [1056, 497] on input "False" at bounding box center [1049, 492] width 13 height 10
radio input "true"
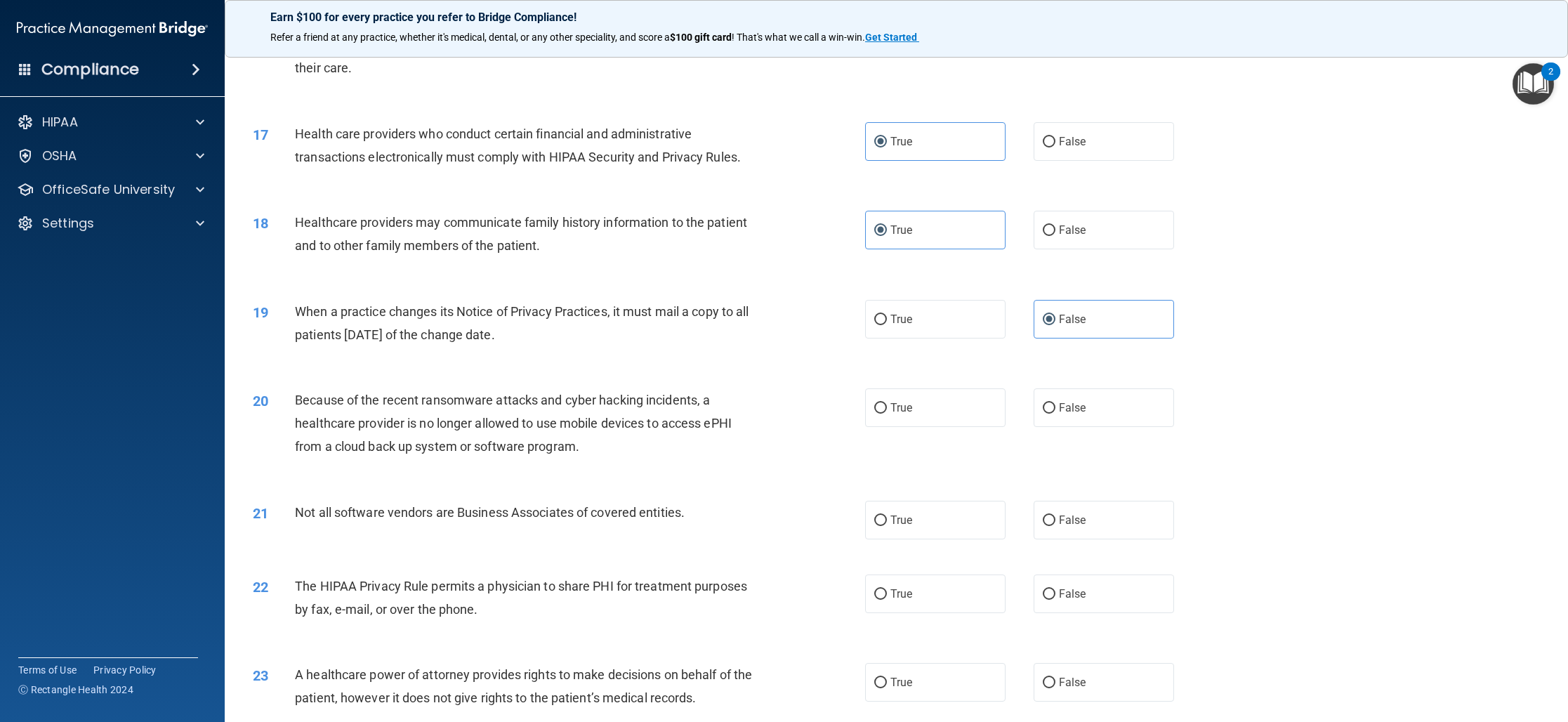
scroll to position [1588, 0]
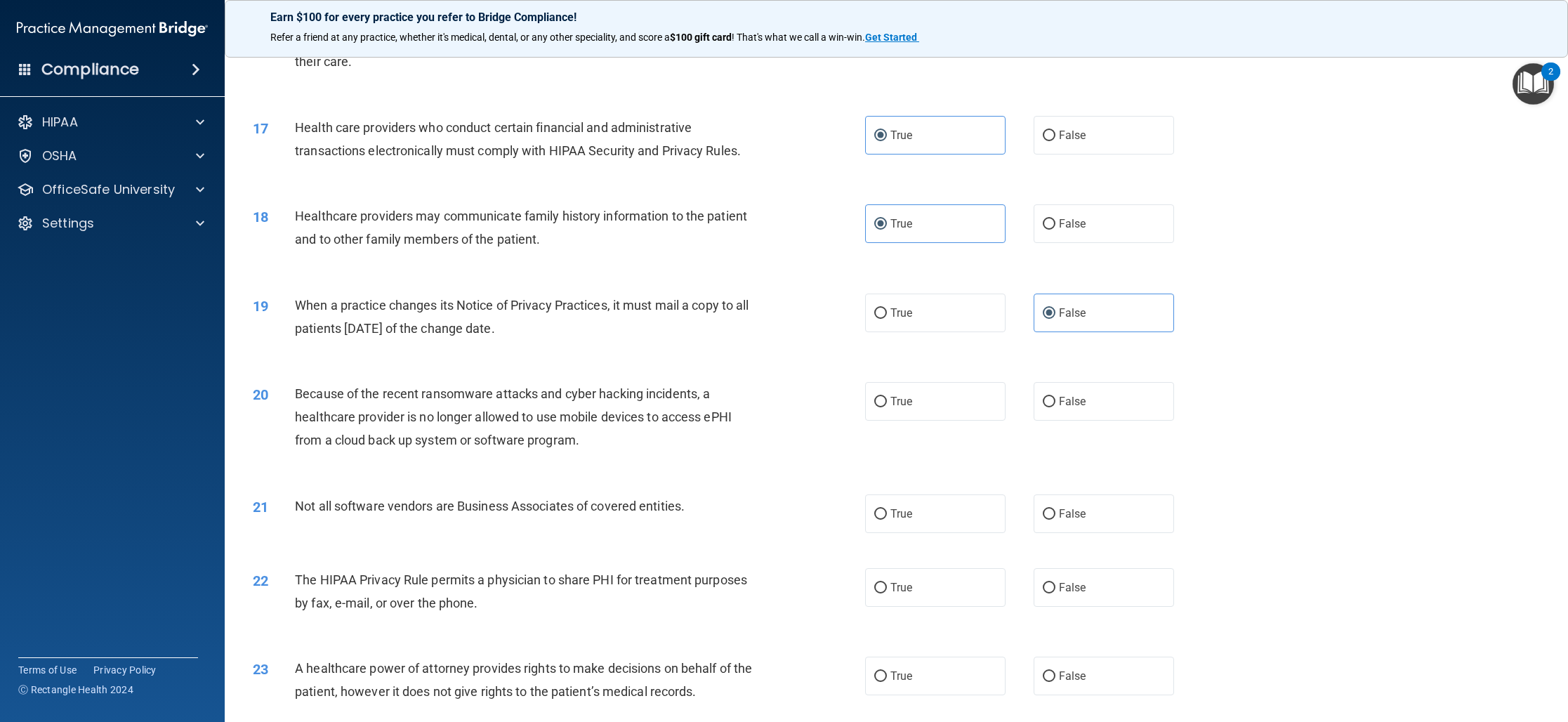
drag, startPoint x: 1062, startPoint y: 412, endPoint x: 934, endPoint y: 450, distance: 133.5
click at [1062, 412] on label "False" at bounding box center [1103, 402] width 141 height 39
click at [1056, 407] on input "False" at bounding box center [1049, 402] width 13 height 10
radio input "true"
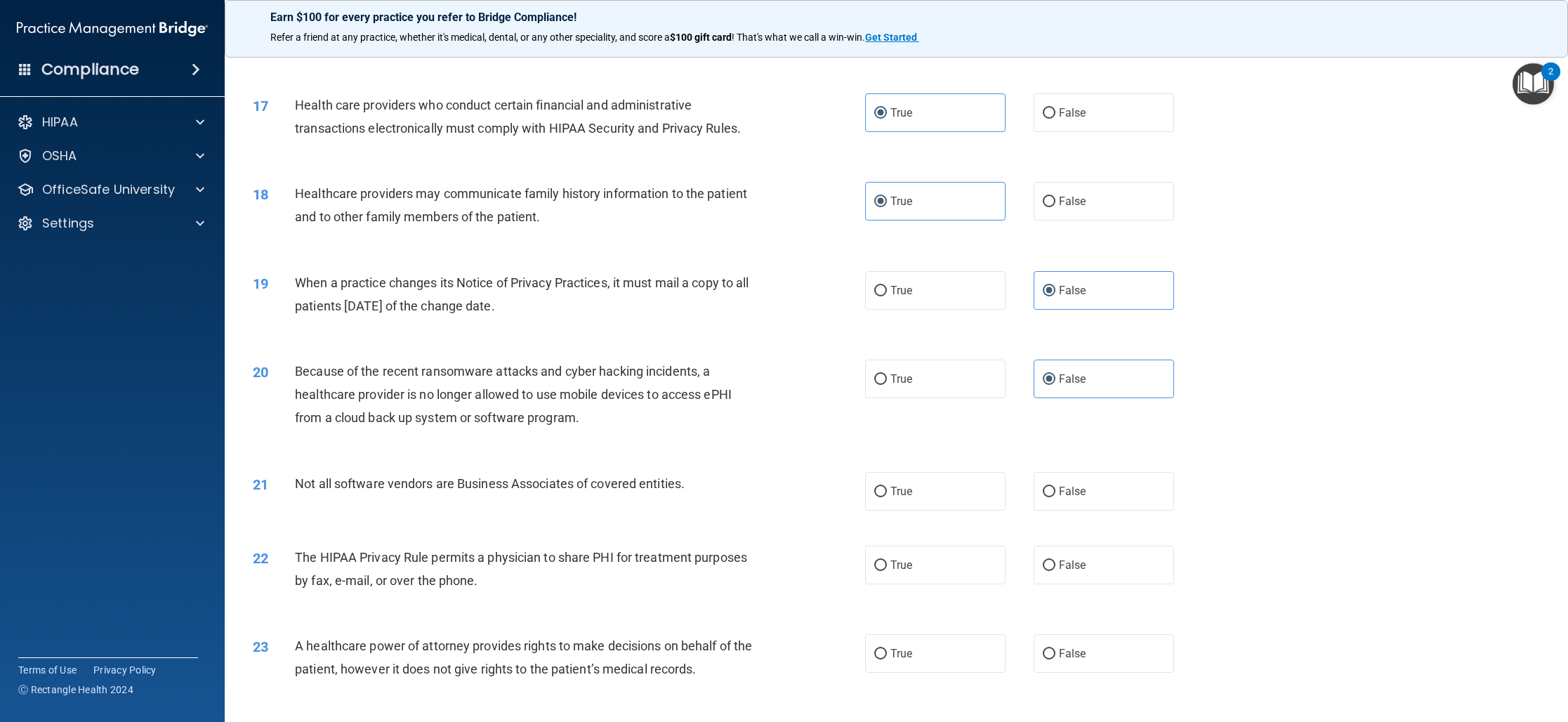
scroll to position [1615, 0]
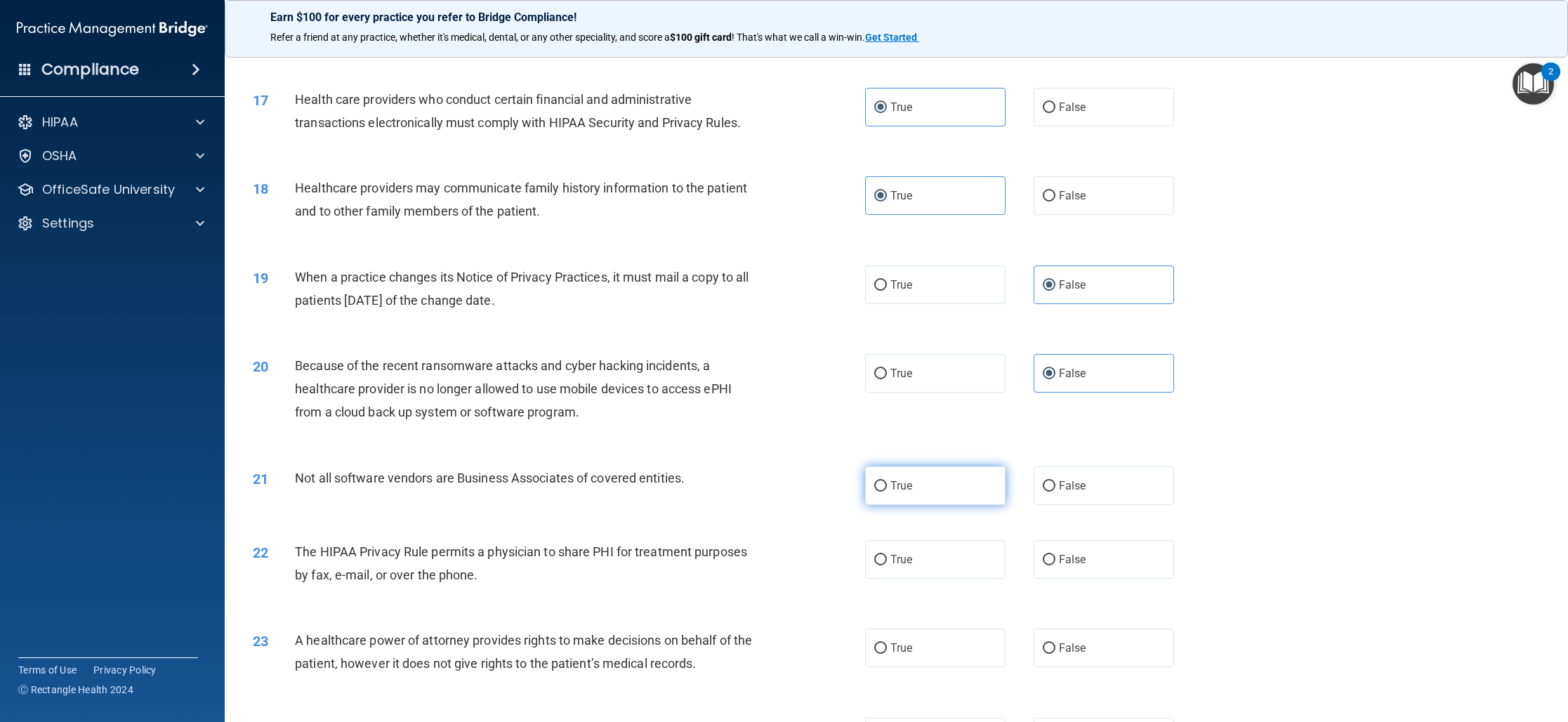
click at [901, 489] on span "True" at bounding box center [901, 486] width 22 height 13
click at [886, 489] on input "True" at bounding box center [880, 486] width 13 height 10
radio input "true"
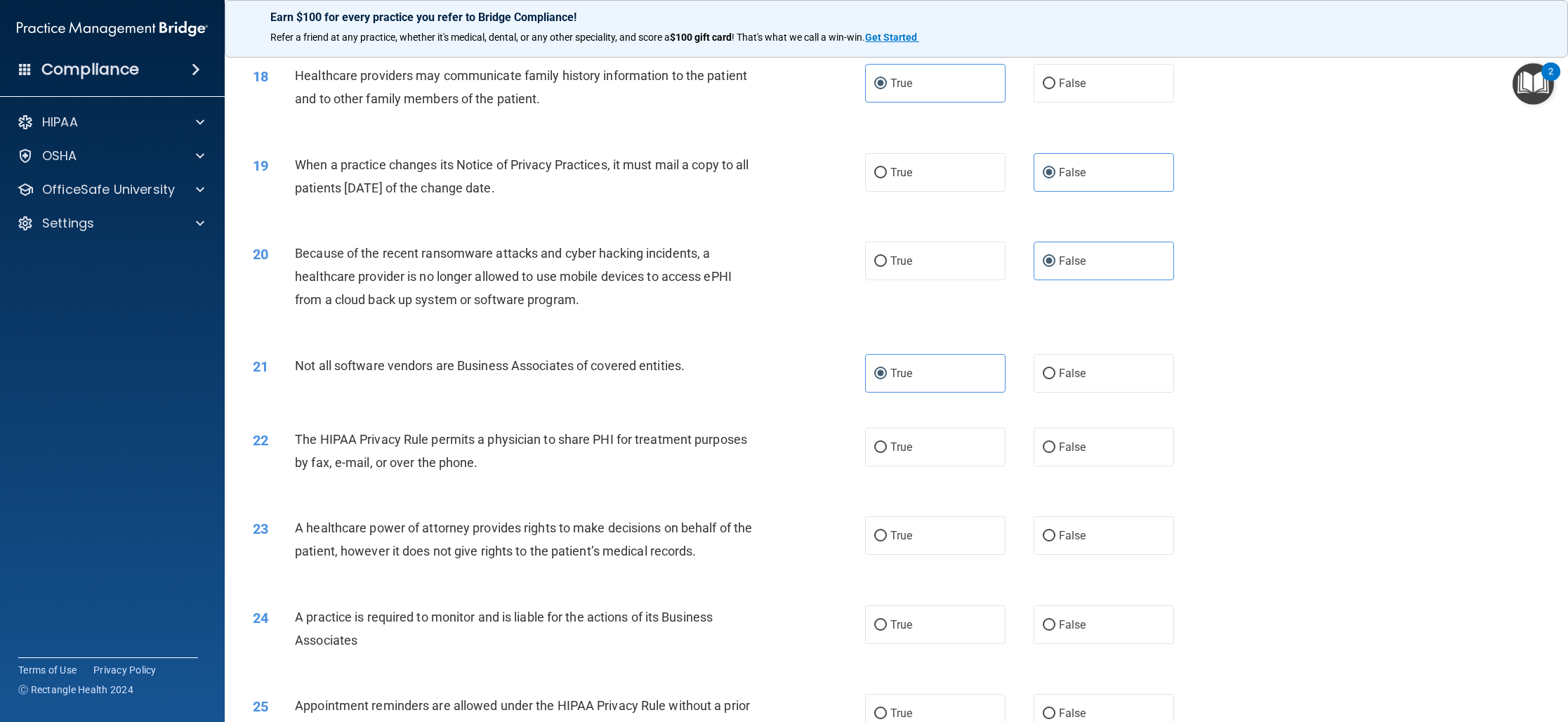
scroll to position [1730, 0]
click at [898, 446] on span "True" at bounding box center [901, 445] width 22 height 13
click at [886, 446] on input "True" at bounding box center [880, 445] width 13 height 10
radio input "true"
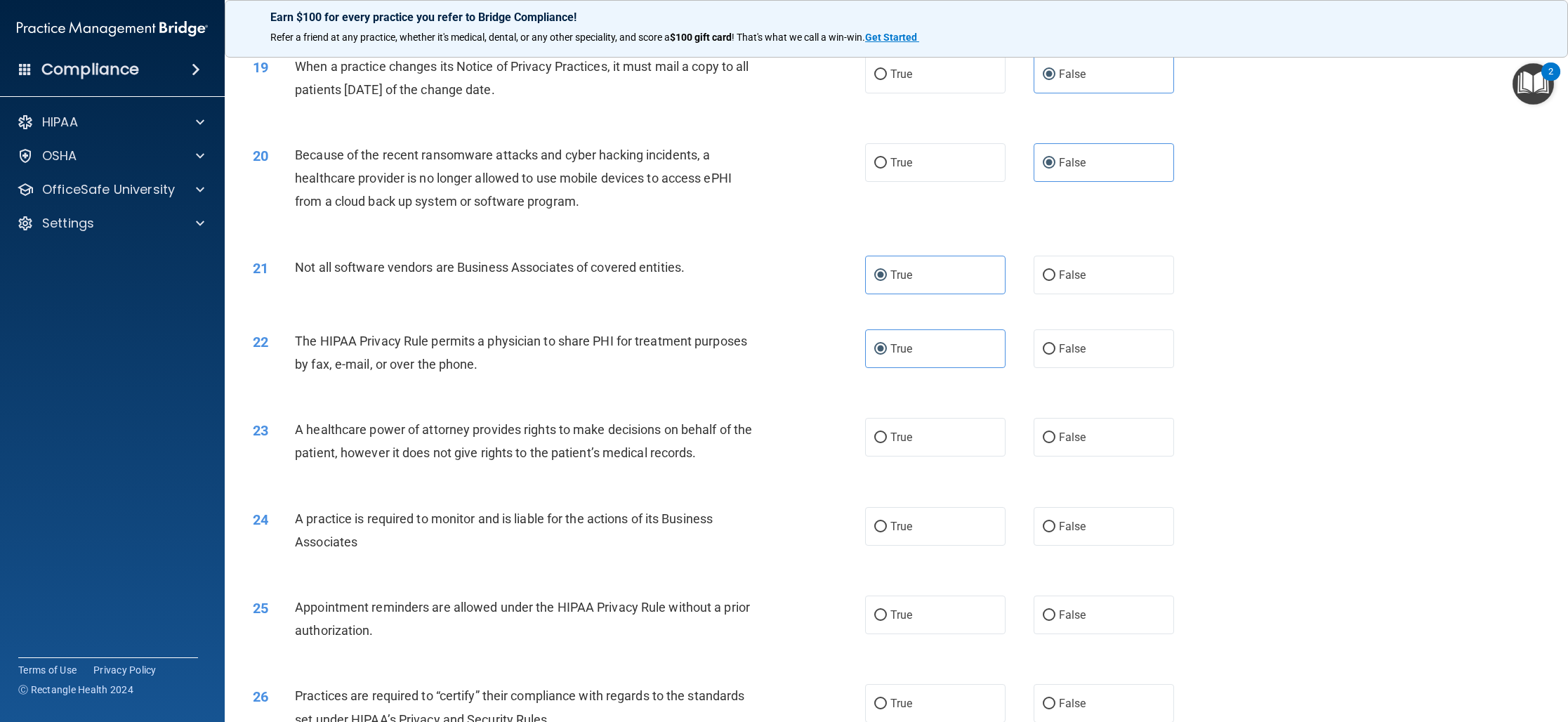
scroll to position [1827, 0]
click at [902, 450] on label "True" at bounding box center [935, 436] width 141 height 39
click at [886, 442] on input "True" at bounding box center [880, 437] width 13 height 10
radio input "true"
click at [958, 520] on label "True" at bounding box center [935, 526] width 141 height 39
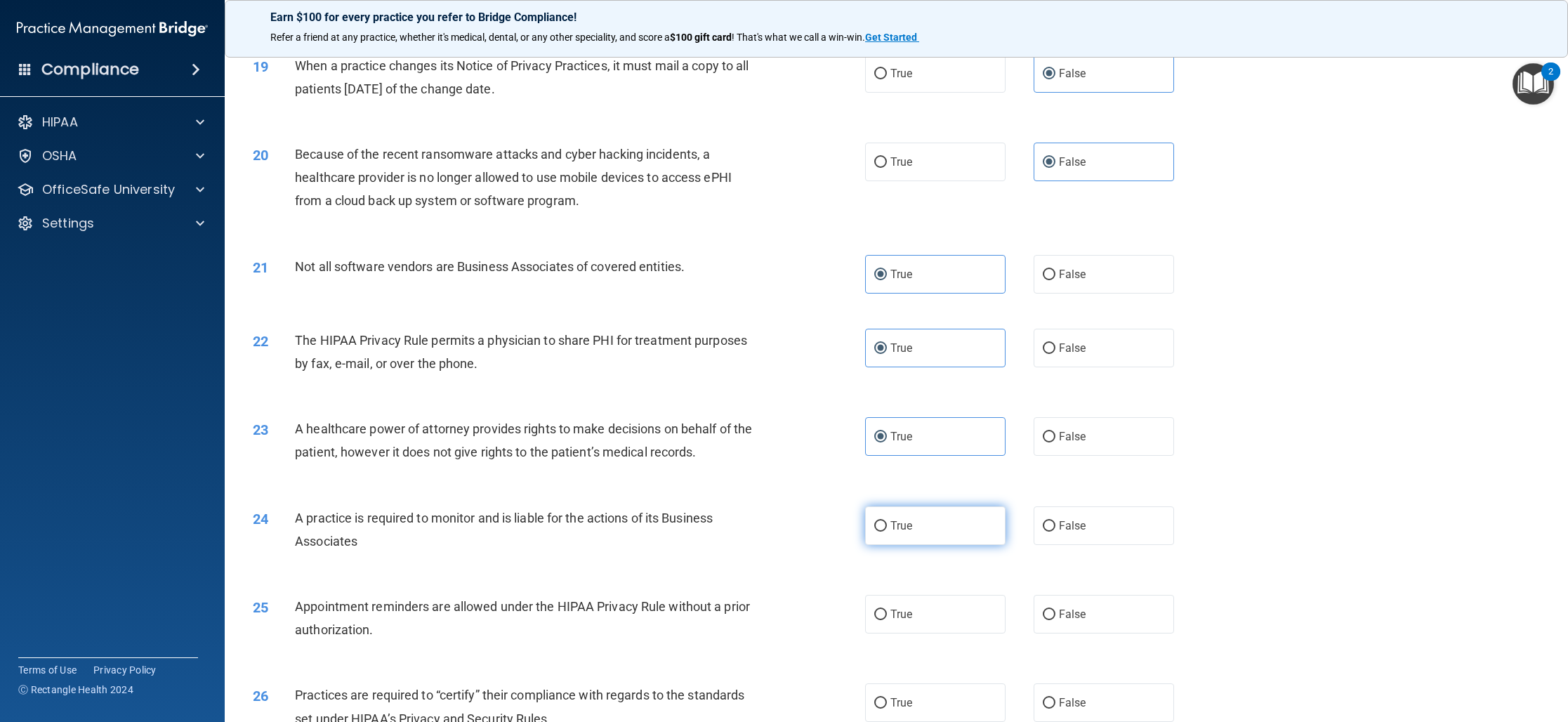
click at [886, 521] on input "True" at bounding box center [880, 526] width 13 height 10
radio input "true"
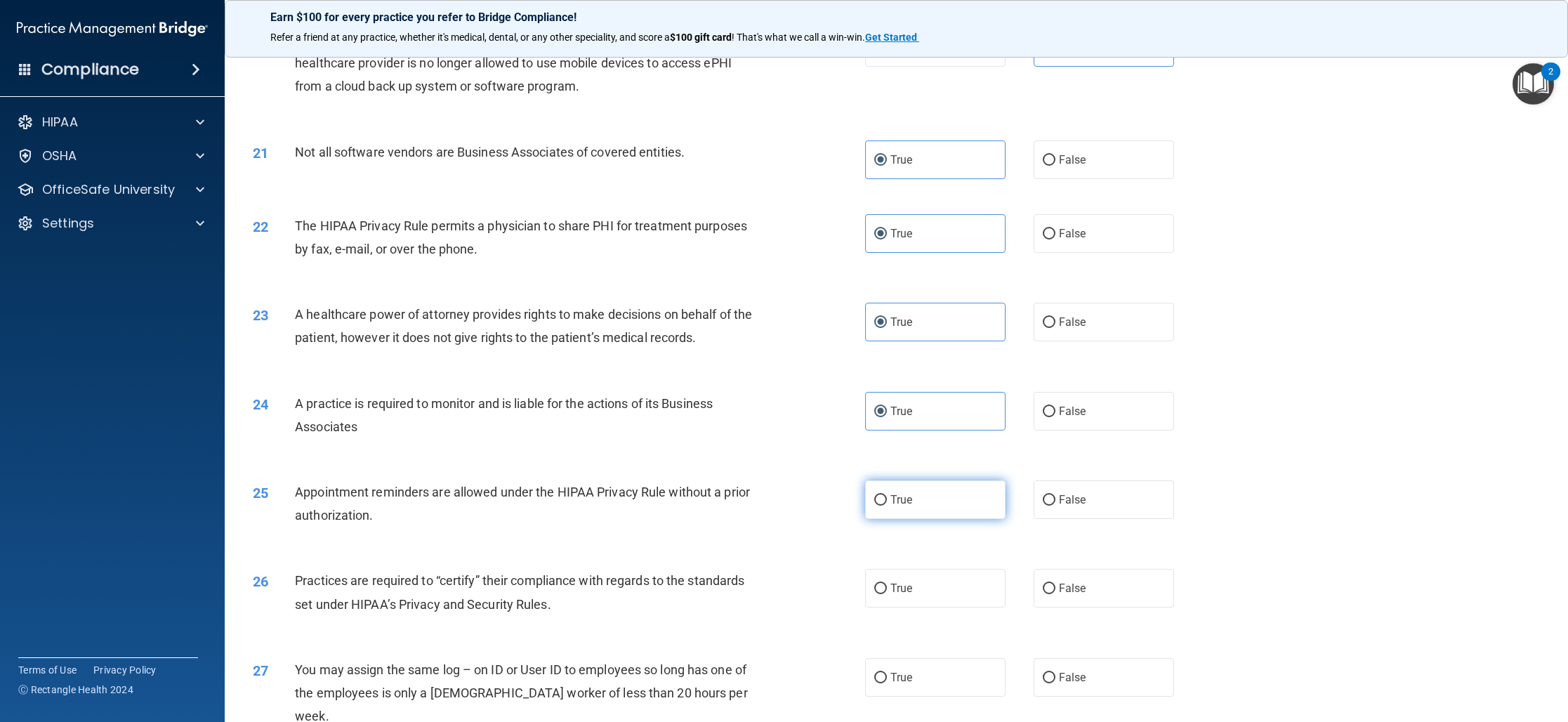
scroll to position [1946, 0]
click at [938, 504] on label "True" at bounding box center [935, 495] width 141 height 39
click at [886, 501] on input "True" at bounding box center [880, 496] width 13 height 10
radio input "true"
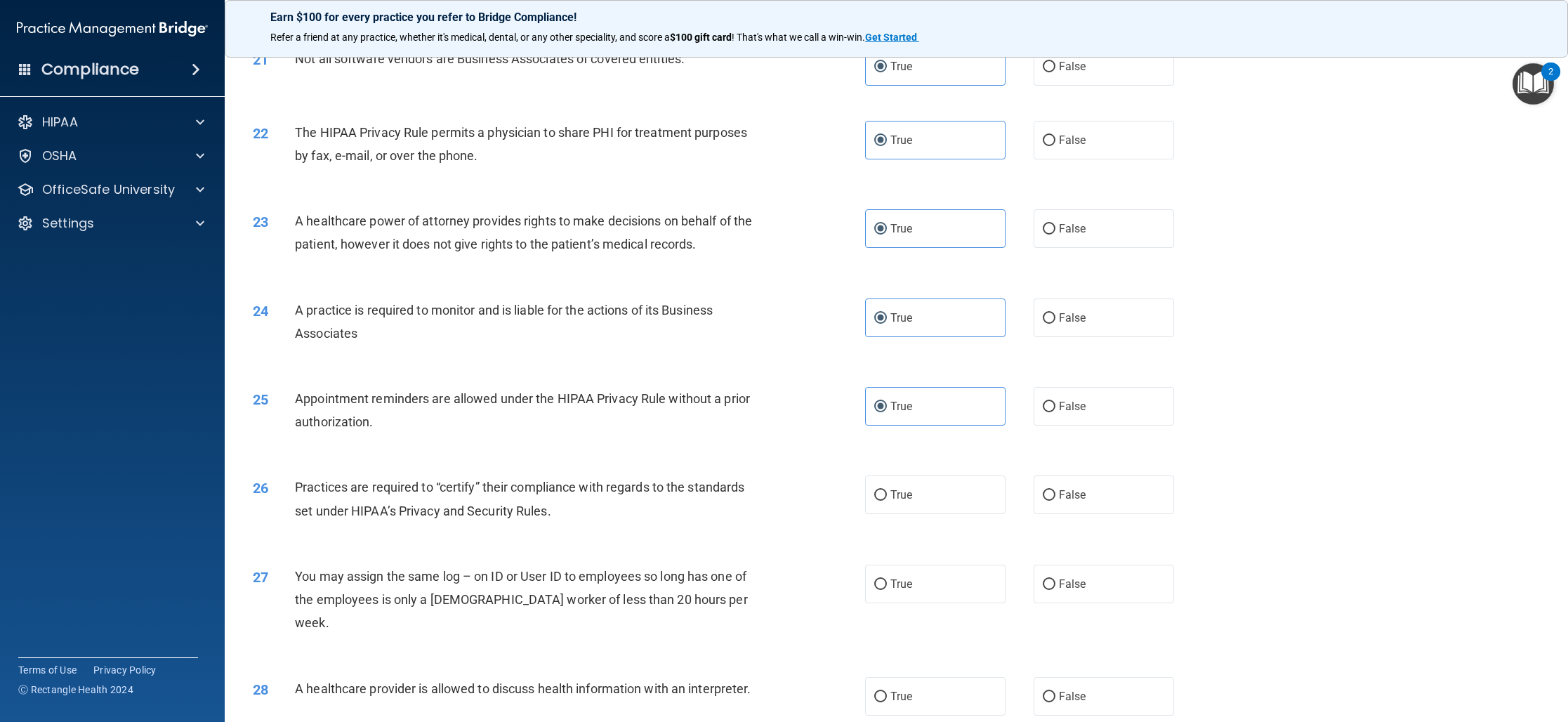
scroll to position [2048, 0]
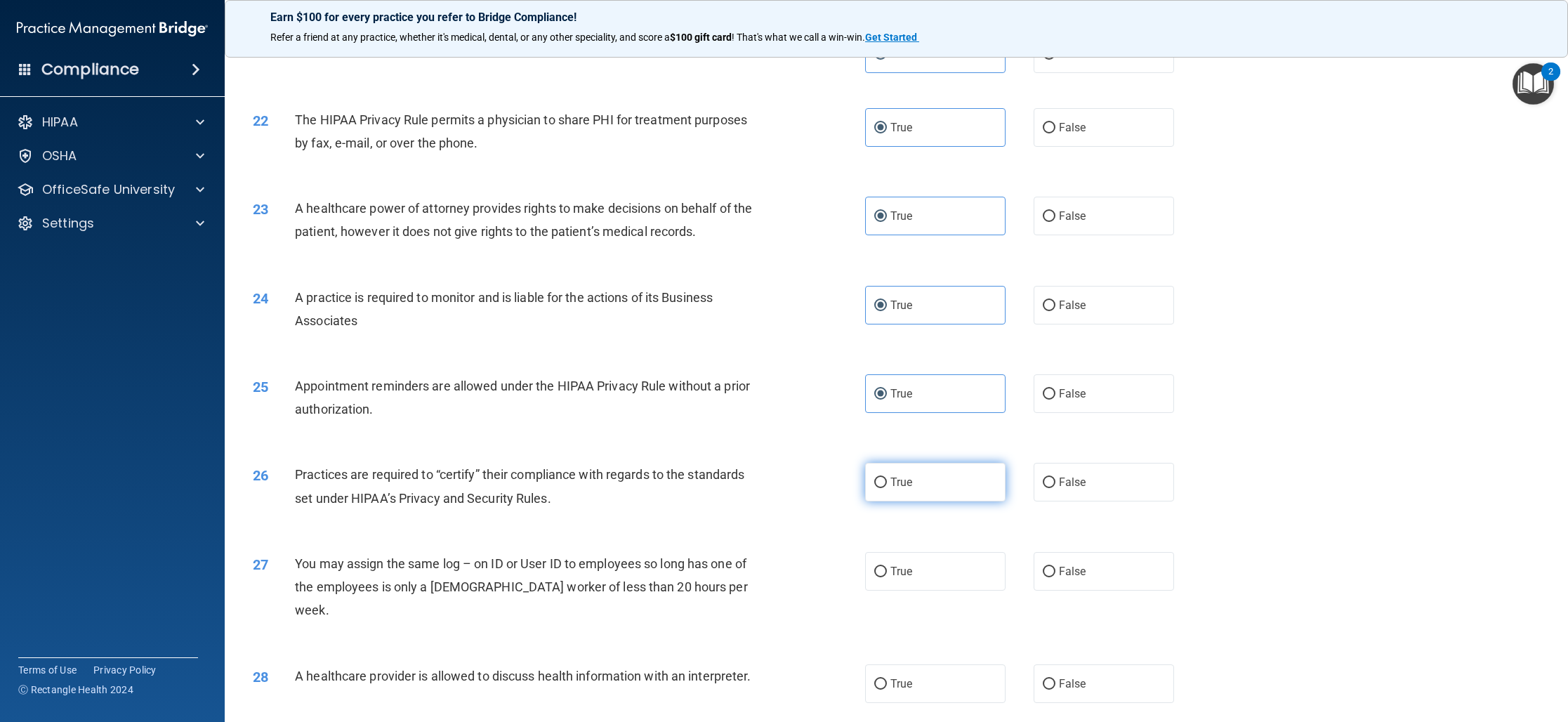
click at [898, 498] on label "True" at bounding box center [935, 482] width 141 height 39
click at [886, 488] on input "True" at bounding box center [880, 483] width 13 height 10
radio input "true"
click at [1103, 587] on label "False" at bounding box center [1103, 572] width 141 height 39
click at [1056, 577] on input "False" at bounding box center [1049, 572] width 13 height 10
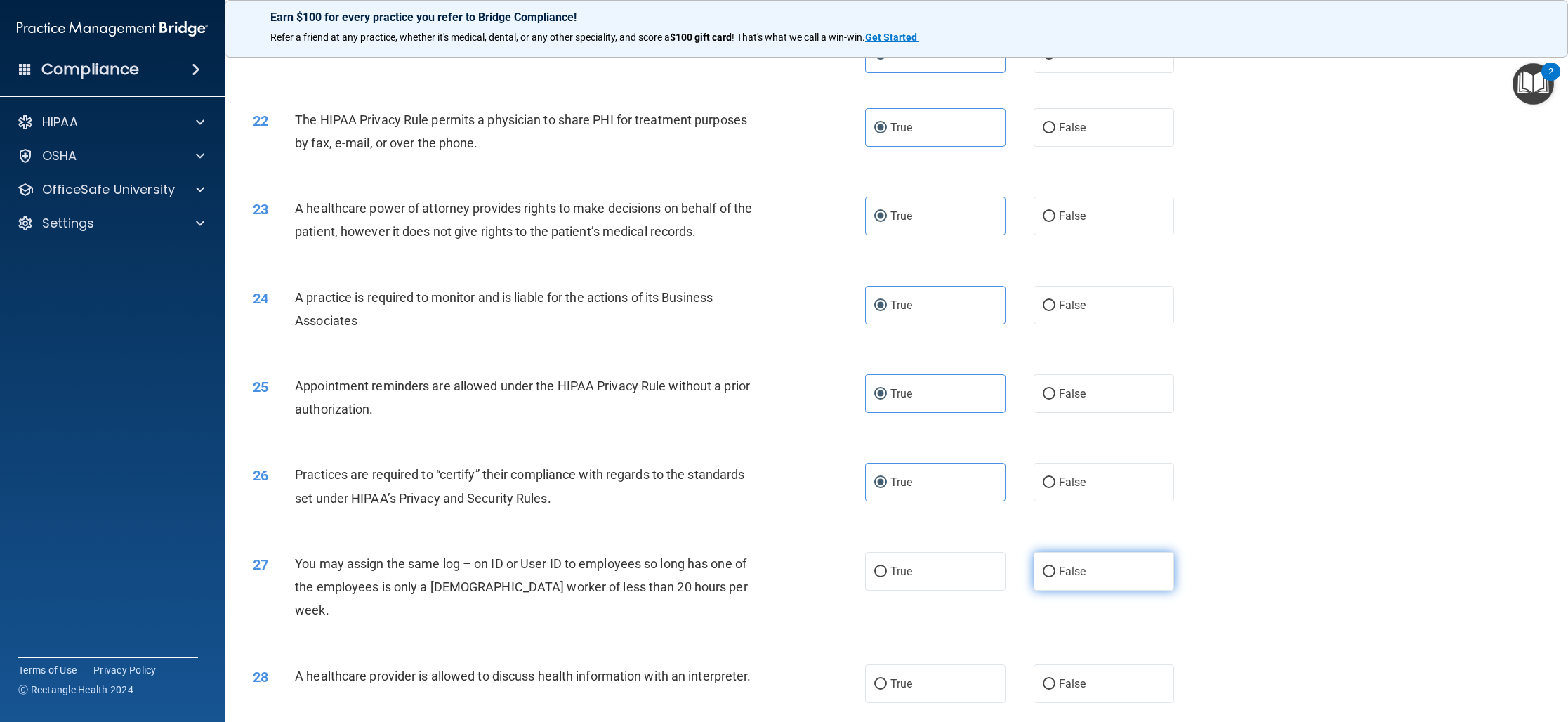
radio input "true"
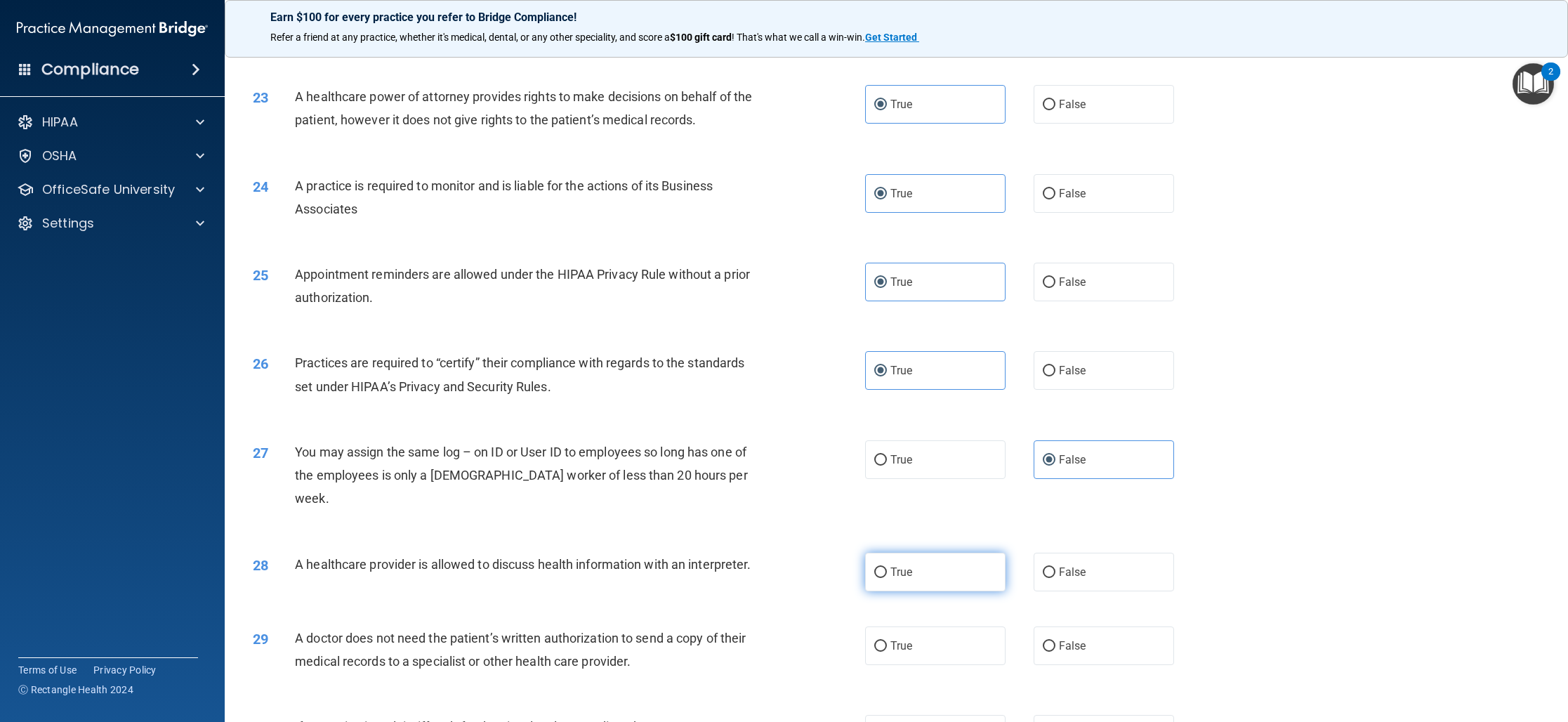
scroll to position [2163, 0]
click at [932, 553] on label "True" at bounding box center [935, 569] width 141 height 39
click at [886, 564] on input "True" at bounding box center [880, 569] width 13 height 10
radio input "true"
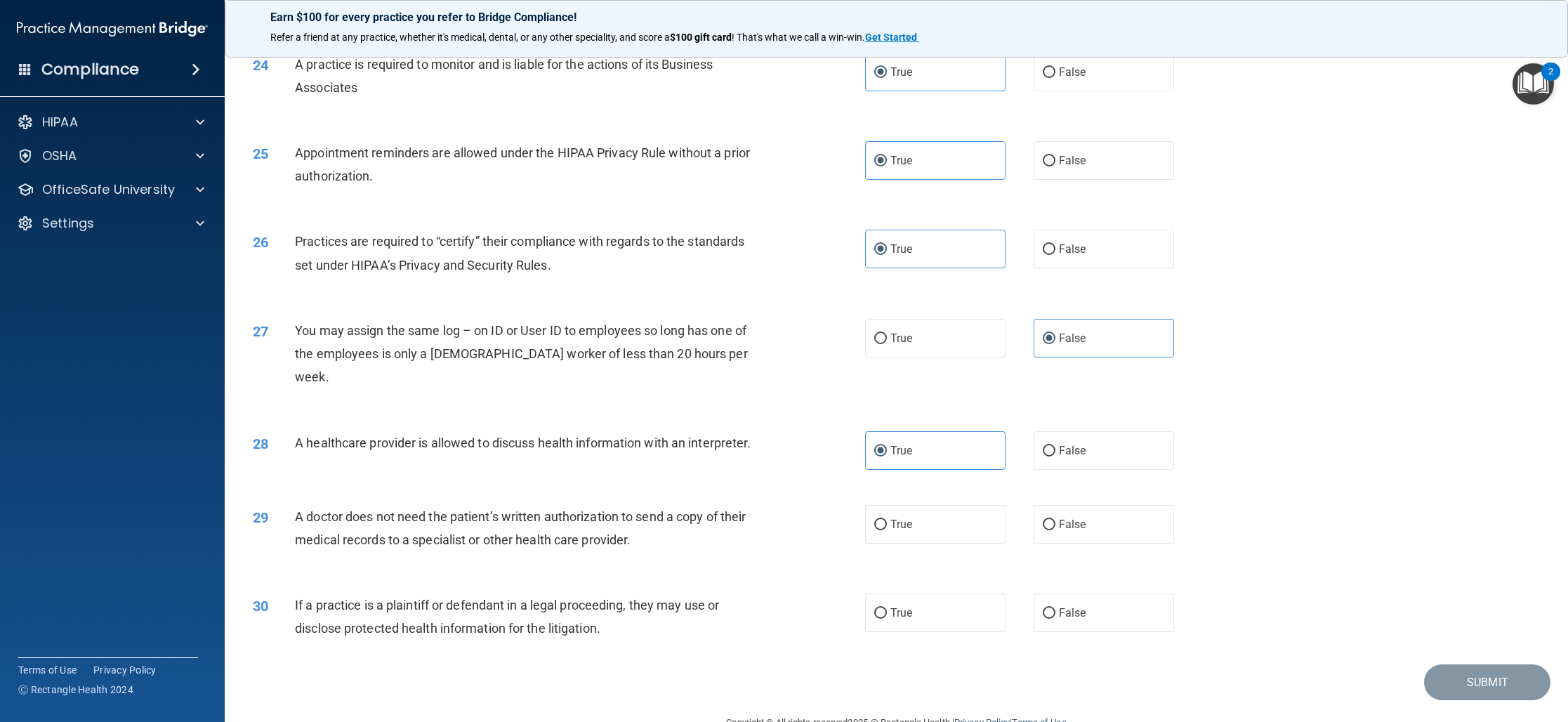
scroll to position [2292, 0]
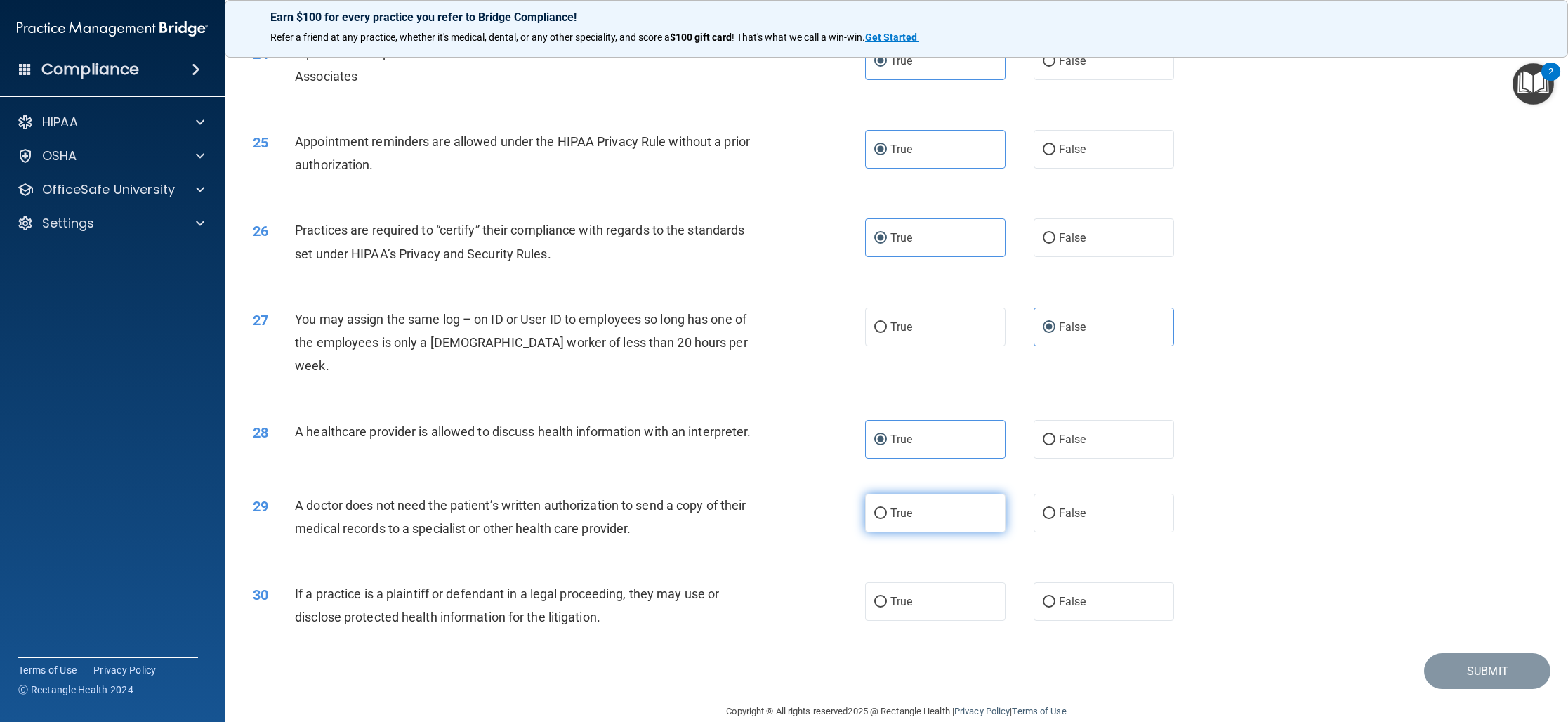
drag, startPoint x: 906, startPoint y: 497, endPoint x: 907, endPoint y: 506, distance: 9.1
click at [907, 497] on label "True" at bounding box center [935, 513] width 141 height 39
click at [886, 508] on input "True" at bounding box center [880, 513] width 13 height 10
radio input "true"
click at [925, 582] on label "True" at bounding box center [935, 602] width 141 height 39
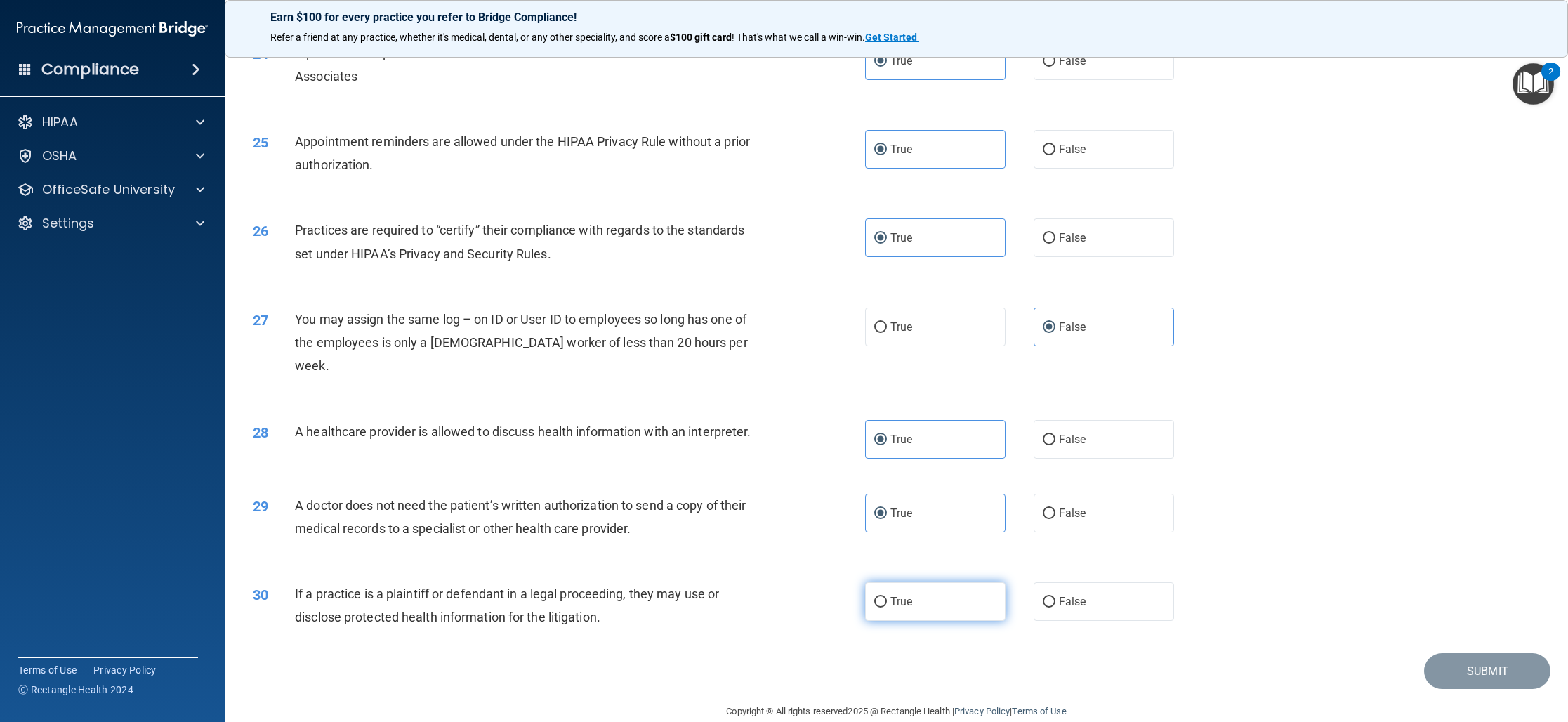
click at [886, 597] on input "True" at bounding box center [880, 602] width 13 height 10
radio input "true"
click at [1458, 653] on button "Submit" at bounding box center [1486, 671] width 126 height 36
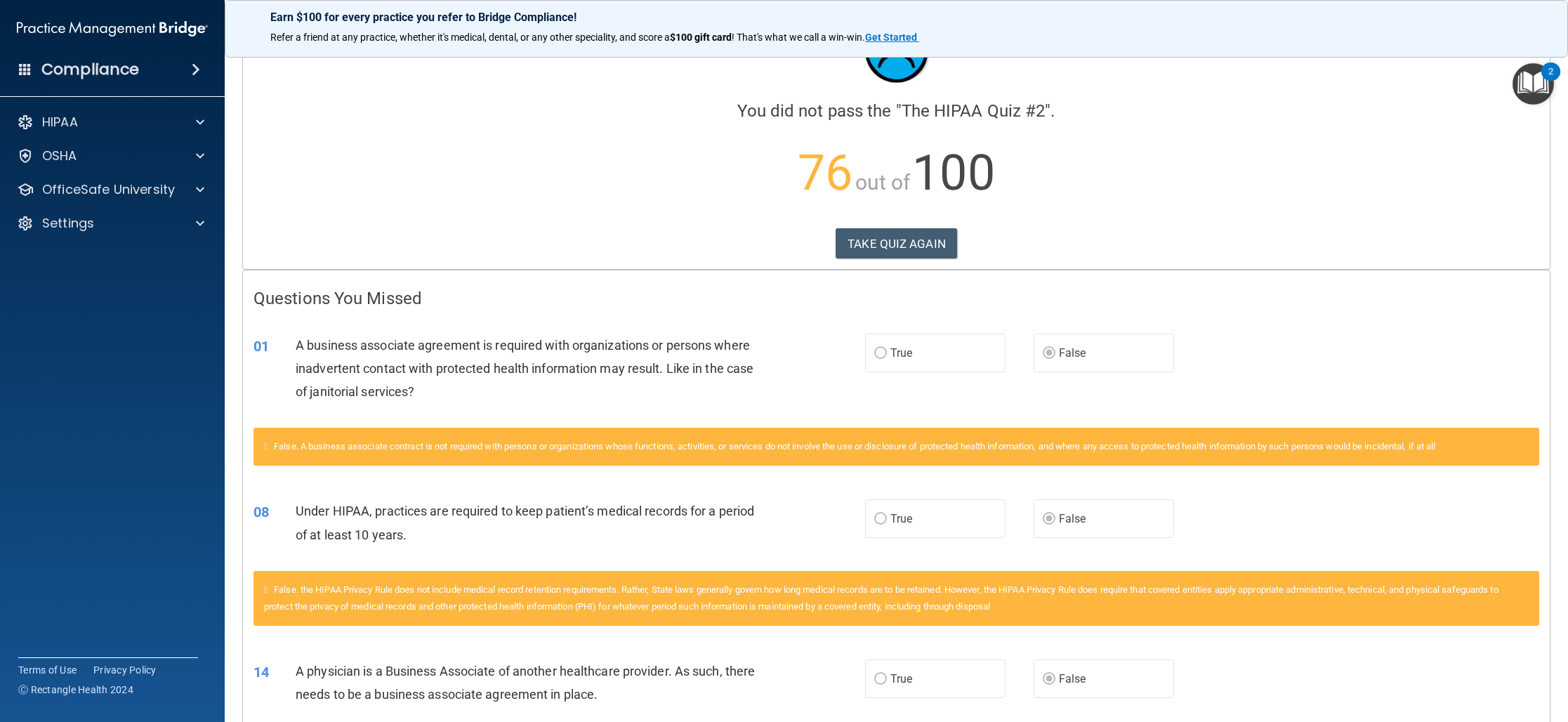
scroll to position [58, 0]
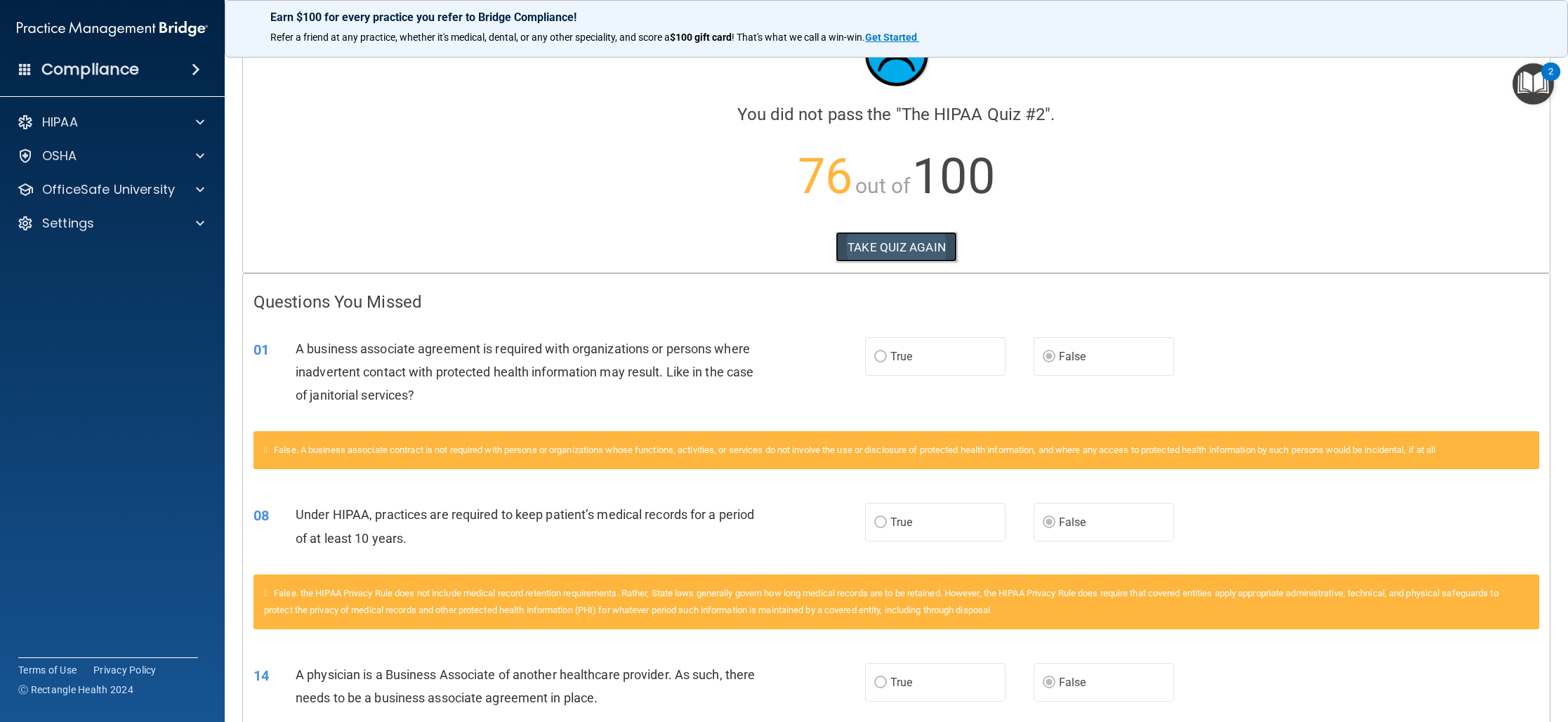
click at [934, 257] on button "TAKE QUIZ AGAIN" at bounding box center [896, 247] width 121 height 31
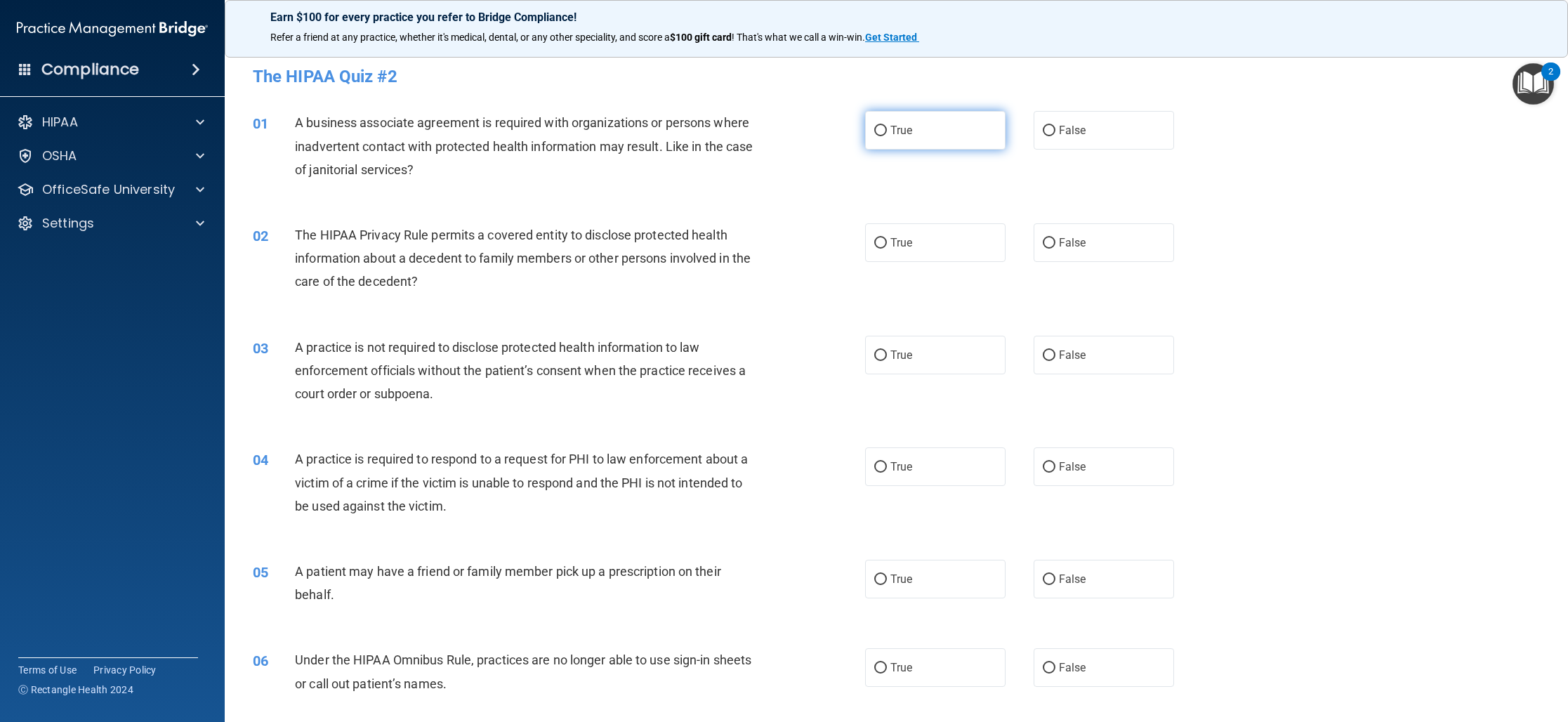
click at [964, 136] on label "True" at bounding box center [935, 130] width 141 height 39
click at [886, 136] on input "True" at bounding box center [880, 131] width 13 height 10
radio input "true"
click at [931, 245] on label "True" at bounding box center [935, 242] width 141 height 39
click at [886, 245] on input "True" at bounding box center [880, 243] width 13 height 10
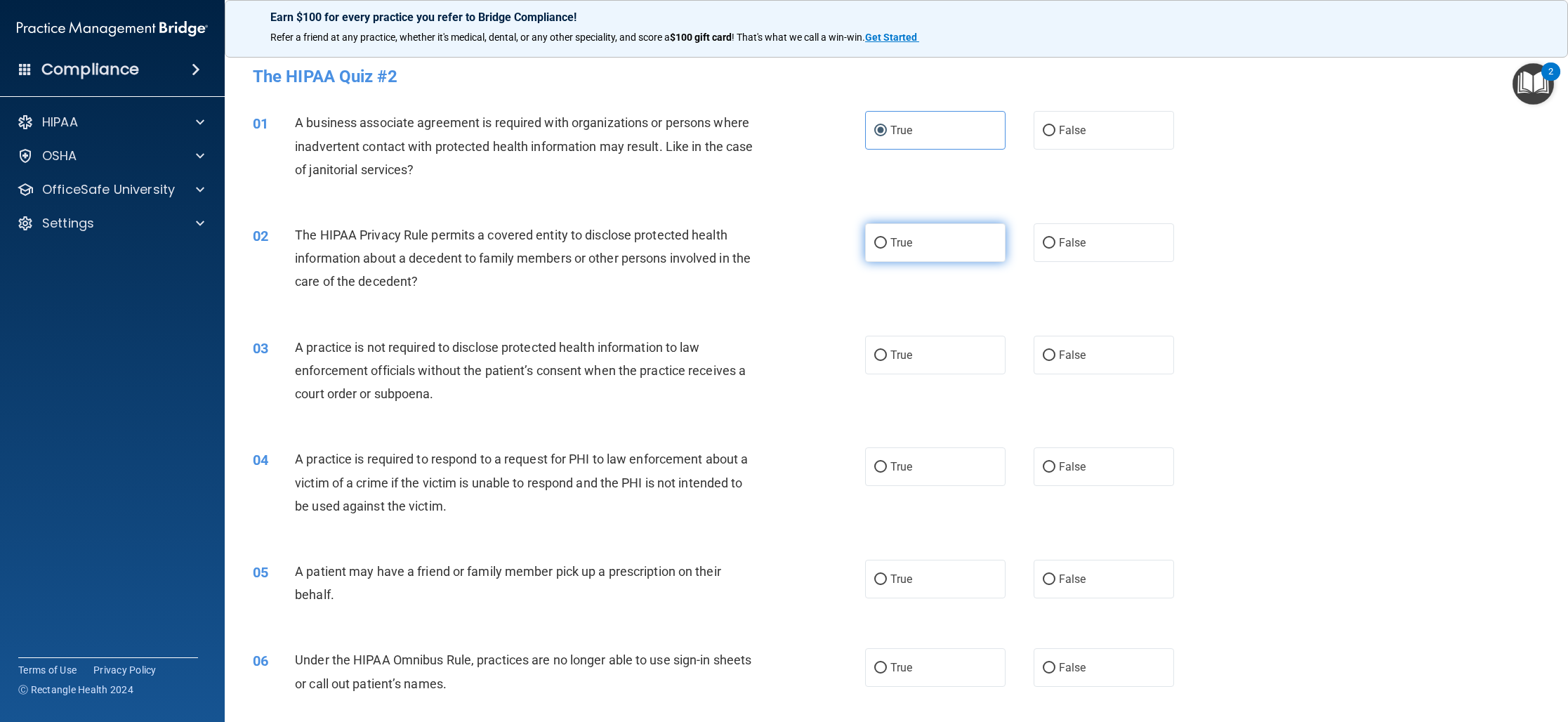
radio input "true"
click at [896, 351] on span "True" at bounding box center [901, 355] width 22 height 13
click at [886, 351] on input "True" at bounding box center [880, 355] width 13 height 10
radio input "true"
drag, startPoint x: 917, startPoint y: 462, endPoint x: 883, endPoint y: 448, distance: 36.8
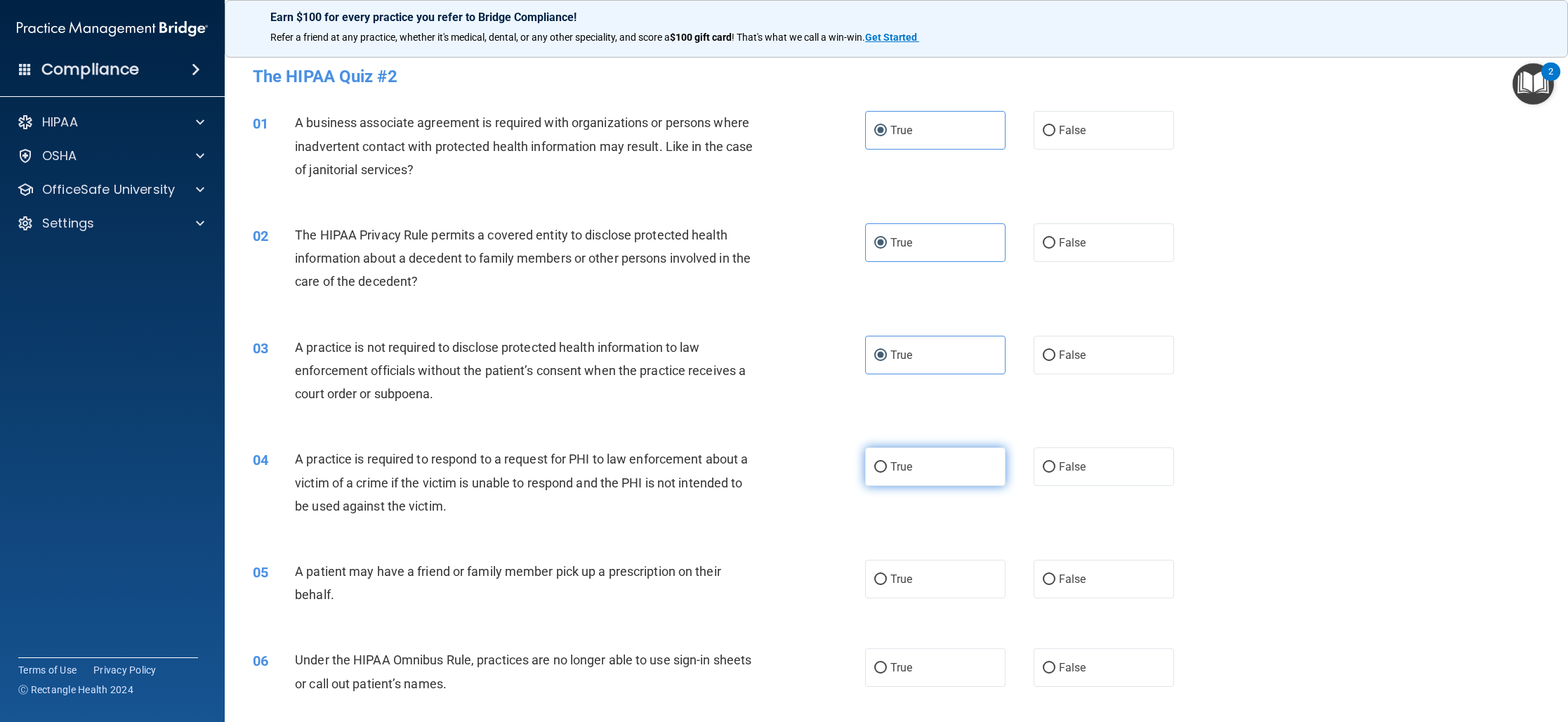
click at [917, 461] on label "True" at bounding box center [935, 467] width 141 height 39
click at [886, 462] on input "True" at bounding box center [880, 468] width 13 height 10
radio input "true"
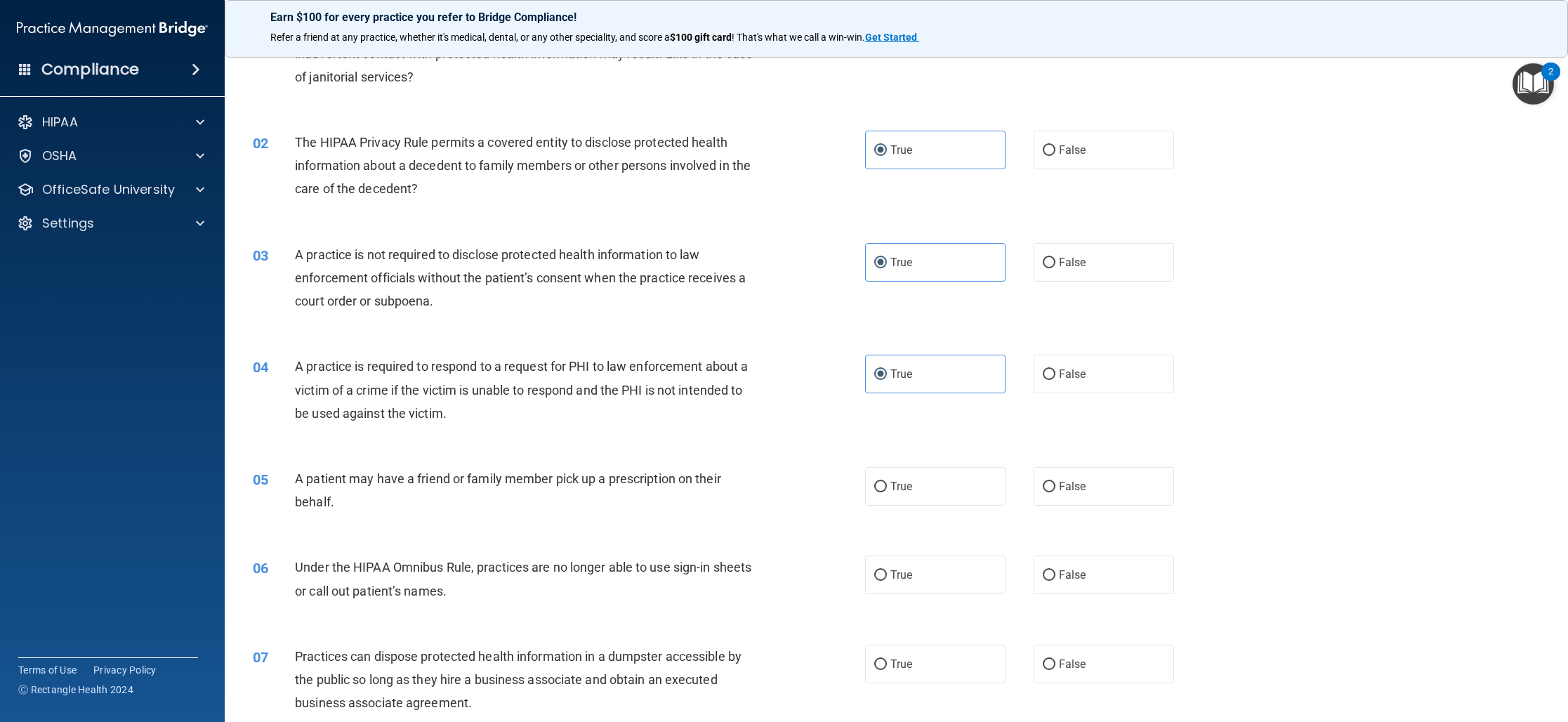
scroll to position [97, 0]
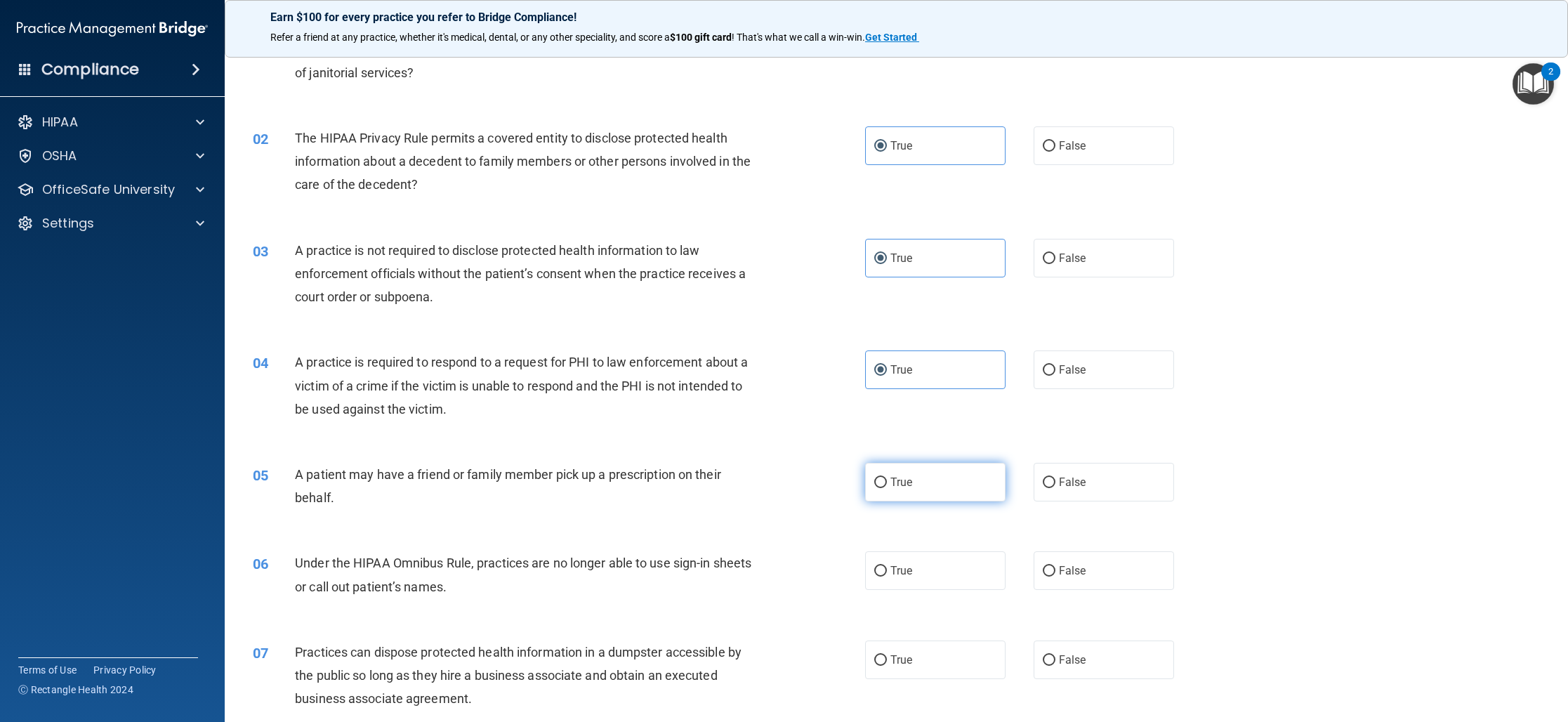
click at [904, 480] on span "True" at bounding box center [901, 482] width 22 height 13
click at [886, 480] on input "True" at bounding box center [880, 483] width 13 height 10
radio input "true"
drag, startPoint x: 1050, startPoint y: 578, endPoint x: 869, endPoint y: 528, distance: 187.8
click at [1050, 578] on label "False" at bounding box center [1103, 571] width 141 height 39
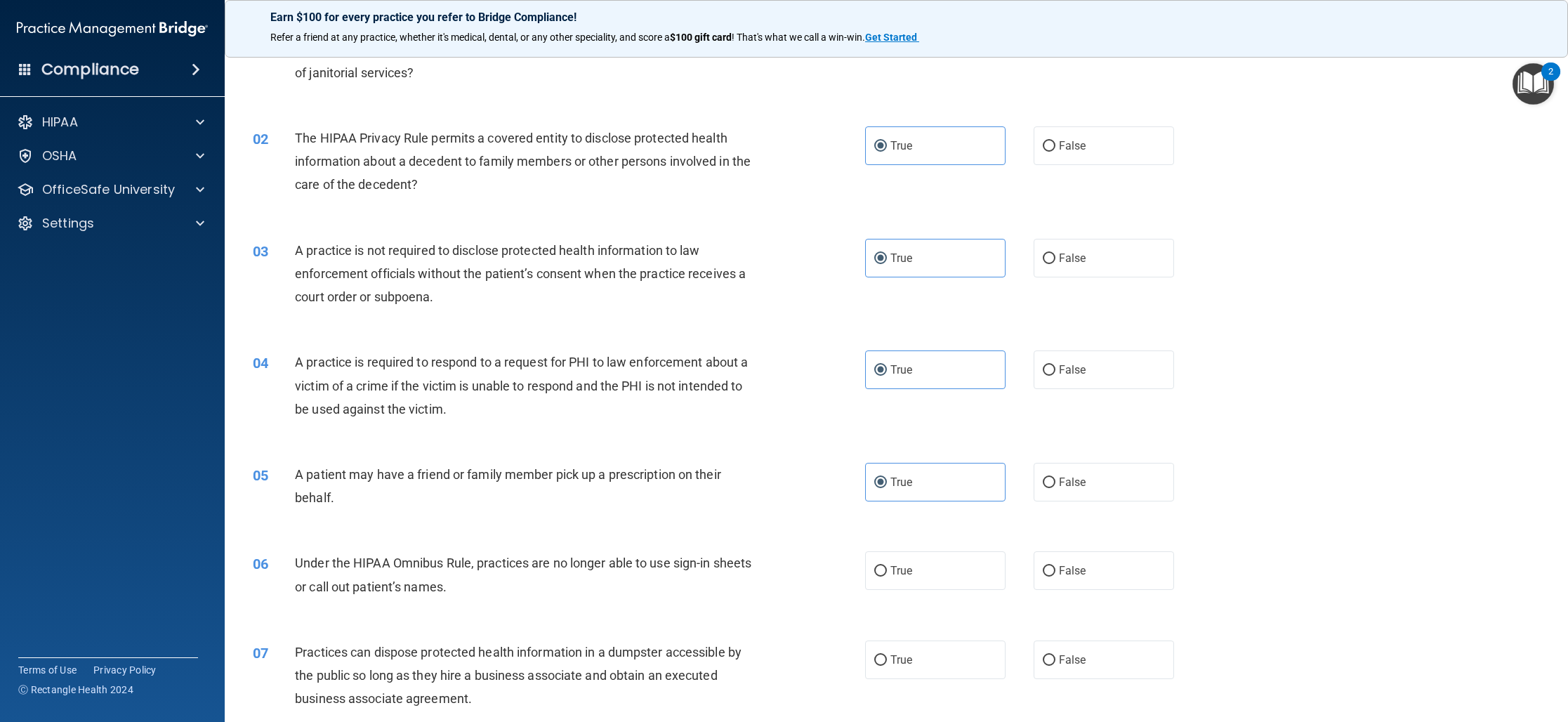
click at [1050, 576] on input "False" at bounding box center [1049, 571] width 13 height 10
radio input "true"
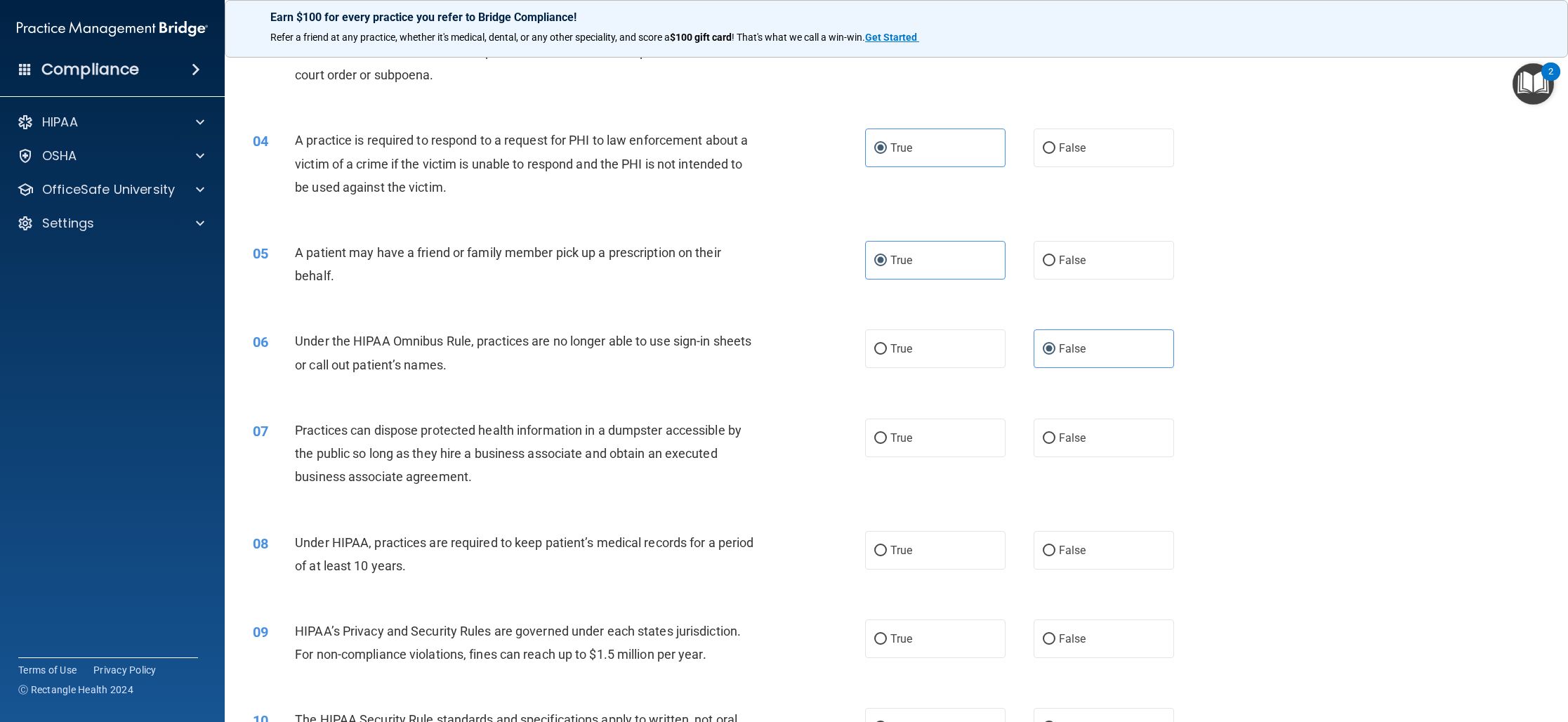
scroll to position [329, 0]
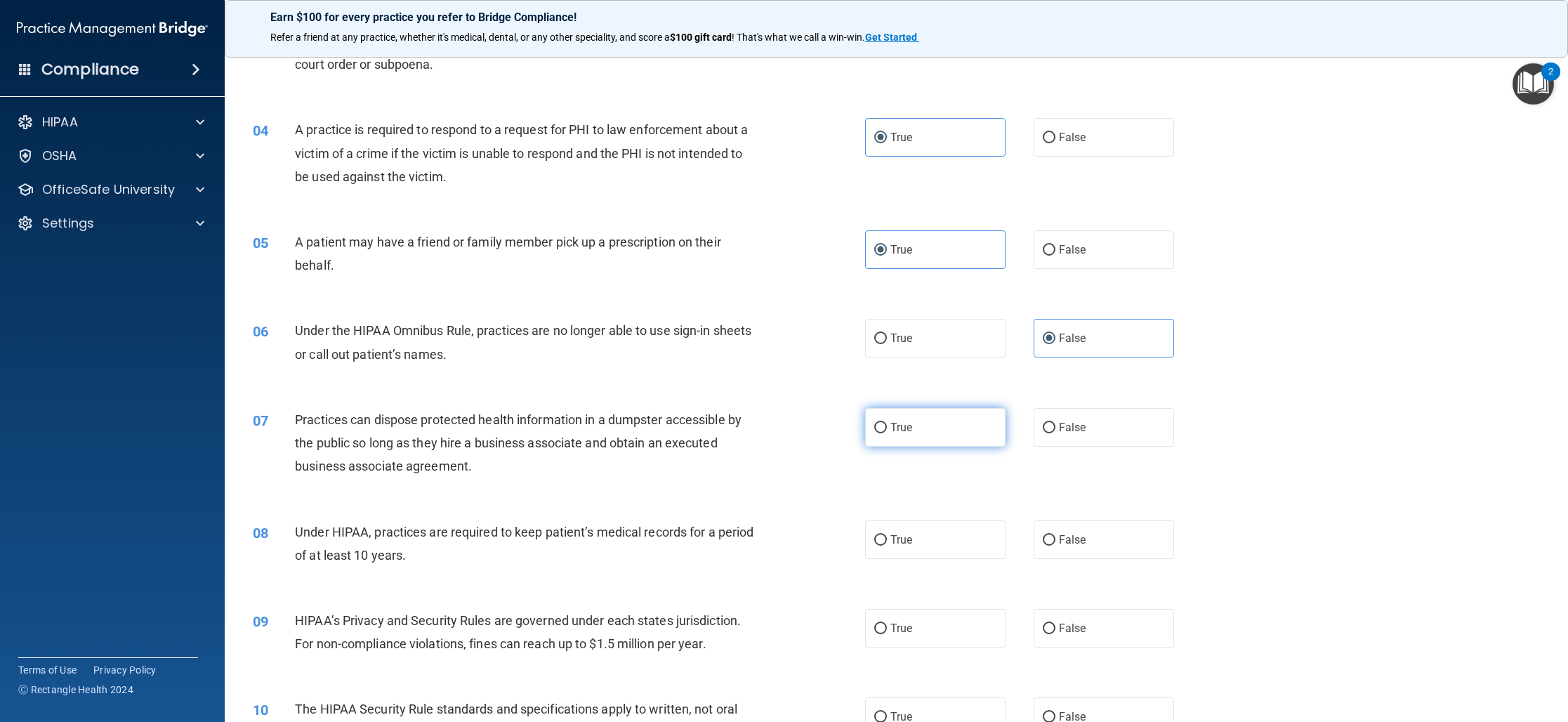
drag, startPoint x: 1047, startPoint y: 428, endPoint x: 932, endPoint y: 444, distance: 116.1
click at [1047, 428] on input "False" at bounding box center [1049, 428] width 13 height 10
radio input "true"
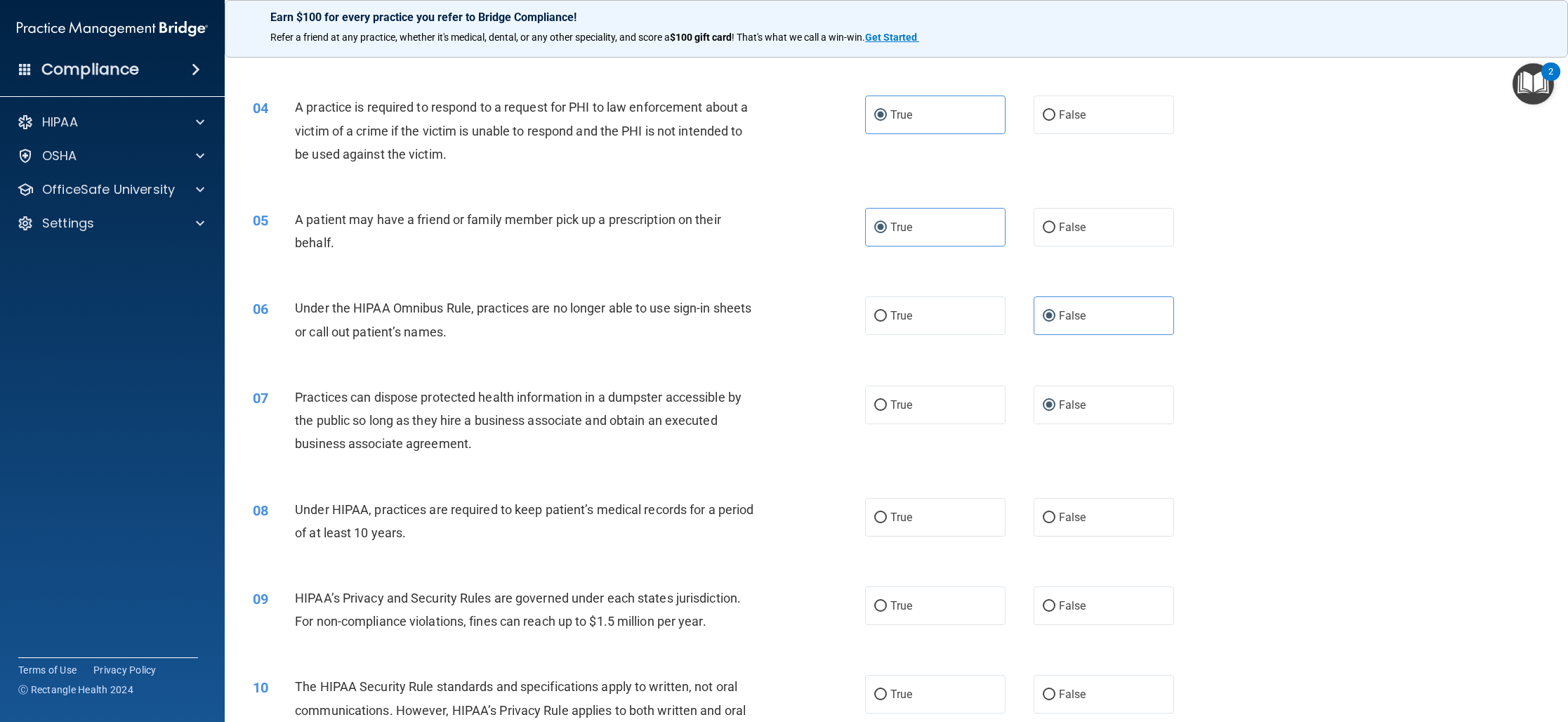
scroll to position [358, 0]
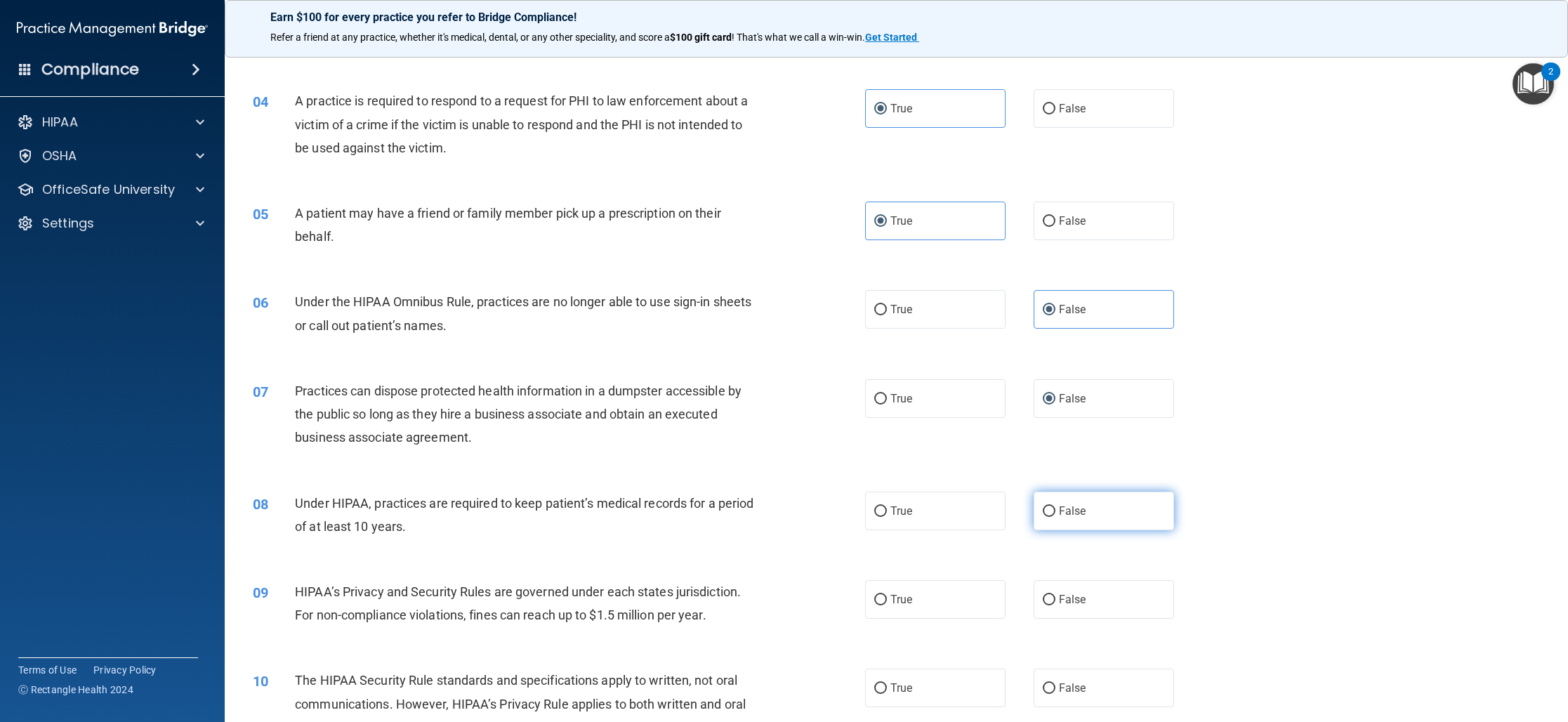
click at [1106, 513] on label "False" at bounding box center [1103, 511] width 141 height 39
click at [1056, 513] on input "False" at bounding box center [1049, 512] width 13 height 10
radio input "true"
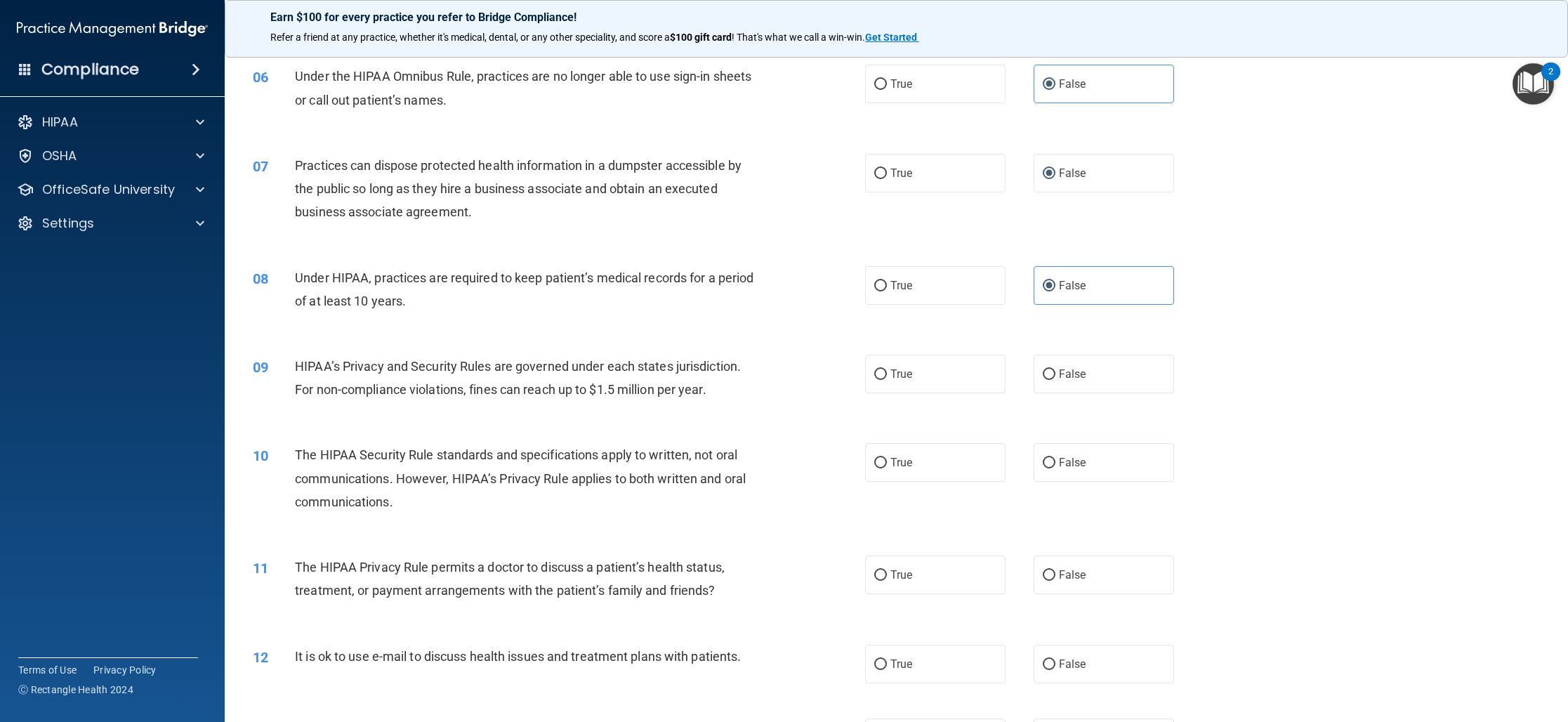
scroll to position [584, 0]
click at [1044, 382] on label "False" at bounding box center [1103, 373] width 141 height 39
click at [1044, 379] on input "False" at bounding box center [1049, 374] width 13 height 10
radio input "true"
click at [930, 453] on label "True" at bounding box center [935, 462] width 141 height 39
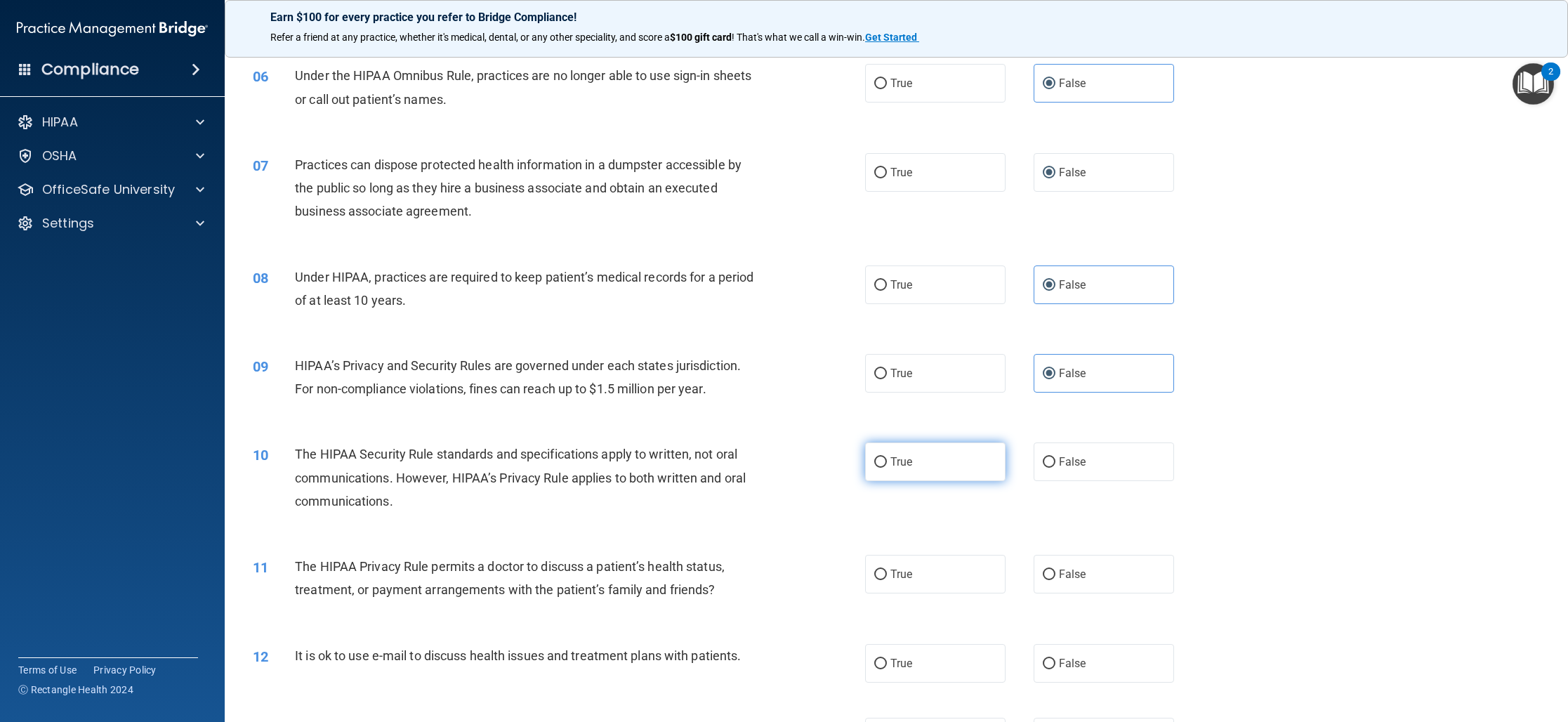
click at [886, 457] on input "True" at bounding box center [880, 462] width 13 height 10
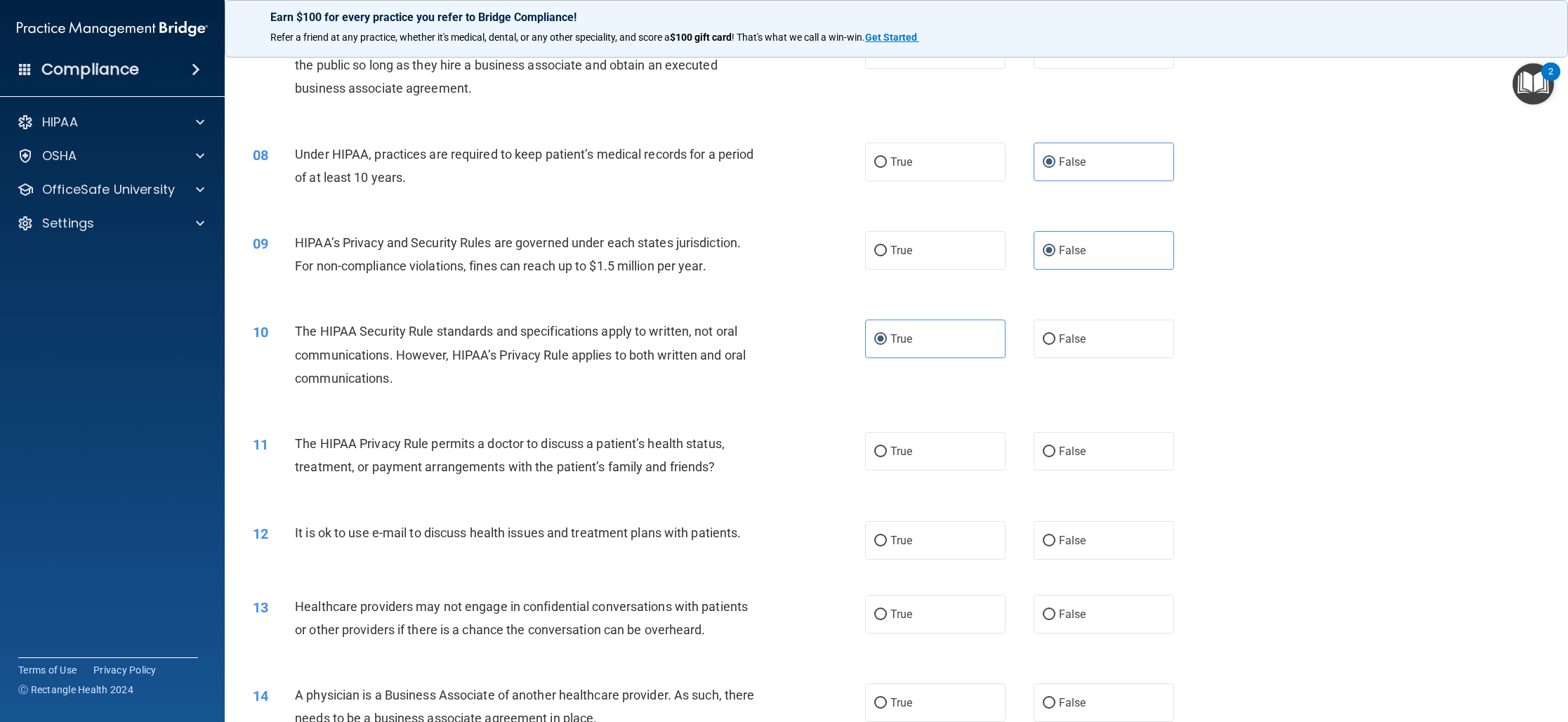
scroll to position [712, 0]
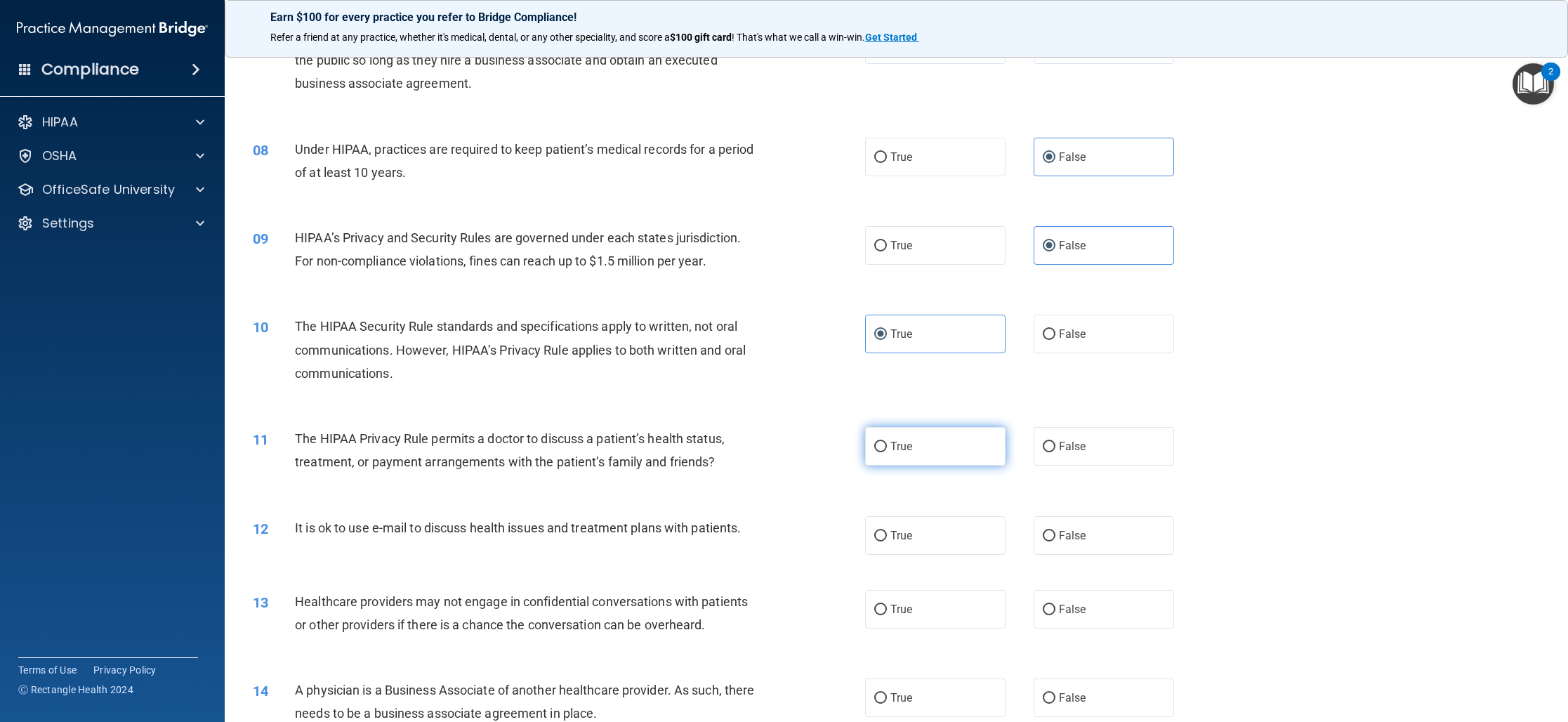
click at [930, 452] on label "True" at bounding box center [935, 447] width 141 height 39
click at [886, 452] on input "True" at bounding box center [880, 447] width 13 height 10
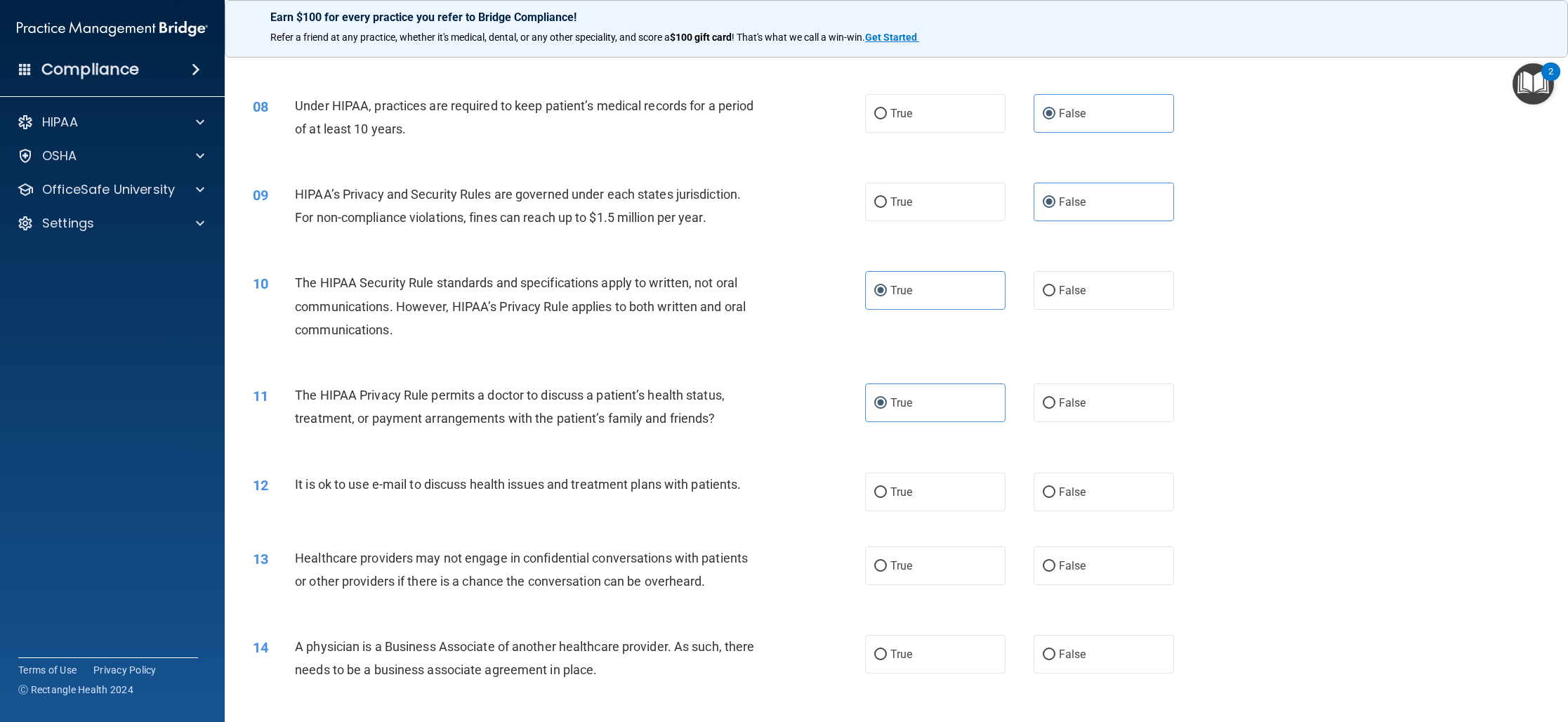
scroll to position [765, 0]
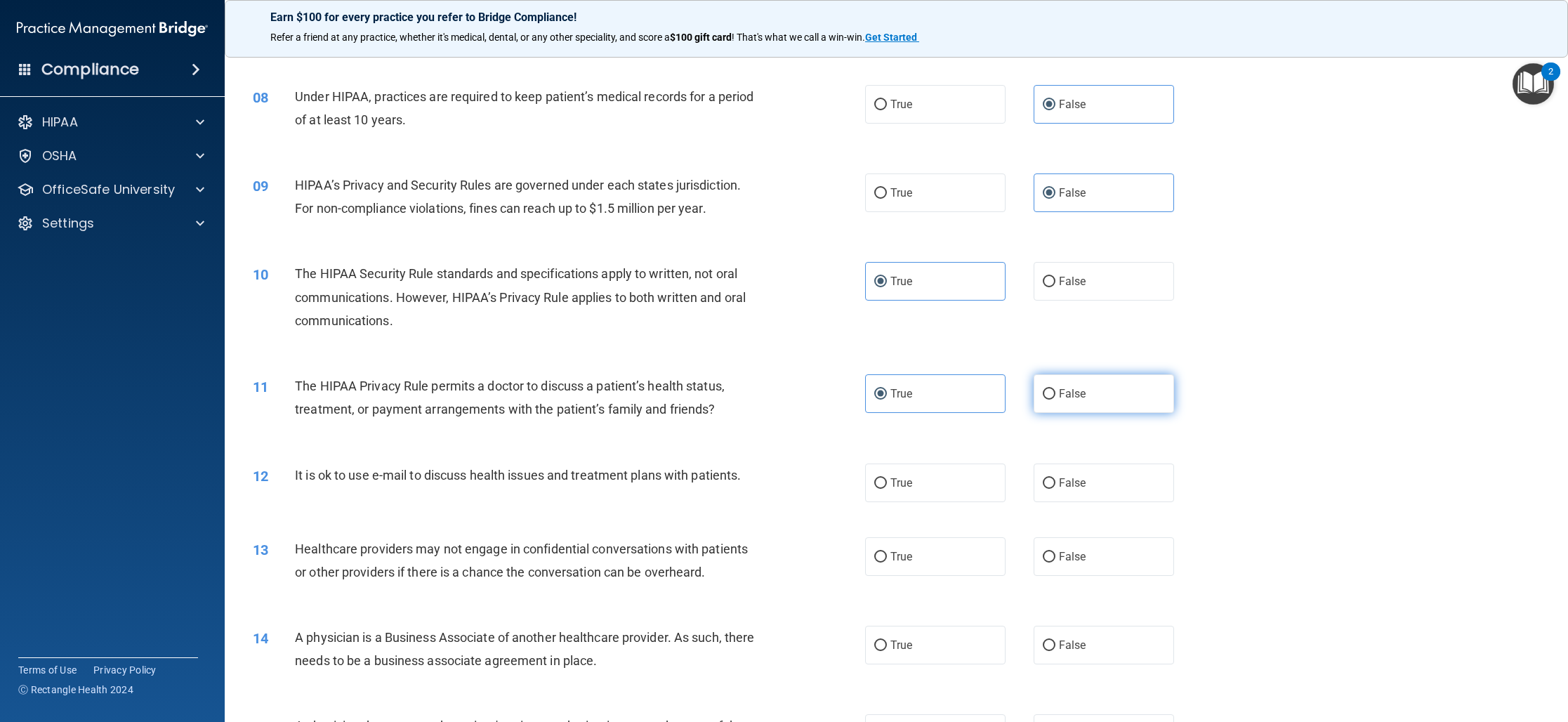
click at [1169, 409] on label "False" at bounding box center [1103, 394] width 141 height 39
click at [1056, 400] on input "False" at bounding box center [1049, 394] width 13 height 10
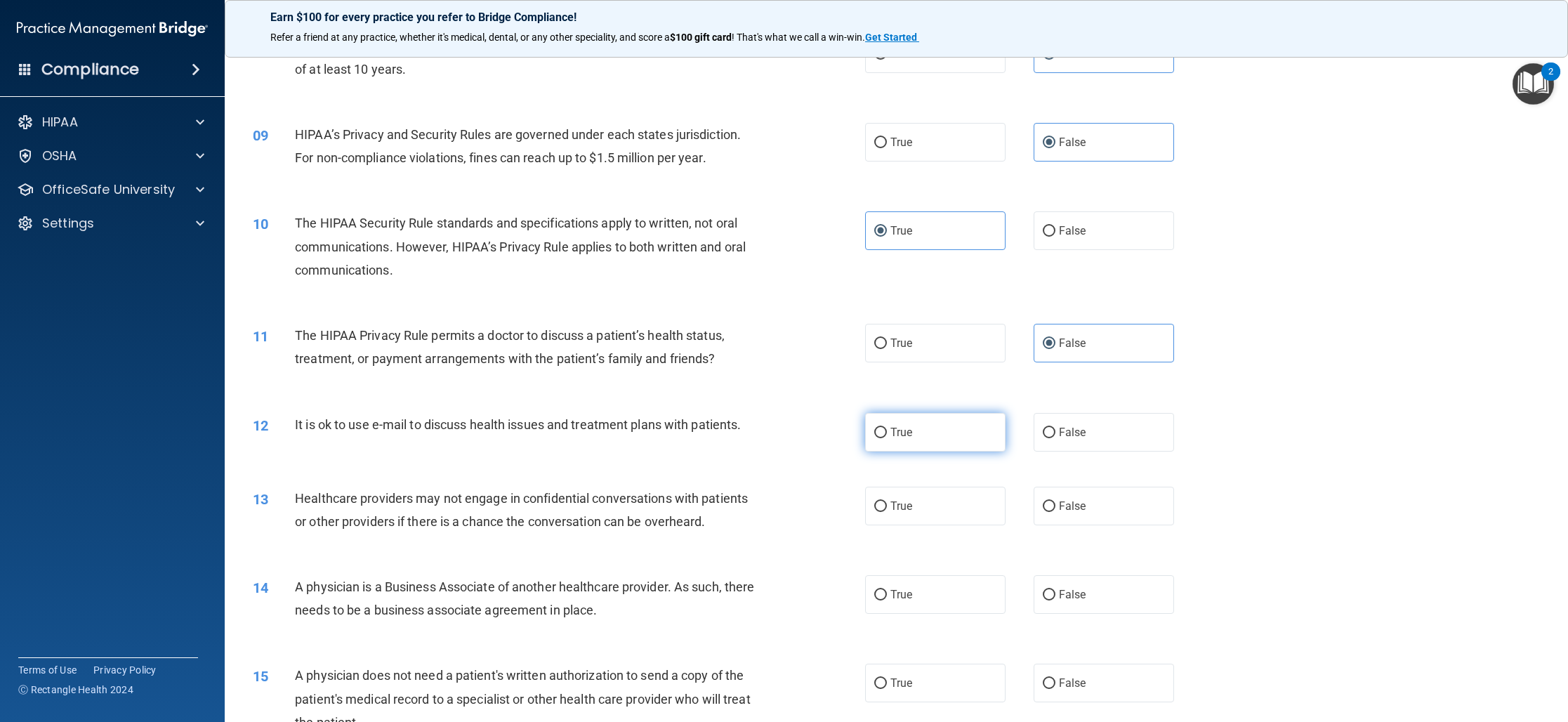
scroll to position [816, 0]
click at [943, 428] on label "True" at bounding box center [935, 431] width 141 height 39
click at [886, 428] on input "True" at bounding box center [880, 432] width 13 height 10
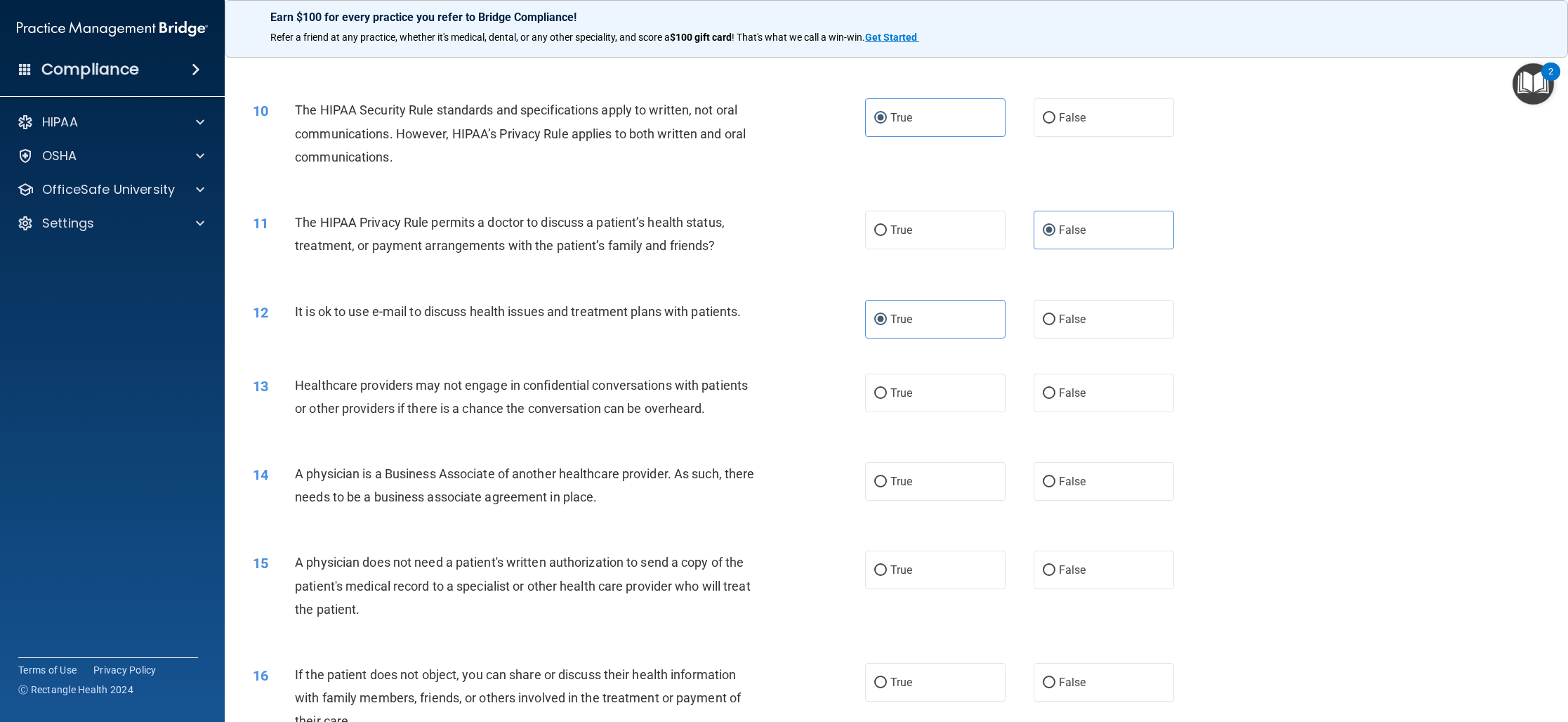
scroll to position [931, 0]
click at [1112, 390] on label "False" at bounding box center [1103, 391] width 141 height 39
click at [1056, 390] on input "False" at bounding box center [1049, 391] width 13 height 10
click at [967, 388] on label "True" at bounding box center [935, 391] width 141 height 39
click at [886, 388] on input "True" at bounding box center [880, 391] width 13 height 10
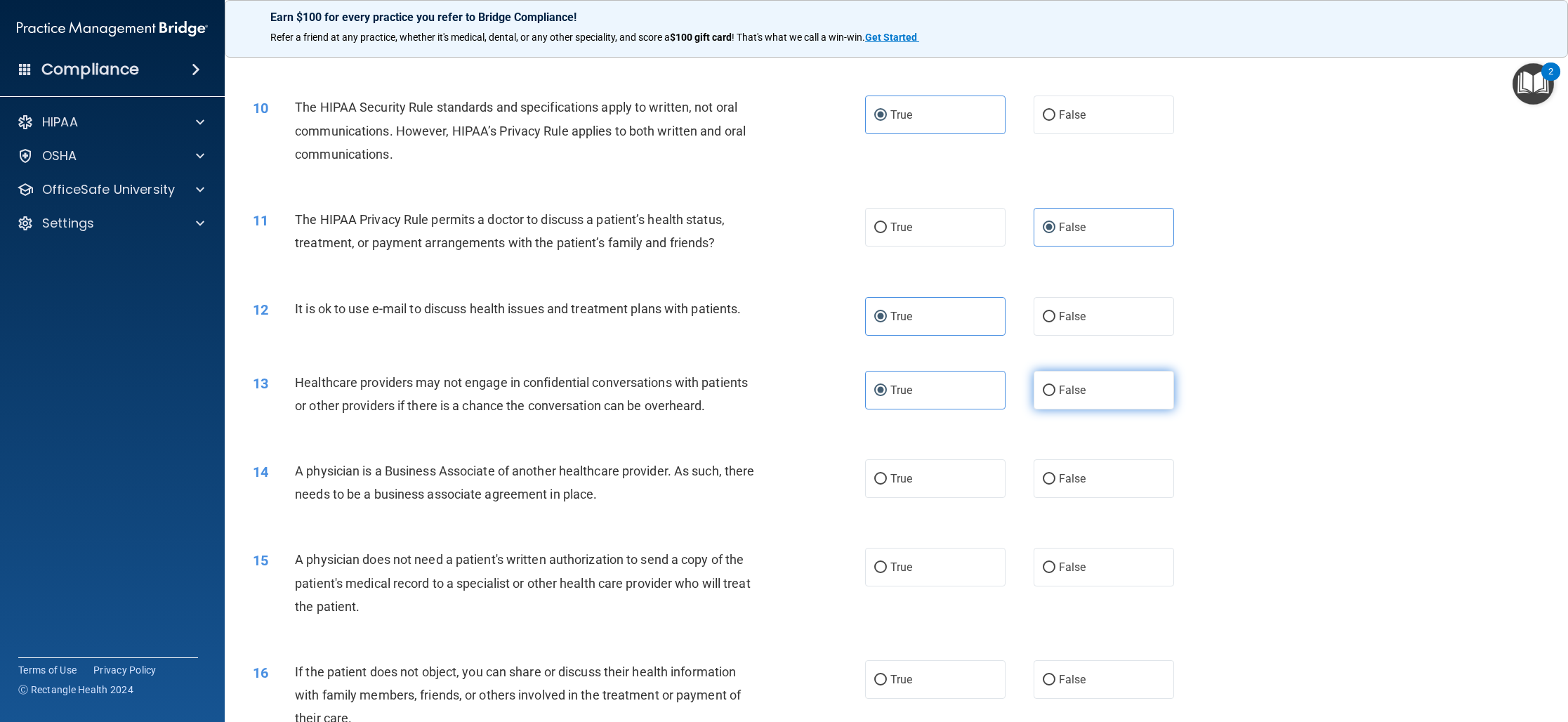
drag, startPoint x: 1095, startPoint y: 397, endPoint x: 1087, endPoint y: 397, distance: 8.0
click at [1095, 397] on label "False" at bounding box center [1103, 391] width 141 height 39
click at [1056, 396] on input "False" at bounding box center [1049, 391] width 13 height 10
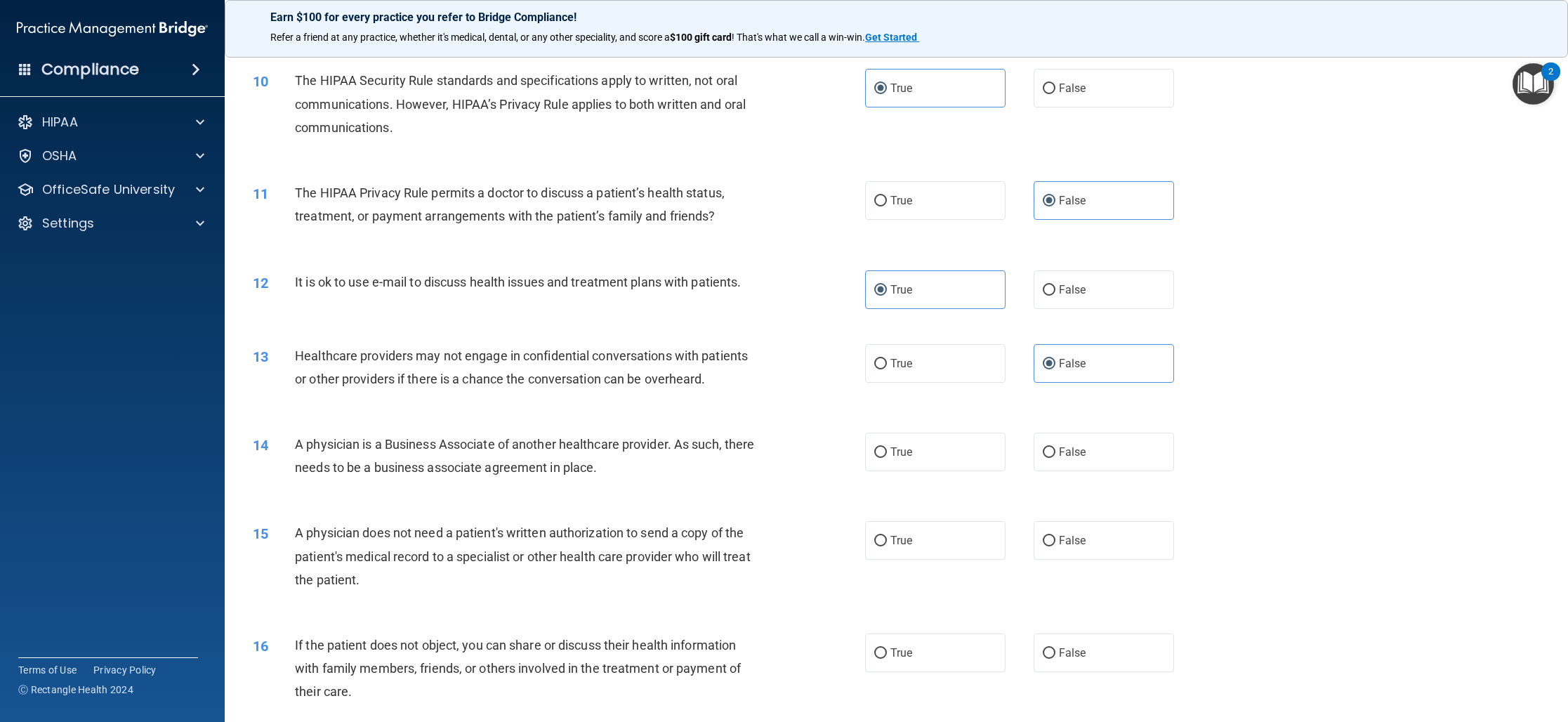
scroll to position [977, 0]
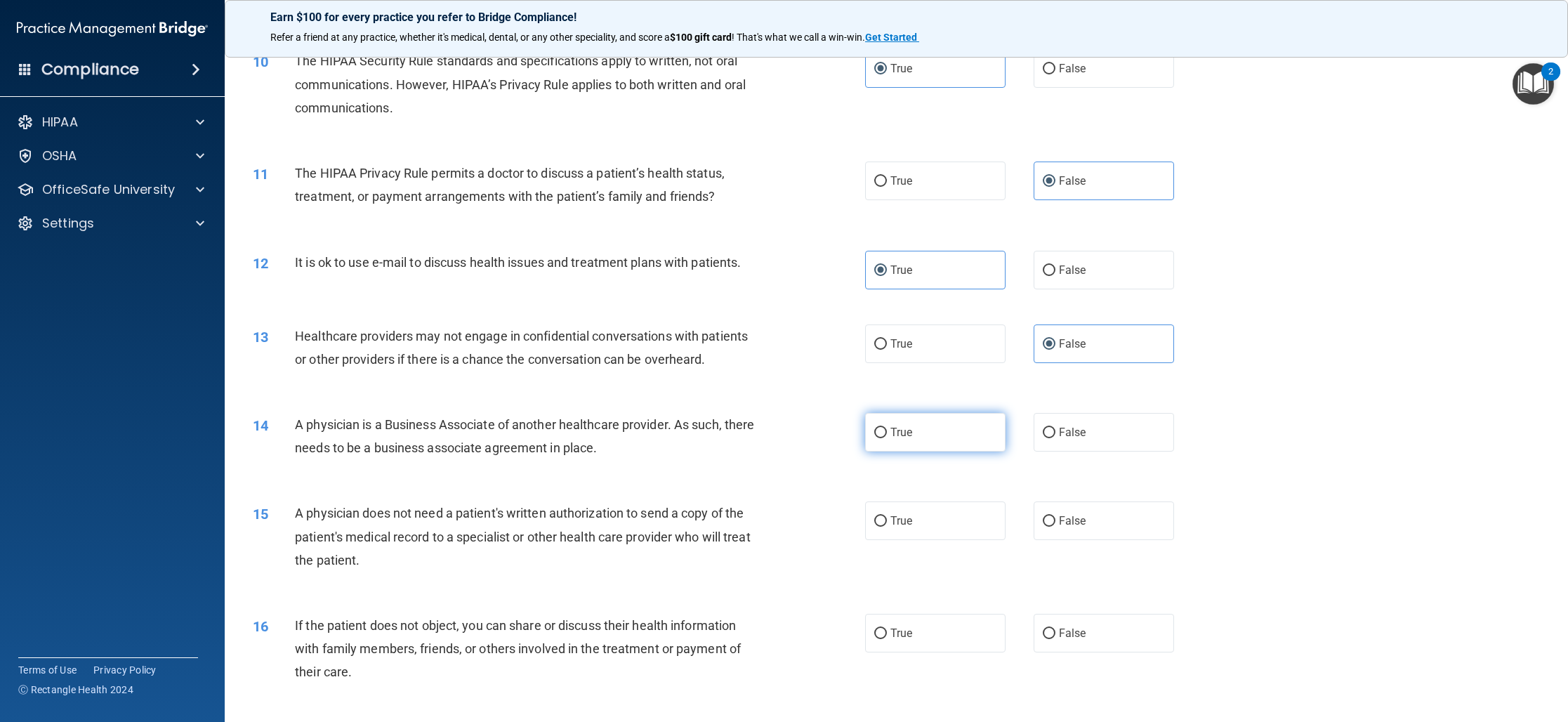
click at [907, 434] on span "True" at bounding box center [901, 432] width 22 height 13
click at [886, 434] on input "True" at bounding box center [880, 433] width 13 height 10
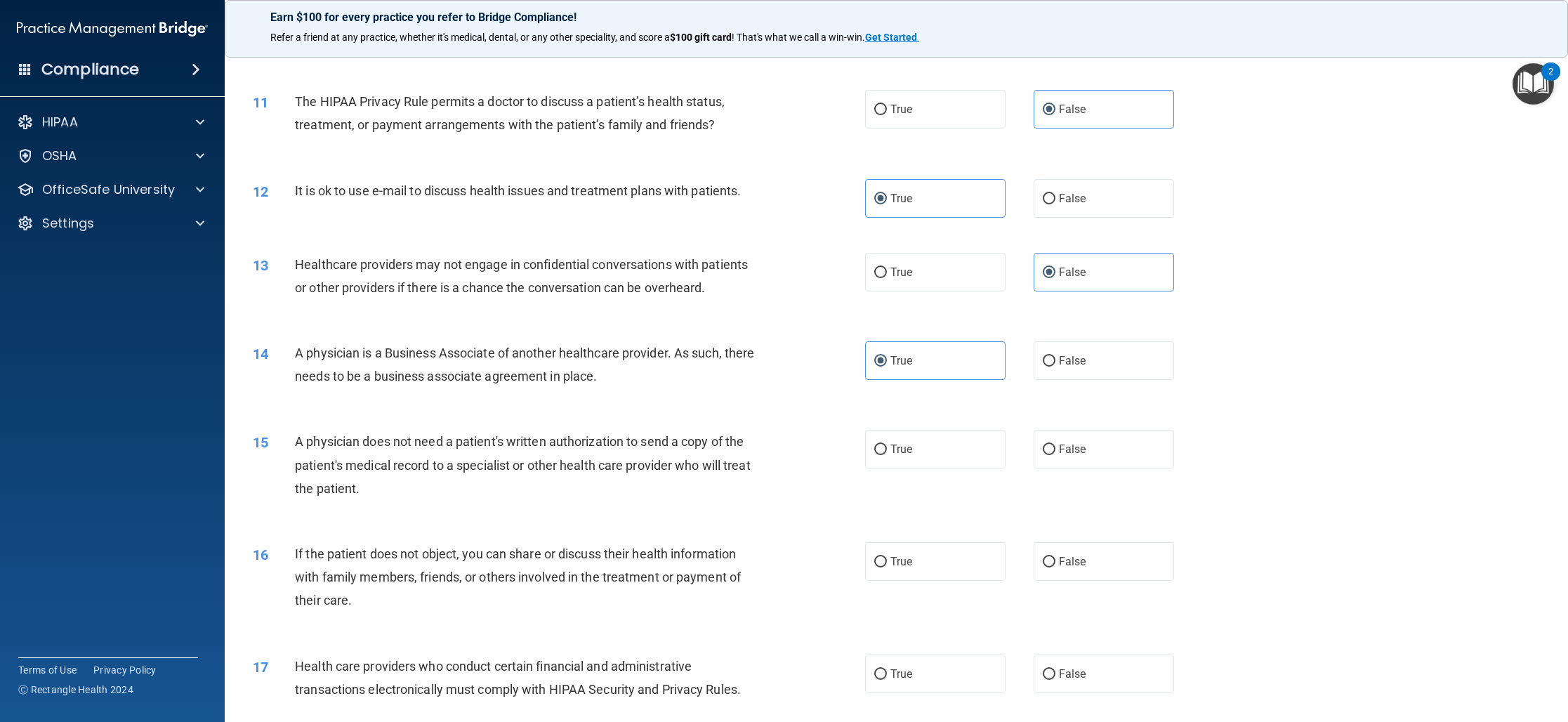
scroll to position [1051, 0]
click at [890, 447] on span "True" at bounding box center [901, 447] width 22 height 13
click at [886, 447] on input "True" at bounding box center [880, 447] width 13 height 10
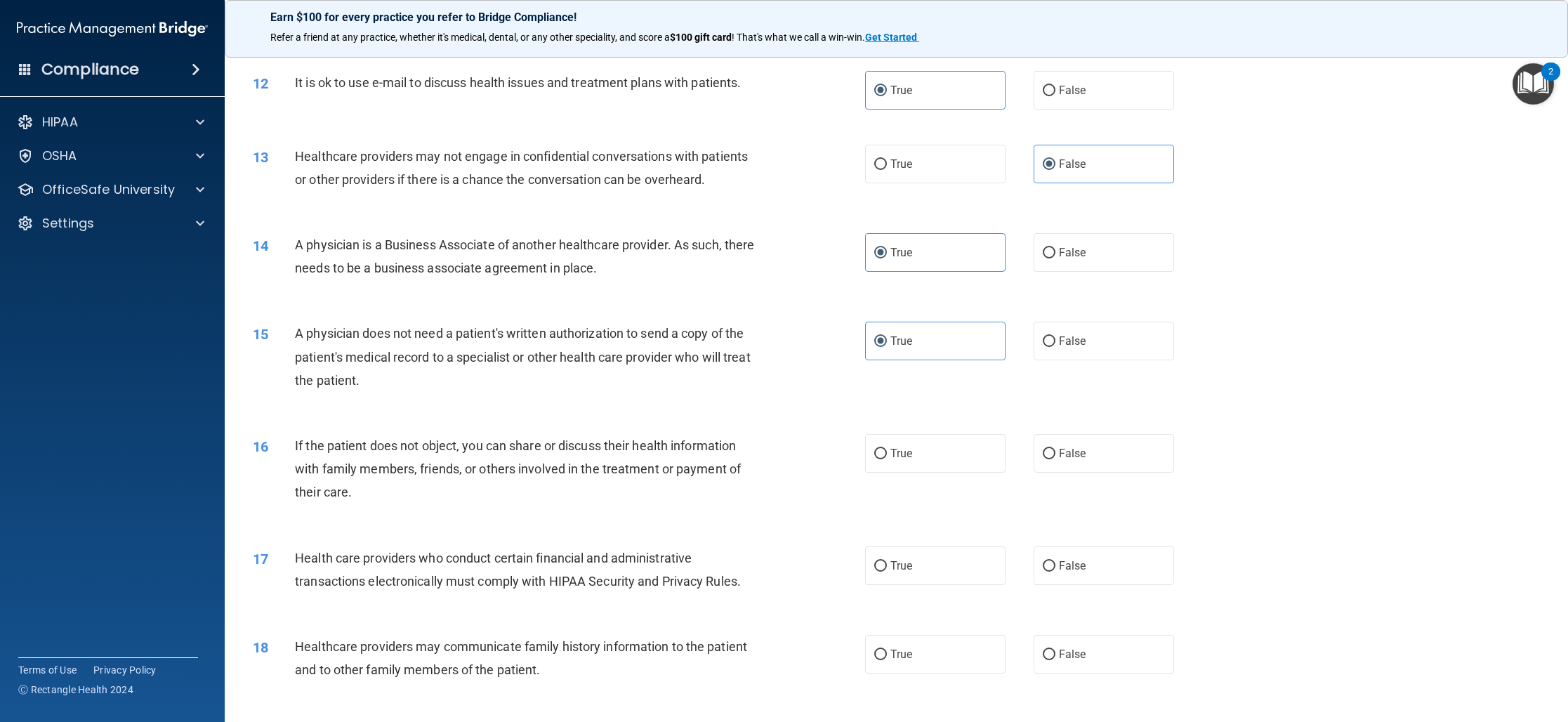
scroll to position [1153, 0]
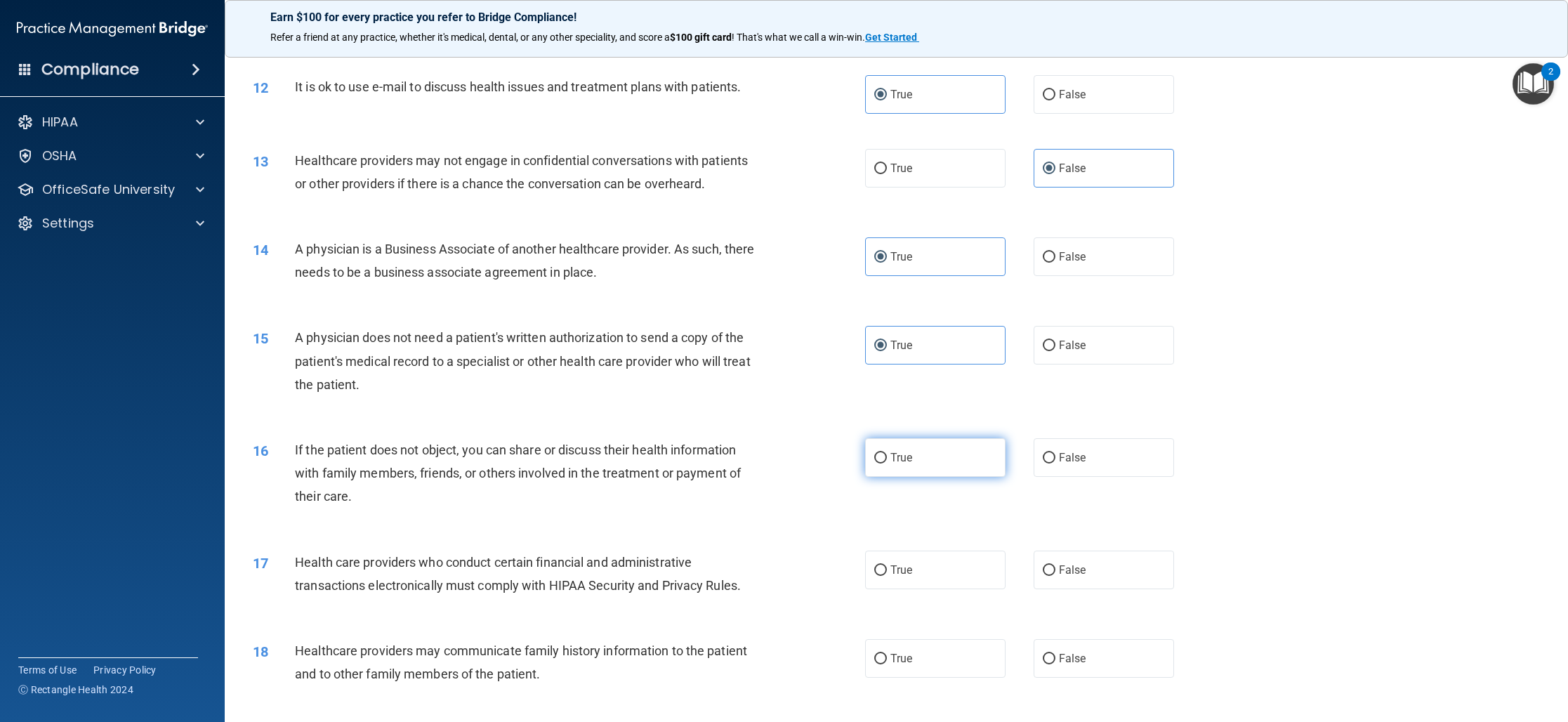
click at [948, 458] on label "True" at bounding box center [935, 458] width 141 height 39
click at [886, 458] on input "True" at bounding box center [880, 458] width 13 height 10
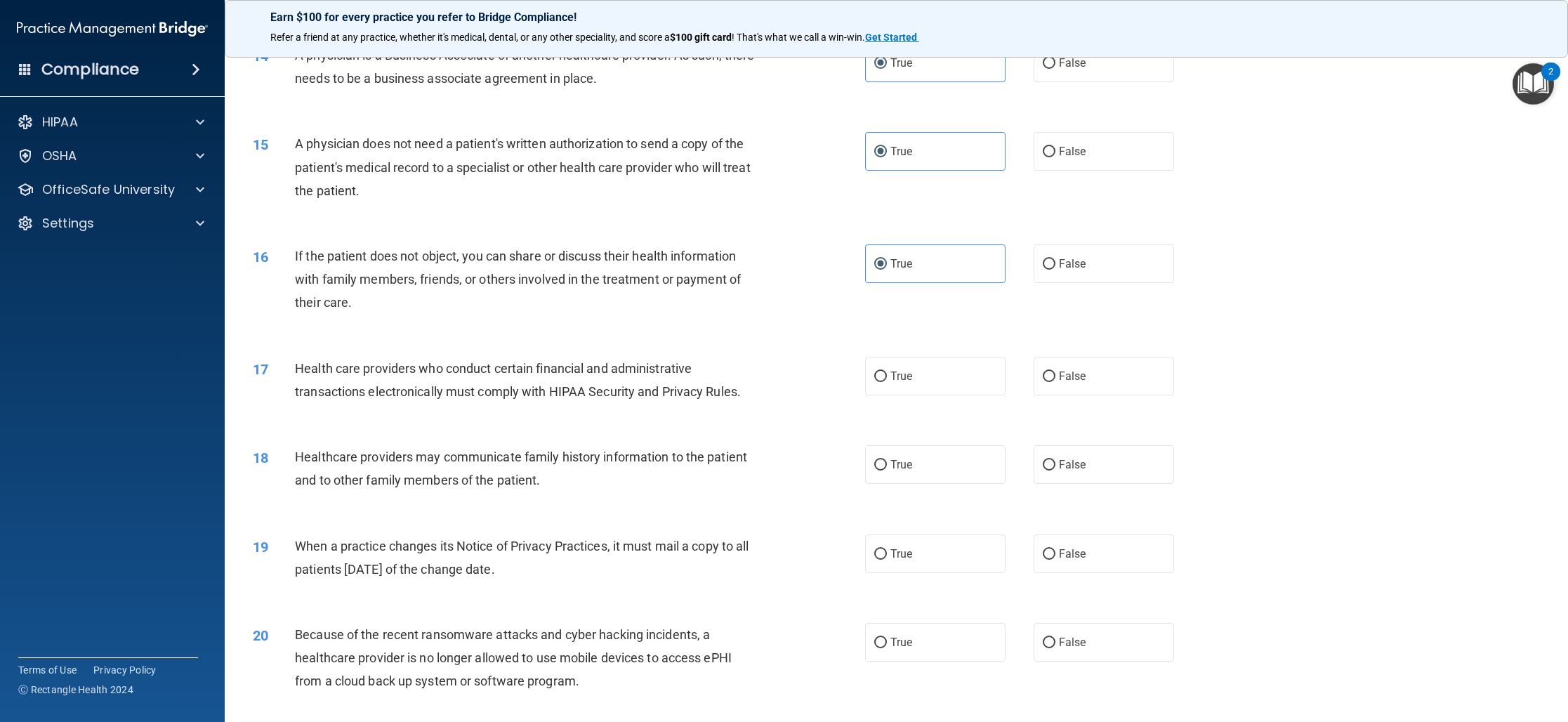
scroll to position [1360, 0]
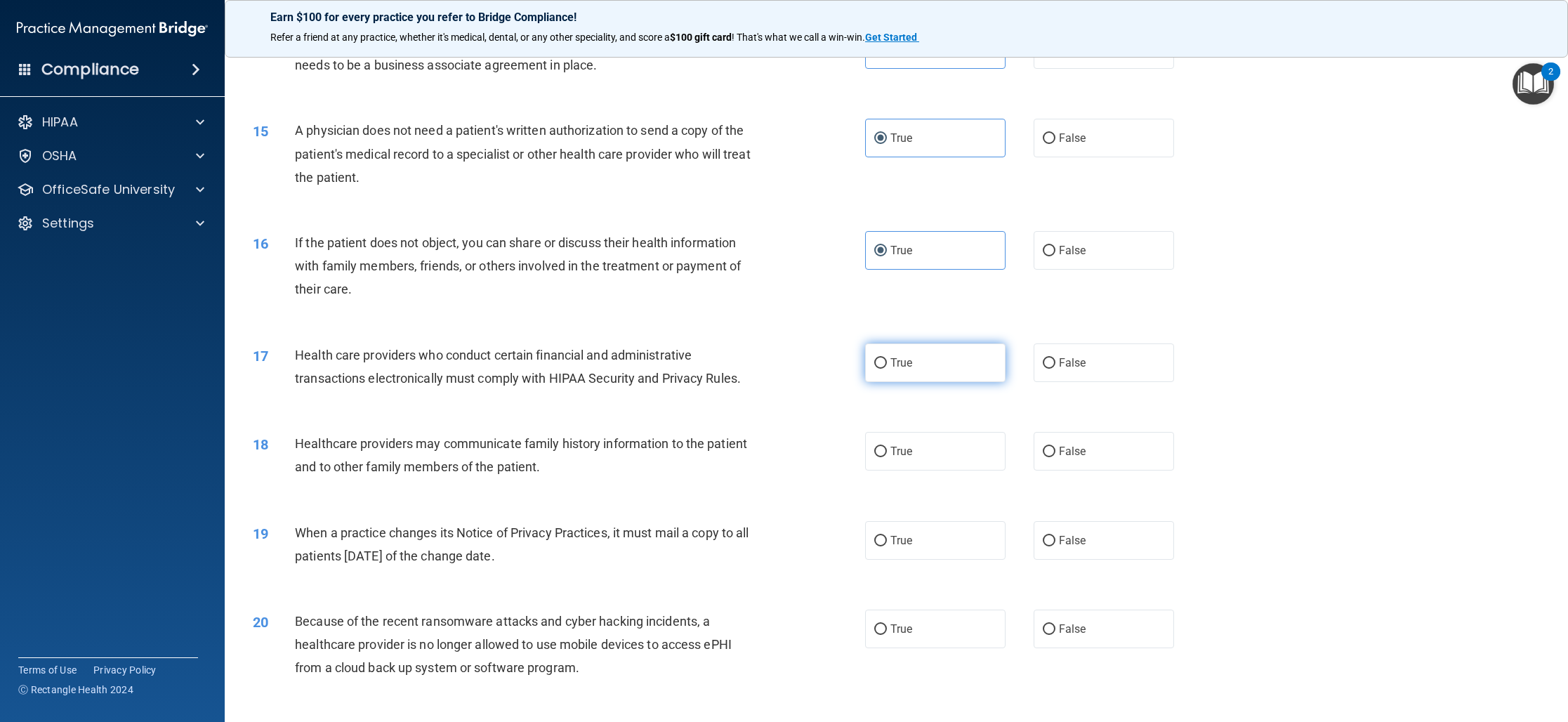
click at [876, 358] on input "True" at bounding box center [880, 364] width 13 height 10
click at [931, 442] on label "True" at bounding box center [935, 451] width 141 height 39
click at [886, 447] on input "True" at bounding box center [880, 452] width 13 height 10
drag, startPoint x: 1124, startPoint y: 545, endPoint x: 1076, endPoint y: 539, distance: 48.4
click at [1124, 545] on label "False" at bounding box center [1103, 540] width 141 height 39
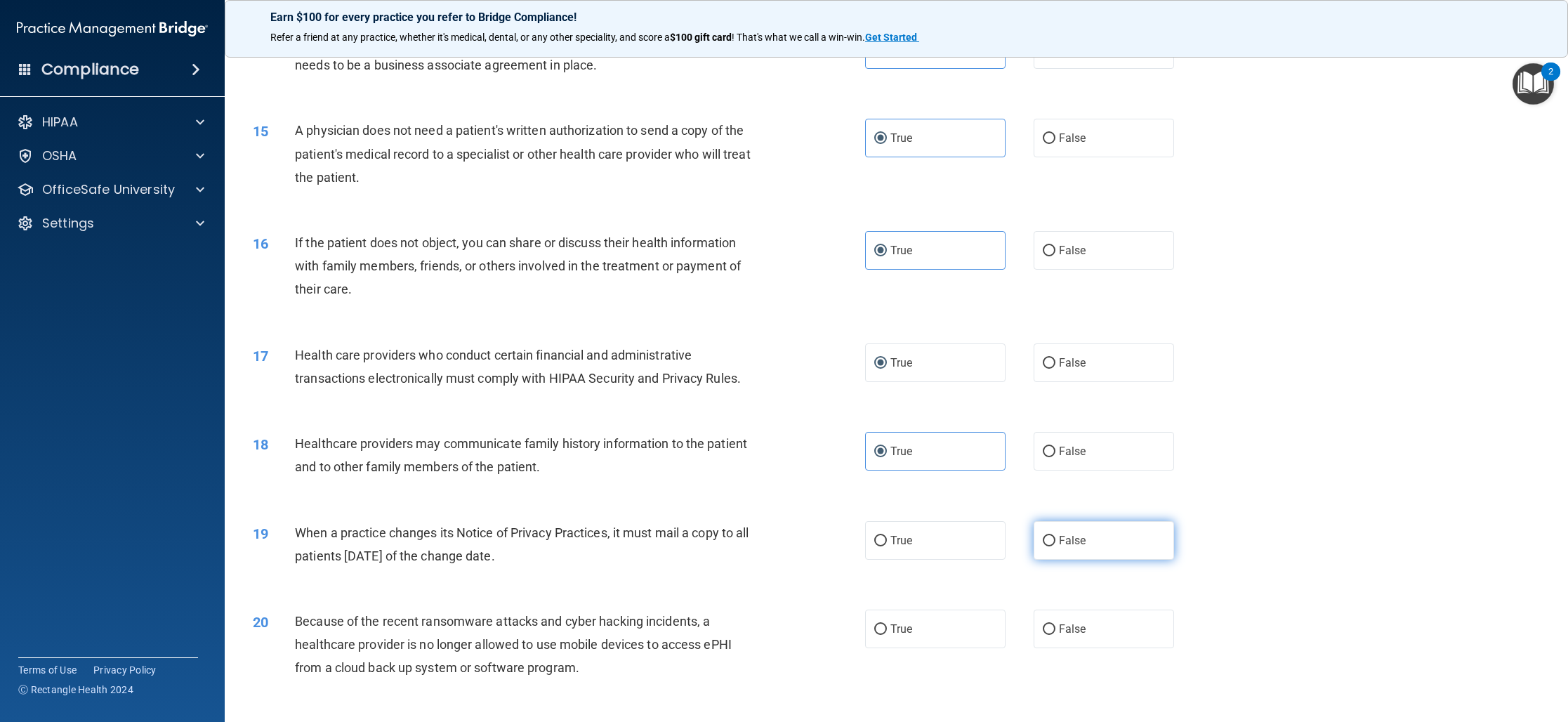
click at [1056, 545] on input "False" at bounding box center [1049, 541] width 13 height 10
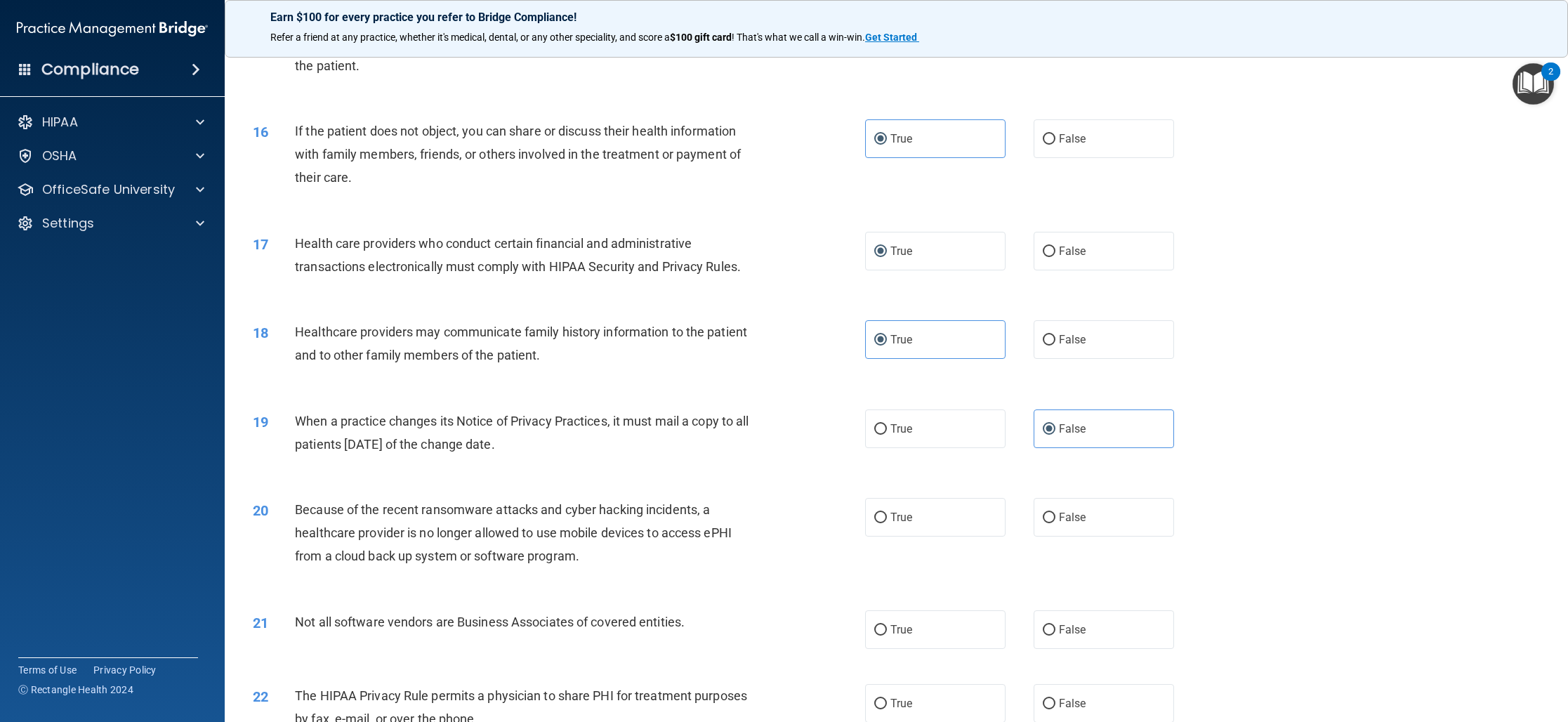
scroll to position [1479, 0]
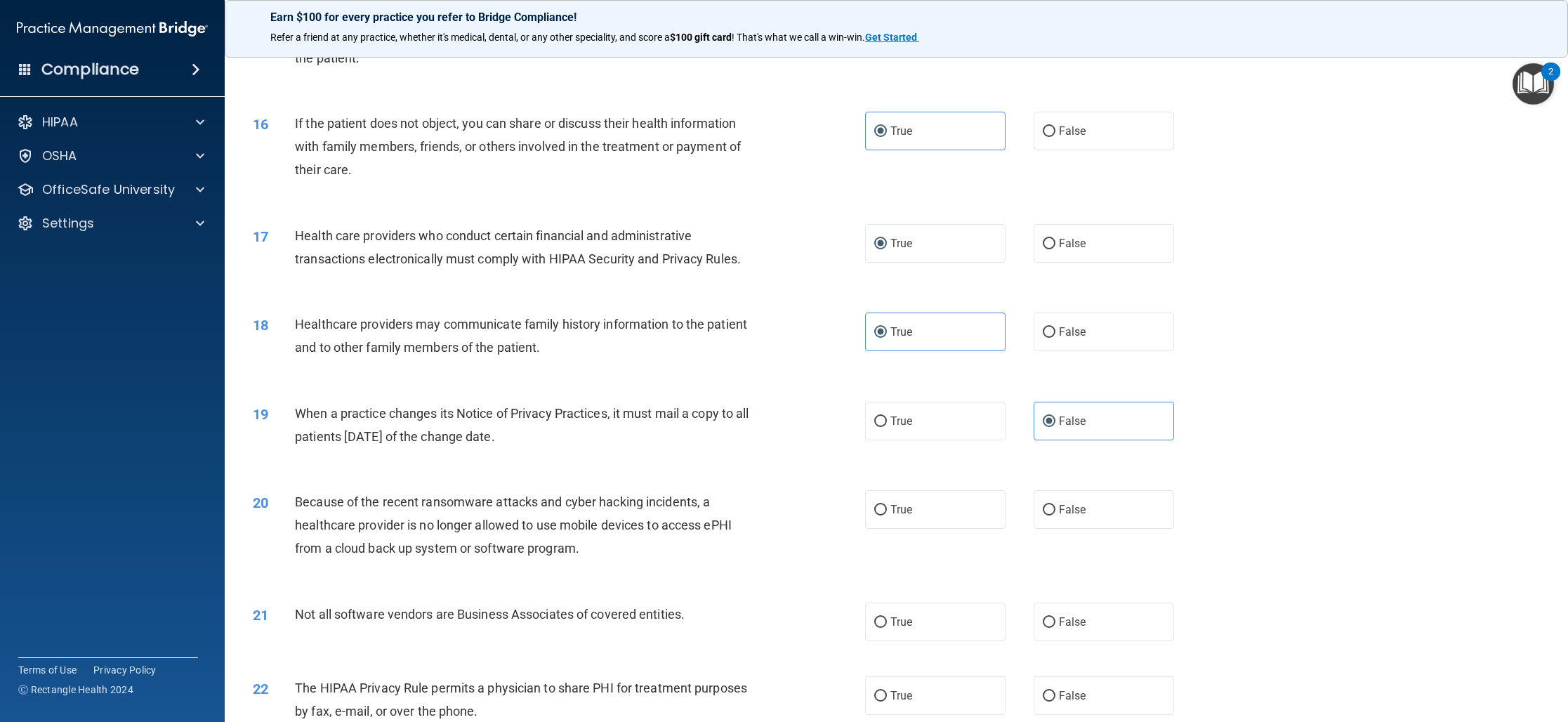
drag, startPoint x: 1056, startPoint y: 520, endPoint x: 1011, endPoint y: 539, distance: 48.8
click at [1056, 520] on label "False" at bounding box center [1103, 510] width 141 height 39
click at [1056, 516] on input "False" at bounding box center [1049, 510] width 13 height 10
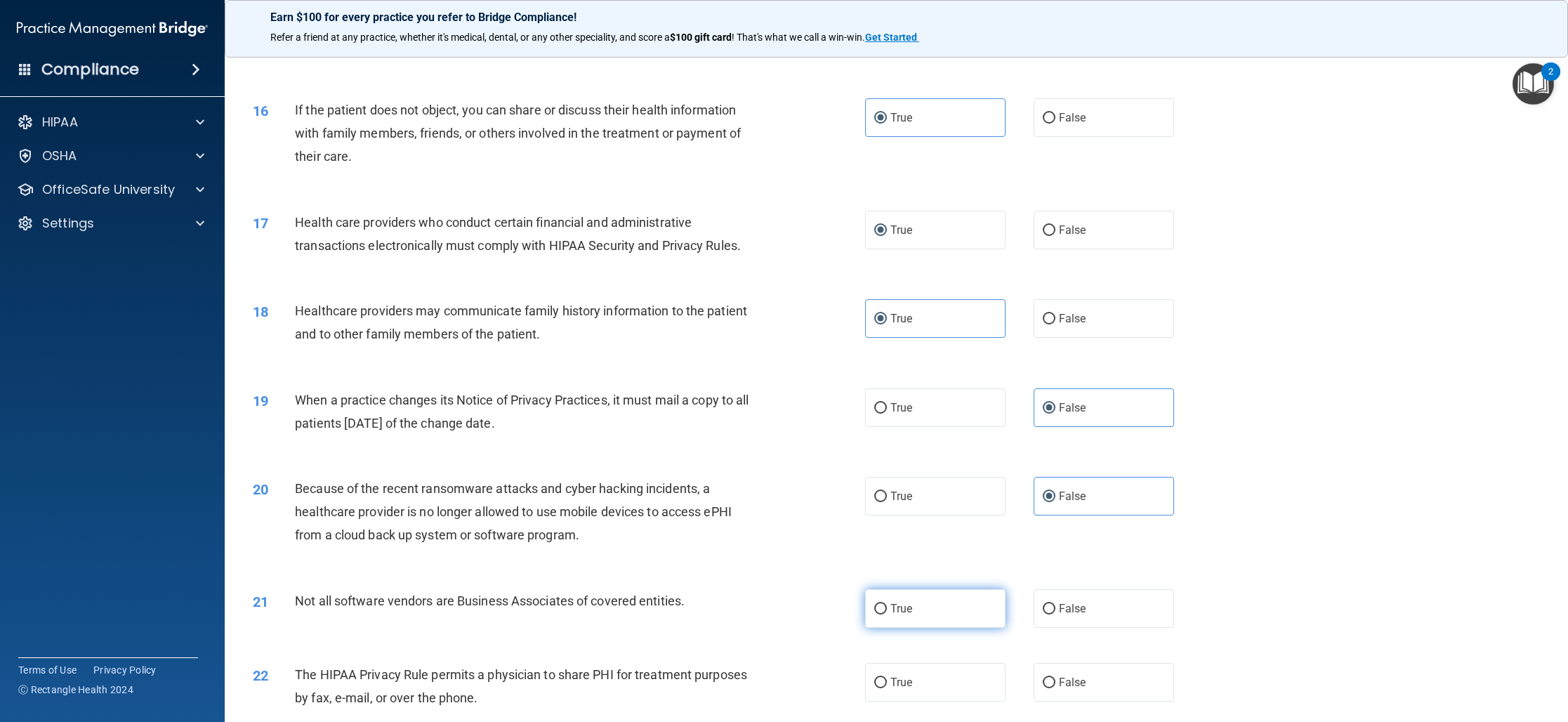
click at [905, 605] on span "True" at bounding box center [901, 608] width 22 height 13
click at [886, 605] on input "True" at bounding box center [880, 609] width 13 height 10
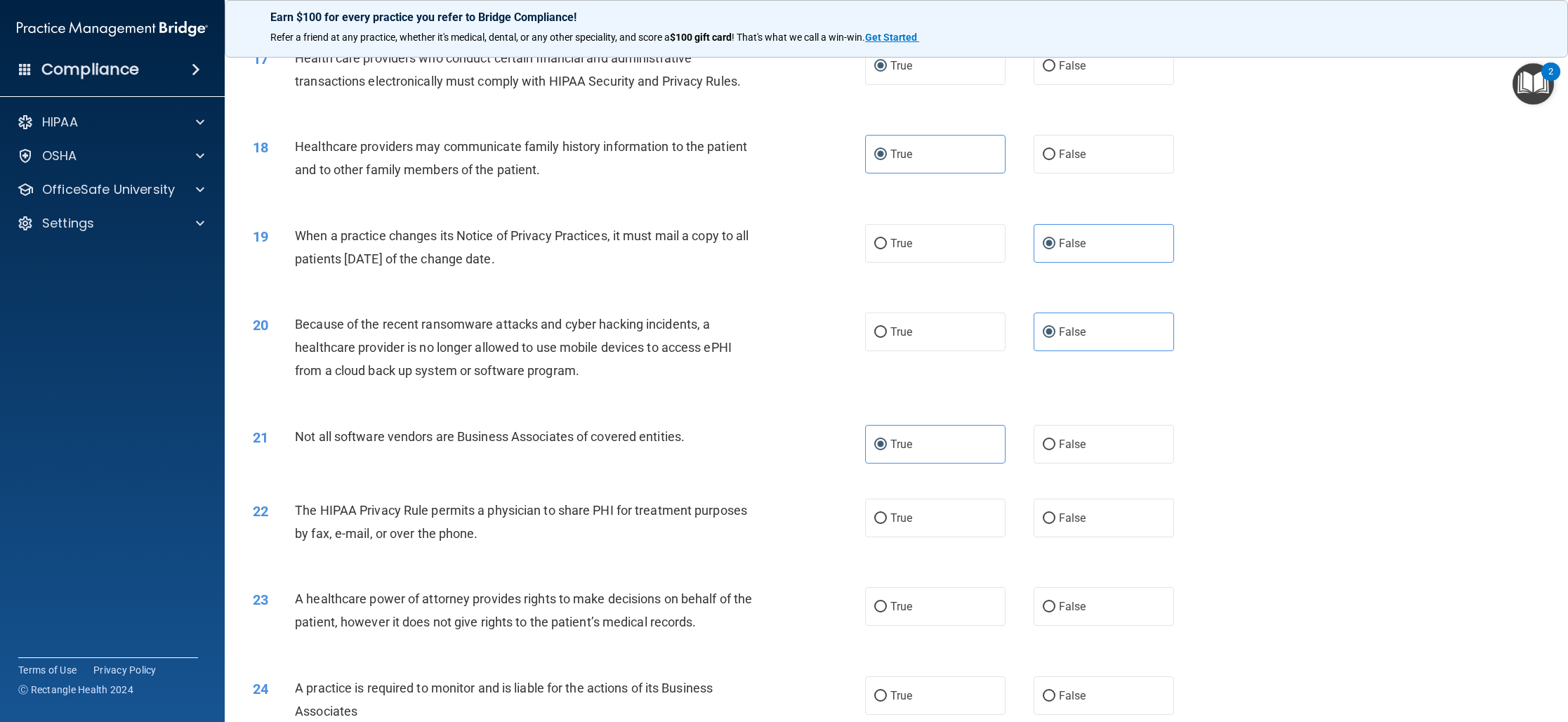
scroll to position [1659, 0]
click at [885, 524] on label "True" at bounding box center [935, 516] width 141 height 39
click at [885, 521] on input "True" at bounding box center [880, 516] width 13 height 10
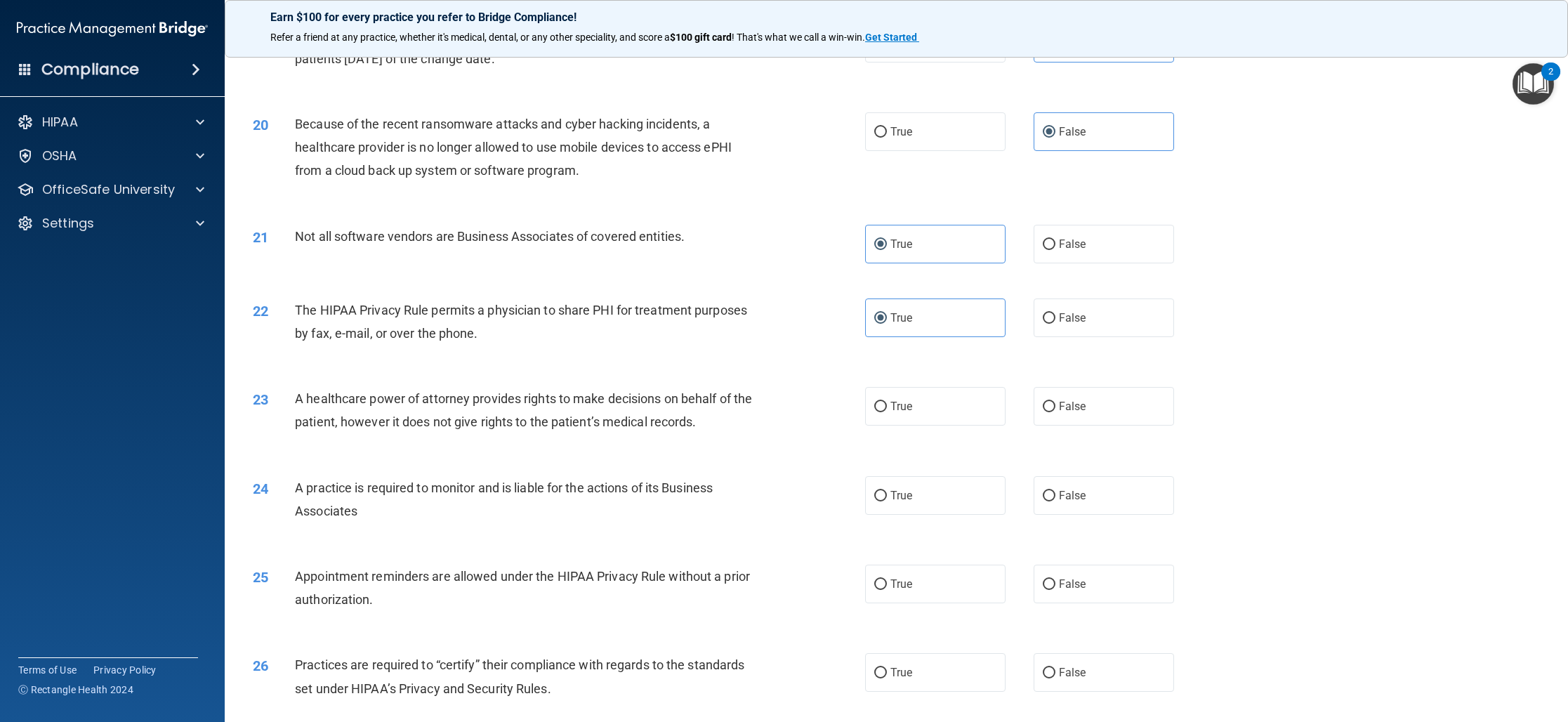
scroll to position [1858, 0]
click at [925, 399] on label "True" at bounding box center [935, 406] width 141 height 39
click at [886, 401] on input "True" at bounding box center [880, 406] width 13 height 10
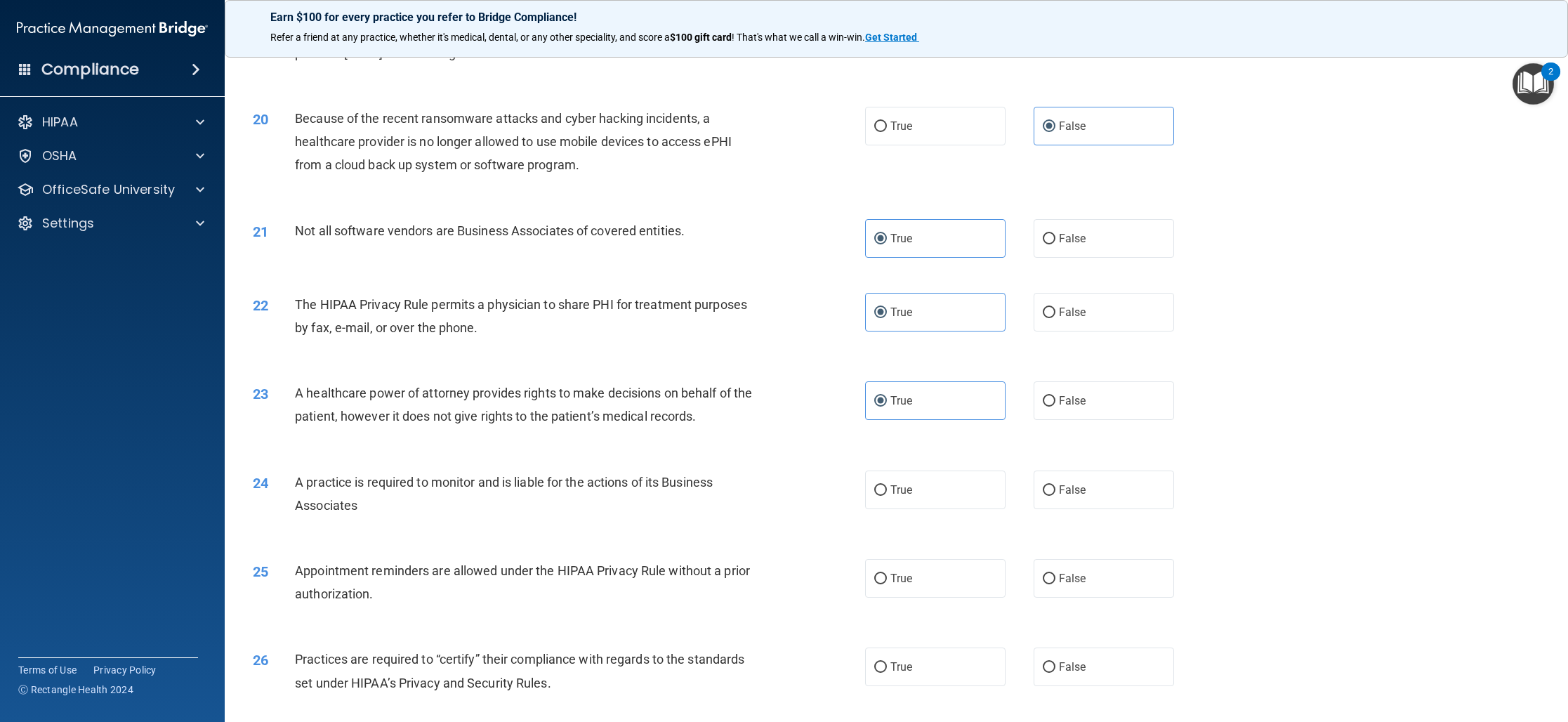
scroll to position [1862, 0]
click at [929, 498] on label "True" at bounding box center [935, 491] width 141 height 39
click at [886, 497] on input "True" at bounding box center [880, 491] width 13 height 10
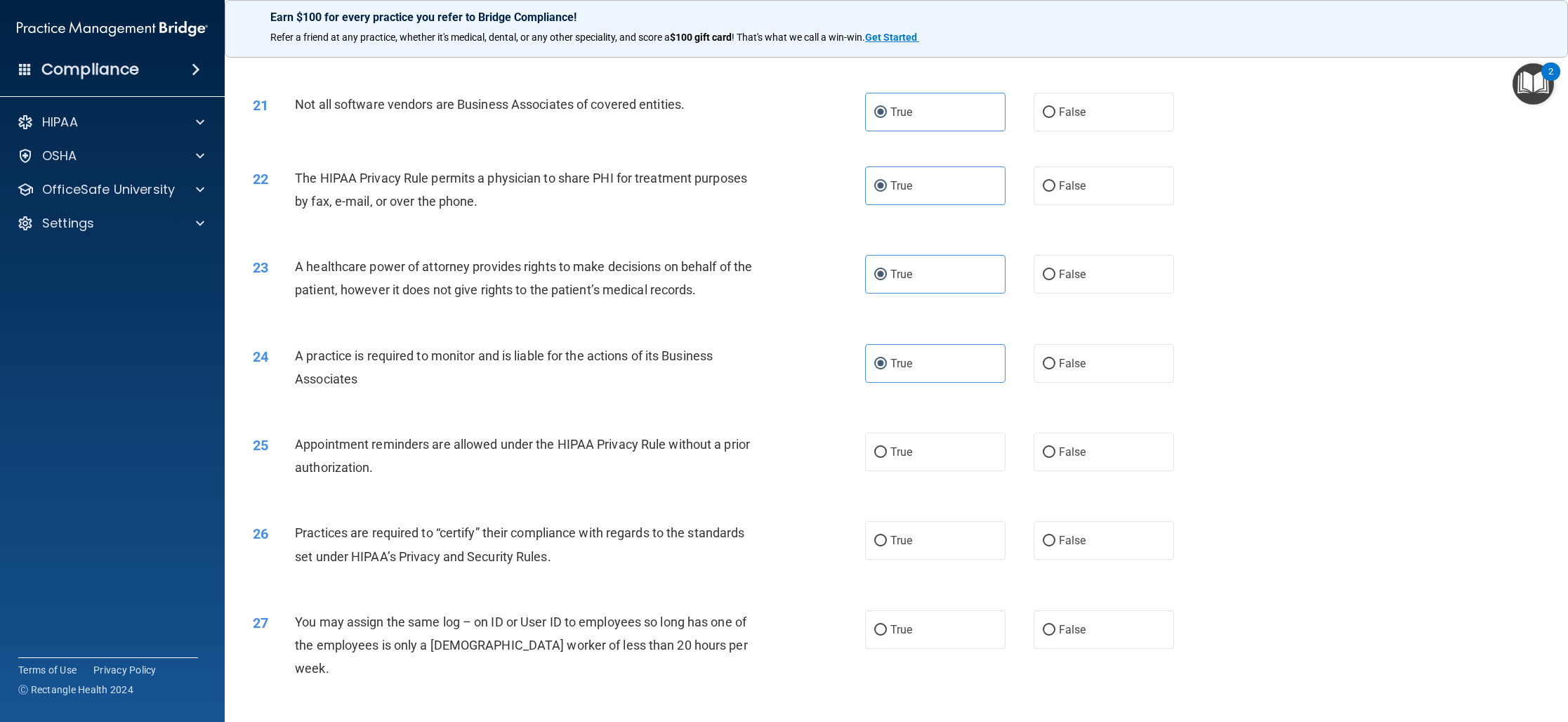
scroll to position [1992, 0]
click at [941, 453] on label "True" at bounding box center [935, 448] width 141 height 39
click at [886, 453] on input "True" at bounding box center [880, 449] width 13 height 10
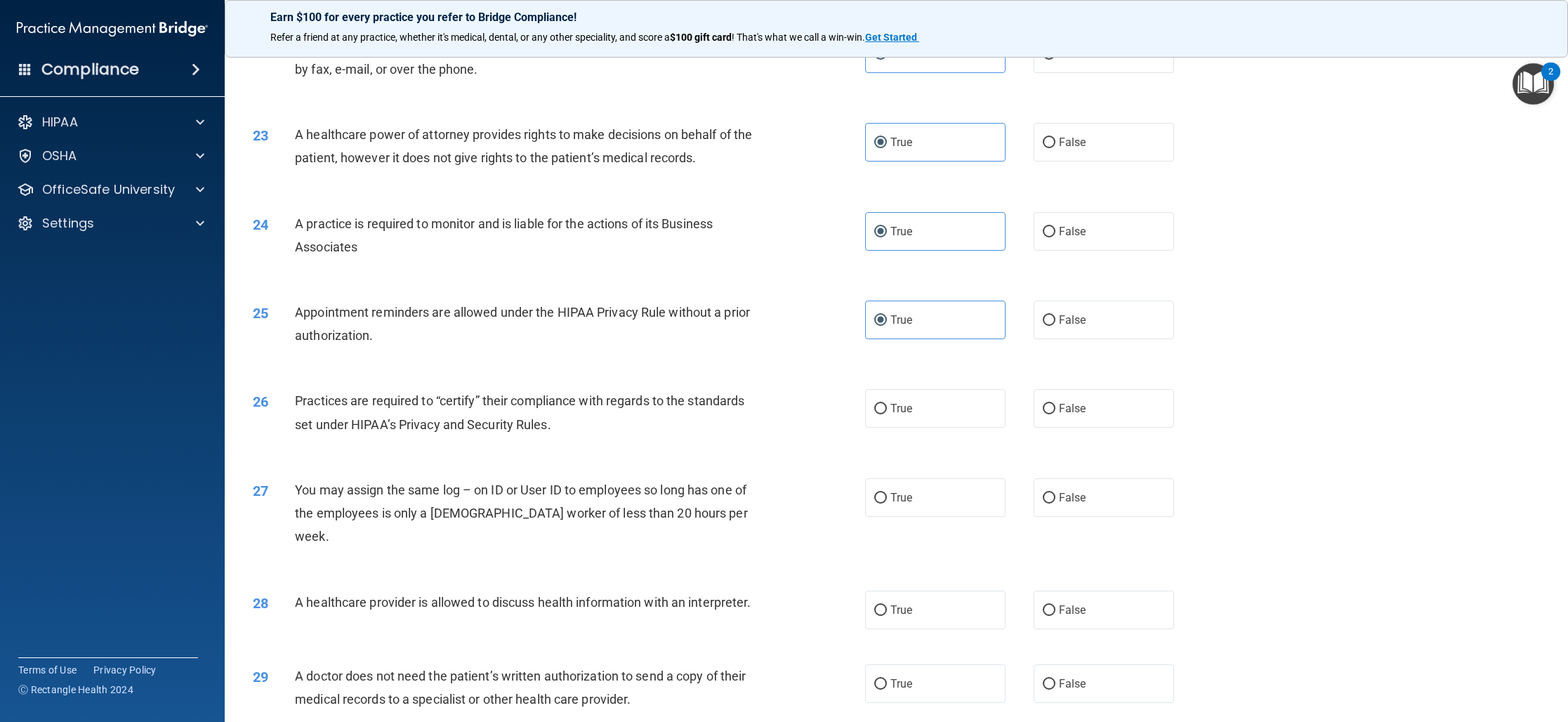
scroll to position [2123, 0]
click at [934, 416] on label "True" at bounding box center [935, 406] width 141 height 39
click at [886, 412] on input "True" at bounding box center [880, 407] width 13 height 10
drag, startPoint x: 1120, startPoint y: 499, endPoint x: 980, endPoint y: 474, distance: 142.2
click at [1120, 499] on label "False" at bounding box center [1103, 495] width 141 height 39
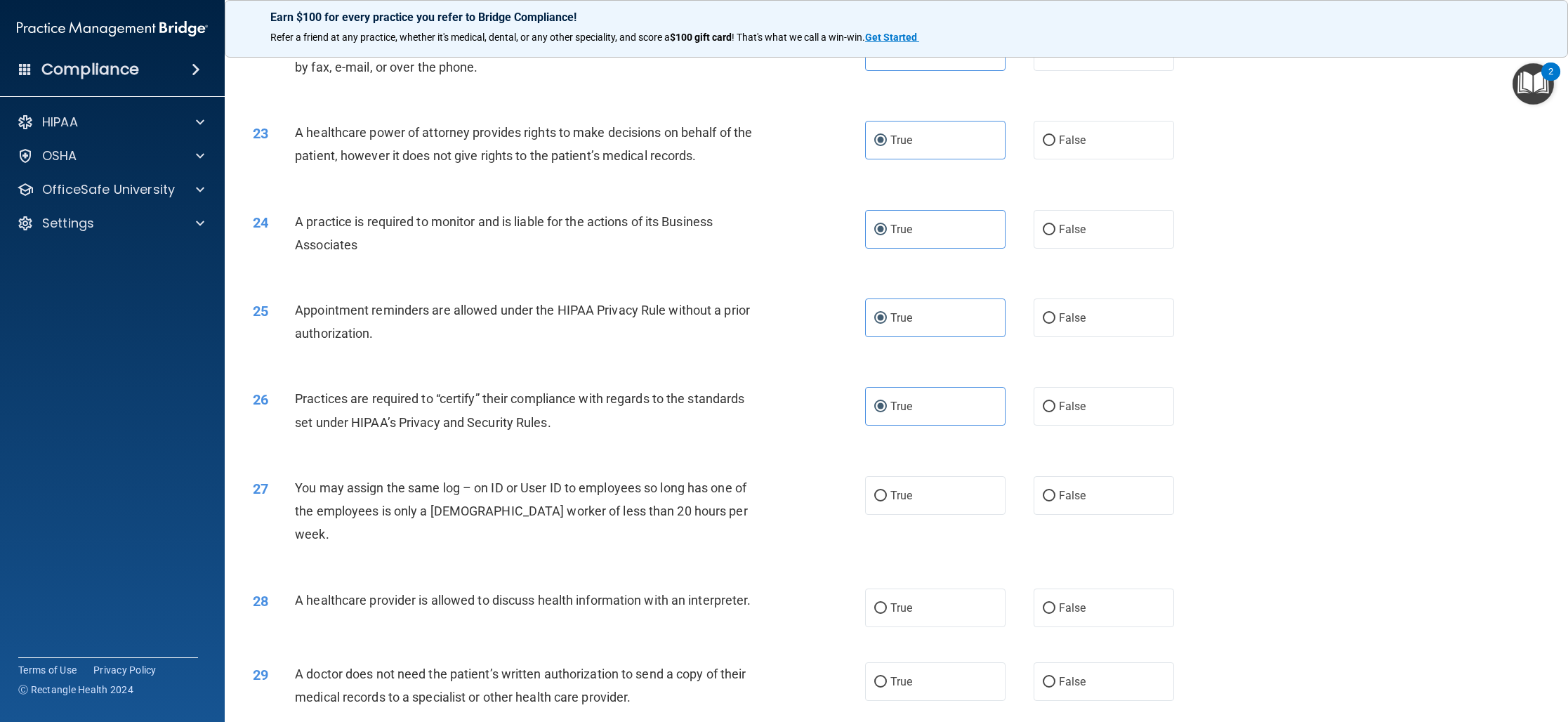
click at [1056, 499] on input "False" at bounding box center [1049, 496] width 13 height 10
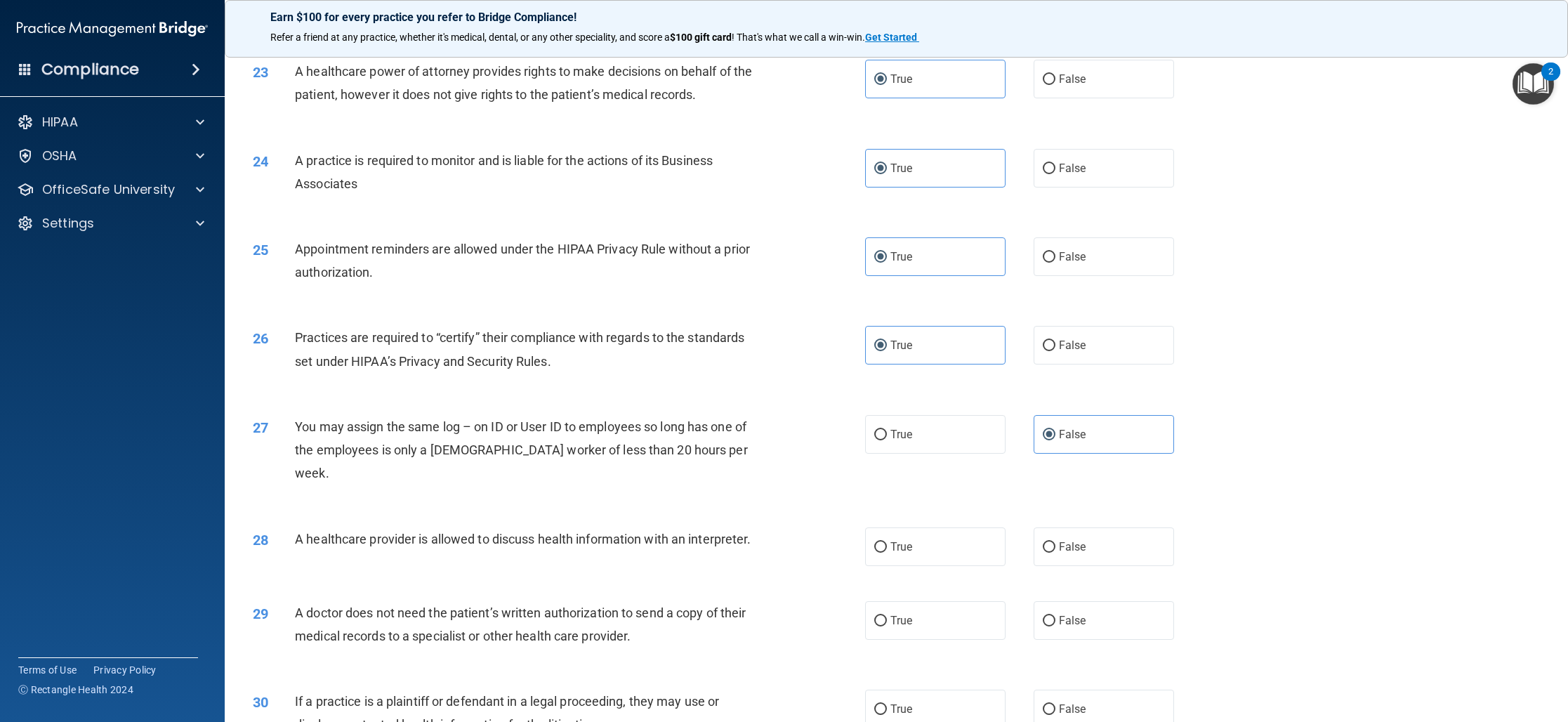
scroll to position [2189, 0]
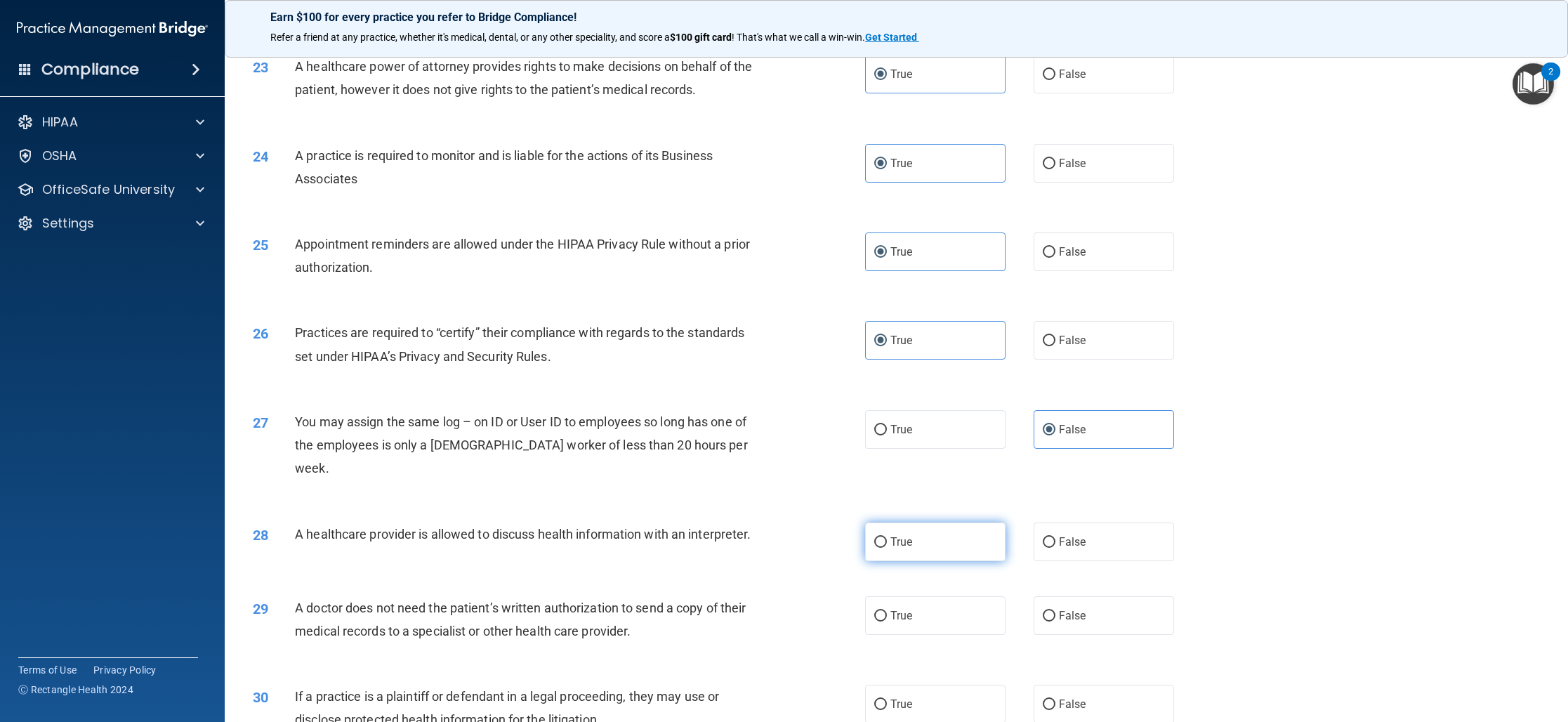
click at [914, 522] on label "True" at bounding box center [935, 542] width 141 height 39
click at [886, 537] on input "True" at bounding box center [880, 542] width 13 height 10
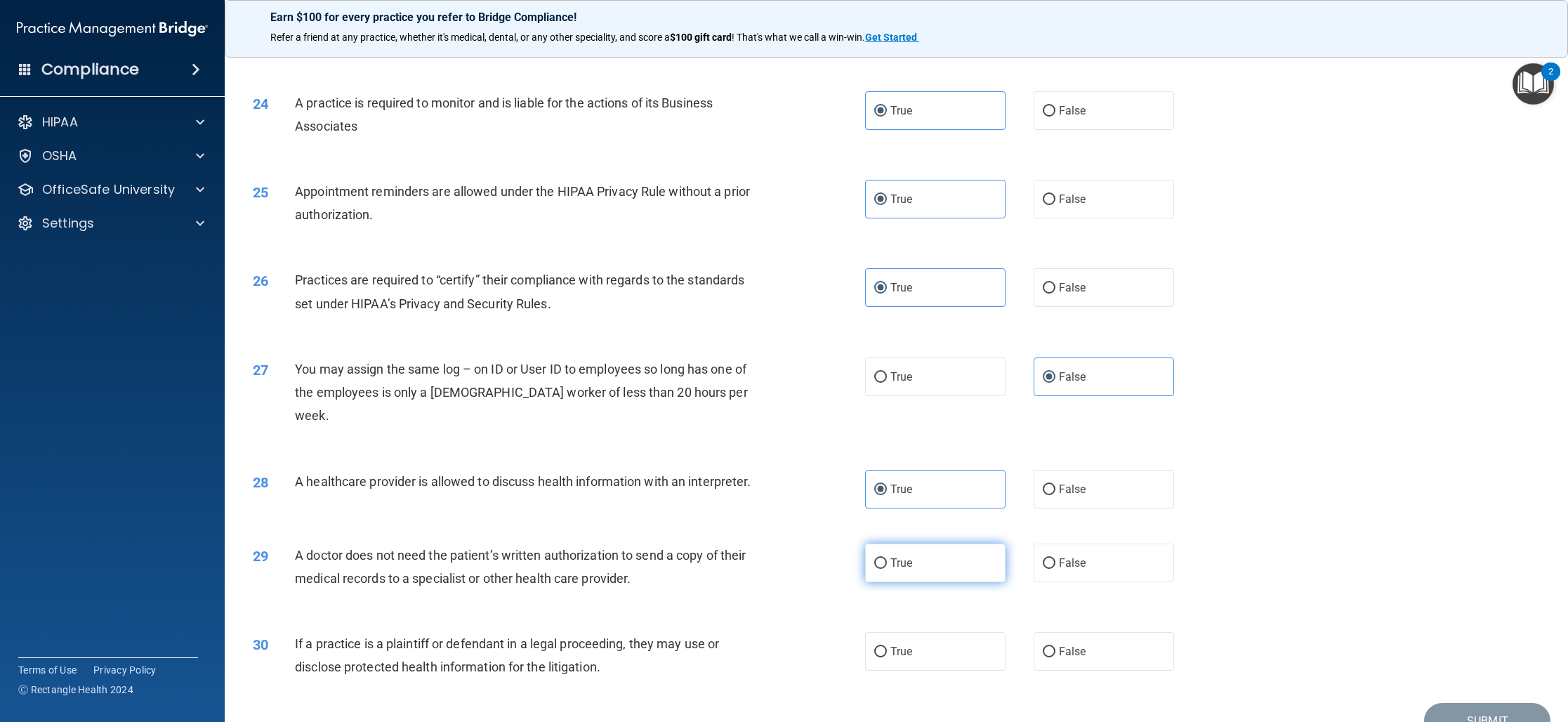
click at [902, 552] on label "True" at bounding box center [935, 563] width 141 height 39
click at [886, 558] on input "True" at bounding box center [880, 563] width 13 height 10
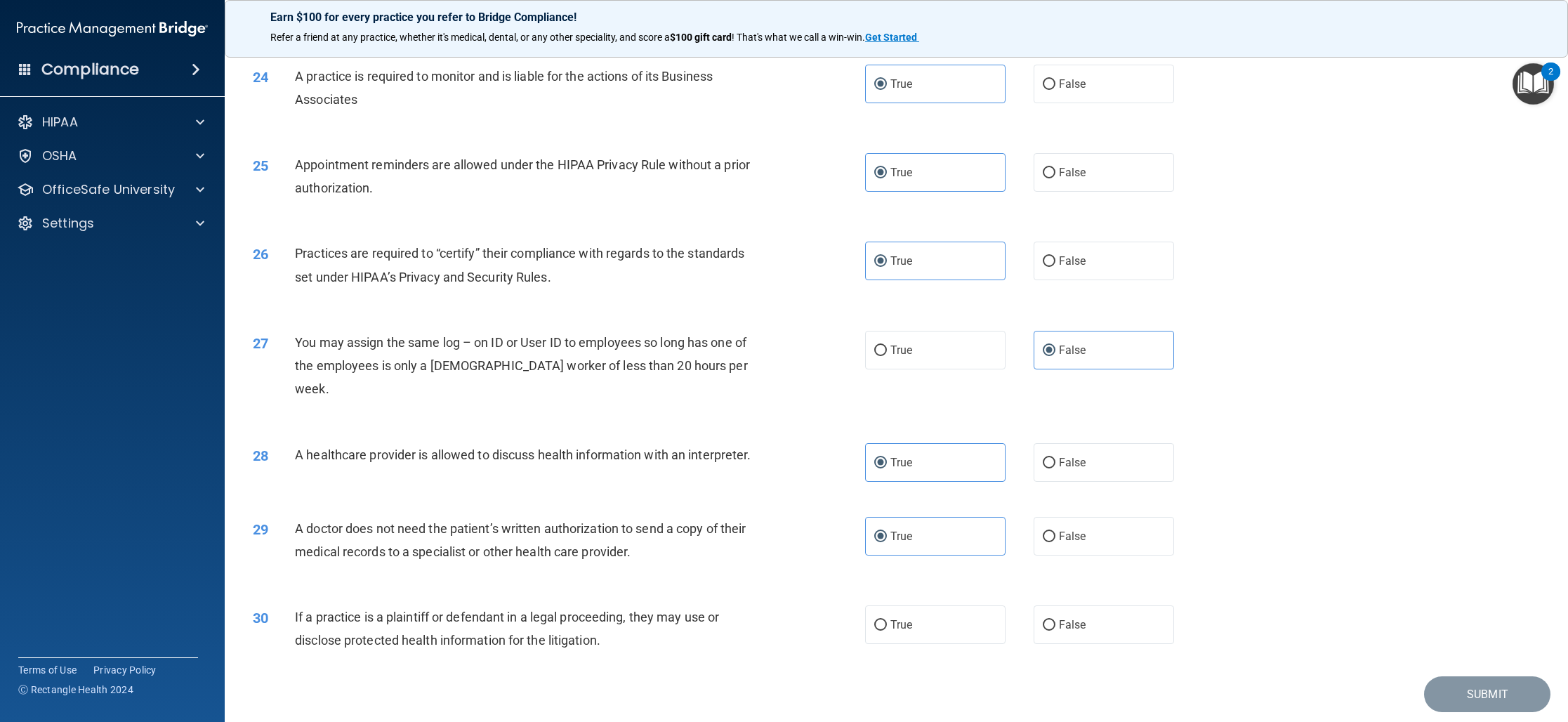
scroll to position [2292, 0]
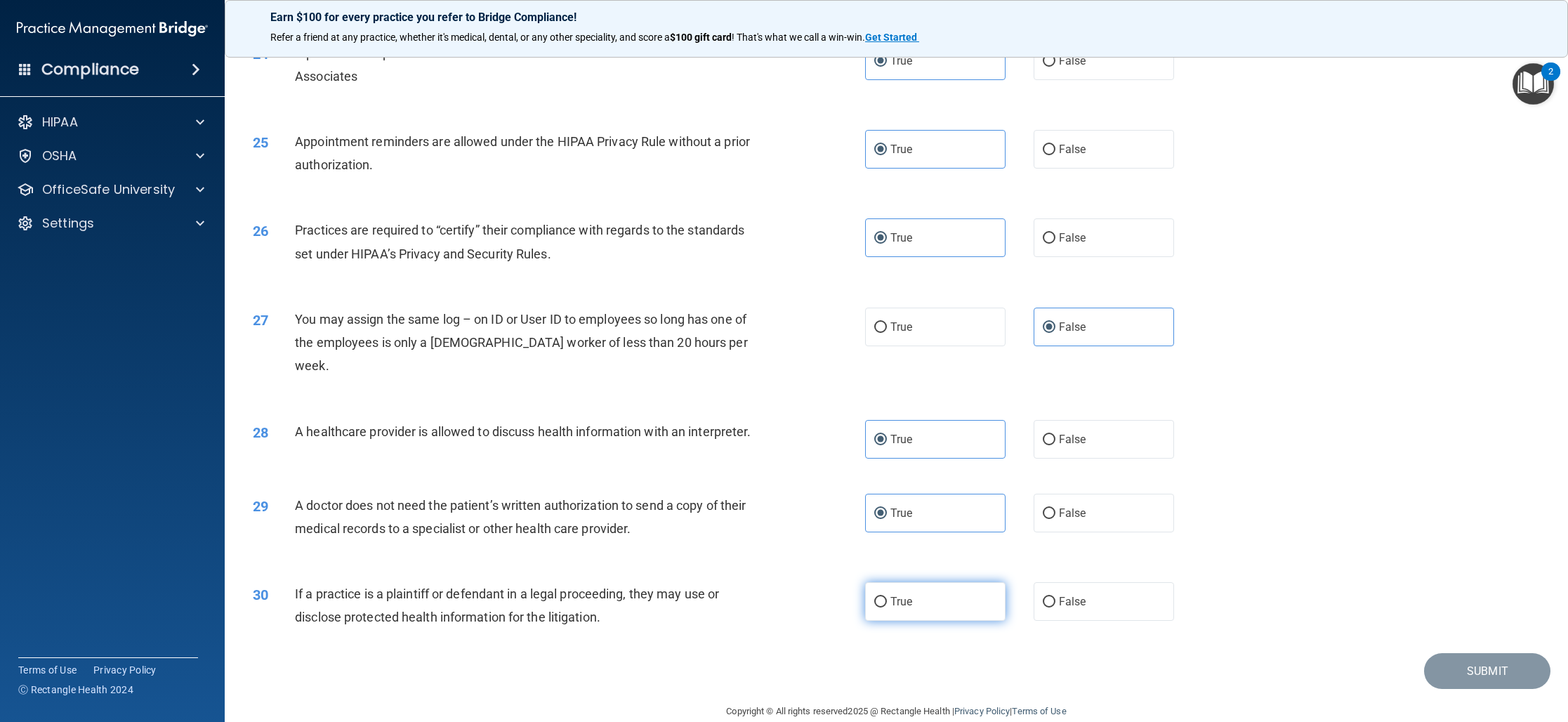
click at [896, 595] on span "True" at bounding box center [901, 602] width 22 height 13
click at [886, 597] on input "True" at bounding box center [880, 602] width 13 height 10
click at [1445, 653] on button "Submit" at bounding box center [1486, 671] width 126 height 36
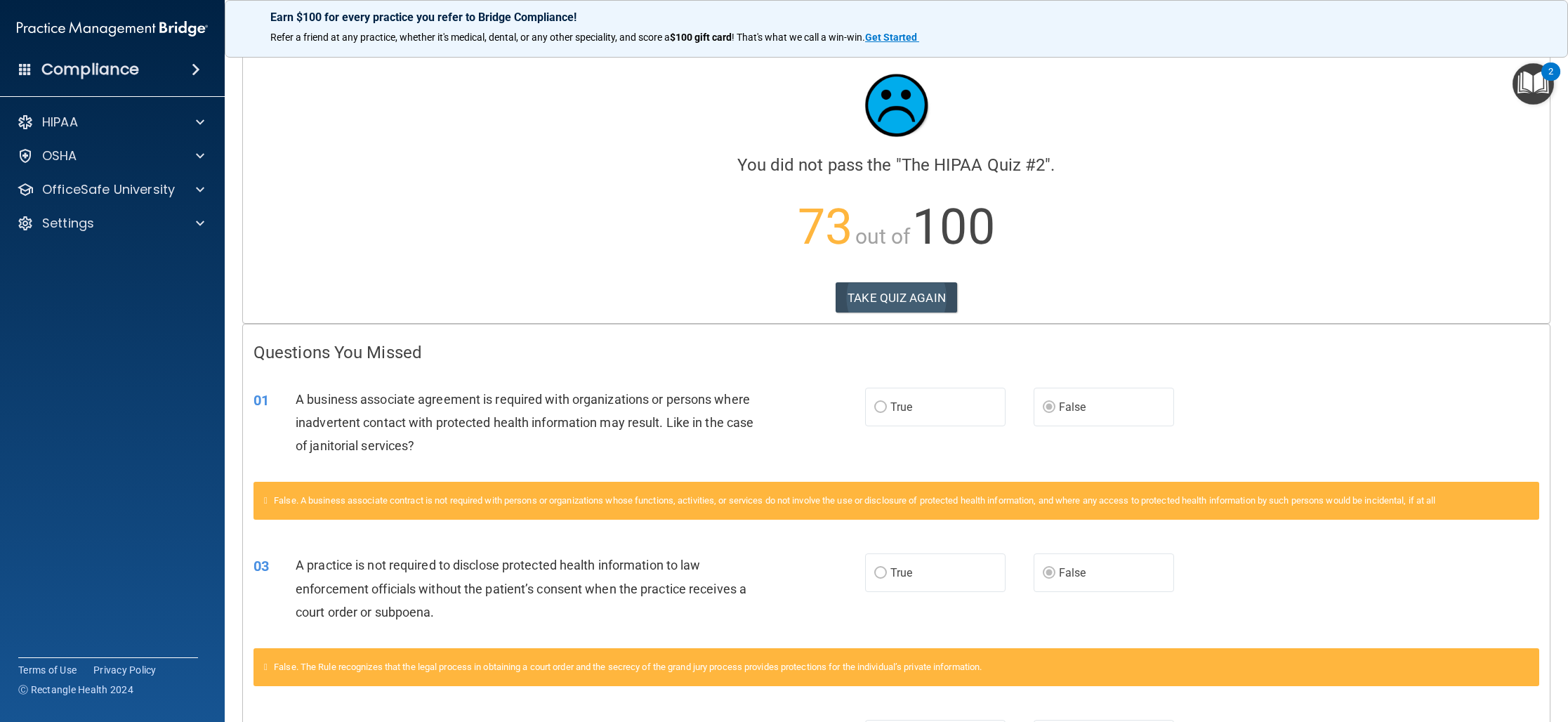
scroll to position [8, 0]
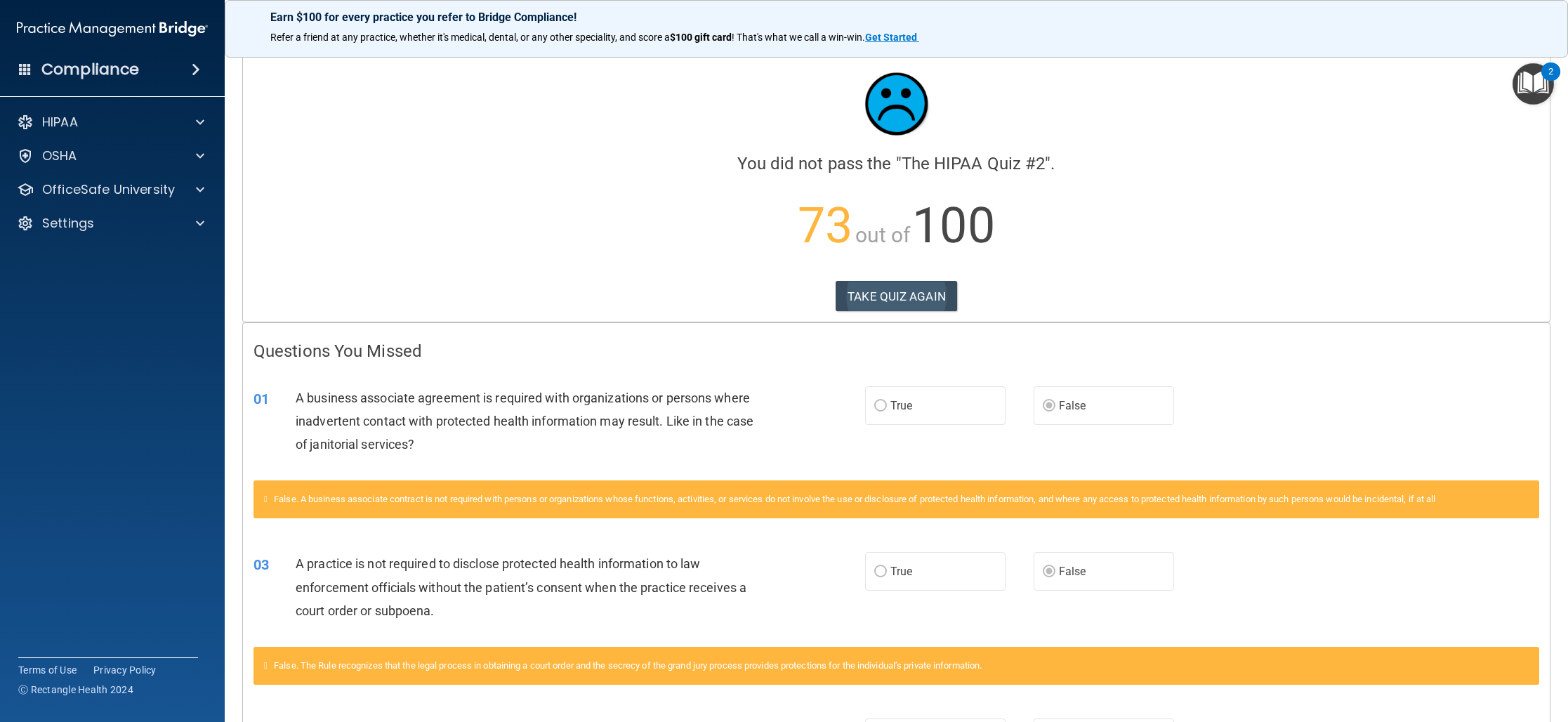
click at [898, 316] on div "Calculating your score.... You did not pass the " The HIPAA Quiz #2 ". 73 out o…" at bounding box center [896, 186] width 1307 height 270
click at [892, 302] on button "TAKE QUIZ AGAIN" at bounding box center [896, 296] width 121 height 31
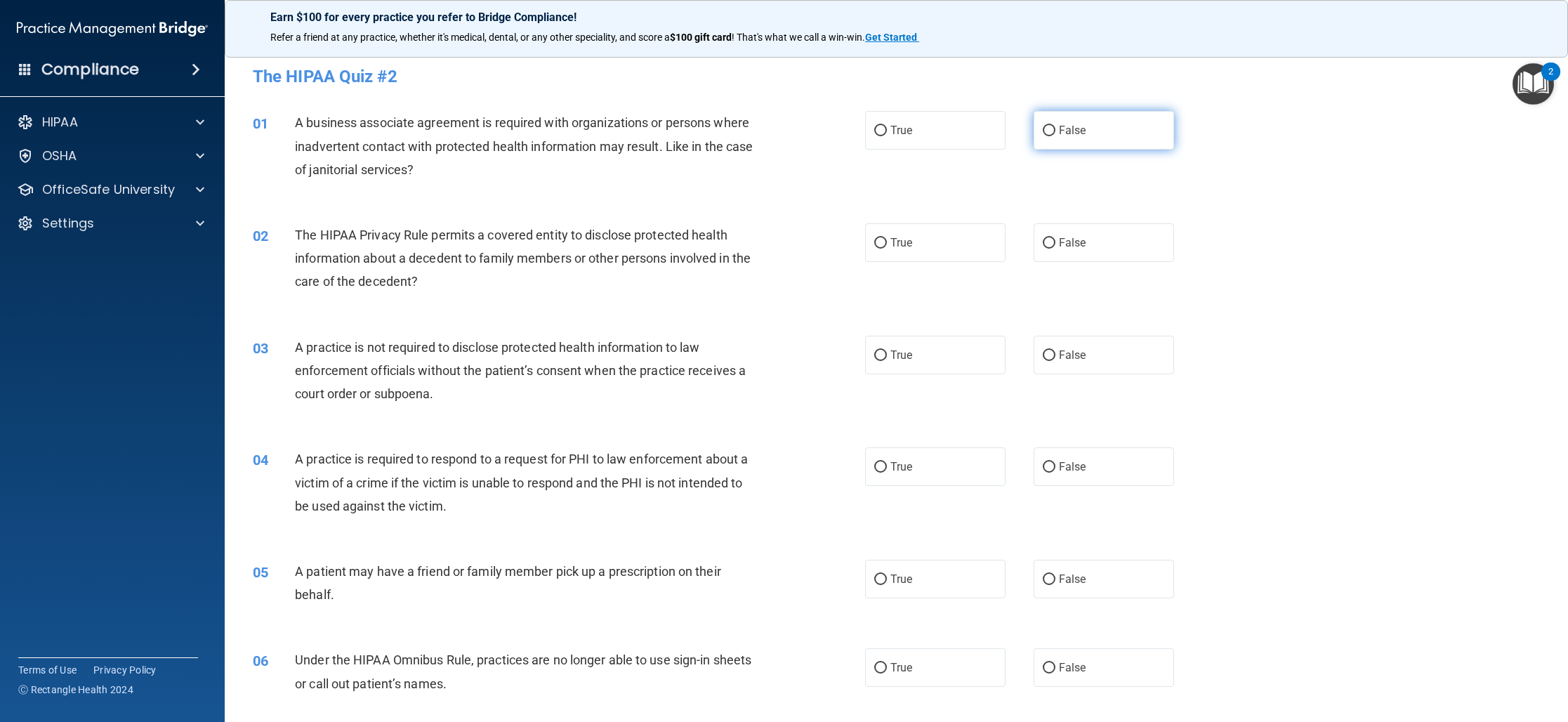
click at [1097, 133] on label "False" at bounding box center [1103, 130] width 141 height 39
click at [1056, 133] on input "False" at bounding box center [1049, 131] width 13 height 10
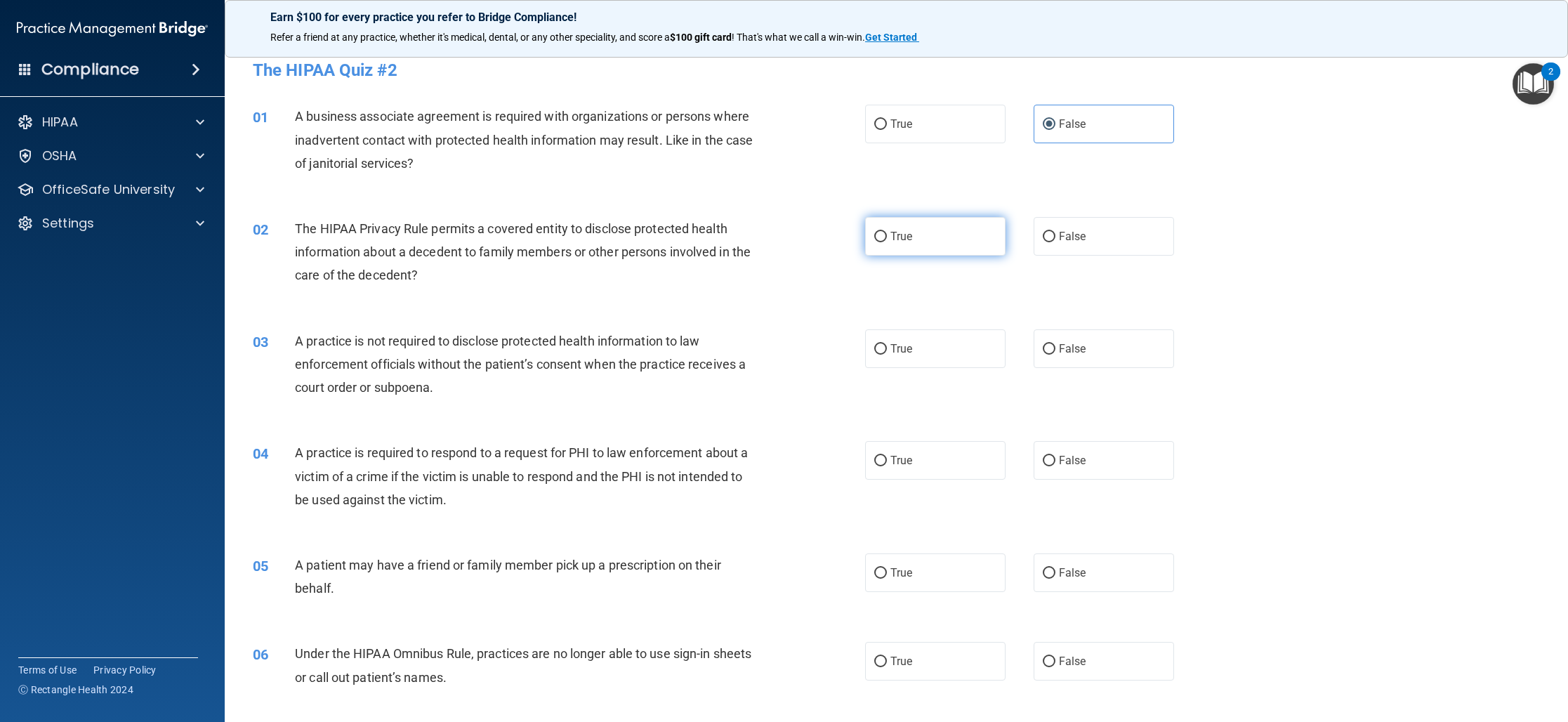
scroll to position [4, 0]
click at [917, 246] on label "True" at bounding box center [935, 239] width 141 height 39
click at [886, 245] on input "True" at bounding box center [880, 239] width 13 height 10
click at [1067, 356] on span "False" at bounding box center [1072, 352] width 28 height 13
click at [1056, 356] on input "False" at bounding box center [1049, 352] width 13 height 10
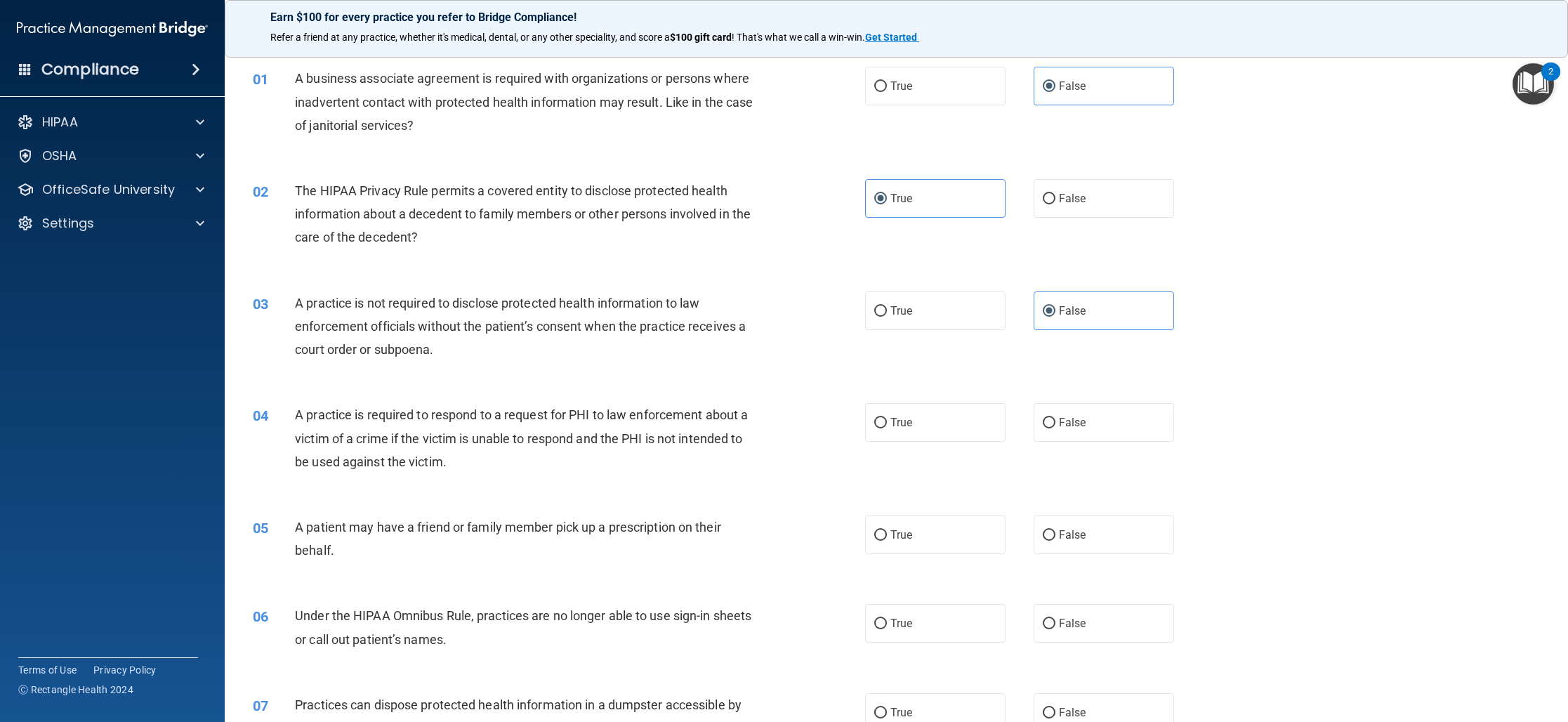
scroll to position [52, 0]
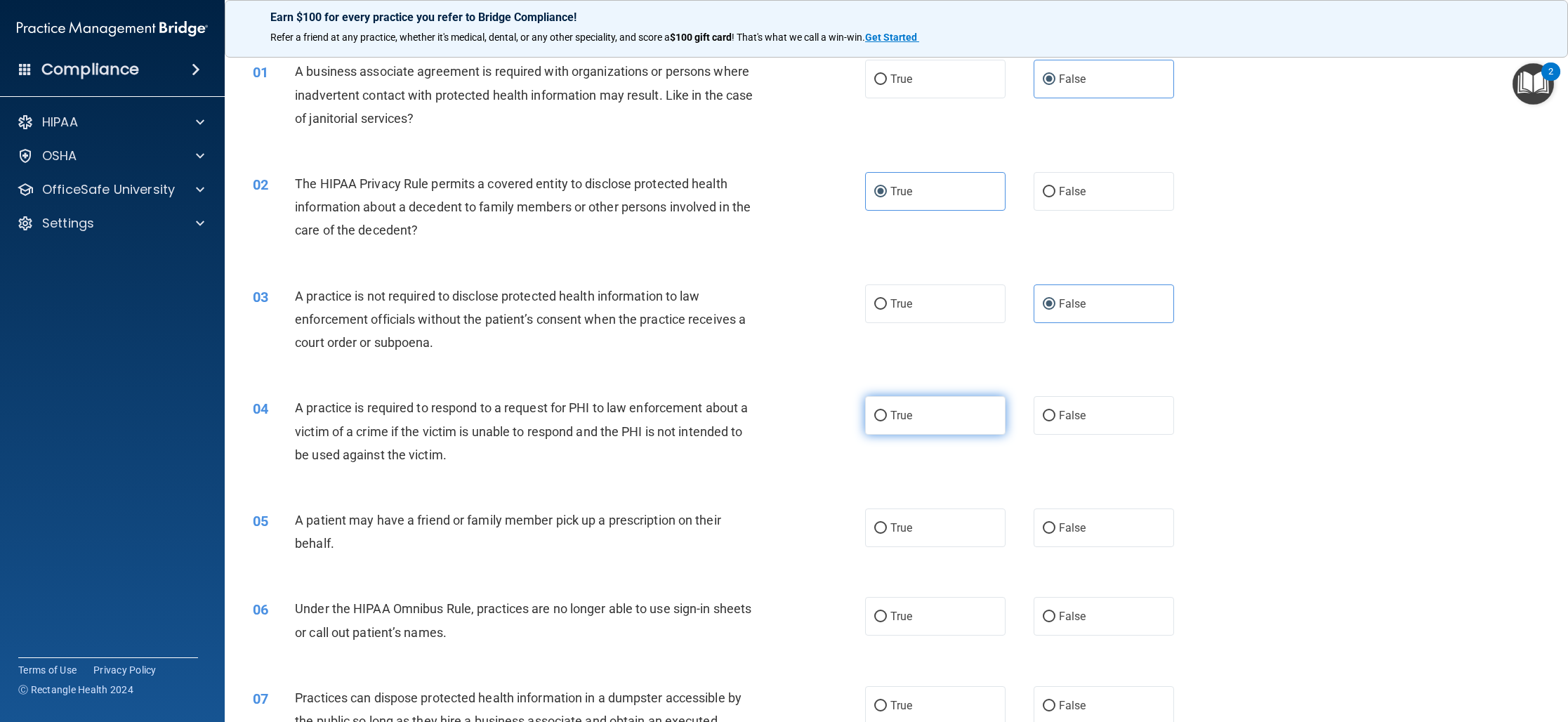
click at [960, 426] on label "True" at bounding box center [935, 415] width 141 height 39
click at [886, 421] on input "True" at bounding box center [880, 416] width 13 height 10
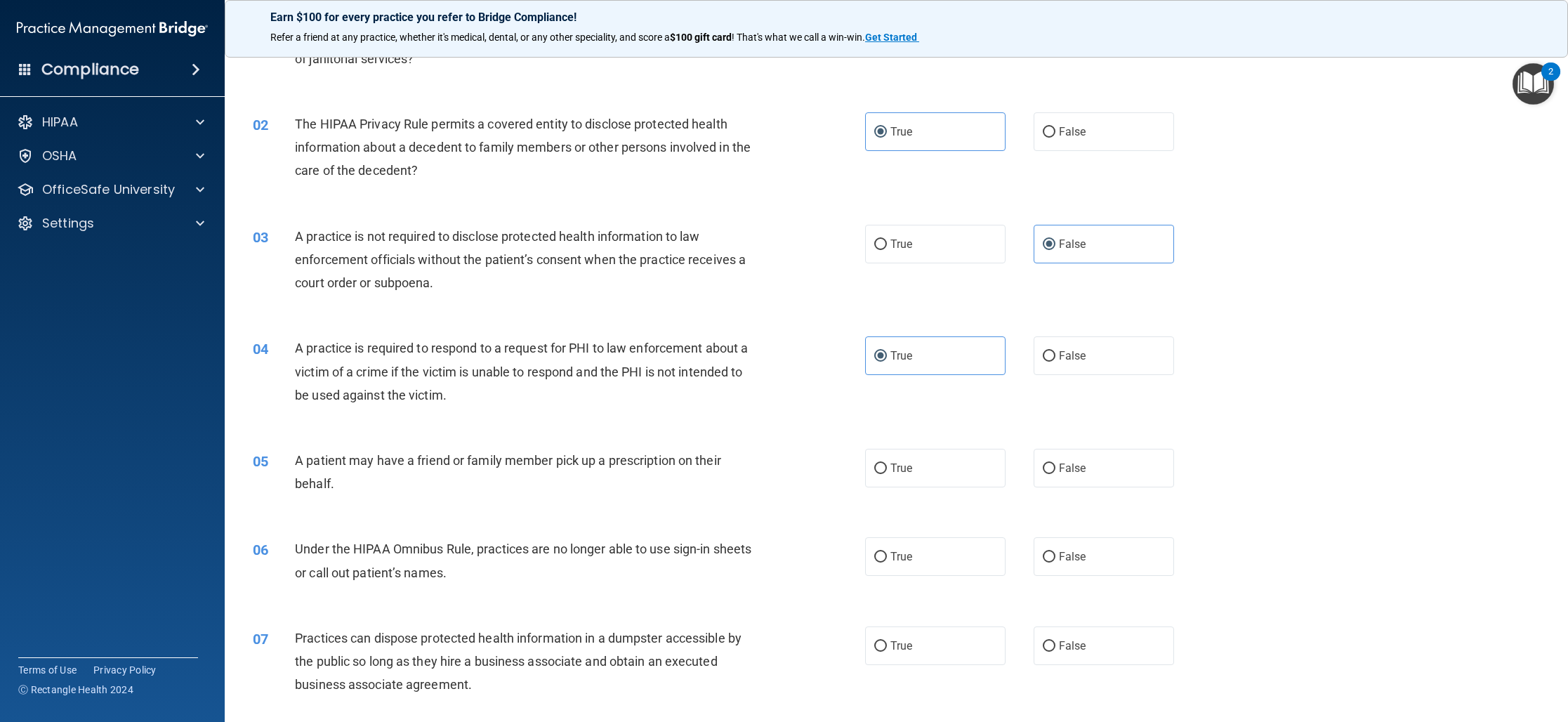
scroll to position [111, 0]
click at [901, 464] on span "True" at bounding box center [901, 468] width 22 height 13
click at [886, 464] on input "True" at bounding box center [880, 468] width 13 height 10
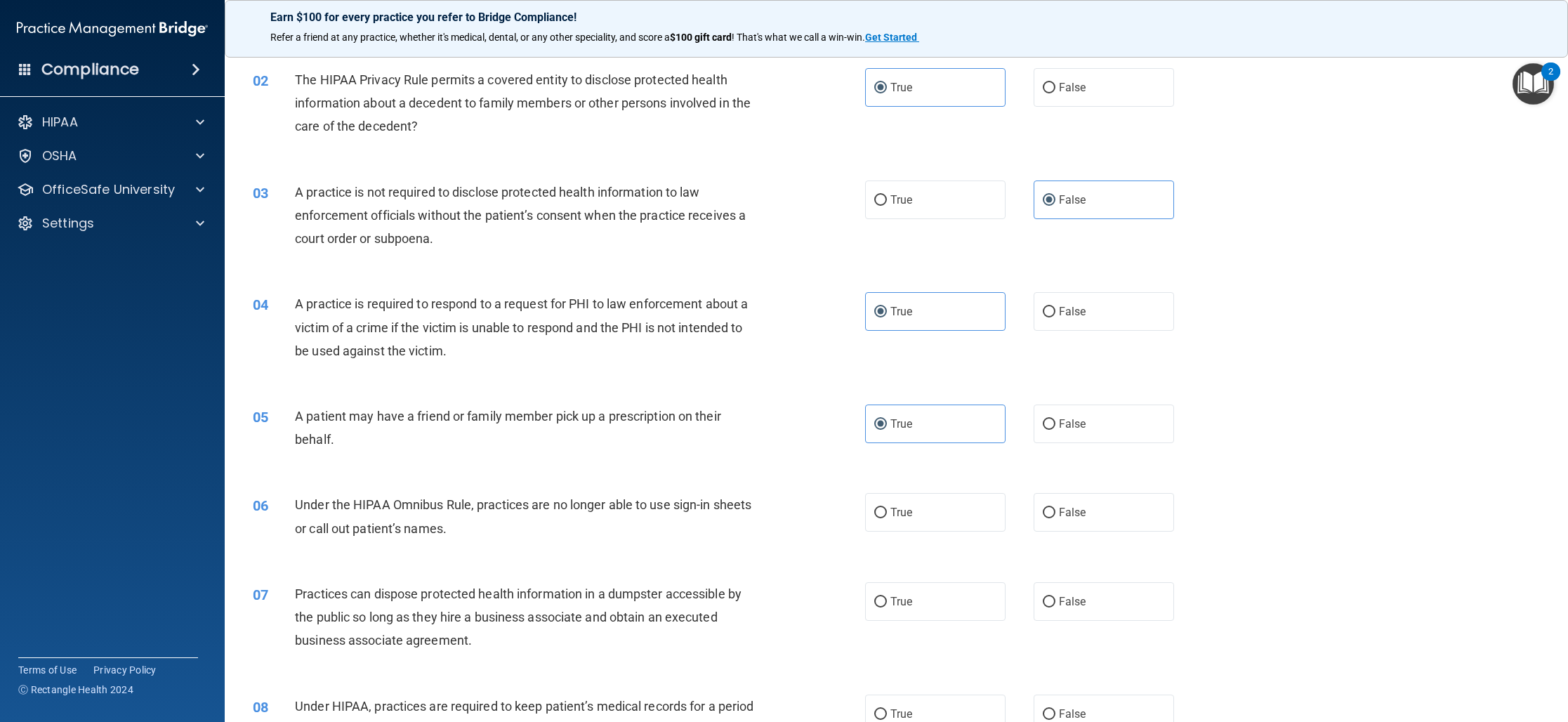
scroll to position [176, 0]
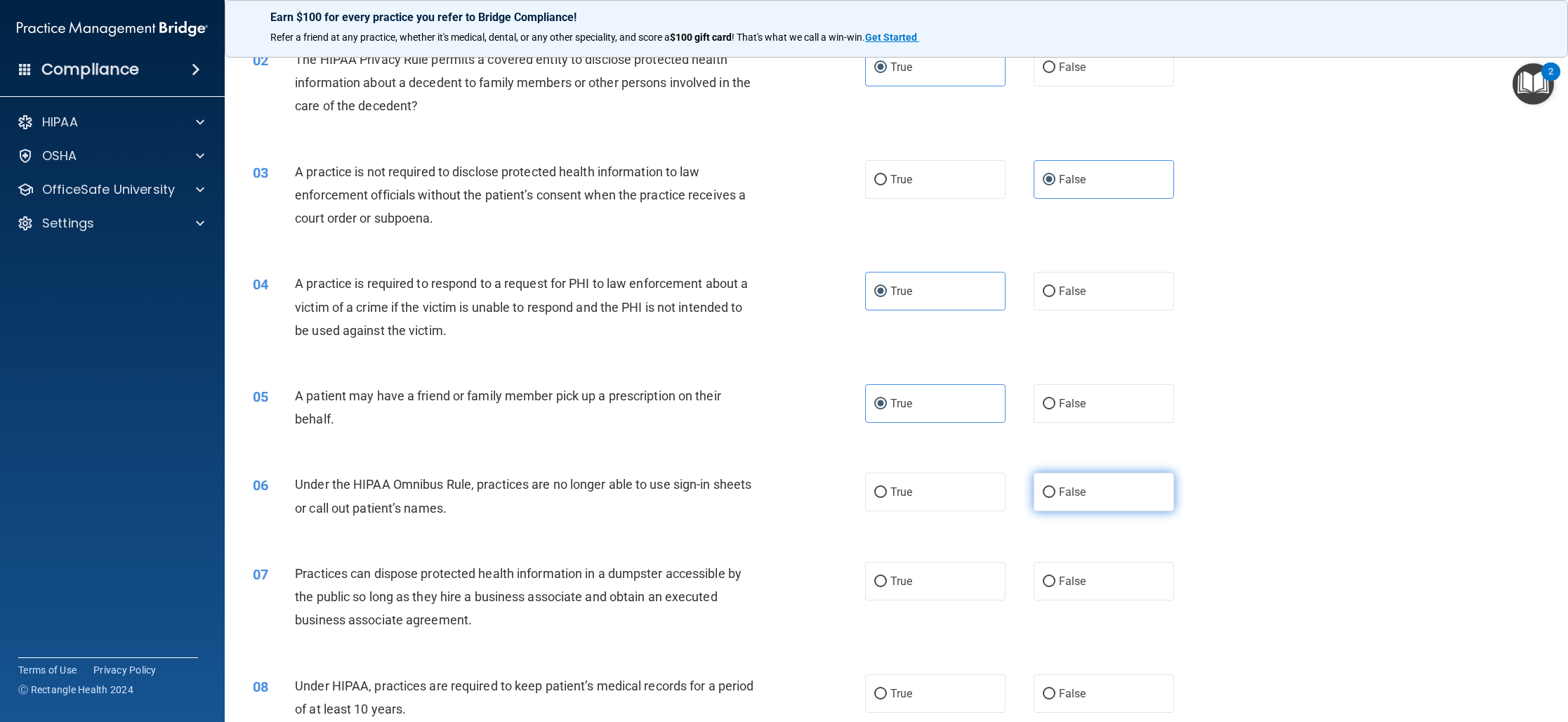
click at [1094, 493] on label "False" at bounding box center [1103, 492] width 141 height 39
click at [1056, 493] on input "False" at bounding box center [1049, 492] width 13 height 10
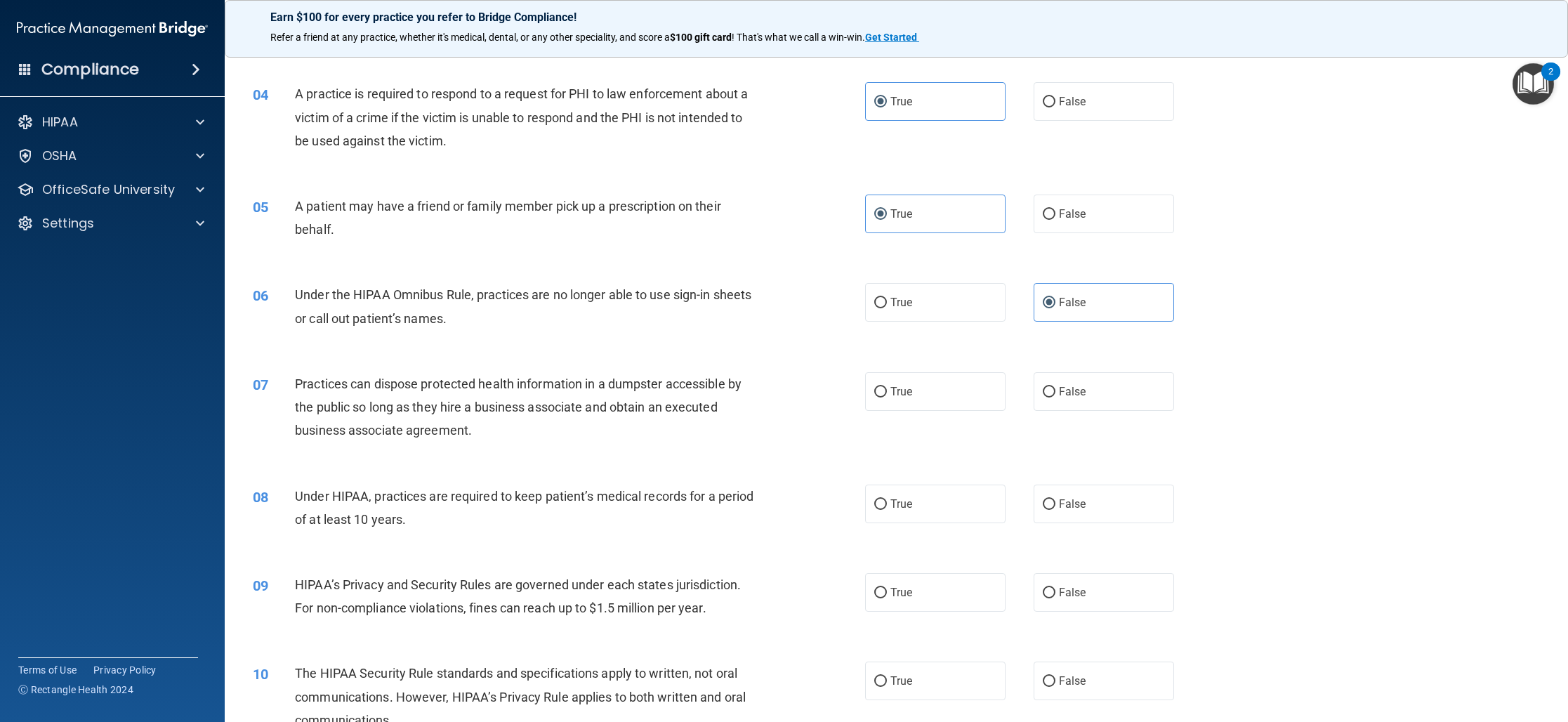
scroll to position [367, 0]
click at [1048, 382] on label "False" at bounding box center [1103, 391] width 141 height 39
click at [1048, 385] on input "False" at bounding box center [1049, 391] width 13 height 10
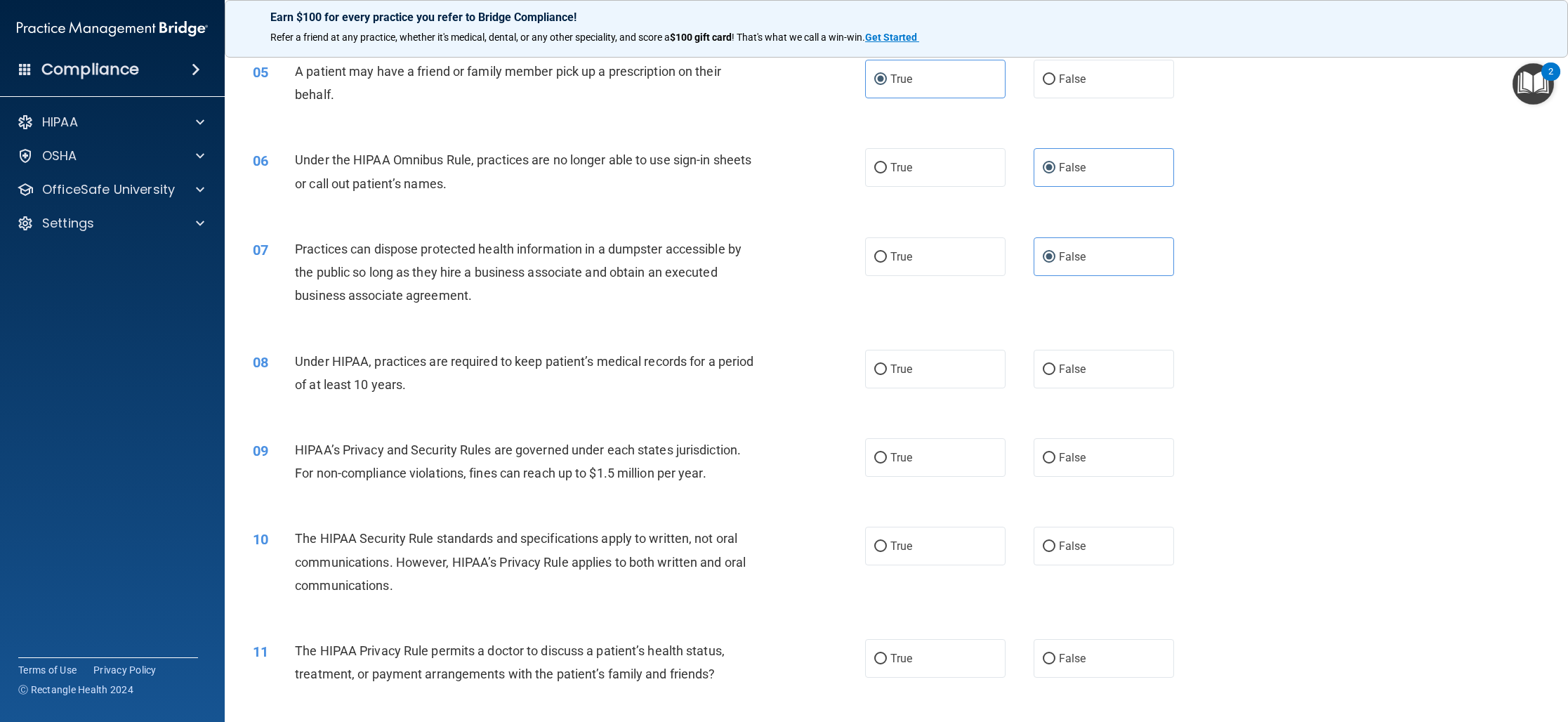
scroll to position [504, 0]
click at [1096, 365] on label "False" at bounding box center [1103, 366] width 141 height 39
click at [1056, 365] on input "False" at bounding box center [1049, 366] width 13 height 10
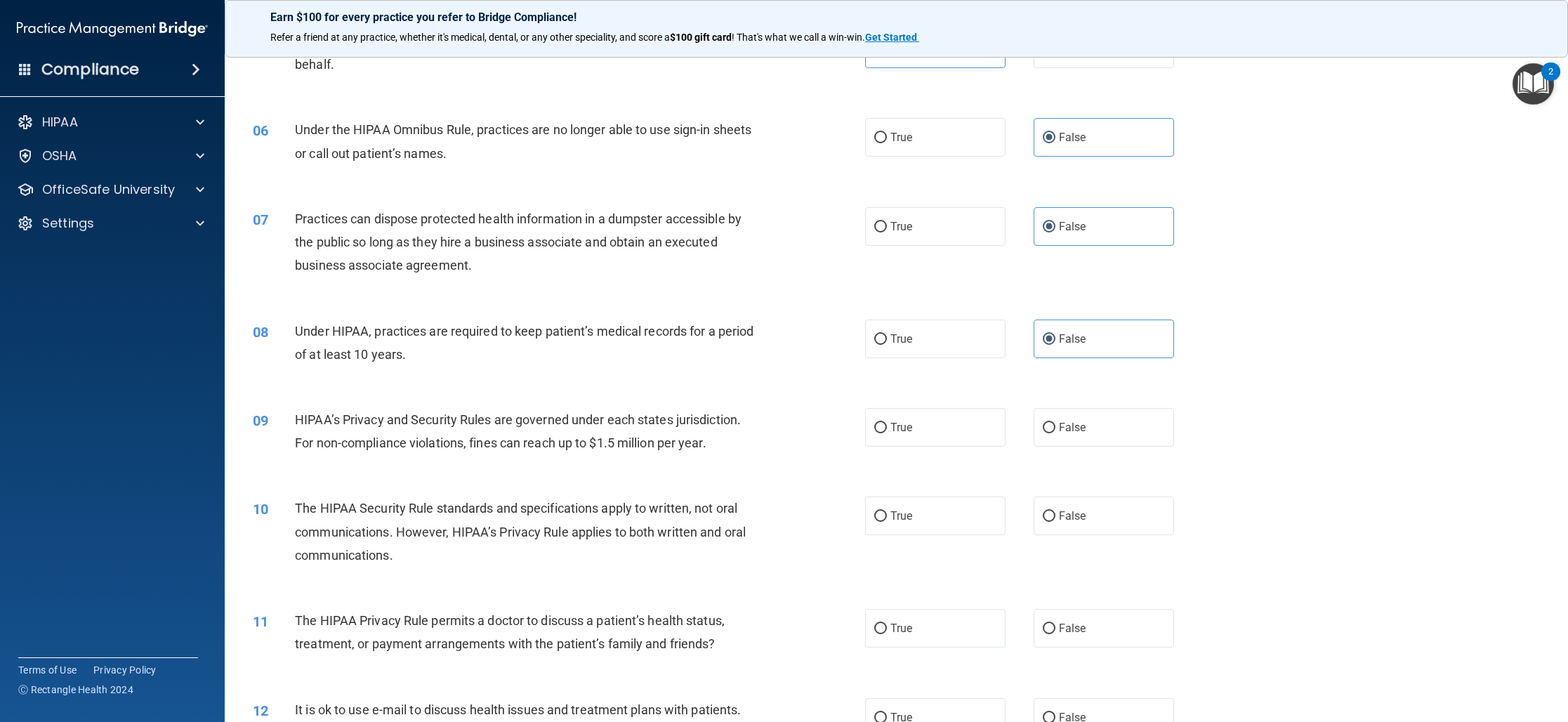
scroll to position [539, 0]
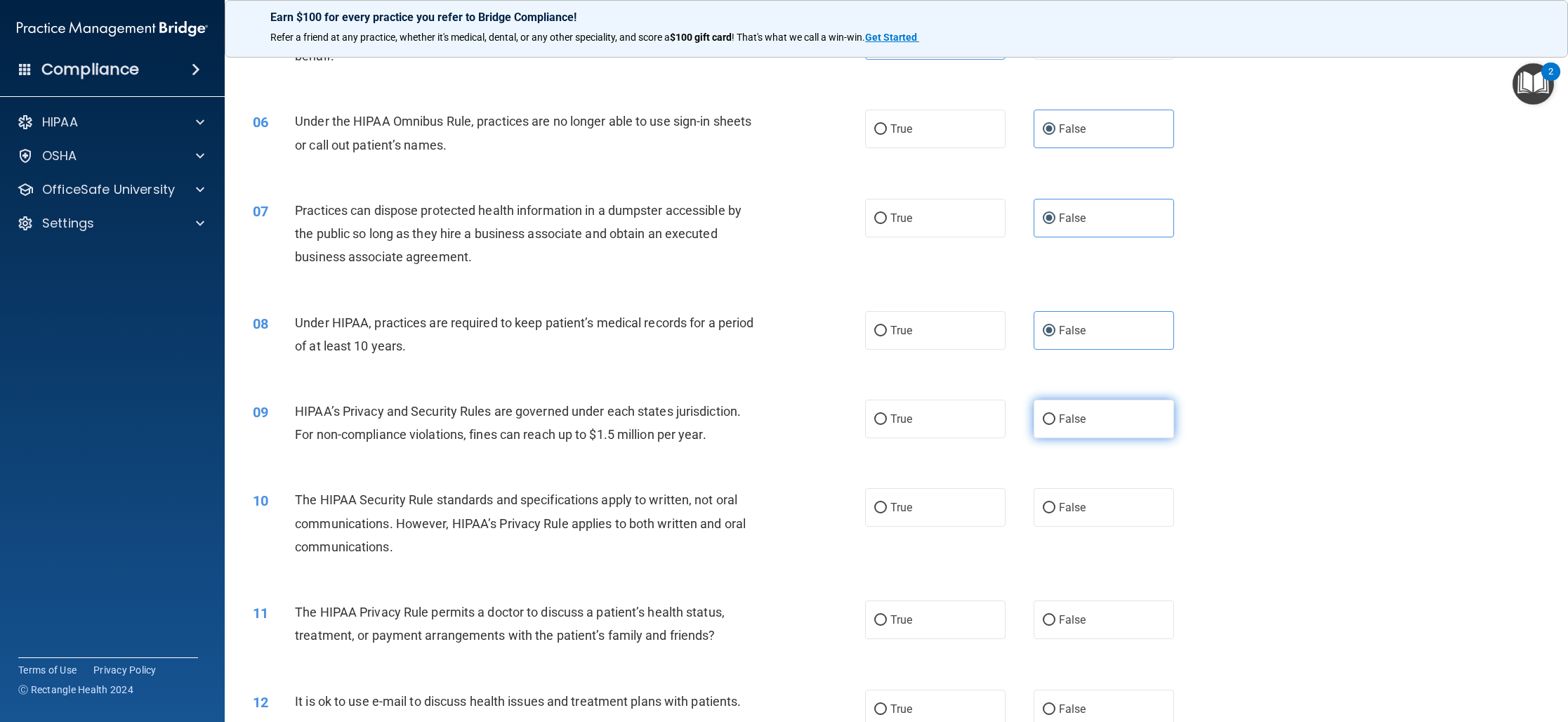
click at [1135, 435] on label "False" at bounding box center [1103, 419] width 141 height 39
click at [1056, 425] on input "False" at bounding box center [1049, 420] width 13 height 10
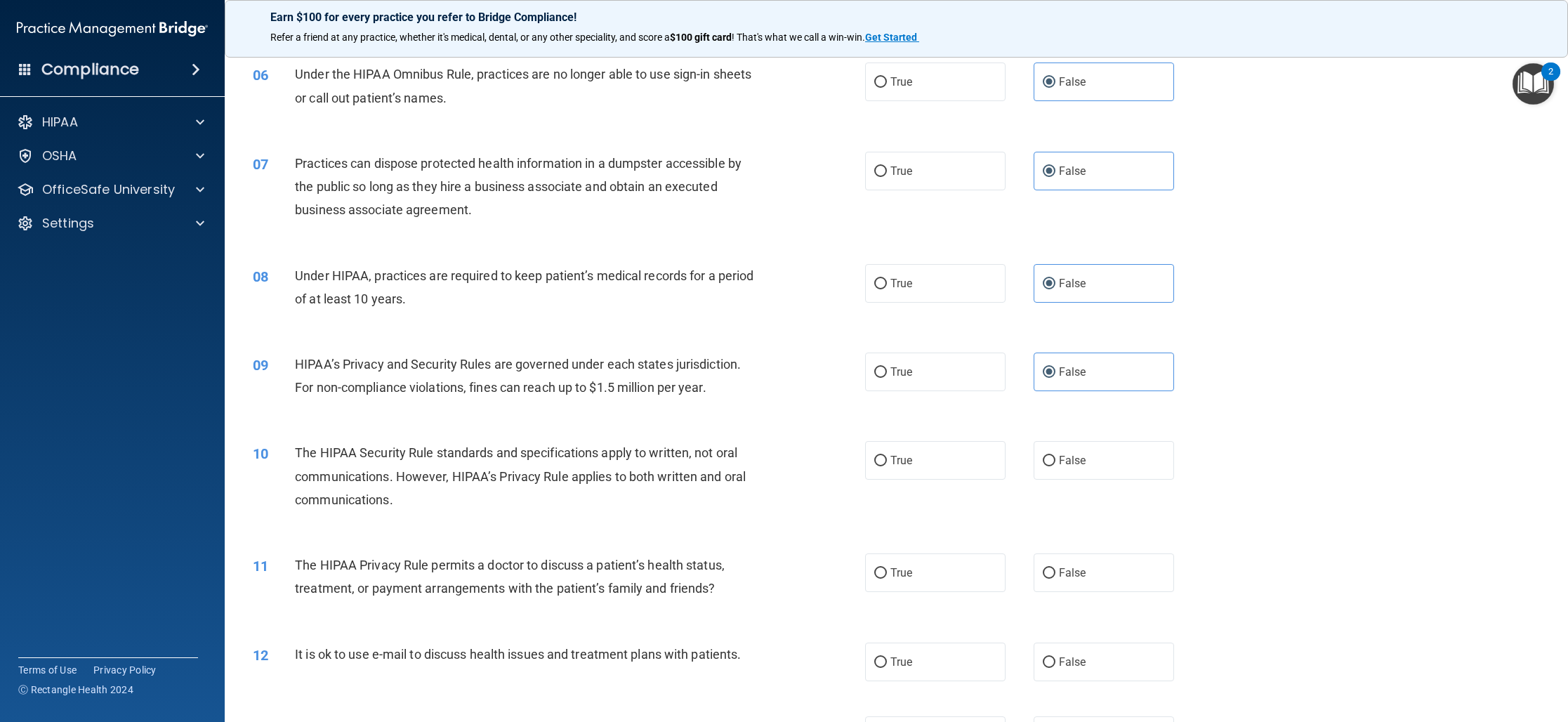
scroll to position [588, 0]
click at [968, 464] on label "True" at bounding box center [935, 458] width 141 height 39
click at [886, 463] on input "True" at bounding box center [880, 458] width 13 height 10
click at [935, 568] on label "True" at bounding box center [935, 570] width 141 height 39
click at [886, 568] on input "True" at bounding box center [880, 570] width 13 height 10
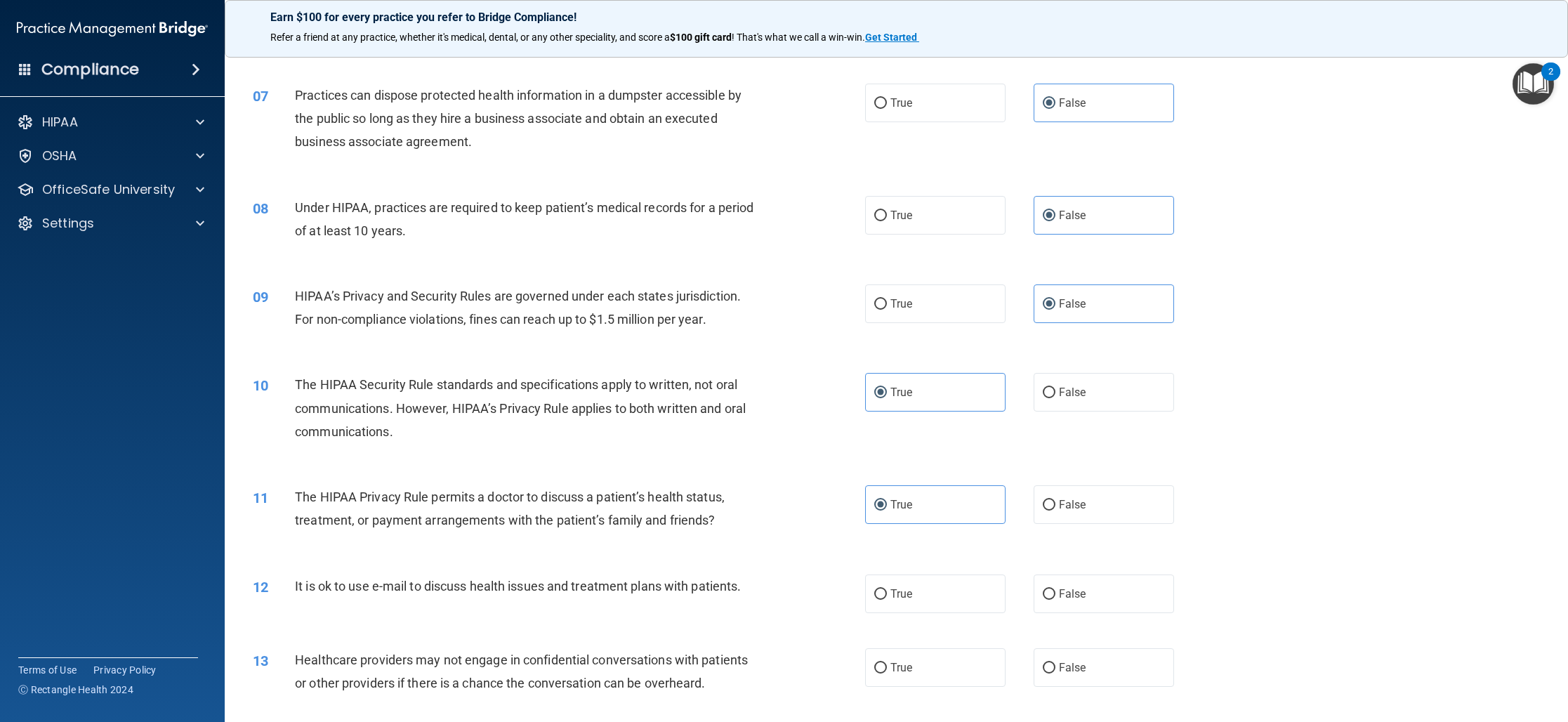
scroll to position [658, 0]
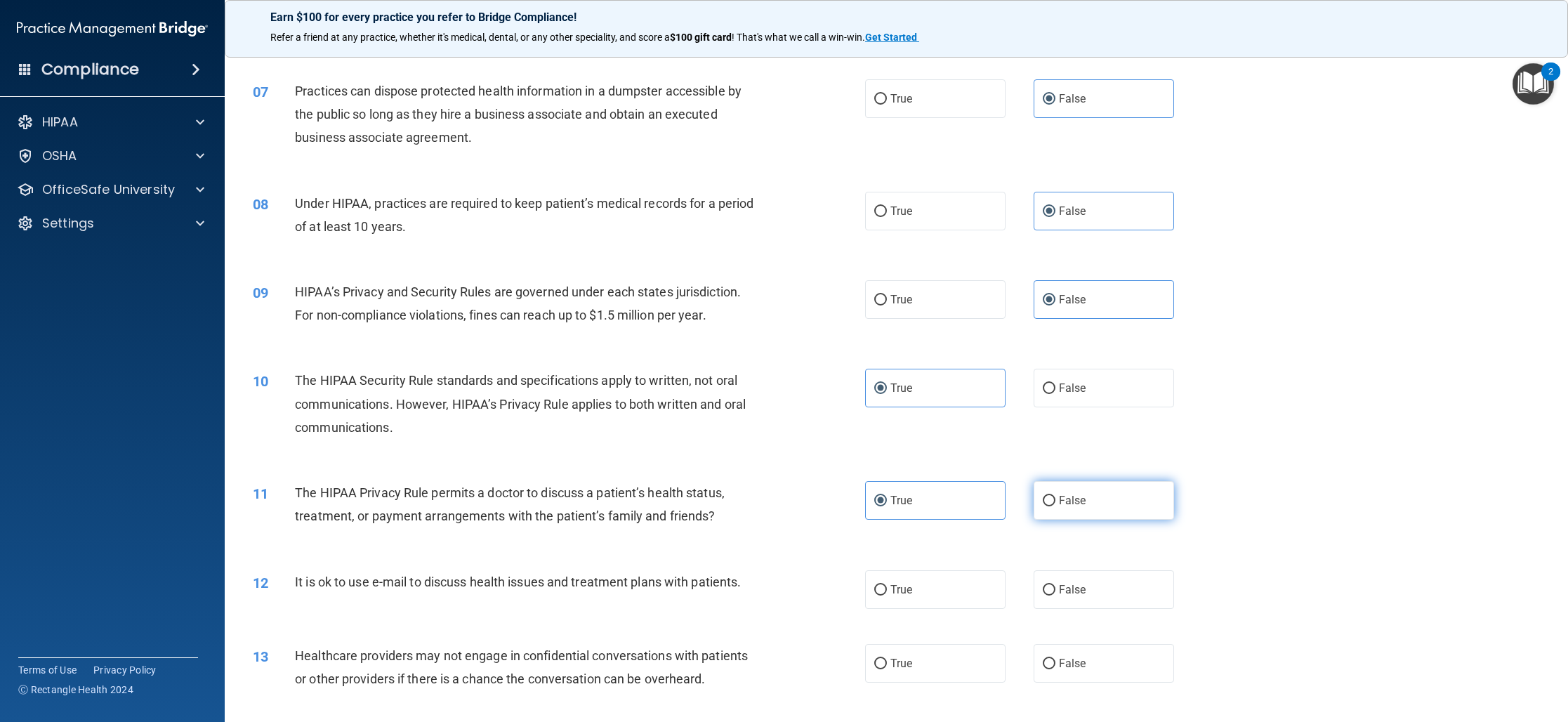
click at [1107, 510] on label "False" at bounding box center [1103, 501] width 141 height 39
click at [1056, 507] on input "False" at bounding box center [1049, 501] width 13 height 10
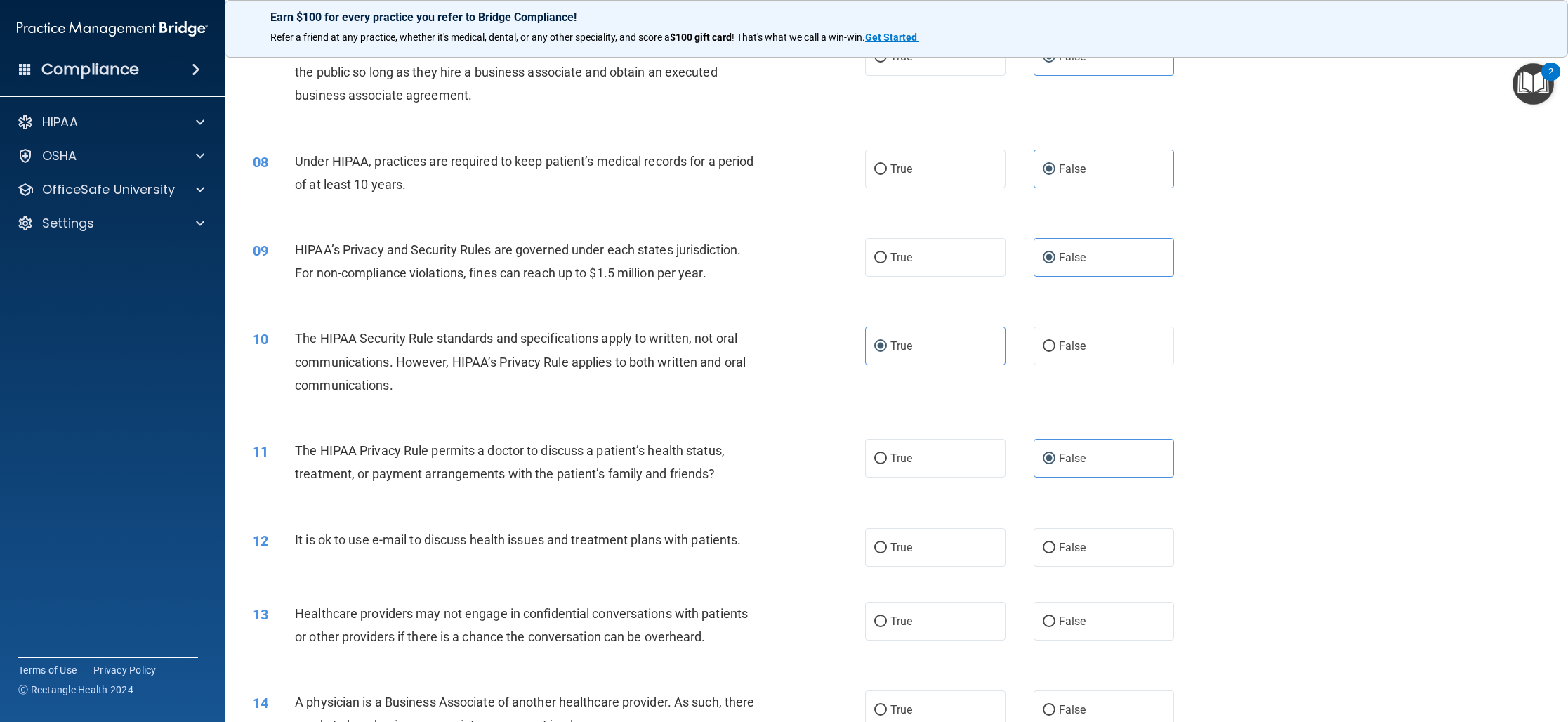
scroll to position [701, 0]
click at [910, 547] on span "True" at bounding box center [901, 547] width 22 height 13
click at [886, 547] on input "True" at bounding box center [880, 548] width 13 height 10
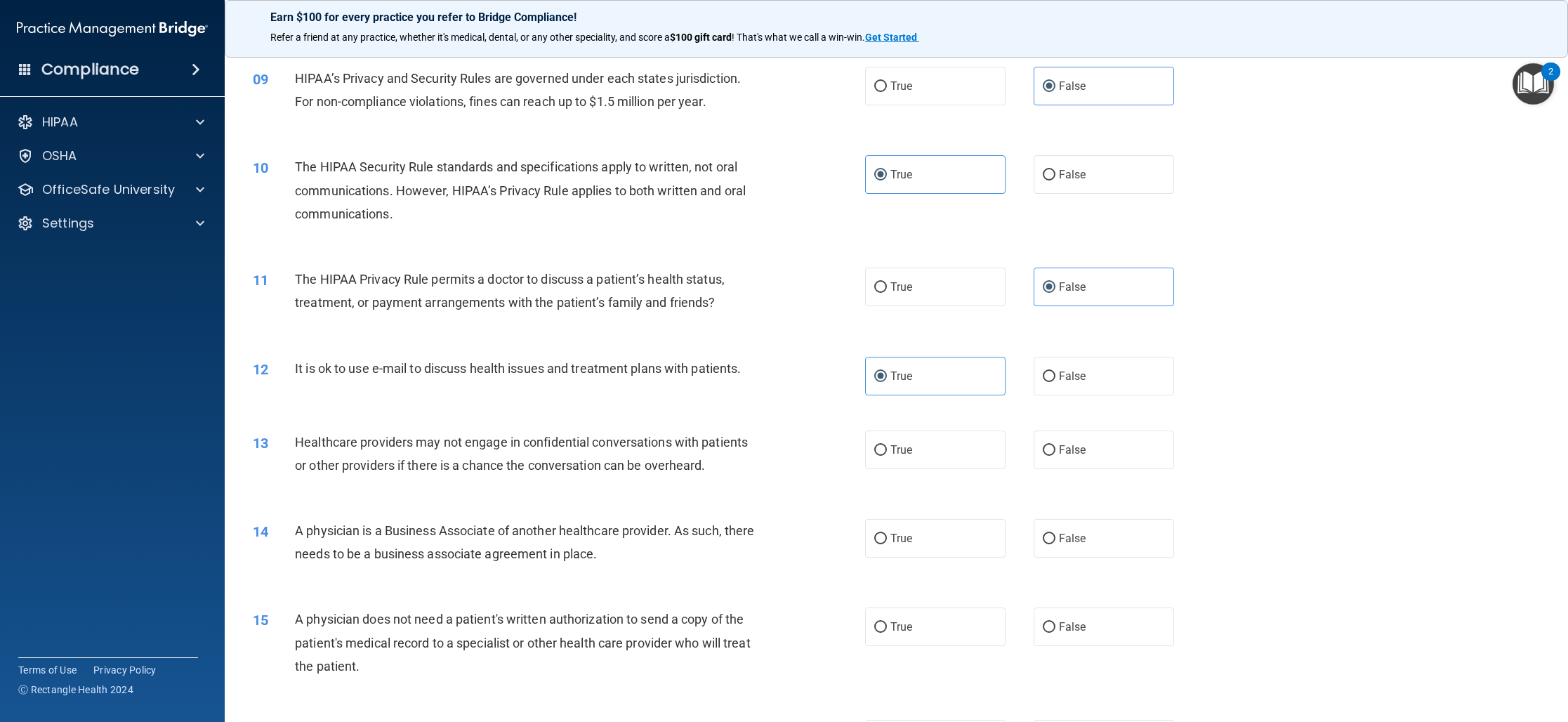
scroll to position [875, 0]
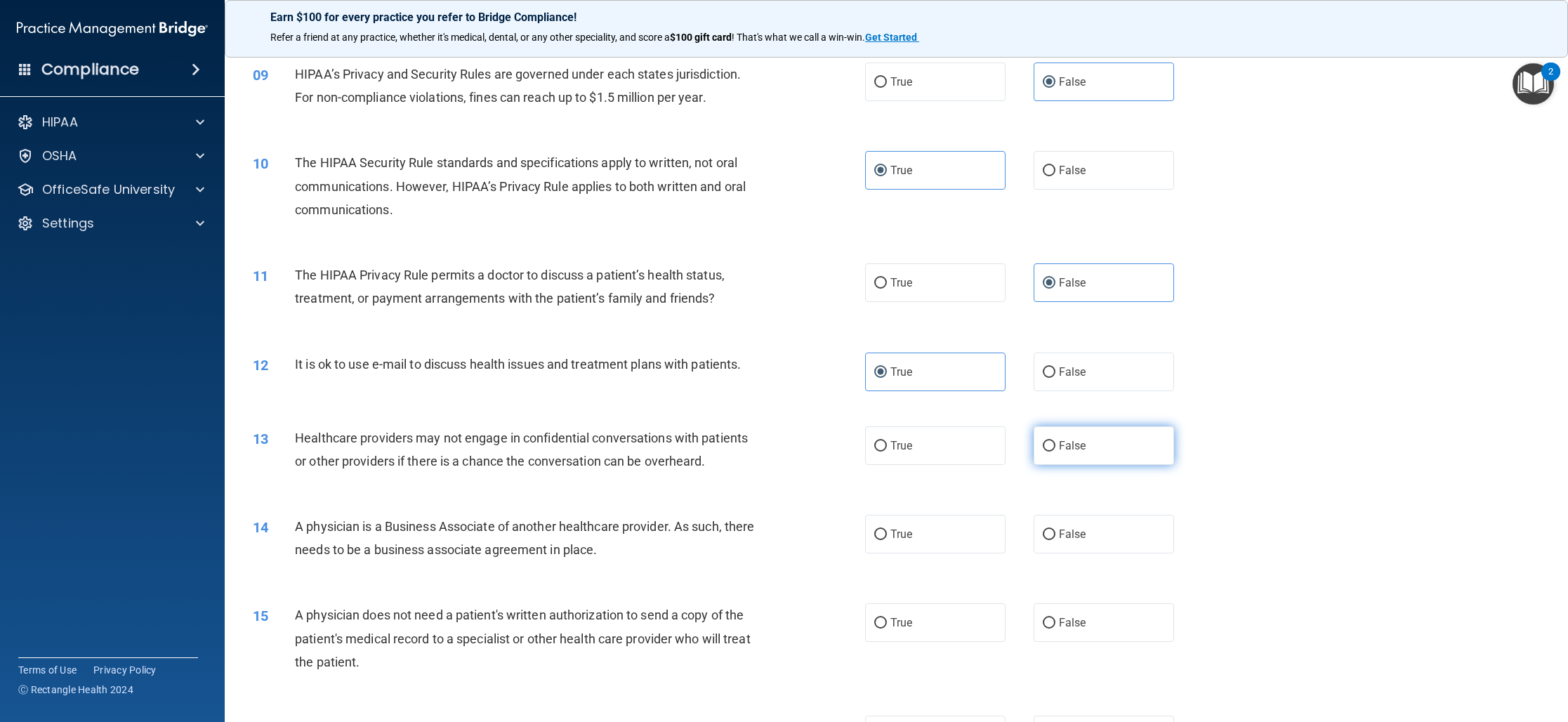
drag, startPoint x: 1059, startPoint y: 457, endPoint x: 1050, endPoint y: 458, distance: 9.1
click at [1059, 457] on label "False" at bounding box center [1103, 446] width 141 height 39
click at [1056, 451] on input "False" at bounding box center [1049, 446] width 13 height 10
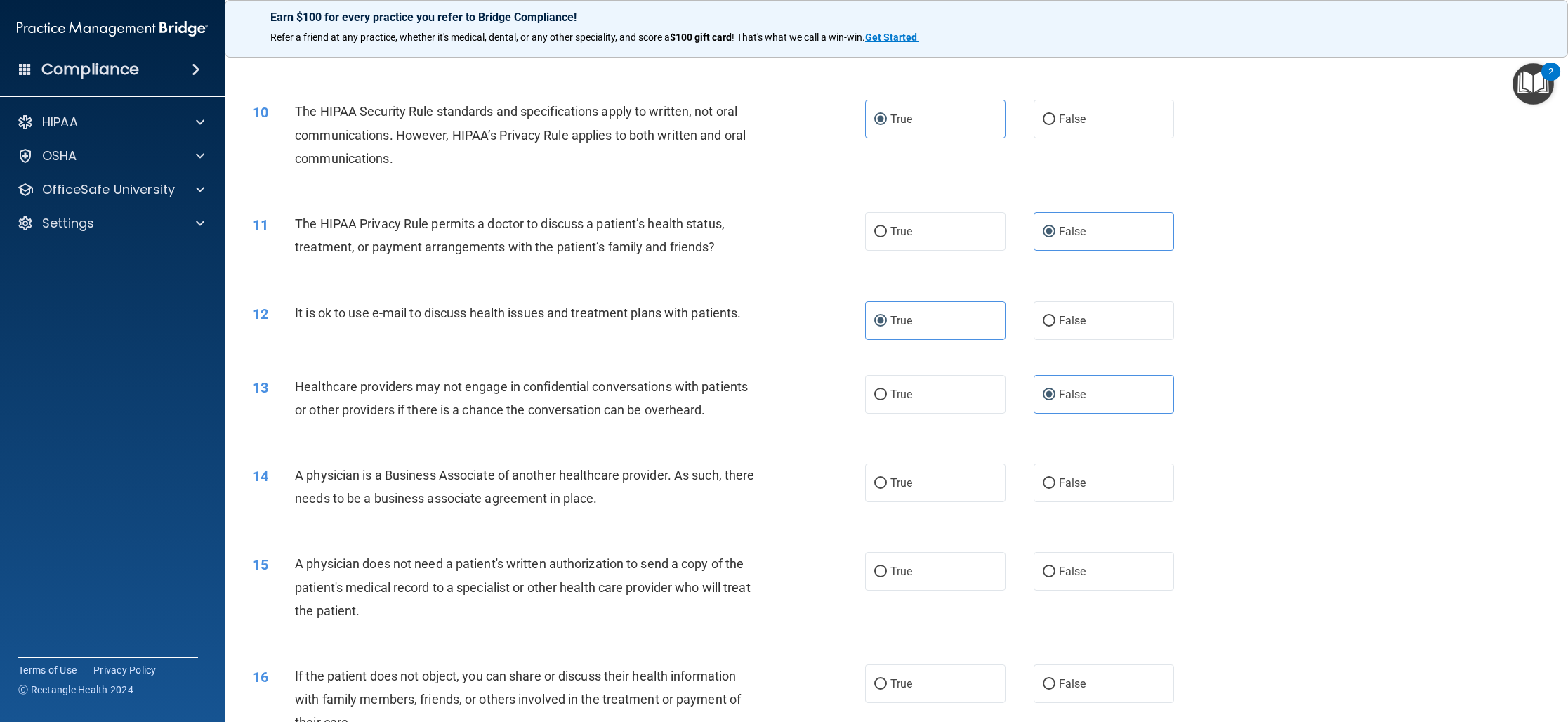
scroll to position [924, 0]
click at [951, 490] on label "True" at bounding box center [935, 486] width 141 height 39
click at [886, 490] on input "True" at bounding box center [880, 486] width 13 height 10
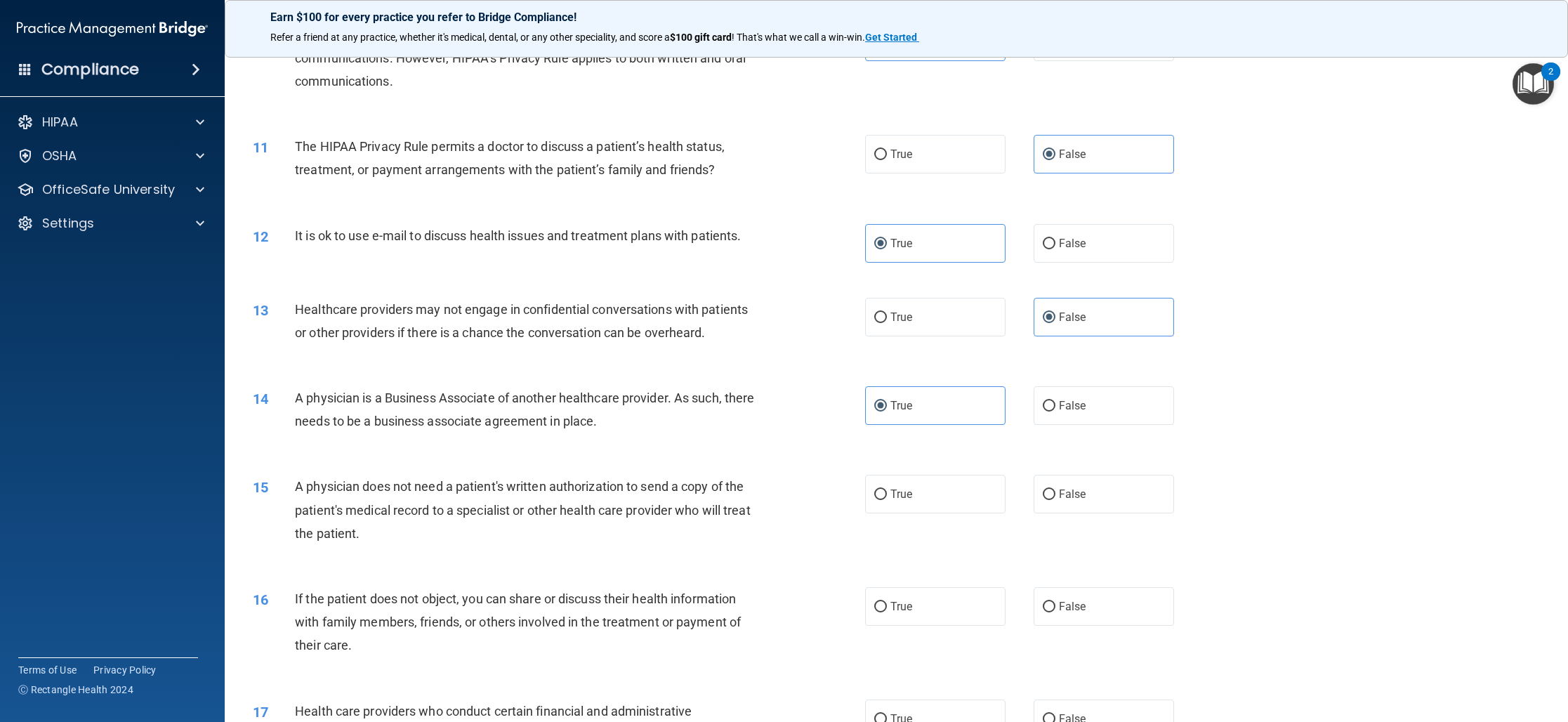
scroll to position [1006, 0]
click at [927, 497] on label "True" at bounding box center [935, 492] width 141 height 39
click at [886, 497] on input "True" at bounding box center [880, 492] width 13 height 10
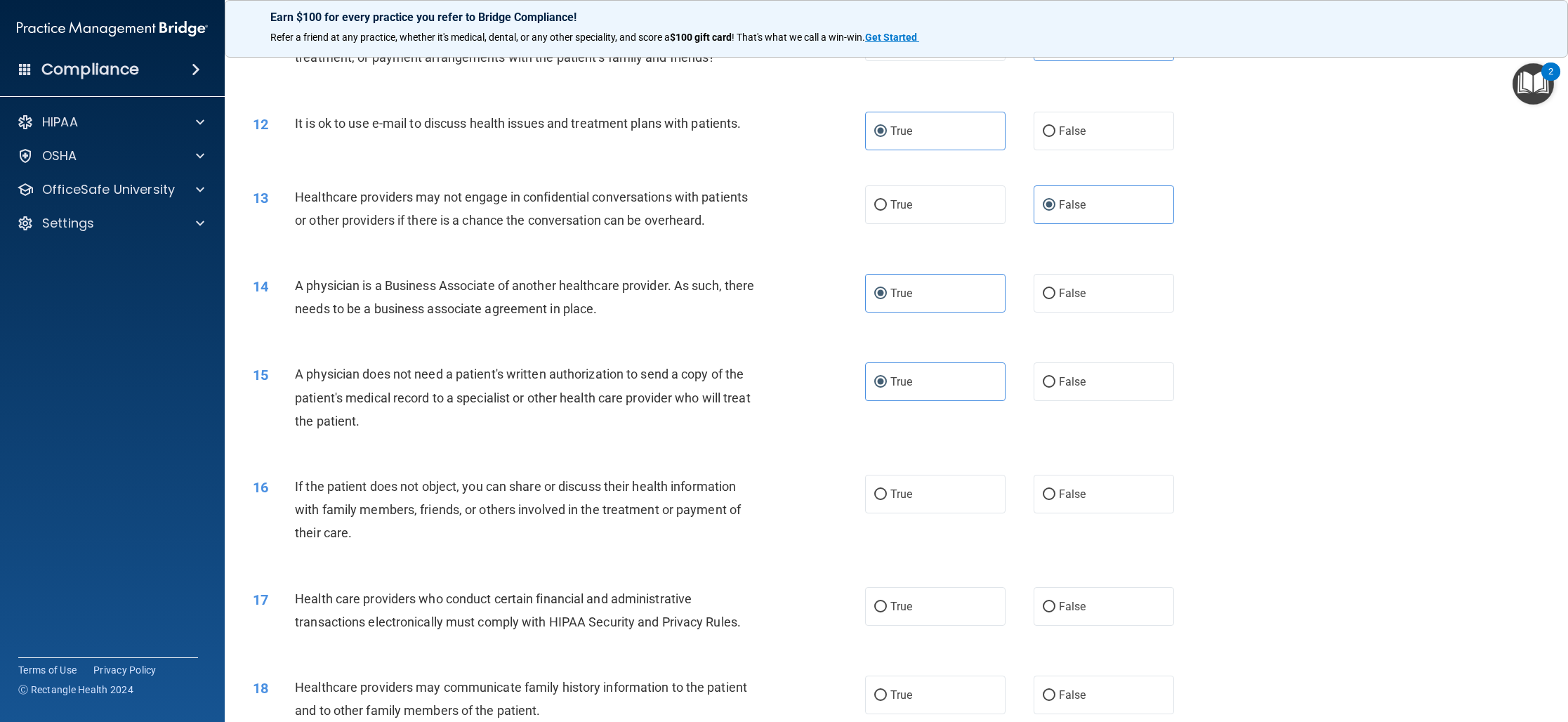
scroll to position [1119, 0]
click at [896, 515] on div "16 If the patient does not object, you can share or discuss their health inform…" at bounding box center [896, 511] width 1308 height 112
click at [898, 504] on label "True" at bounding box center [935, 492] width 141 height 39
click at [886, 498] on input "True" at bounding box center [880, 492] width 13 height 10
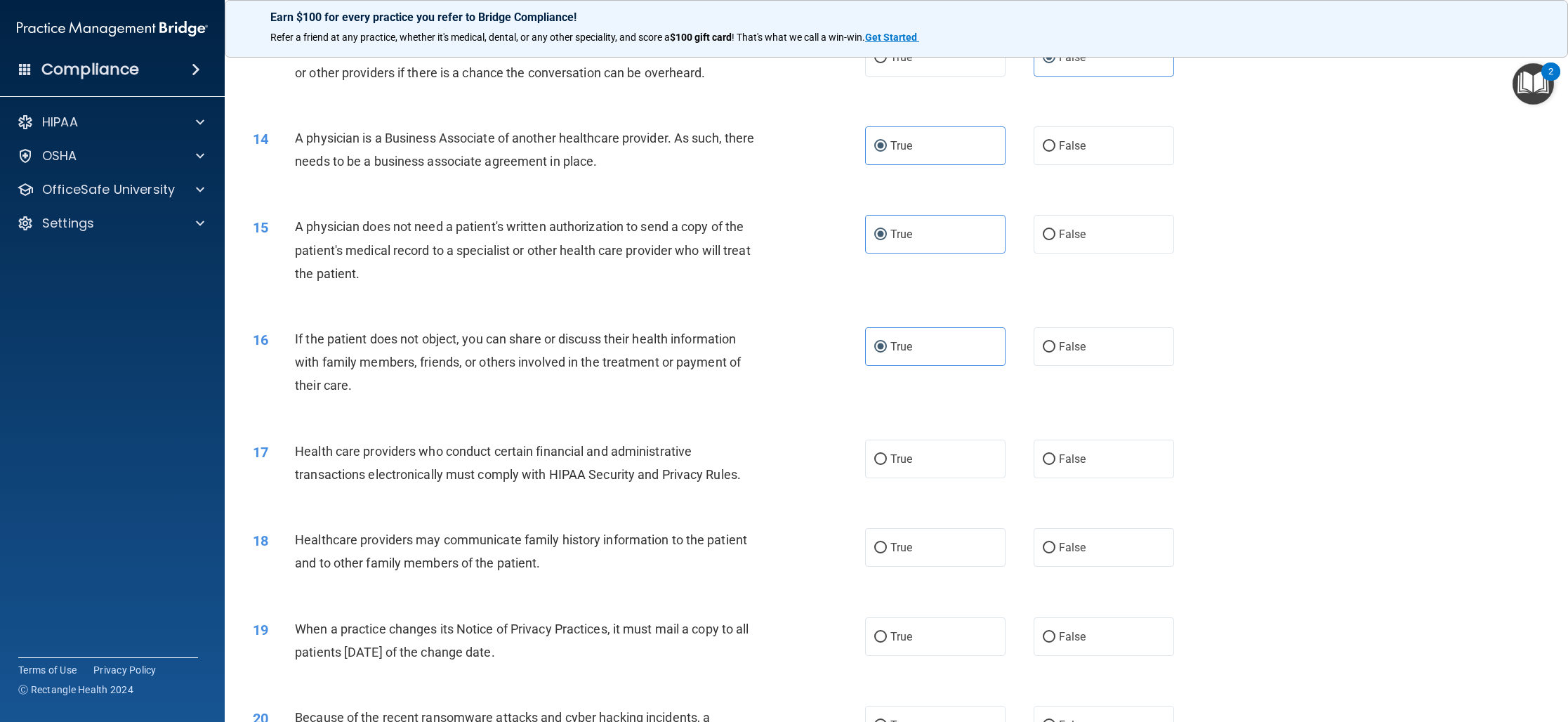
scroll to position [1267, 0]
click at [970, 462] on label "True" at bounding box center [935, 456] width 141 height 39
click at [886, 462] on input "True" at bounding box center [880, 456] width 13 height 10
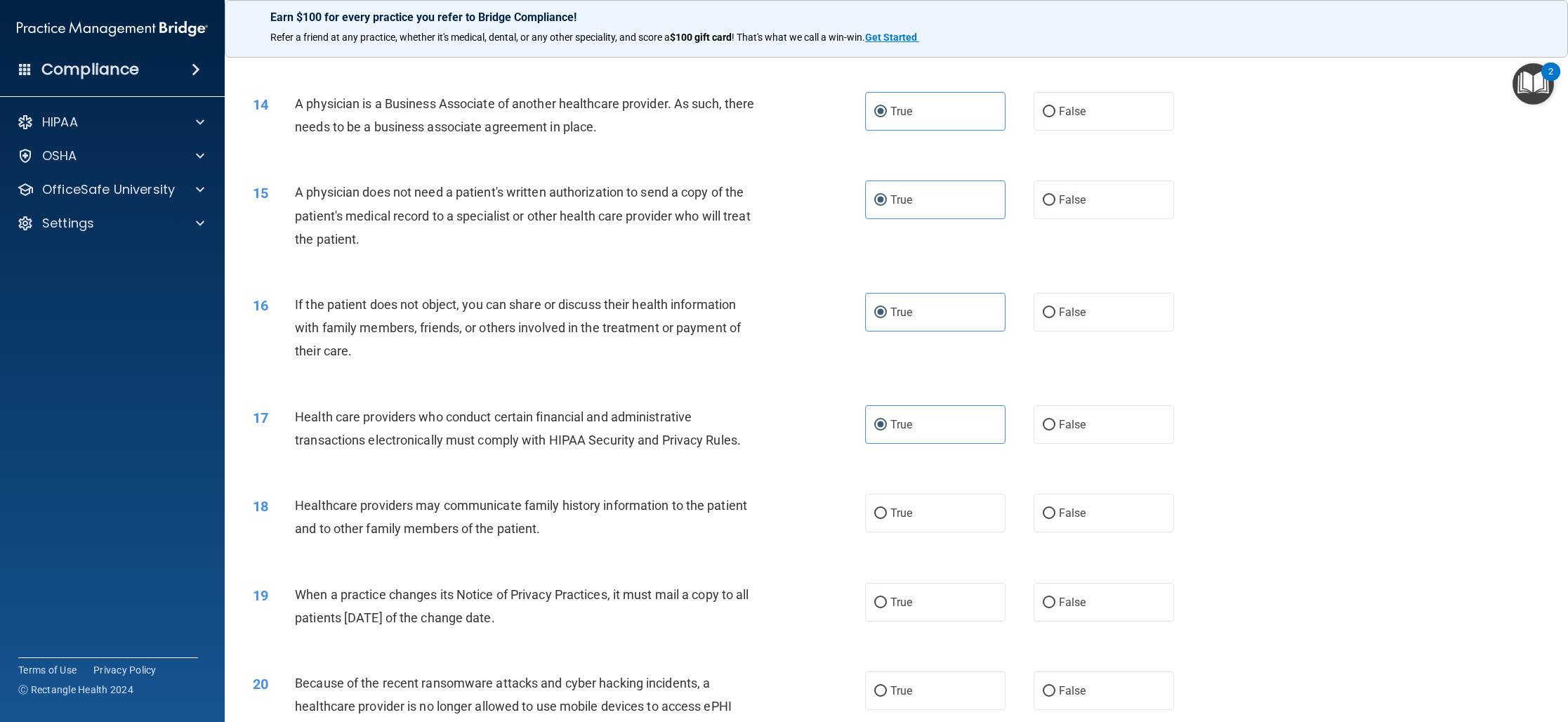
scroll to position [1309, 0]
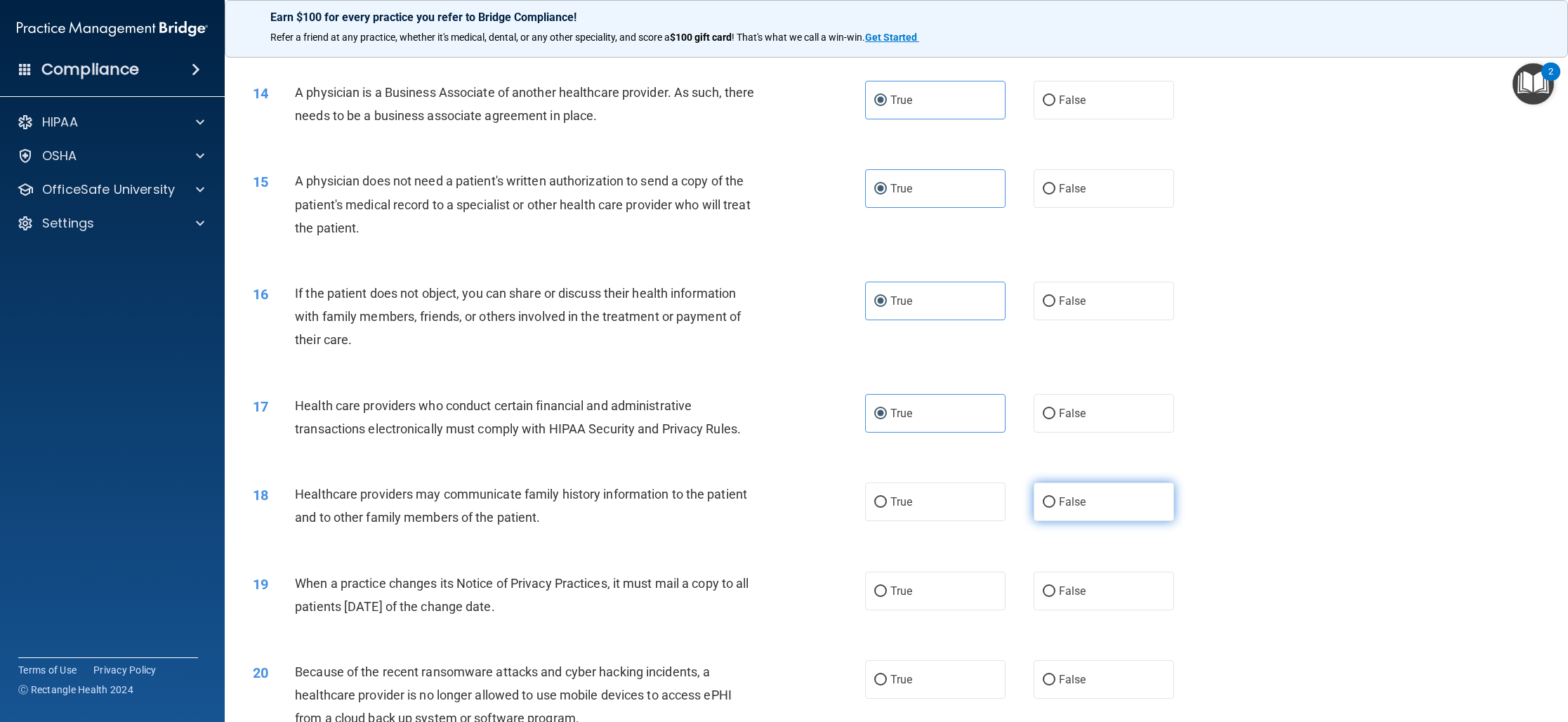
click at [1068, 503] on span "False" at bounding box center [1072, 502] width 28 height 13
click at [1056, 503] on input "False" at bounding box center [1049, 502] width 13 height 10
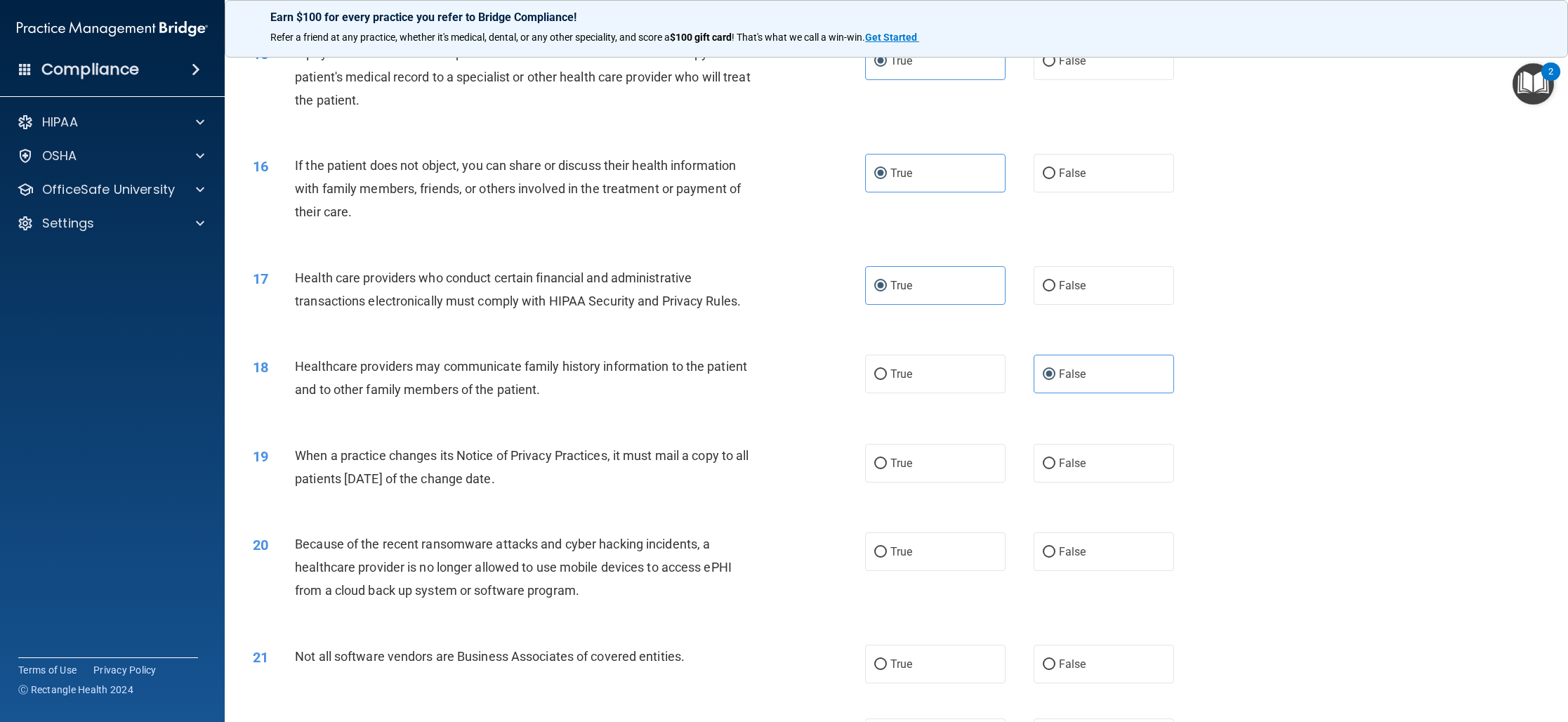
scroll to position [1446, 0]
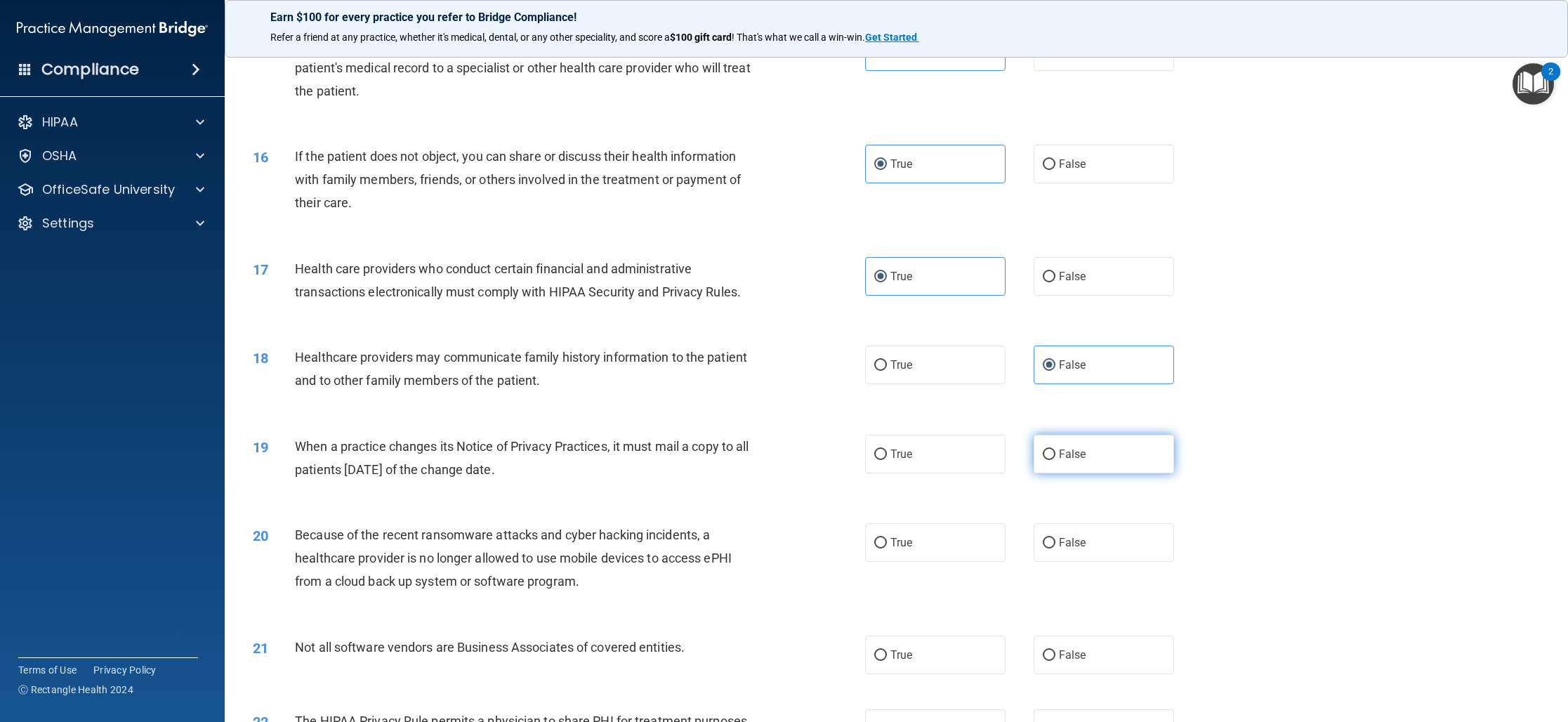
drag, startPoint x: 1063, startPoint y: 462, endPoint x: 1051, endPoint y: 462, distance: 12.0
click at [1062, 462] on label "False" at bounding box center [1103, 454] width 141 height 39
click at [1056, 460] on input "False" at bounding box center [1049, 455] width 13 height 10
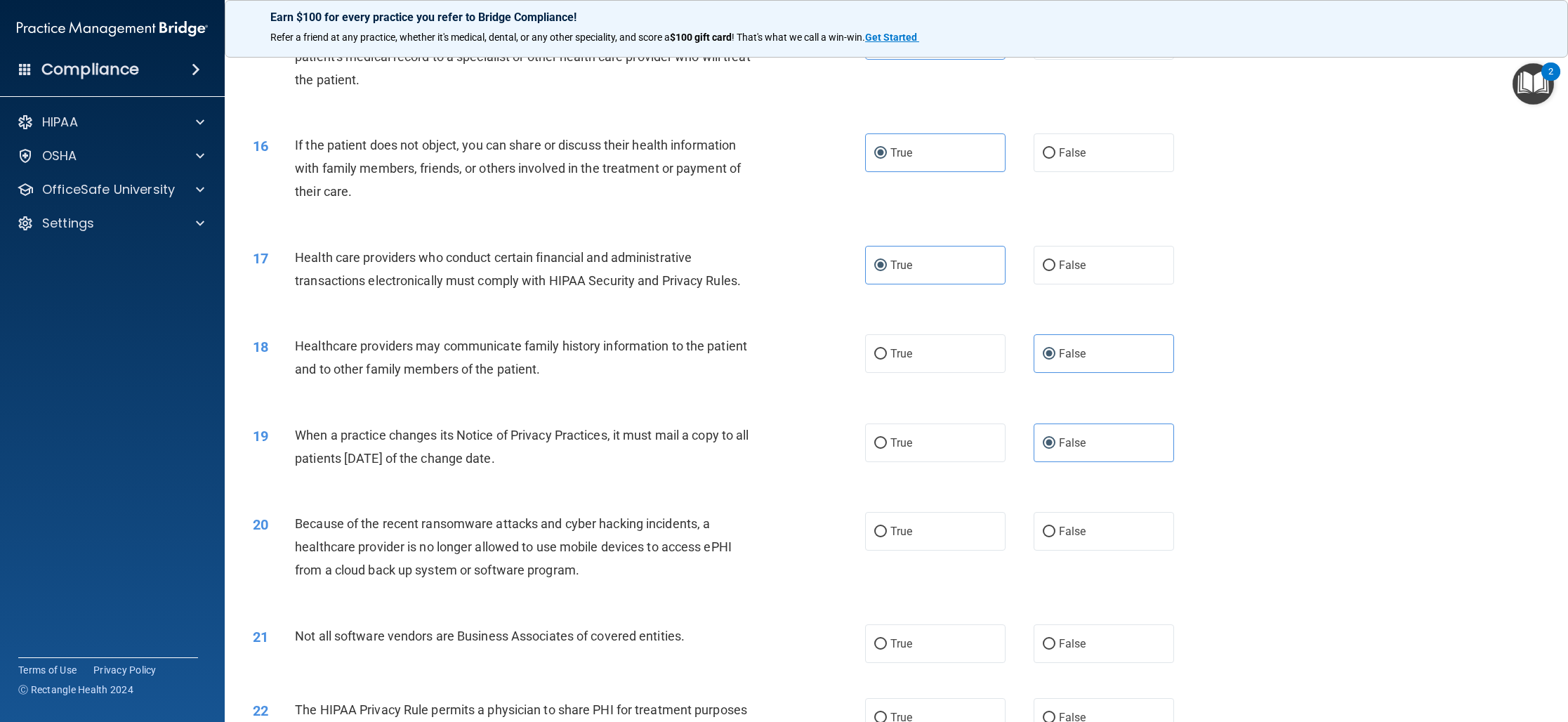
scroll to position [1463, 0]
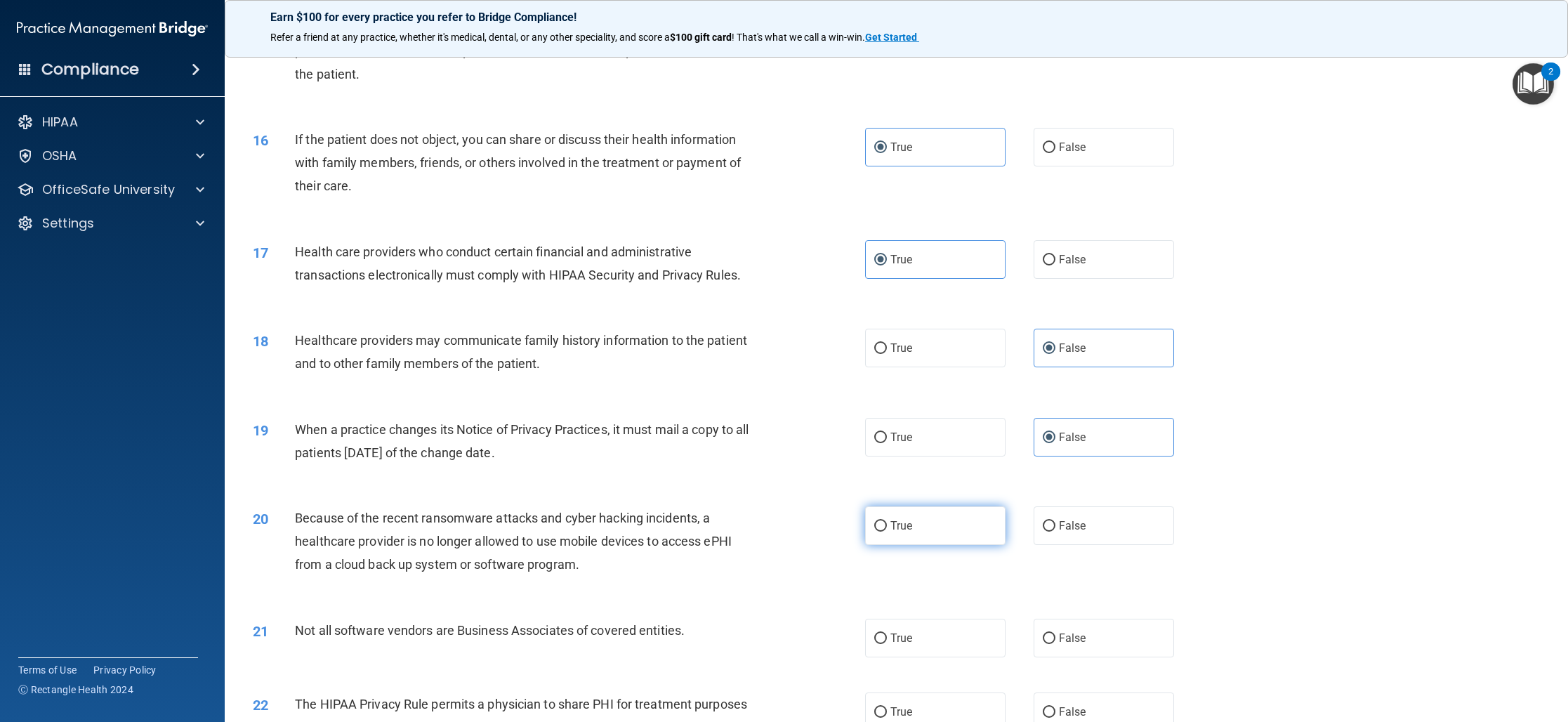
drag, startPoint x: 1050, startPoint y: 530, endPoint x: 889, endPoint y: 508, distance: 162.5
click at [1050, 530] on input "False" at bounding box center [1049, 526] width 13 height 10
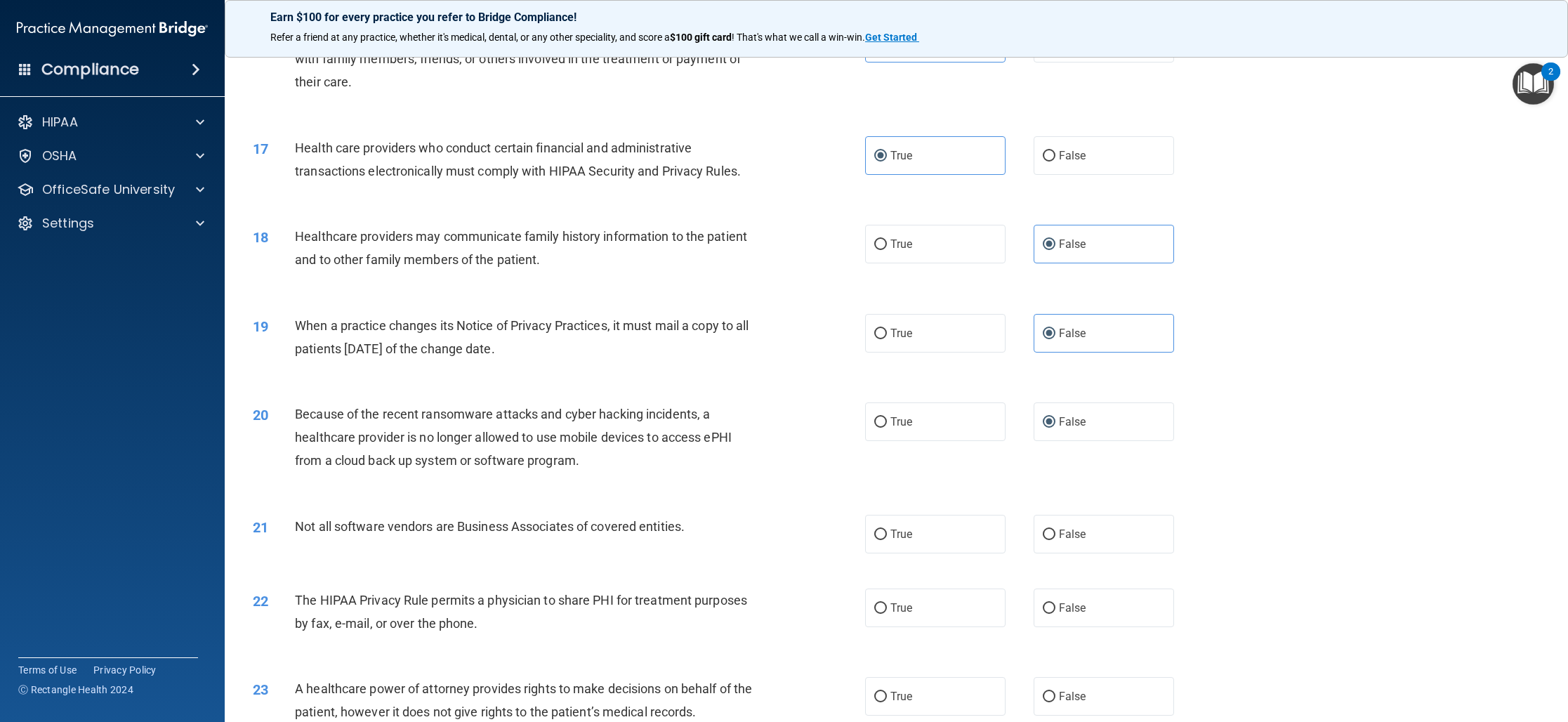
scroll to position [1575, 0]
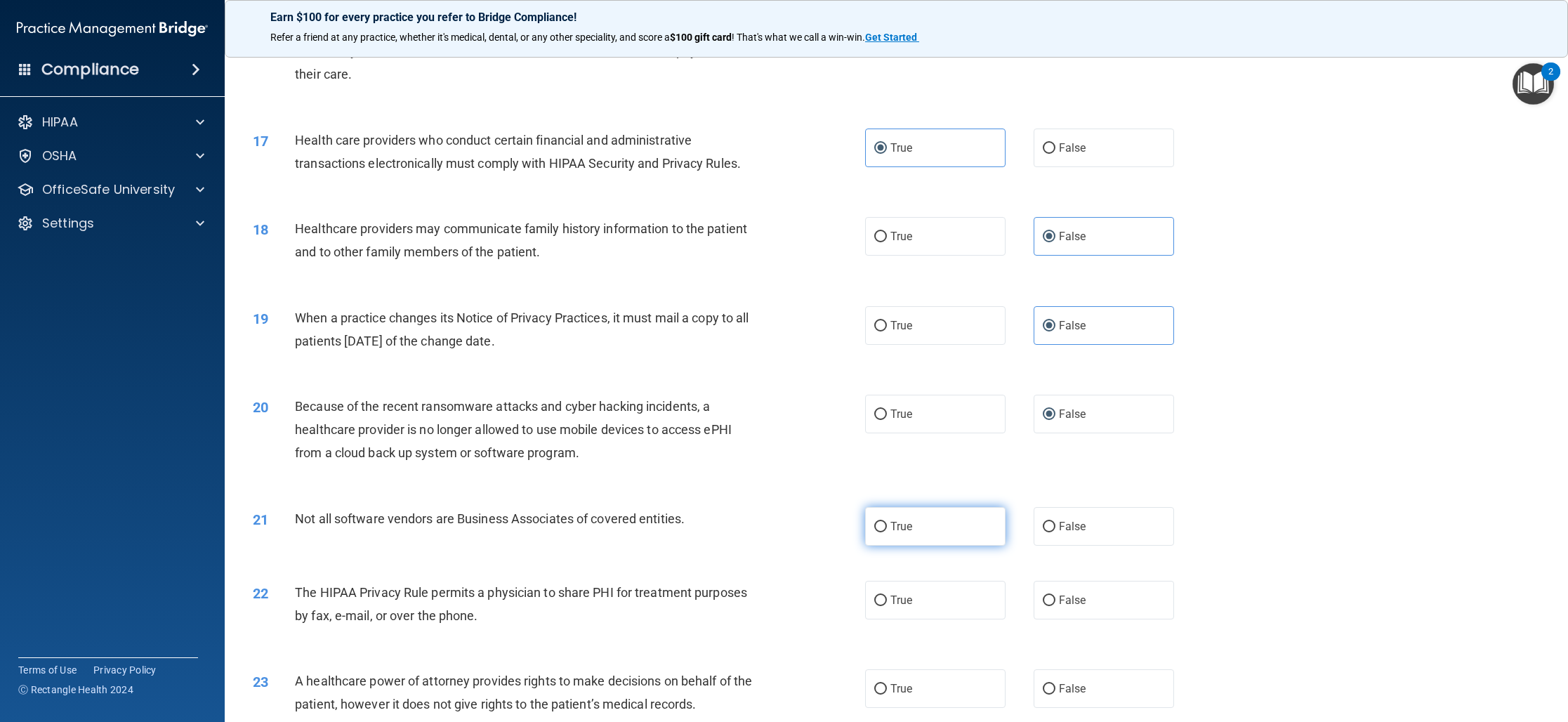
click at [886, 519] on label "True" at bounding box center [935, 527] width 141 height 39
click at [886, 521] on input "True" at bounding box center [880, 527] width 13 height 10
drag, startPoint x: 886, startPoint y: 596, endPoint x: 708, endPoint y: 528, distance: 190.5
click at [885, 596] on label "True" at bounding box center [935, 600] width 141 height 39
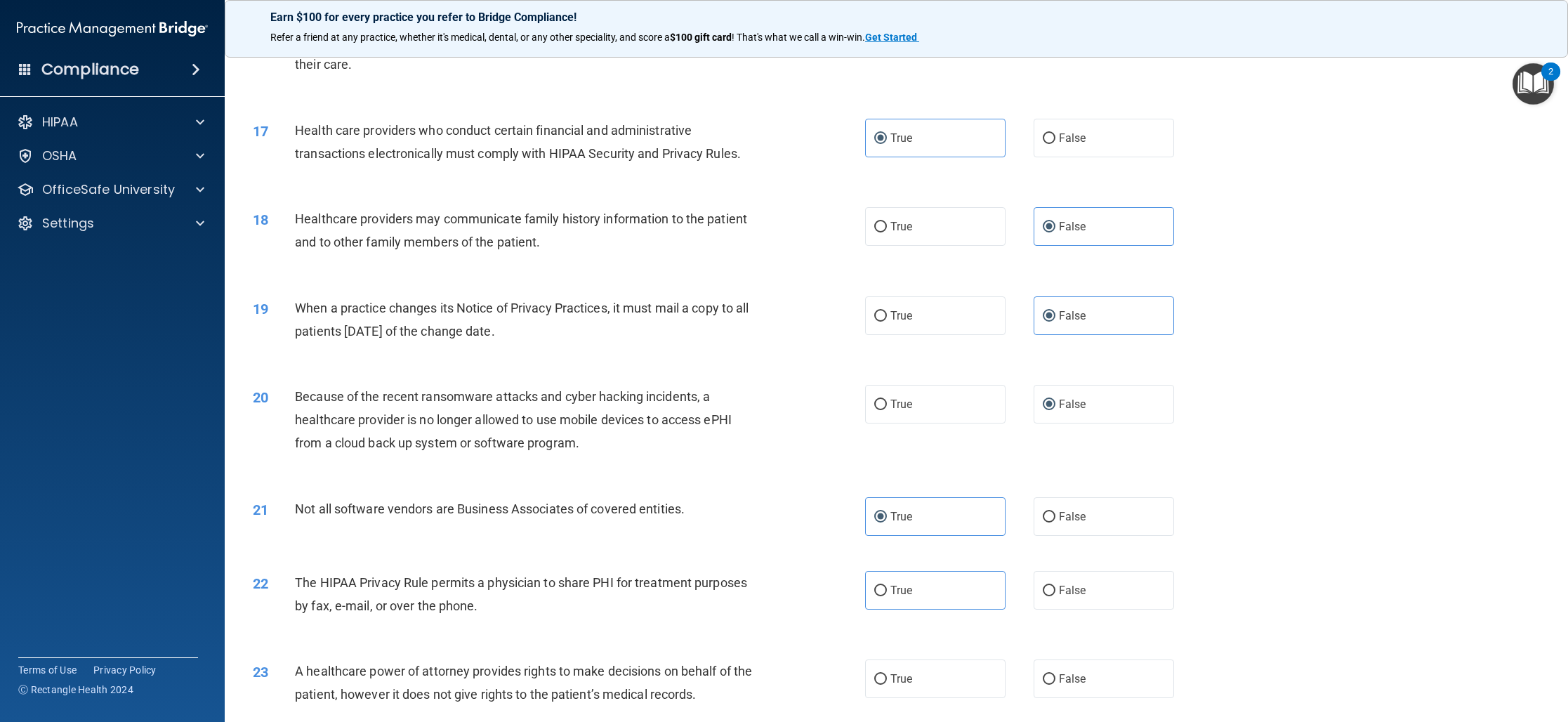
scroll to position [1593, 0]
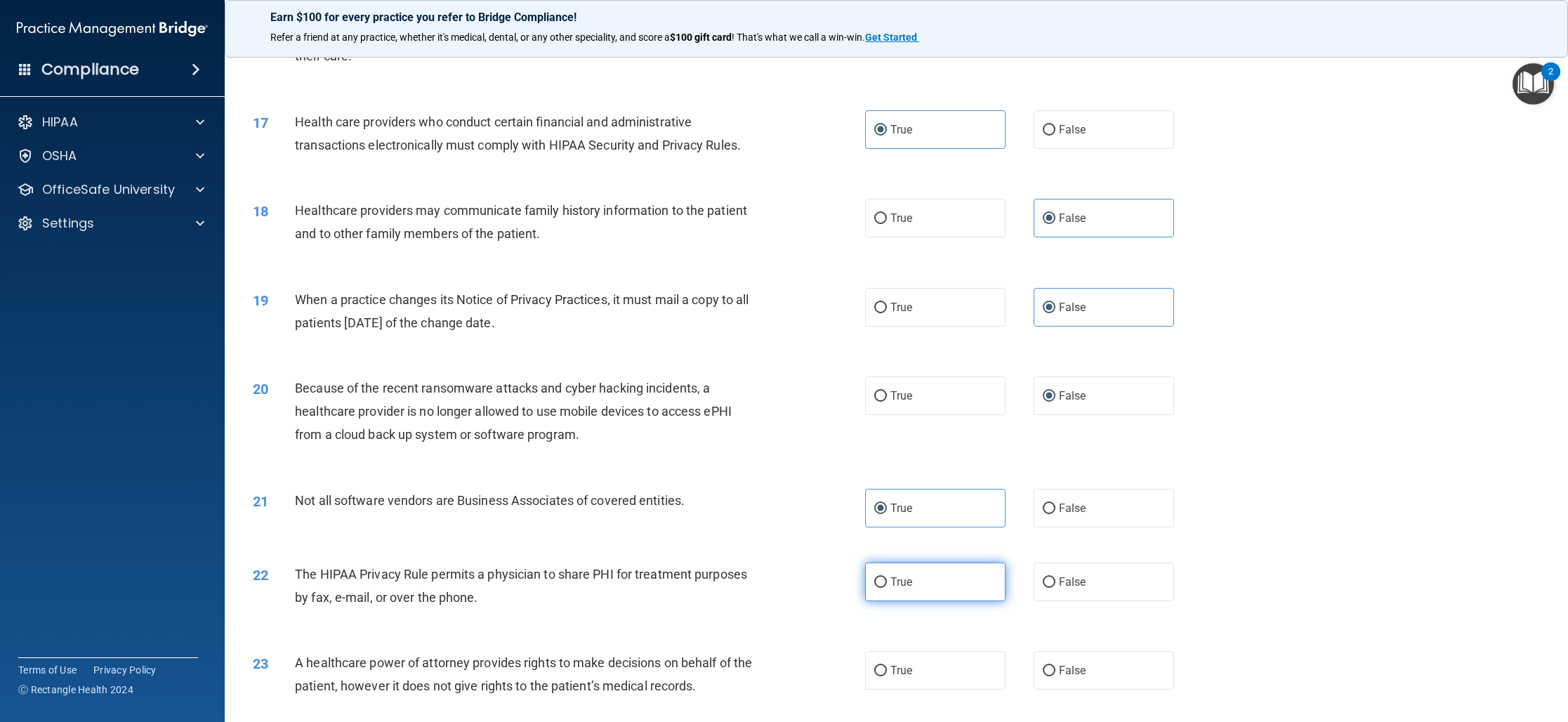
click at [925, 594] on label "True" at bounding box center [935, 582] width 141 height 39
click at [886, 588] on input "True" at bounding box center [880, 582] width 13 height 10
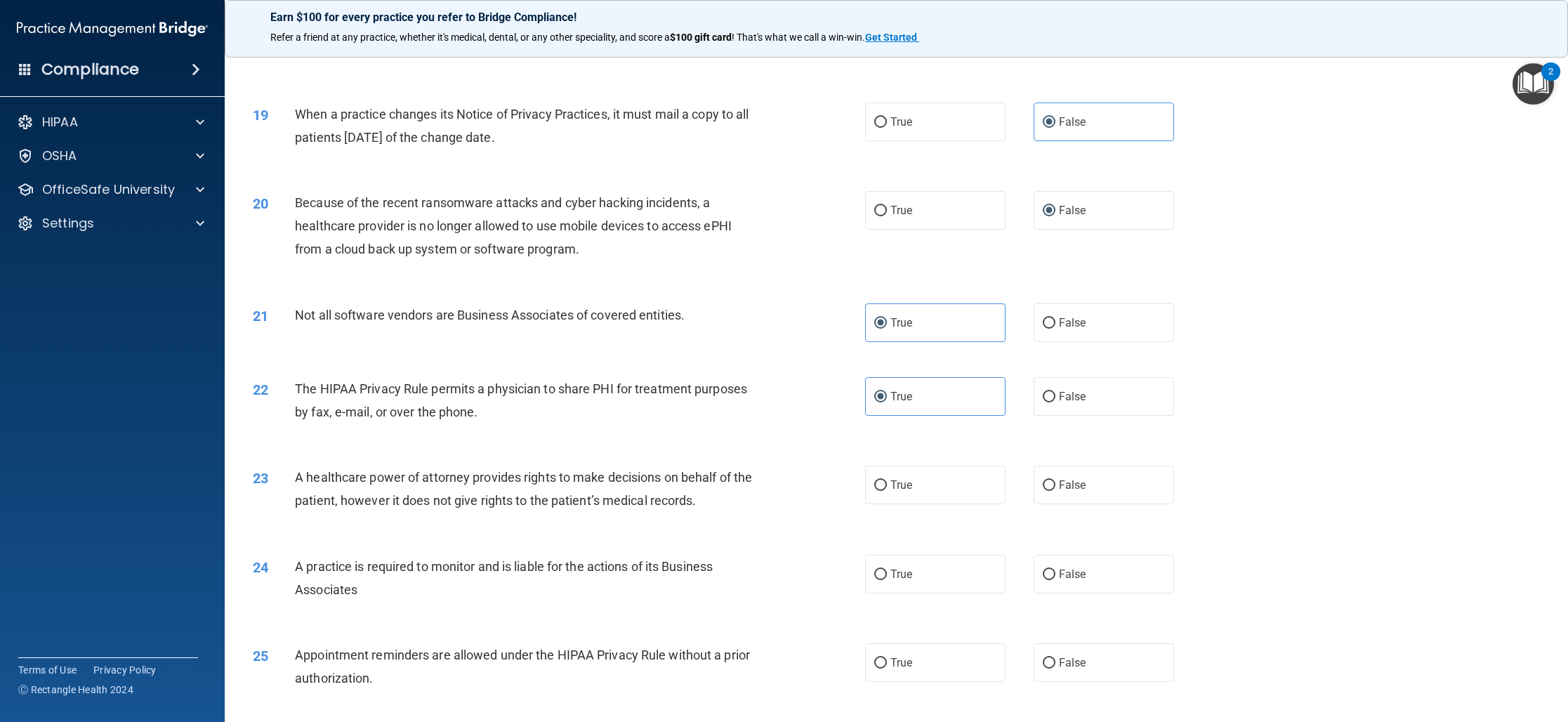
scroll to position [1782, 0]
click at [983, 495] on label "True" at bounding box center [935, 482] width 141 height 39
click at [886, 487] on input "True" at bounding box center [880, 482] width 13 height 10
click at [930, 565] on label "True" at bounding box center [935, 571] width 141 height 39
click at [886, 566] on input "True" at bounding box center [880, 571] width 13 height 10
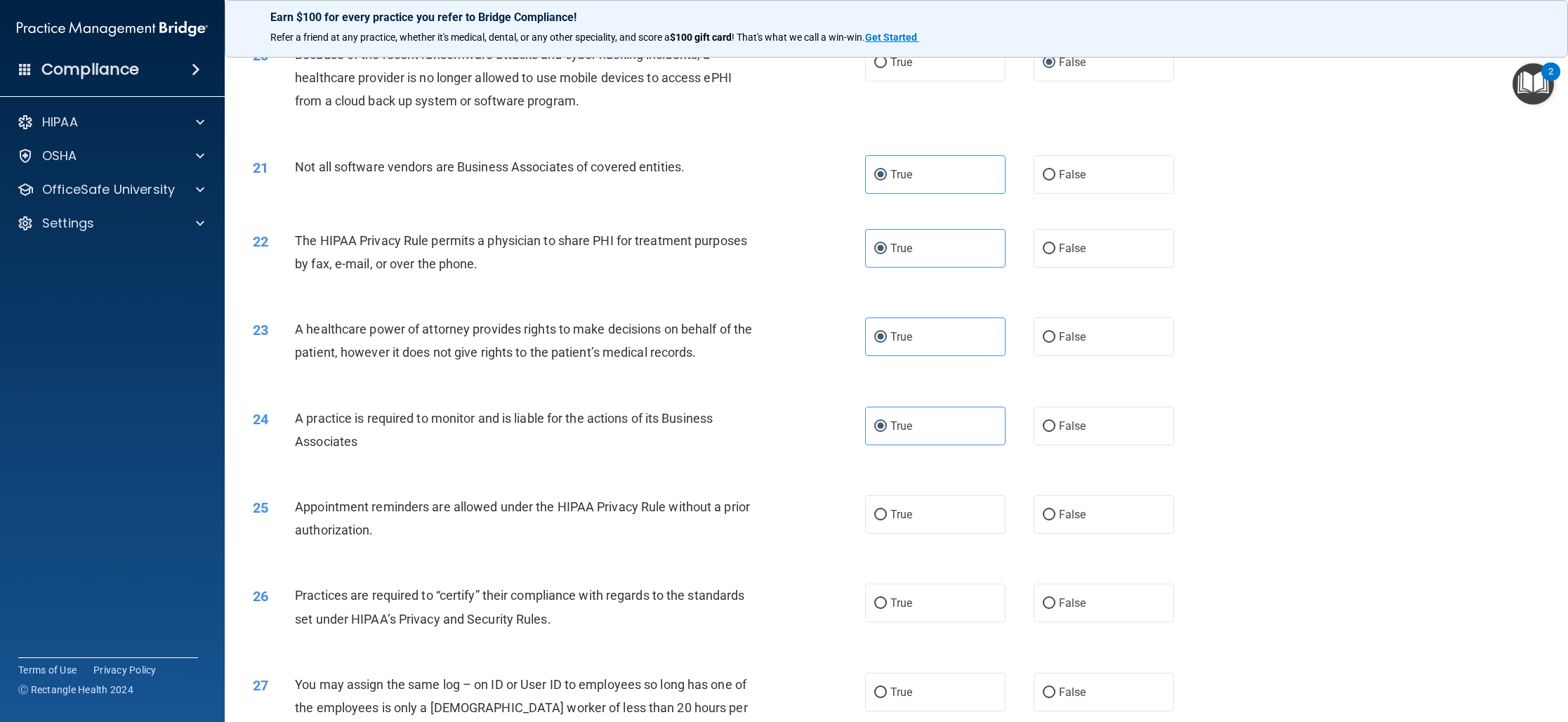
scroll to position [1939, 0]
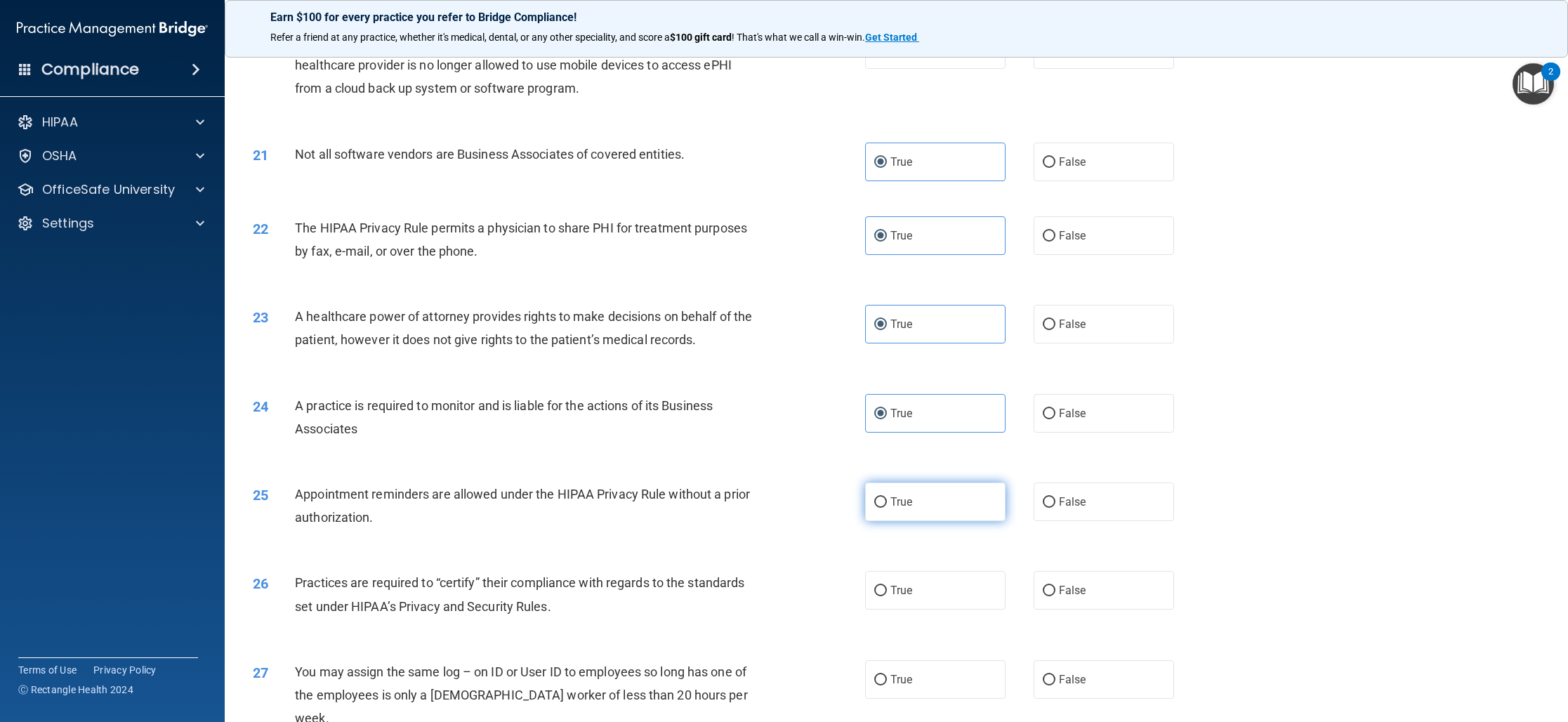
click at [942, 513] on label "True" at bounding box center [935, 502] width 141 height 39
click at [886, 508] on input "True" at bounding box center [880, 502] width 13 height 10
drag, startPoint x: 924, startPoint y: 597, endPoint x: 905, endPoint y: 596, distance: 19.0
click at [924, 597] on label "True" at bounding box center [935, 590] width 141 height 39
click at [886, 596] on input "True" at bounding box center [880, 591] width 13 height 10
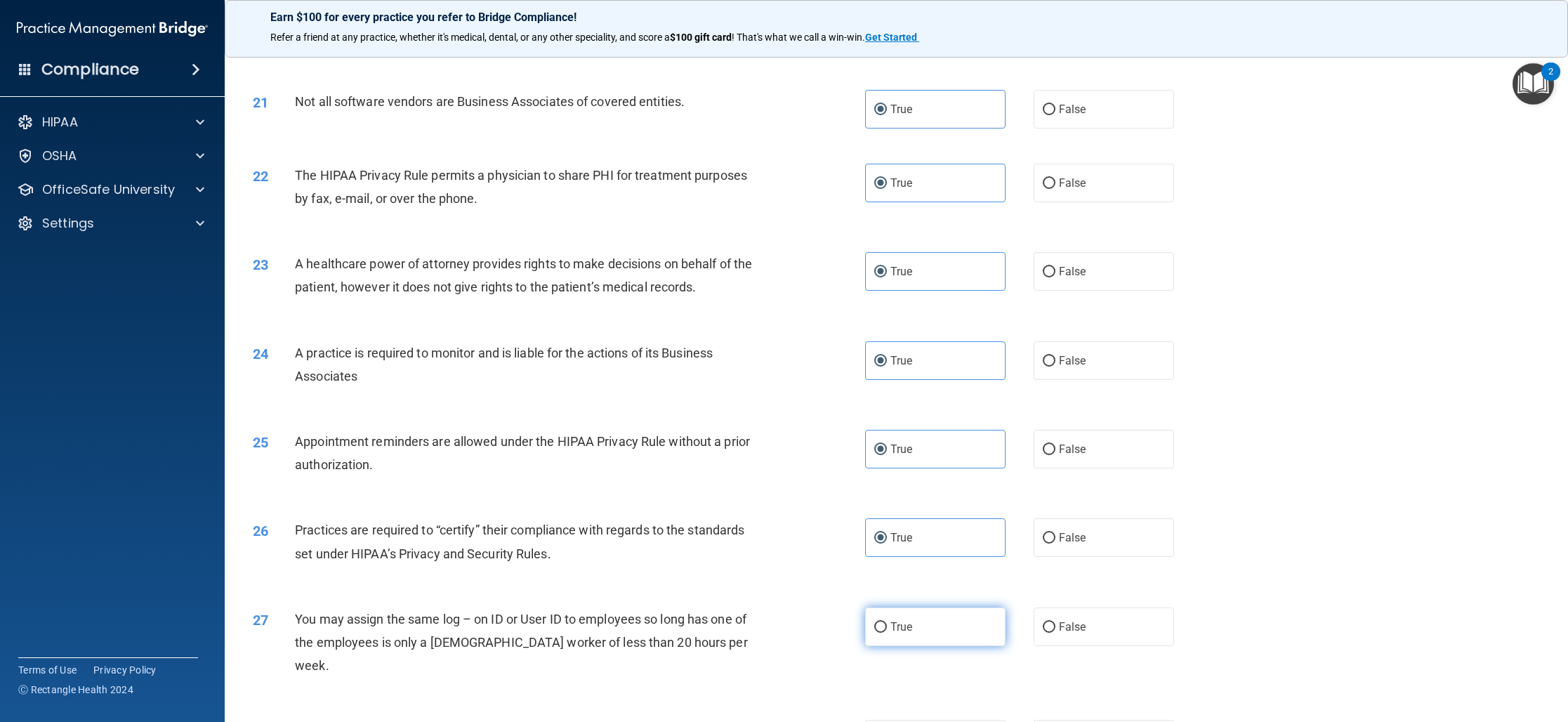
scroll to position [2014, 0]
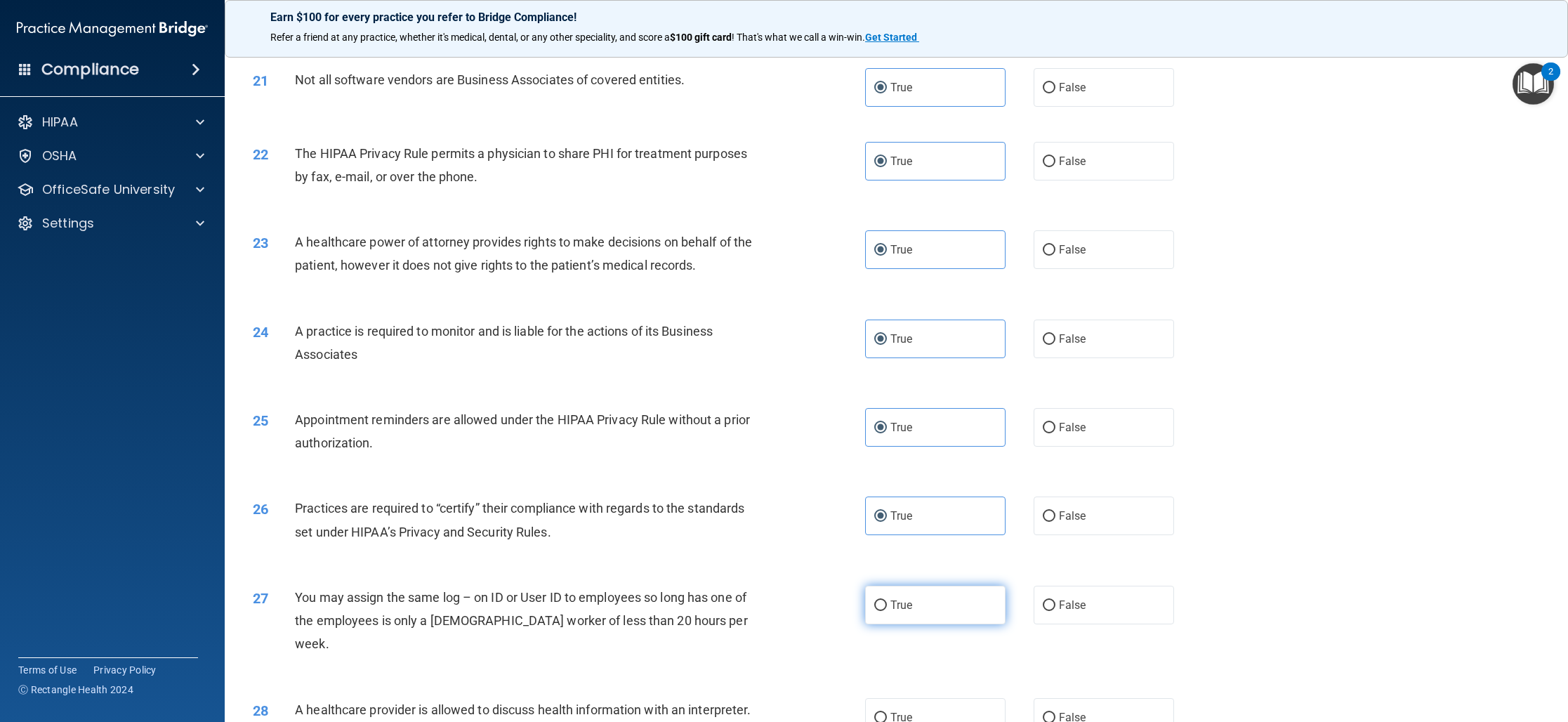
drag, startPoint x: 1048, startPoint y: 603, endPoint x: 999, endPoint y: 602, distance: 49.0
click at [1048, 602] on input "False" at bounding box center [1049, 605] width 13 height 10
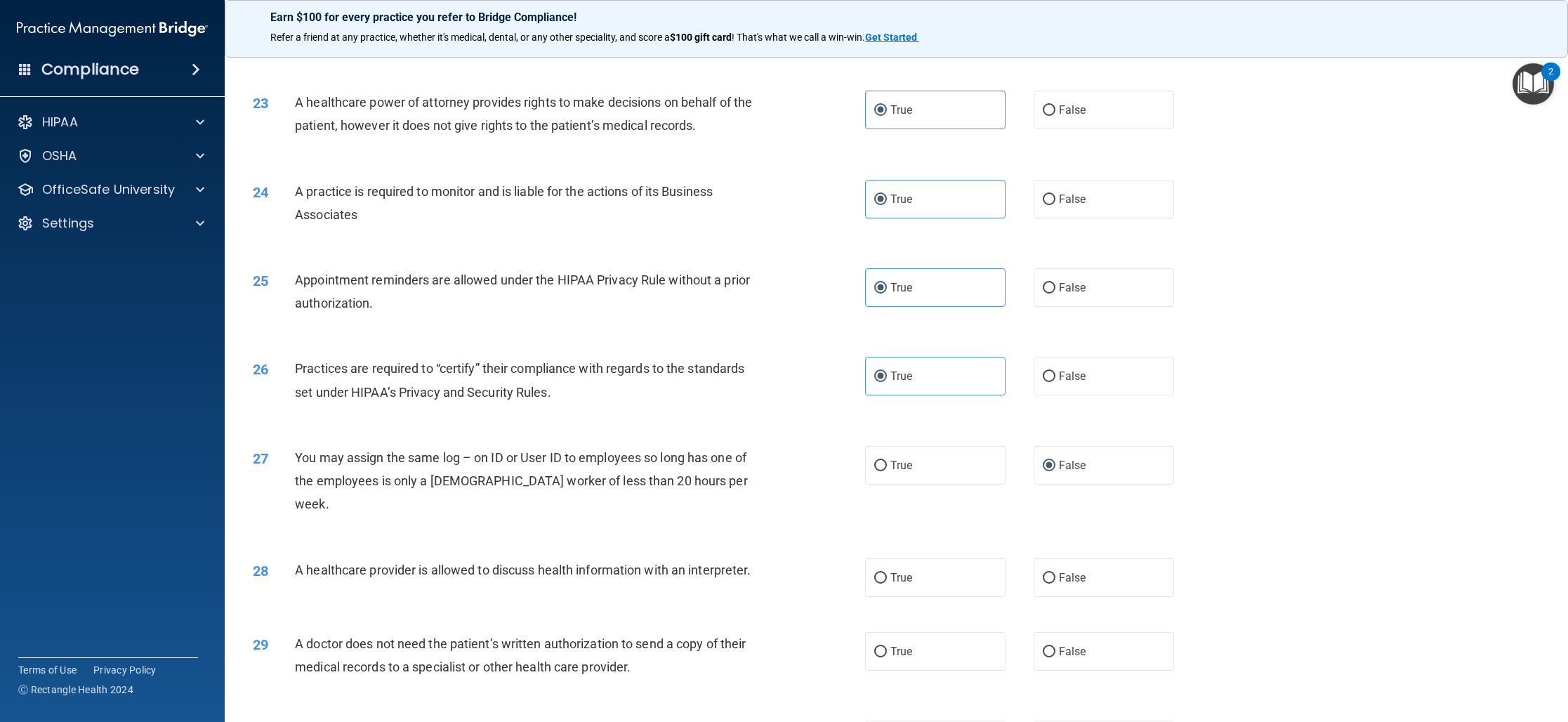
scroll to position [2156, 0]
click at [917, 555] on label "True" at bounding box center [935, 575] width 141 height 39
click at [886, 570] on input "True" at bounding box center [880, 575] width 13 height 10
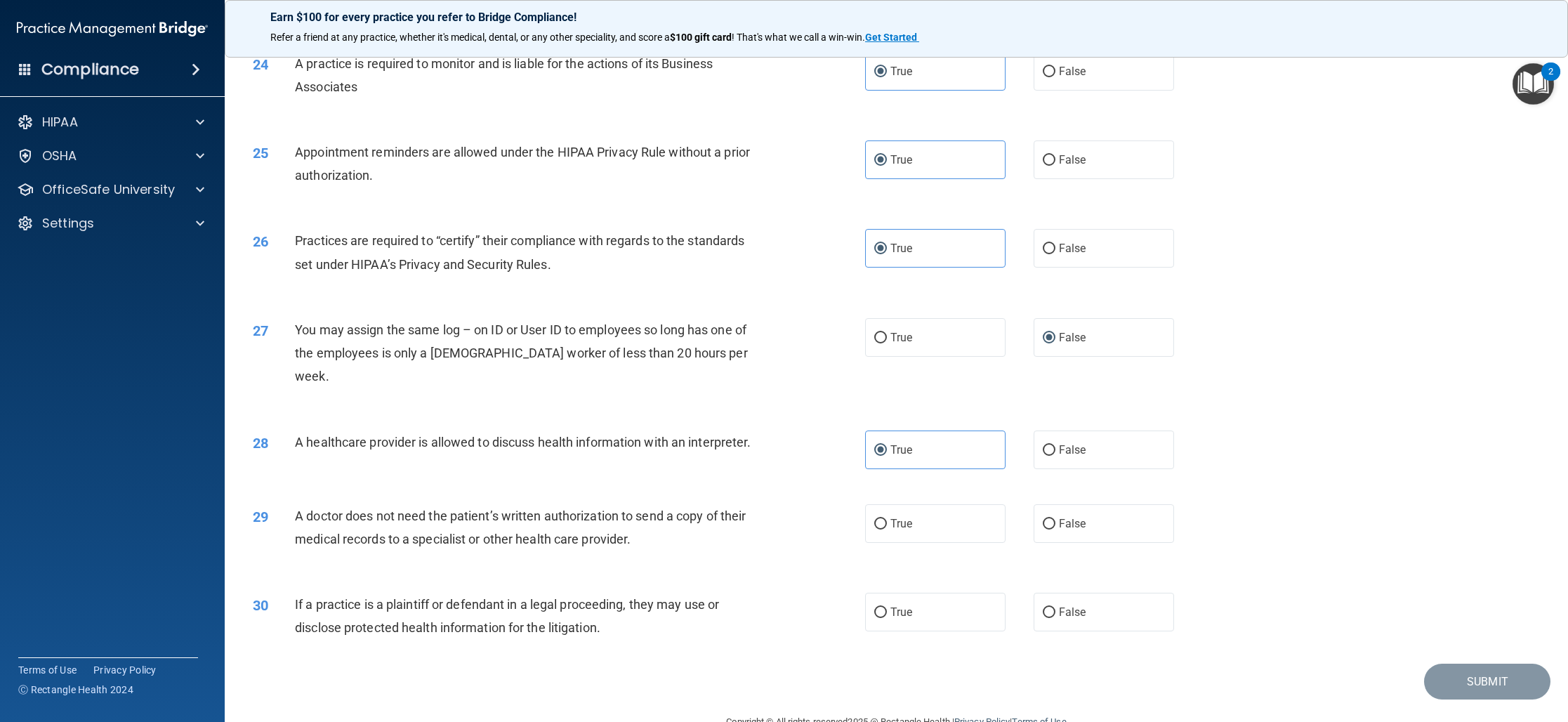
scroll to position [2286, 0]
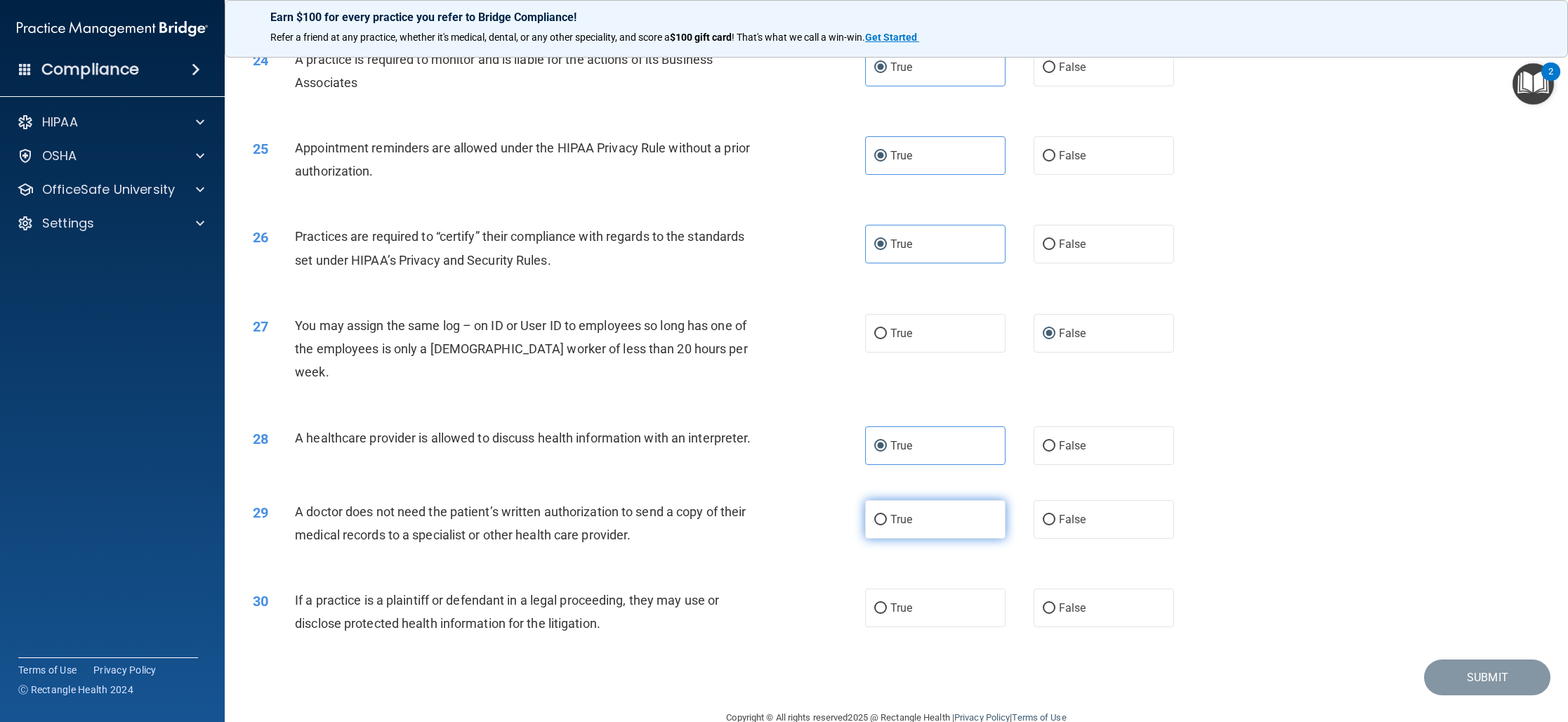
click at [967, 502] on label "True" at bounding box center [935, 519] width 141 height 39
click at [886, 515] on input "True" at bounding box center [880, 520] width 13 height 10
click at [939, 593] on label "True" at bounding box center [935, 608] width 141 height 39
click at [886, 603] on input "True" at bounding box center [880, 608] width 13 height 10
click at [1476, 659] on button "Submit" at bounding box center [1486, 677] width 126 height 36
